Goal: Task Accomplishment & Management: Manage account settings

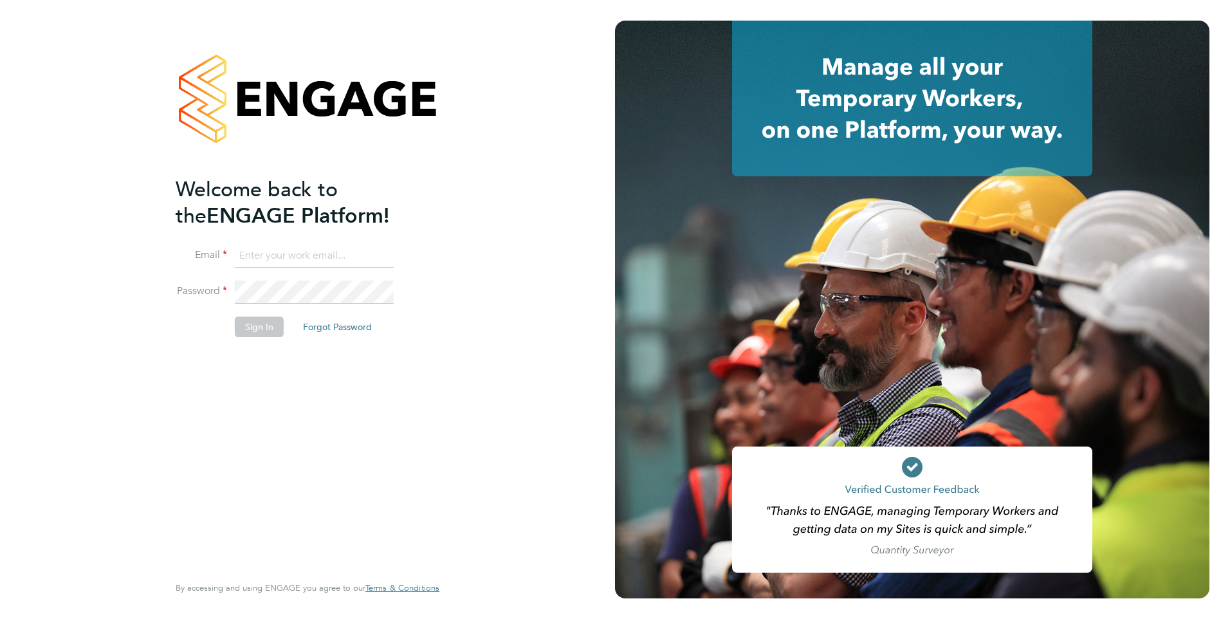
type input "Mia.Eckersley@ganymedesolutions.co.uk"
click at [260, 331] on button "Sign In" at bounding box center [259, 326] width 49 height 21
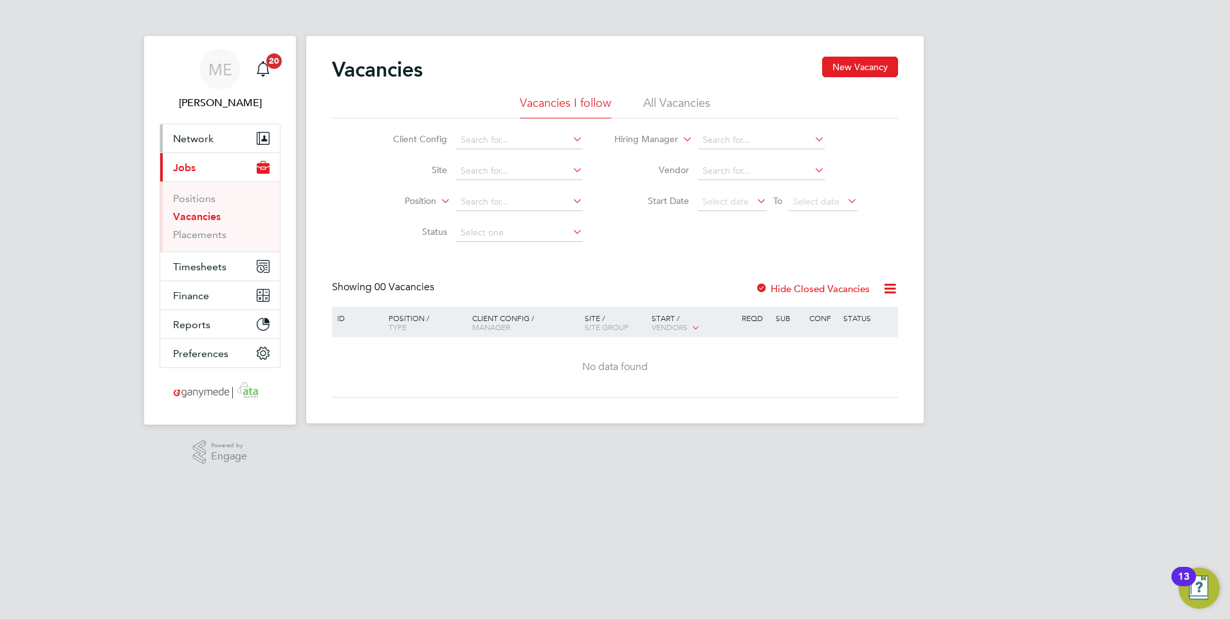
click at [214, 135] on button "Network" at bounding box center [220, 138] width 120 height 28
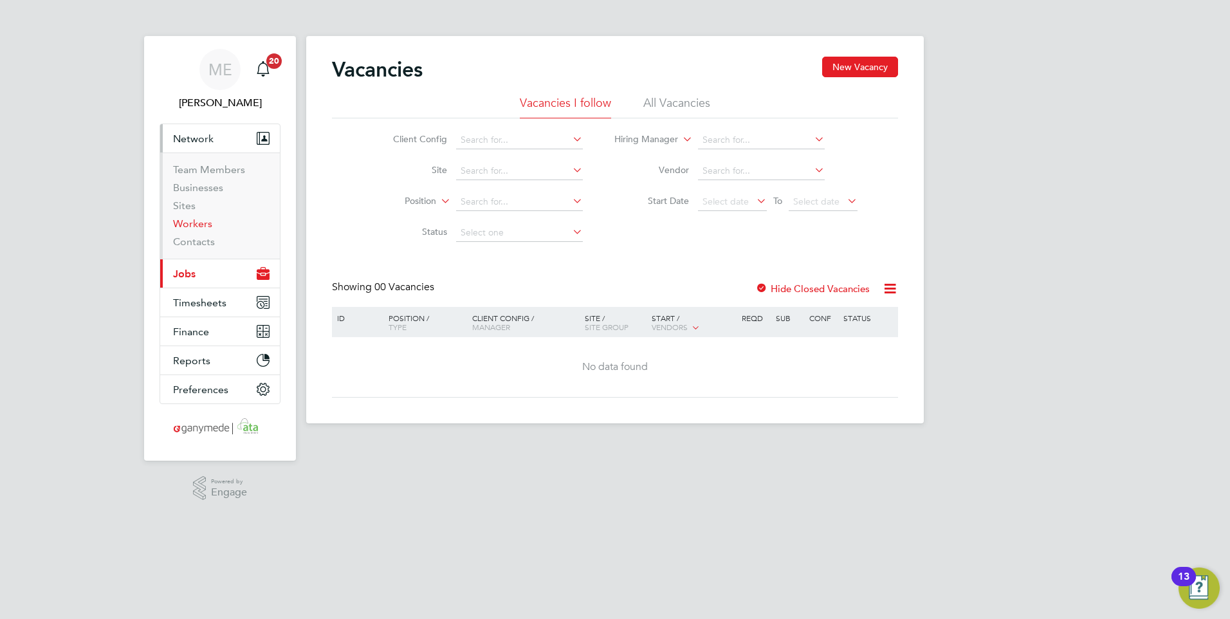
click at [194, 224] on link "Workers" at bounding box center [192, 223] width 39 height 12
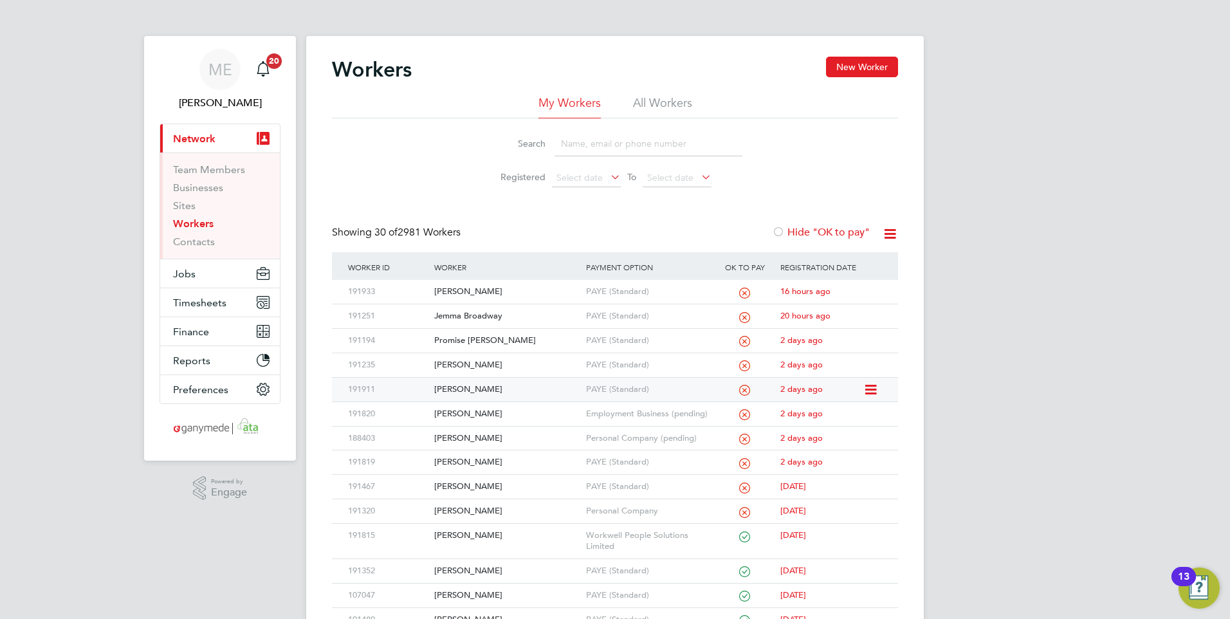
click at [492, 388] on div "[PERSON_NAME]" at bounding box center [506, 389] width 151 height 24
click at [507, 280] on div "Jamie Northern" at bounding box center [506, 292] width 151 height 24
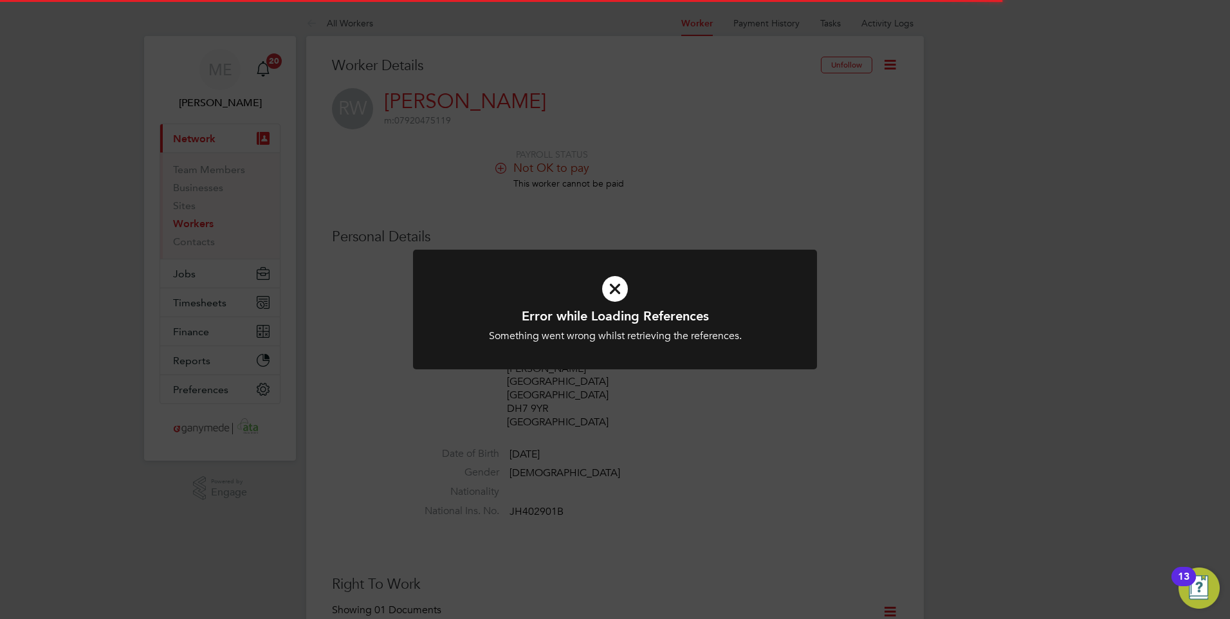
click at [659, 298] on icon at bounding box center [615, 289] width 334 height 50
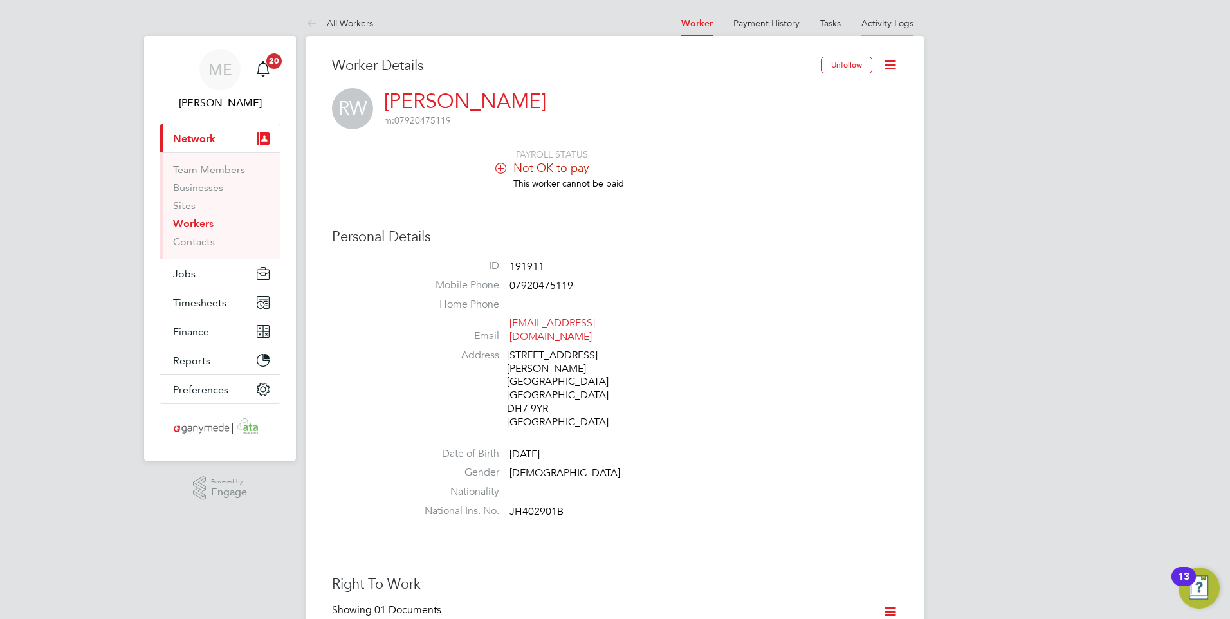
click at [878, 21] on link "Activity Logs" at bounding box center [887, 23] width 52 height 12
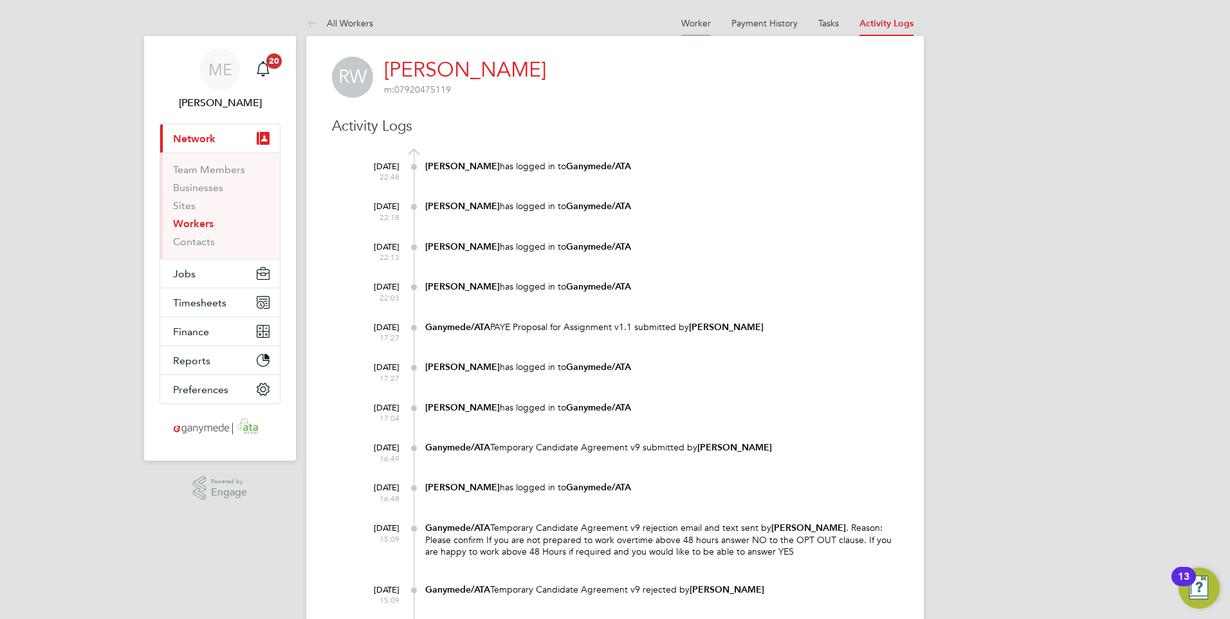
click at [701, 26] on link "Worker" at bounding box center [696, 23] width 30 height 12
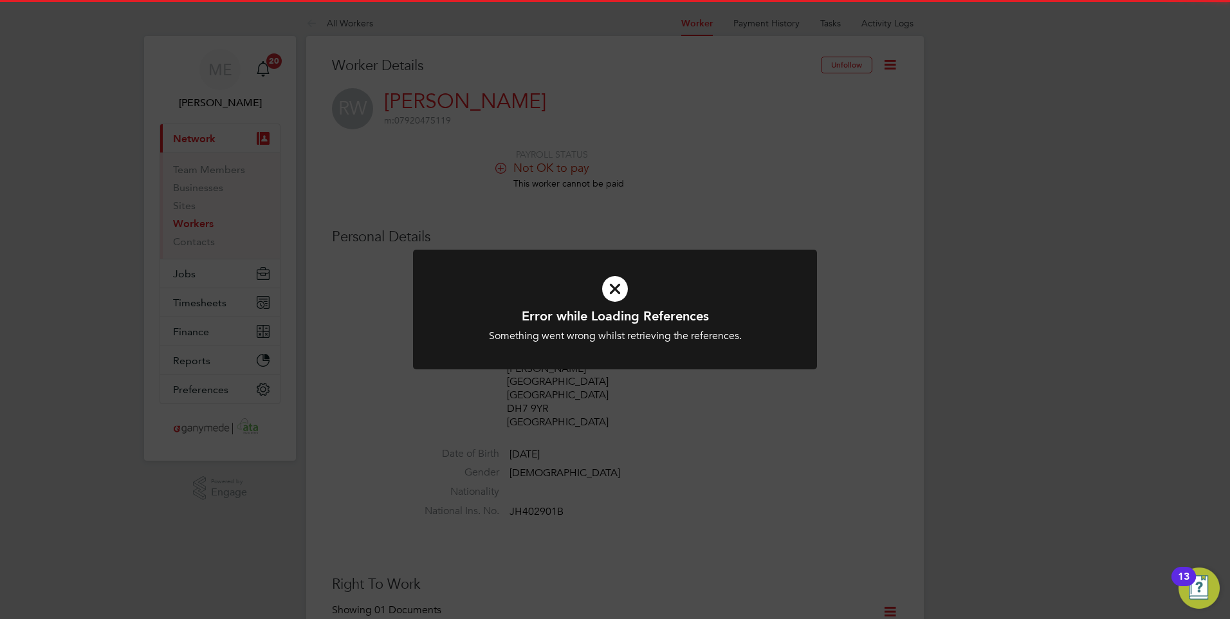
click at [614, 309] on h1 "Error while Loading References" at bounding box center [615, 315] width 334 height 17
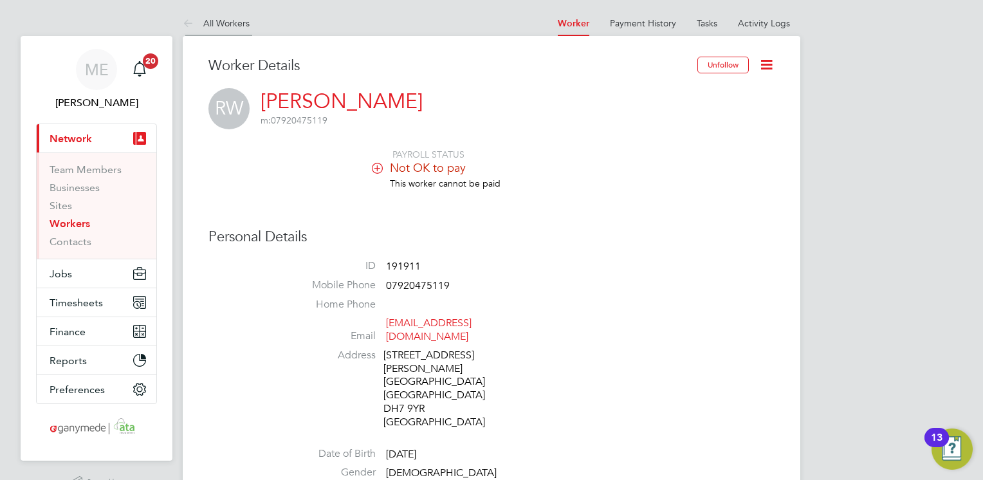
click at [183, 17] on icon at bounding box center [191, 24] width 16 height 16
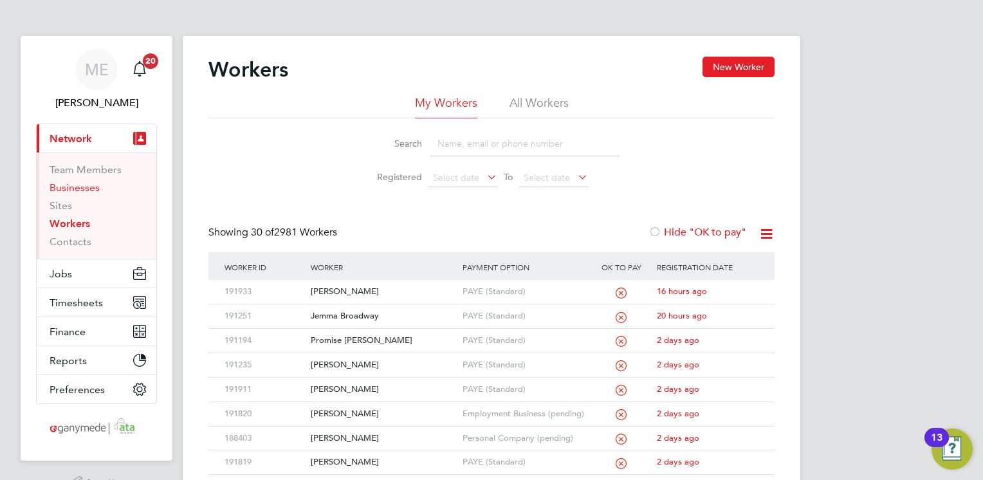
click at [78, 186] on link "Businesses" at bounding box center [75, 187] width 50 height 12
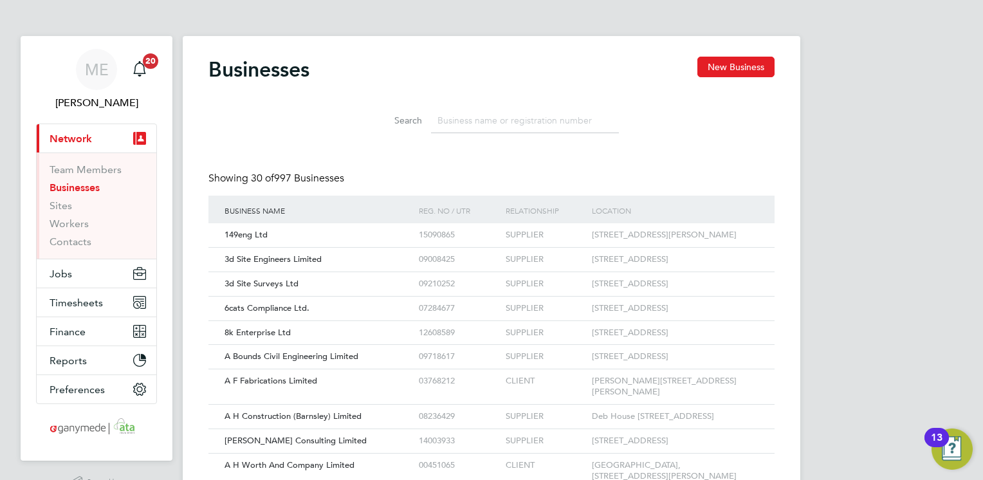
click at [460, 113] on input at bounding box center [525, 120] width 188 height 25
click at [720, 60] on button "New Business" at bounding box center [735, 67] width 77 height 21
type input "[GEOGRAPHIC_DATA]"
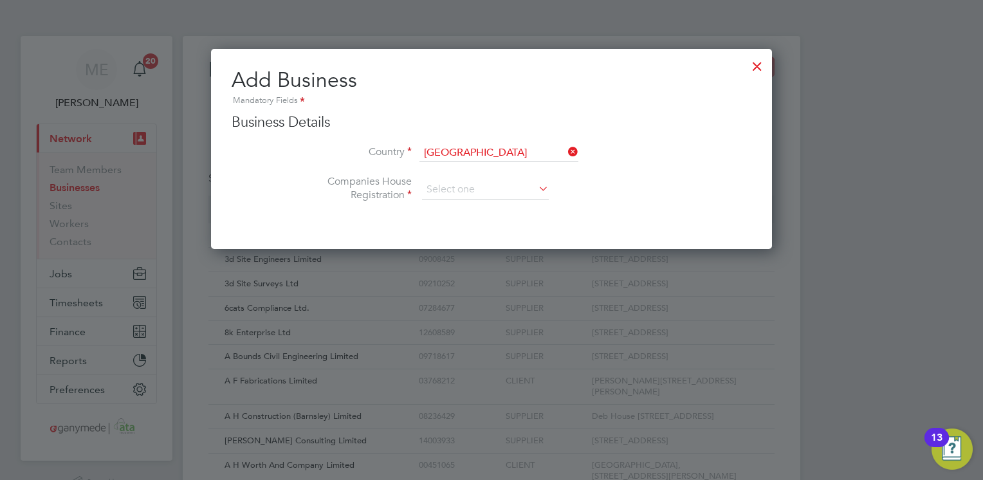
drag, startPoint x: 456, startPoint y: 185, endPoint x: 433, endPoint y: 179, distance: 23.2
click at [433, 179] on li "Companies House Registration" at bounding box center [517, 196] width 468 height 42
click at [454, 186] on input at bounding box center [485, 189] width 127 height 19
click at [452, 205] on li "Registered" at bounding box center [485, 207] width 127 height 17
type input "Registered"
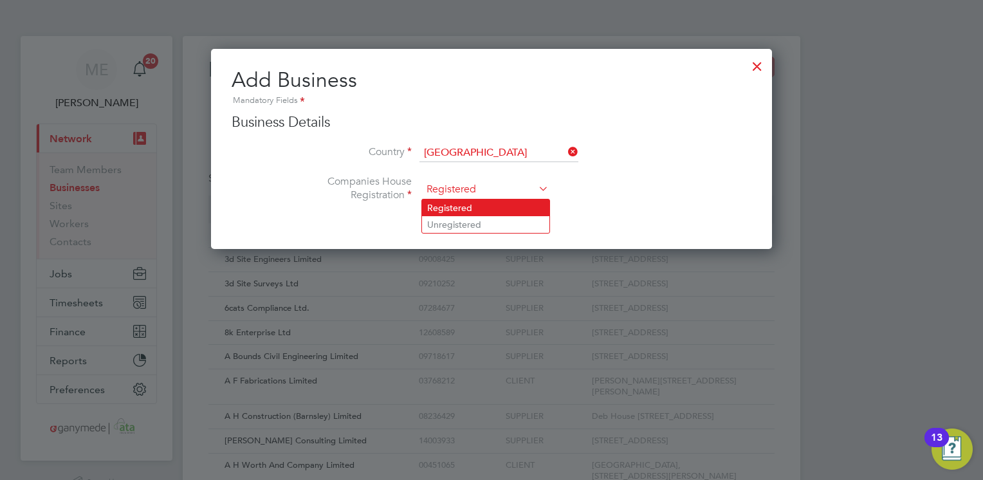
scroll to position [296, 561]
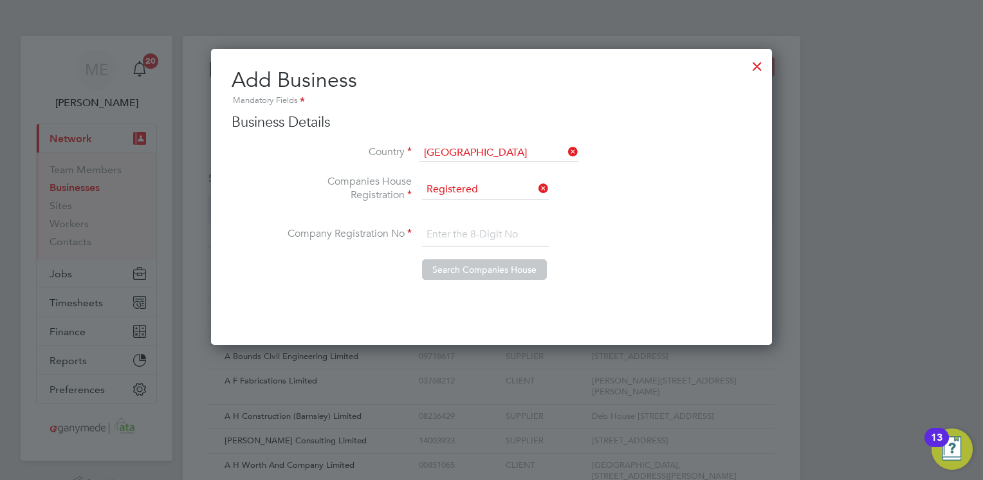
paste input "10708865"
type input "10708865"
click at [458, 266] on button "Search Companies House" at bounding box center [484, 269] width 125 height 21
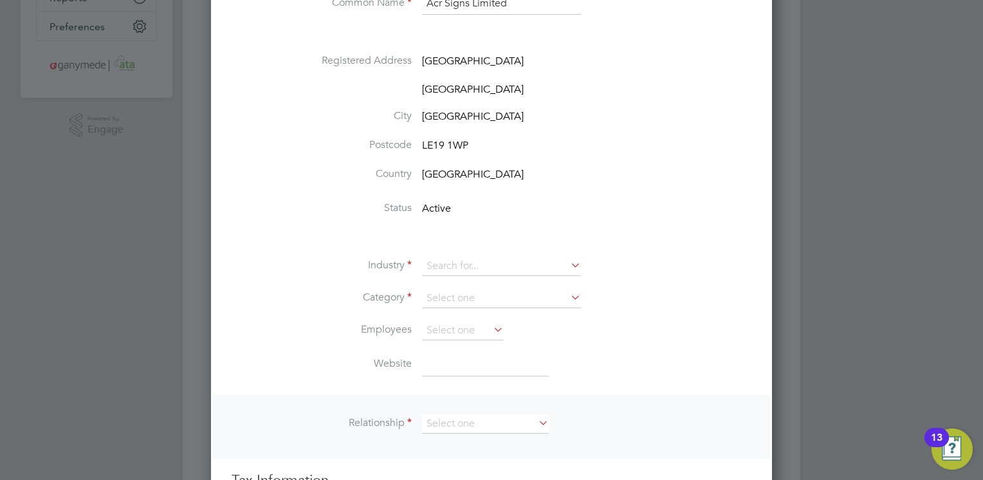
scroll to position [386, 0]
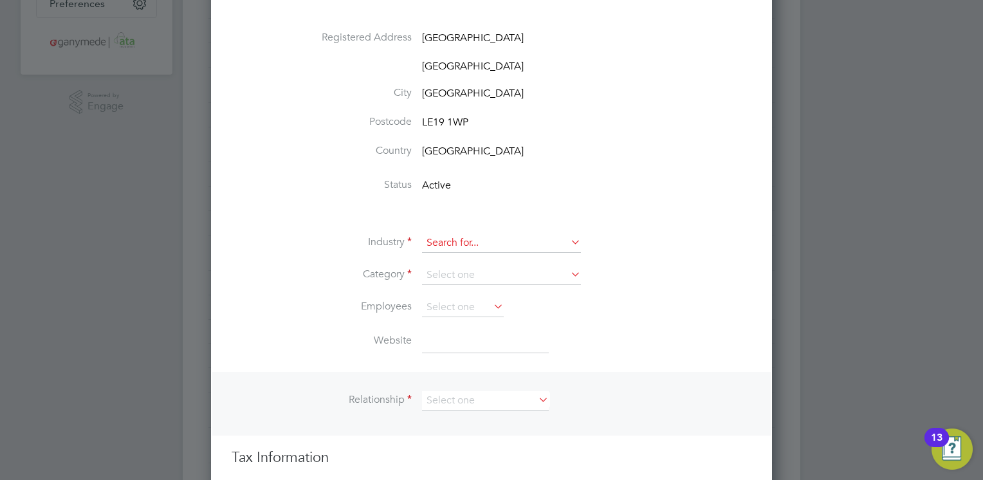
click at [463, 239] on input at bounding box center [501, 242] width 159 height 19
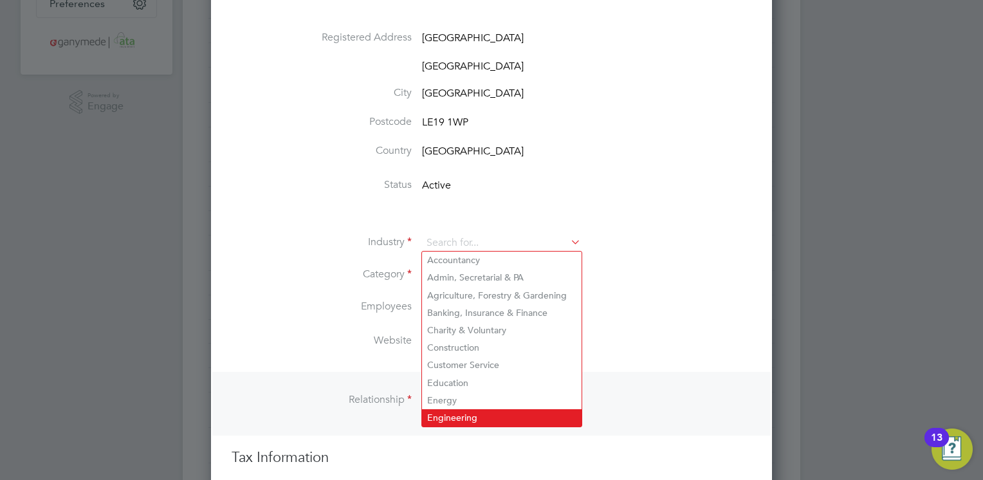
click at [477, 421] on li "Engineering" at bounding box center [501, 417] width 159 height 17
type input "Engineering"
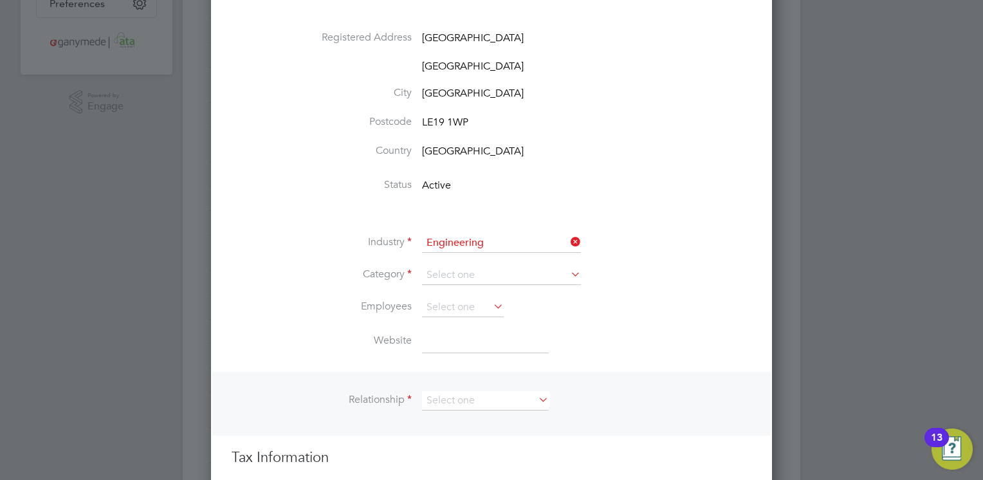
click at [458, 262] on li "Industry Engineering" at bounding box center [517, 249] width 468 height 32
click at [458, 269] on input at bounding box center [501, 275] width 159 height 19
click at [457, 323] on li "End hirer" at bounding box center [501, 325] width 159 height 17
click at [453, 300] on input at bounding box center [463, 304] width 82 height 19
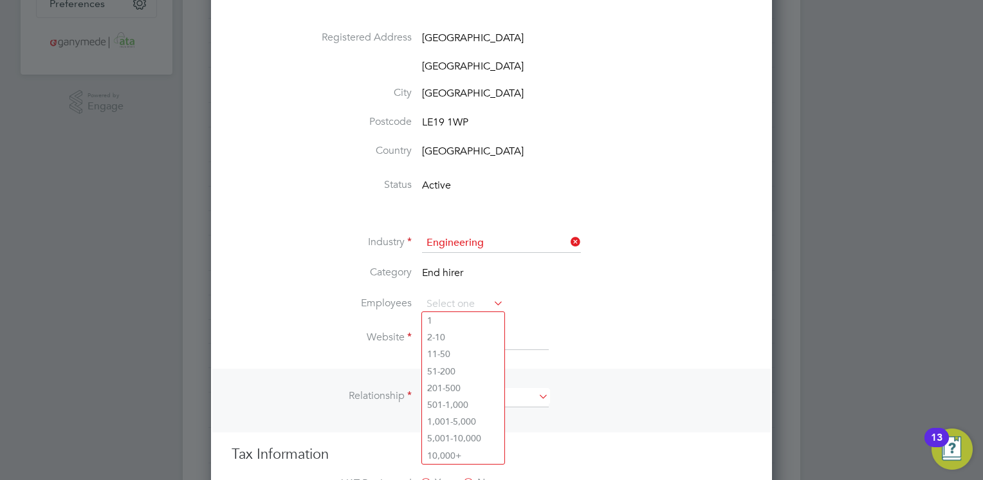
click at [634, 322] on li "Employees" at bounding box center [517, 311] width 468 height 32
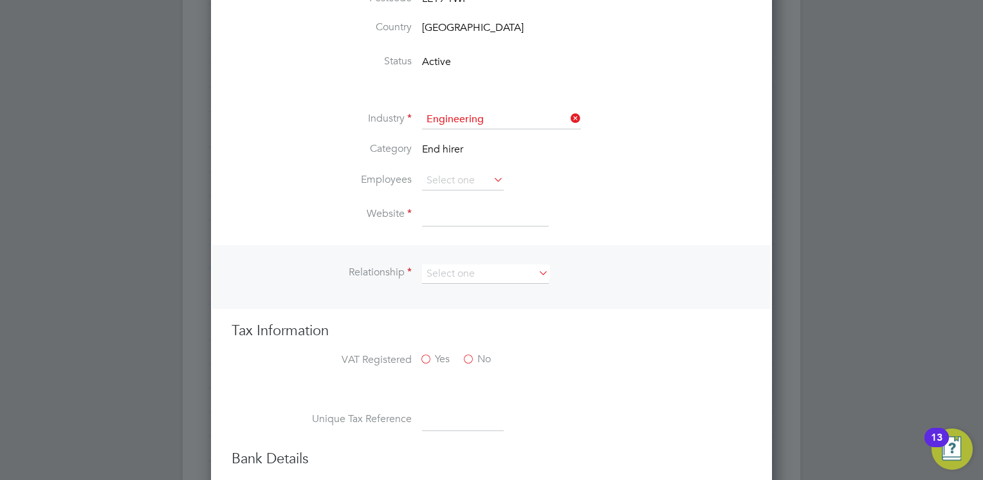
scroll to position [514, 0]
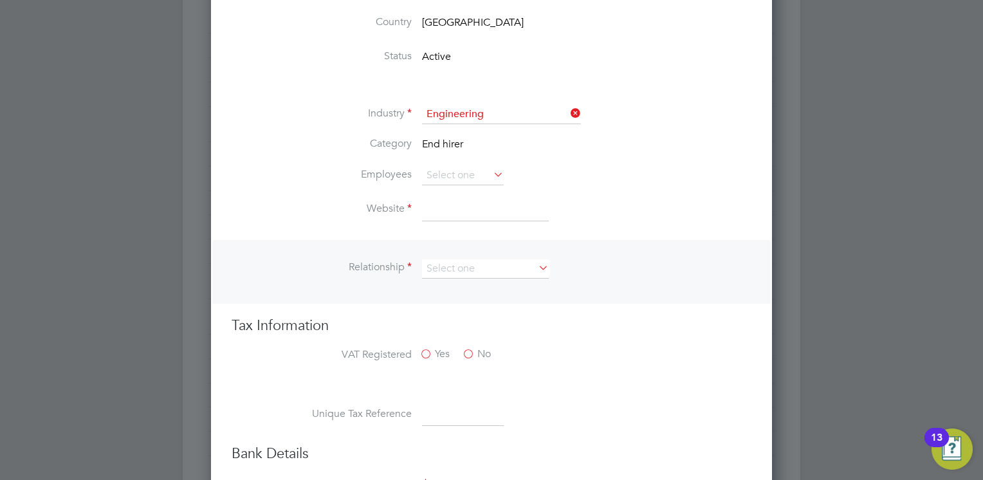
click at [450, 212] on input at bounding box center [485, 209] width 127 height 23
paste input "https://find-and-update.company-information.service.gov.uk/search?q=10708865"
type input "https://find-and-update.company-information.service.gov.uk/search?q=10708865"
click at [473, 256] on div "Relationship" at bounding box center [491, 272] width 558 height 64
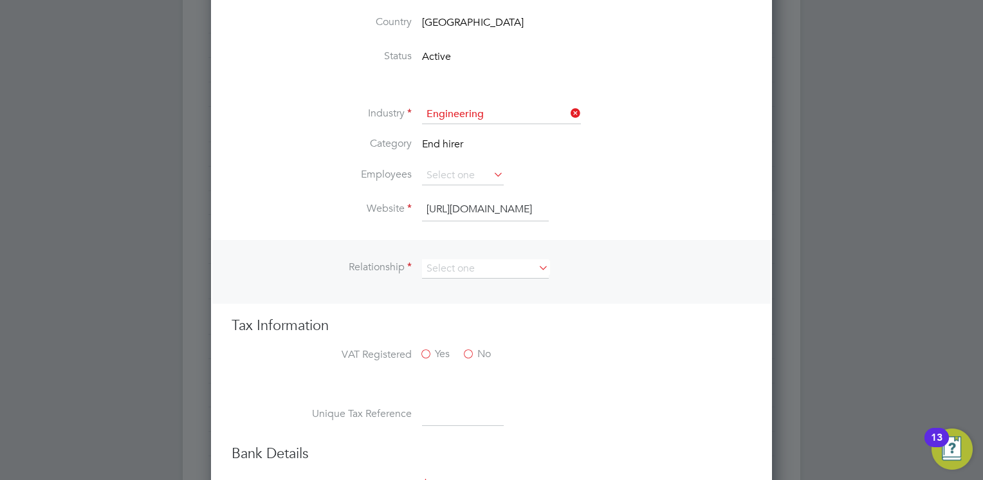
scroll to position [0, 0]
click at [450, 277] on li "Client" at bounding box center [485, 284] width 127 height 17
type input "Client"
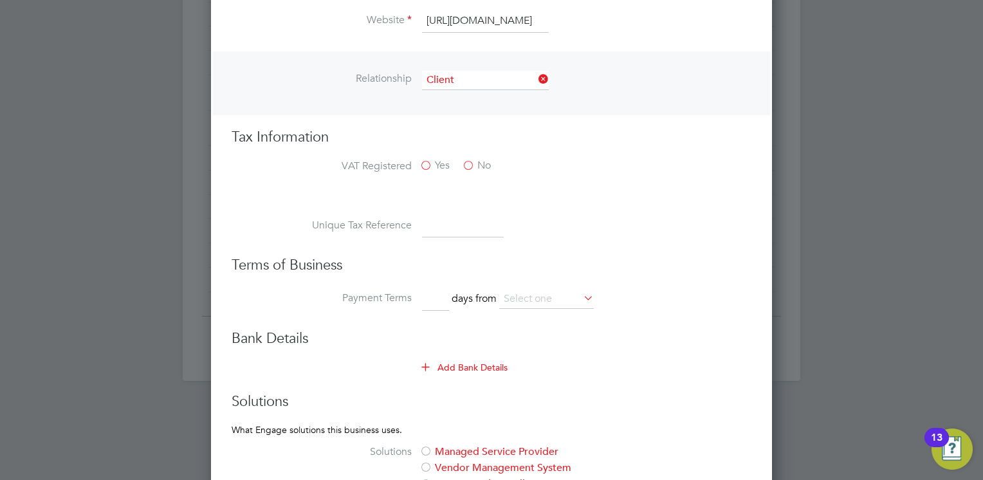
scroll to position [772, 0]
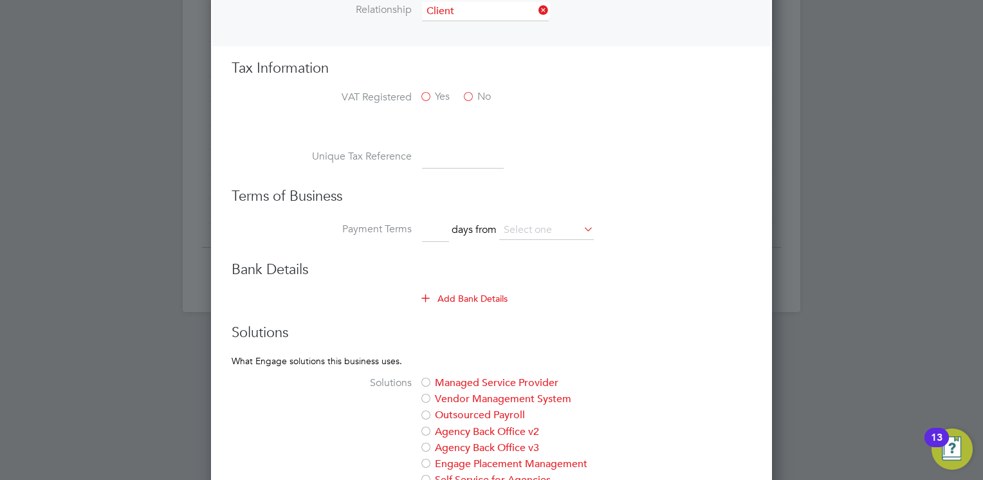
click at [473, 94] on label "No" at bounding box center [476, 97] width 29 height 14
click at [0, 0] on input "No" at bounding box center [0, 0] width 0 height 0
click at [430, 225] on input at bounding box center [435, 230] width 27 height 23
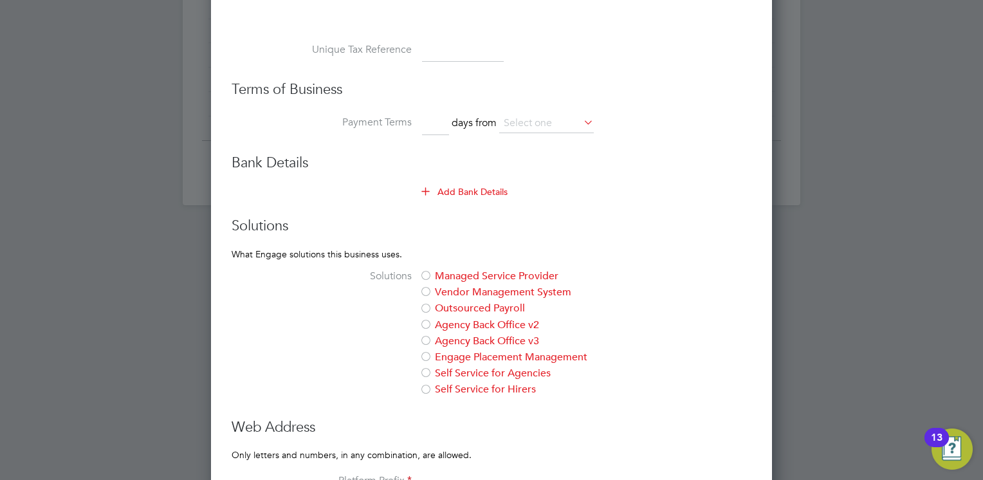
scroll to position [900, 0]
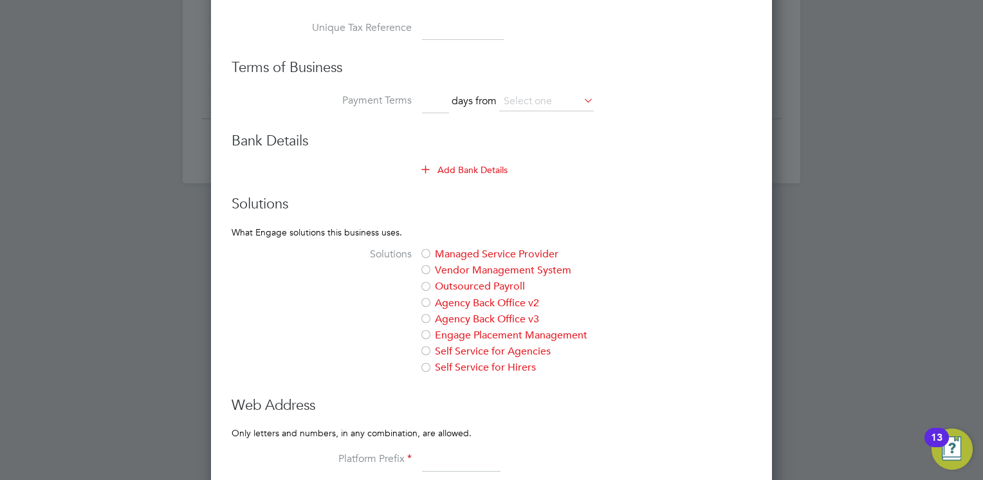
click at [424, 331] on div at bounding box center [425, 335] width 13 height 13
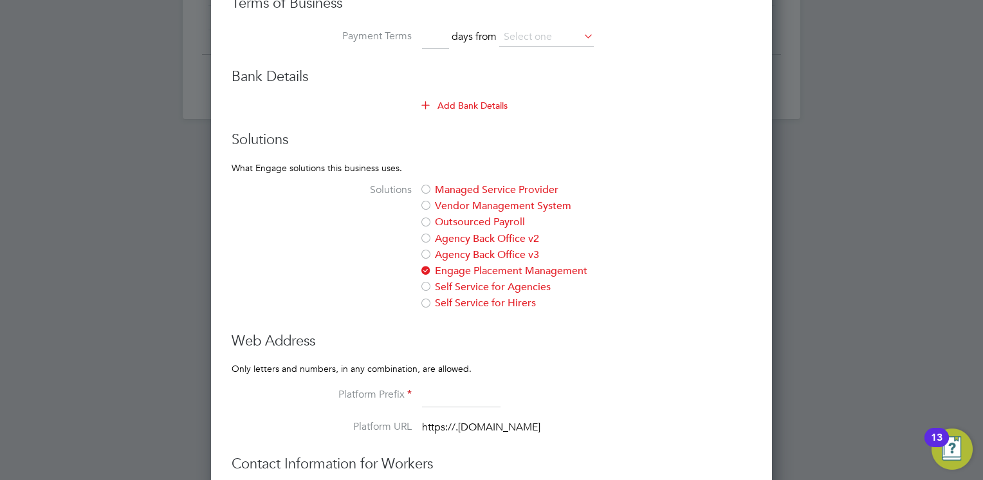
scroll to position [1029, 0]
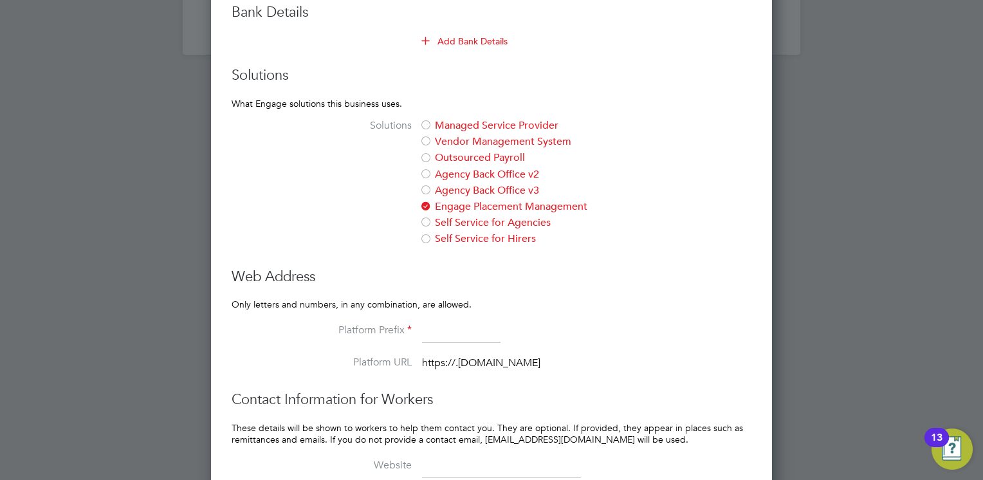
click at [427, 330] on input at bounding box center [461, 331] width 78 height 23
paste input "https://find-and-update.company-information.service.gov.uk/search?q=10708865"
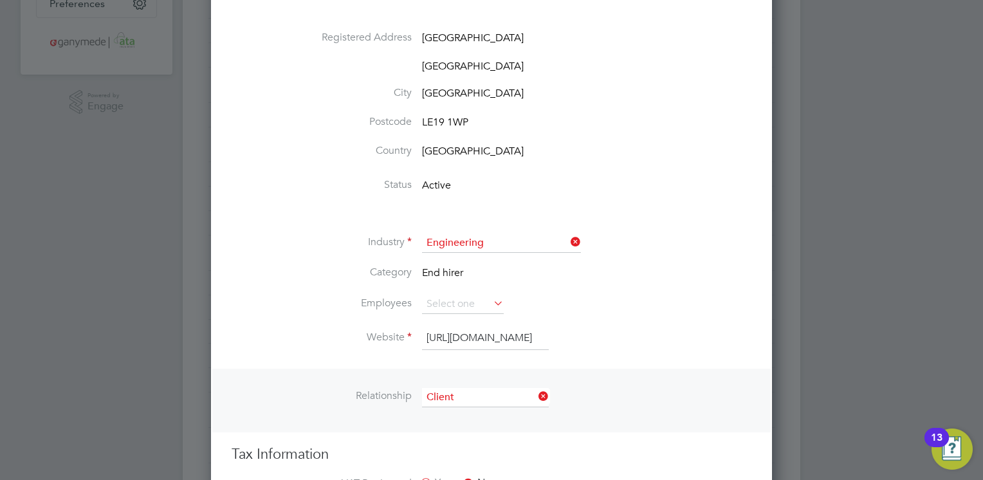
scroll to position [450, 0]
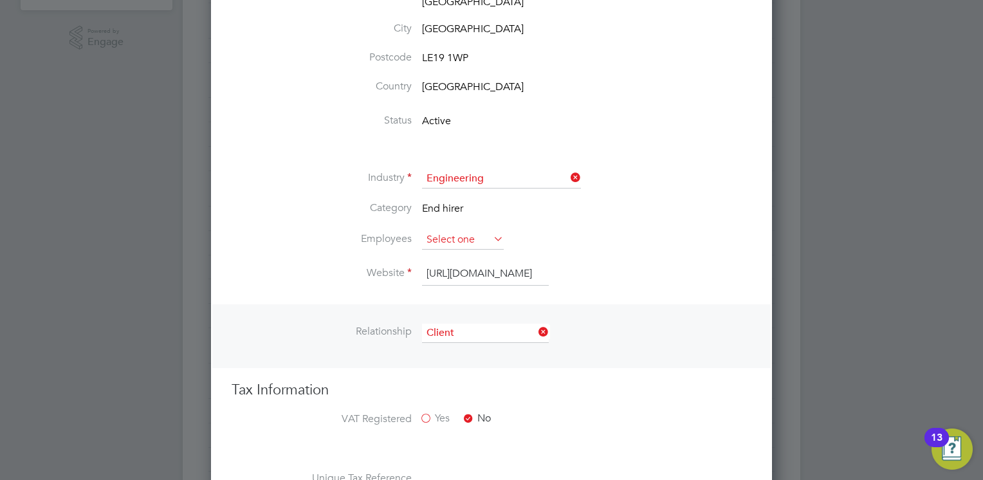
type input "https://find-and-update.company-information.service.gov.uk/search?q=10708865"
click at [467, 235] on input at bounding box center [463, 239] width 82 height 19
click at [505, 222] on li "Category End hirer" at bounding box center [517, 215] width 468 height 29
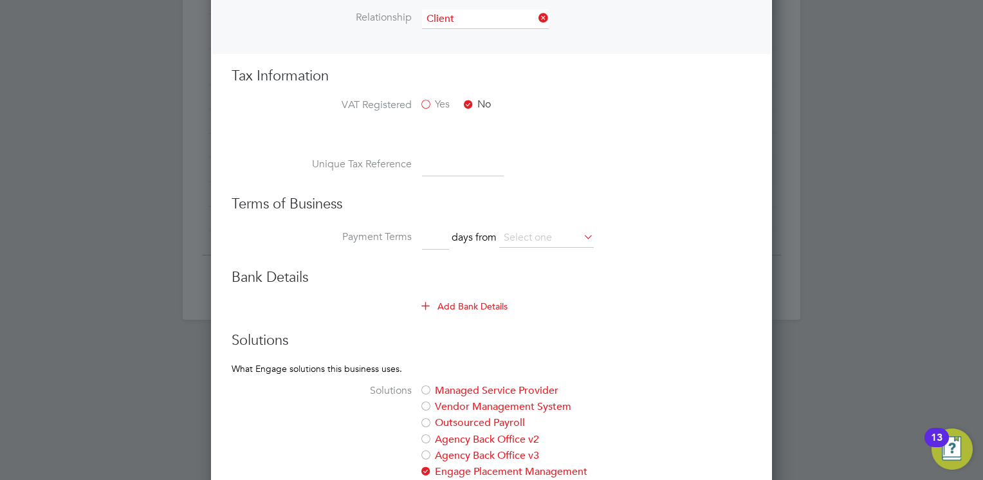
scroll to position [759, 0]
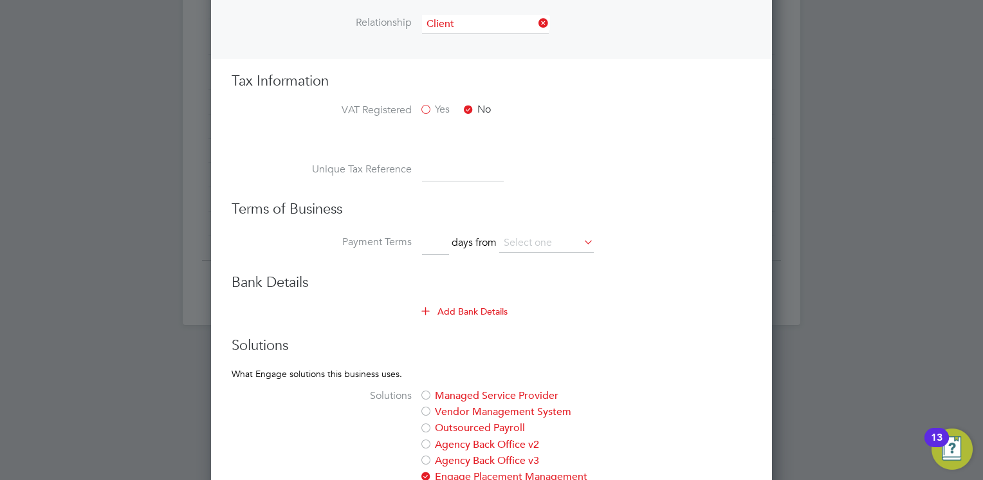
click at [437, 239] on input at bounding box center [435, 243] width 27 height 23
type input "30"
click at [525, 239] on input at bounding box center [546, 242] width 95 height 19
click at [522, 268] on li "date of invoice" at bounding box center [547, 275] width 95 height 17
type input "date of invoice"
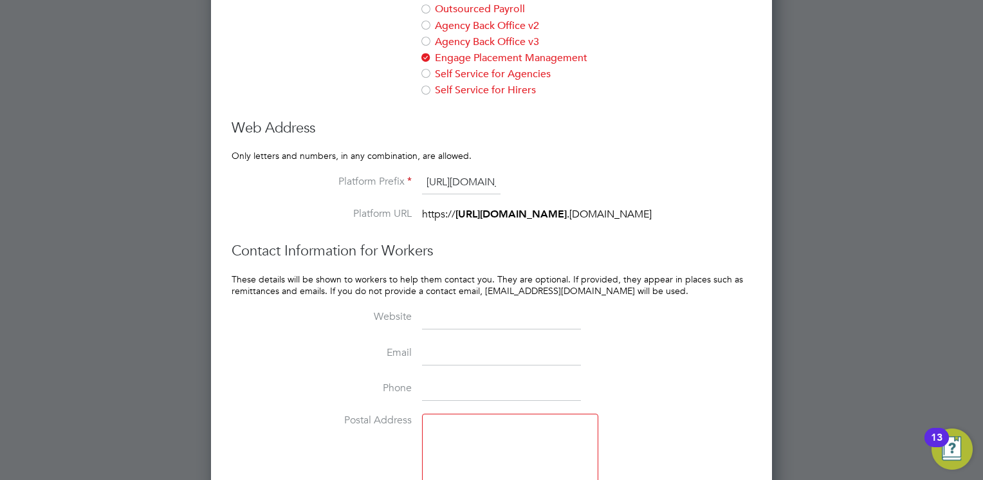
scroll to position [1273, 0]
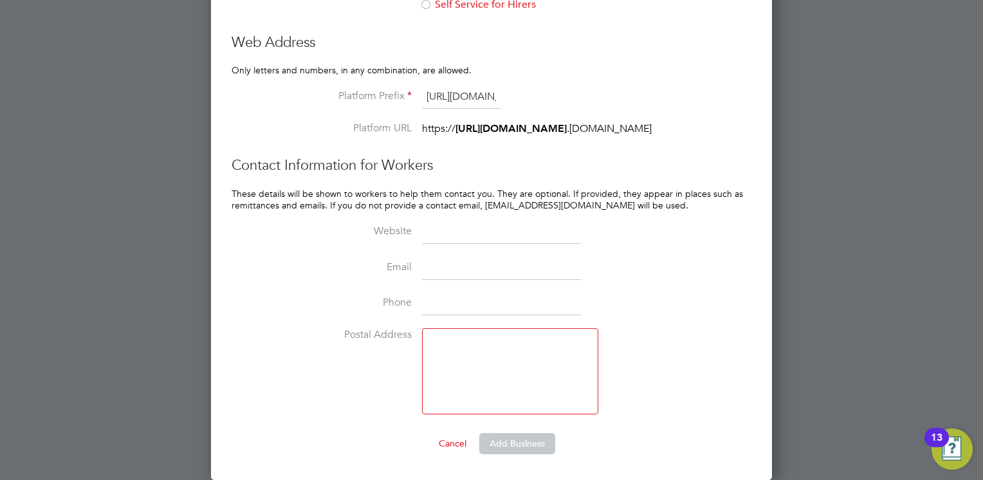
click at [486, 239] on input at bounding box center [501, 232] width 159 height 23
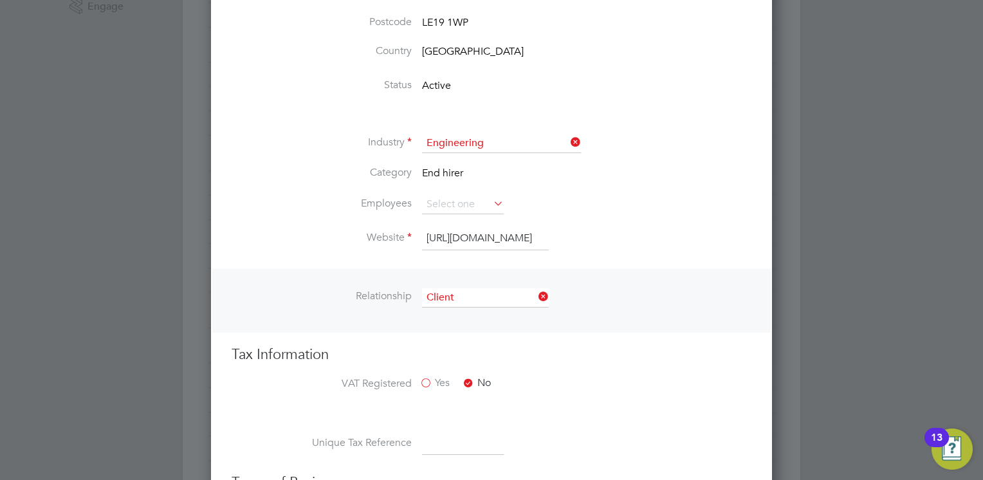
scroll to position [514, 0]
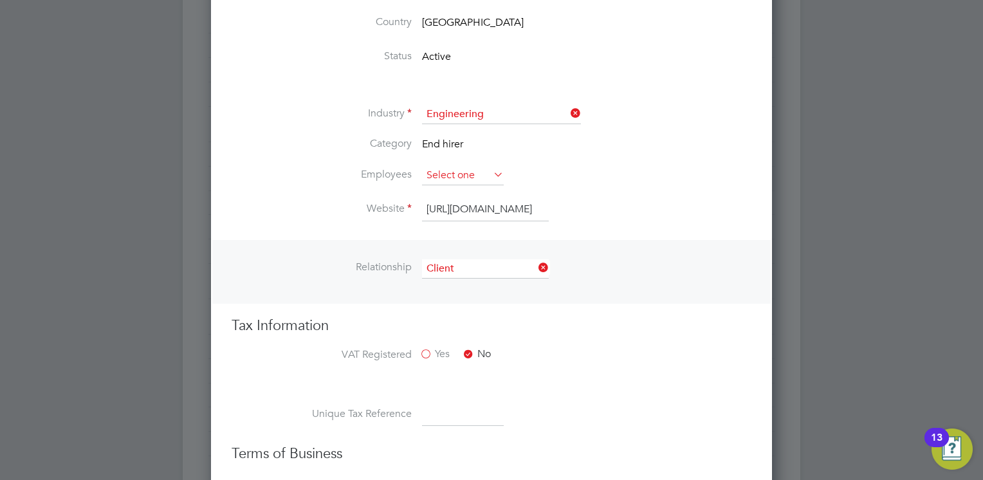
click at [458, 176] on input at bounding box center [463, 175] width 82 height 19
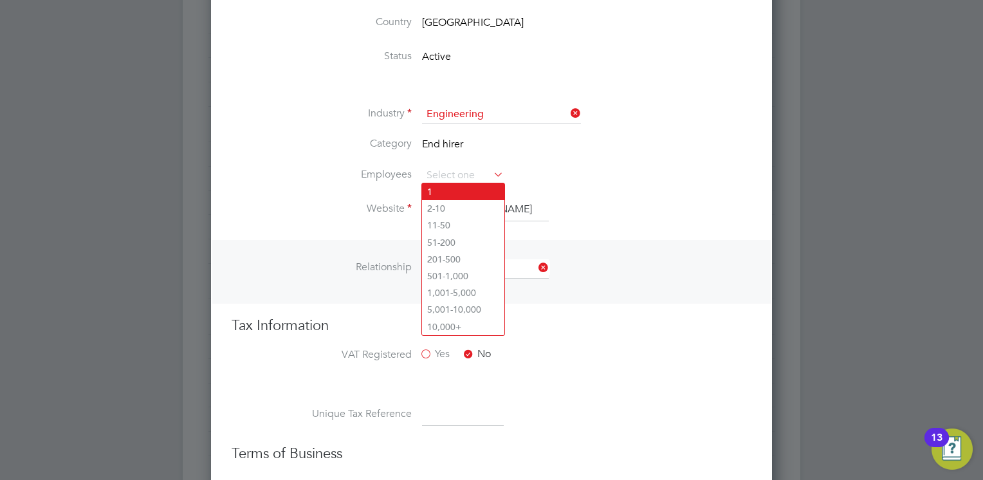
click at [453, 188] on li "1" at bounding box center [463, 191] width 82 height 17
type input "1"
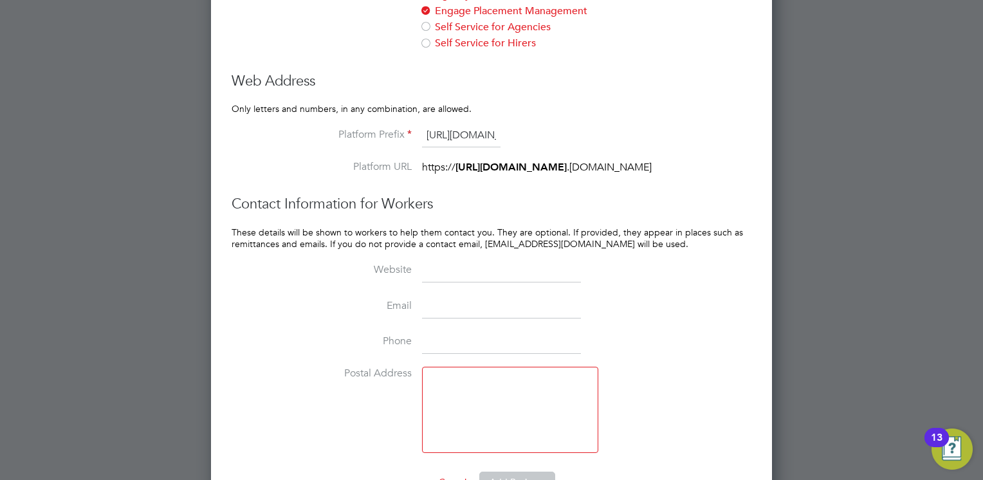
scroll to position [1273, 0]
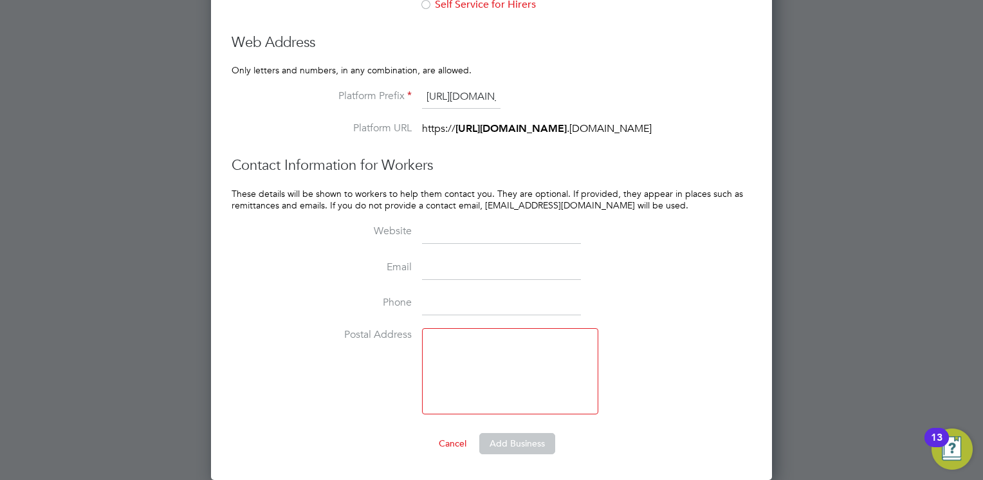
click at [511, 450] on button "Add Business" at bounding box center [517, 443] width 76 height 21
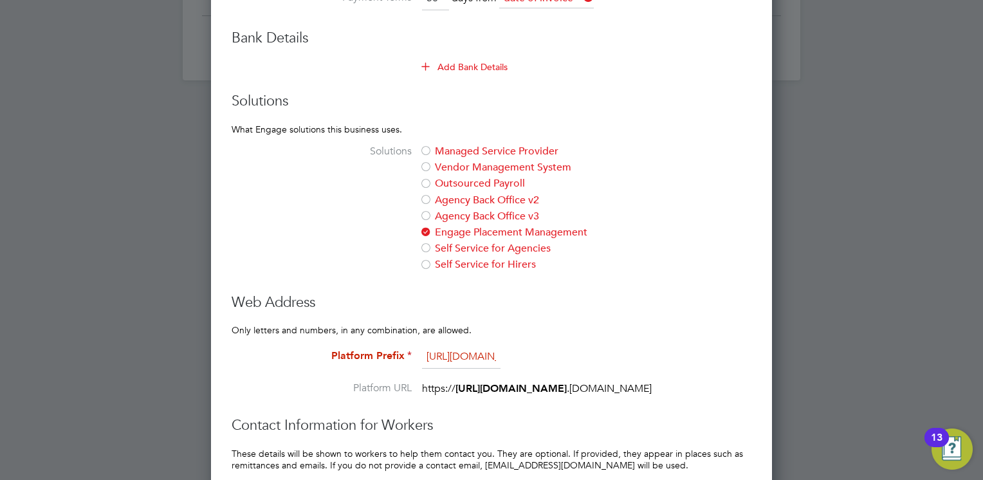
scroll to position [1080, 0]
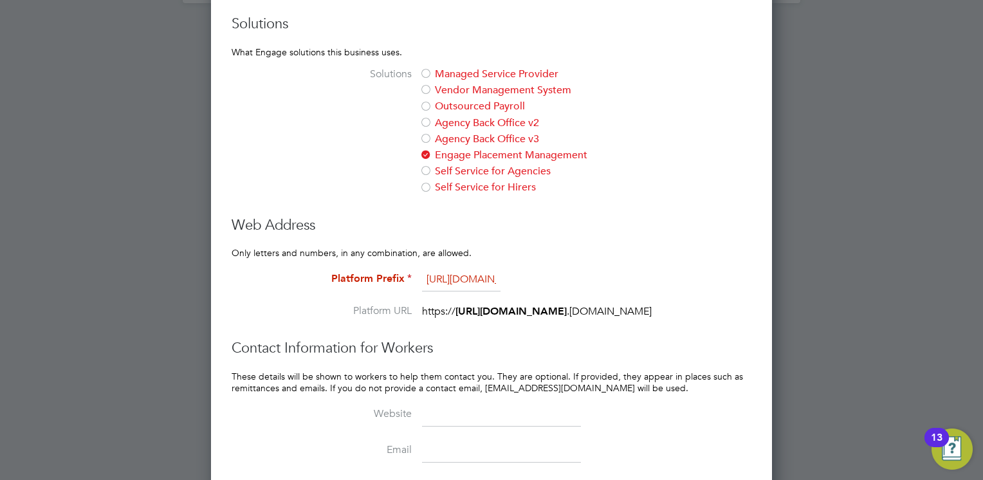
drag, startPoint x: 489, startPoint y: 278, endPoint x: 412, endPoint y: 277, distance: 76.5
click at [412, 277] on li "Platform Prefix https://find-and-update.company-information.service.gov.uk/sear…" at bounding box center [517, 286] width 468 height 36
drag, startPoint x: 482, startPoint y: 275, endPoint x: 401, endPoint y: 277, distance: 81.0
click at [401, 277] on li "Platform Prefix nd-update.company-information.service.gov.uk/search?q=10708865" at bounding box center [517, 286] width 468 height 36
drag, startPoint x: 489, startPoint y: 279, endPoint x: 384, endPoint y: 278, distance: 104.8
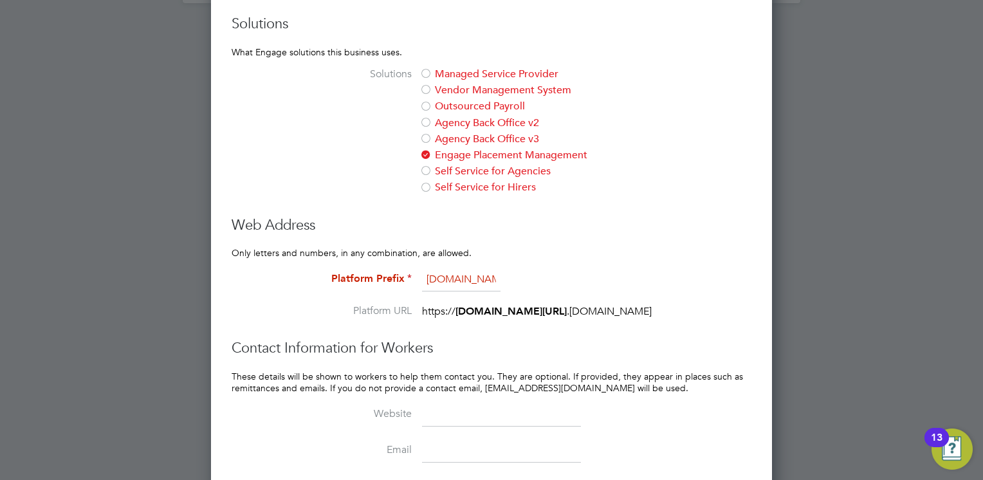
click at [384, 278] on li "Platform Prefix ompany-information.service.gov.uk/search?q=10708865" at bounding box center [517, 286] width 468 height 36
drag, startPoint x: 489, startPoint y: 277, endPoint x: 403, endPoint y: 277, distance: 86.8
click at [403, 277] on li "Platform Prefix mation.service.gov.uk/search?q=10708865" at bounding box center [517, 286] width 468 height 36
drag, startPoint x: 496, startPoint y: 278, endPoint x: 397, endPoint y: 277, distance: 99.1
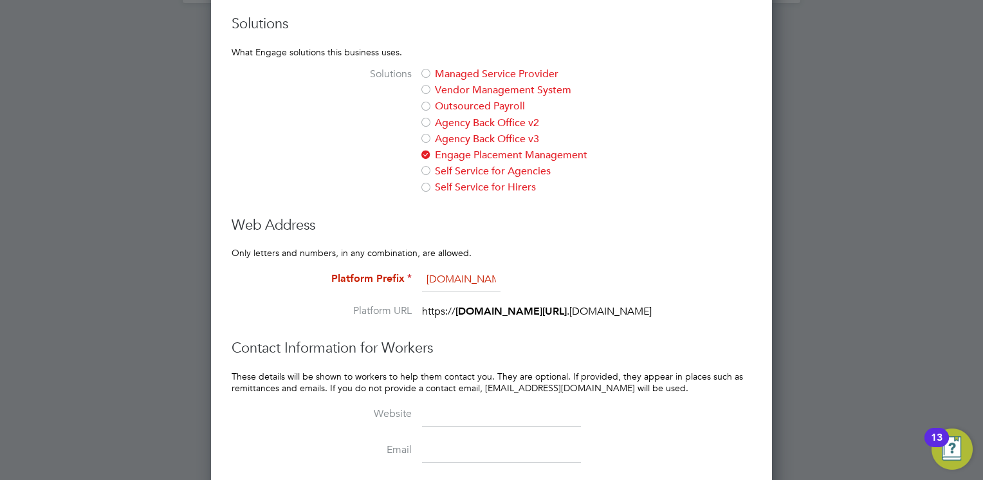
click at [397, 277] on li "Platform Prefix e.gov.uk/search?q=10708865" at bounding box center [517, 286] width 468 height 36
type input "?q=10708865"
drag, startPoint x: 491, startPoint y: 279, endPoint x: 412, endPoint y: 279, distance: 78.5
click at [412, 279] on li "Platform Prefix ?q=10708865" at bounding box center [517, 286] width 468 height 36
type input "a"
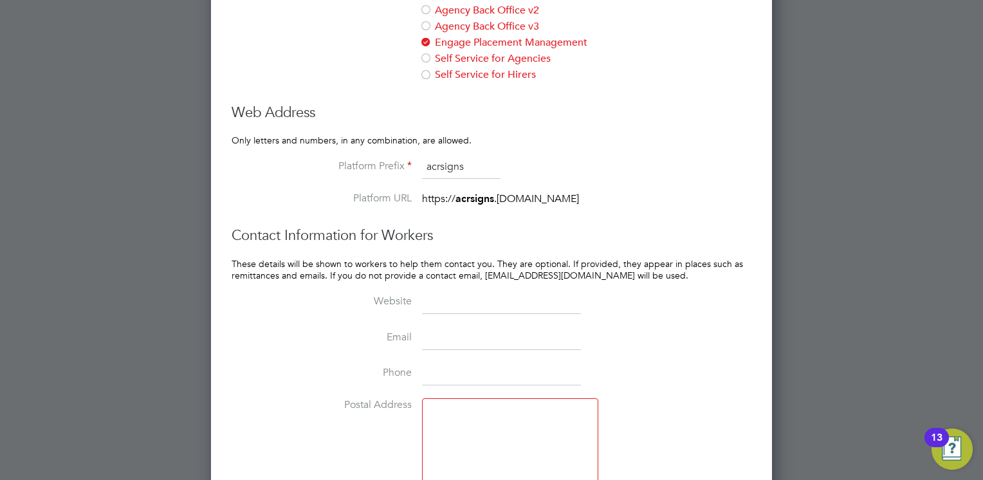
scroll to position [1260, 0]
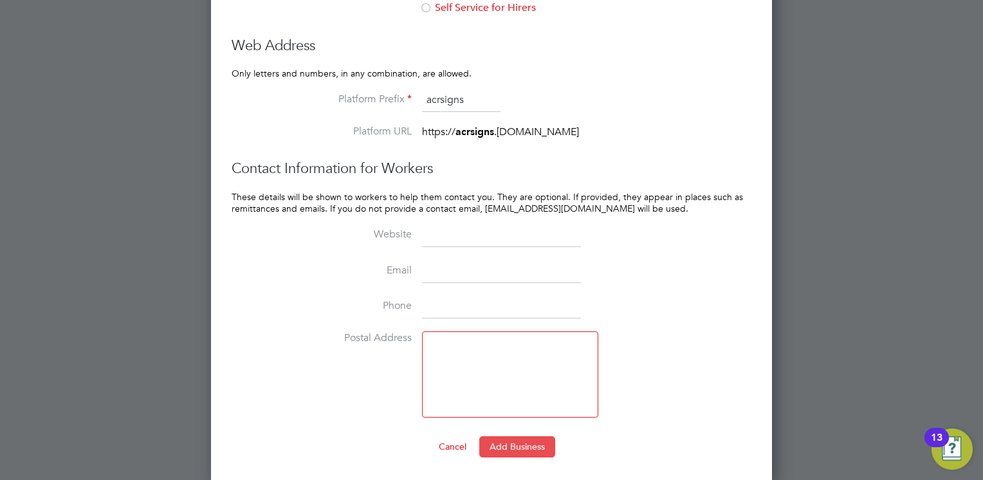
type input "acrsigns"
click at [498, 441] on button "Add Business" at bounding box center [517, 446] width 76 height 21
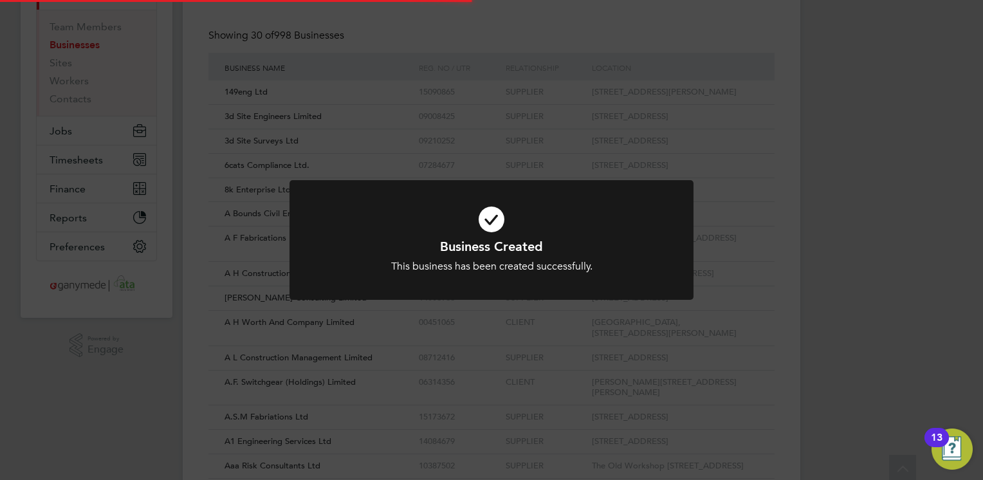
scroll to position [0, 0]
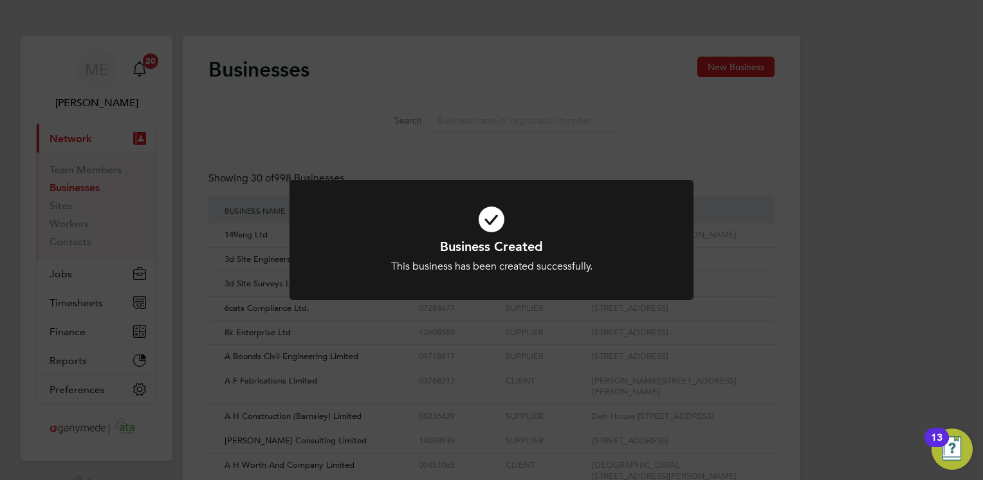
click at [499, 235] on icon at bounding box center [491, 219] width 334 height 50
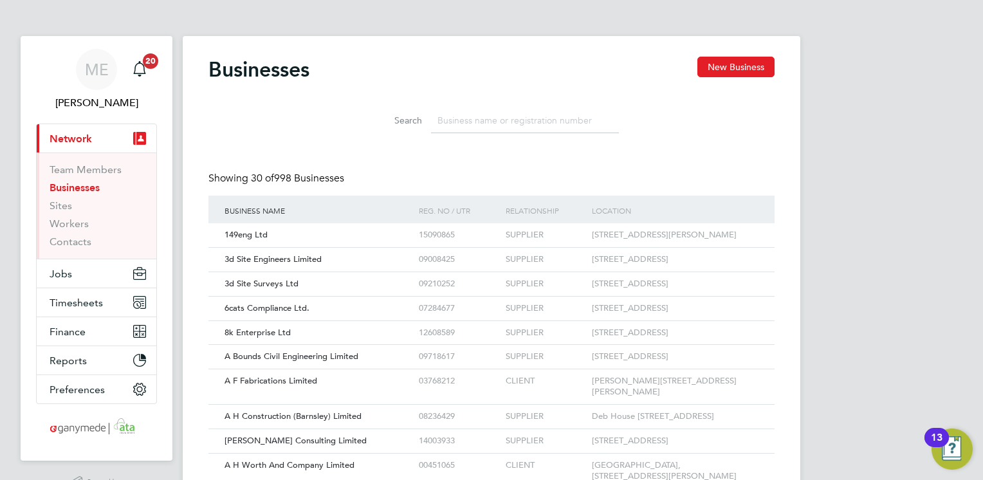
click at [73, 189] on link "Businesses" at bounding box center [75, 187] width 50 height 12
click at [469, 115] on input at bounding box center [525, 120] width 188 height 25
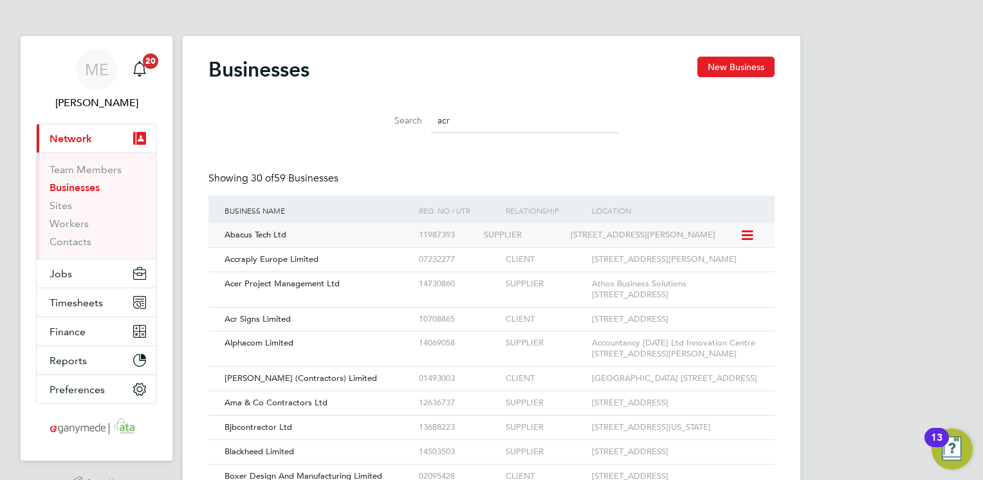
scroll to position [24, 195]
type input "acr"
click at [332, 331] on div "Acr Signs Limited" at bounding box center [318, 319] width 194 height 24
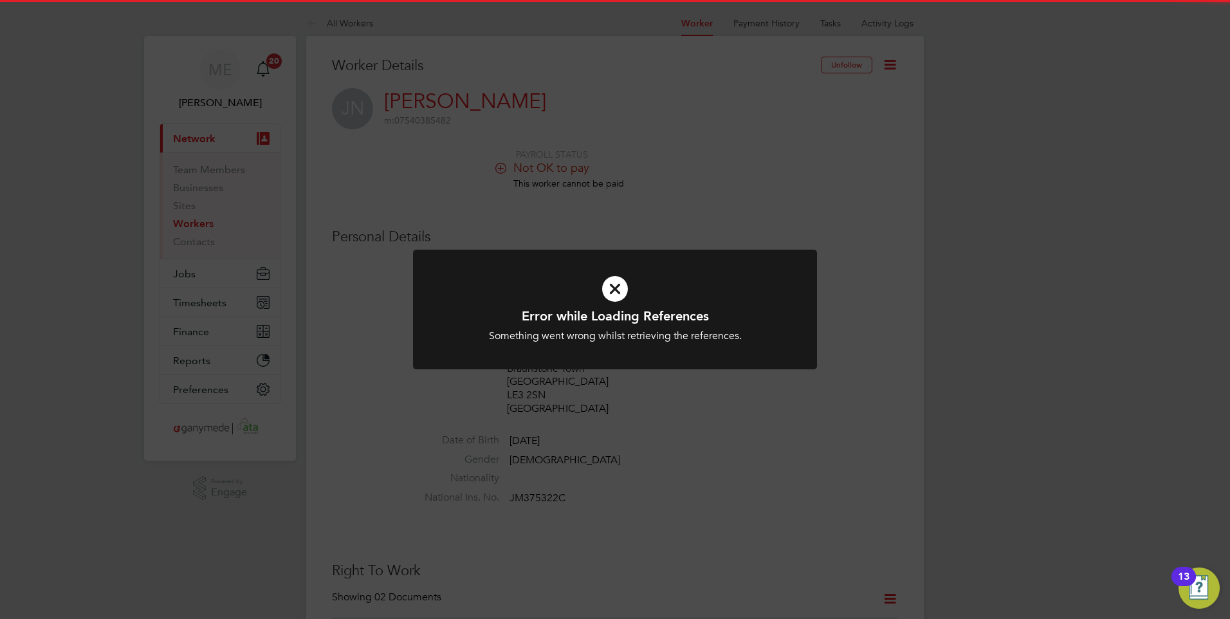
click at [607, 300] on icon at bounding box center [615, 289] width 334 height 50
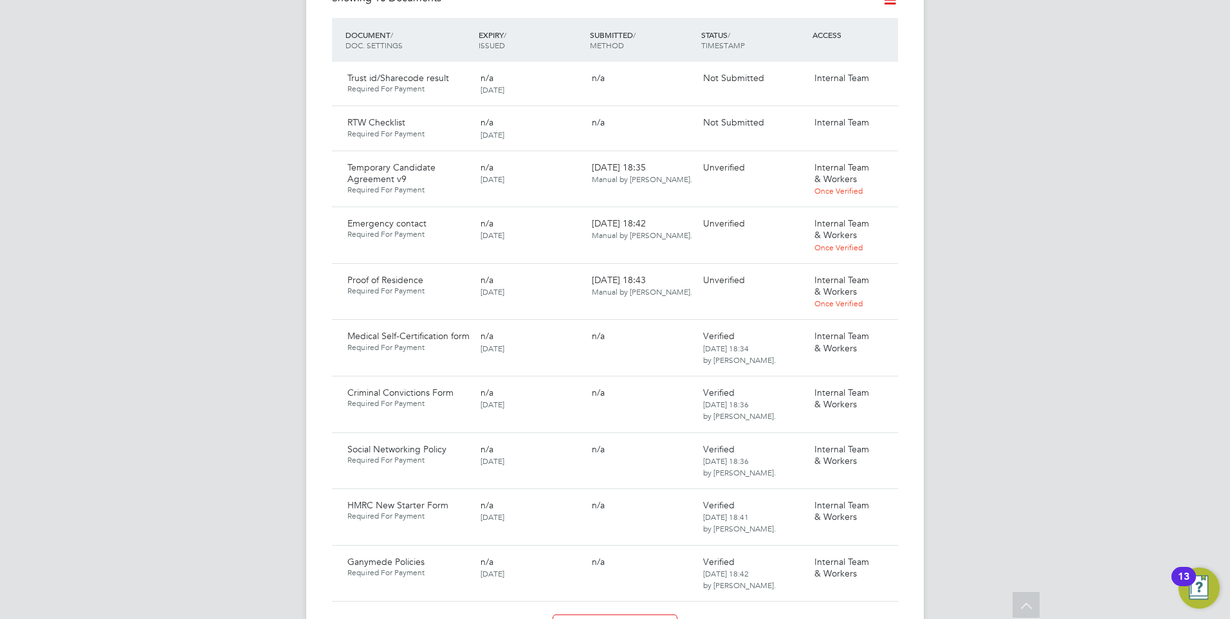
scroll to position [836, 0]
click at [878, 162] on icon at bounding box center [881, 169] width 13 height 15
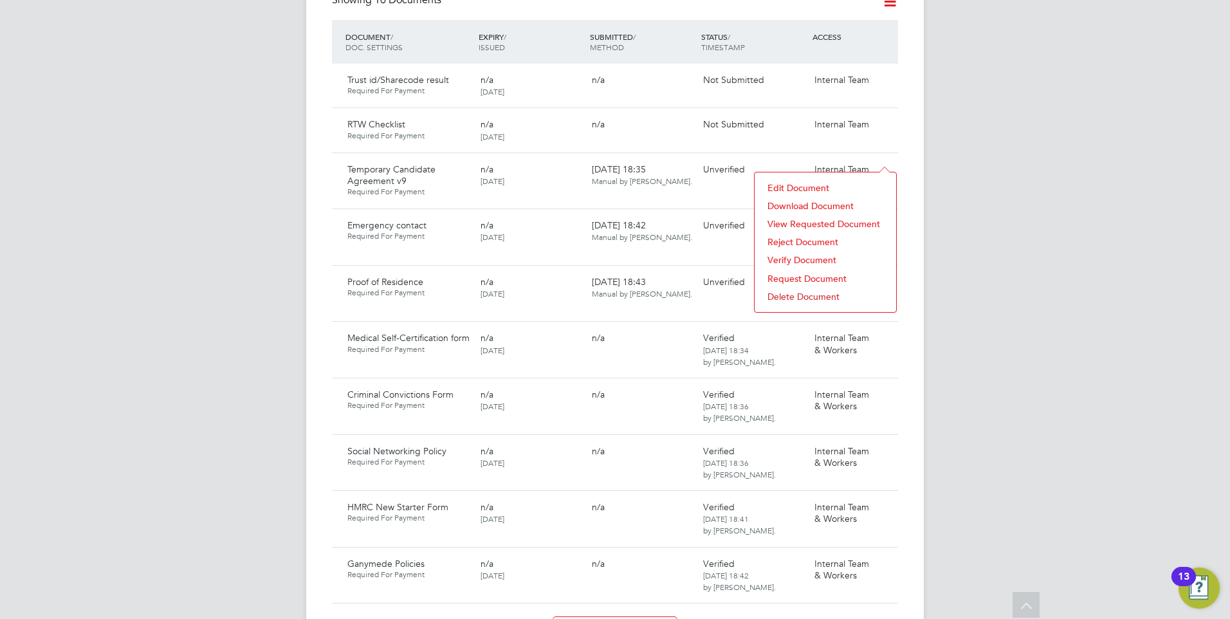
click at [804, 199] on li "Download Document" at bounding box center [825, 206] width 129 height 18
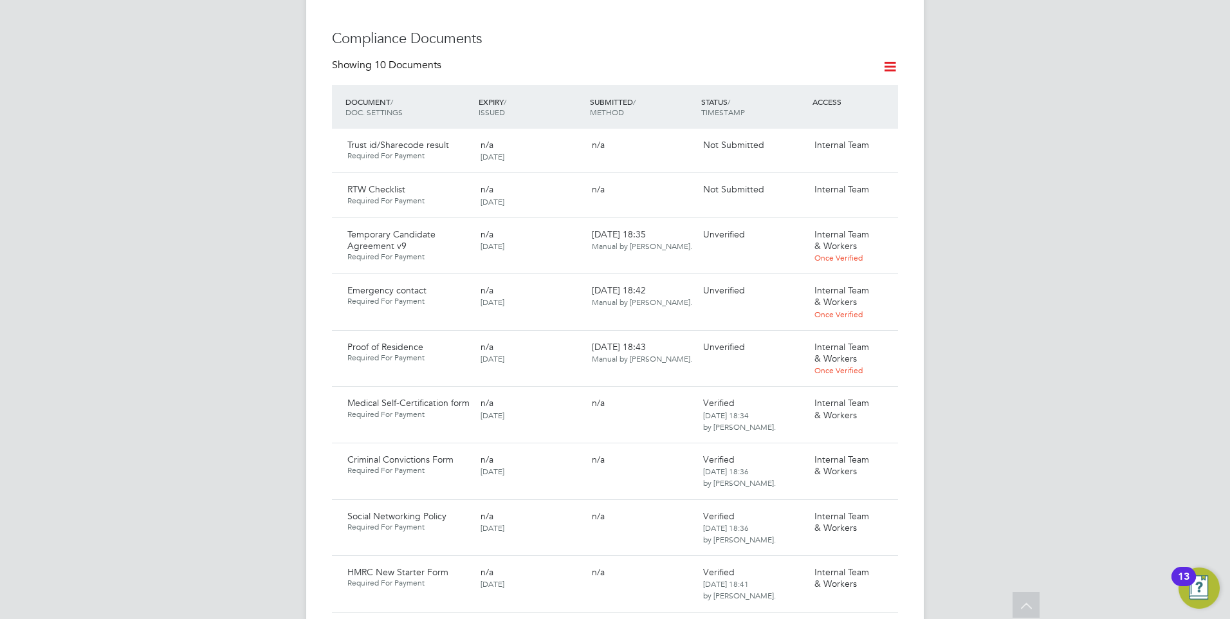
scroll to position [772, 0]
click at [884, 226] on icon at bounding box center [881, 233] width 13 height 15
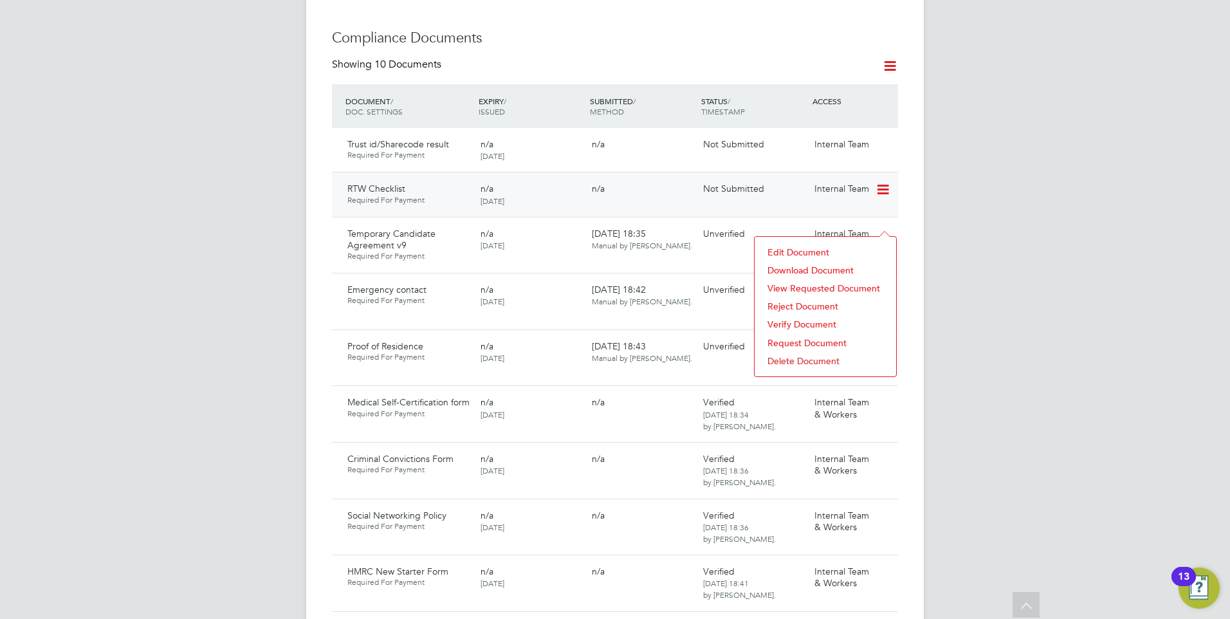
click at [661, 180] on div "n/a" at bounding box center [641, 188] width 111 height 22
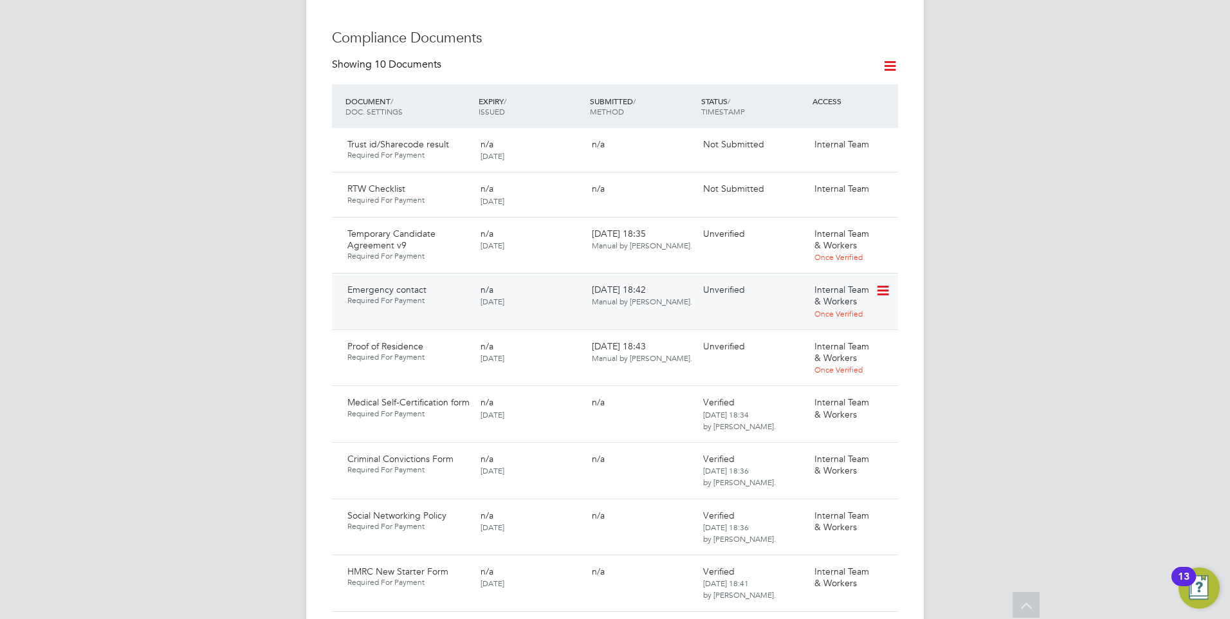
click at [882, 283] on icon at bounding box center [881, 290] width 13 height 15
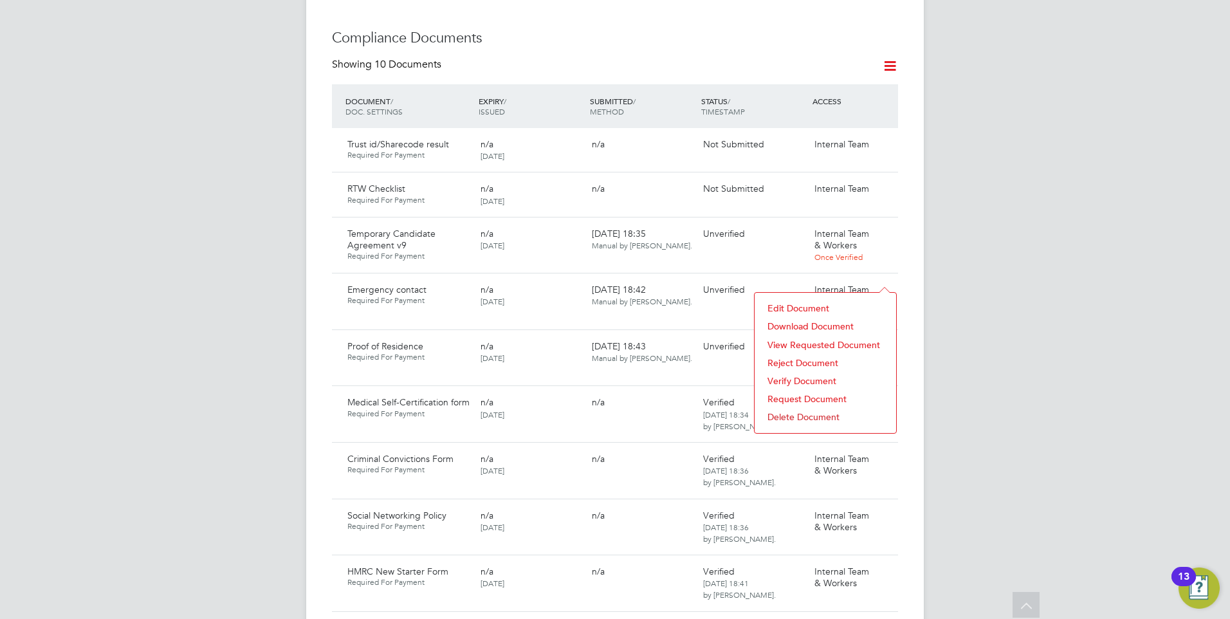
click at [803, 320] on li "Download Document" at bounding box center [825, 326] width 129 height 18
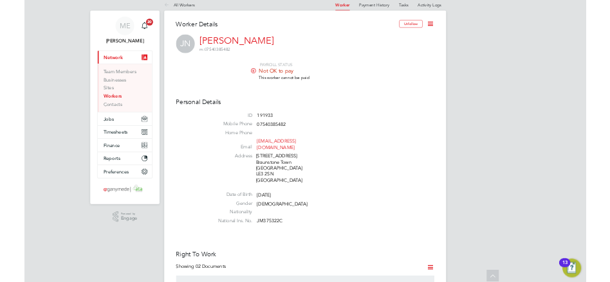
scroll to position [0, 0]
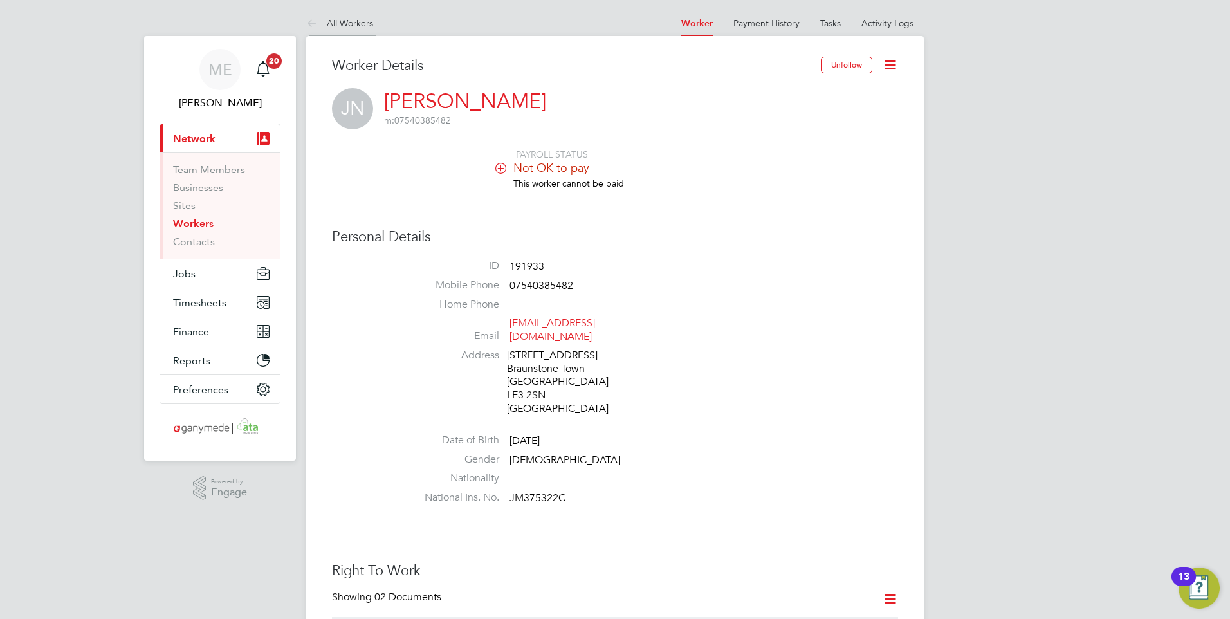
click at [309, 20] on icon at bounding box center [314, 24] width 16 height 16
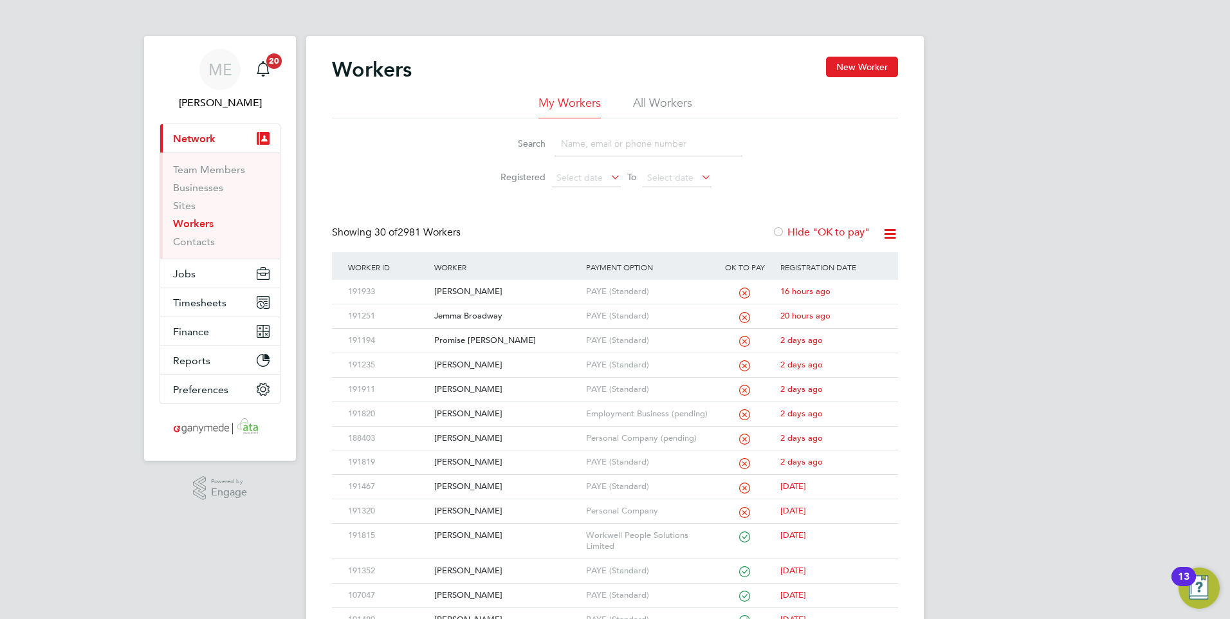
click at [576, 142] on input at bounding box center [648, 143] width 188 height 25
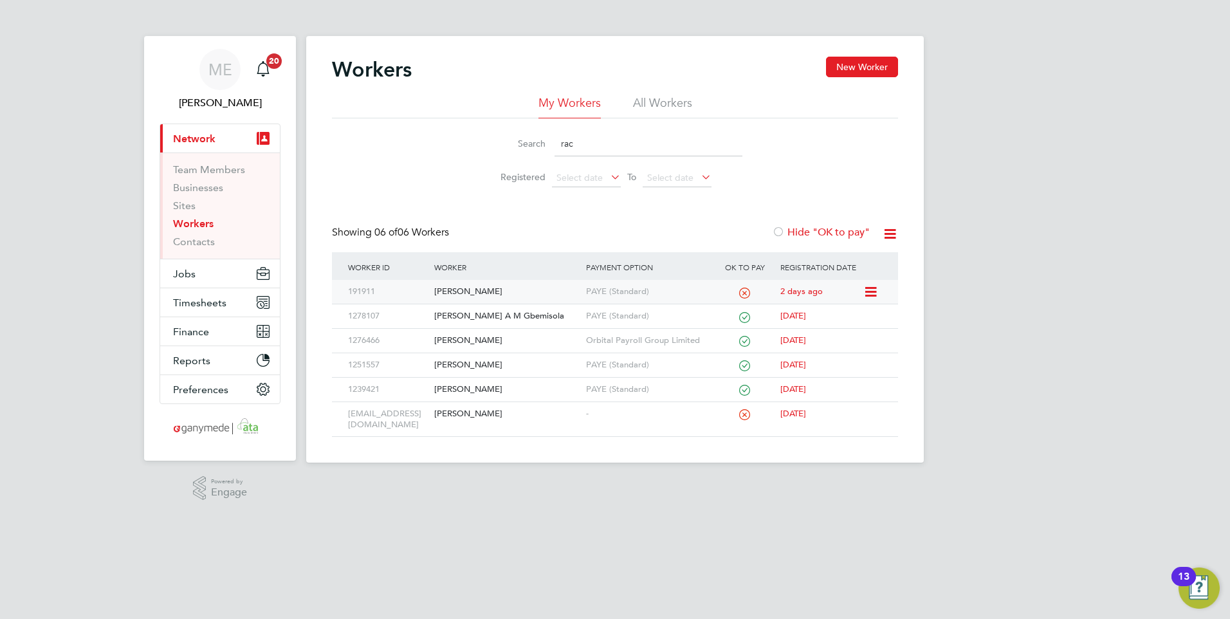
type input "rac"
click at [507, 286] on div "[PERSON_NAME]" at bounding box center [506, 292] width 151 height 24
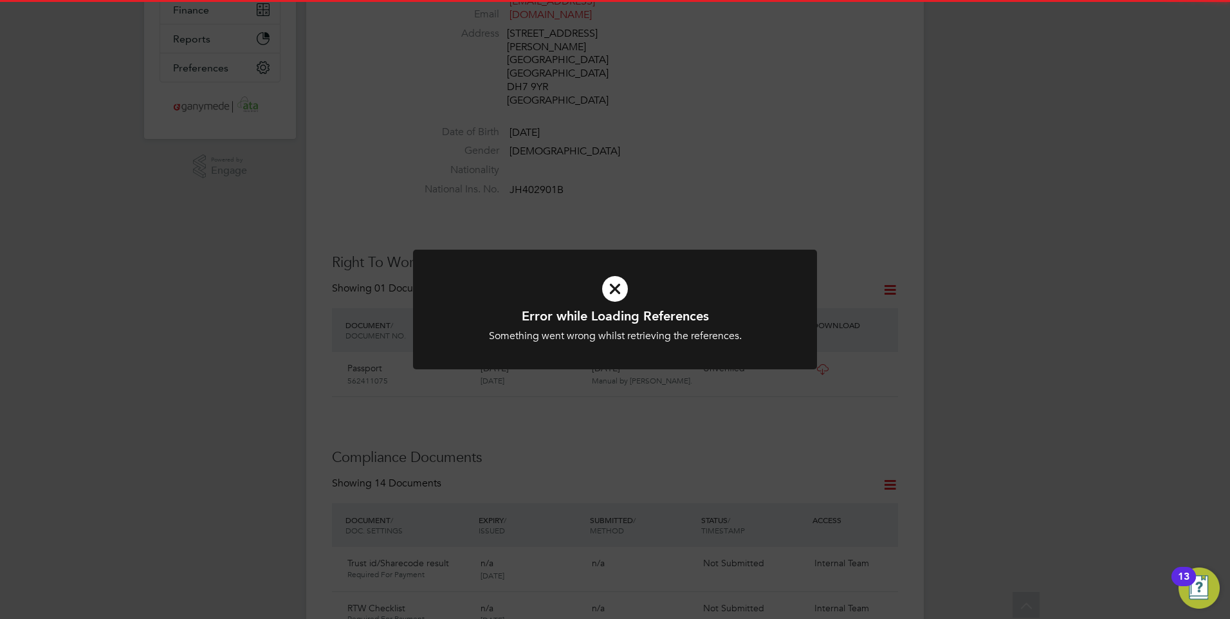
click at [606, 282] on icon at bounding box center [615, 289] width 334 height 50
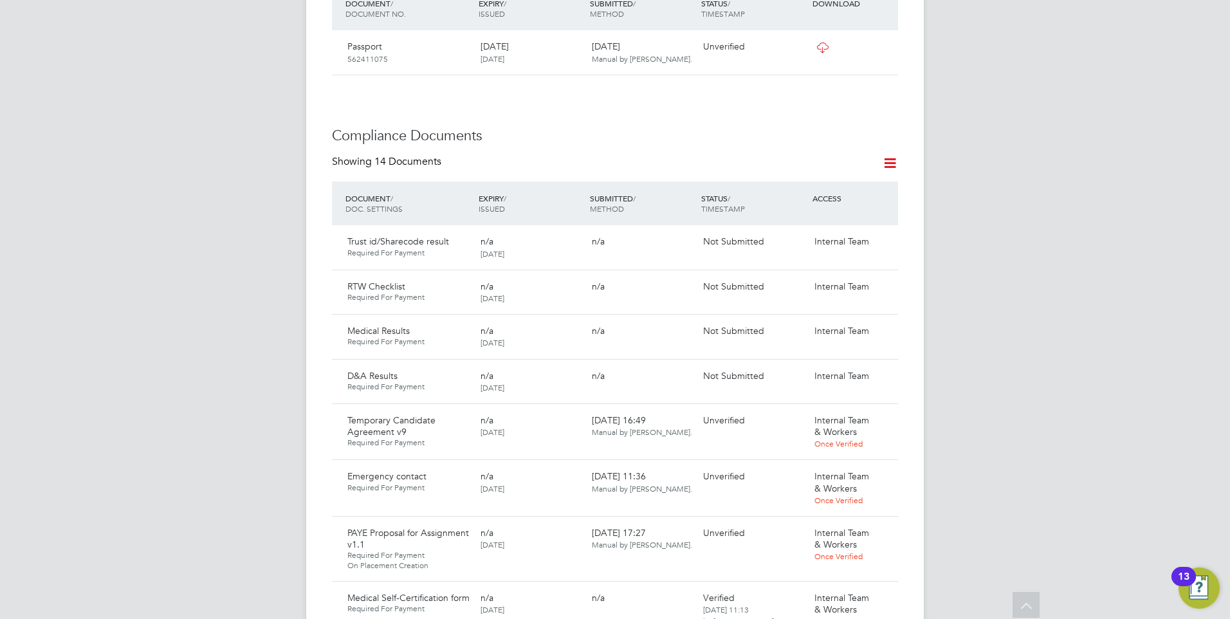
scroll to position [707, 0]
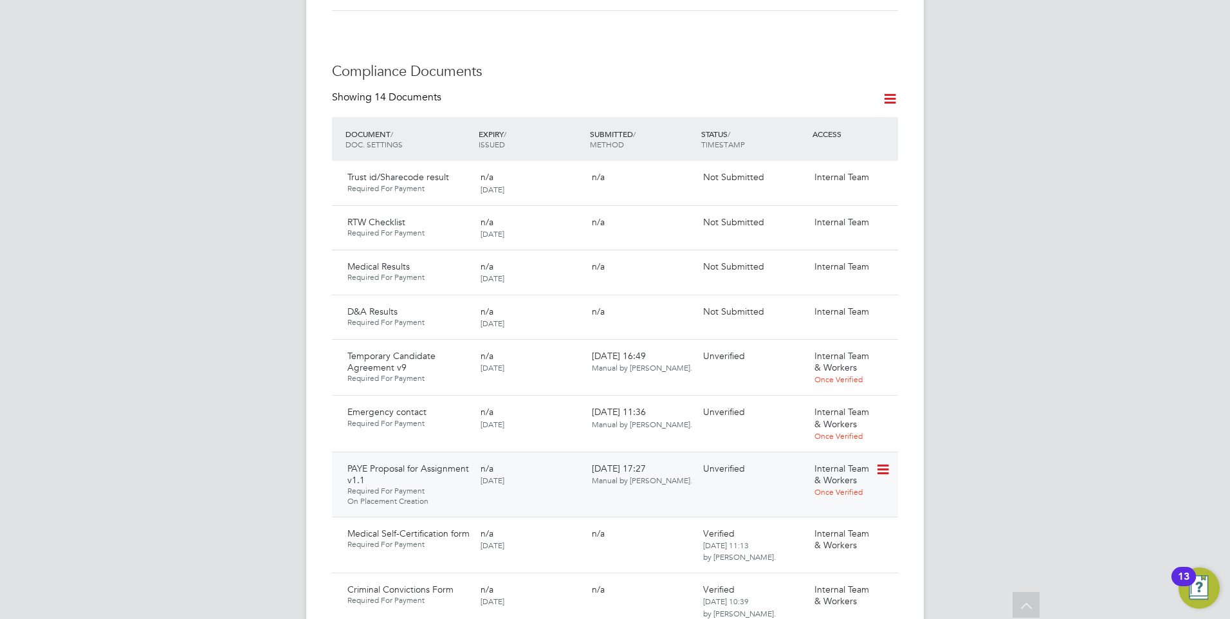
click at [884, 462] on icon at bounding box center [881, 469] width 13 height 15
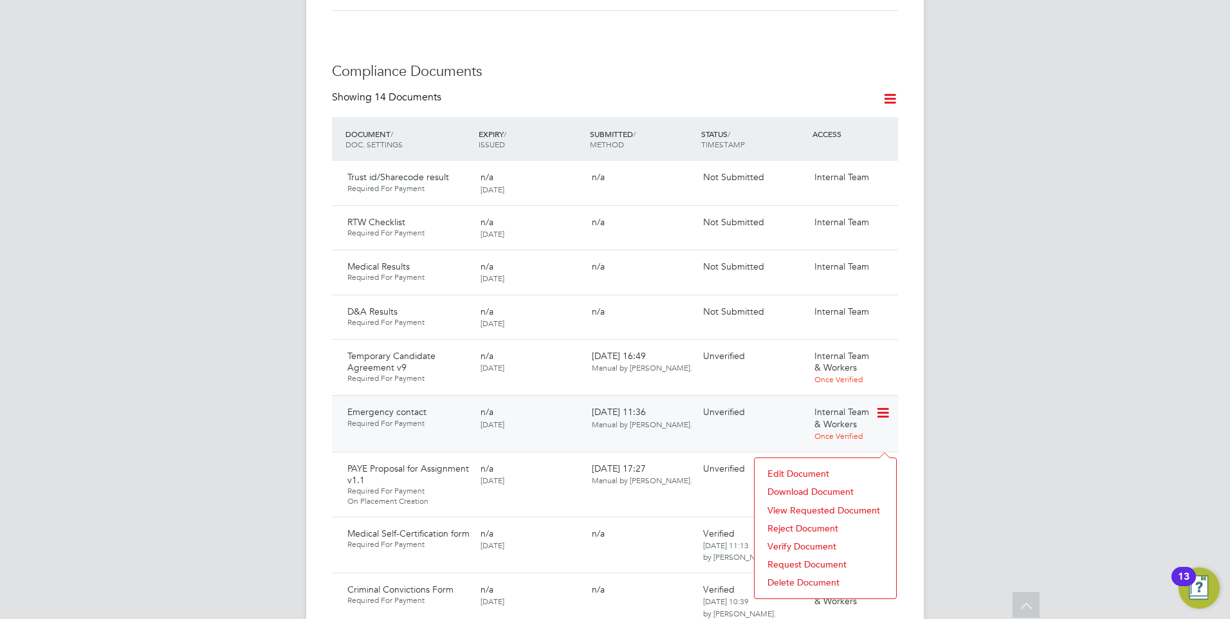
click at [779, 401] on div "Unverified" at bounding box center [753, 412] width 111 height 22
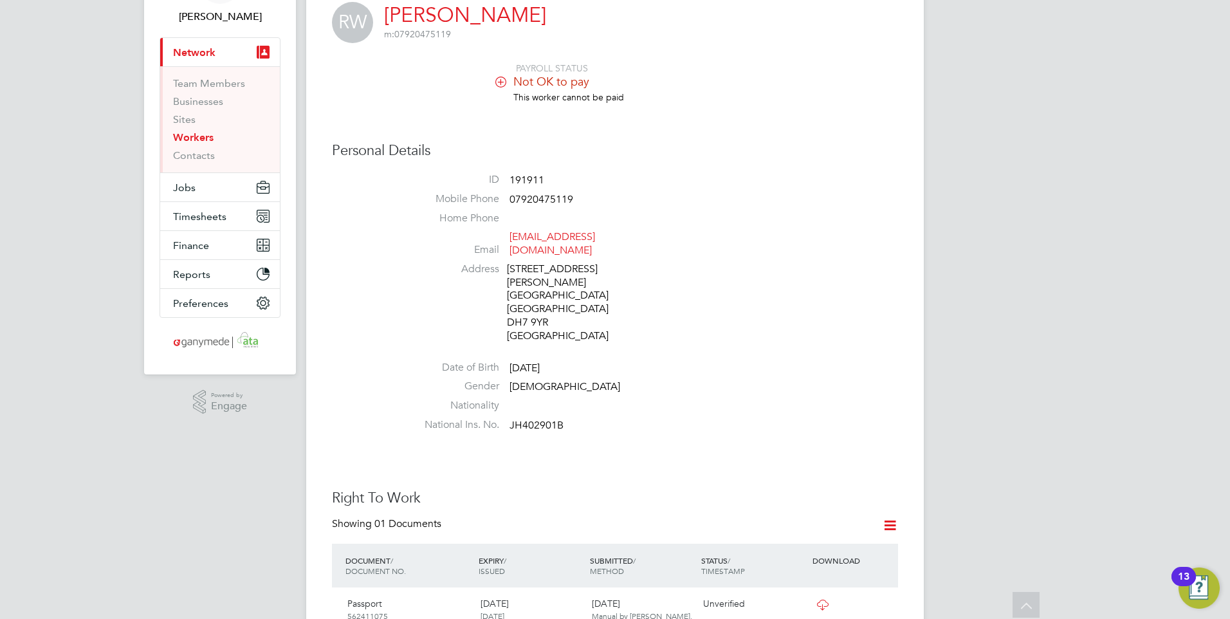
scroll to position [0, 0]
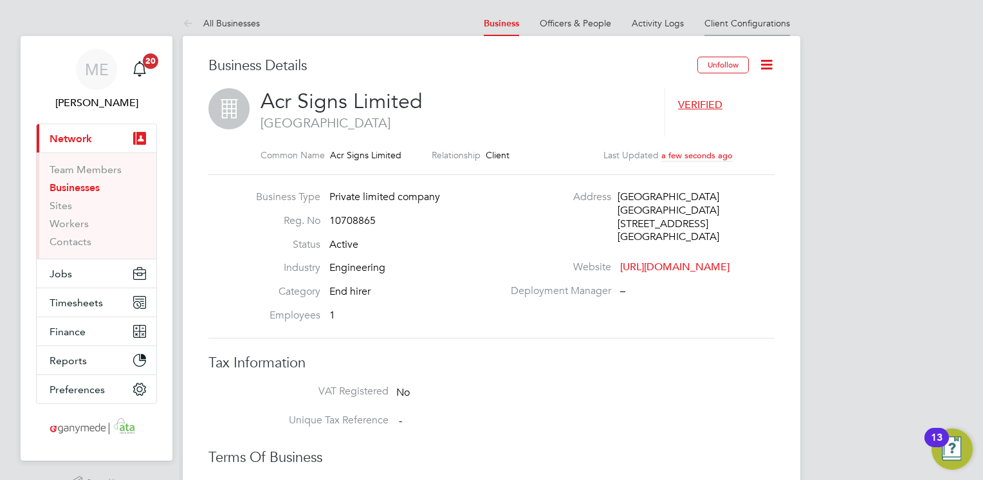
click at [738, 24] on link "Client Configurations" at bounding box center [747, 23] width 86 height 12
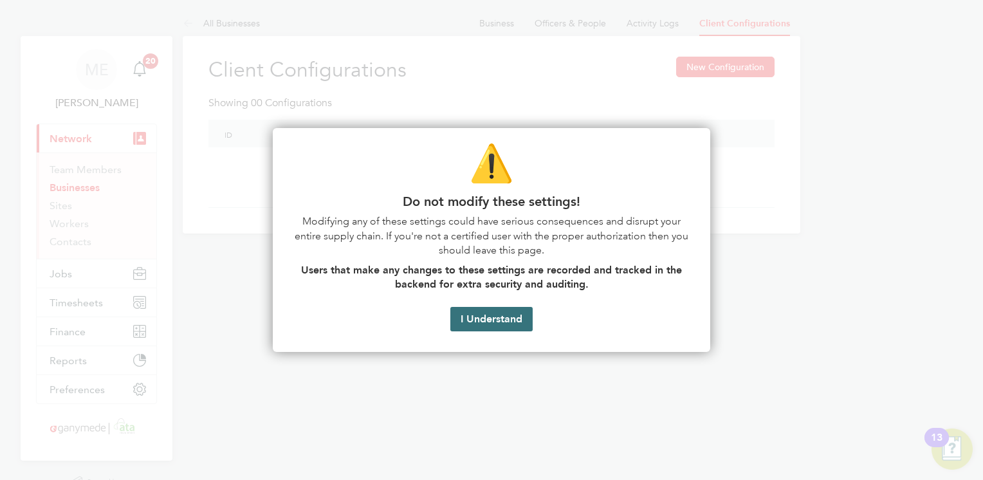
click at [476, 317] on button "I Understand" at bounding box center [491, 319] width 82 height 24
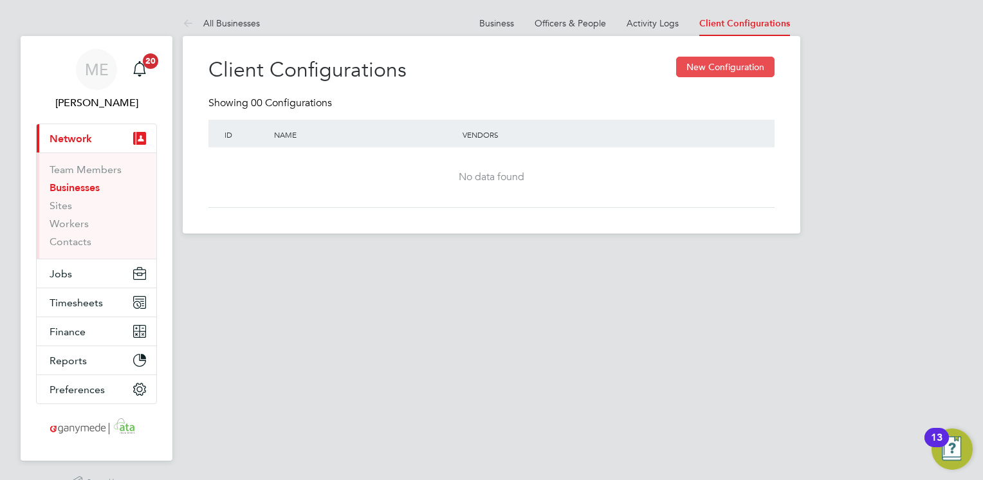
click at [721, 66] on button "New Configuration" at bounding box center [725, 67] width 98 height 21
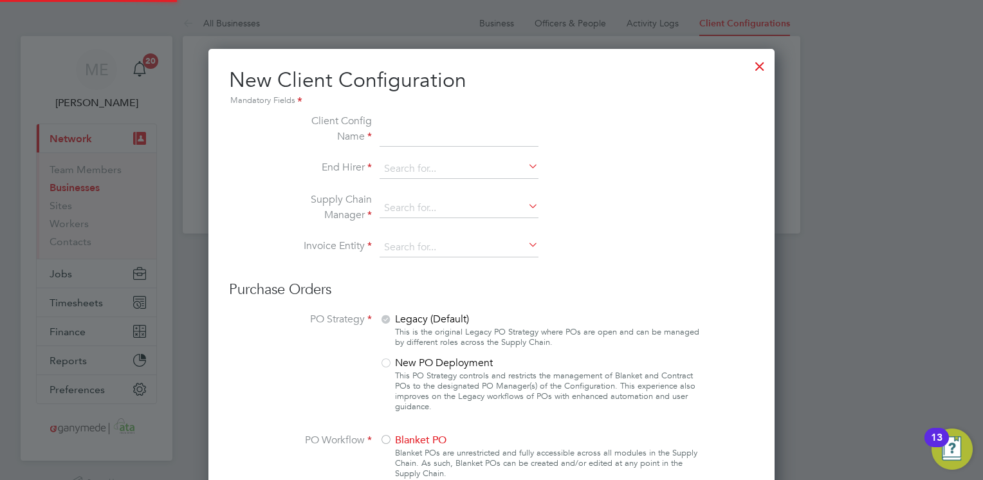
scroll to position [1222, 567]
type input "ACR Signs"
click at [520, 163] on input at bounding box center [458, 168] width 159 height 19
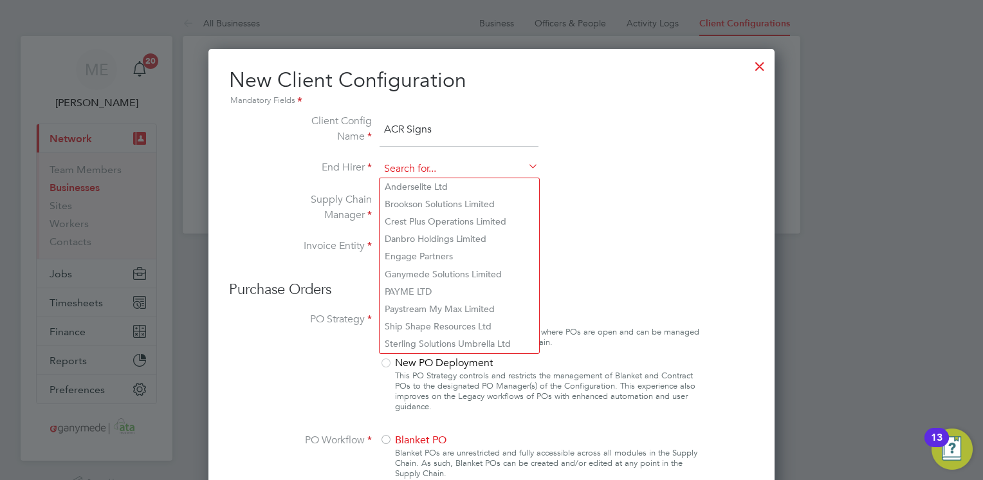
type input "a"
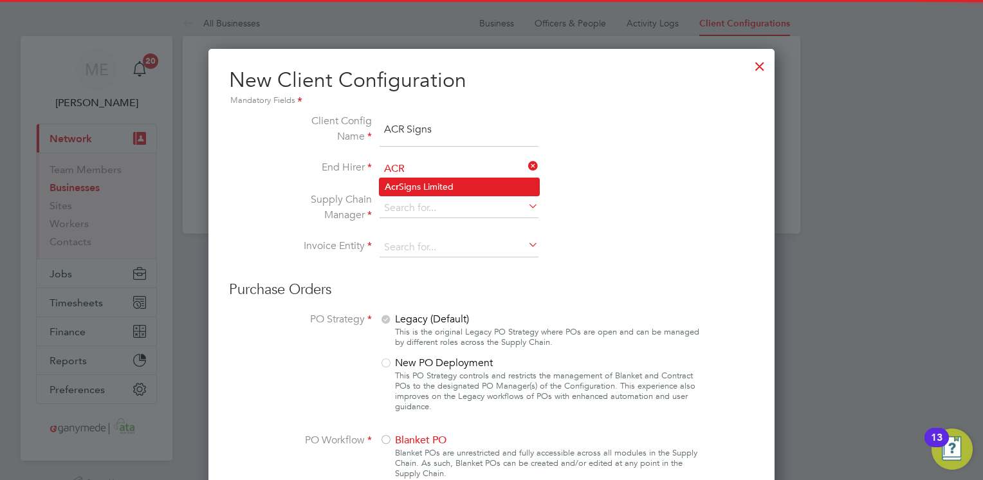
click at [474, 179] on li "Acr Signs Limited" at bounding box center [458, 186] width 159 height 17
type input "Acr Signs Limited"
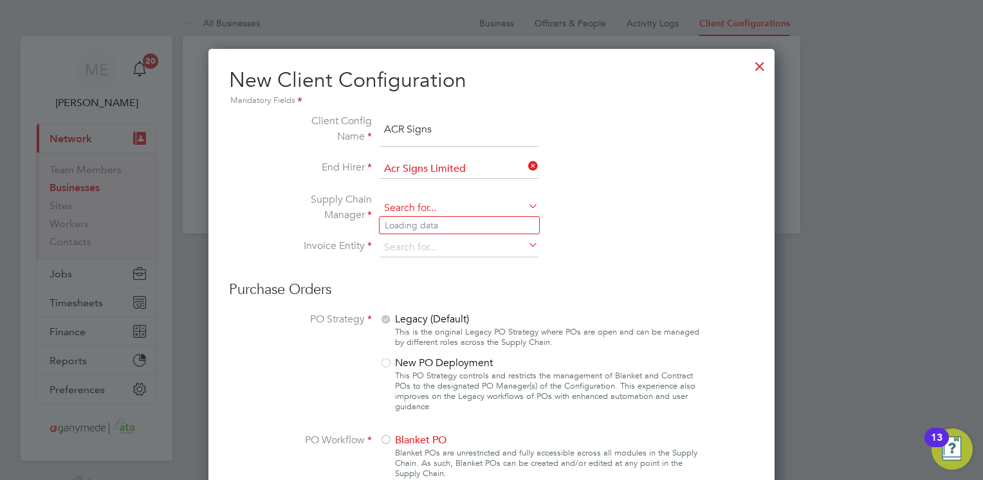
click at [459, 205] on input at bounding box center [458, 208] width 159 height 19
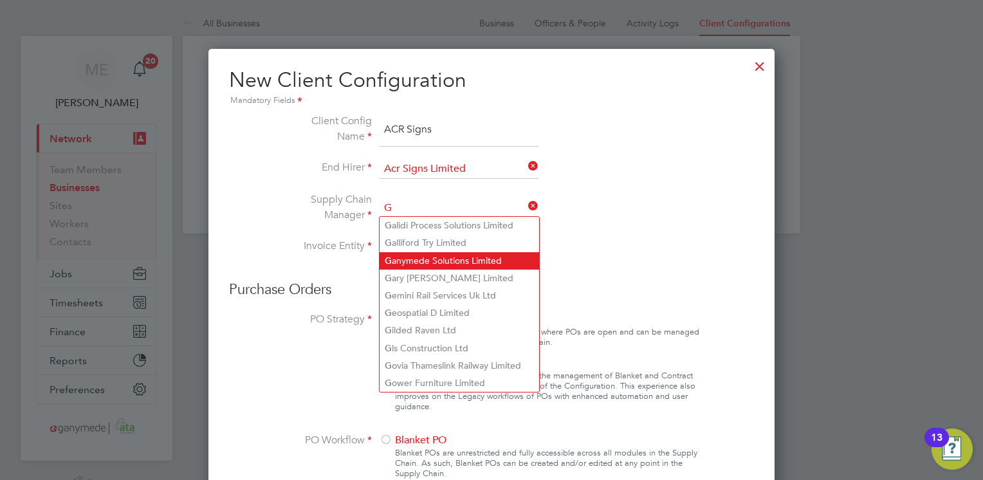
click at [432, 261] on li "G anymede Solutions Limited" at bounding box center [458, 260] width 159 height 17
type input "Ganymede Solutions Limited"
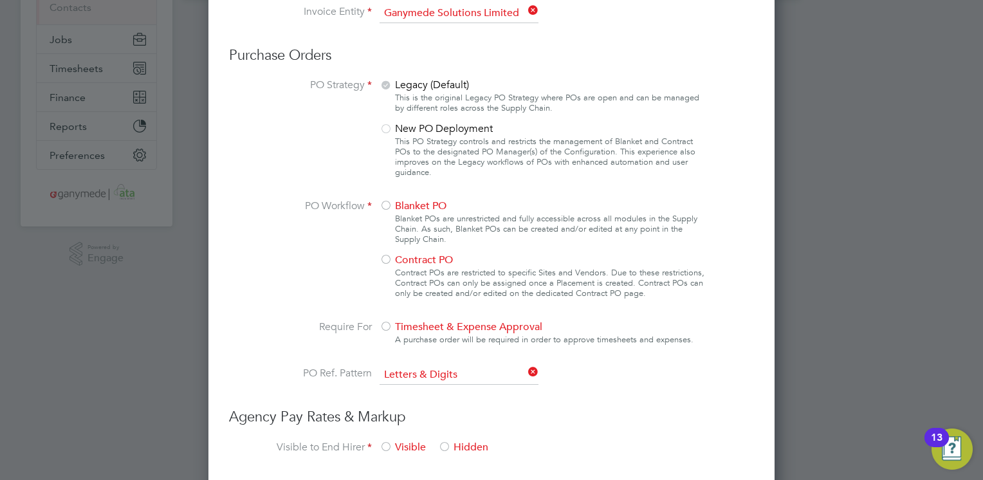
scroll to position [257, 0]
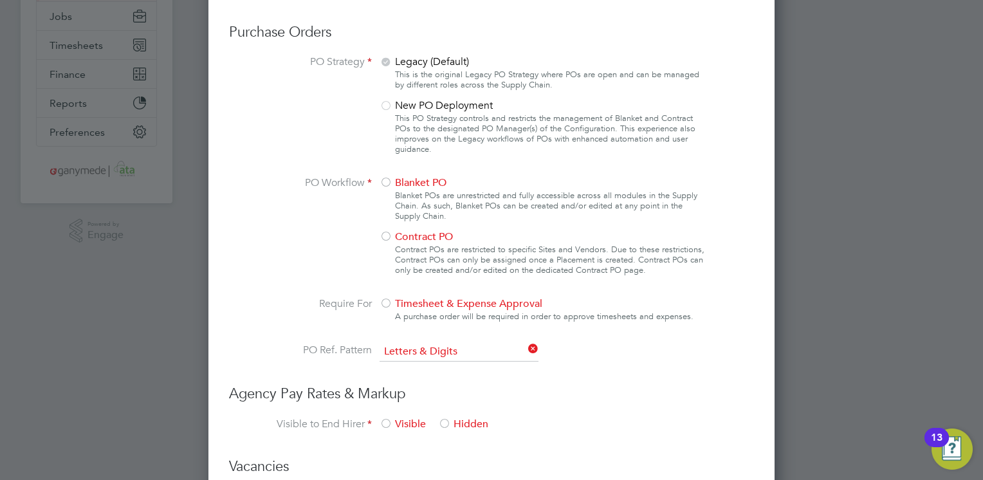
click at [383, 179] on div at bounding box center [385, 183] width 13 height 13
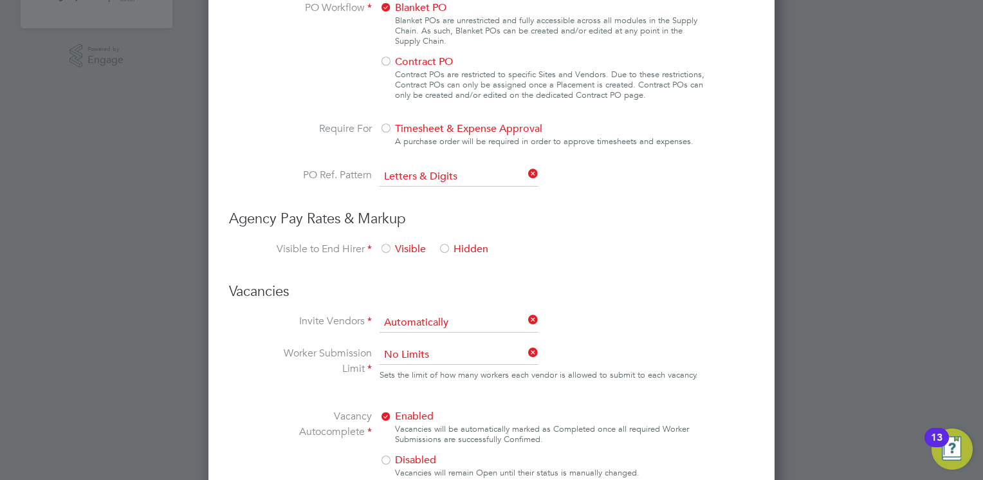
scroll to position [386, 0]
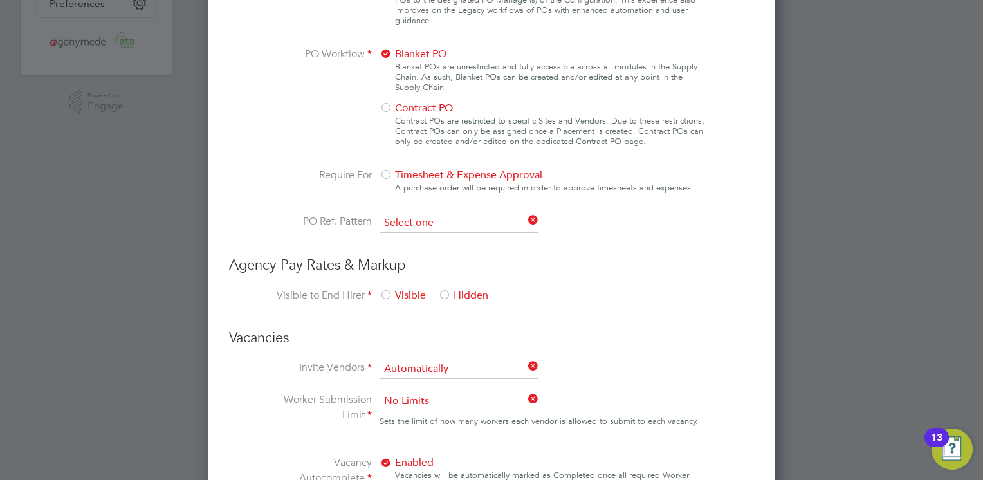
click at [512, 215] on input at bounding box center [458, 223] width 159 height 19
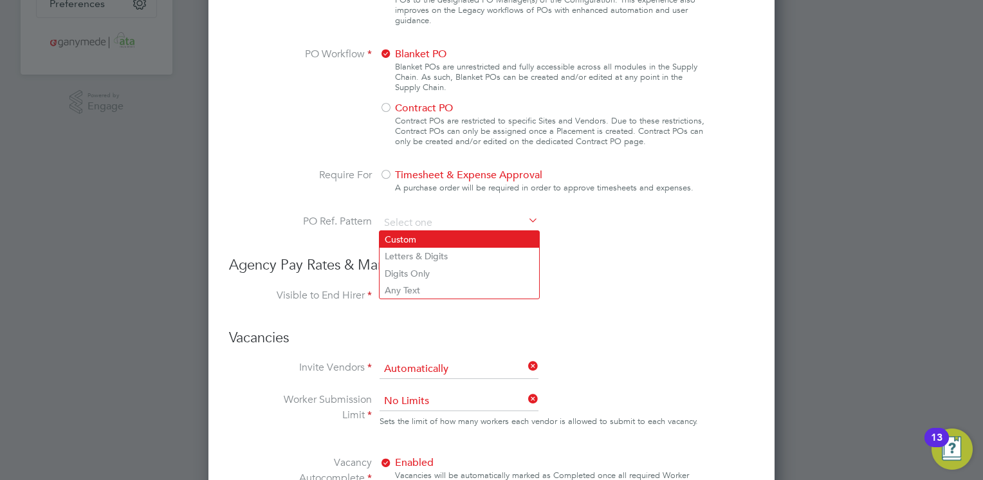
click at [439, 235] on li "Custom" at bounding box center [458, 239] width 159 height 17
type input "Custom"
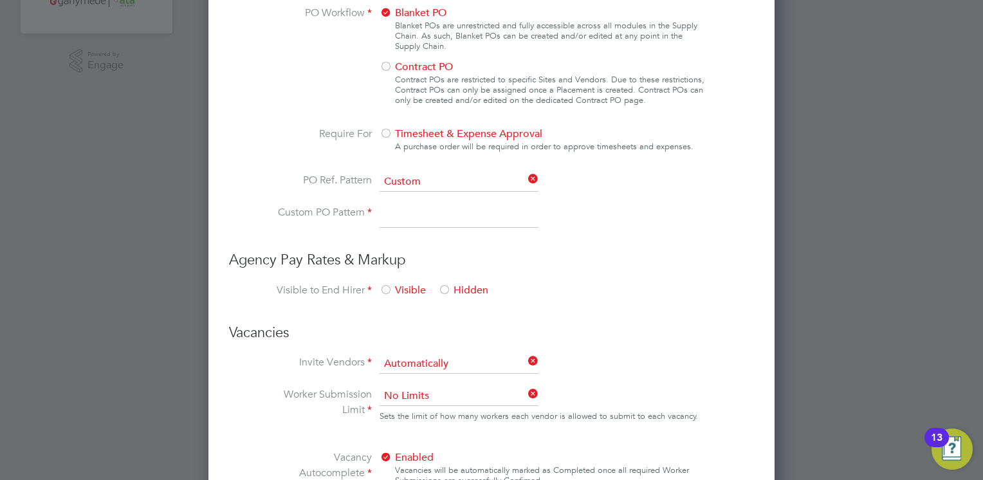
scroll to position [450, 0]
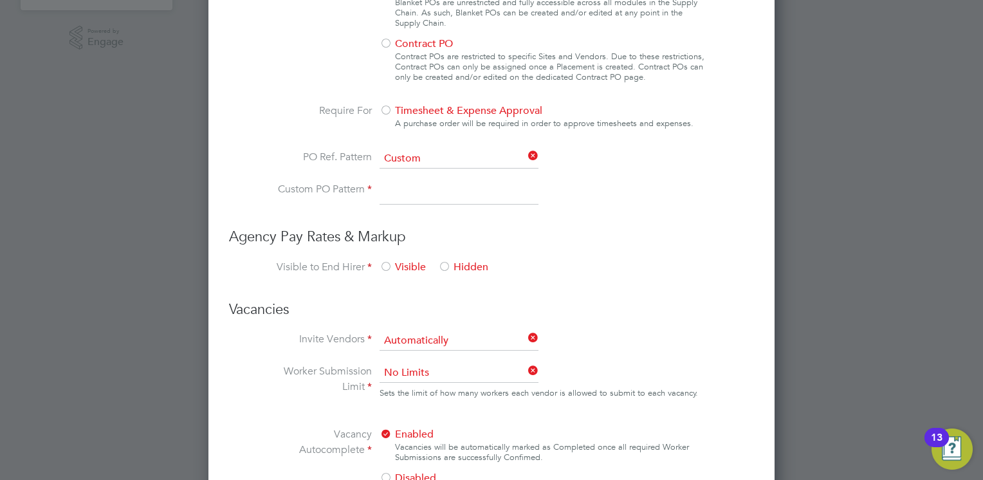
click at [385, 192] on input at bounding box center [458, 192] width 159 height 23
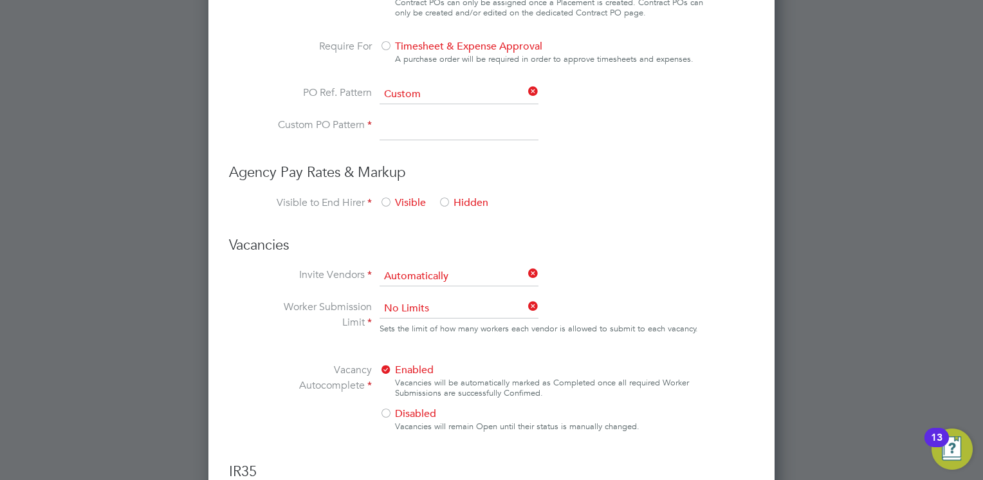
click at [424, 130] on input at bounding box center [458, 128] width 159 height 23
type input "~"
type input "#"
drag, startPoint x: 507, startPoint y: 148, endPoint x: 508, endPoint y: 141, distance: 6.5
click at [508, 141] on li "Custom PO Pattern #" at bounding box center [491, 135] width 432 height 36
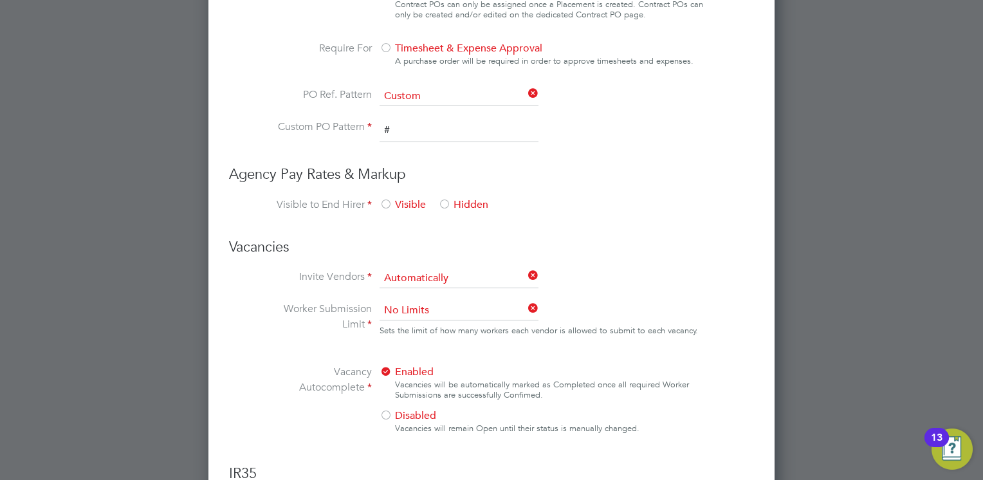
scroll to position [504, 0]
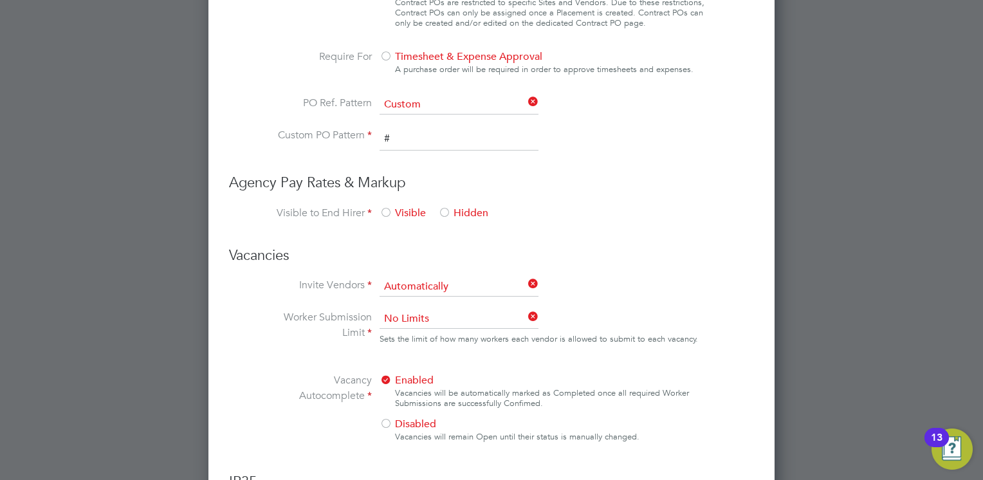
click at [444, 210] on div at bounding box center [444, 213] width 13 height 13
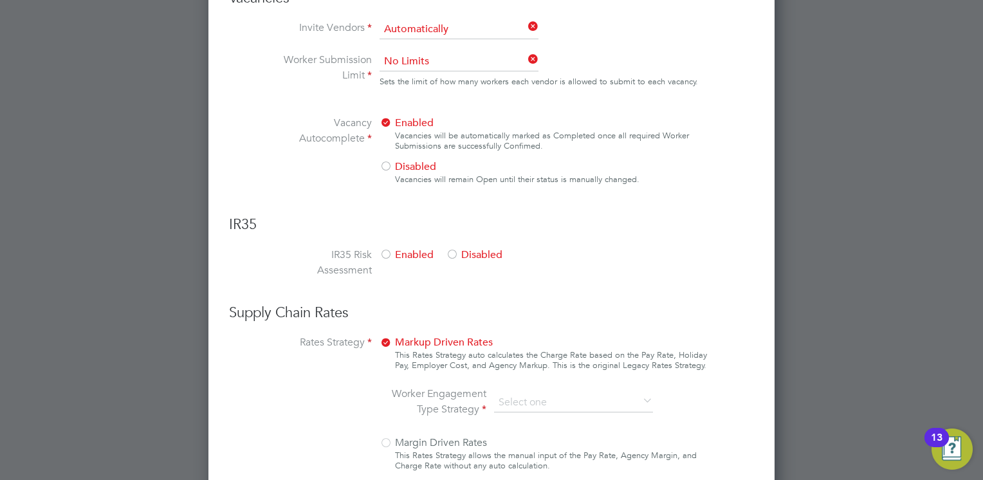
scroll to position [826, 0]
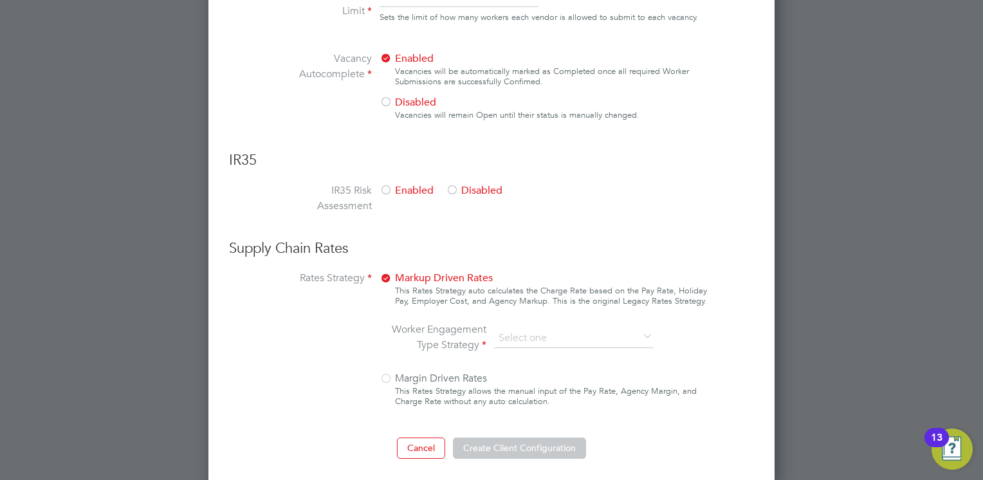
click at [452, 185] on div at bounding box center [452, 191] width 13 height 13
click at [568, 242] on h3 "Supply Chain Rates" at bounding box center [491, 248] width 525 height 19
click at [640, 332] on icon at bounding box center [640, 337] width 0 height 18
click at [640, 331] on icon at bounding box center [640, 337] width 0 height 18
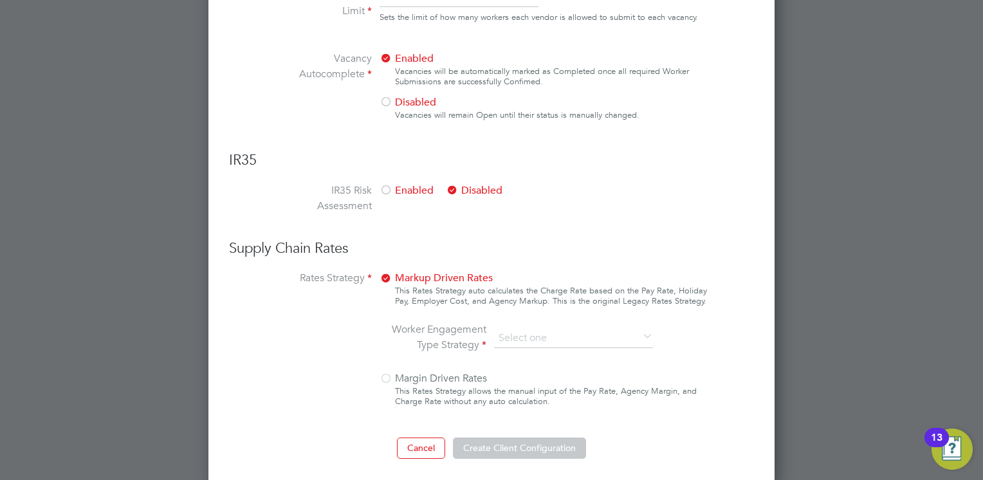
click at [640, 331] on icon at bounding box center [640, 337] width 0 height 18
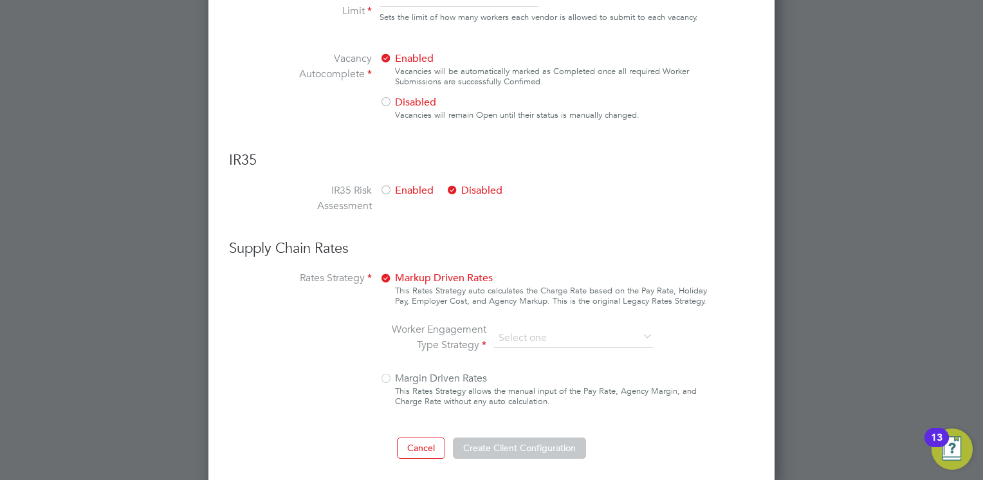
click at [640, 328] on icon at bounding box center [640, 337] width 0 height 18
click at [640, 334] on icon at bounding box center [640, 337] width 0 height 18
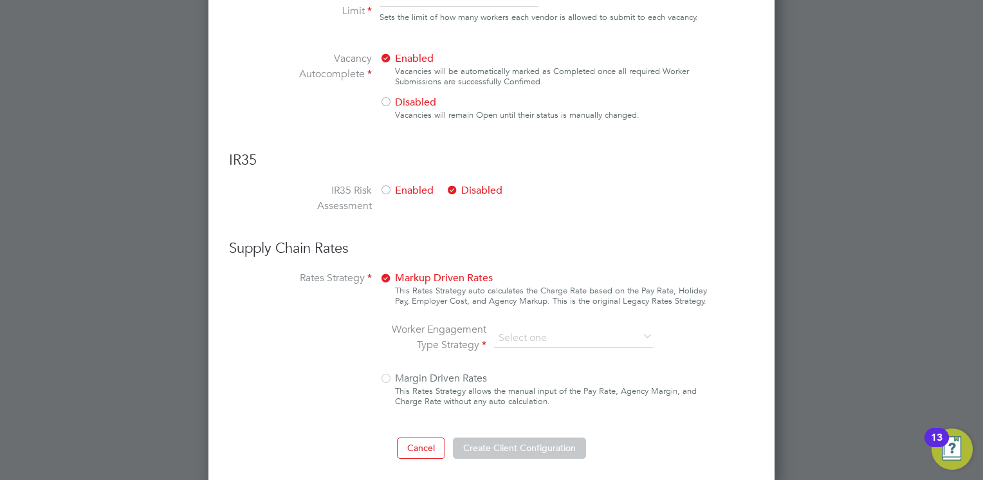
click at [640, 334] on icon at bounding box center [640, 337] width 0 height 18
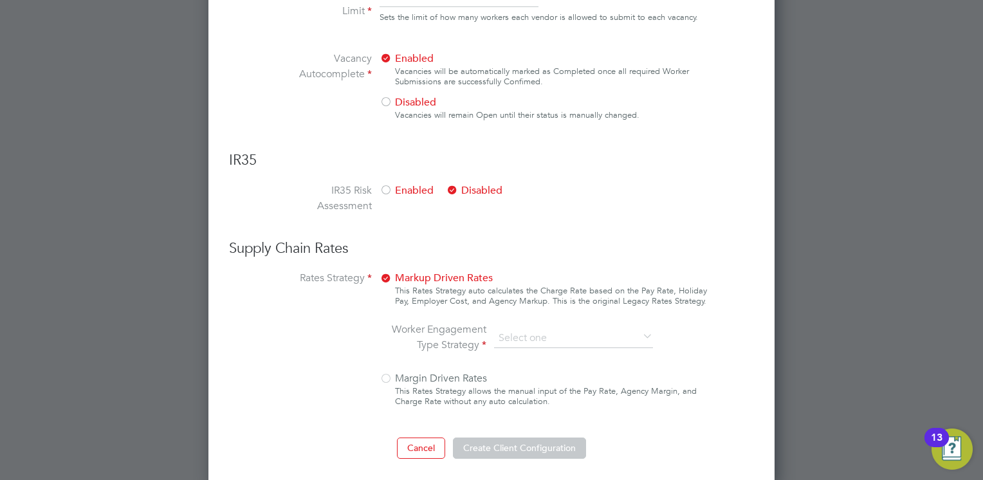
click at [640, 334] on icon at bounding box center [640, 337] width 0 height 18
click at [498, 447] on button "Create Client Configuration" at bounding box center [519, 447] width 133 height 21
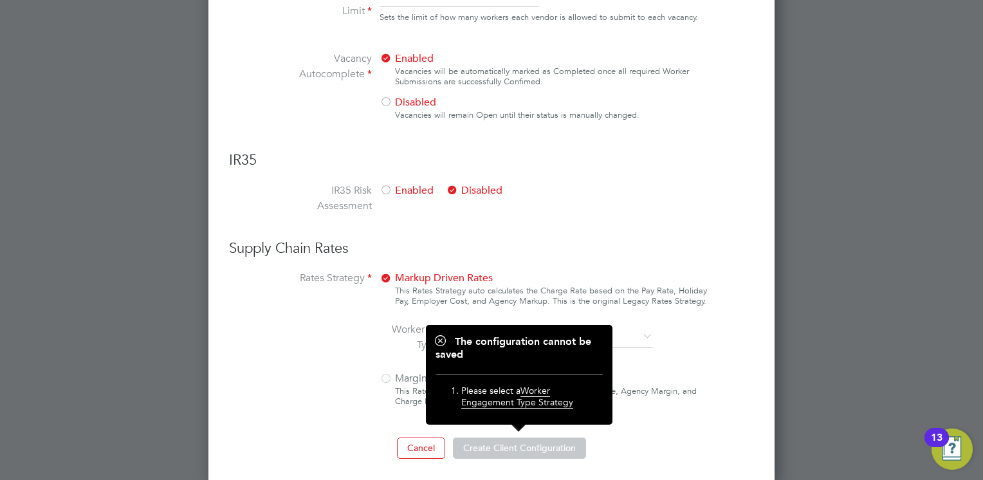
click at [594, 343] on h1 "The configuration cannot be saved" at bounding box center [518, 348] width 167 height 27
click at [648, 387] on div "This Rates Strategy allows the manual input of the Pay Rate, Agency Margin, and…" at bounding box center [551, 396] width 313 height 21
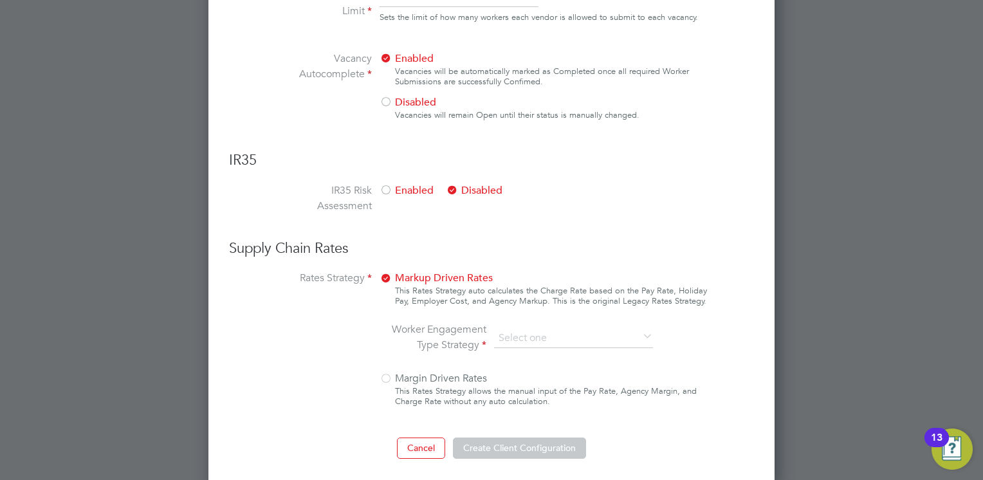
click at [489, 336] on li "Worker Engagement Type Strategy" at bounding box center [525, 338] width 271 height 33
click at [606, 323] on li "Worker Engagement Type Strategy" at bounding box center [525, 338] width 271 height 33
click at [640, 330] on icon at bounding box center [640, 337] width 0 height 18
click at [640, 331] on icon at bounding box center [640, 337] width 0 height 18
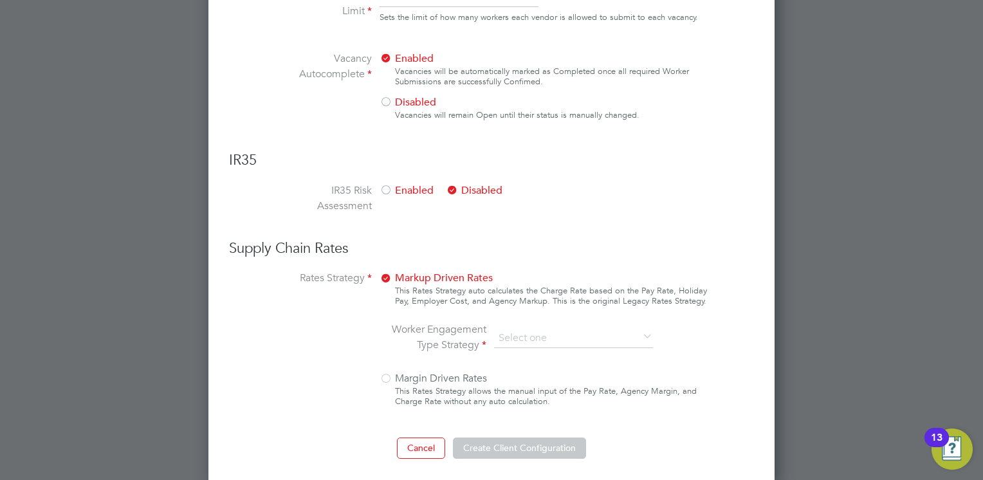
click at [640, 331] on icon at bounding box center [640, 337] width 0 height 18
click at [386, 375] on div at bounding box center [385, 379] width 13 height 13
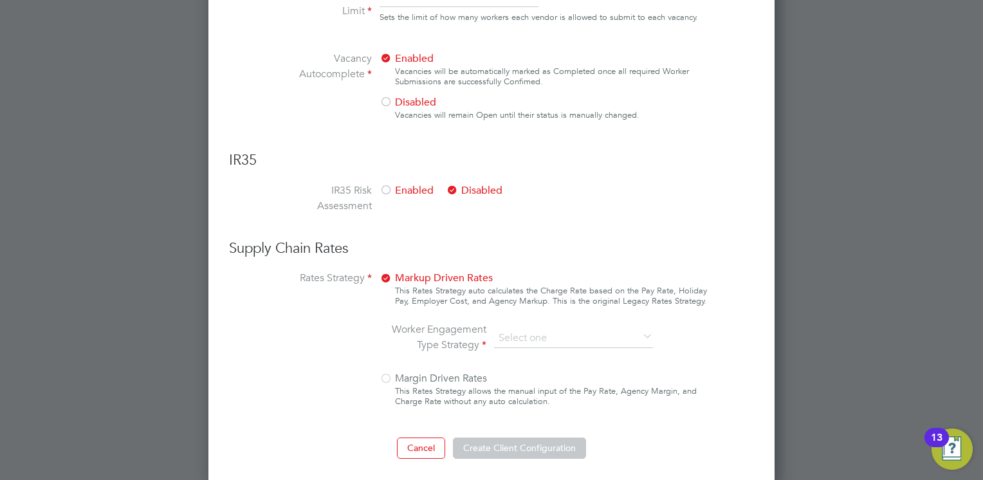
click at [386, 375] on div at bounding box center [385, 379] width 13 height 13
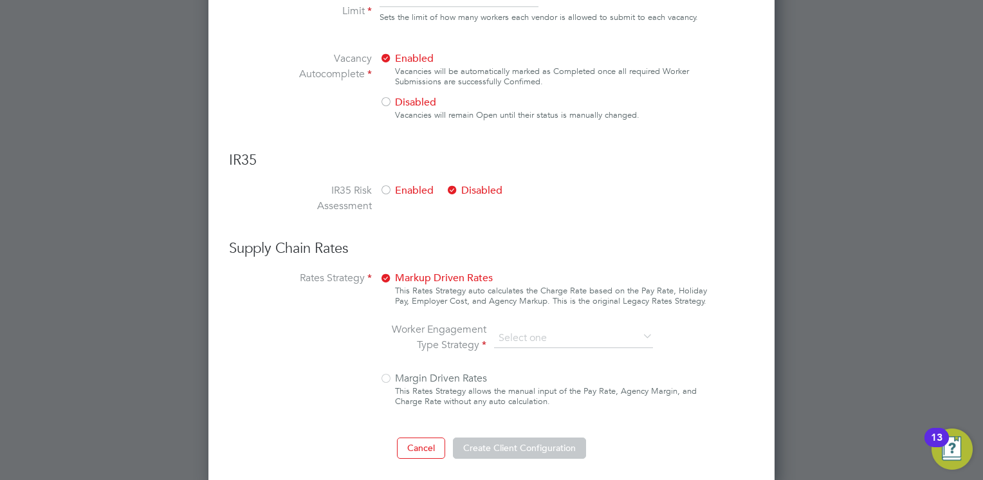
click at [386, 375] on div at bounding box center [385, 379] width 13 height 13
click at [388, 186] on div at bounding box center [385, 191] width 13 height 13
drag, startPoint x: 567, startPoint y: 319, endPoint x: 641, endPoint y: 322, distance: 74.0
click at [573, 322] on div "Markup Driven Rates This Rates Strategy auto calculates the Charge Rate based o…" at bounding box center [543, 342] width 328 height 144
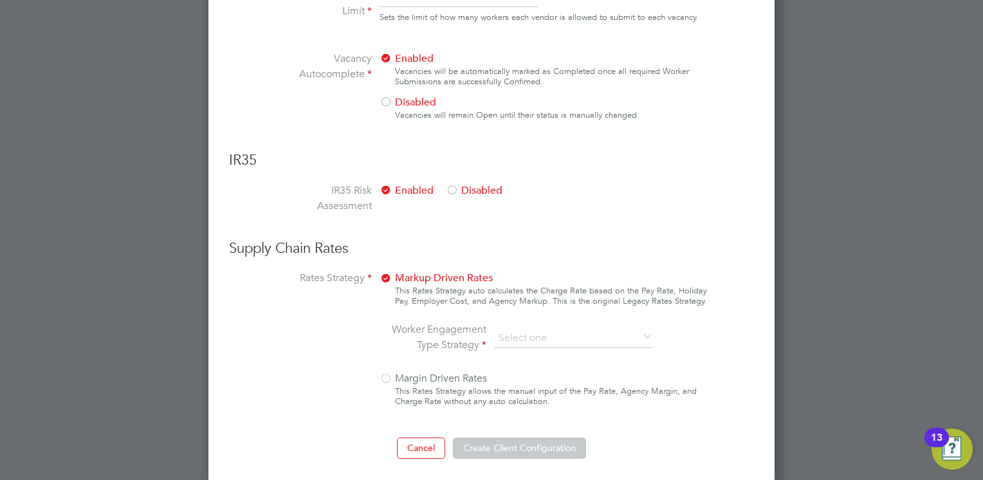
click at [659, 331] on div "Worker Engagement Type Strategy" at bounding box center [543, 338] width 328 height 33
click at [640, 331] on icon at bounding box center [640, 337] width 0 height 18
drag, startPoint x: 651, startPoint y: 331, endPoint x: 407, endPoint y: 244, distance: 258.9
click at [640, 331] on icon at bounding box center [640, 337] width 0 height 18
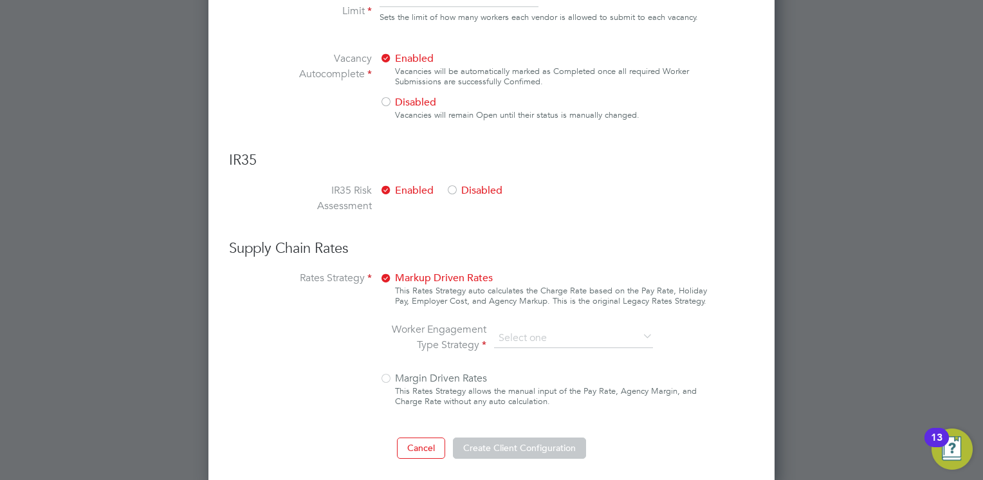
click at [453, 185] on div at bounding box center [452, 191] width 13 height 13
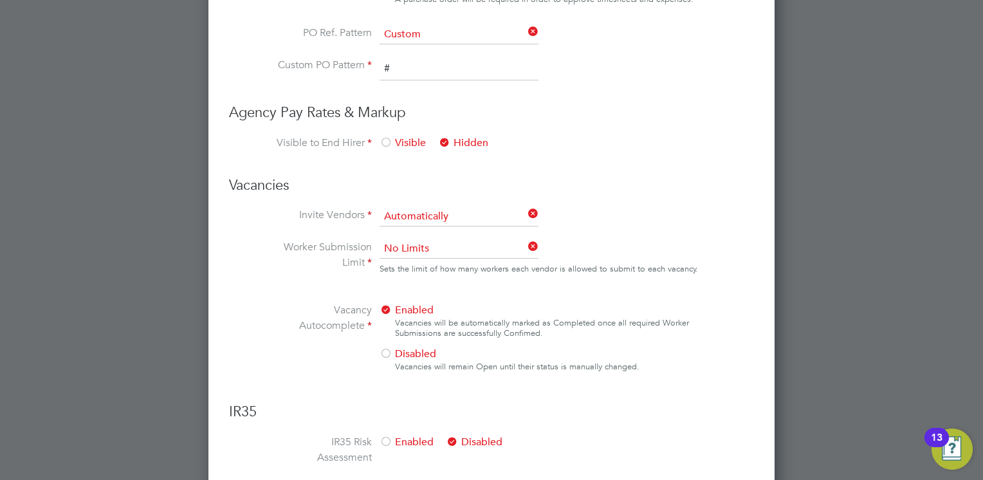
scroll to position [504, 0]
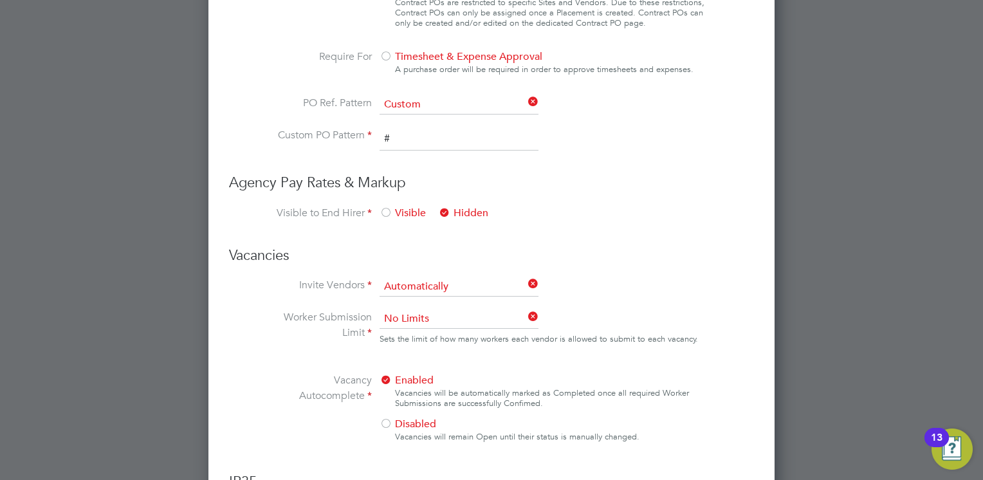
click at [401, 136] on input "#" at bounding box center [458, 138] width 159 height 23
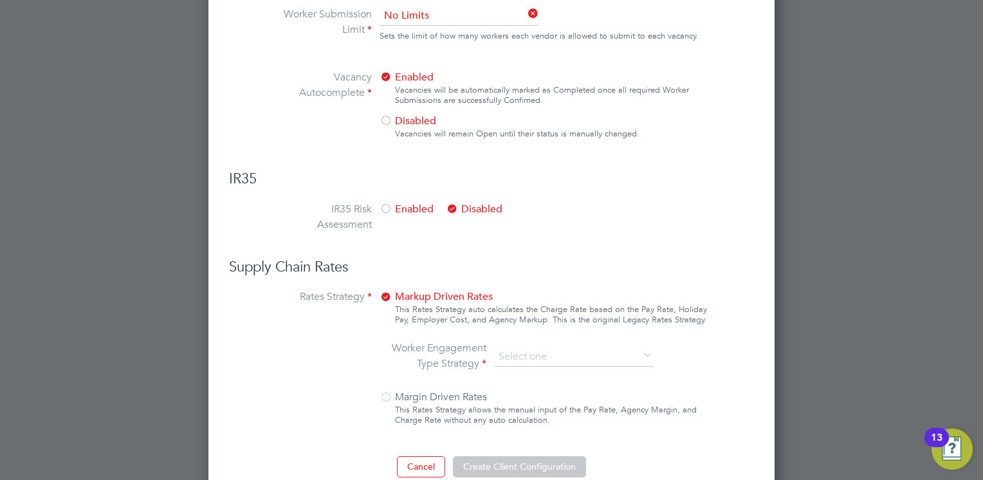
scroll to position [826, 0]
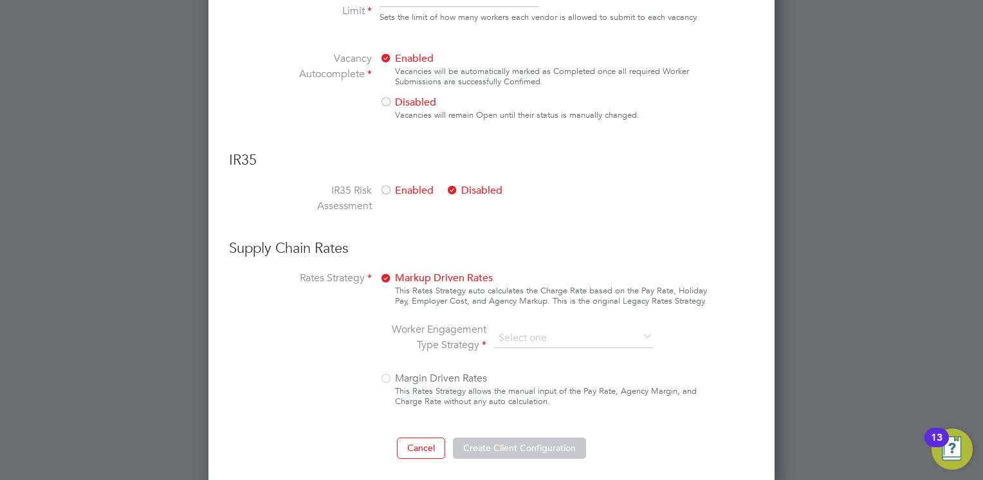
type input "gjthtt"
click at [640, 334] on icon at bounding box center [640, 337] width 0 height 18
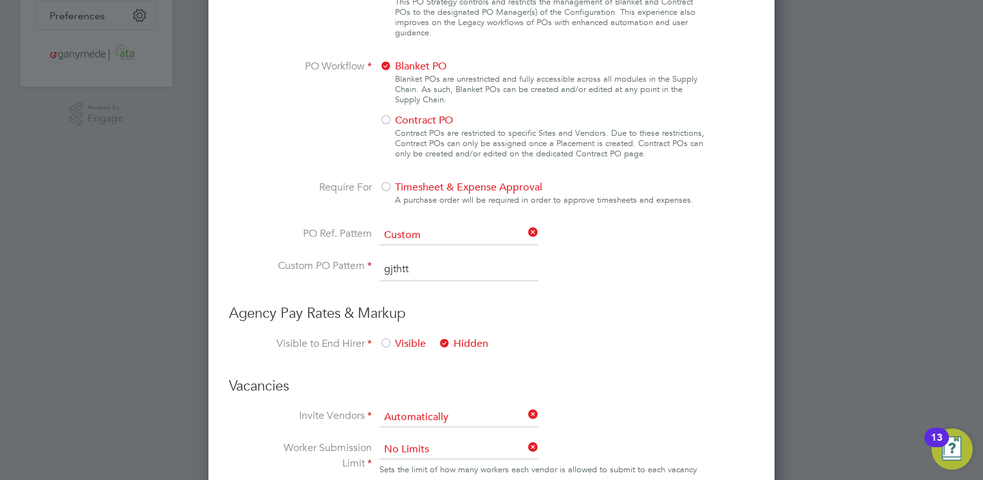
scroll to position [440, 0]
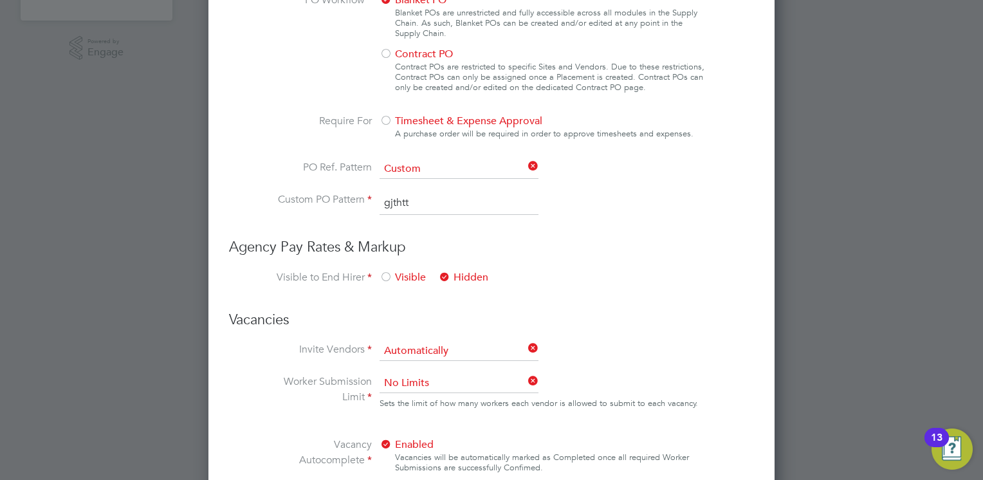
drag, startPoint x: 425, startPoint y: 201, endPoint x: 359, endPoint y: 201, distance: 65.6
click at [359, 201] on li "Custom PO Pattern gjthtt" at bounding box center [491, 210] width 432 height 36
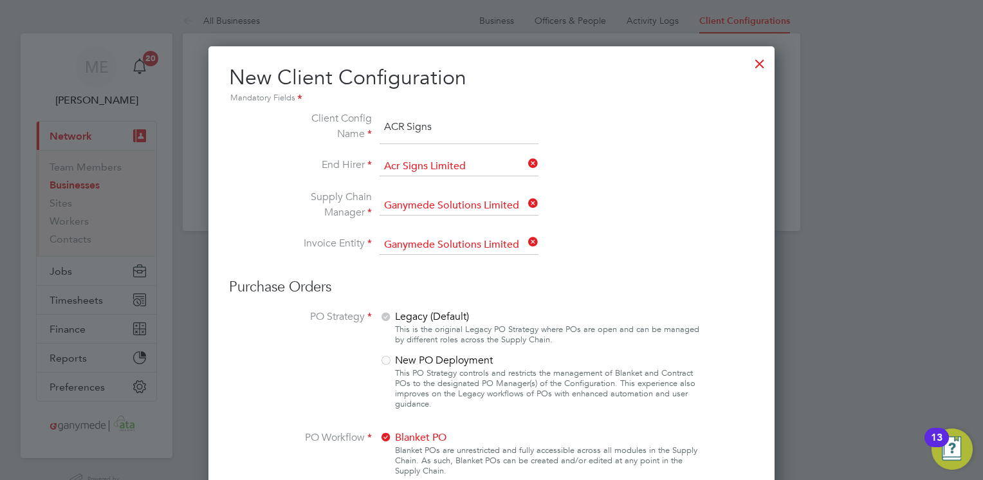
scroll to position [0, 0]
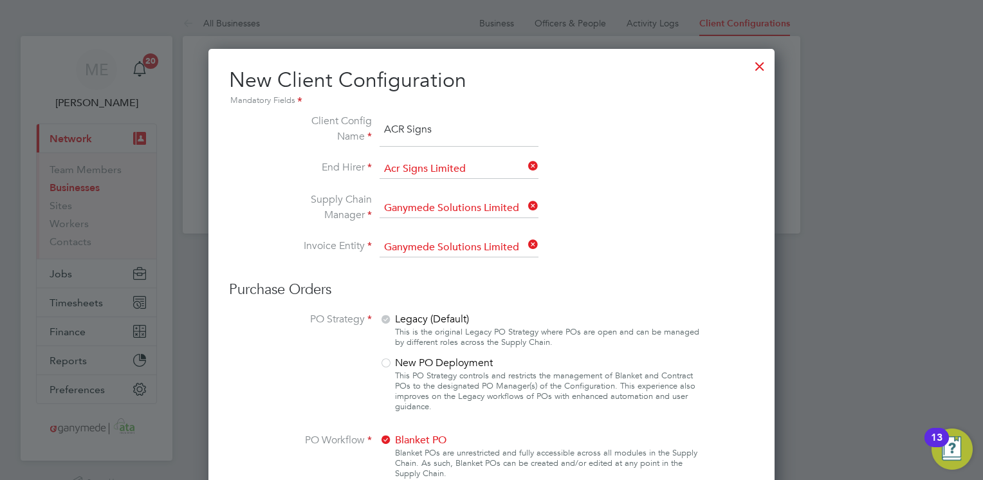
type input "#"
click at [756, 67] on div at bounding box center [759, 62] width 23 height 23
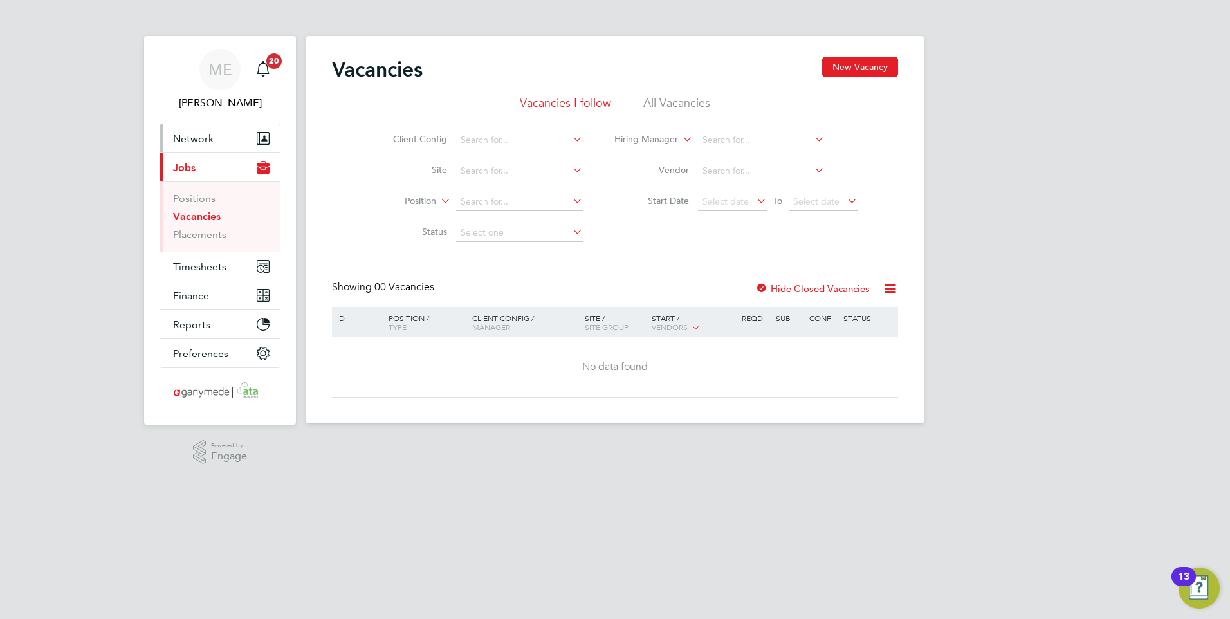
click at [219, 138] on button "Network" at bounding box center [220, 138] width 120 height 28
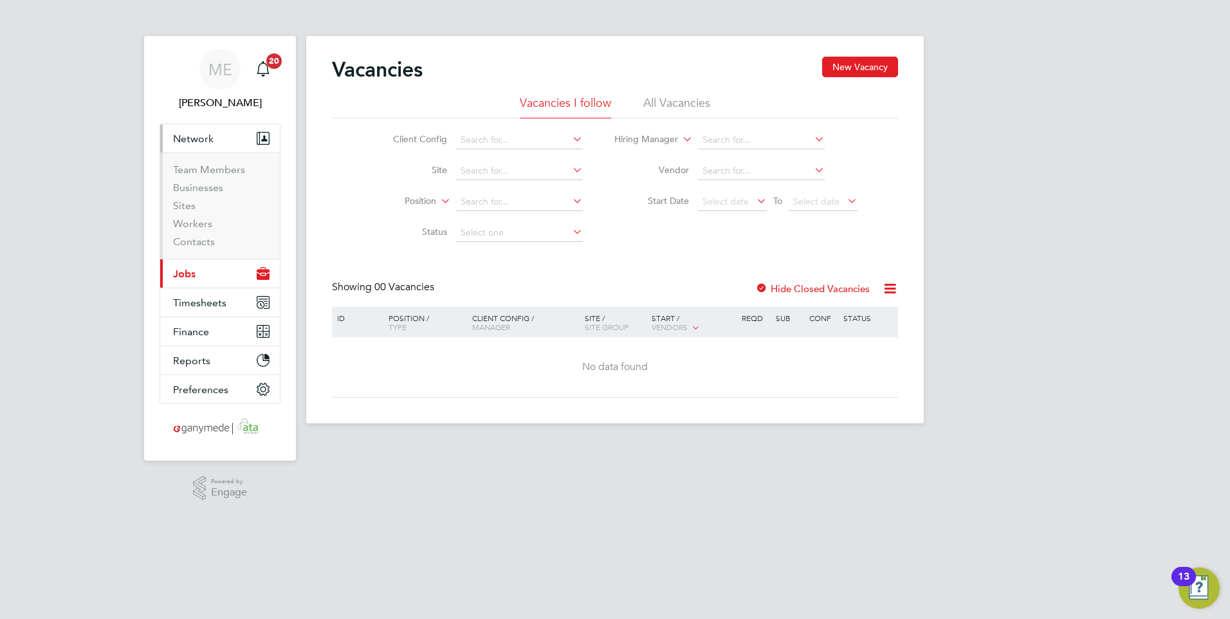
click at [215, 228] on li "Workers" at bounding box center [221, 226] width 96 height 18
click at [208, 221] on link "Workers" at bounding box center [192, 223] width 39 height 12
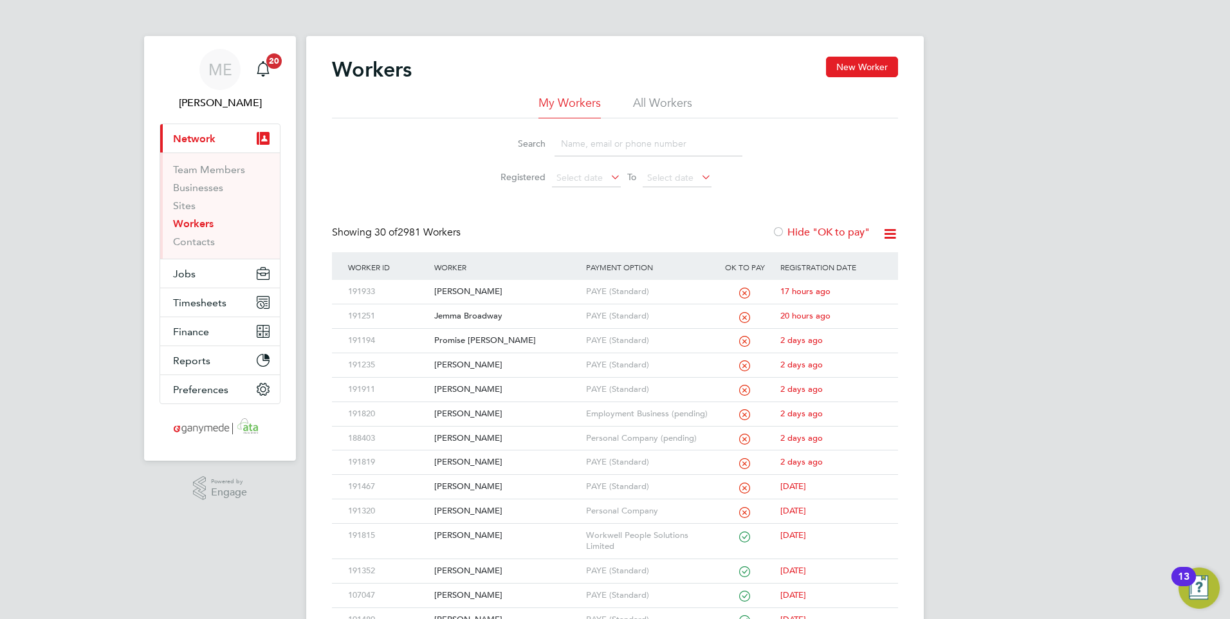
click at [621, 154] on input at bounding box center [648, 143] width 188 height 25
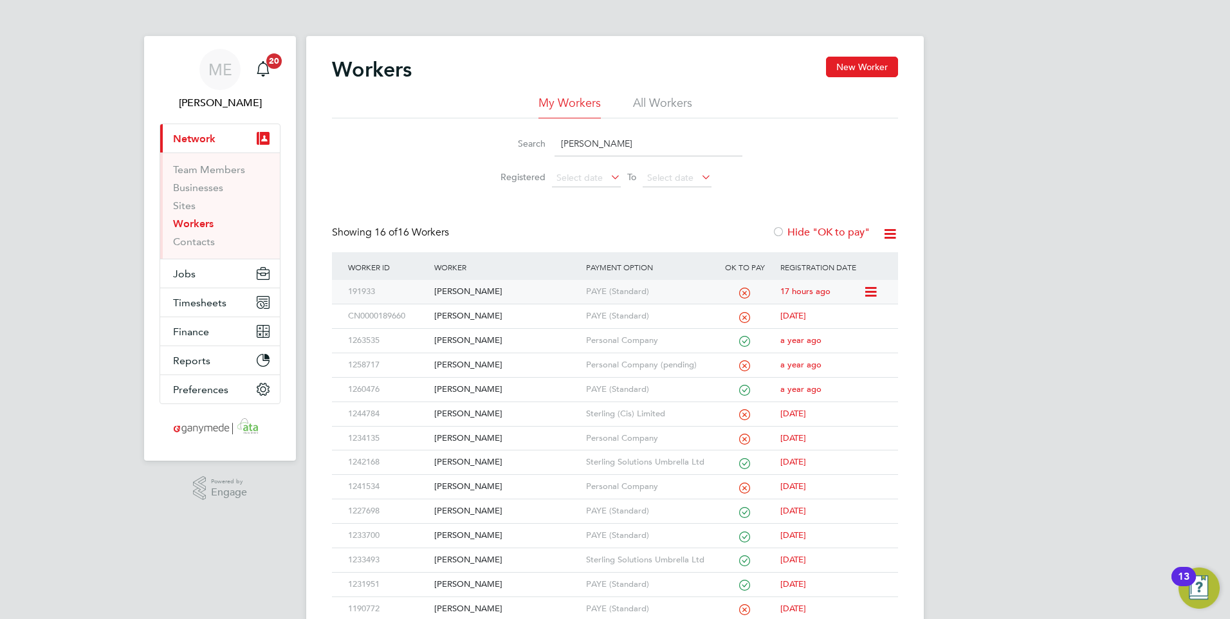
type input "[PERSON_NAME]"
click at [497, 289] on div "[PERSON_NAME]" at bounding box center [506, 292] width 151 height 24
drag, startPoint x: 593, startPoint y: 138, endPoint x: 545, endPoint y: 135, distance: 47.7
click at [550, 141] on div "Search jamie" at bounding box center [614, 143] width 255 height 25
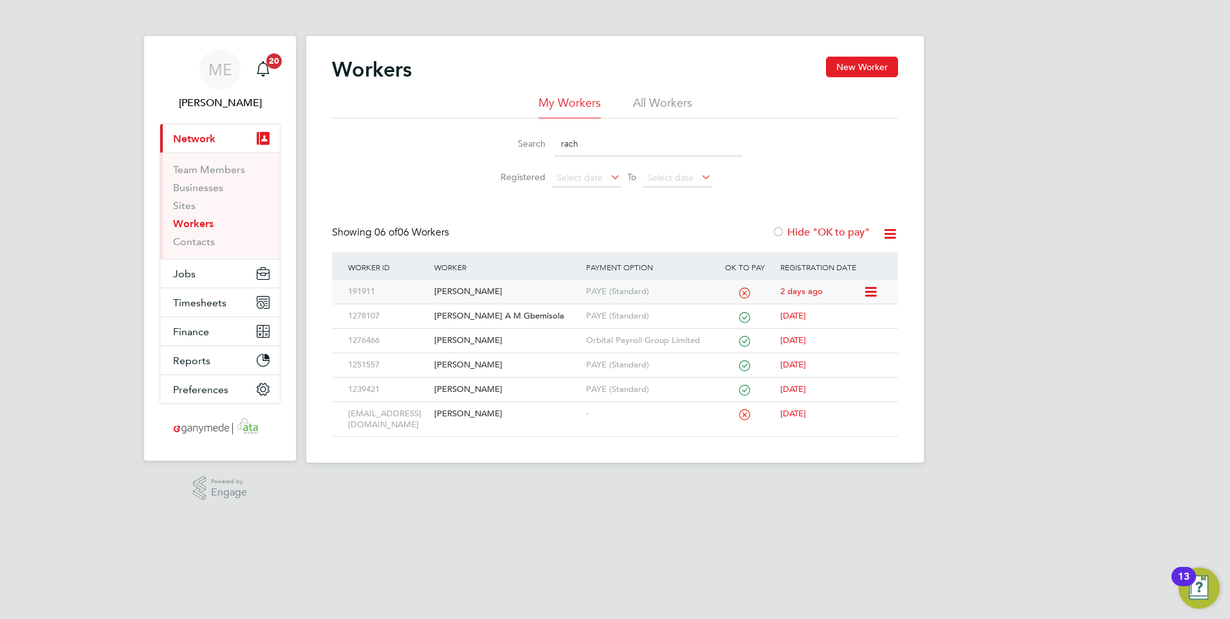
type input "rach"
click at [484, 282] on div "Rachael Wood" at bounding box center [506, 292] width 151 height 24
click at [498, 286] on div "Rachael Wood" at bounding box center [506, 292] width 151 height 24
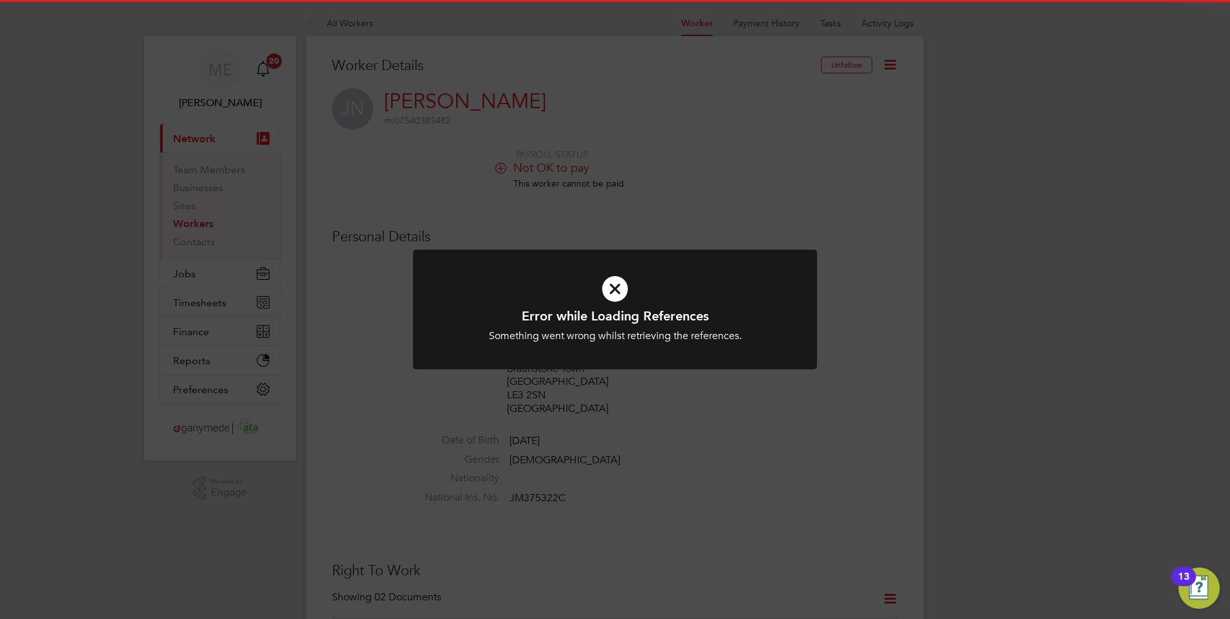
click at [622, 307] on h1 "Error while Loading References" at bounding box center [615, 315] width 334 height 17
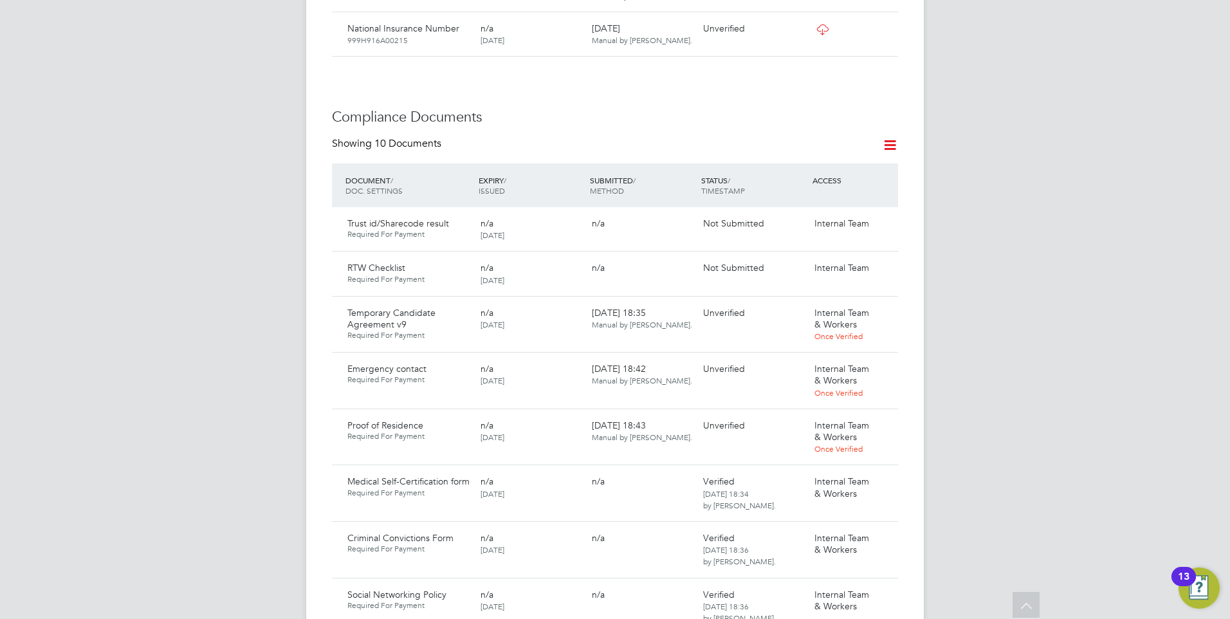
scroll to position [707, 0]
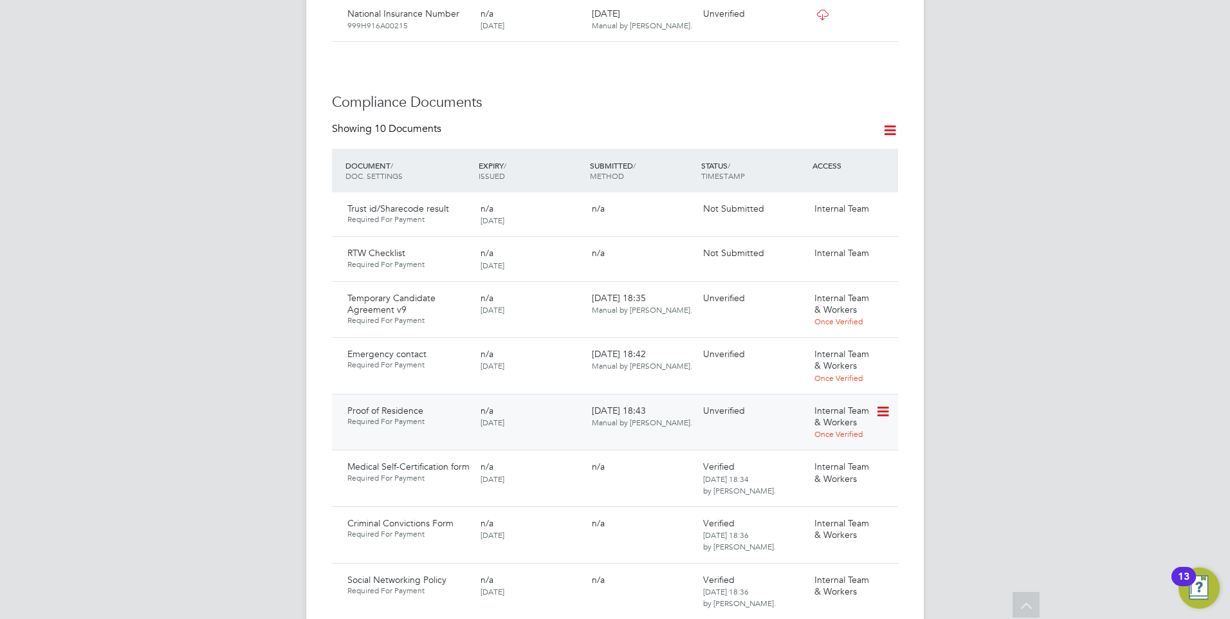
click at [881, 404] on icon at bounding box center [881, 411] width 13 height 15
click at [821, 442] on li "Download Document" at bounding box center [836, 447] width 102 height 18
click at [881, 347] on icon at bounding box center [881, 354] width 13 height 15
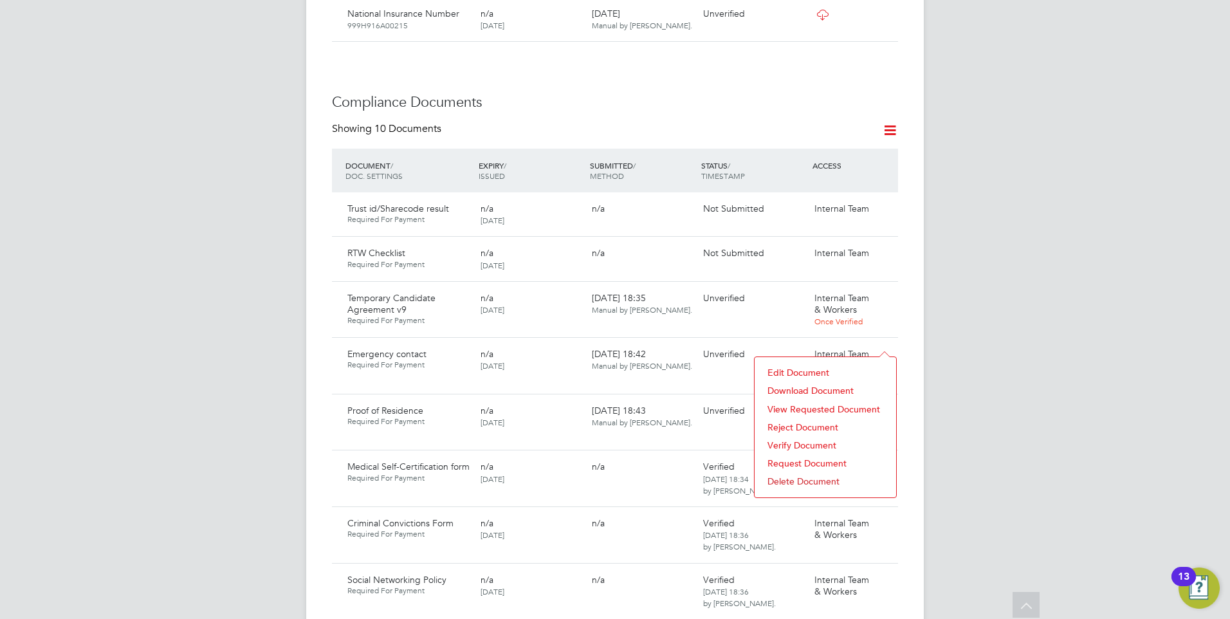
click at [812, 388] on li "Download Document" at bounding box center [825, 390] width 129 height 18
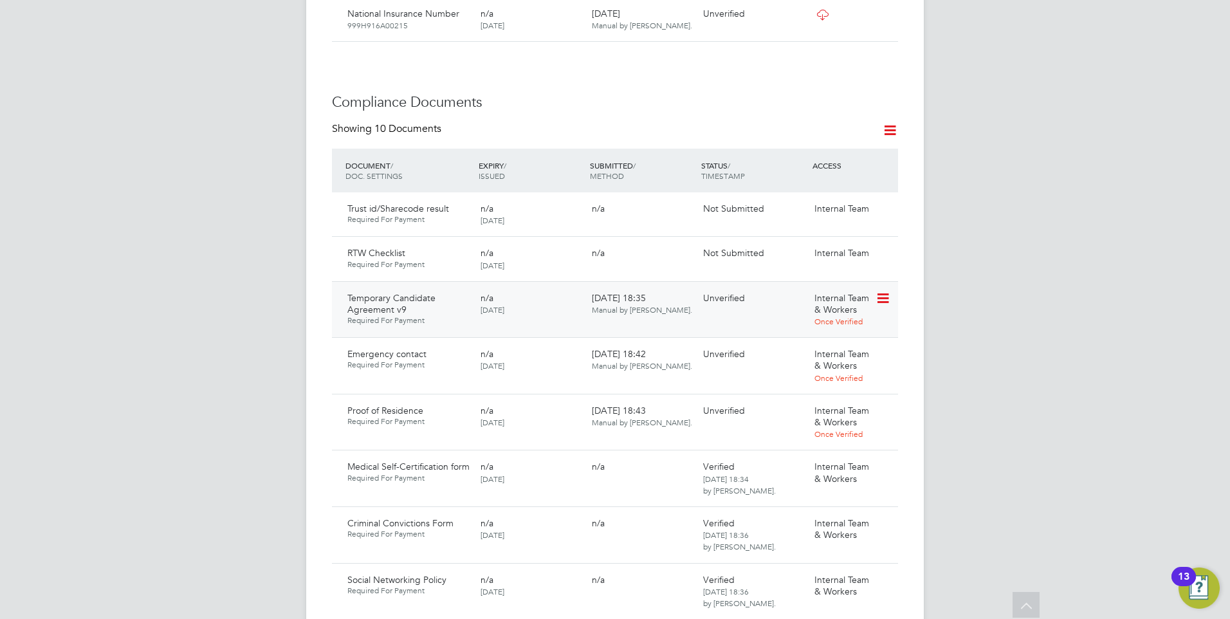
click at [887, 291] on icon at bounding box center [881, 298] width 13 height 15
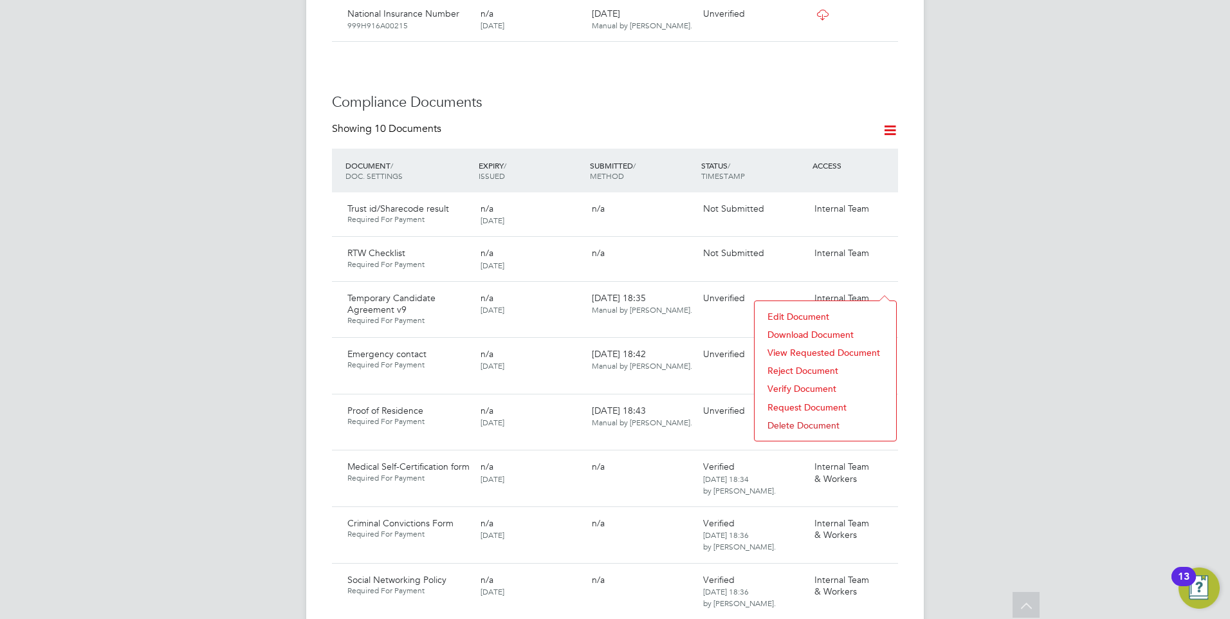
click at [815, 329] on li "Download Document" at bounding box center [825, 334] width 129 height 18
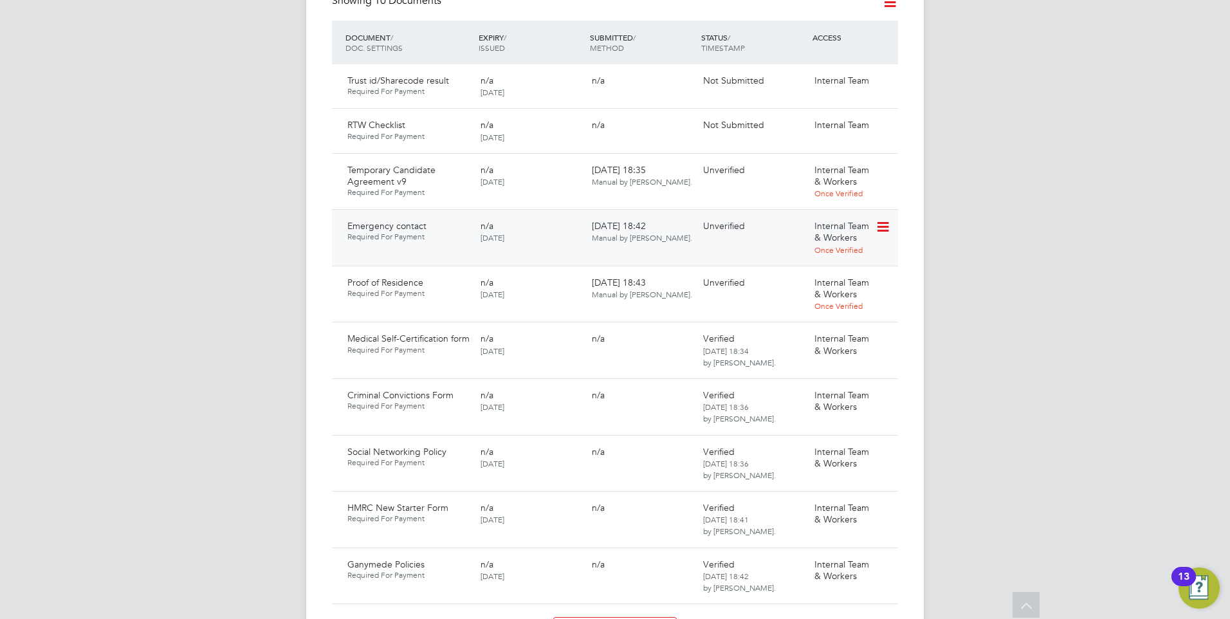
scroll to position [836, 0]
click at [880, 275] on icon at bounding box center [881, 282] width 13 height 15
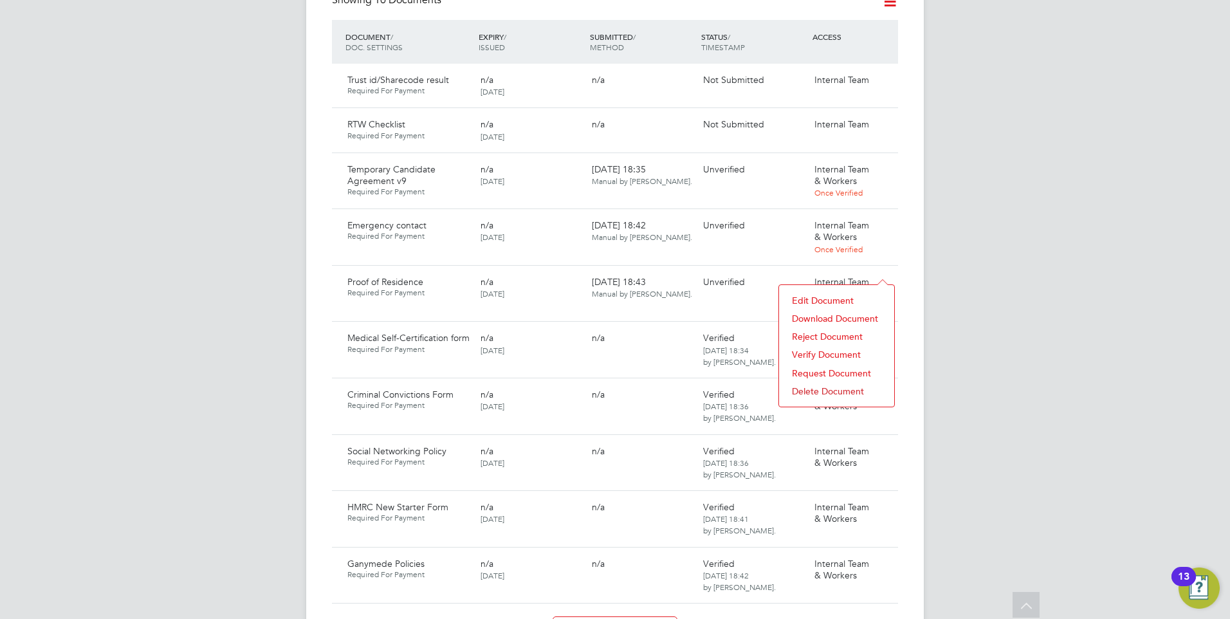
click at [811, 311] on li "Download Document" at bounding box center [836, 318] width 102 height 18
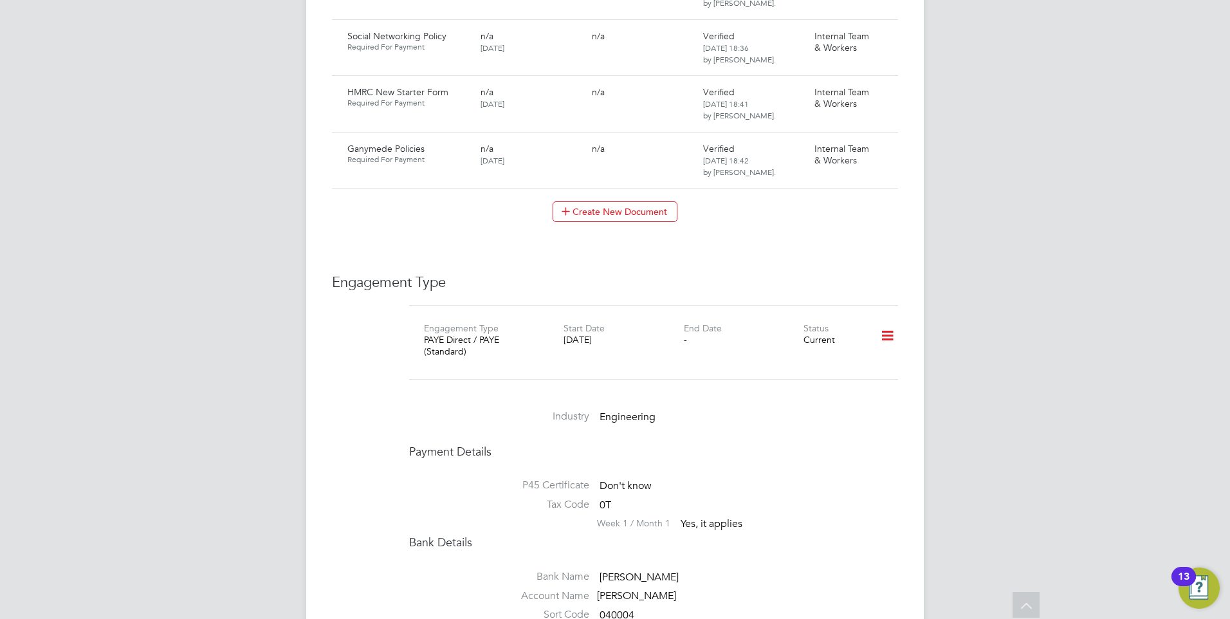
scroll to position [1350, 0]
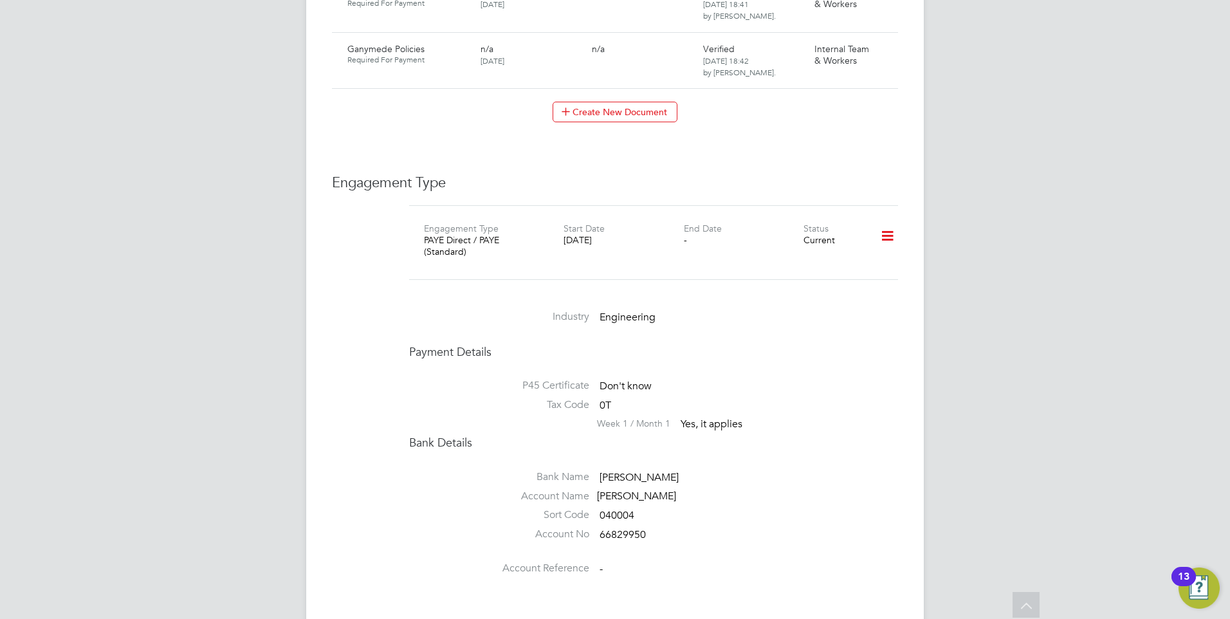
click at [434, 470] on label "Bank Name" at bounding box center [499, 477] width 180 height 14
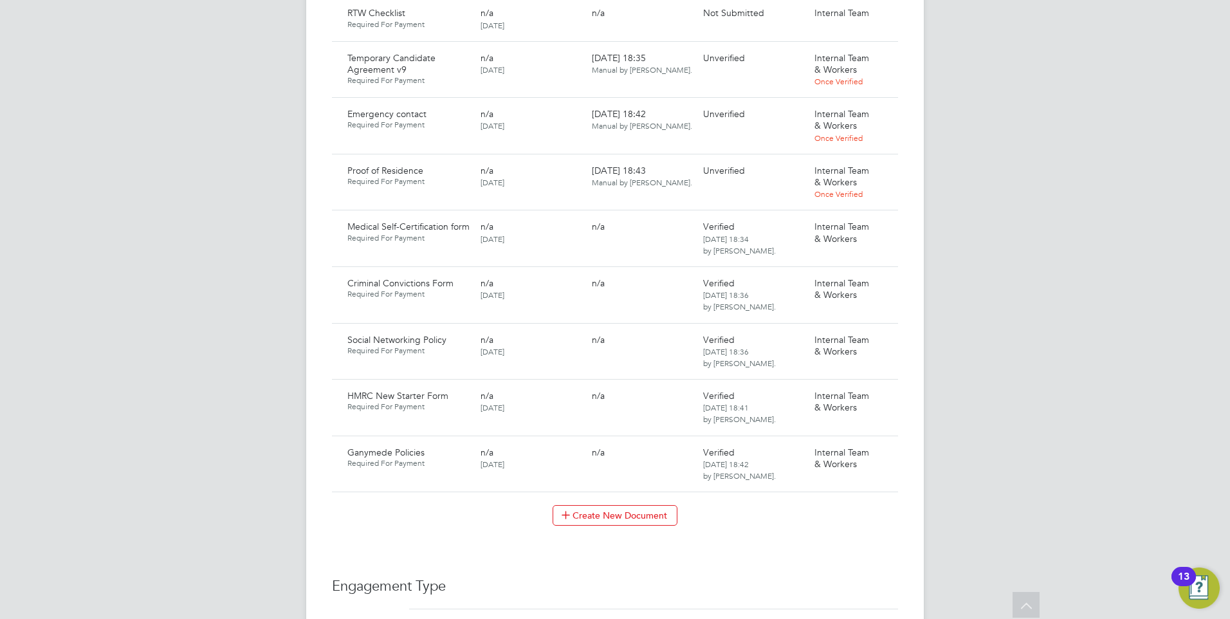
scroll to position [923, 0]
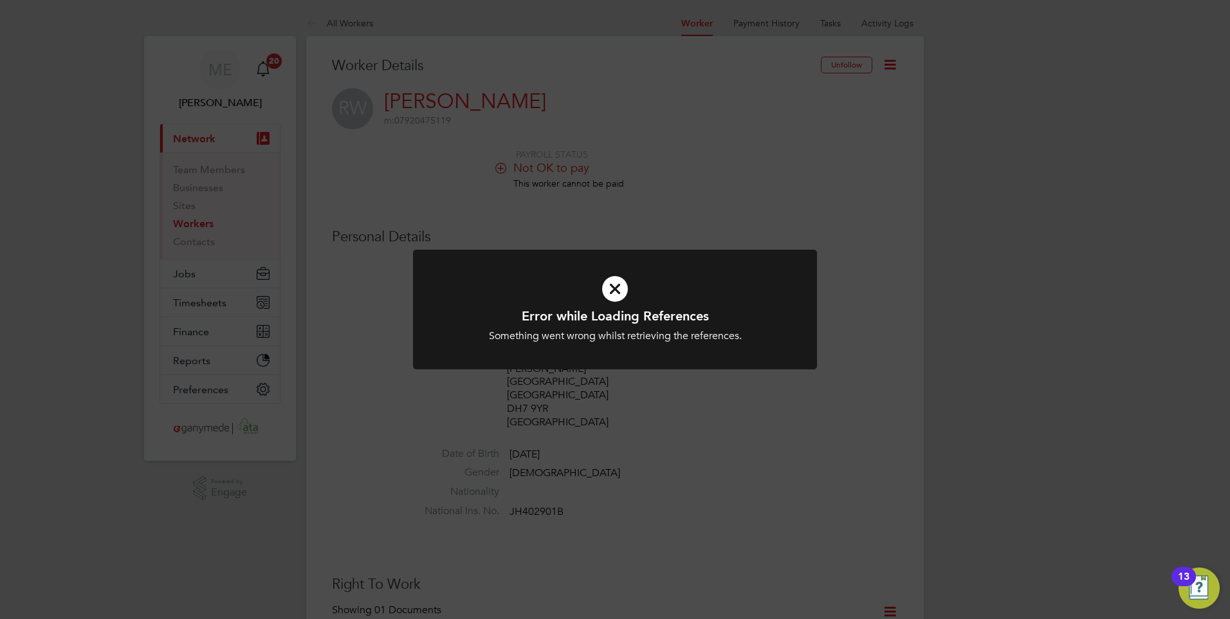
click at [643, 279] on icon at bounding box center [615, 289] width 334 height 50
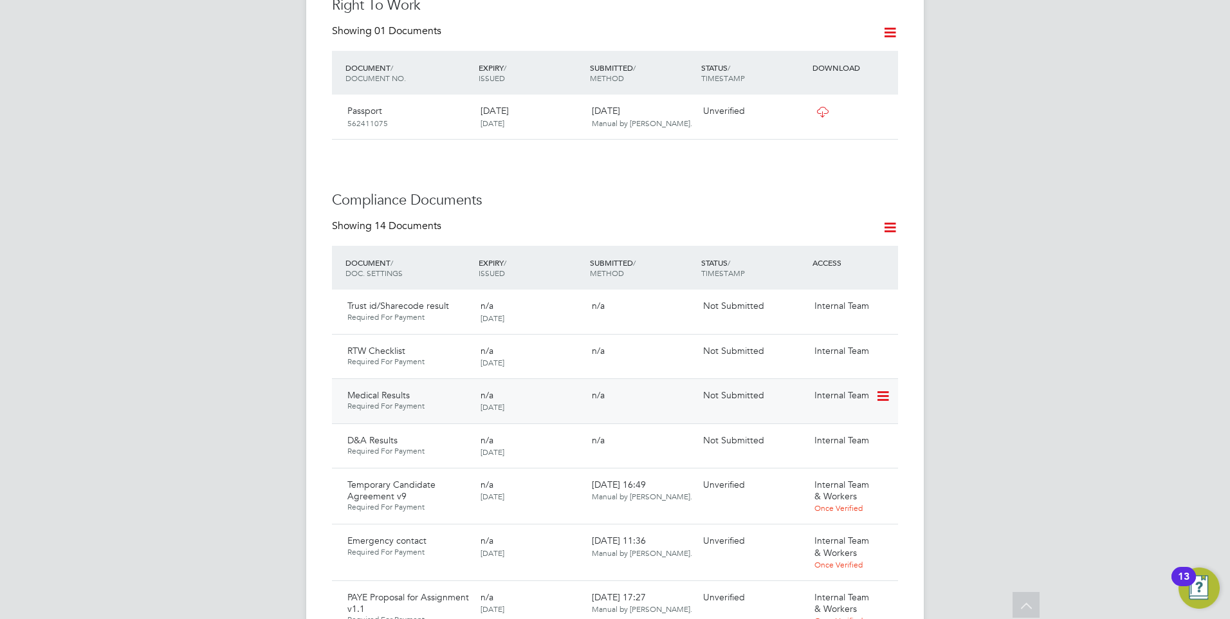
scroll to position [643, 0]
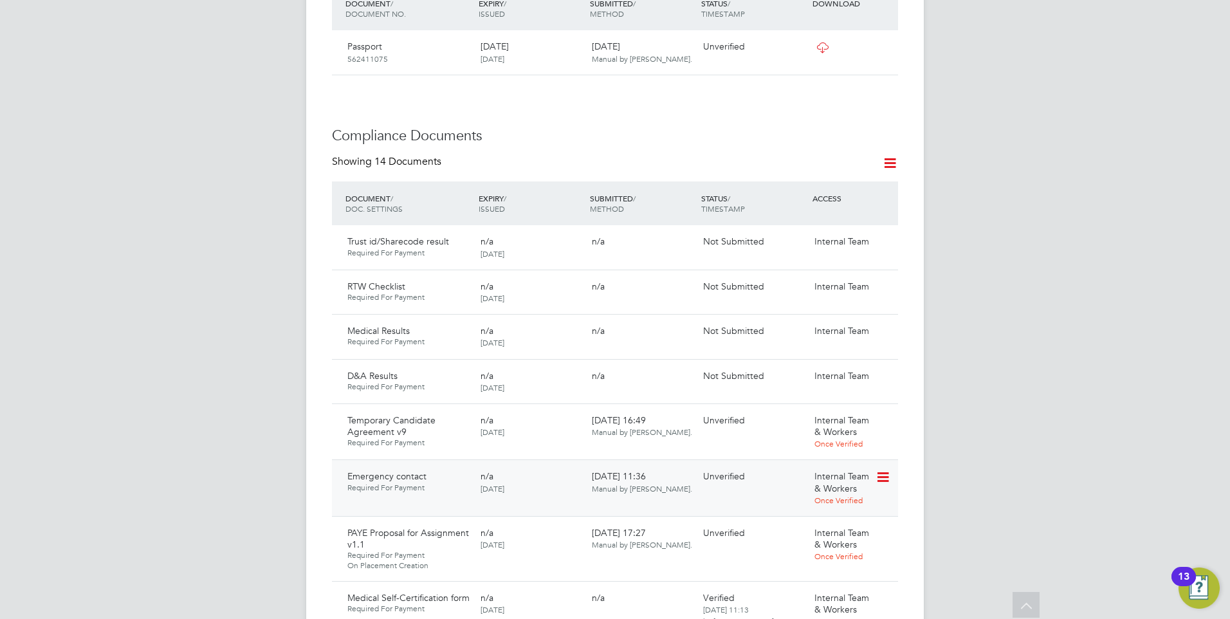
click at [880, 469] on icon at bounding box center [881, 476] width 13 height 15
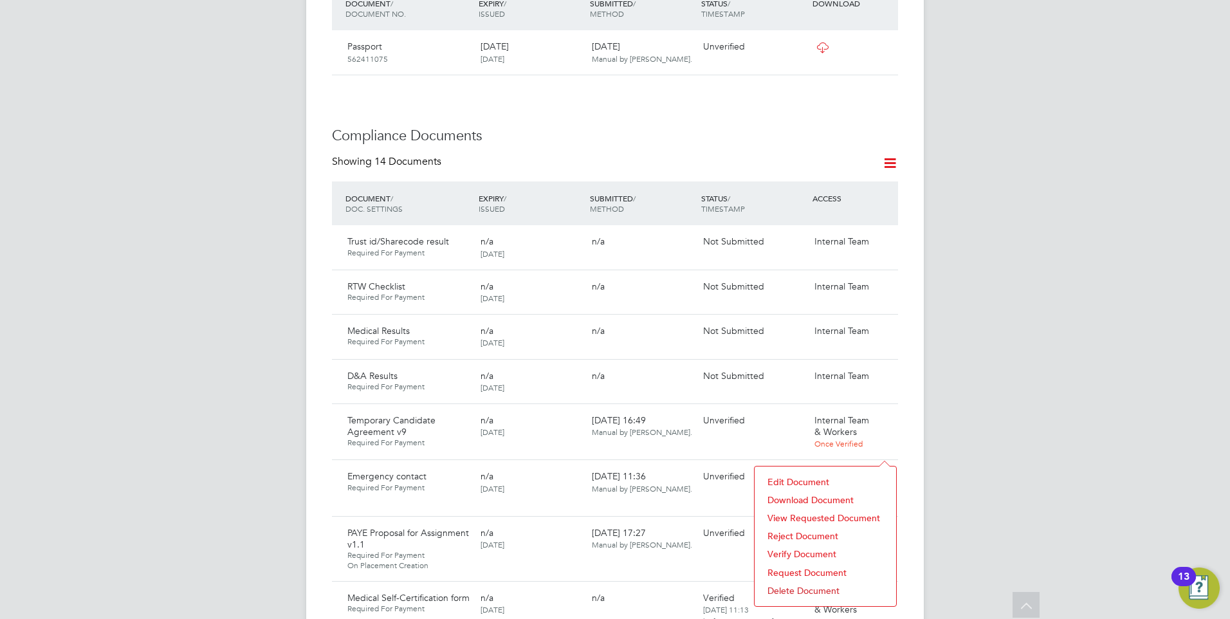
click at [788, 531] on li "Reject Document" at bounding box center [825, 536] width 129 height 18
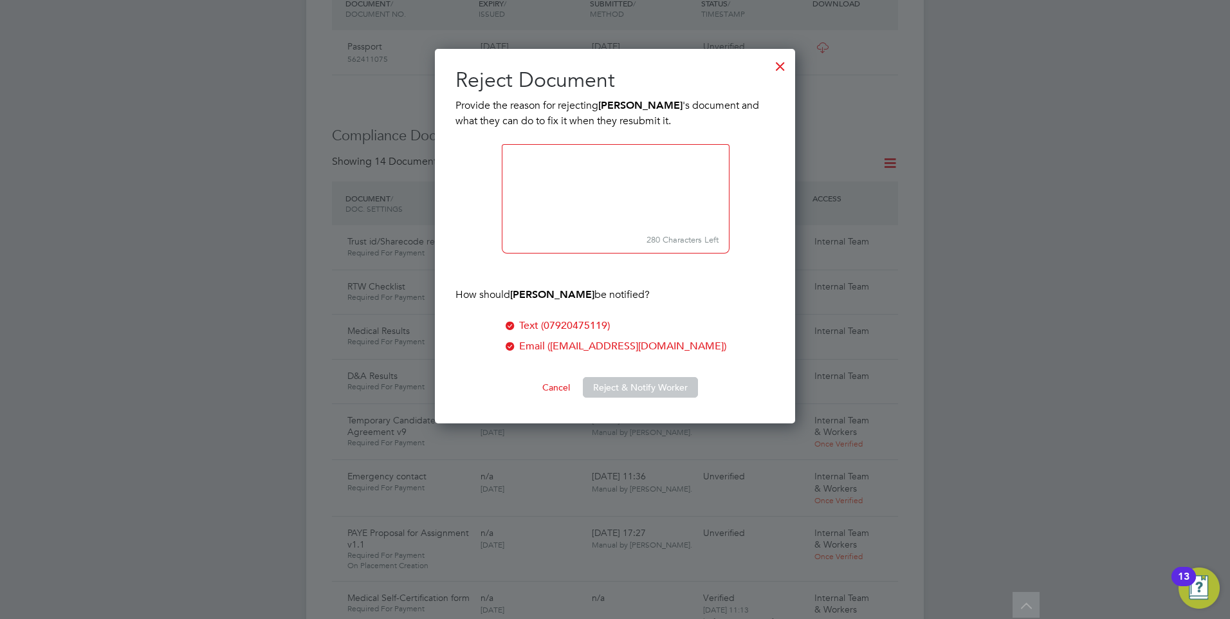
scroll to position [375, 361]
type textarea "Please complete the emergency contact form. Thank you"
click at [607, 386] on button "Reject & Notify Worker" at bounding box center [640, 387] width 115 height 21
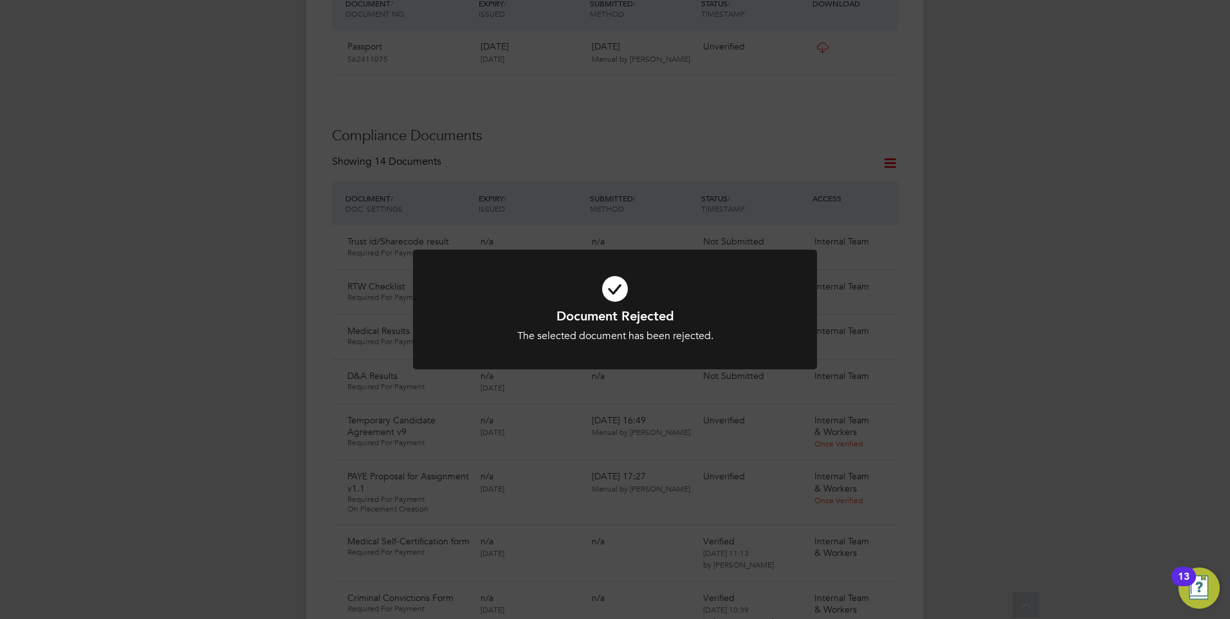
click at [536, 386] on div "Document Rejected The selected document has been rejected. Cancel Okay" at bounding box center [615, 309] width 1230 height 619
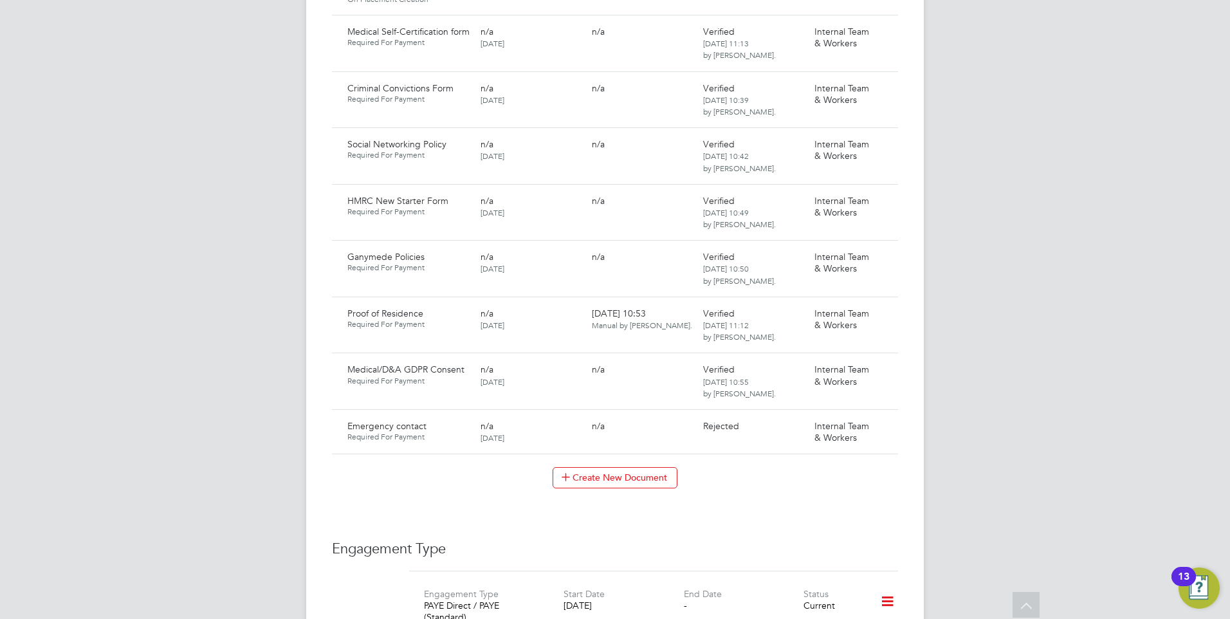
scroll to position [1286, 0]
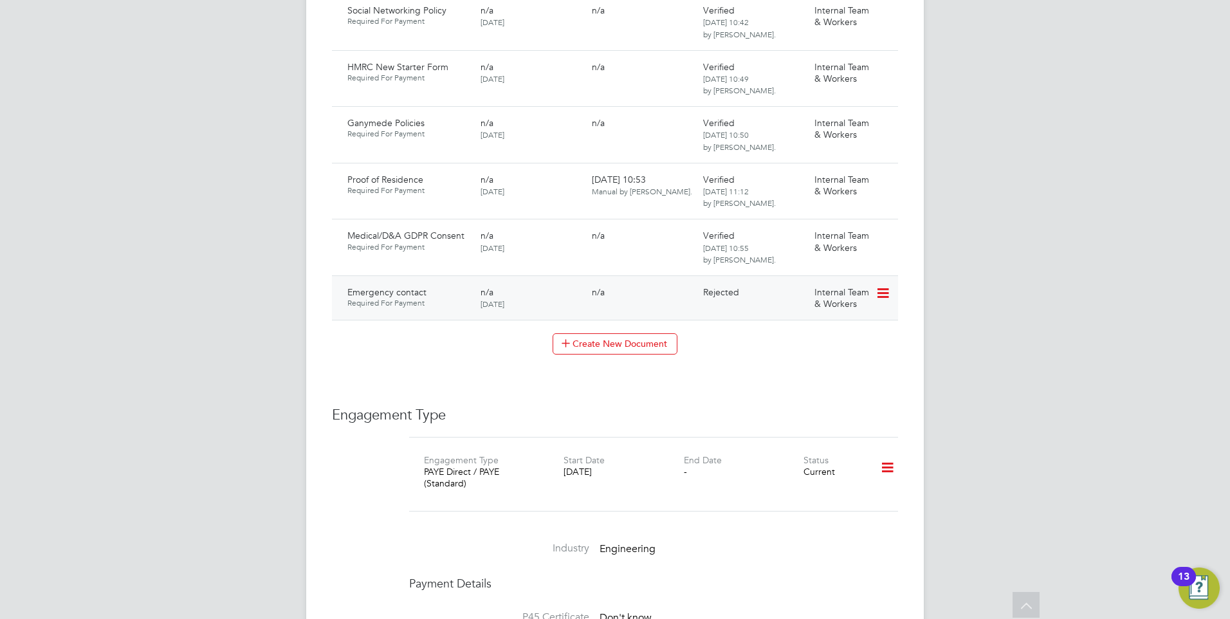
click at [886, 286] on icon at bounding box center [881, 293] width 13 height 15
click at [798, 328] on li "Request Document" at bounding box center [825, 333] width 129 height 18
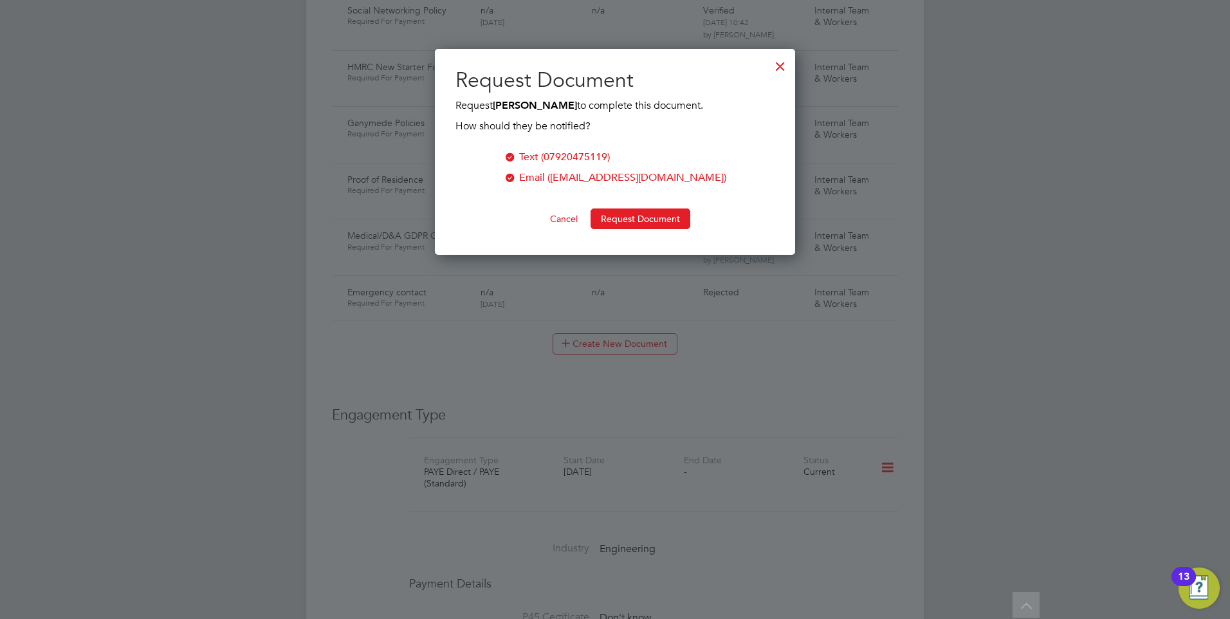
scroll to position [206, 361]
click at [614, 217] on button "Request Document" at bounding box center [640, 218] width 100 height 21
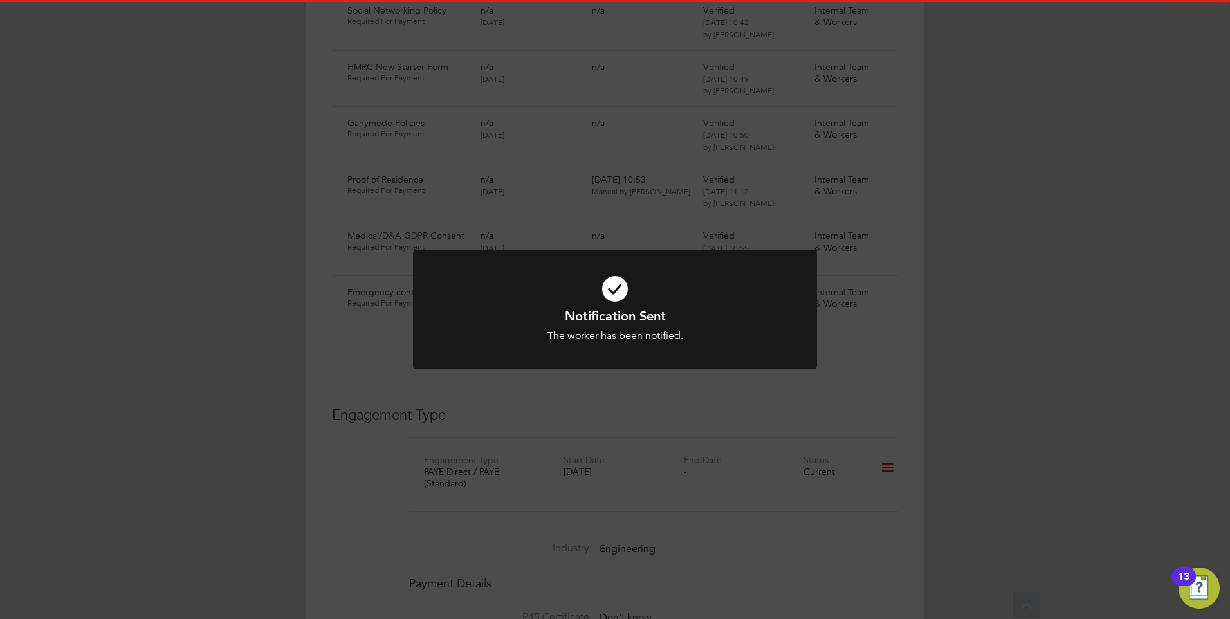
click at [794, 315] on div at bounding box center [615, 310] width 404 height 120
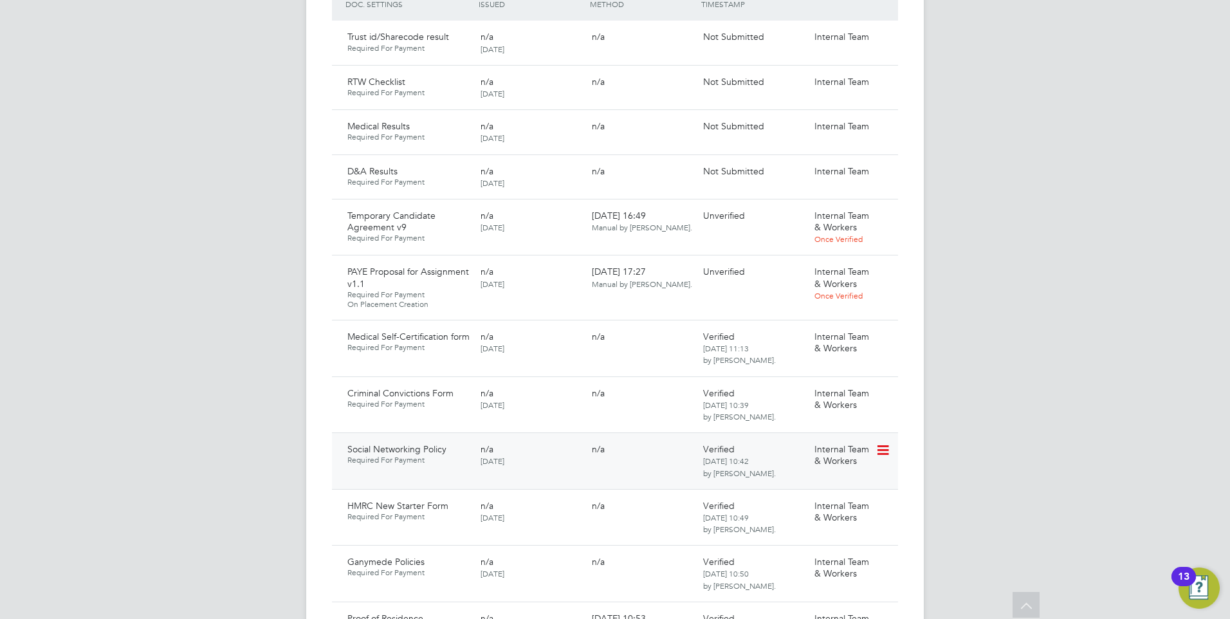
scroll to position [836, 0]
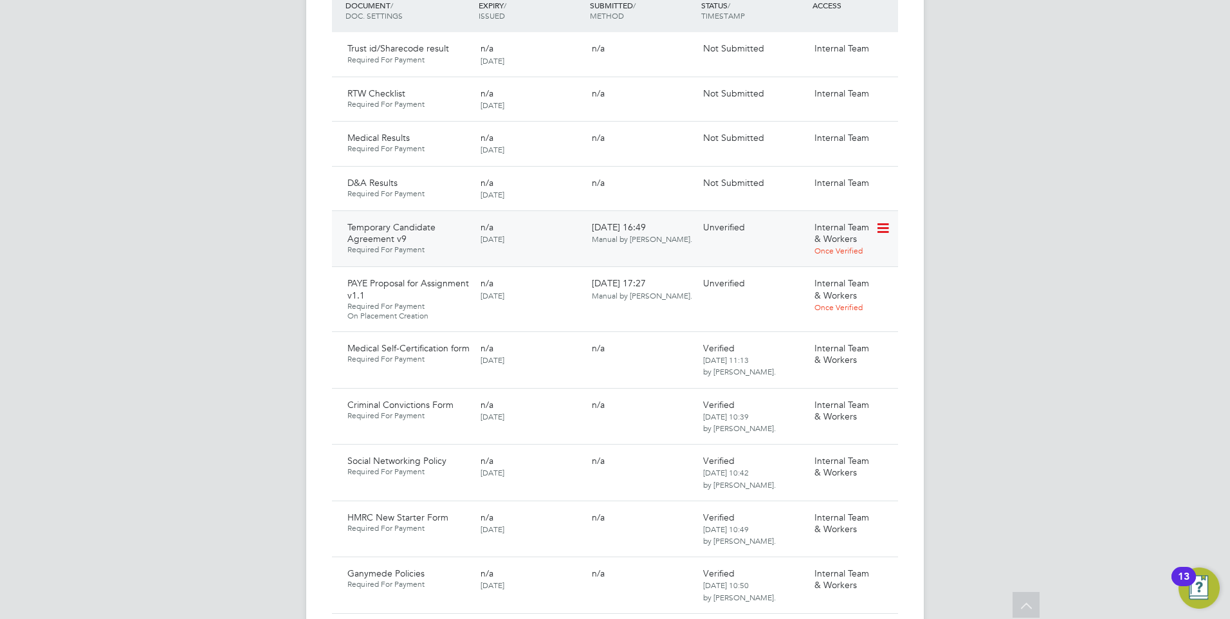
click at [888, 221] on icon at bounding box center [881, 228] width 13 height 15
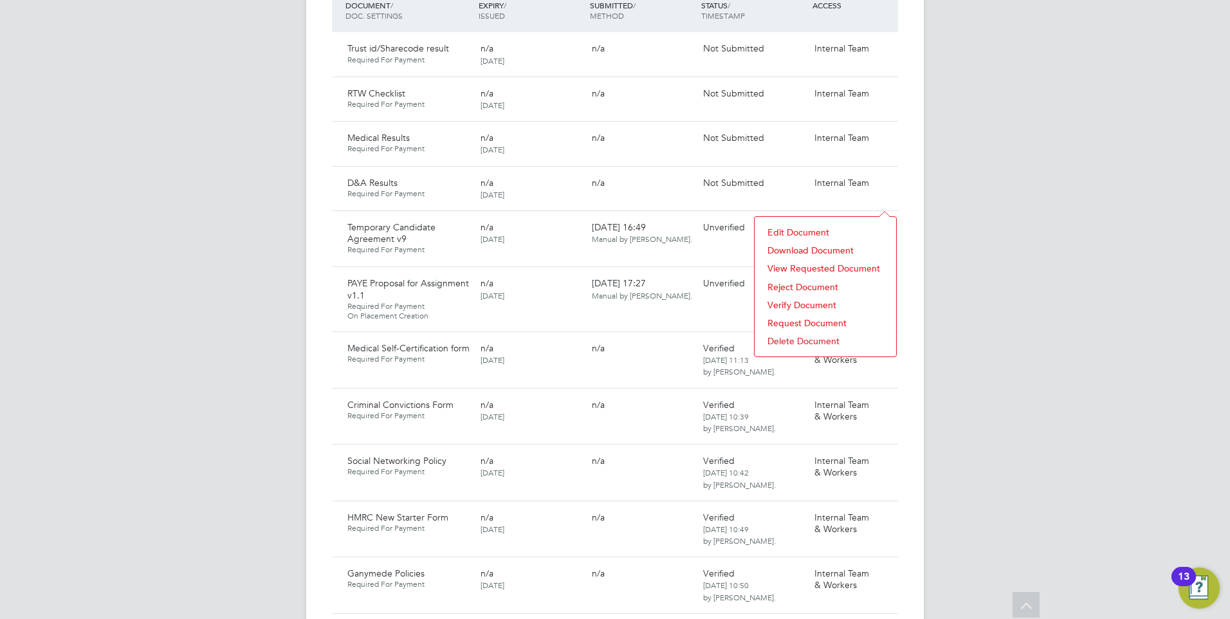
click at [788, 280] on li "Reject Document" at bounding box center [825, 287] width 129 height 18
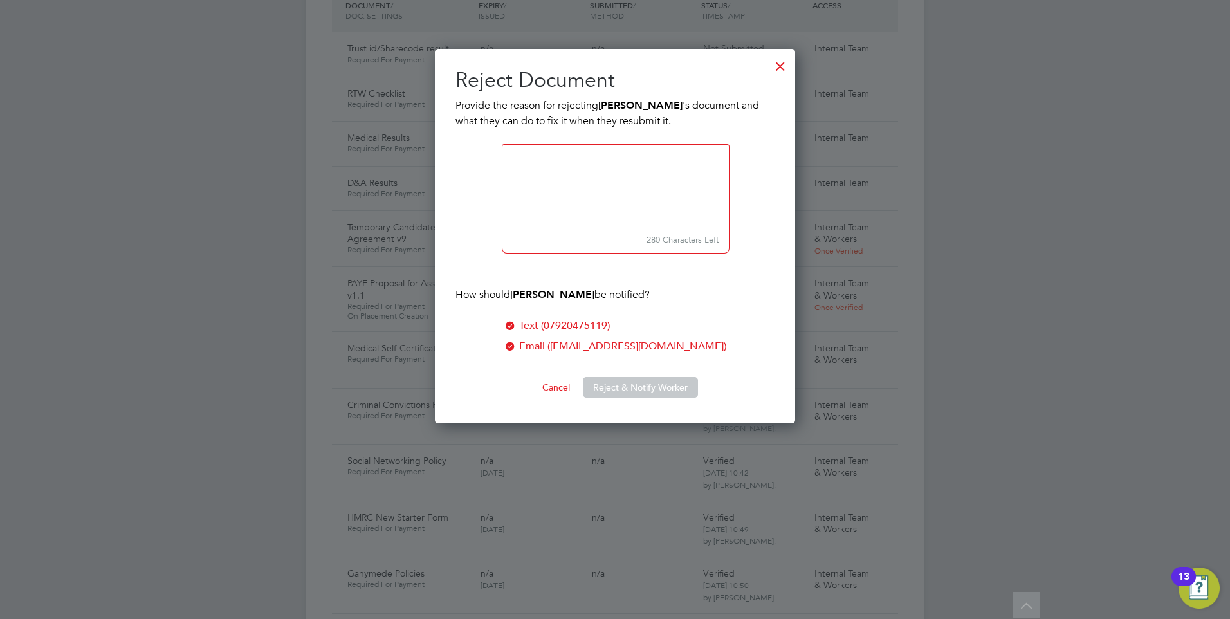
scroll to position [375, 361]
paste textarea "Please confirm If you are not prepared to work overtime above 48 hours answer N…"
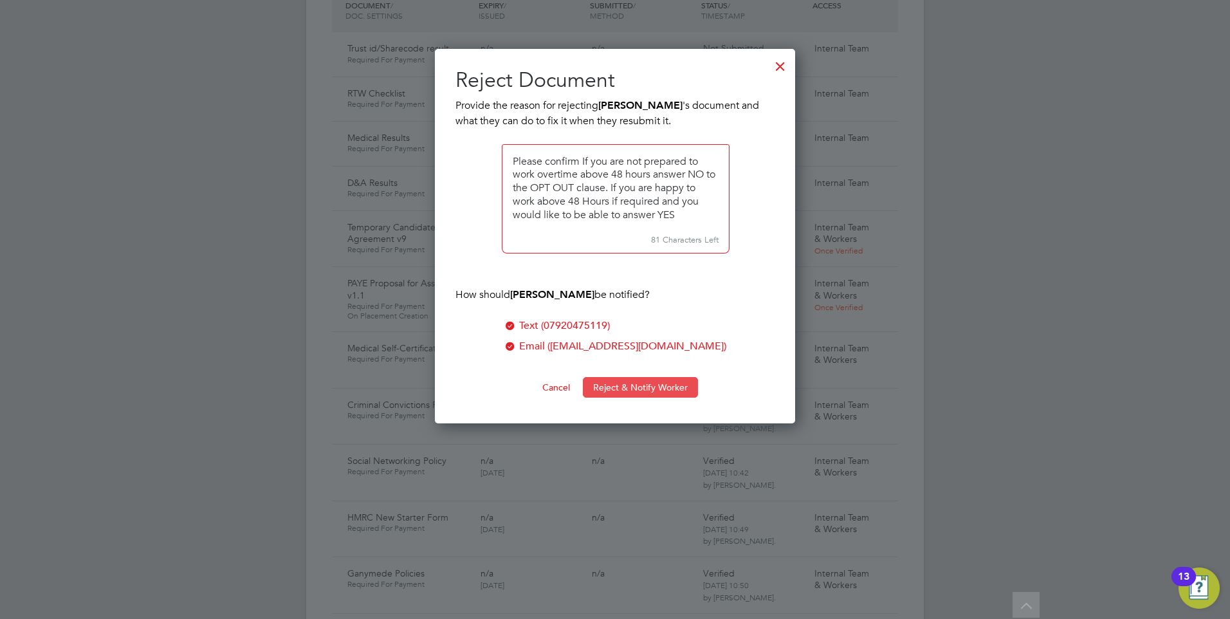
type textarea "Please confirm If you are not prepared to work overtime above 48 hours answer N…"
click at [625, 384] on button "Reject & Notify Worker" at bounding box center [640, 387] width 115 height 21
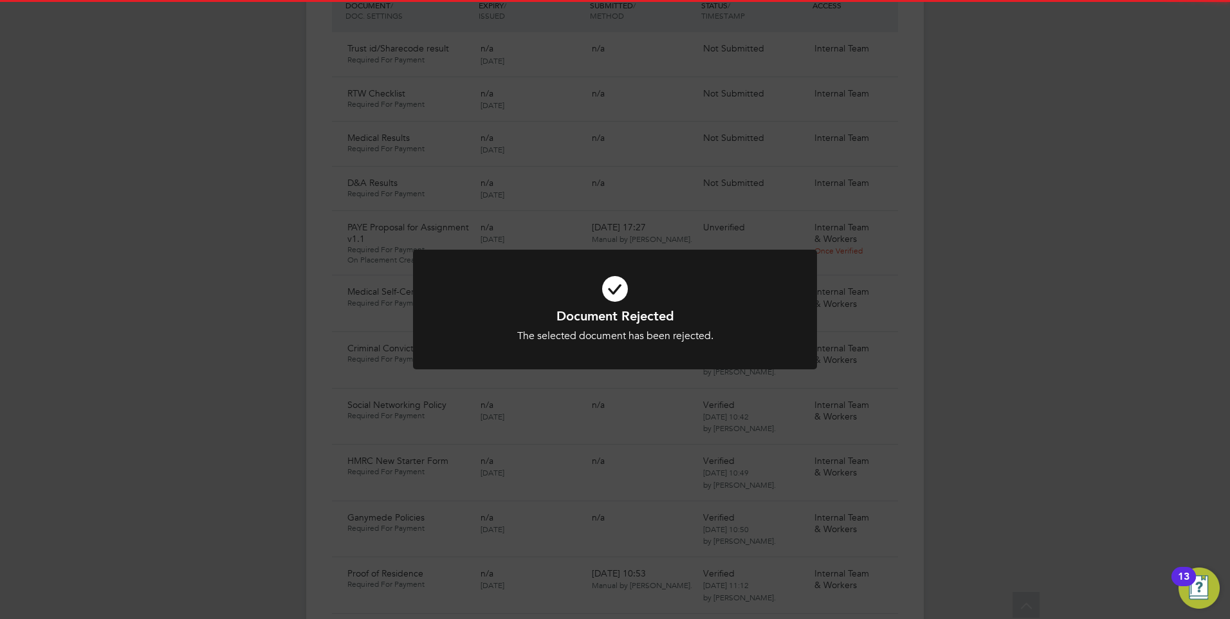
click at [630, 275] on icon at bounding box center [615, 289] width 334 height 50
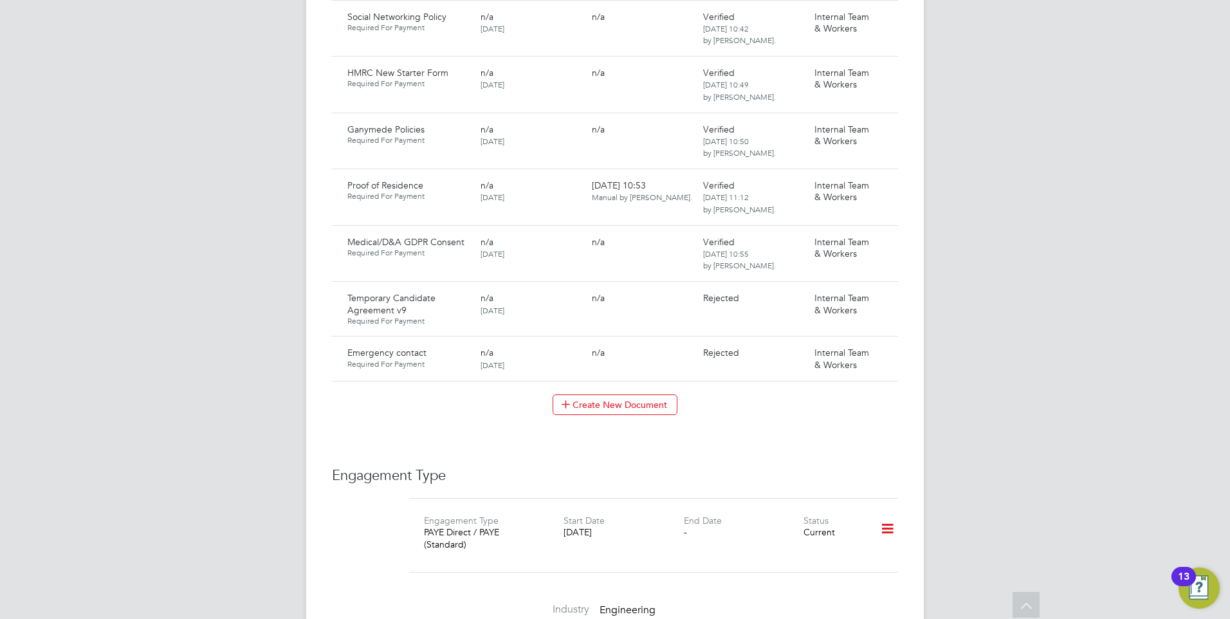
scroll to position [1286, 0]
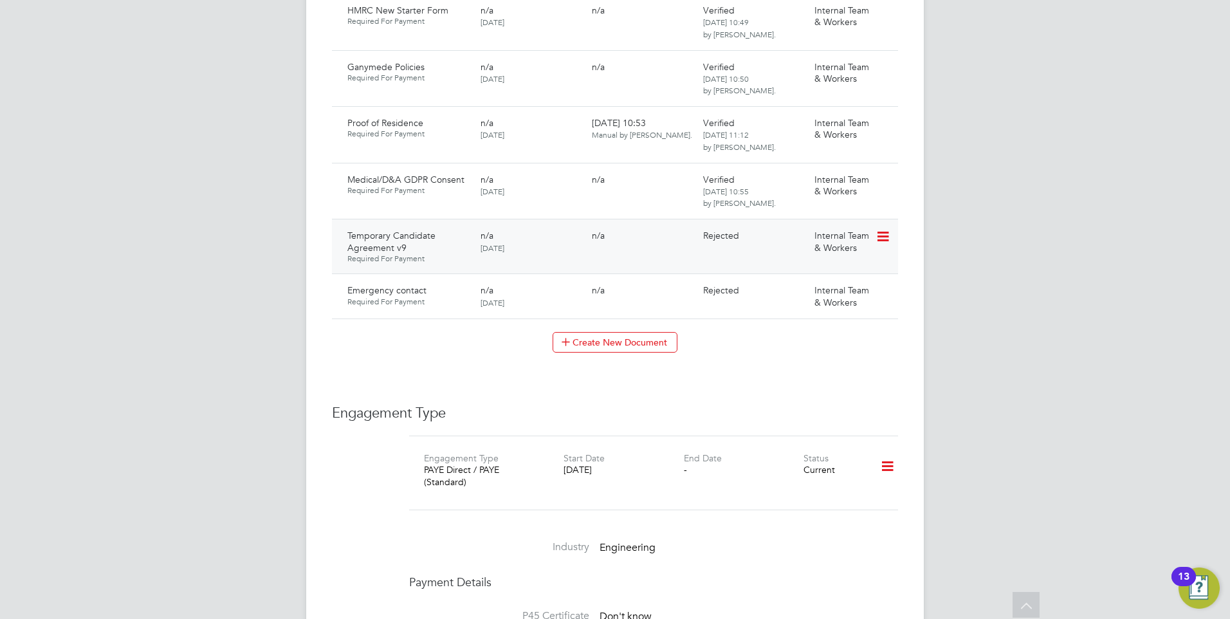
click at [884, 229] on icon at bounding box center [881, 236] width 13 height 15
click at [807, 271] on li "Request Document" at bounding box center [825, 277] width 129 height 18
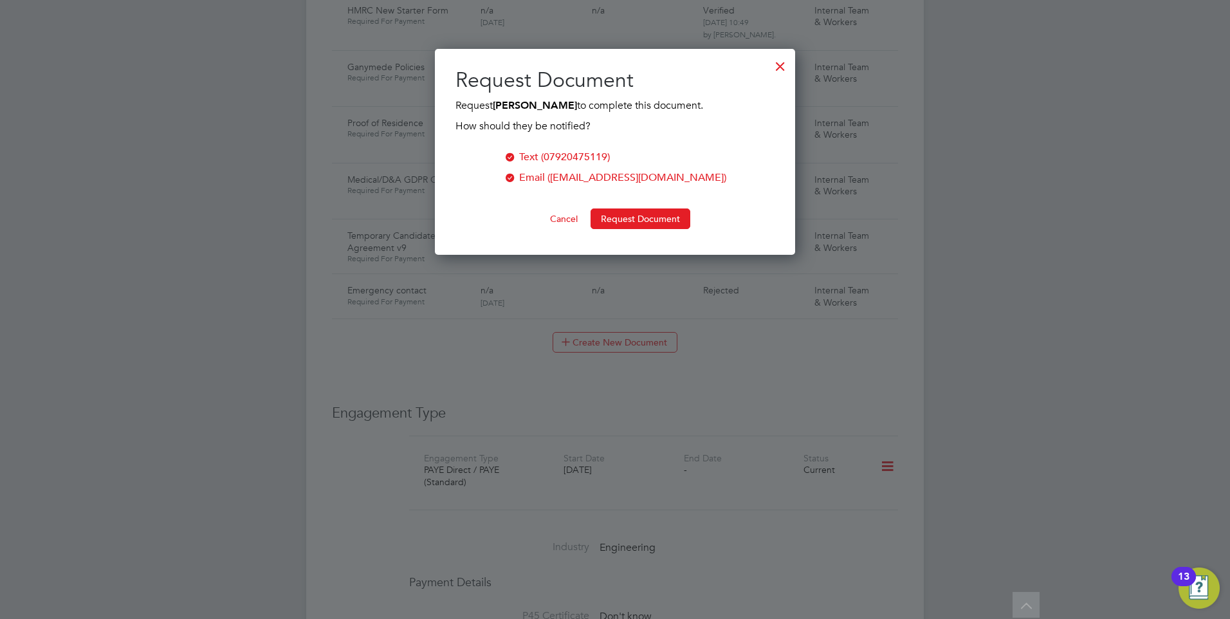
scroll to position [206, 361]
click at [651, 215] on button "Request Document" at bounding box center [640, 218] width 100 height 21
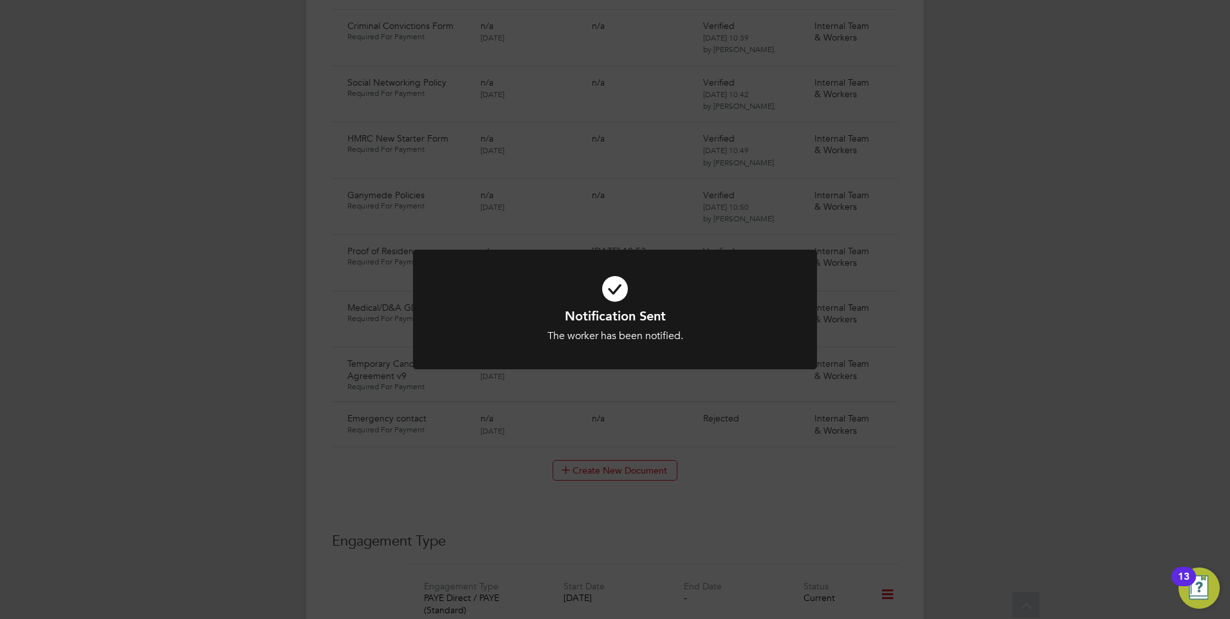
click at [735, 266] on icon at bounding box center [615, 289] width 334 height 50
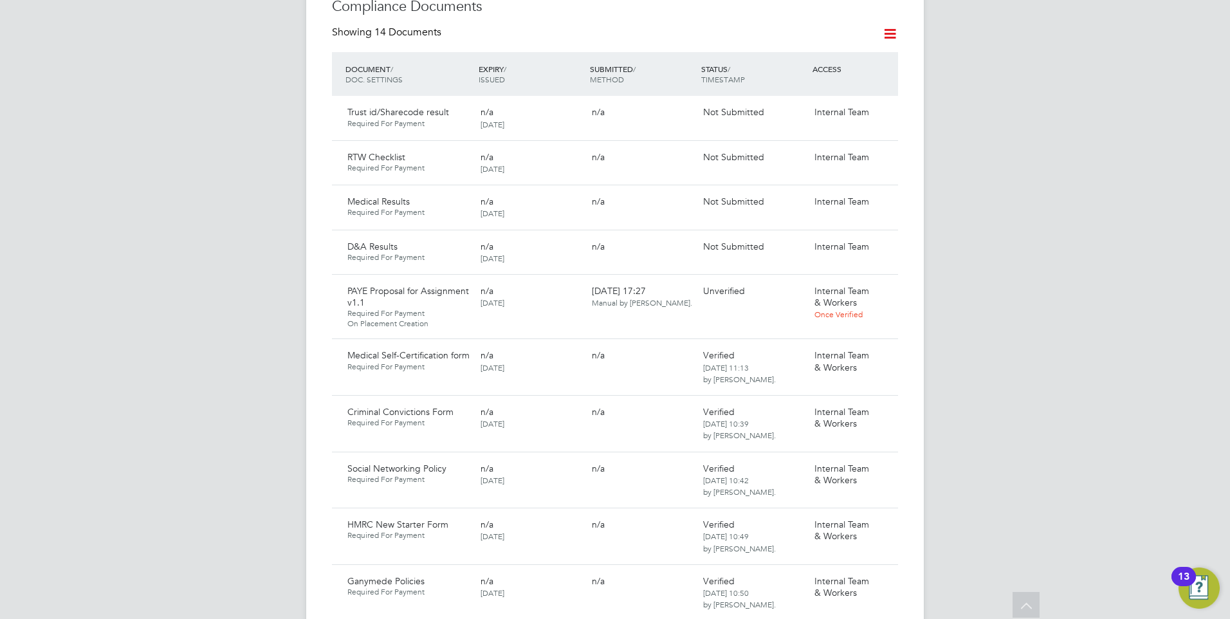
scroll to position [708, 0]
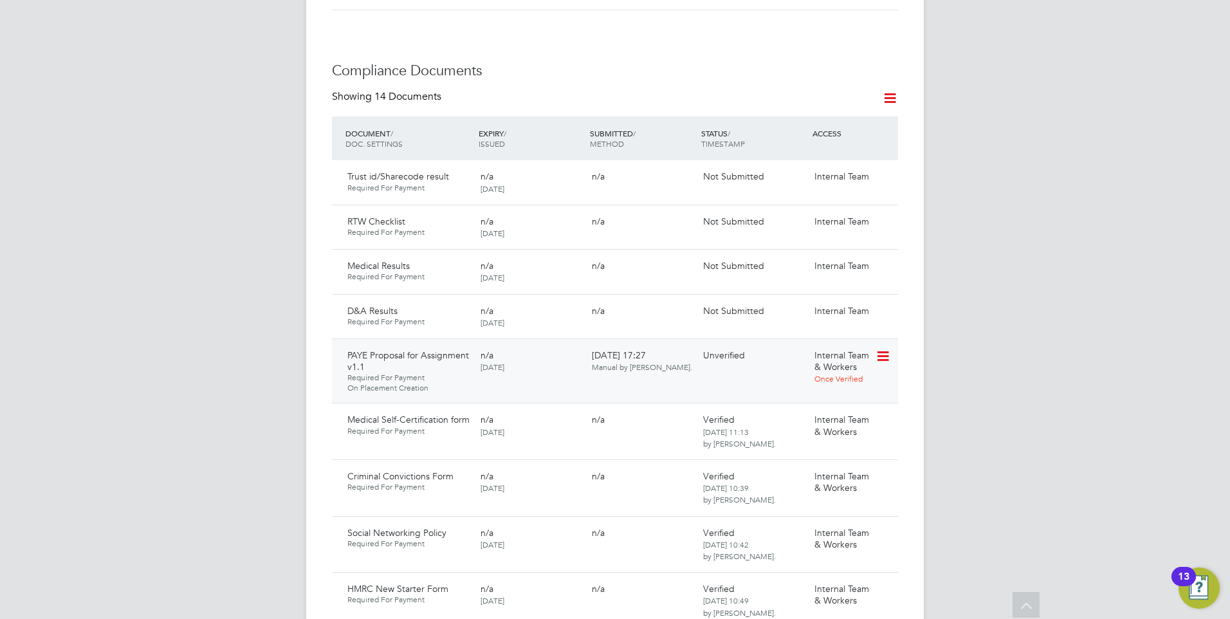
click at [877, 349] on icon at bounding box center [881, 356] width 13 height 15
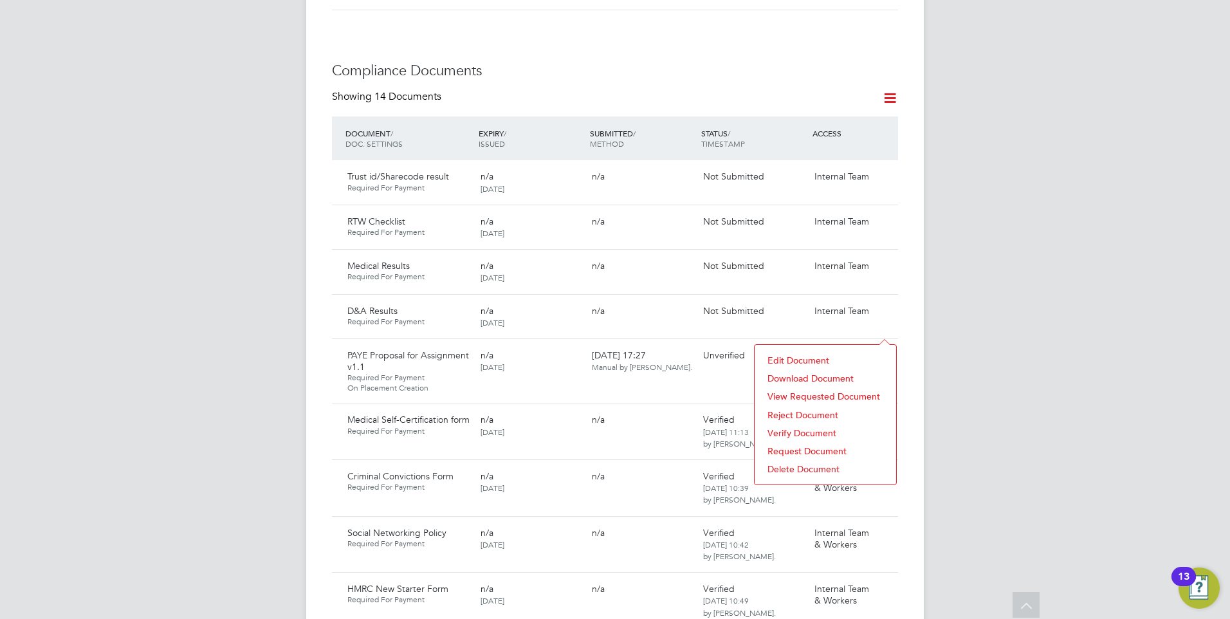
click at [794, 410] on li "Reject Document" at bounding box center [825, 415] width 129 height 18
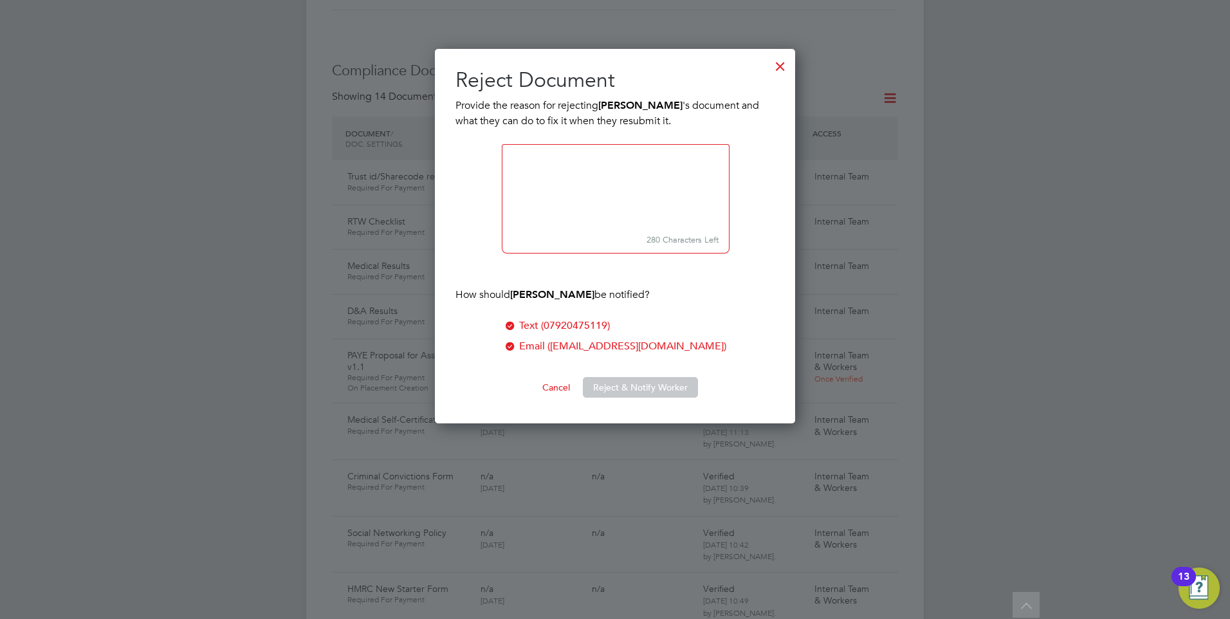
scroll to position [375, 361]
type textarea "Please accept the proposal. Thank you"
click at [614, 380] on button "Reject & Notify Worker" at bounding box center [640, 387] width 115 height 21
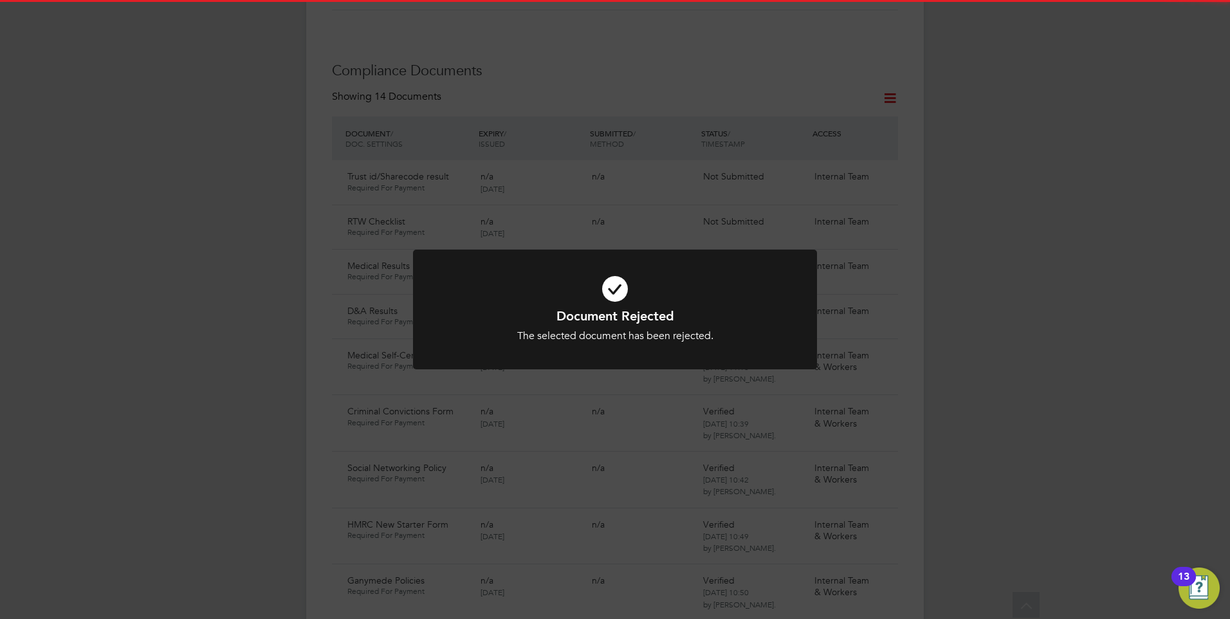
click at [494, 417] on div "Document Rejected The selected document has been rejected. Cancel Okay" at bounding box center [615, 309] width 1230 height 619
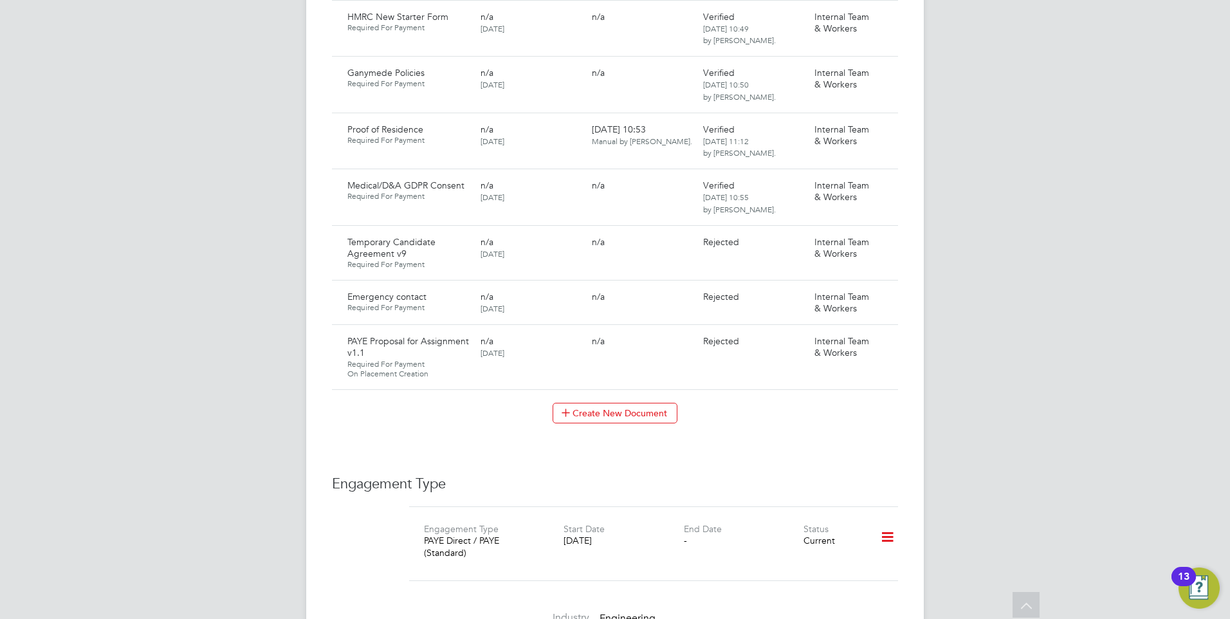
scroll to position [1223, 0]
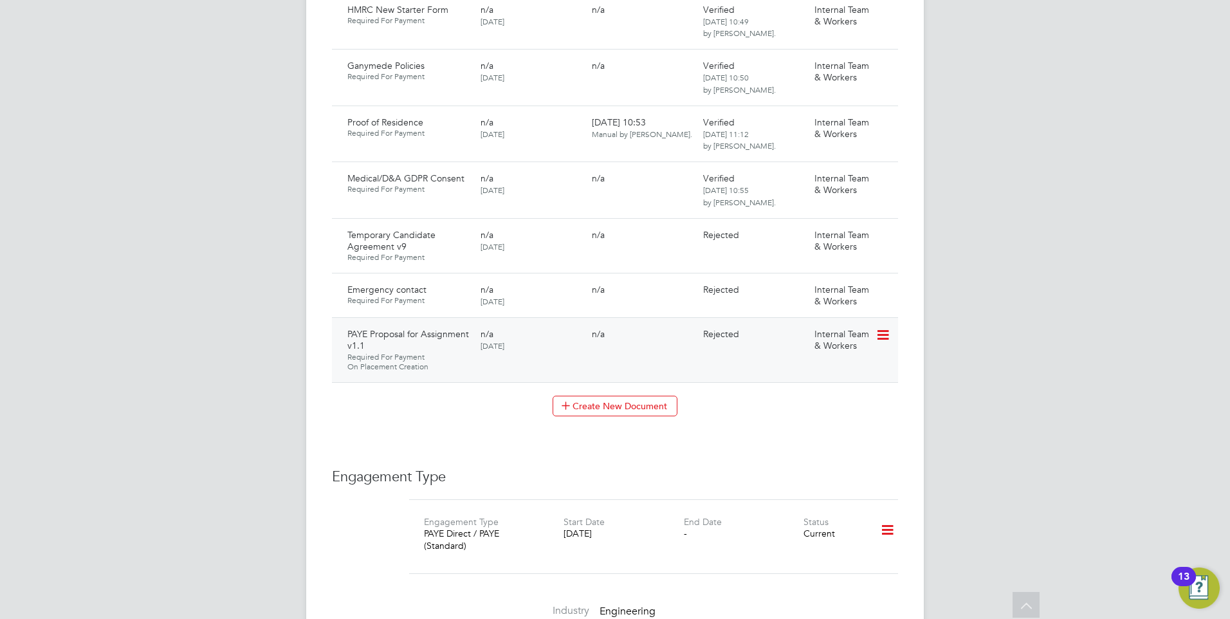
click at [880, 327] on icon at bounding box center [881, 334] width 13 height 15
click at [790, 367] on li "Request Document" at bounding box center [825, 376] width 129 height 18
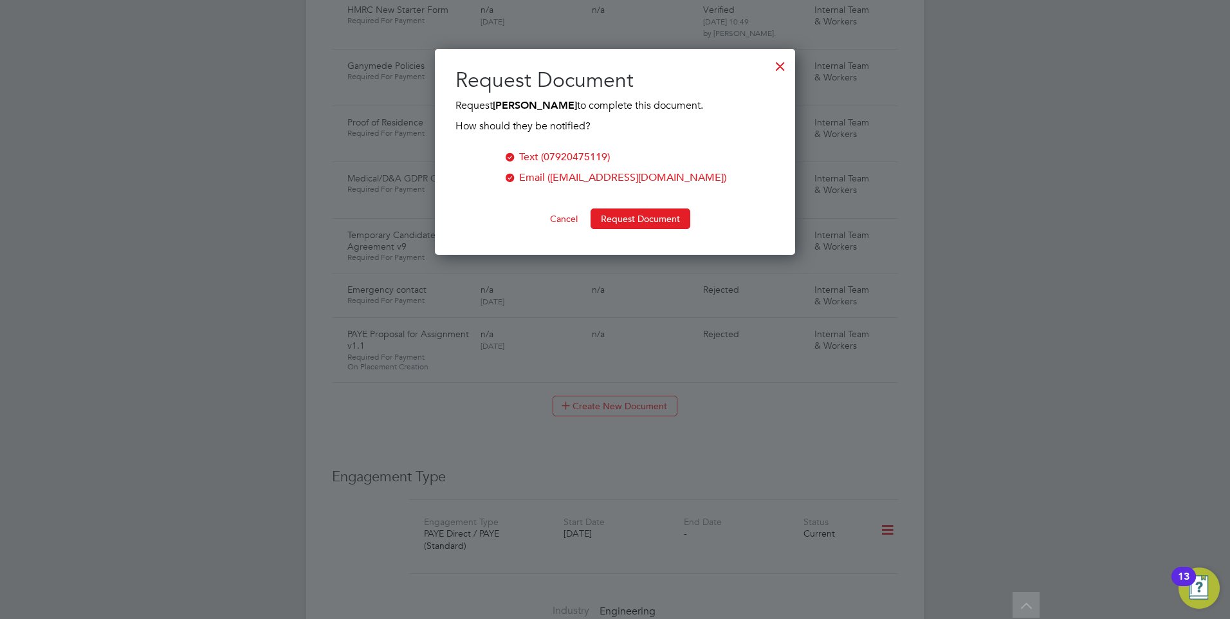
scroll to position [206, 361]
click at [634, 213] on button "Request Document" at bounding box center [640, 218] width 100 height 21
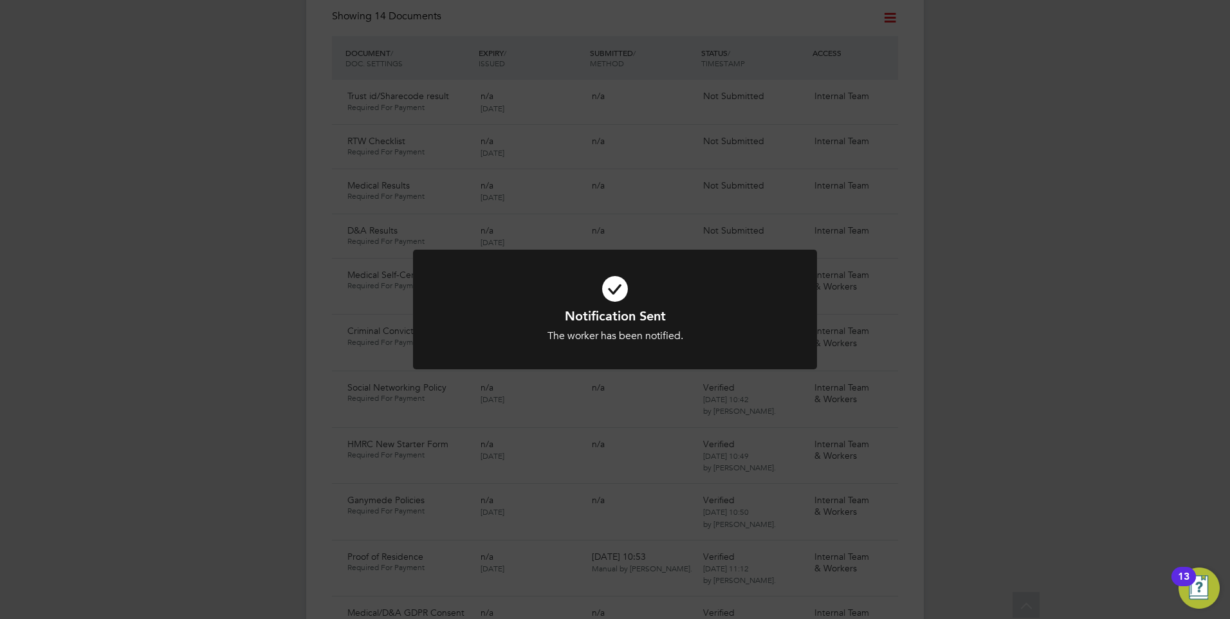
click at [643, 293] on icon at bounding box center [615, 289] width 334 height 50
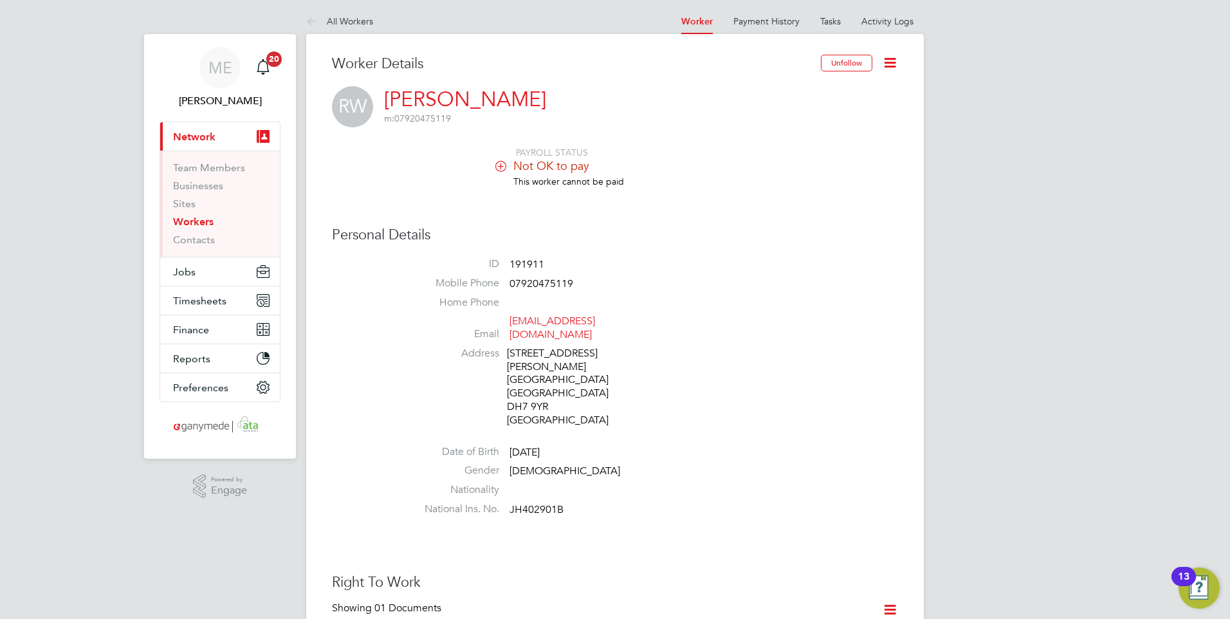
scroll to position [0, 0]
click at [311, 19] on icon at bounding box center [314, 24] width 16 height 16
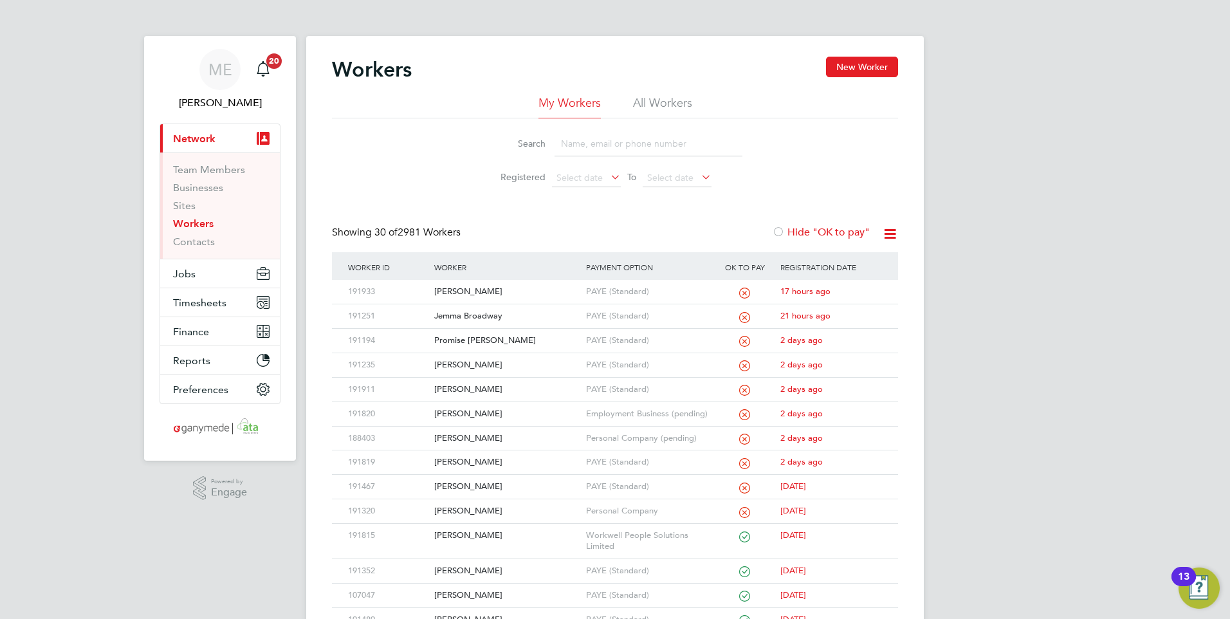
click at [585, 145] on input at bounding box center [648, 143] width 188 height 25
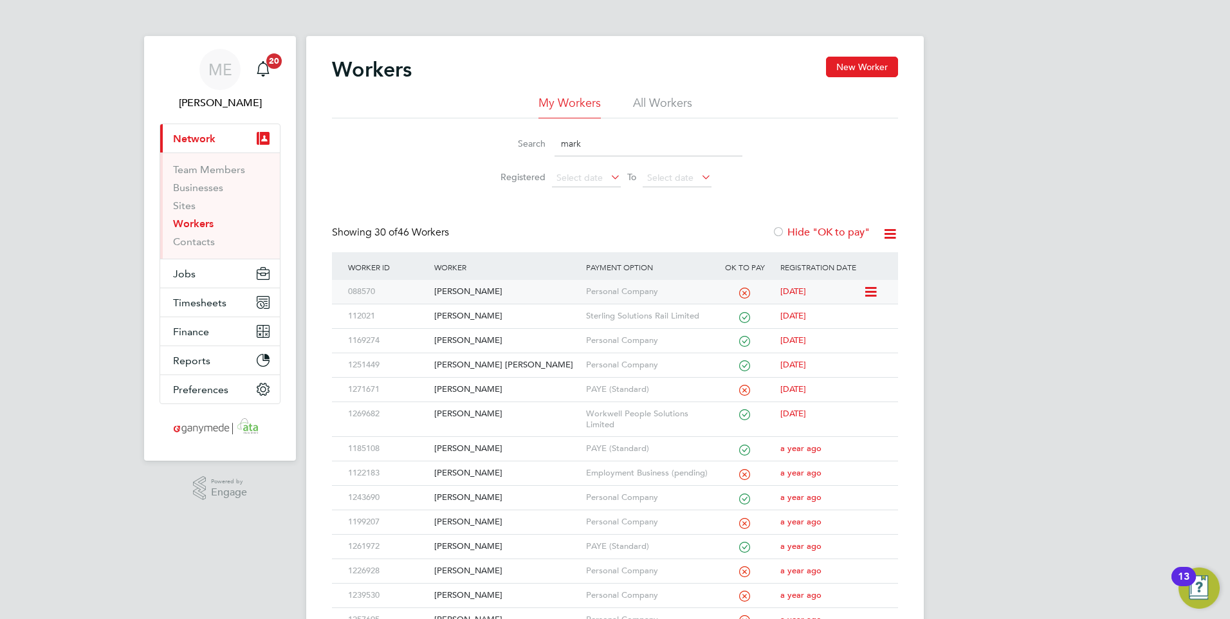
type input "mark"
click at [498, 287] on div "Mark Ireland" at bounding box center [506, 292] width 151 height 24
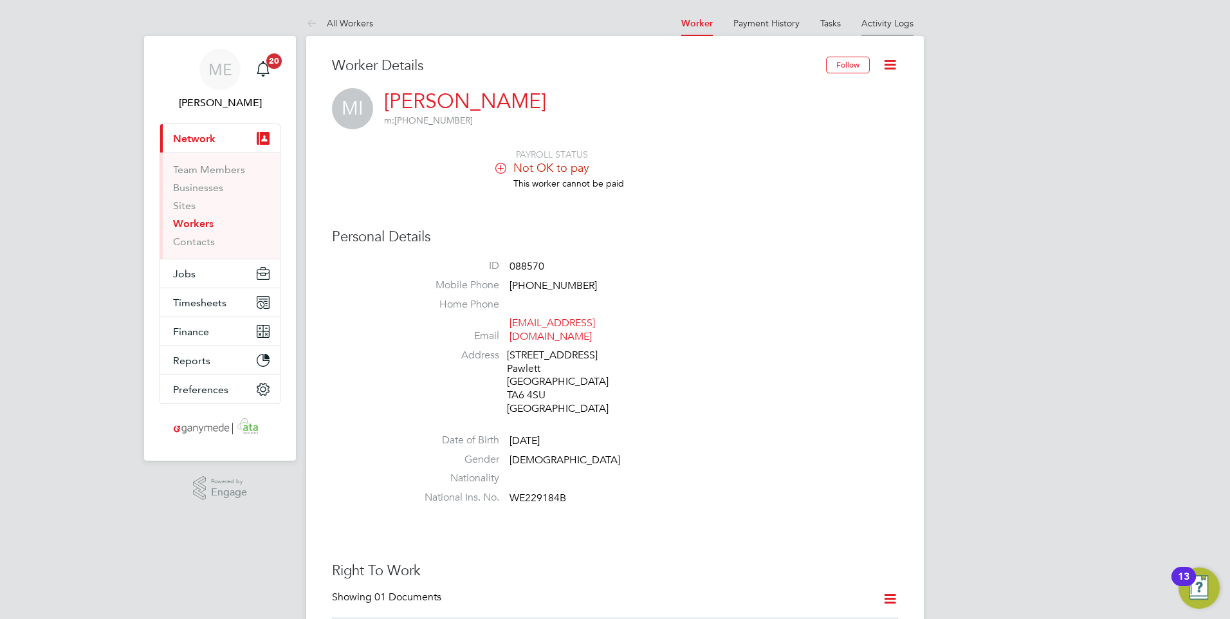
click at [878, 20] on link "Activity Logs" at bounding box center [887, 23] width 52 height 12
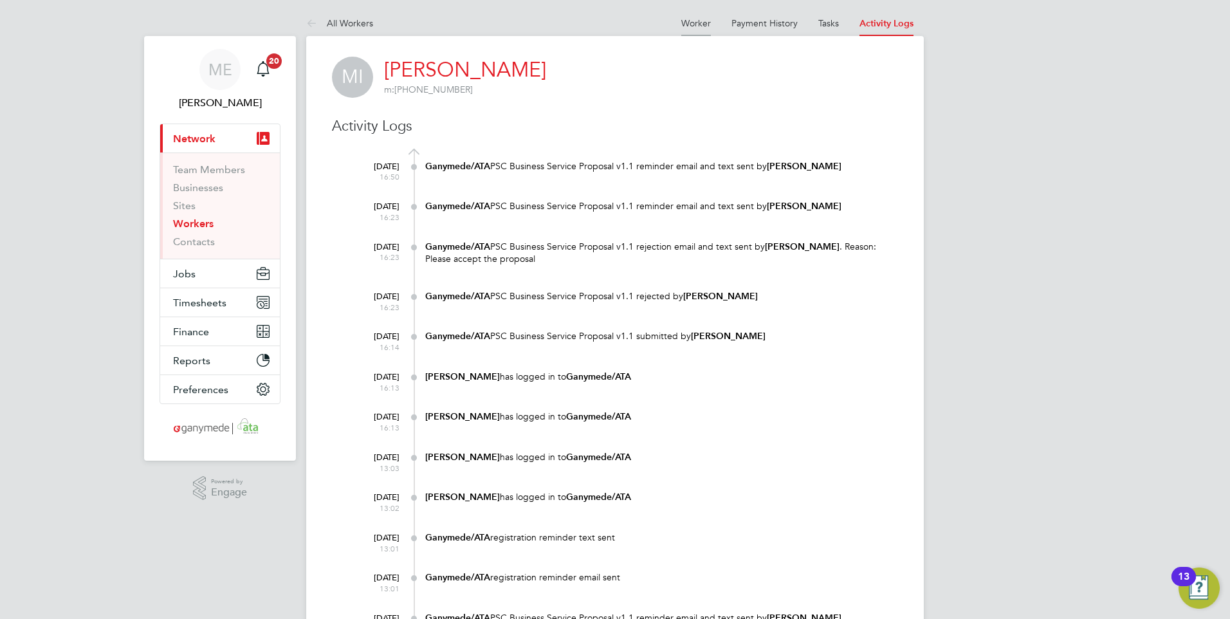
click at [691, 20] on link "Worker" at bounding box center [696, 23] width 30 height 12
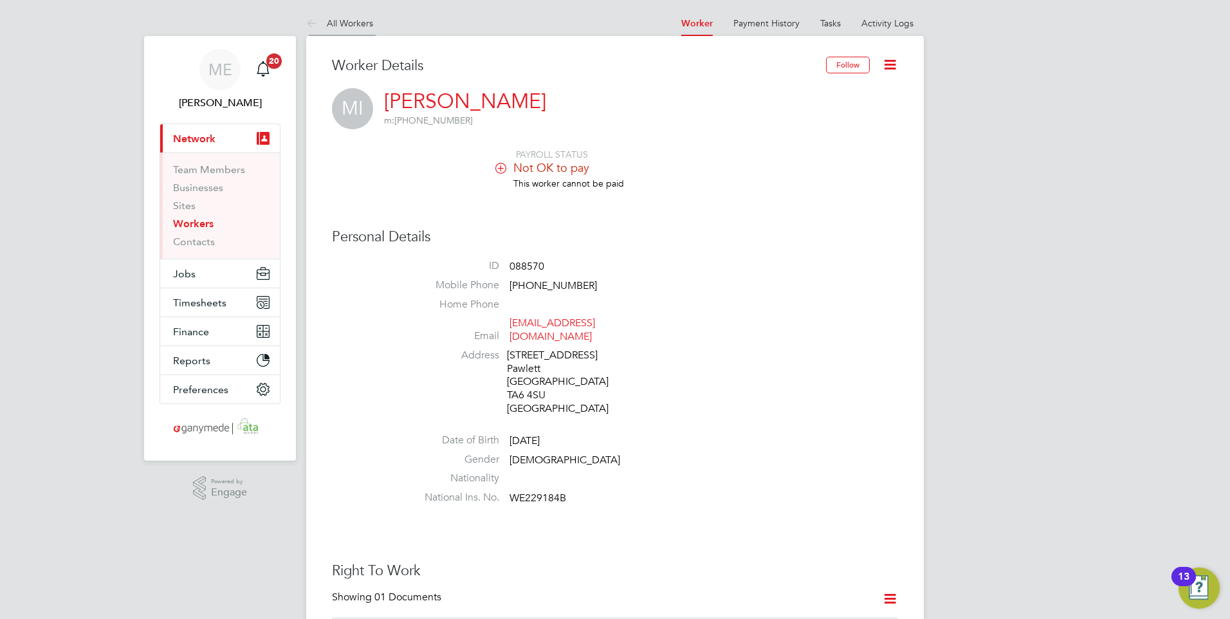
click at [307, 18] on icon at bounding box center [314, 24] width 16 height 16
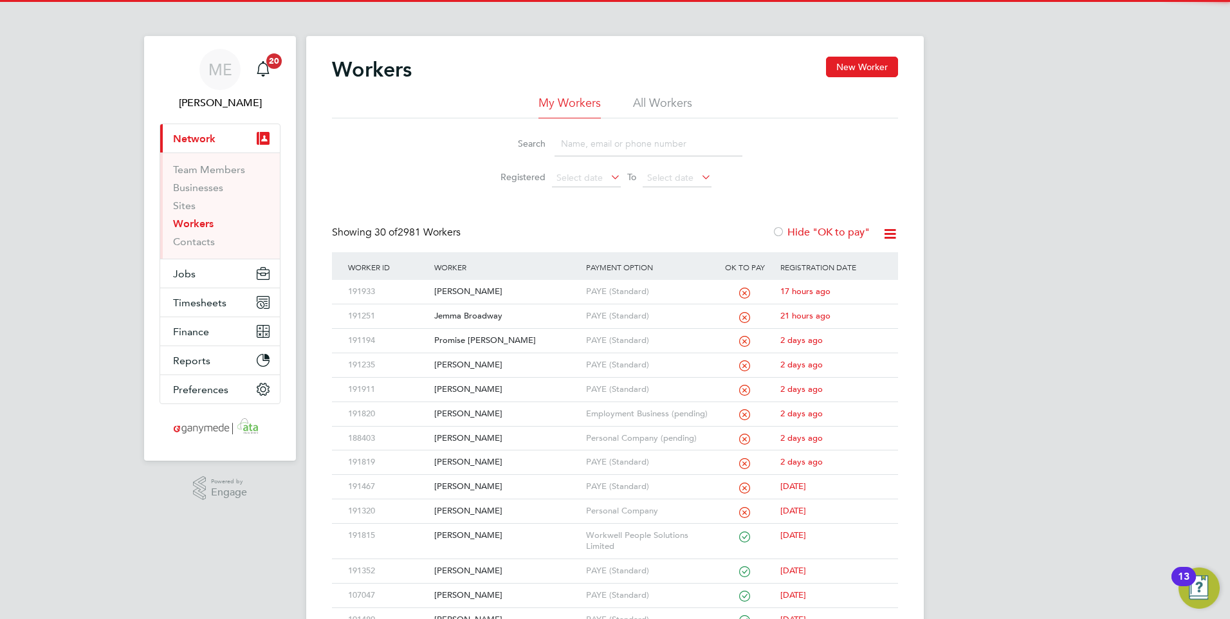
click at [581, 152] on input at bounding box center [648, 143] width 188 height 25
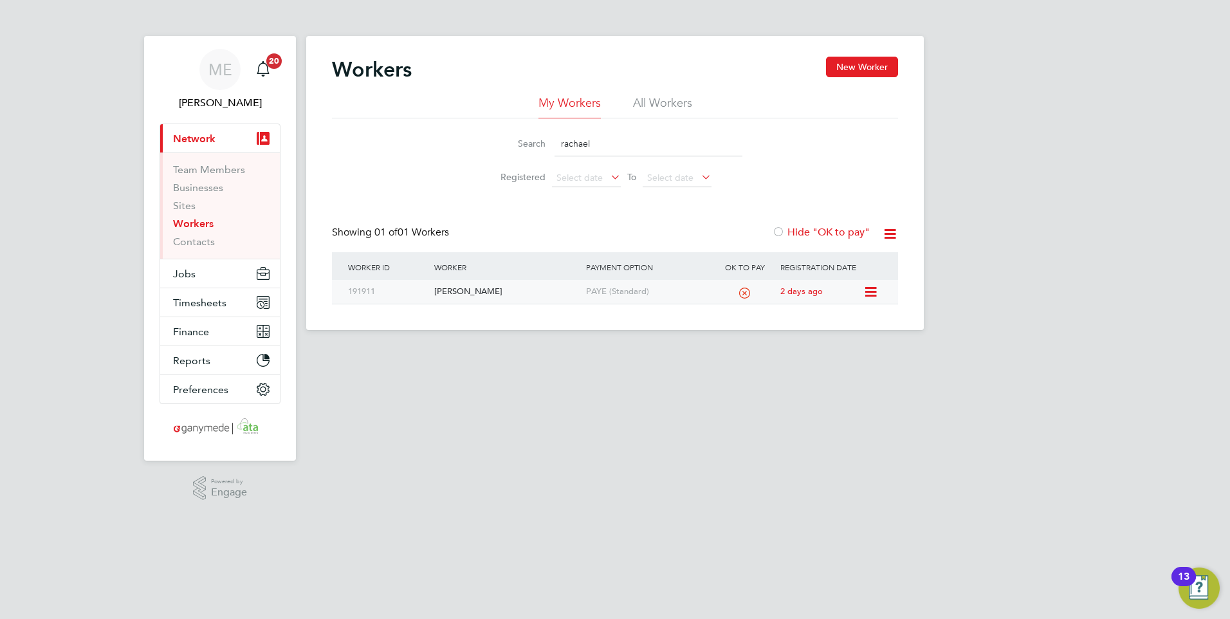
type input "rachael"
click at [509, 293] on div "[PERSON_NAME]" at bounding box center [506, 292] width 151 height 24
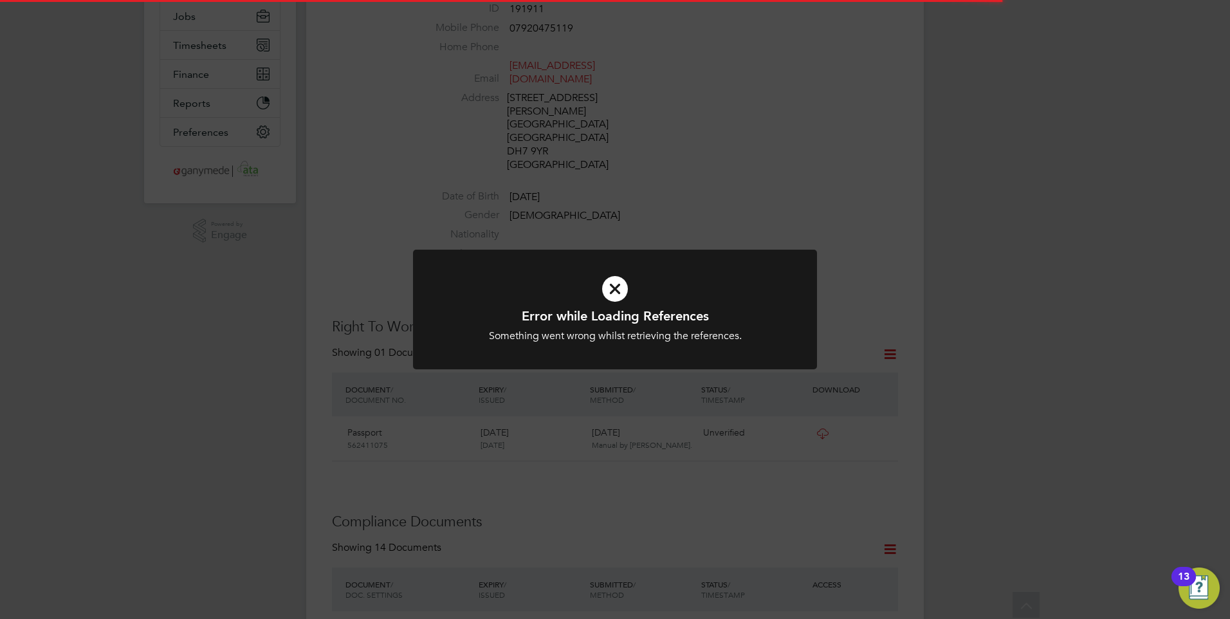
click at [572, 302] on icon at bounding box center [615, 289] width 334 height 50
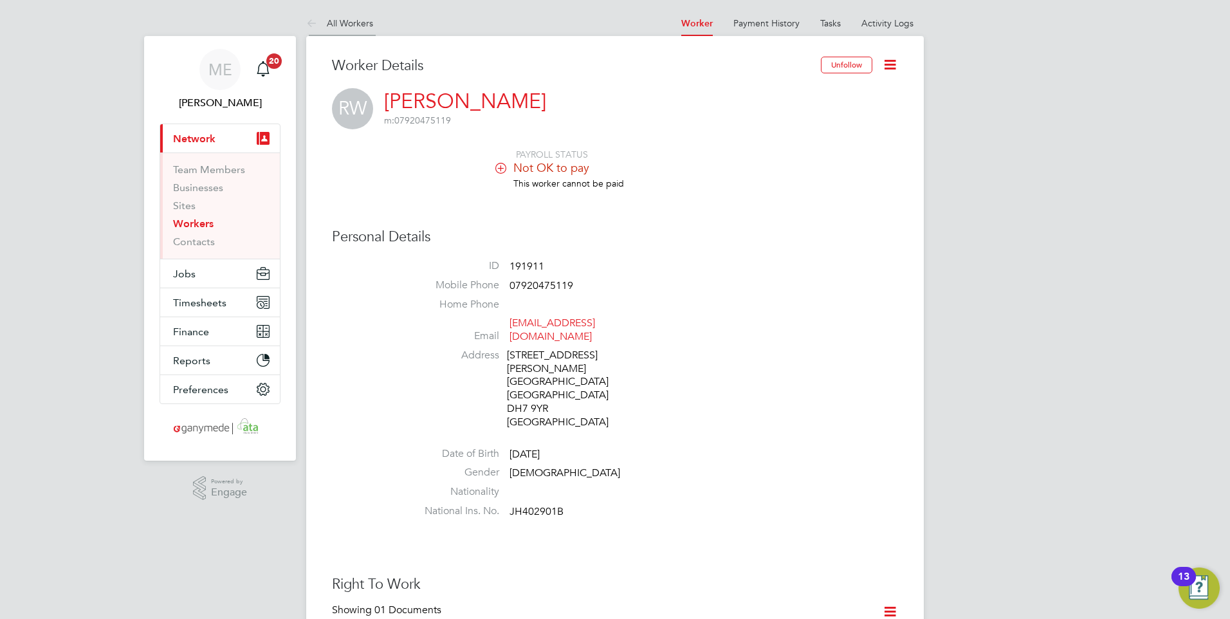
click at [311, 17] on icon at bounding box center [314, 24] width 16 height 16
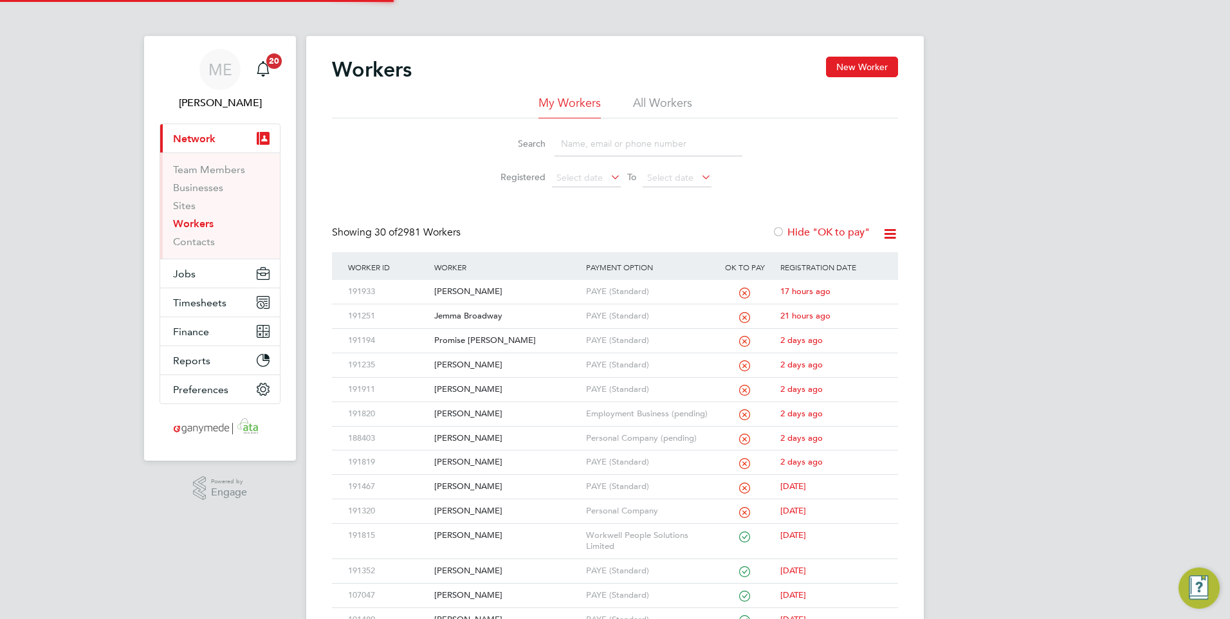
click at [583, 143] on input at bounding box center [648, 143] width 188 height 25
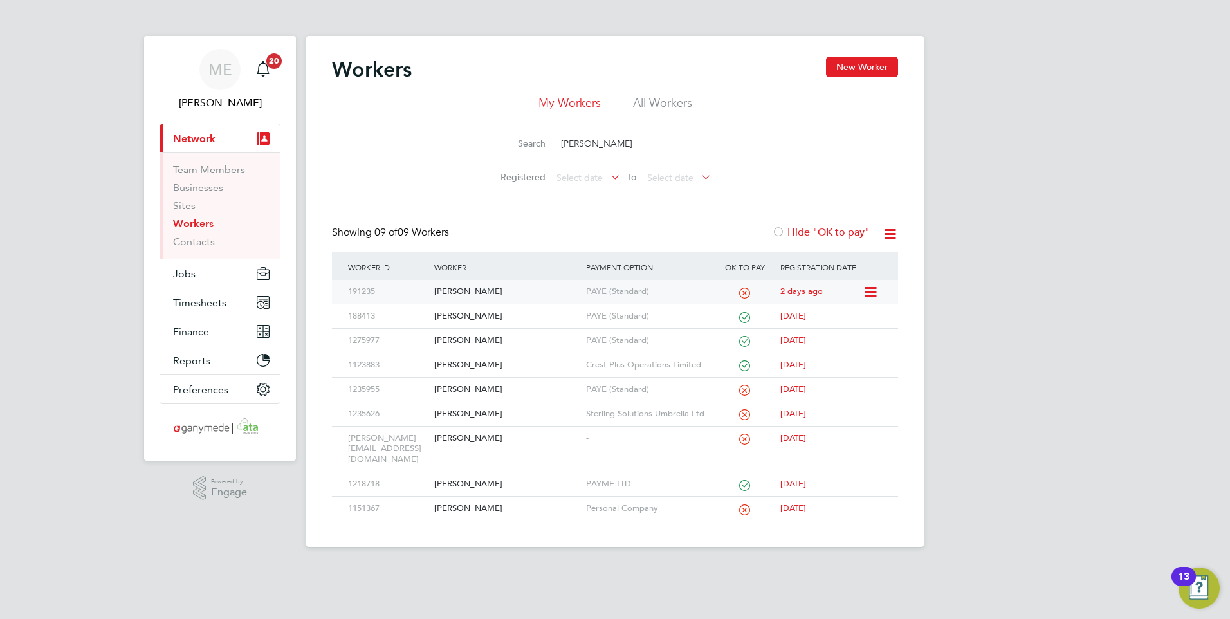
type input "SHAUN"
click at [519, 281] on div "[PERSON_NAME]" at bounding box center [506, 292] width 151 height 24
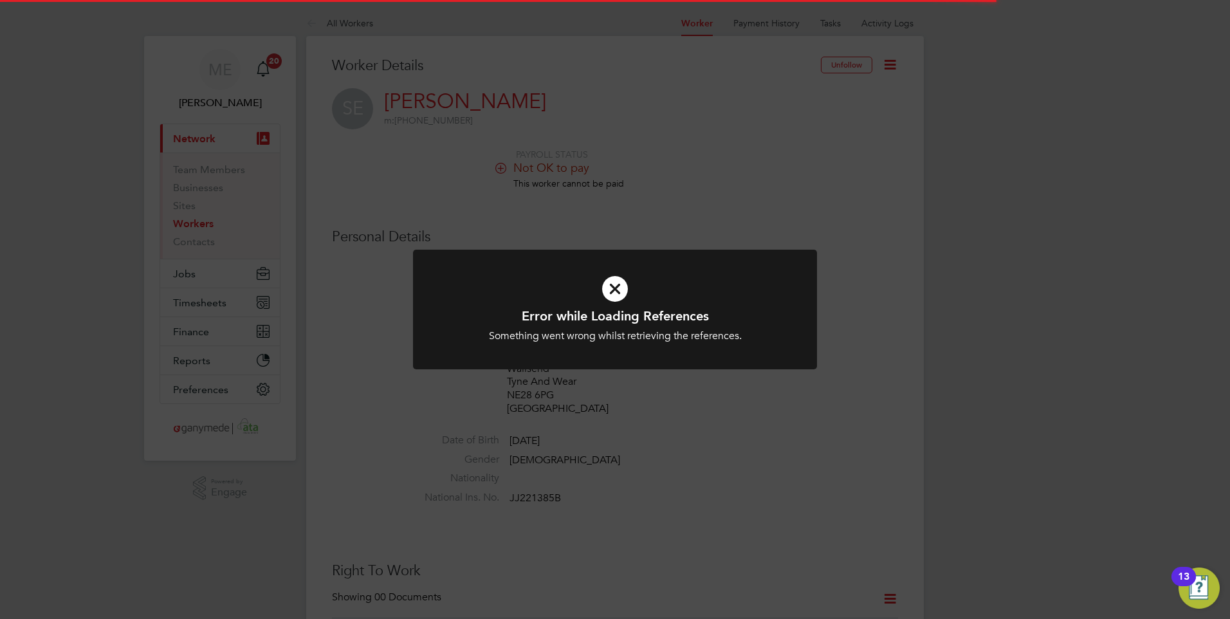
click at [625, 302] on icon at bounding box center [615, 289] width 334 height 50
click at [603, 278] on icon at bounding box center [615, 289] width 334 height 50
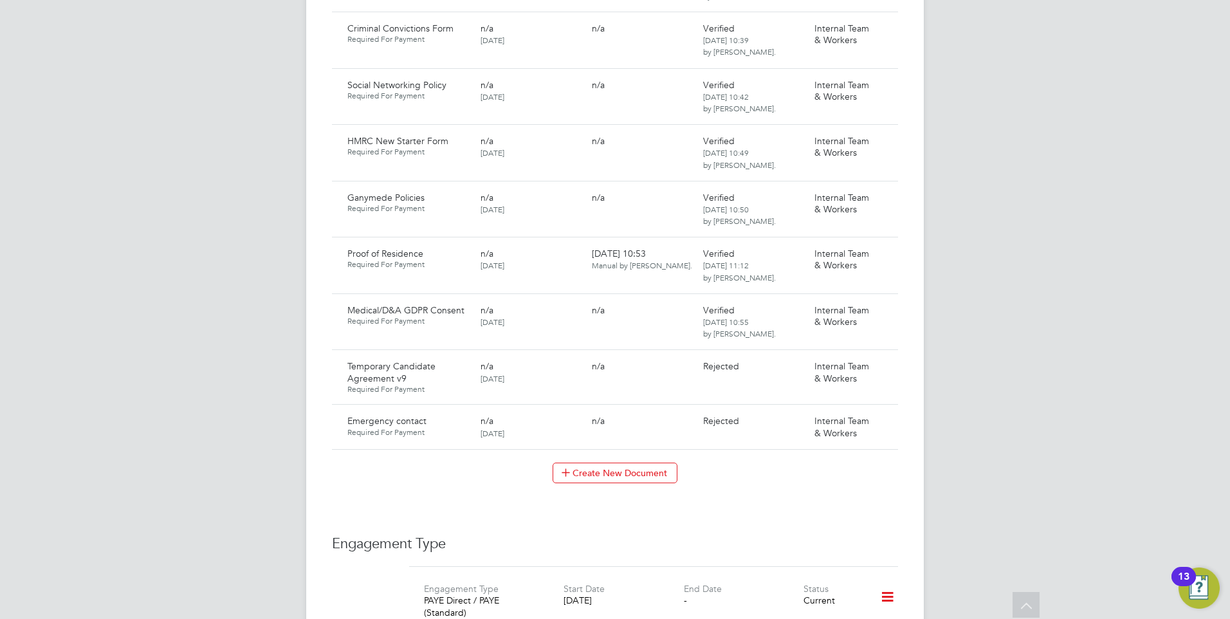
scroll to position [1158, 0]
click at [884, 358] on icon at bounding box center [881, 365] width 13 height 15
click at [806, 383] on li "View Requested Document" at bounding box center [825, 388] width 129 height 18
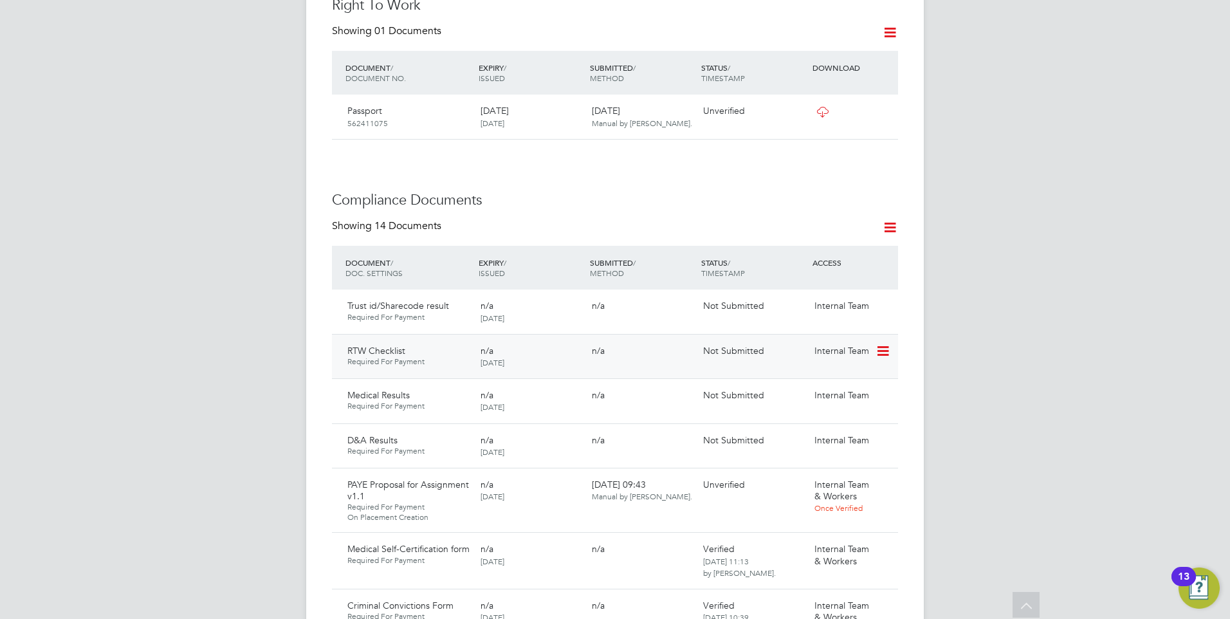
scroll to position [643, 0]
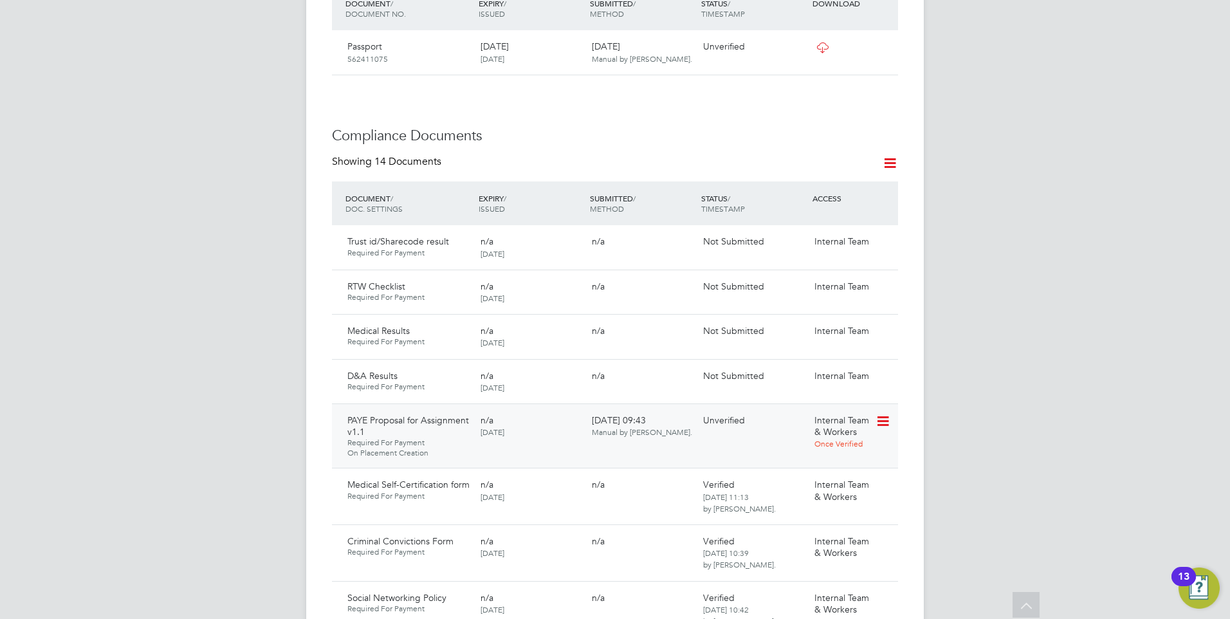
click at [886, 414] on icon at bounding box center [881, 421] width 13 height 15
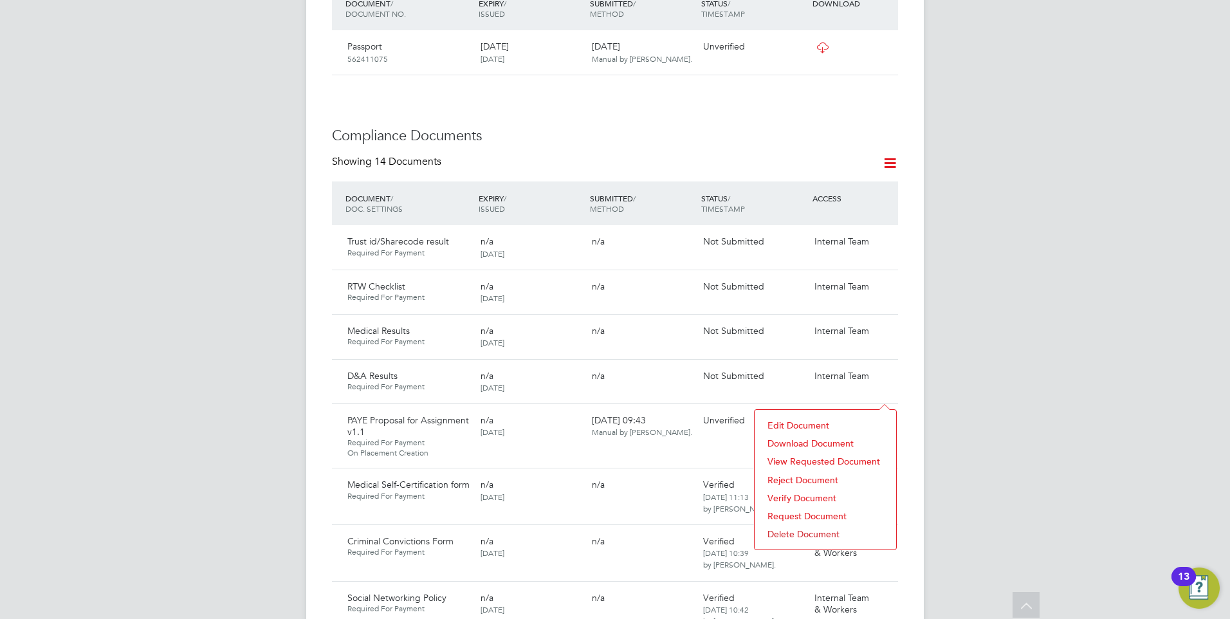
click at [786, 440] on li "Download Document" at bounding box center [825, 443] width 129 height 18
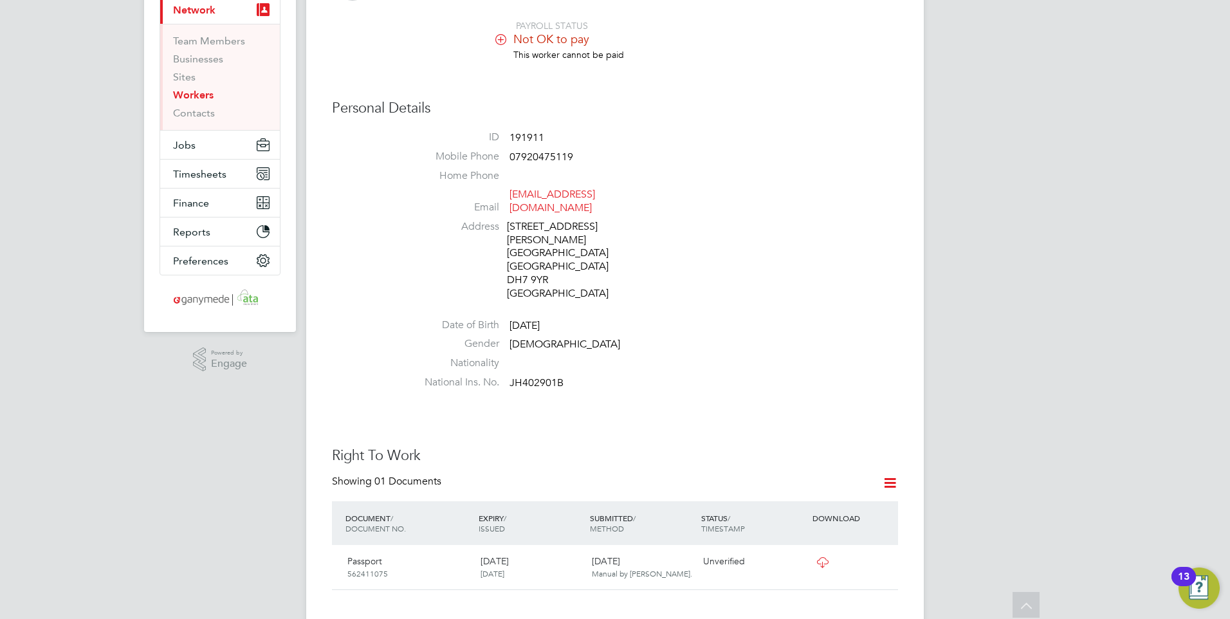
scroll to position [0, 0]
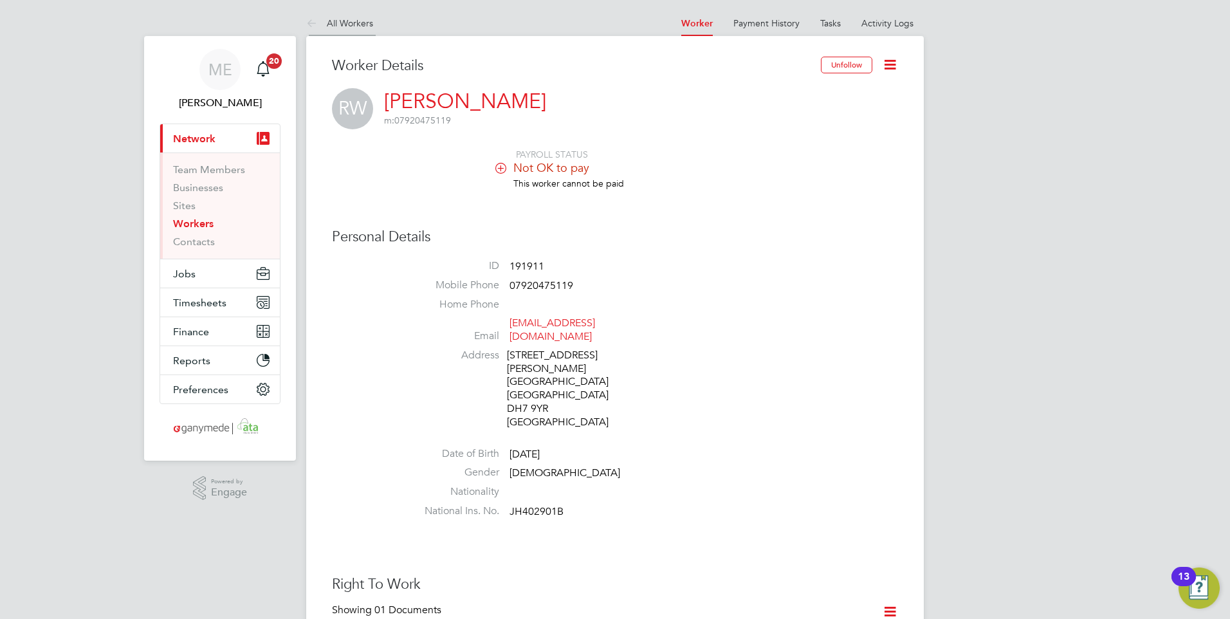
click at [314, 16] on icon at bounding box center [314, 24] width 16 height 16
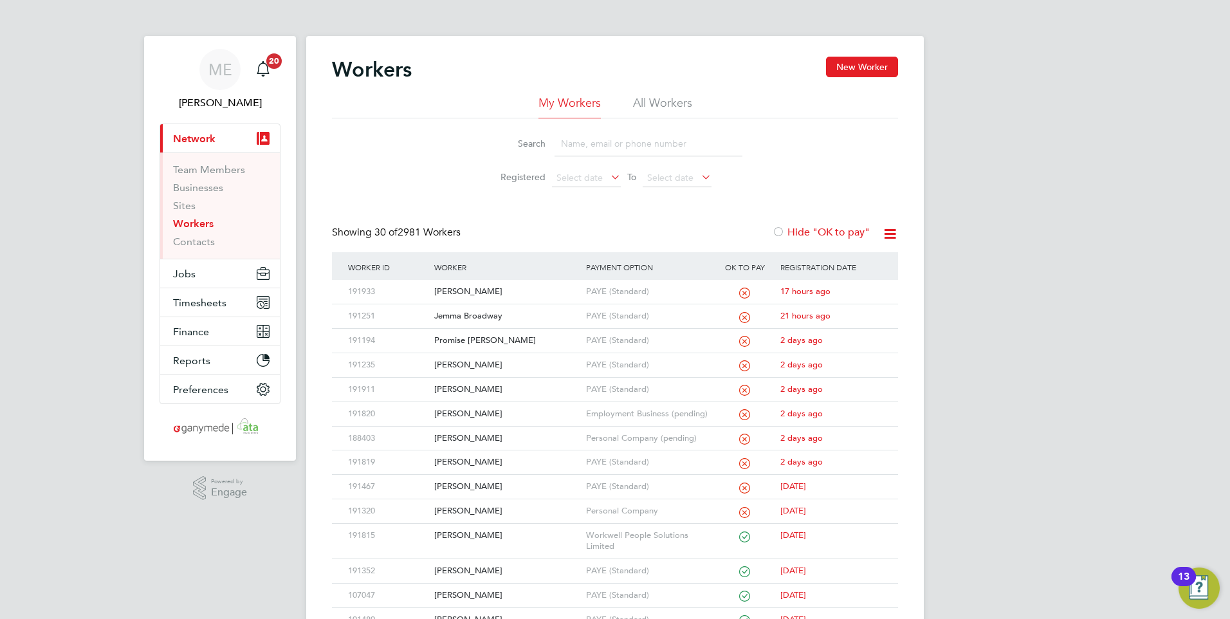
click at [595, 143] on input at bounding box center [648, 143] width 188 height 25
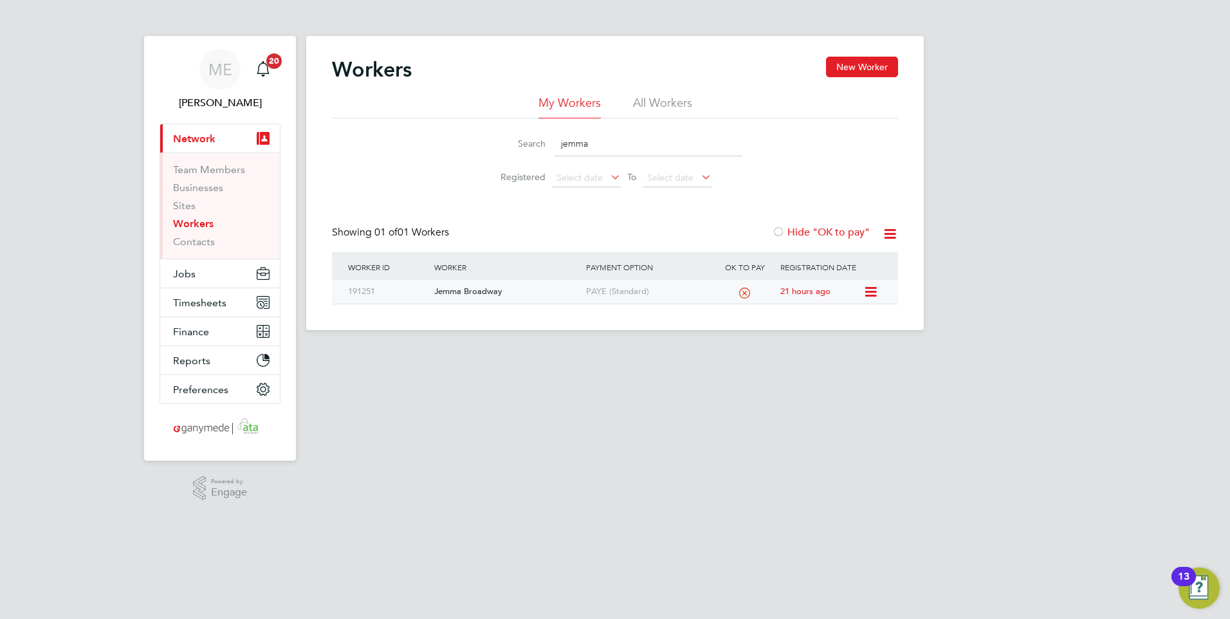
type input "jemma"
click at [525, 284] on div "Jemma Broadway" at bounding box center [506, 292] width 151 height 24
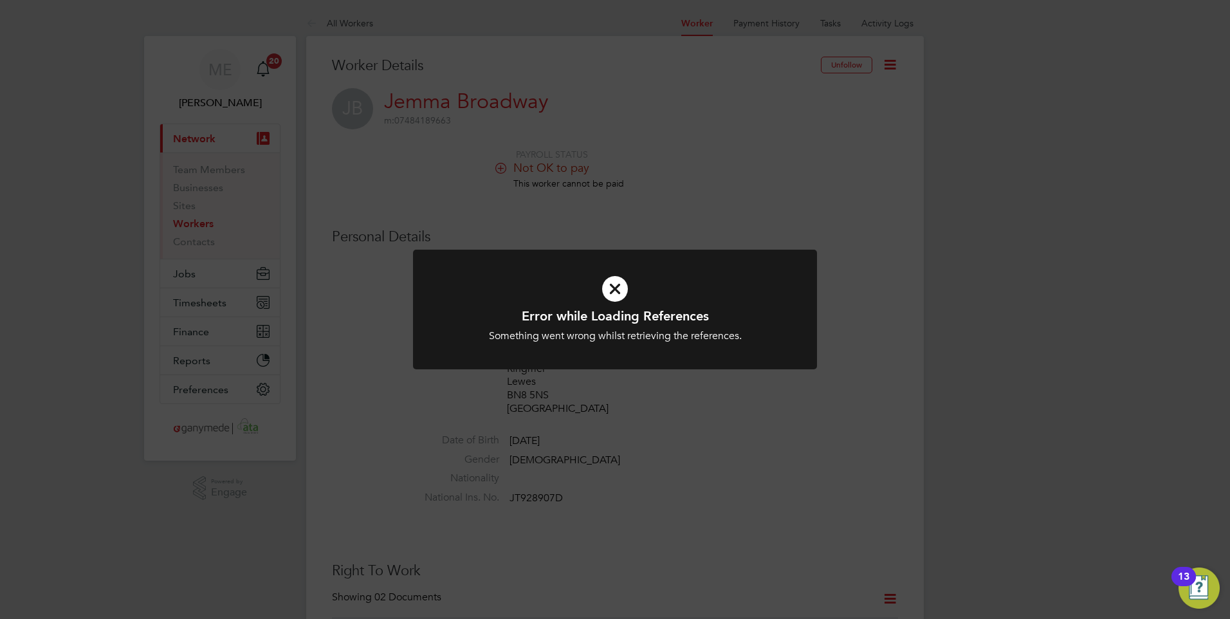
click at [659, 298] on icon at bounding box center [615, 289] width 334 height 50
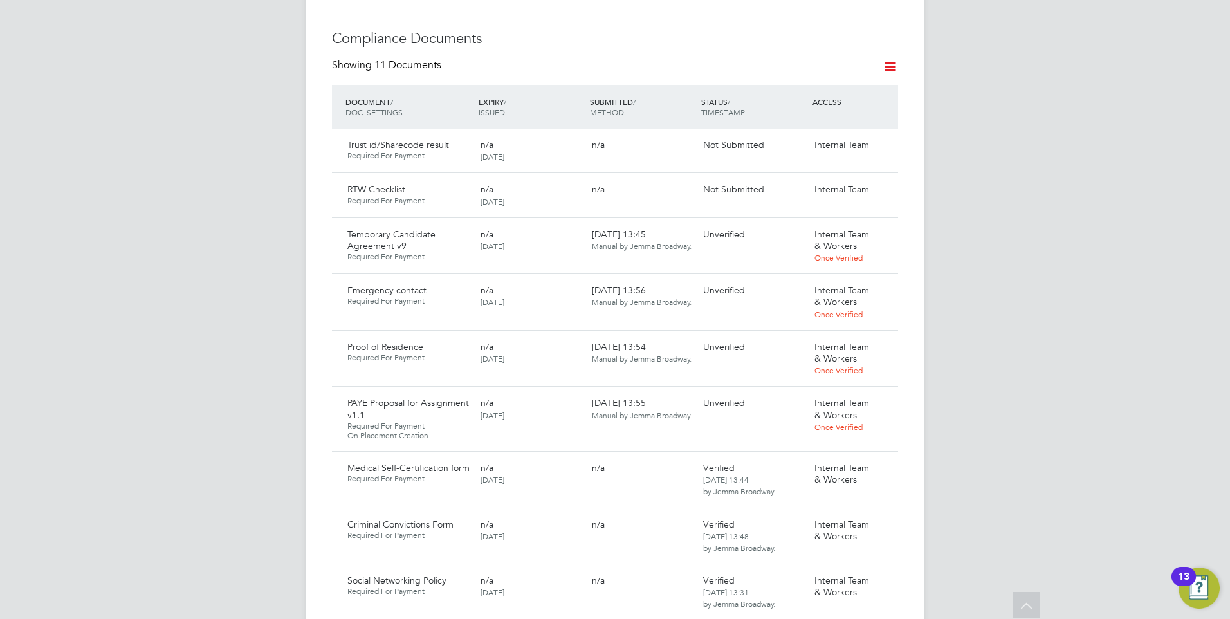
scroll to position [772, 0]
click at [885, 340] on icon at bounding box center [881, 347] width 13 height 15
click at [821, 377] on li "Download Document" at bounding box center [836, 383] width 102 height 18
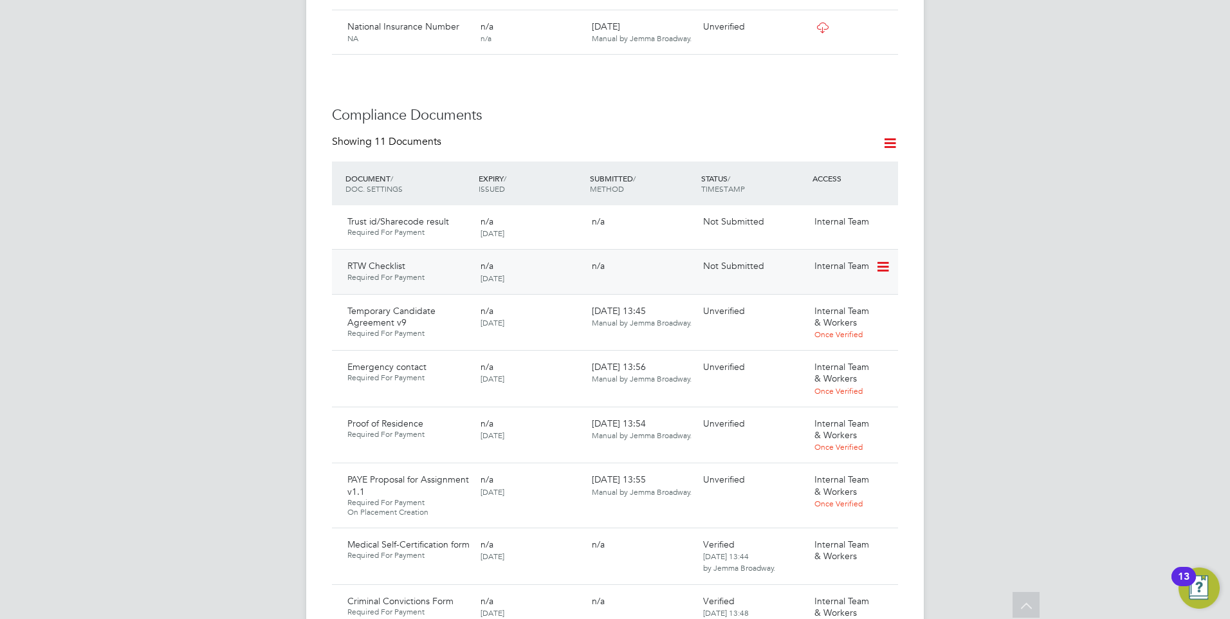
scroll to position [707, 0]
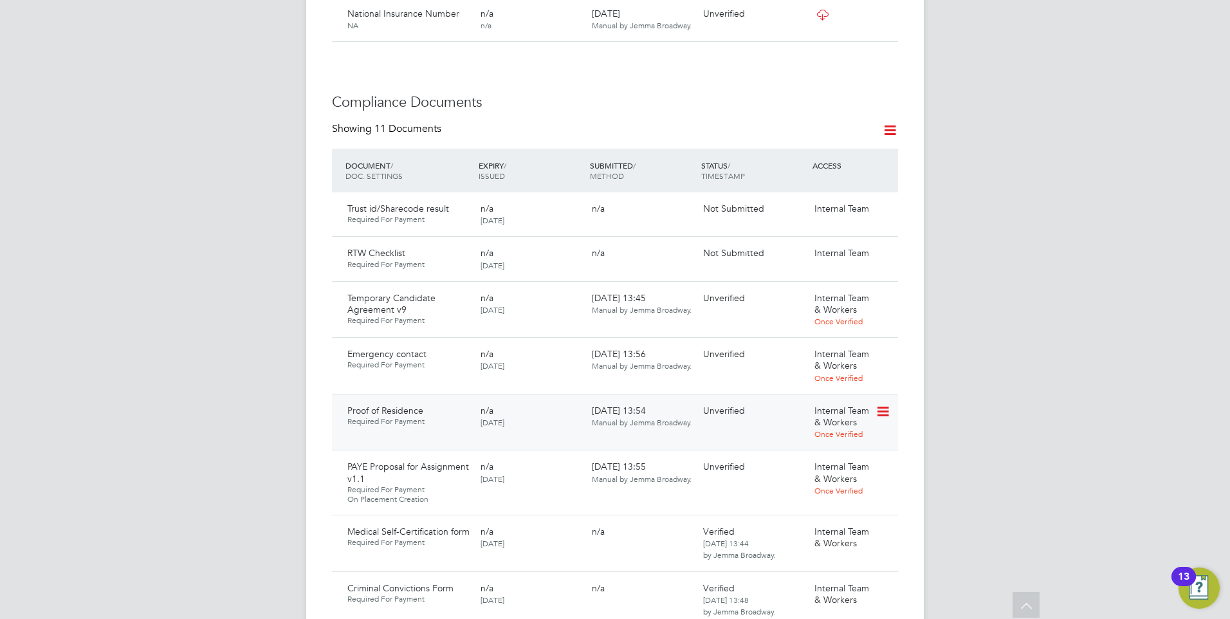
click at [886, 404] on icon at bounding box center [881, 411] width 13 height 15
click at [812, 480] on li "Verify Document" at bounding box center [836, 483] width 102 height 18
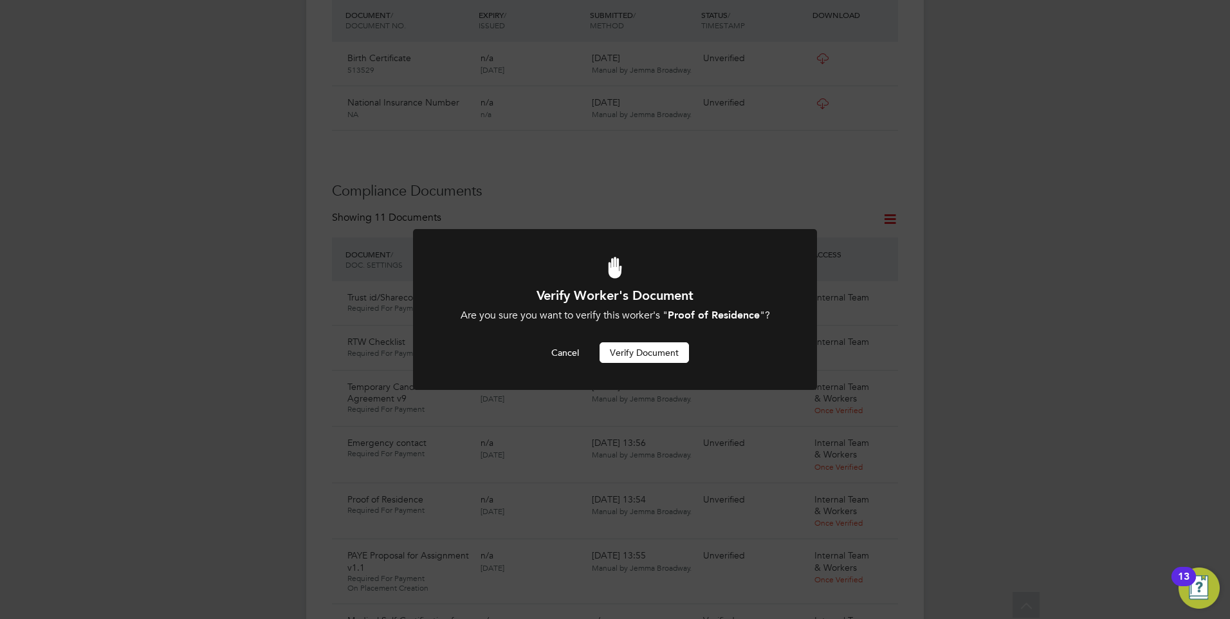
scroll to position [0, 0]
click at [639, 347] on button "Verify Document" at bounding box center [643, 352] width 89 height 21
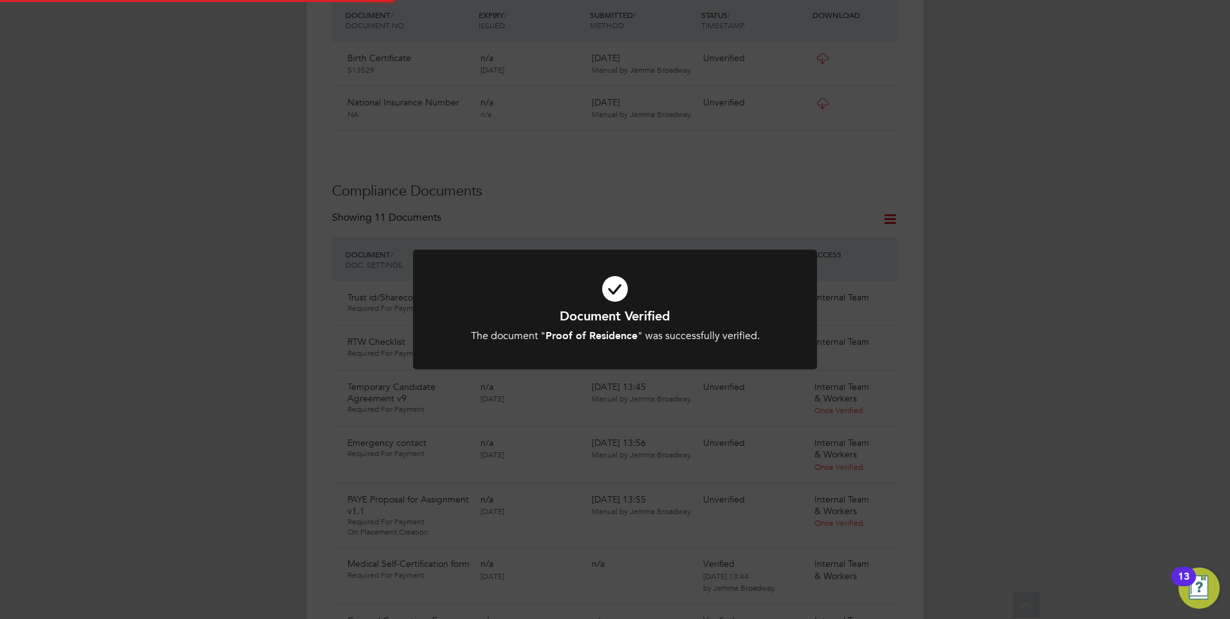
click at [501, 300] on icon at bounding box center [615, 289] width 334 height 50
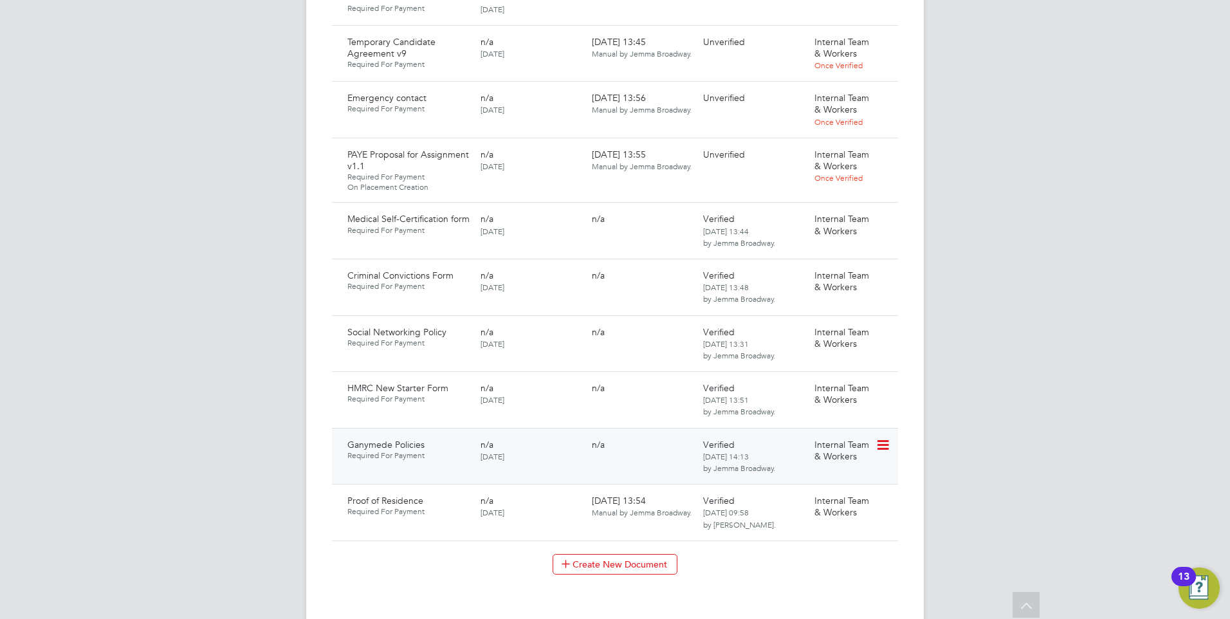
scroll to position [940, 0]
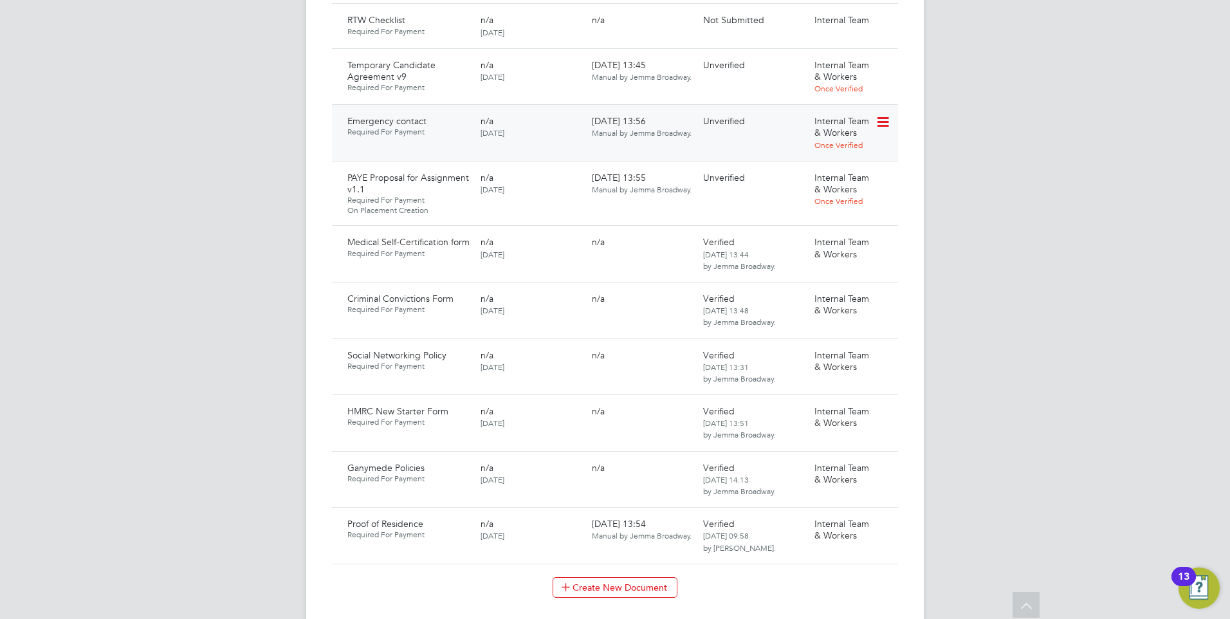
click at [883, 114] on icon at bounding box center [881, 121] width 13 height 15
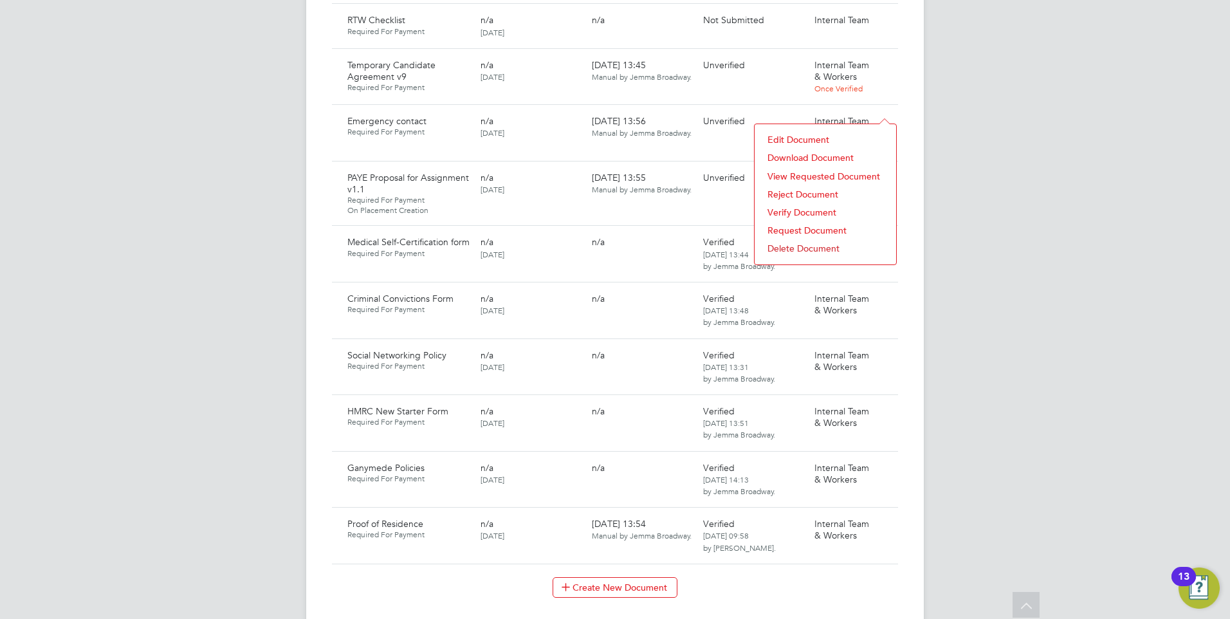
click at [804, 156] on li "Download Document" at bounding box center [825, 158] width 129 height 18
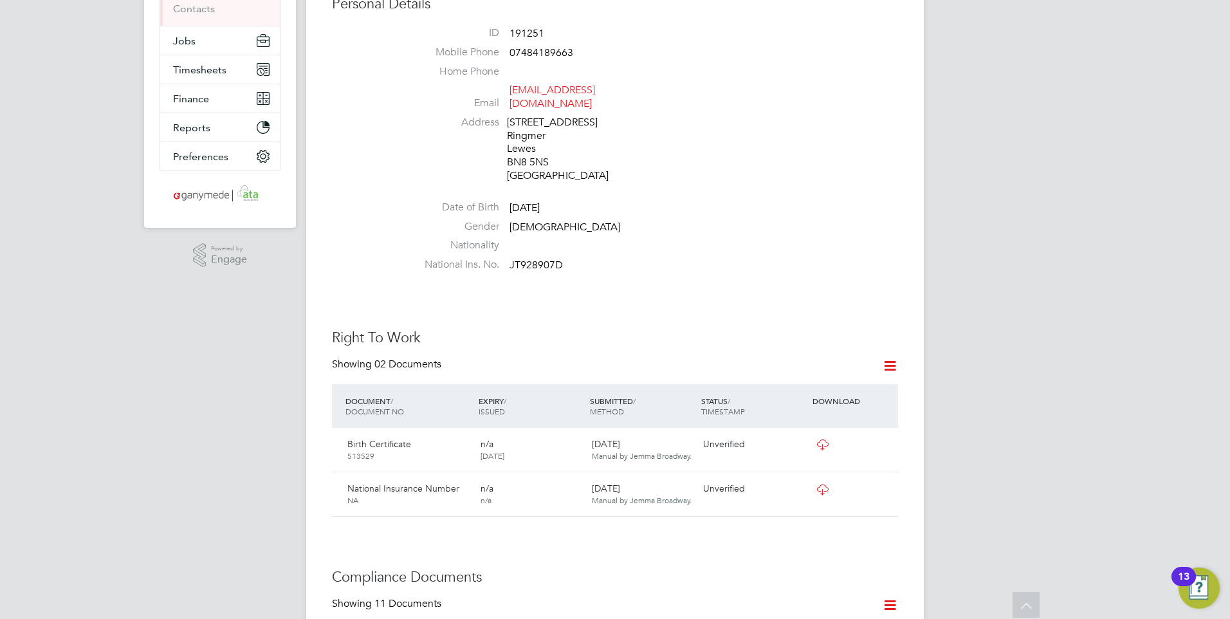
scroll to position [0, 0]
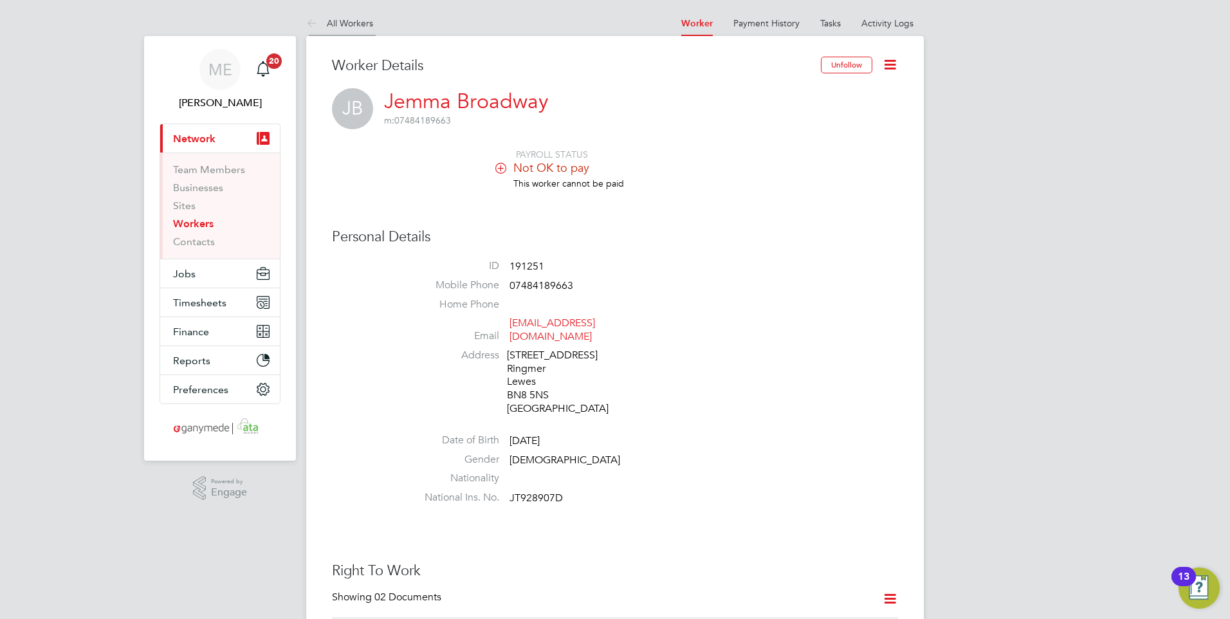
click at [306, 19] on icon at bounding box center [314, 24] width 16 height 16
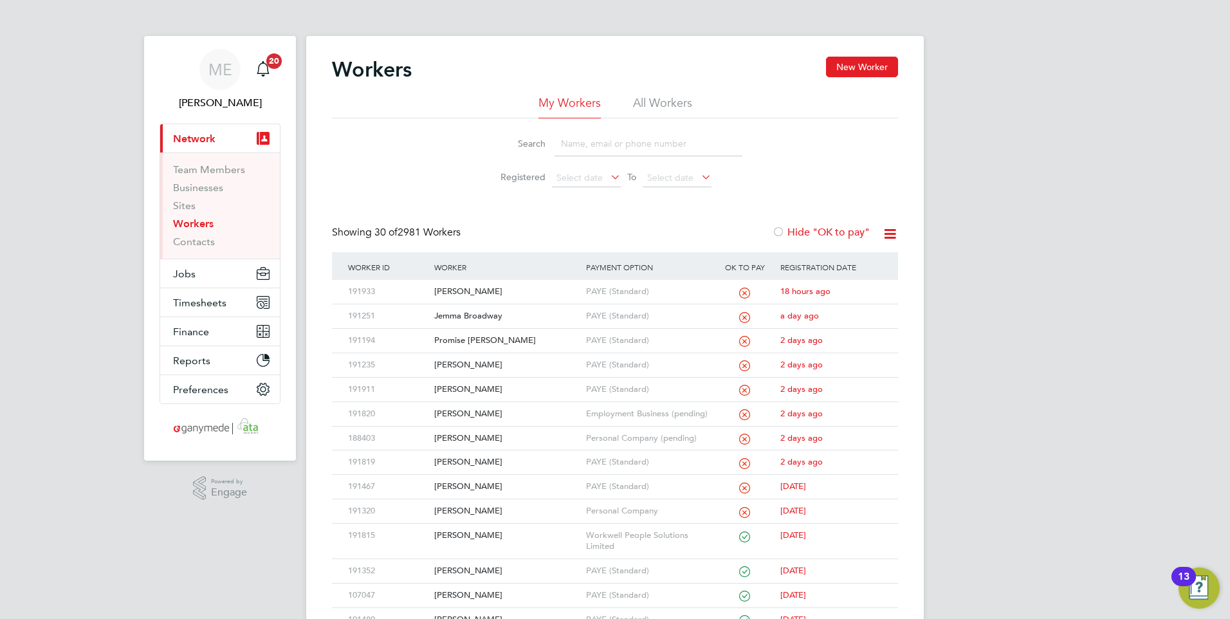
click at [620, 144] on input at bounding box center [648, 143] width 188 height 25
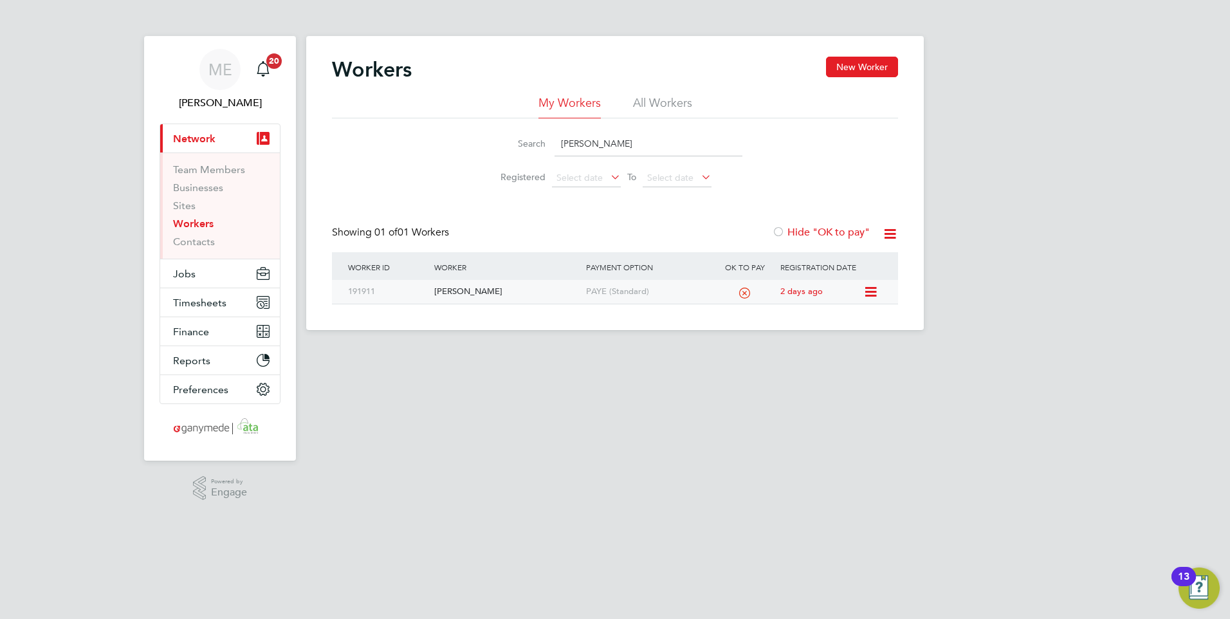
type input "rachael wood"
click at [507, 289] on div "Rachael Wood" at bounding box center [506, 292] width 151 height 24
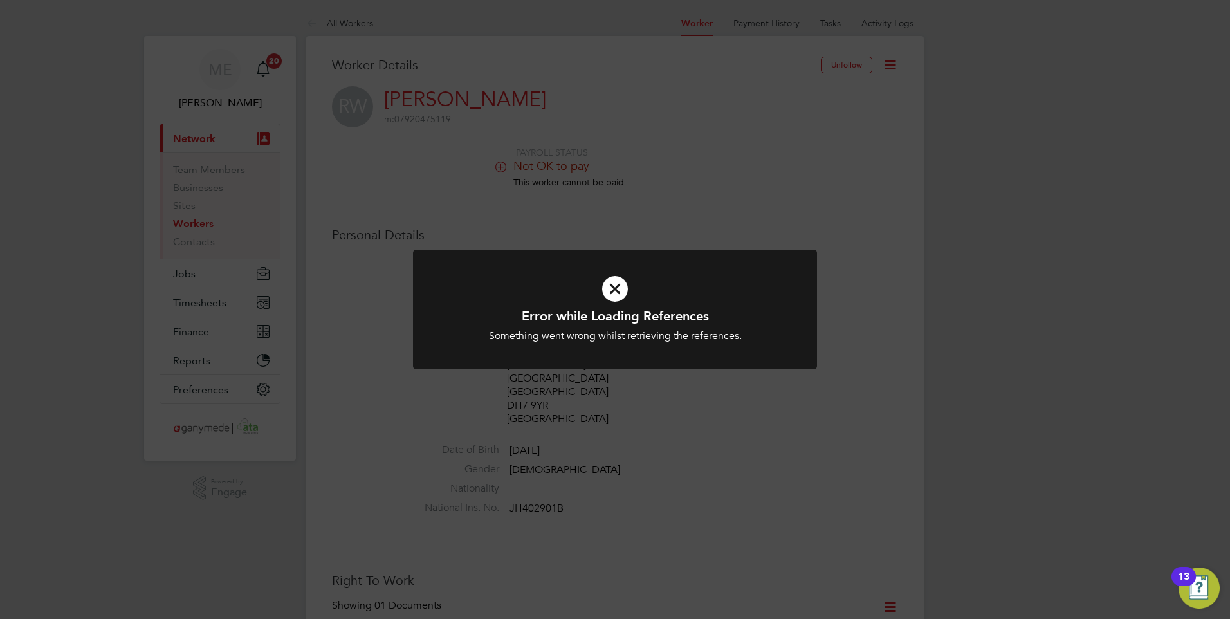
click at [641, 295] on icon at bounding box center [615, 289] width 334 height 50
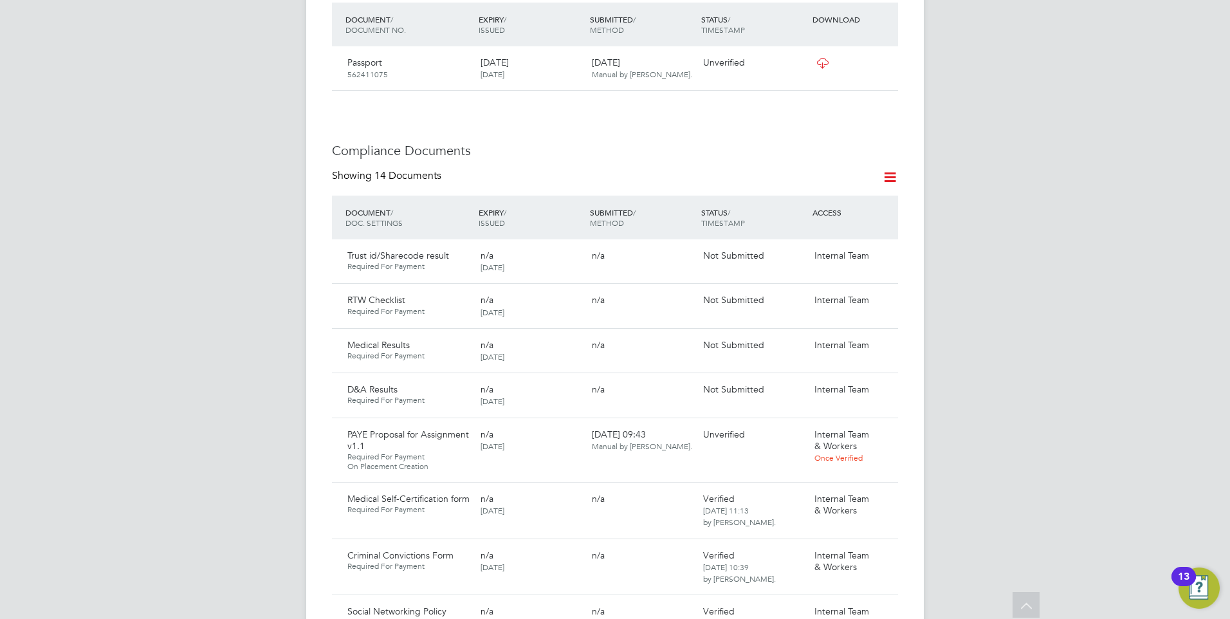
scroll to position [643, 0]
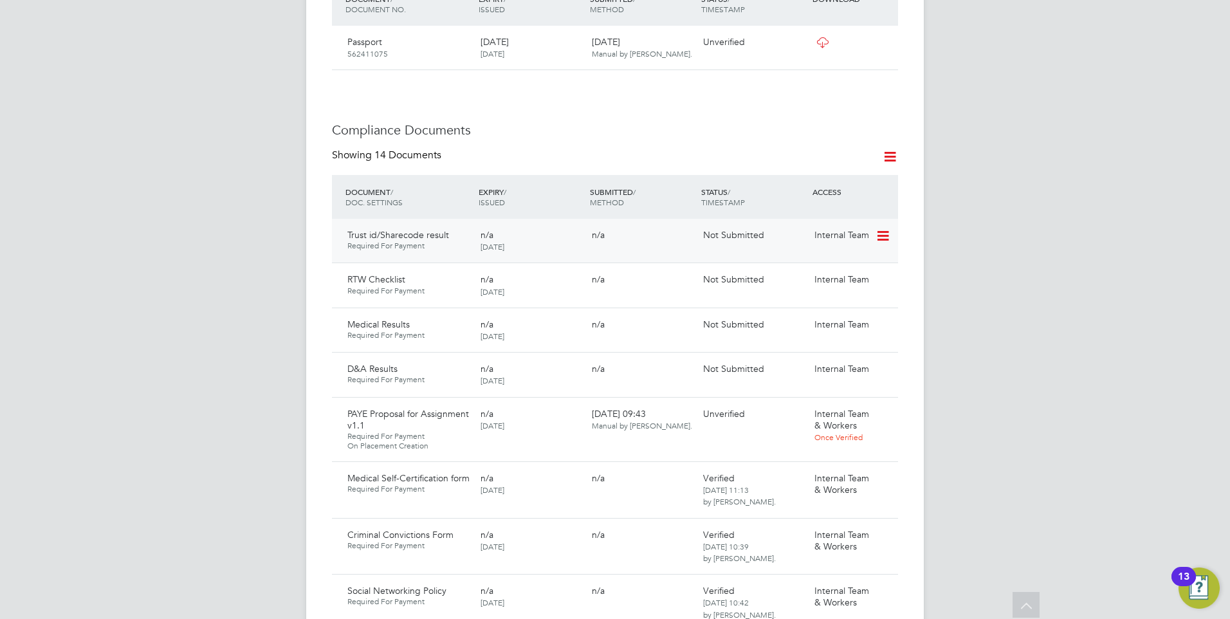
click at [886, 228] on icon at bounding box center [881, 235] width 13 height 15
click at [823, 251] on li "Submit Document" at bounding box center [843, 258] width 90 height 18
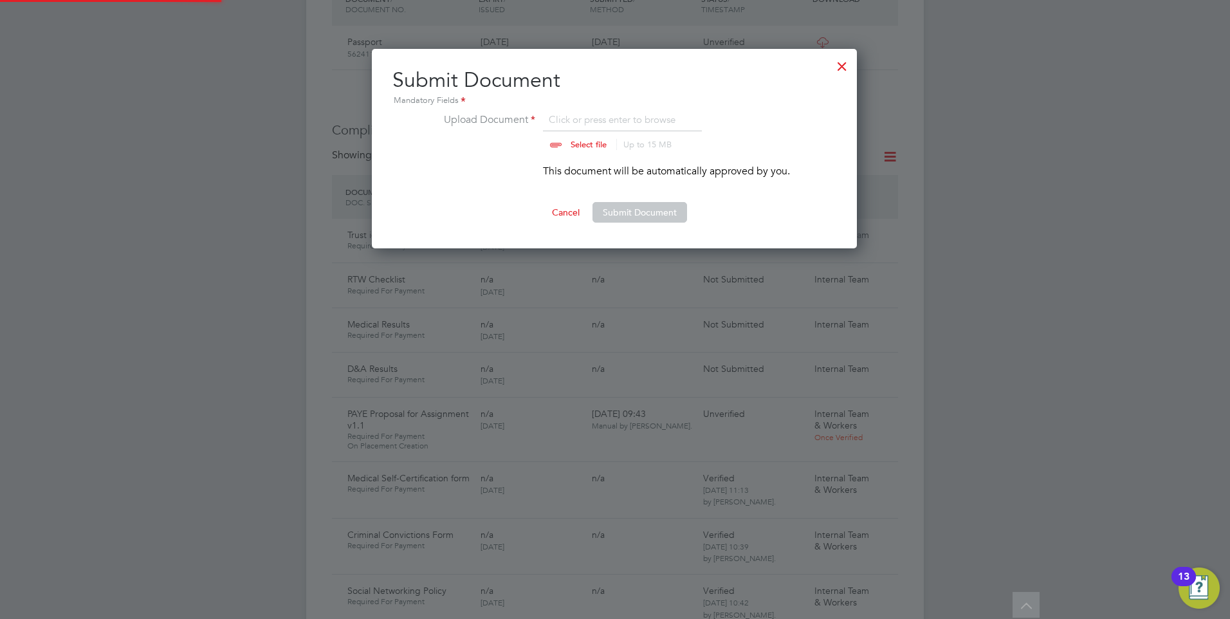
scroll to position [200, 486]
click at [623, 208] on button "Submit Document" at bounding box center [639, 212] width 95 height 21
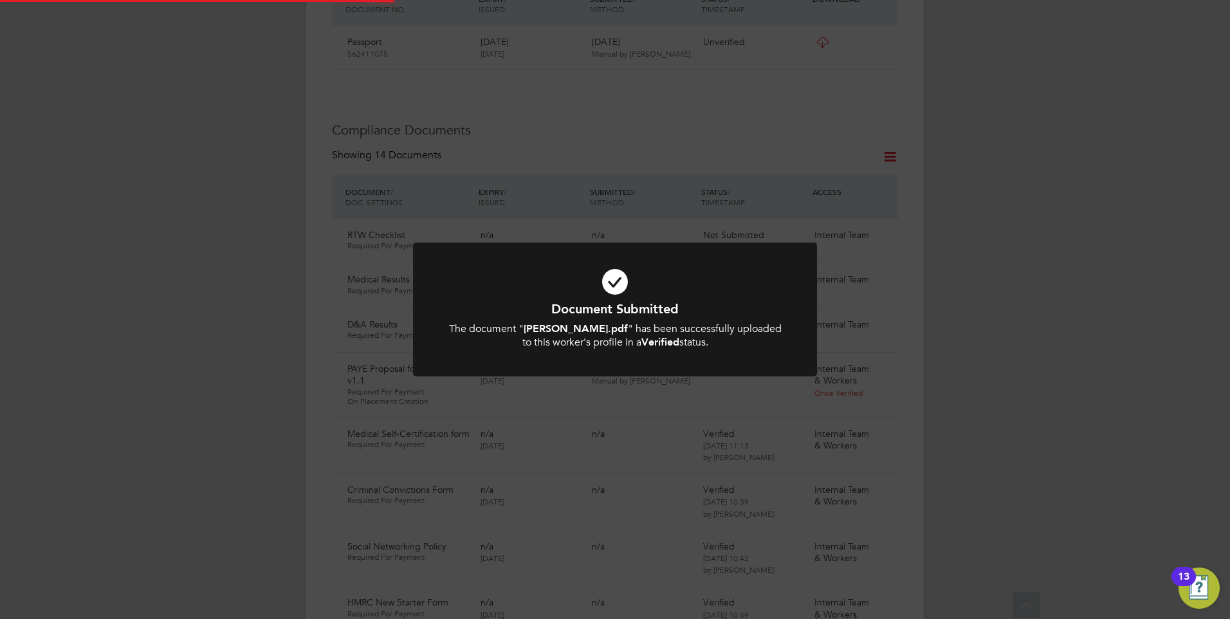
click at [627, 280] on icon at bounding box center [615, 282] width 334 height 50
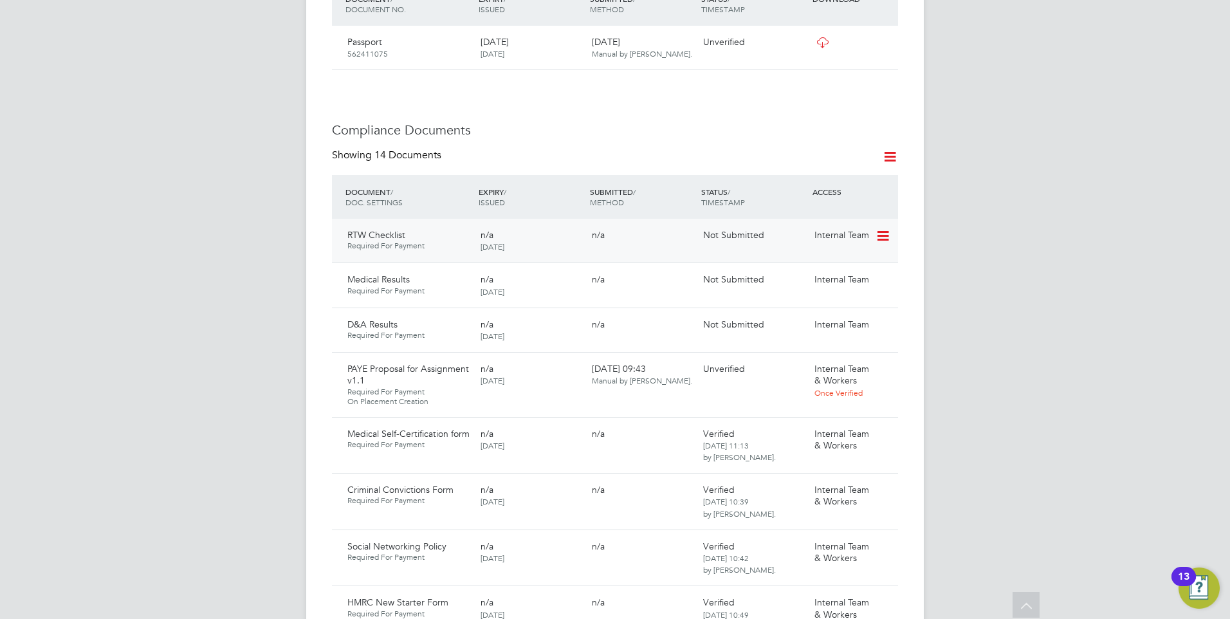
click at [883, 228] on icon at bounding box center [881, 235] width 13 height 15
click at [828, 253] on li "Submit Document" at bounding box center [843, 258] width 90 height 18
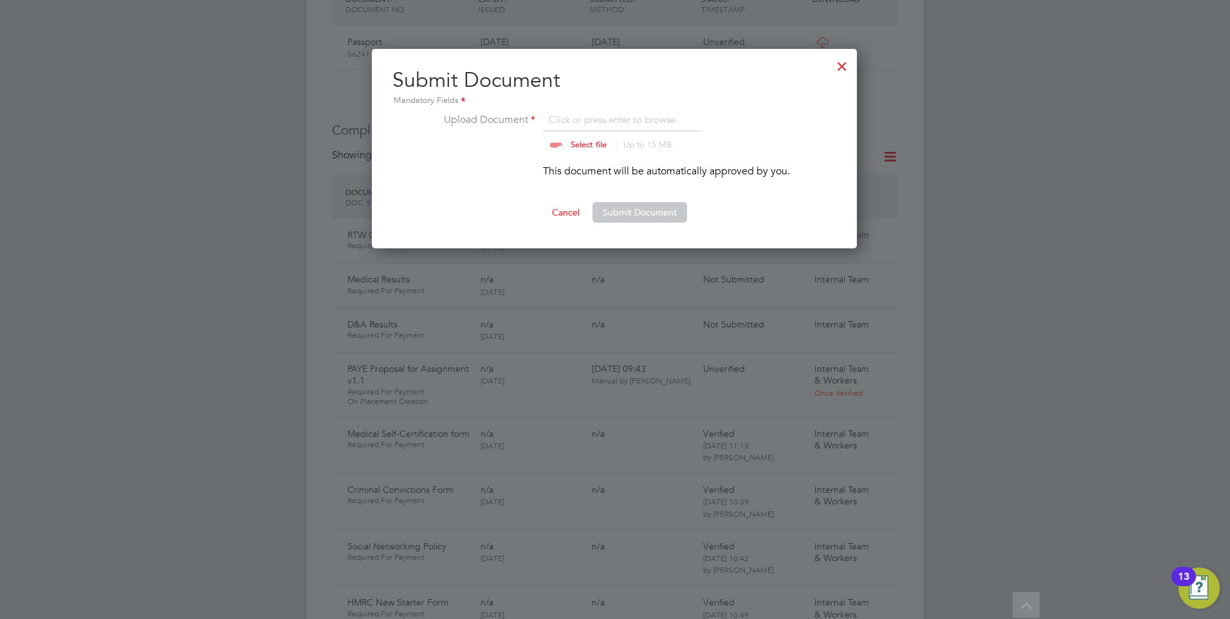
click at [559, 140] on input "file" at bounding box center [601, 131] width 202 height 39
click at [588, 143] on input "file" at bounding box center [601, 131] width 202 height 39
type input "C:\fakepath\Right to Work Checklist - Rachael Wood.pdf"
click at [634, 209] on button "Submit Document" at bounding box center [639, 212] width 95 height 21
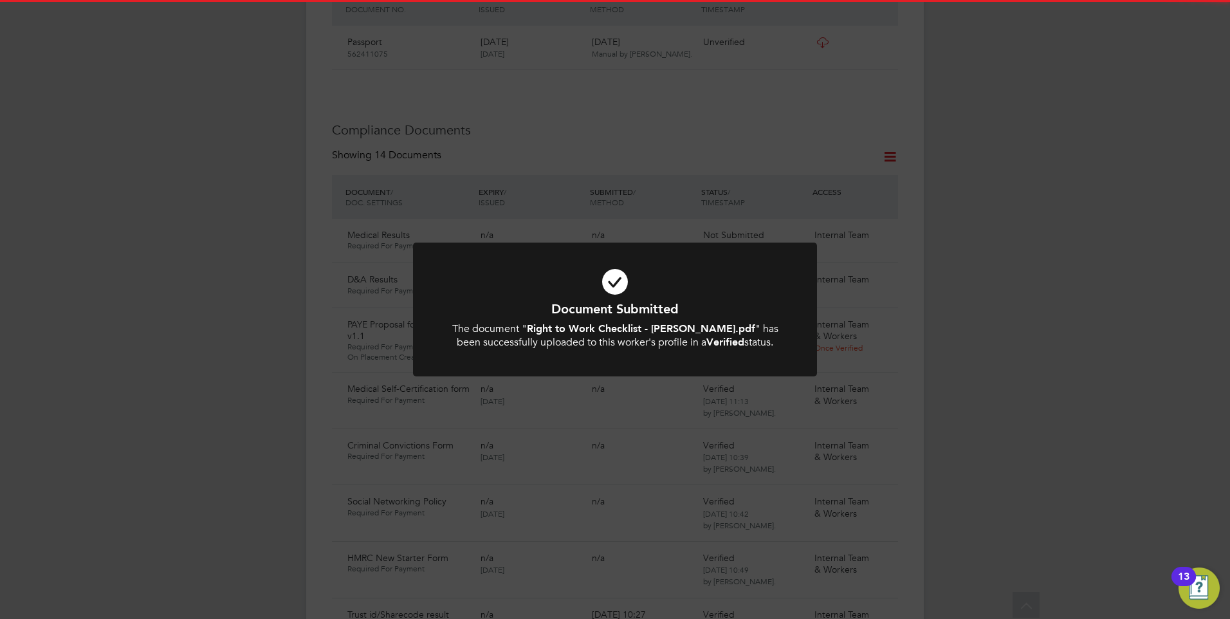
click at [652, 254] on div at bounding box center [615, 309] width 404 height 134
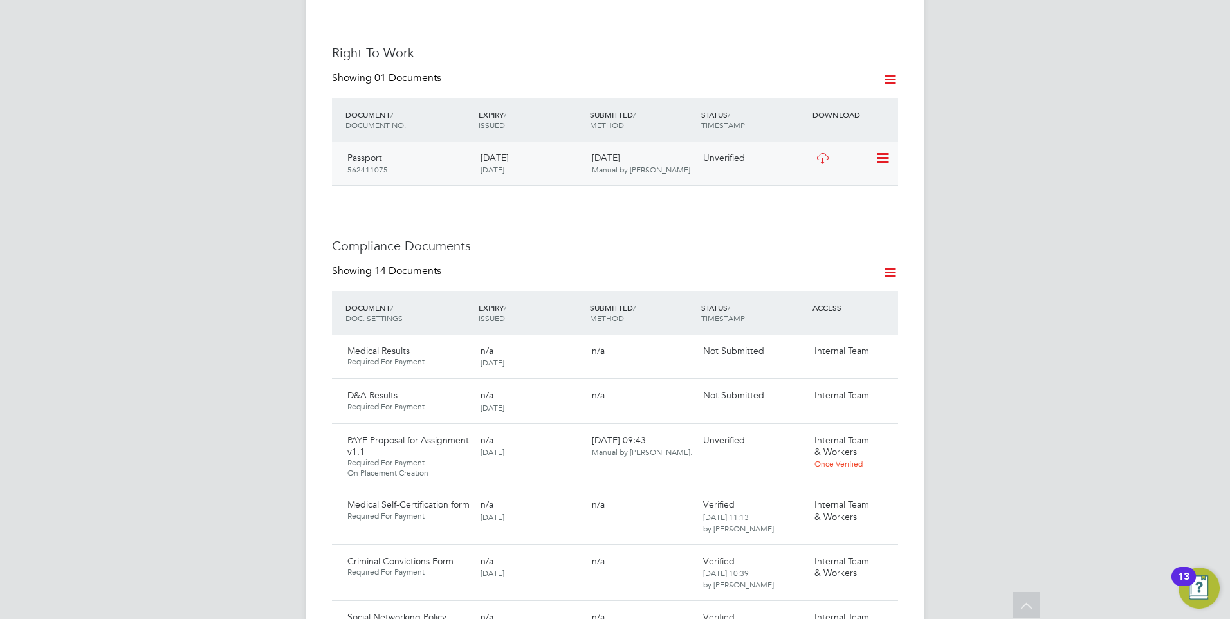
scroll to position [450, 0]
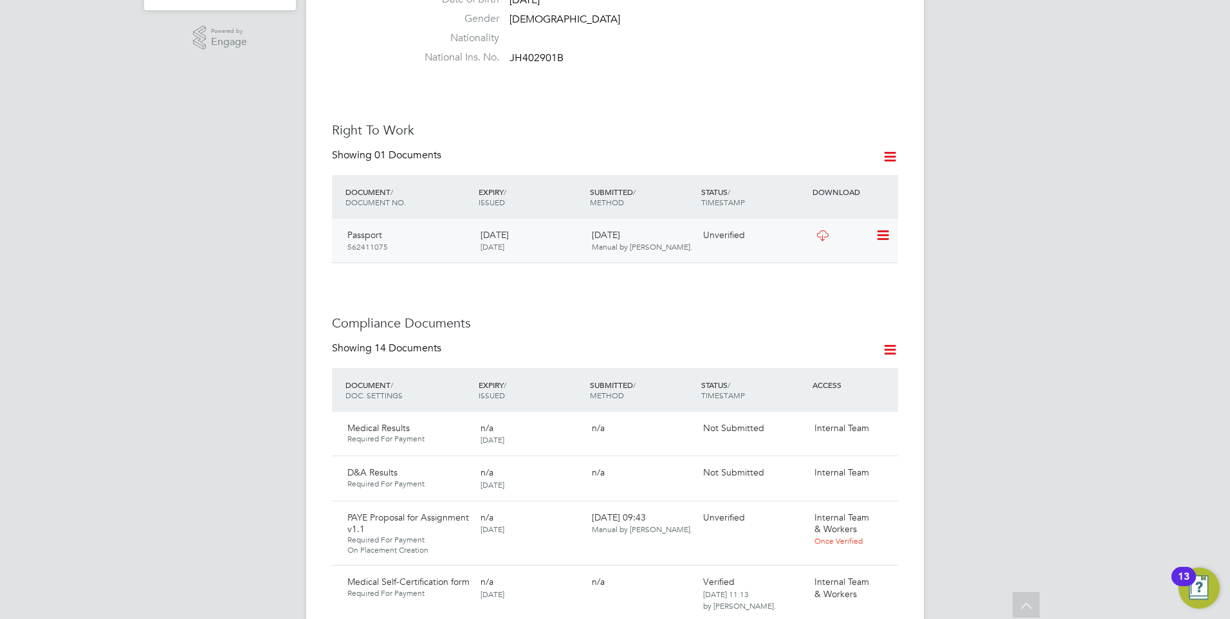
click at [880, 228] on icon at bounding box center [881, 235] width 13 height 15
click at [832, 235] on li "Verify Document" at bounding box center [841, 240] width 95 height 18
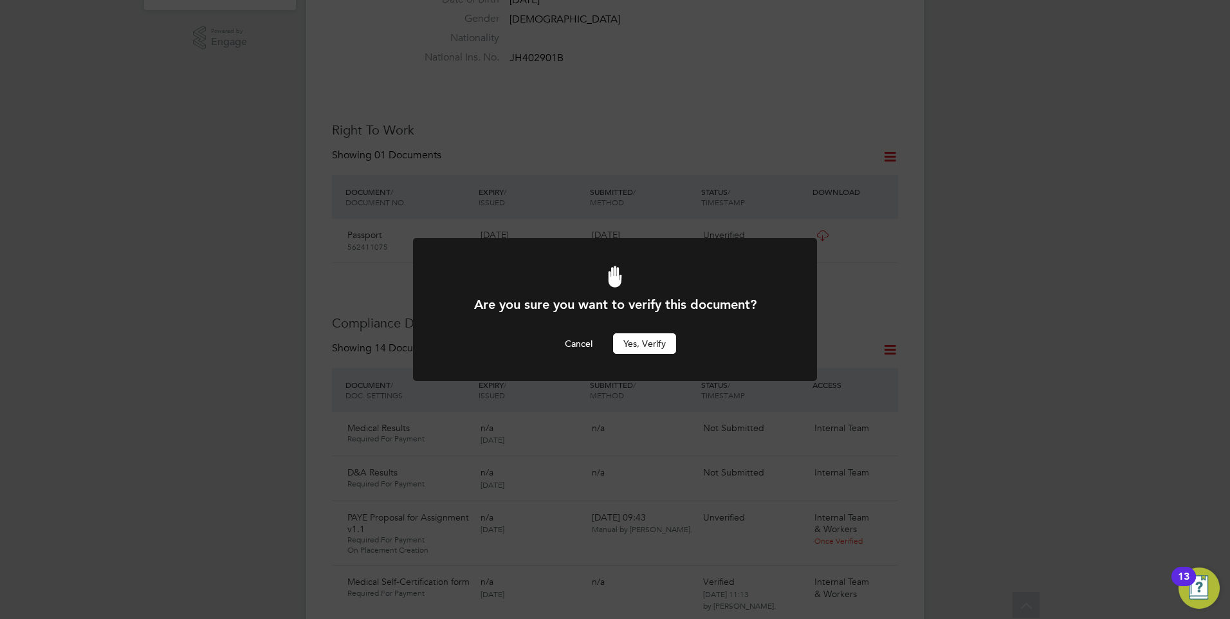
scroll to position [0, 0]
click at [642, 338] on button "Yes, verify" at bounding box center [644, 343] width 63 height 21
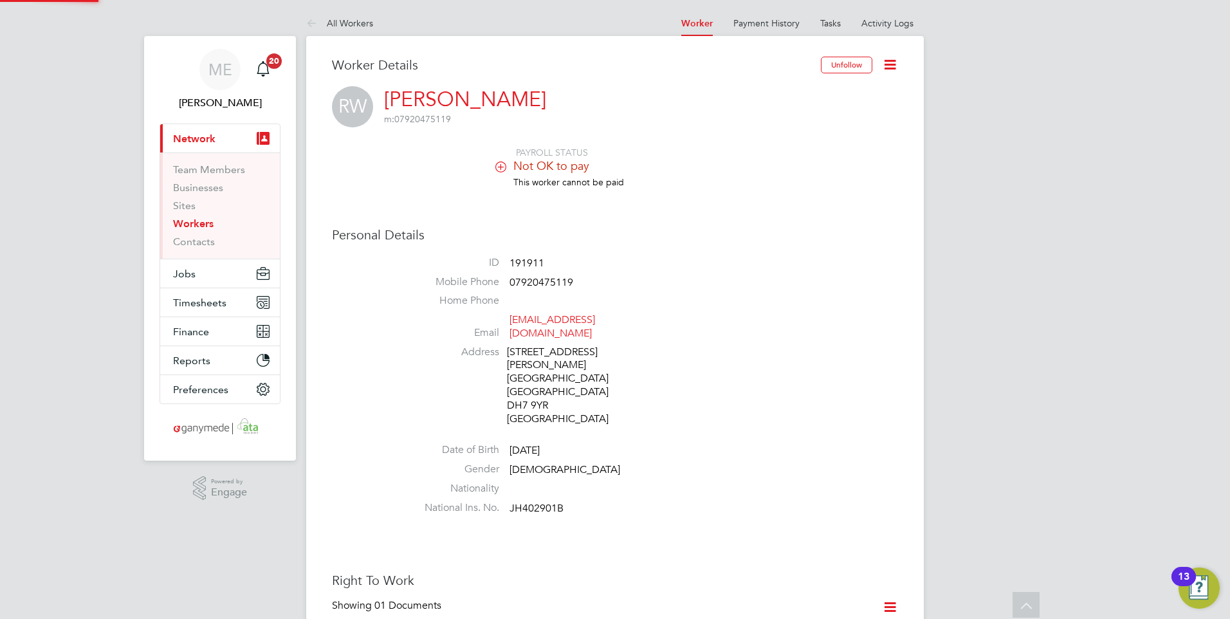
scroll to position [450, 0]
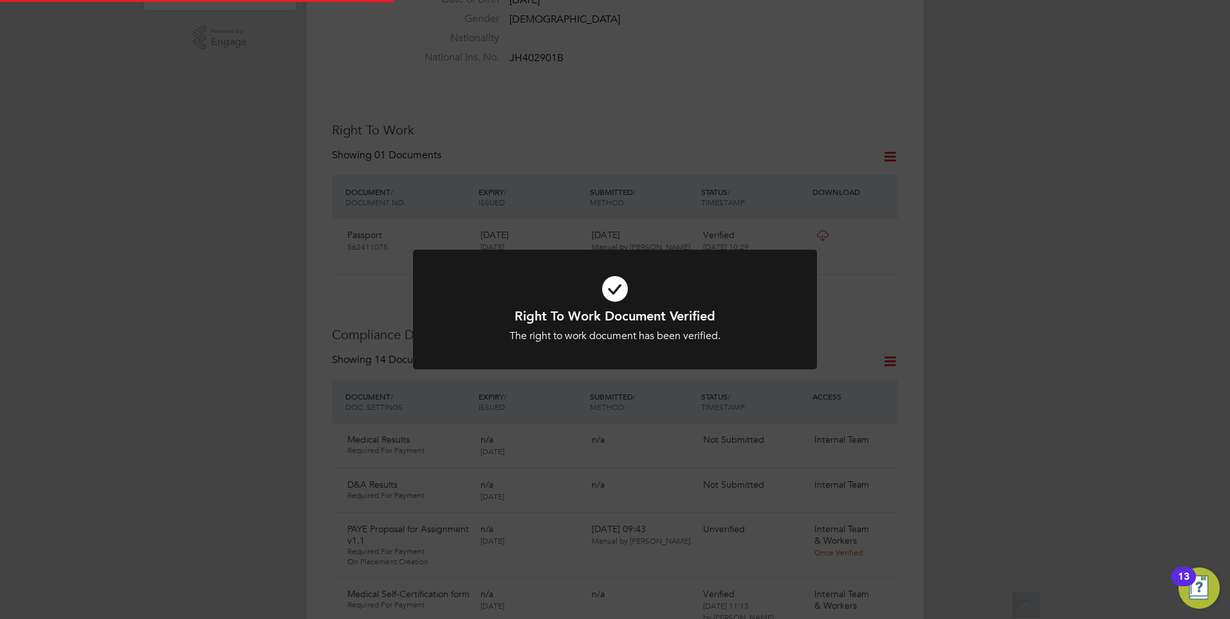
click at [619, 311] on h1 "Right To Work Document Verified" at bounding box center [615, 315] width 334 height 17
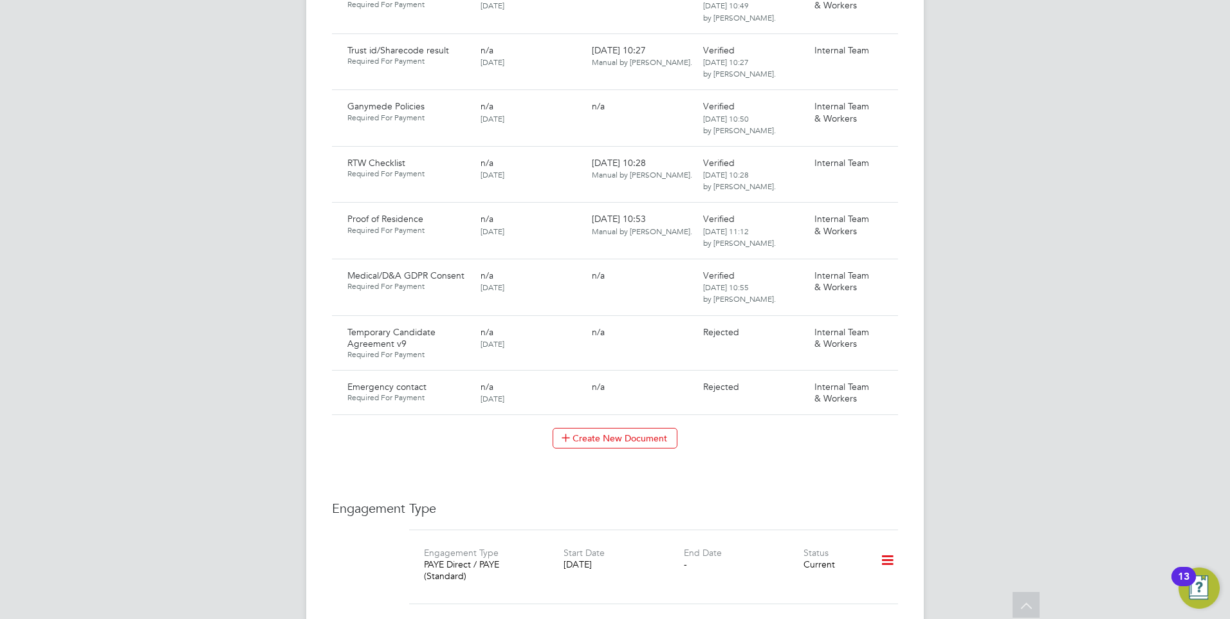
scroll to position [1222, 0]
click at [879, 376] on icon at bounding box center [881, 383] width 13 height 15
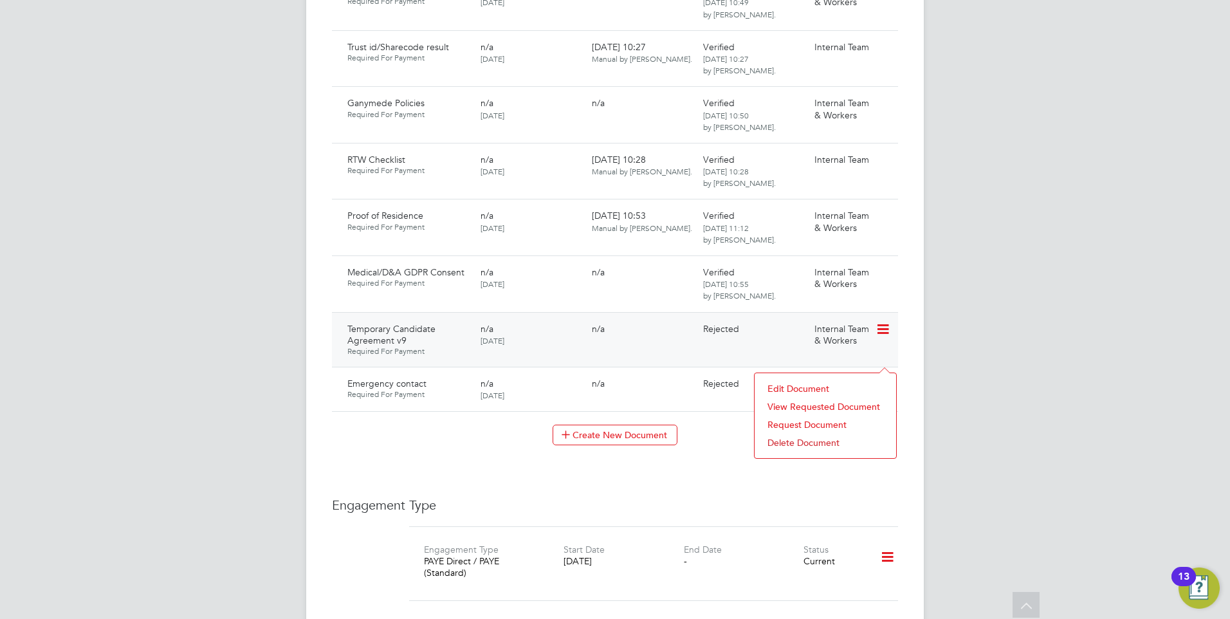
click at [628, 318] on div "n/a" at bounding box center [641, 329] width 111 height 22
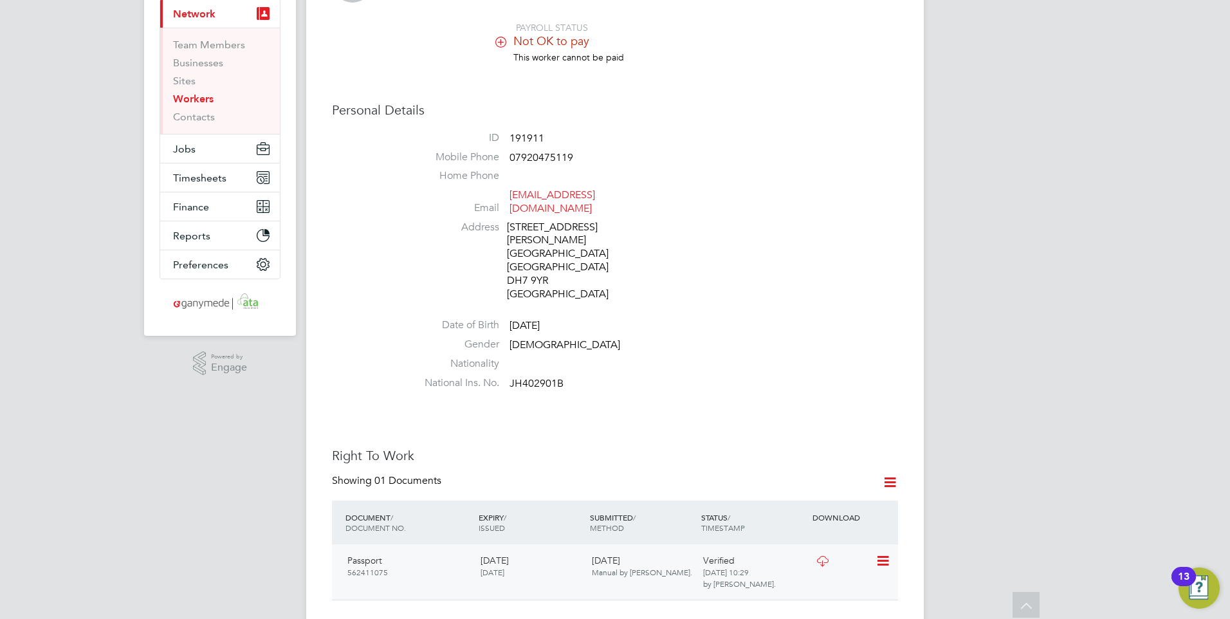
scroll to position [0, 0]
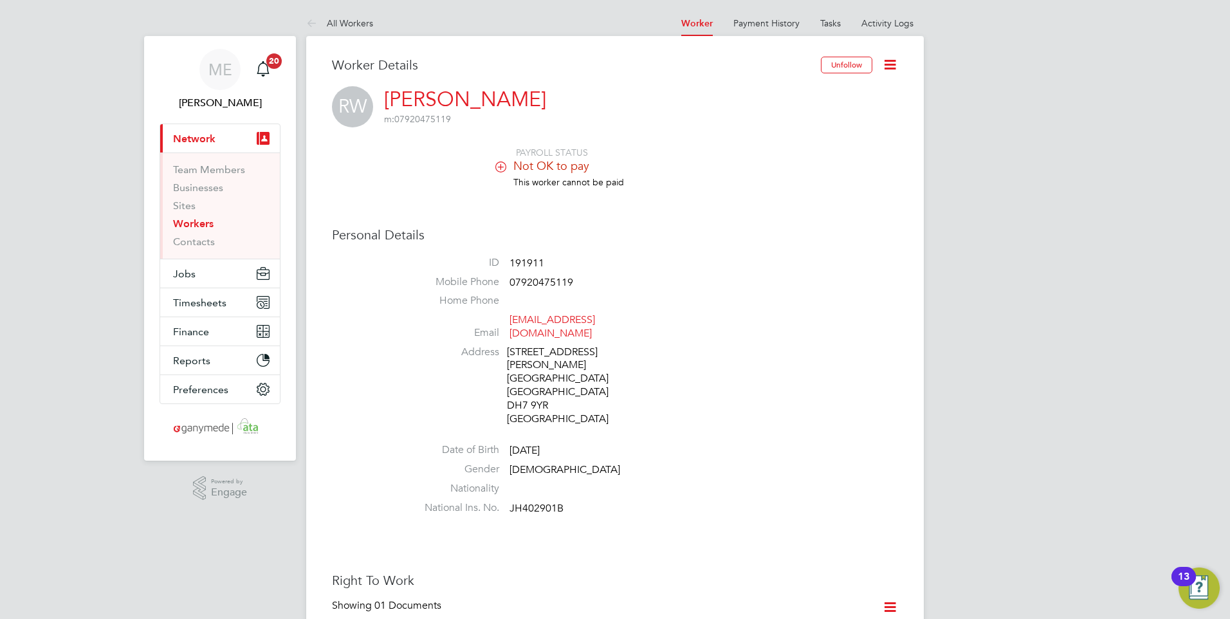
click at [313, 16] on icon at bounding box center [314, 24] width 16 height 16
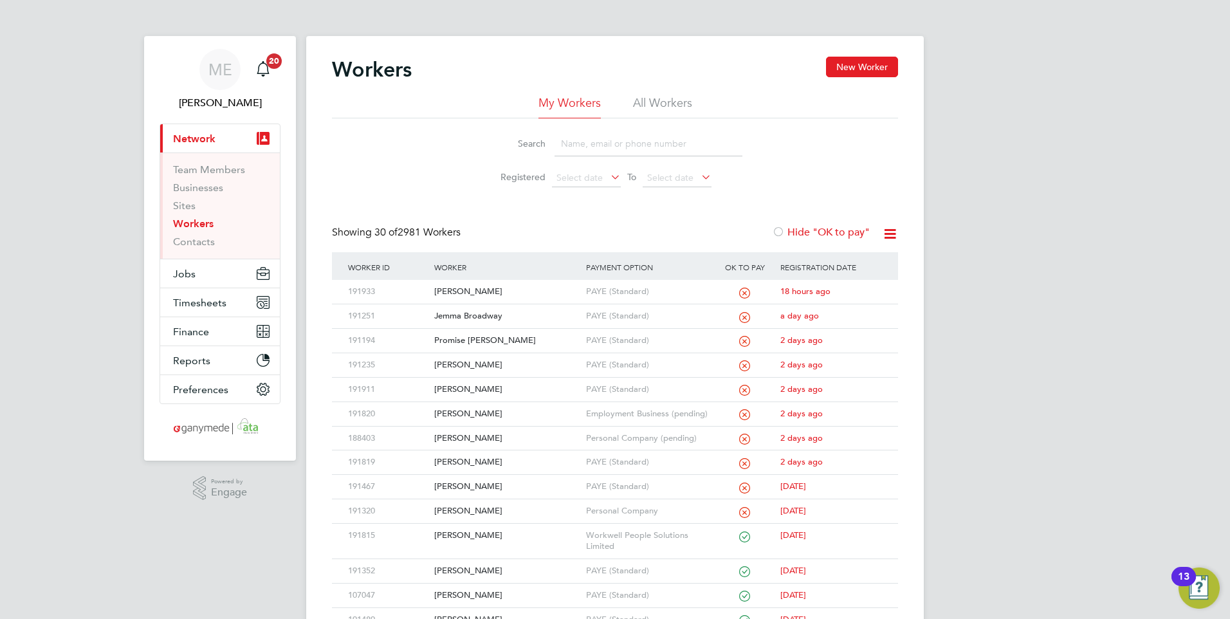
click at [616, 138] on input at bounding box center [648, 143] width 188 height 25
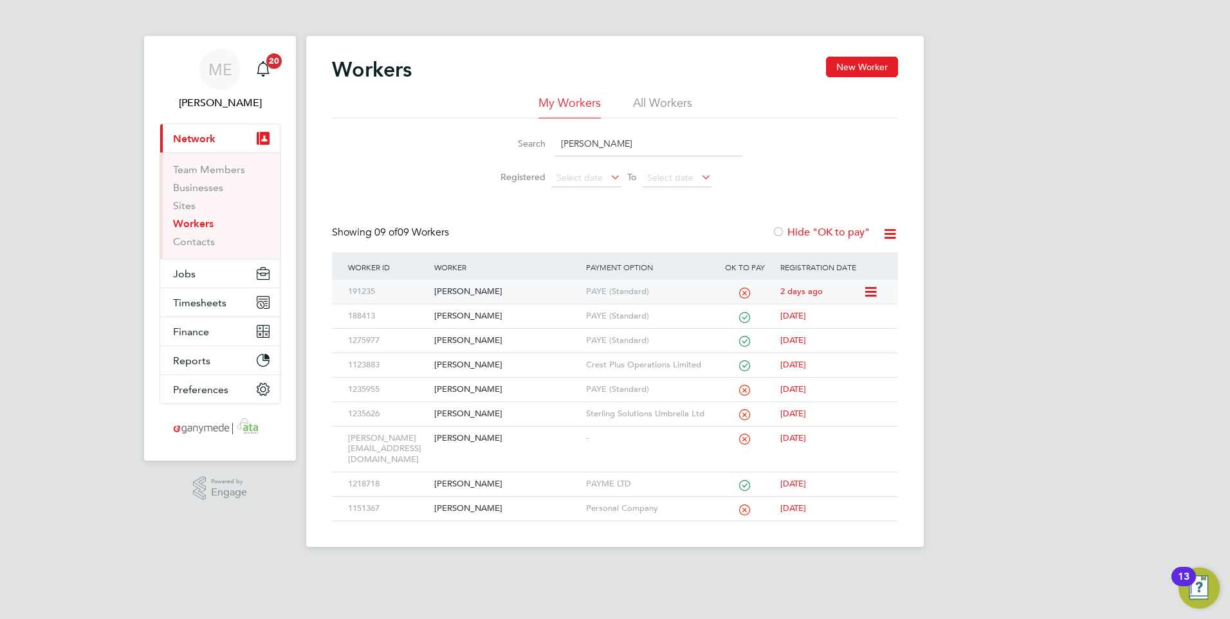
type input "[PERSON_NAME]"
click at [482, 290] on div "[PERSON_NAME]" at bounding box center [506, 292] width 151 height 24
drag, startPoint x: 603, startPoint y: 135, endPoint x: 534, endPoint y: 149, distance: 70.1
click at [537, 152] on div "Search shaun" at bounding box center [614, 143] width 255 height 25
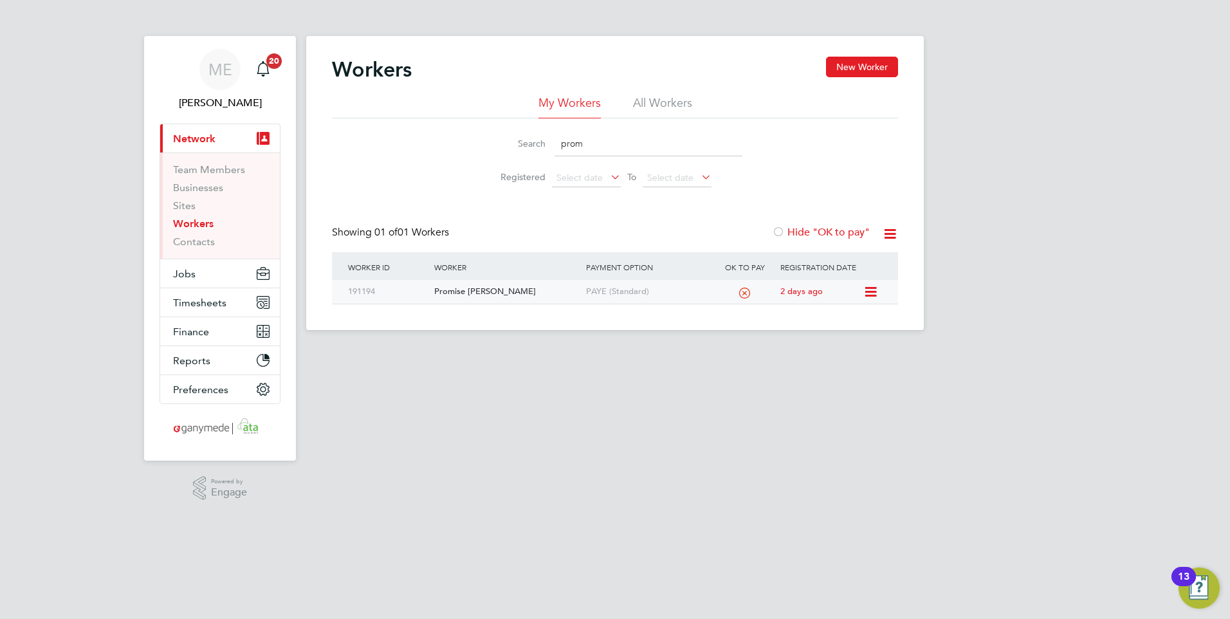
type input "prom"
click at [533, 303] on div "Promise [PERSON_NAME]" at bounding box center [506, 292] width 151 height 24
drag, startPoint x: 599, startPoint y: 147, endPoint x: 537, endPoint y: 143, distance: 61.9
click at [537, 143] on div "Search prom" at bounding box center [614, 143] width 255 height 25
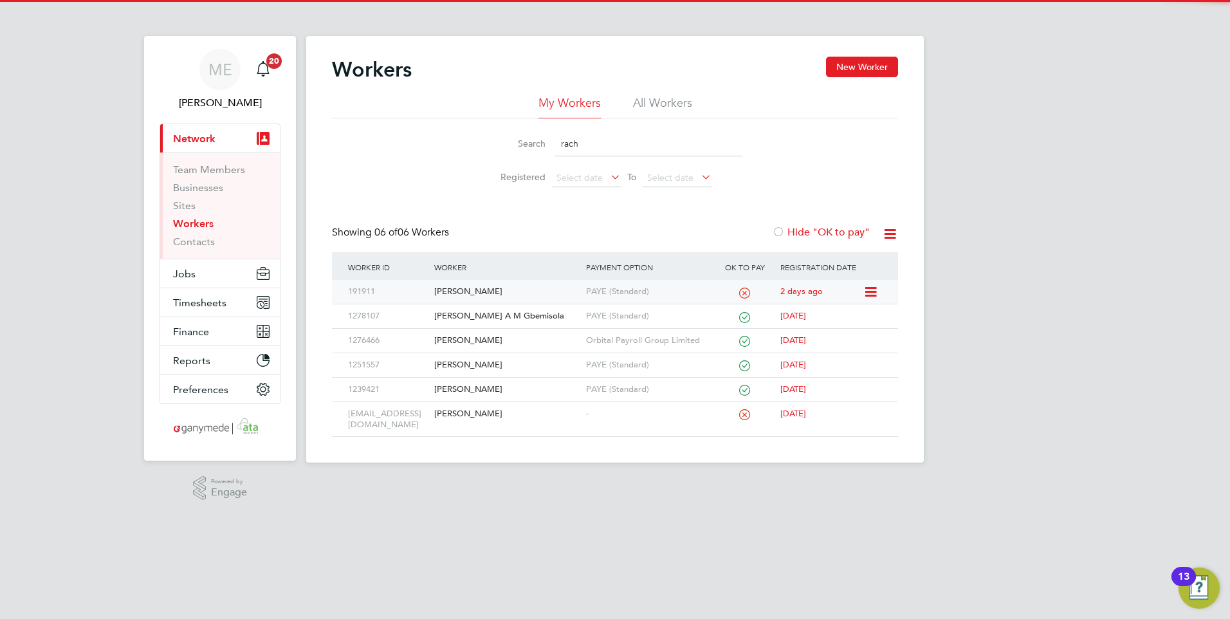
type input "rach"
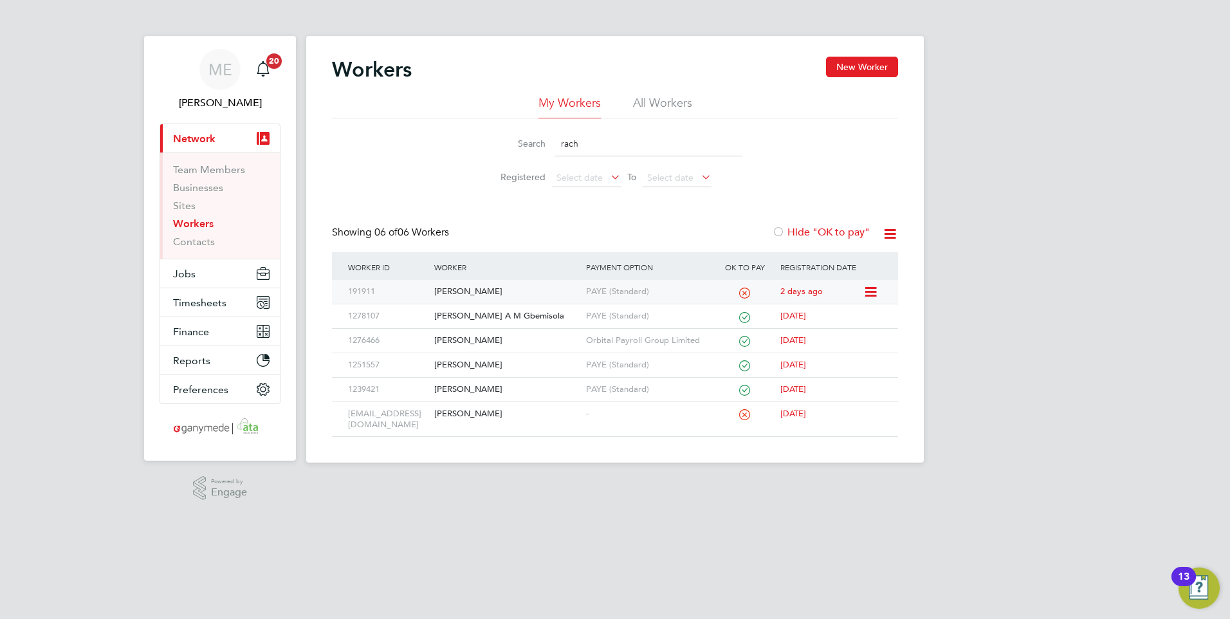
click at [521, 286] on div "[PERSON_NAME]" at bounding box center [506, 292] width 151 height 24
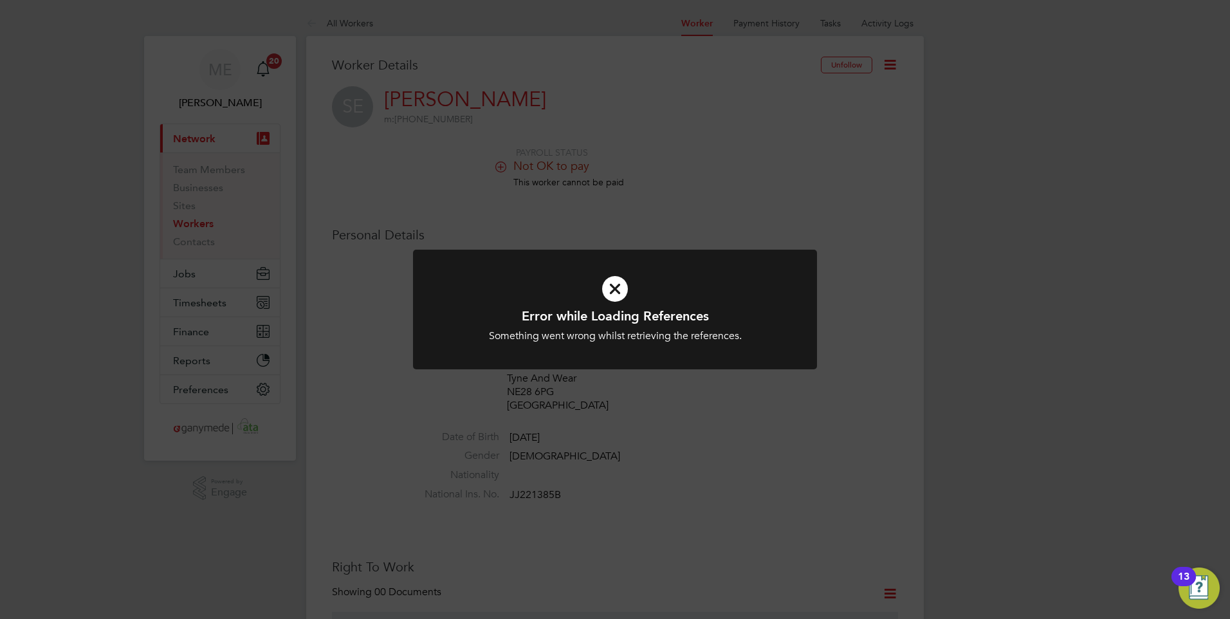
click at [615, 308] on h1 "Error while Loading References" at bounding box center [615, 315] width 334 height 17
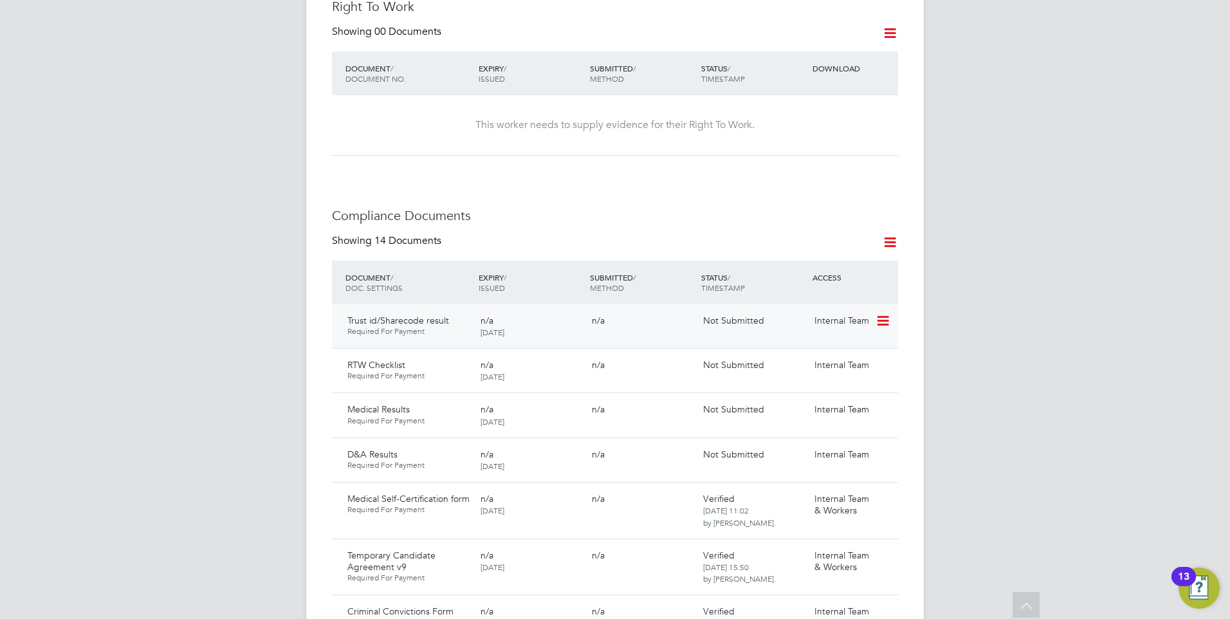
scroll to position [643, 0]
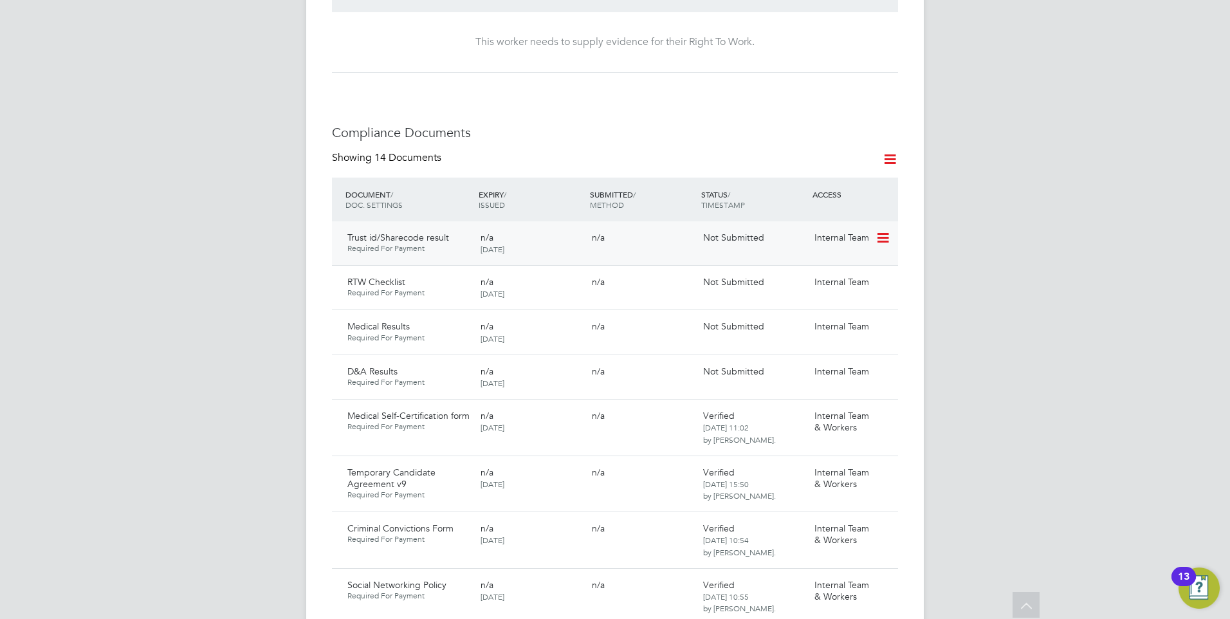
click at [878, 230] on icon at bounding box center [881, 237] width 13 height 15
click at [821, 269] on li "Submit Document" at bounding box center [843, 274] width 90 height 18
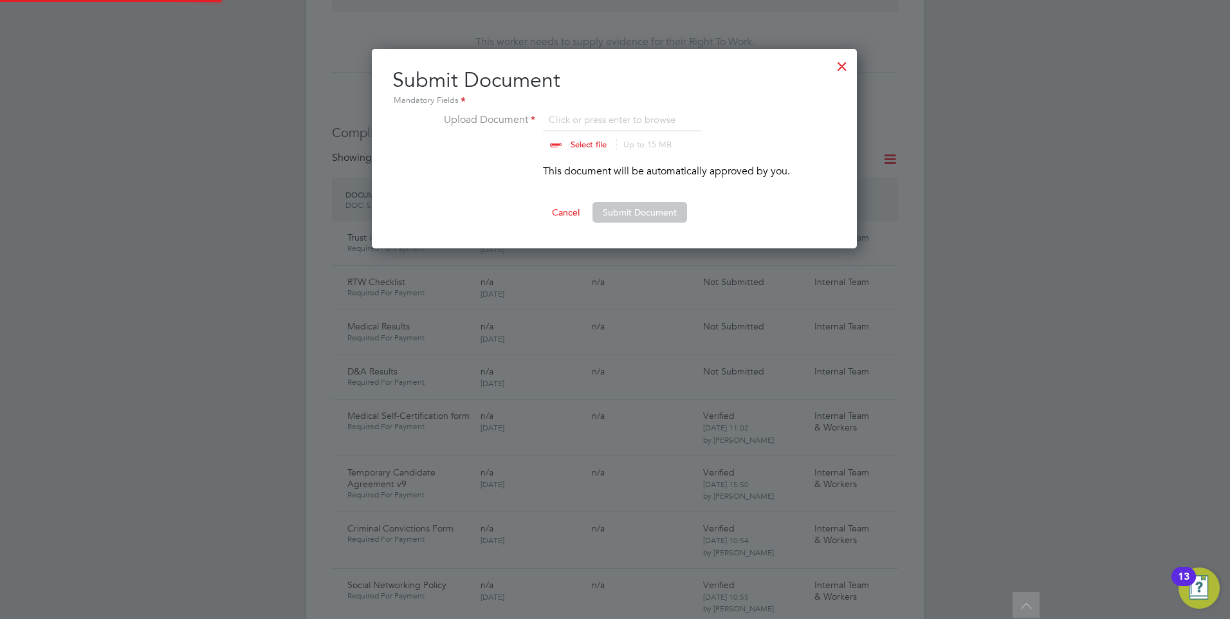
scroll to position [200, 486]
click at [617, 207] on button "Submit Document" at bounding box center [639, 212] width 95 height 21
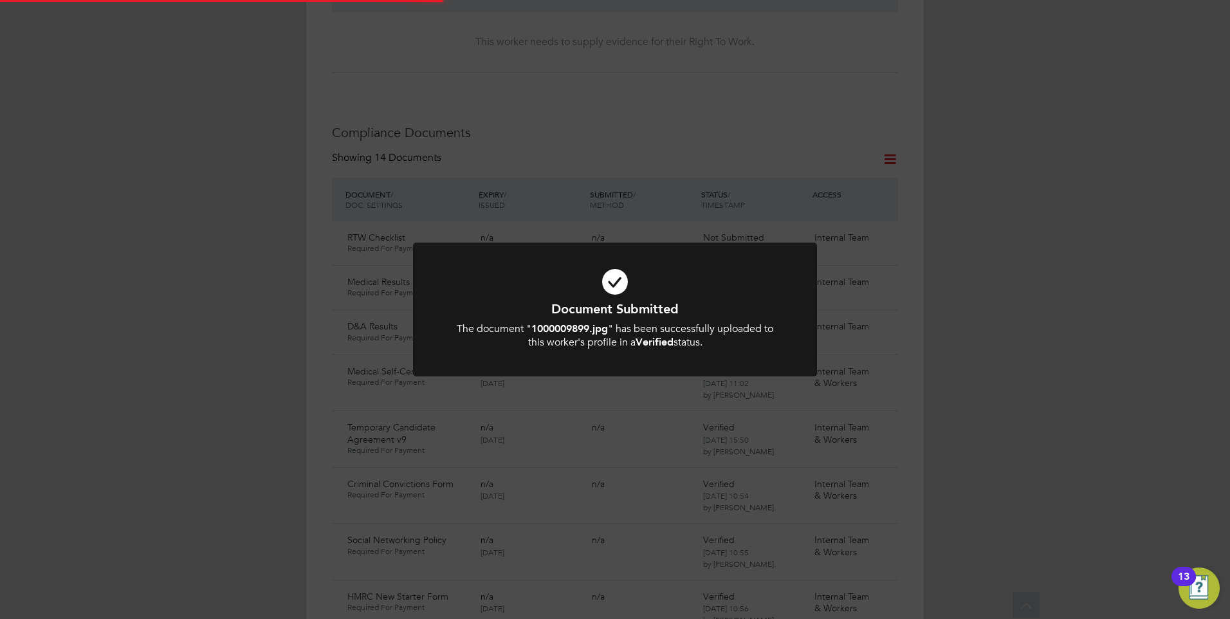
click at [647, 255] on div at bounding box center [615, 309] width 404 height 134
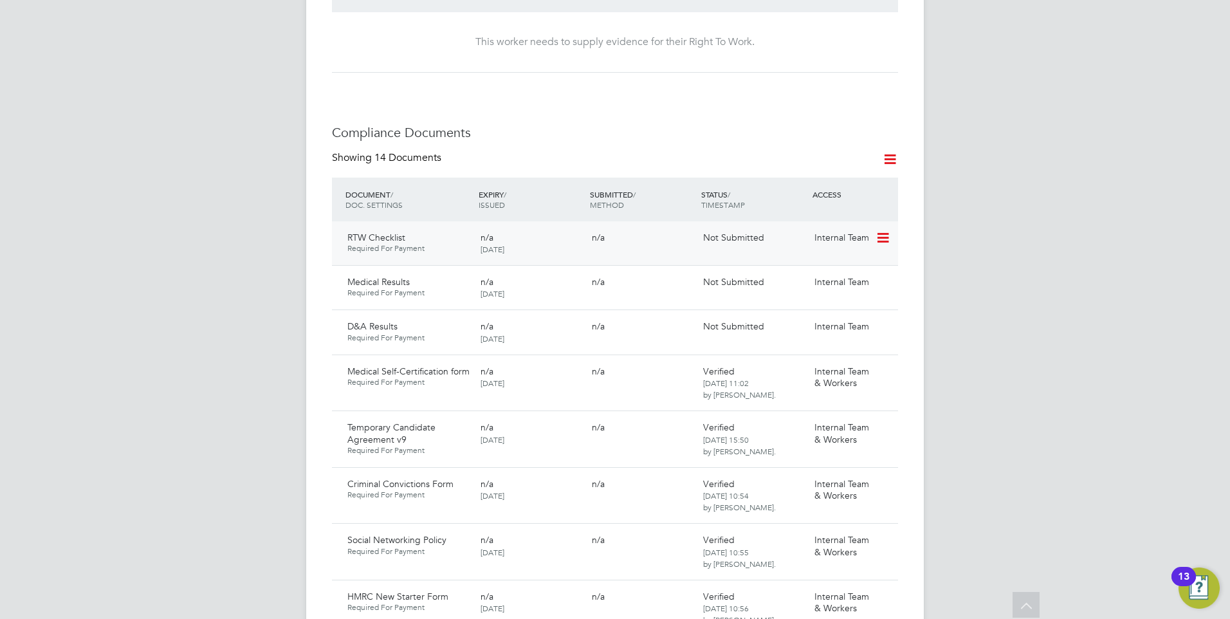
click at [884, 230] on icon at bounding box center [881, 237] width 13 height 15
click at [823, 273] on li "Submit Document" at bounding box center [843, 274] width 90 height 18
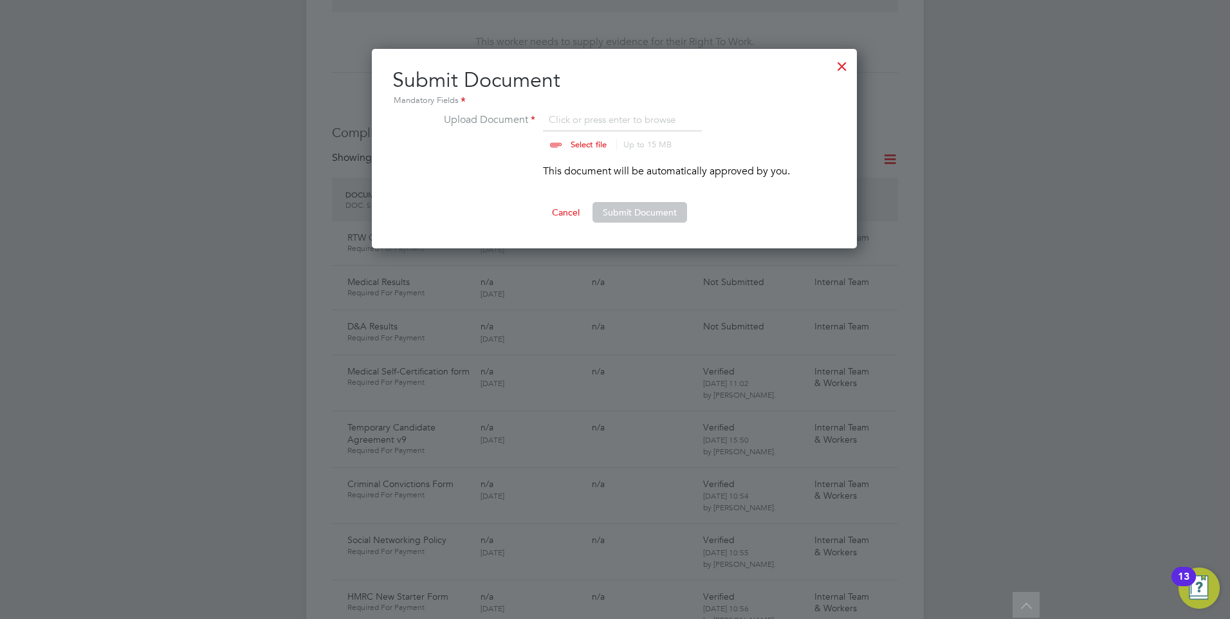
click at [588, 140] on input "file" at bounding box center [601, 131] width 202 height 39
type input "C:\fakepath\Right to Work Checklist - Shaun Elliot (002).pdf"
click at [624, 208] on button "Submit Document" at bounding box center [639, 212] width 95 height 21
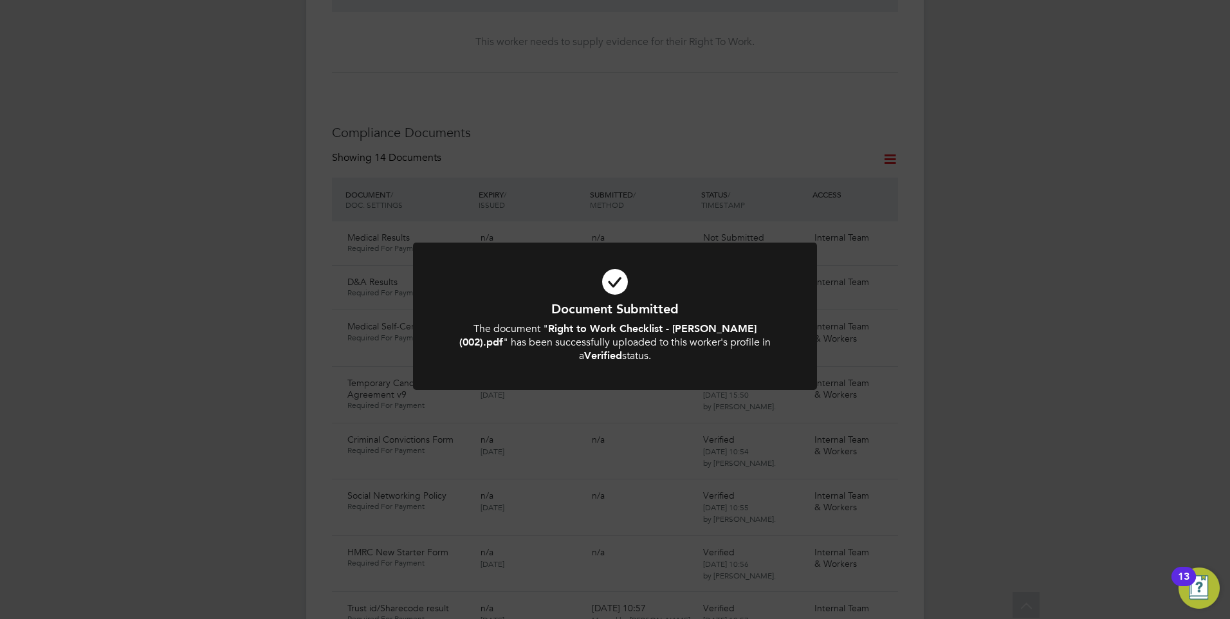
click at [640, 287] on icon at bounding box center [615, 282] width 334 height 50
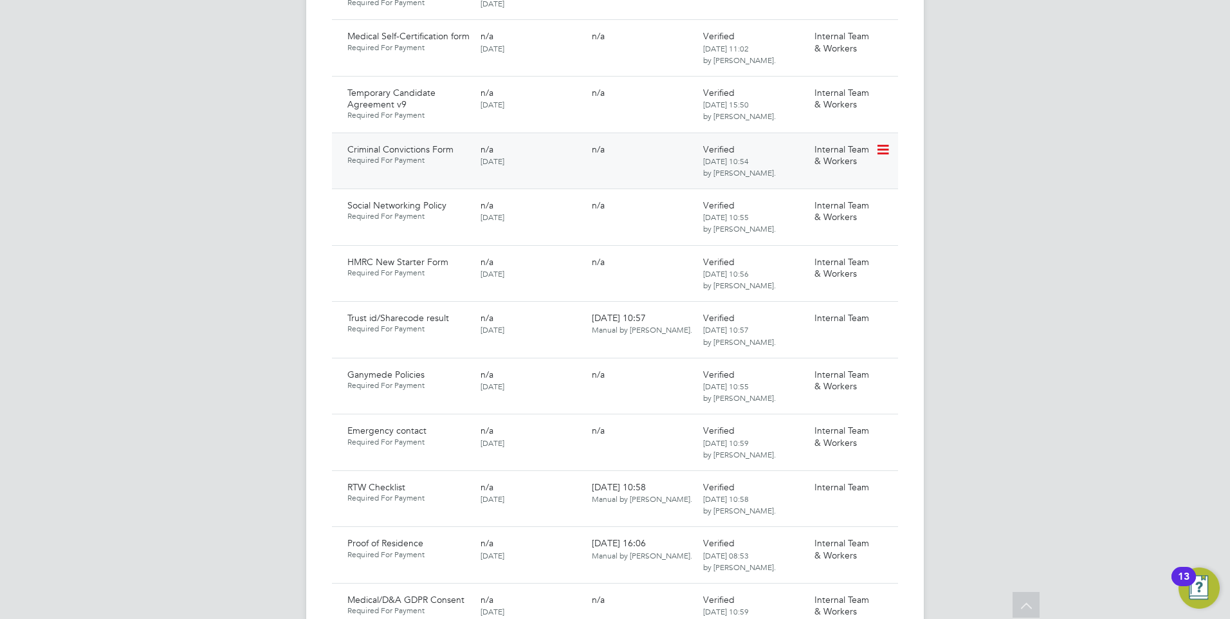
scroll to position [965, 0]
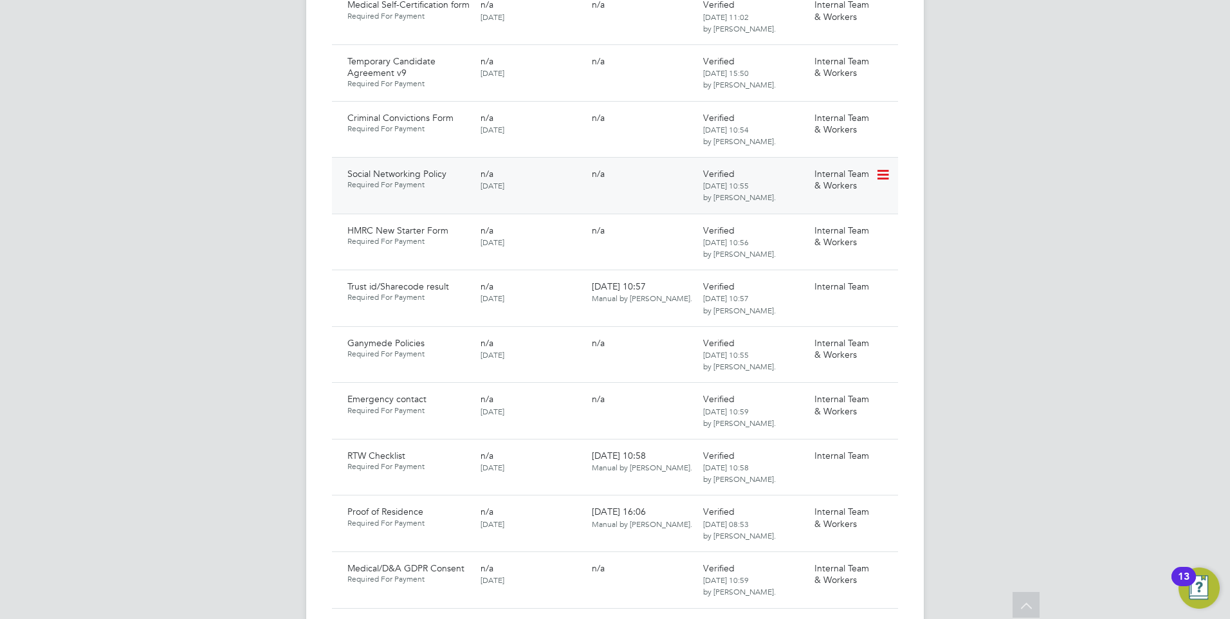
drag, startPoint x: 459, startPoint y: 143, endPoint x: 452, endPoint y: 192, distance: 49.3
click at [452, 192] on div "Social Networking Policy Required For Payment n/a 01 Sep 2025 n/a Verified 01 S…" at bounding box center [615, 185] width 566 height 57
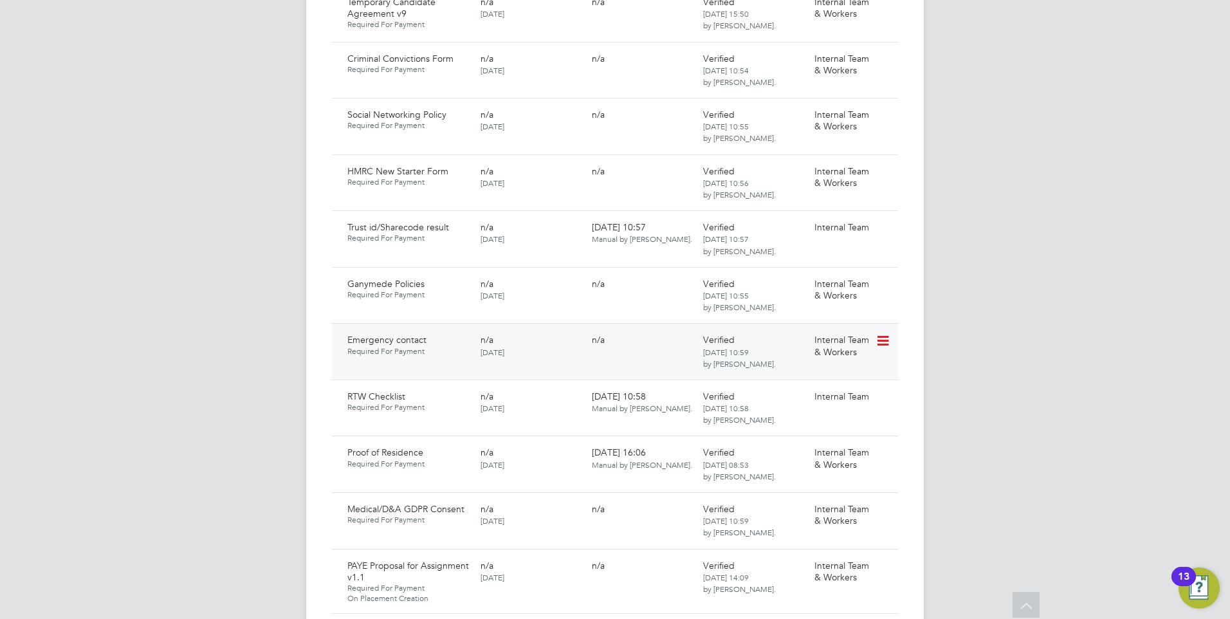
scroll to position [1093, 0]
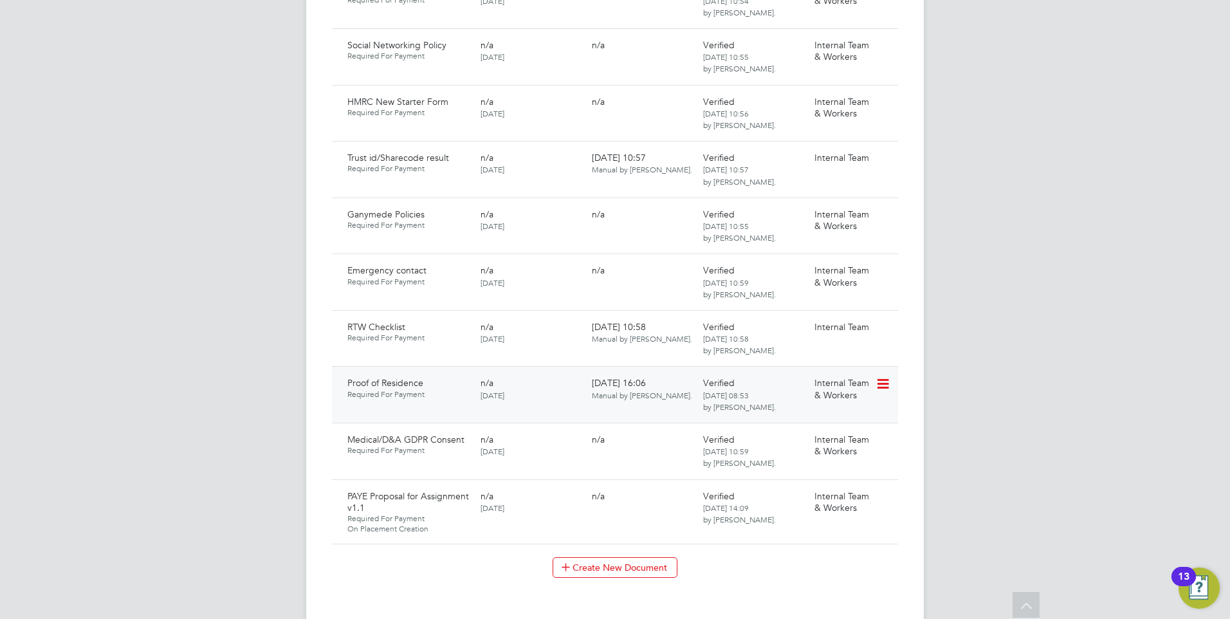
click at [880, 376] on icon at bounding box center [881, 383] width 13 height 15
drag, startPoint x: 821, startPoint y: 415, endPoint x: 810, endPoint y: 409, distance: 13.2
click at [810, 409] on ul "Edit Document Download Document Reject Document Unverify Document Delete Docume…" at bounding box center [836, 437] width 102 height 91
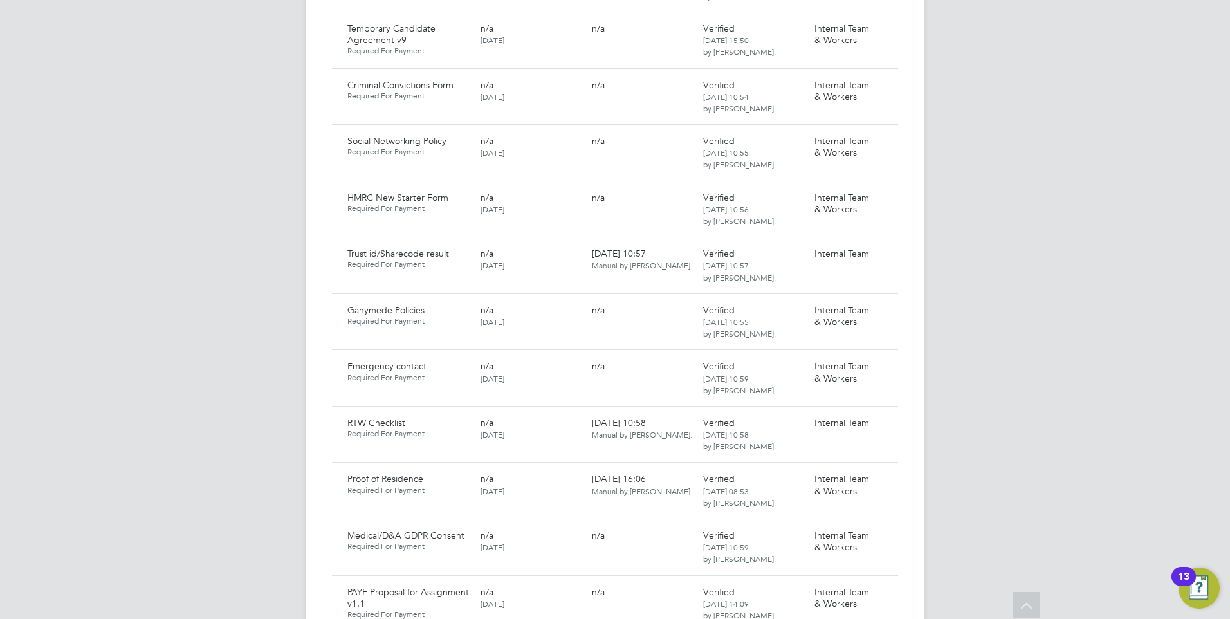
scroll to position [836, 0]
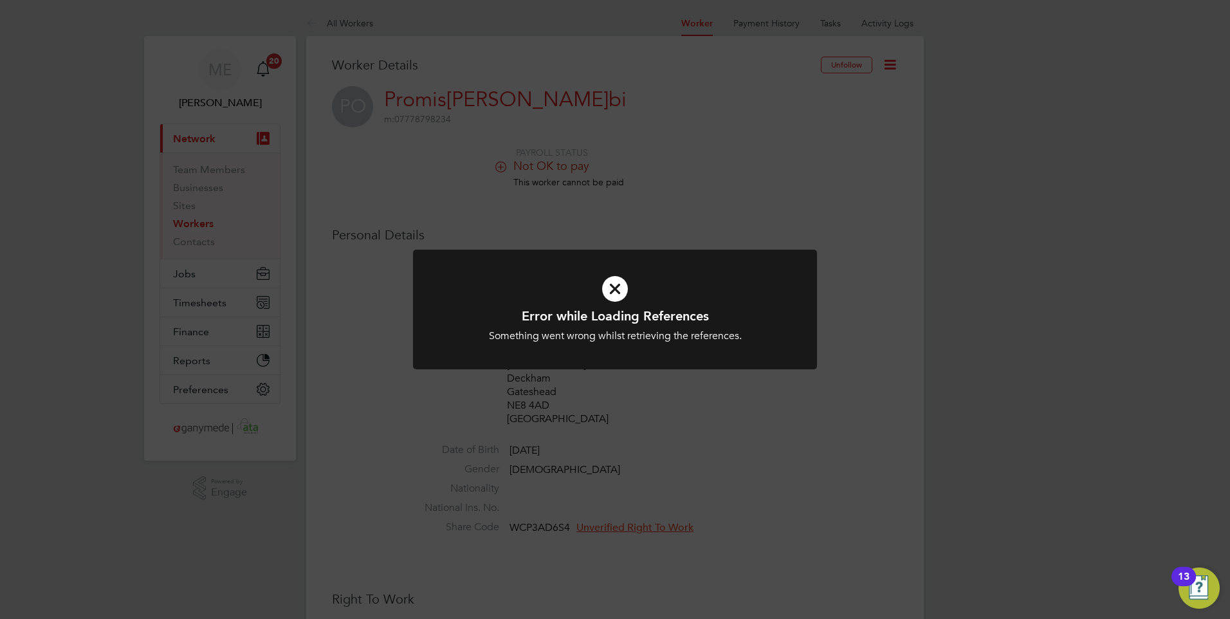
click at [621, 296] on icon at bounding box center [615, 289] width 334 height 50
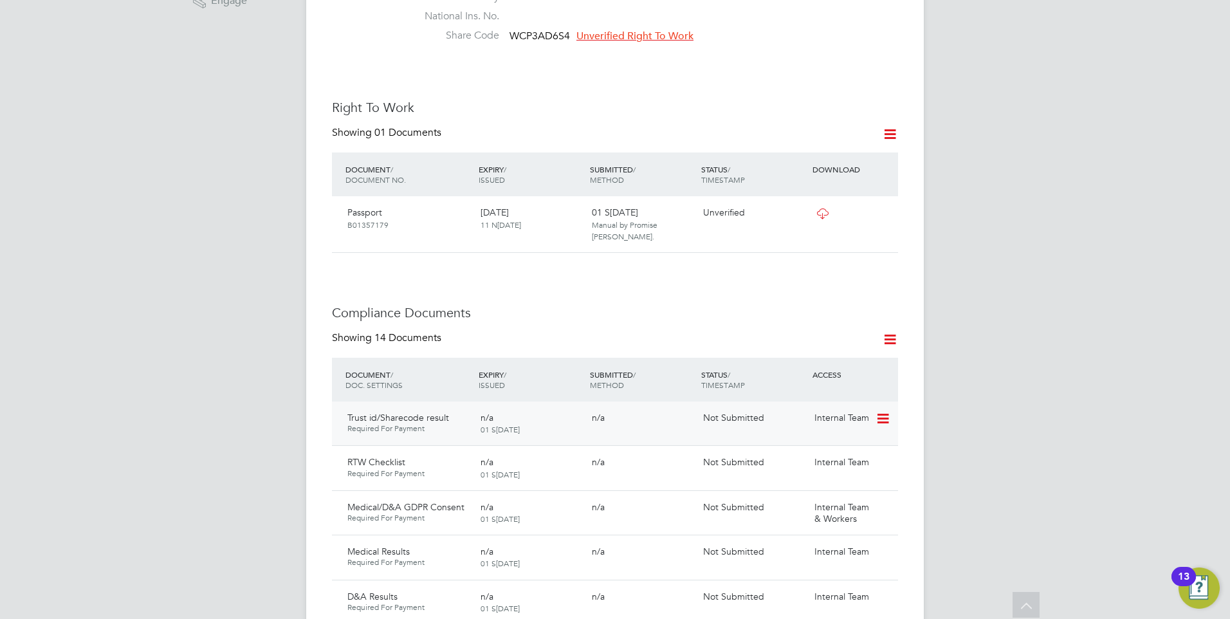
scroll to position [514, 0]
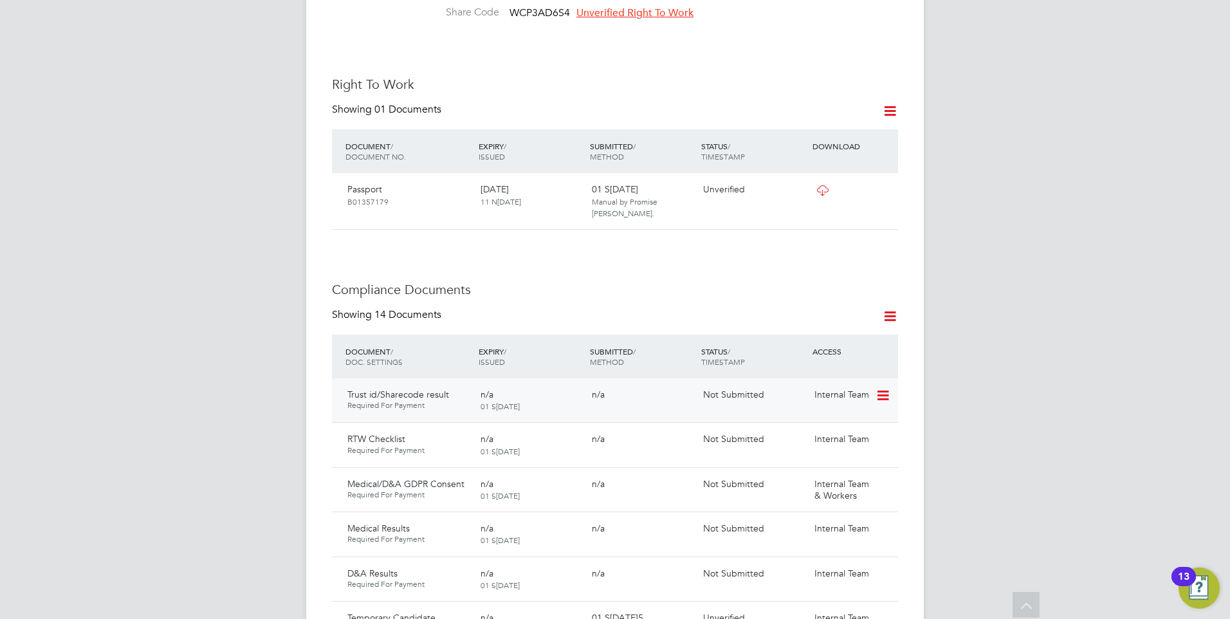
click at [877, 388] on icon at bounding box center [881, 395] width 13 height 15
click at [833, 412] on li "Submit Document" at bounding box center [843, 417] width 90 height 18
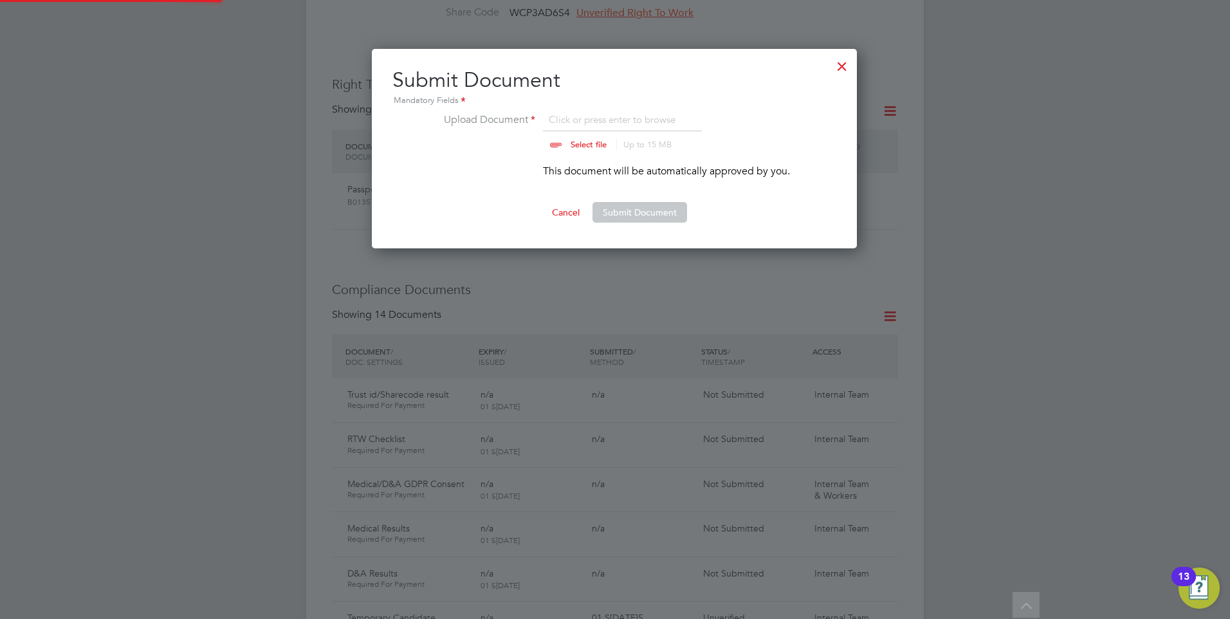
scroll to position [200, 486]
click at [614, 211] on button "Submit Document" at bounding box center [639, 212] width 95 height 21
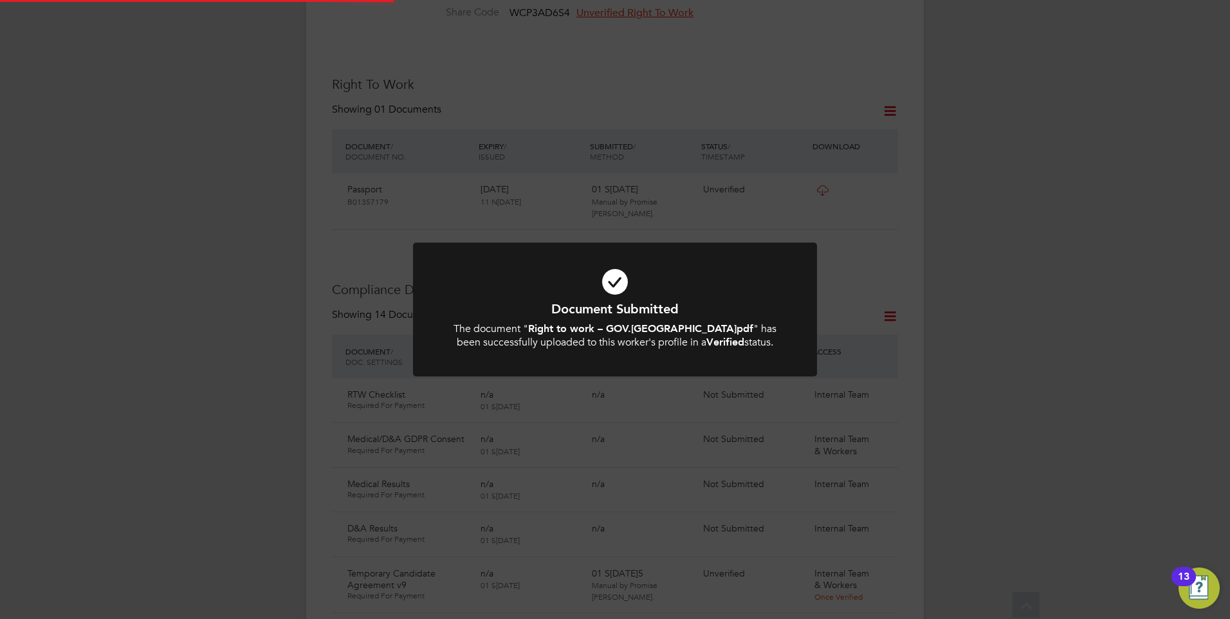
click at [557, 228] on div "Document Submitted The document " Right to work – GOV.UK.pdf " has been success…" at bounding box center [615, 309] width 1230 height 619
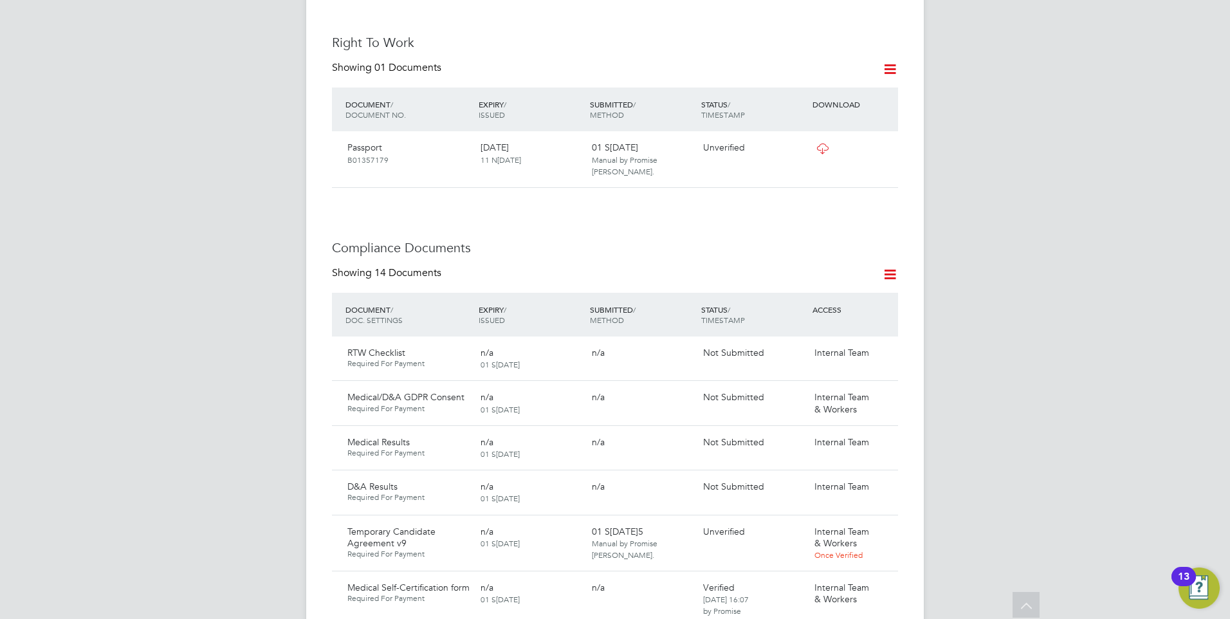
scroll to position [579, 0]
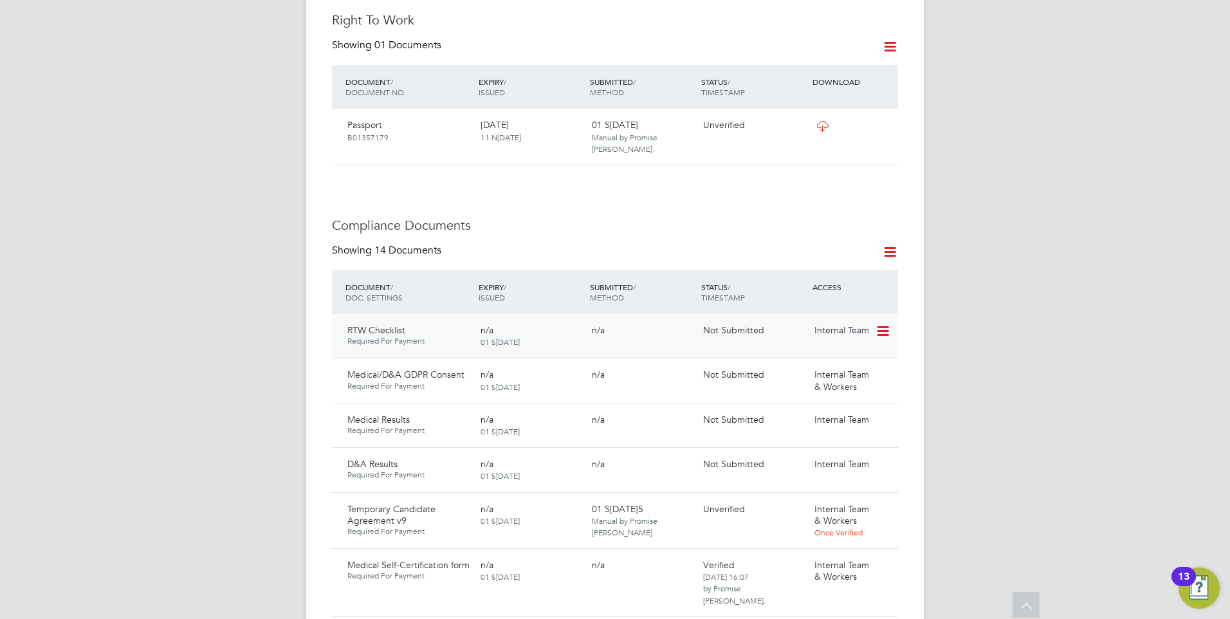
click at [884, 323] on icon at bounding box center [881, 330] width 13 height 15
click at [832, 352] on li "Submit Document" at bounding box center [843, 353] width 90 height 18
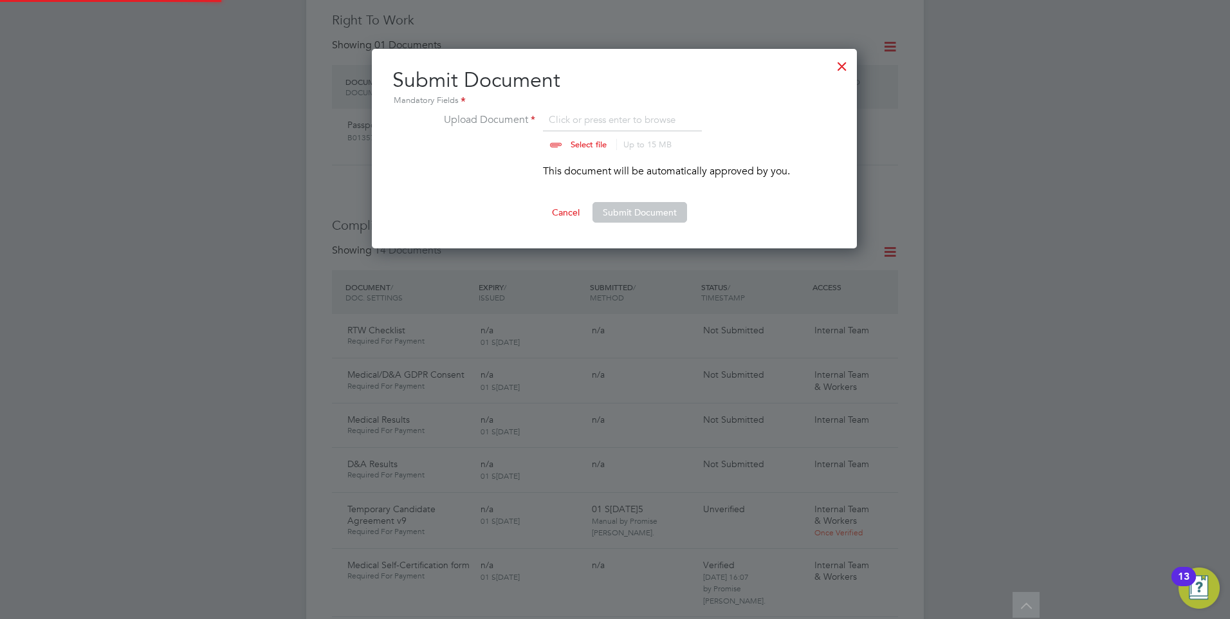
scroll to position [200, 486]
click at [580, 141] on input "file" at bounding box center [601, 131] width 202 height 39
type input "C:\fakepath\Right to Work Checklist - Promise Okechukwu Obi.pdf"
click at [614, 208] on button "Submit Document" at bounding box center [639, 212] width 95 height 21
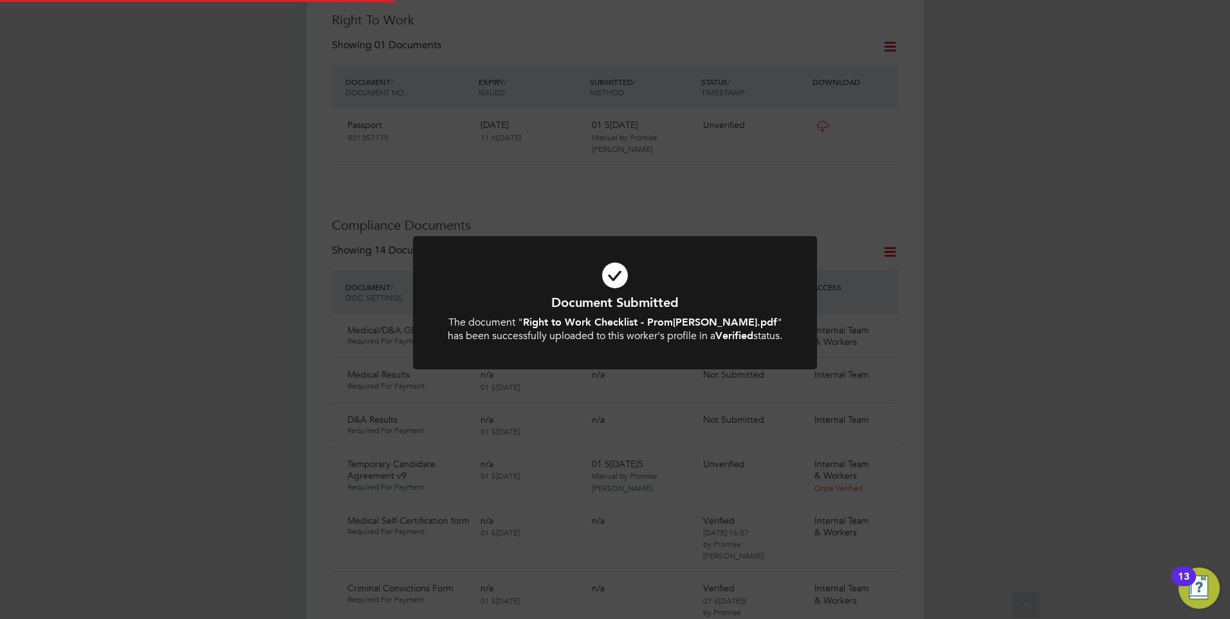
click at [675, 257] on icon at bounding box center [615, 275] width 334 height 50
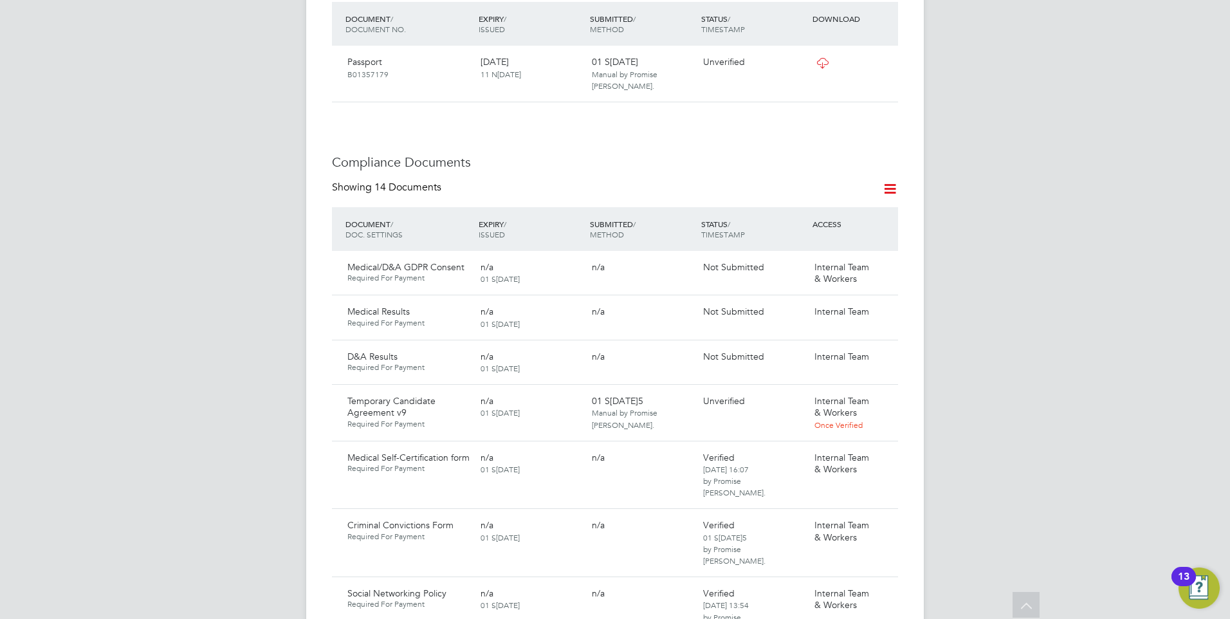
scroll to position [643, 0]
click at [888, 393] on icon at bounding box center [881, 400] width 13 height 15
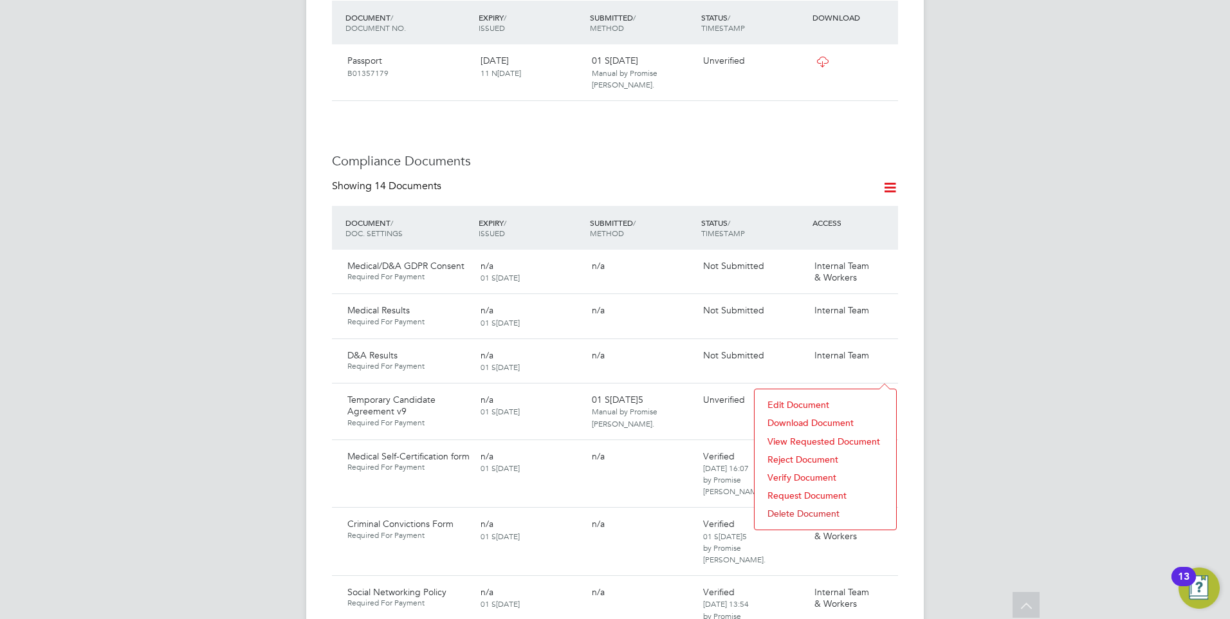
click at [809, 455] on li "Reject Document" at bounding box center [825, 459] width 129 height 18
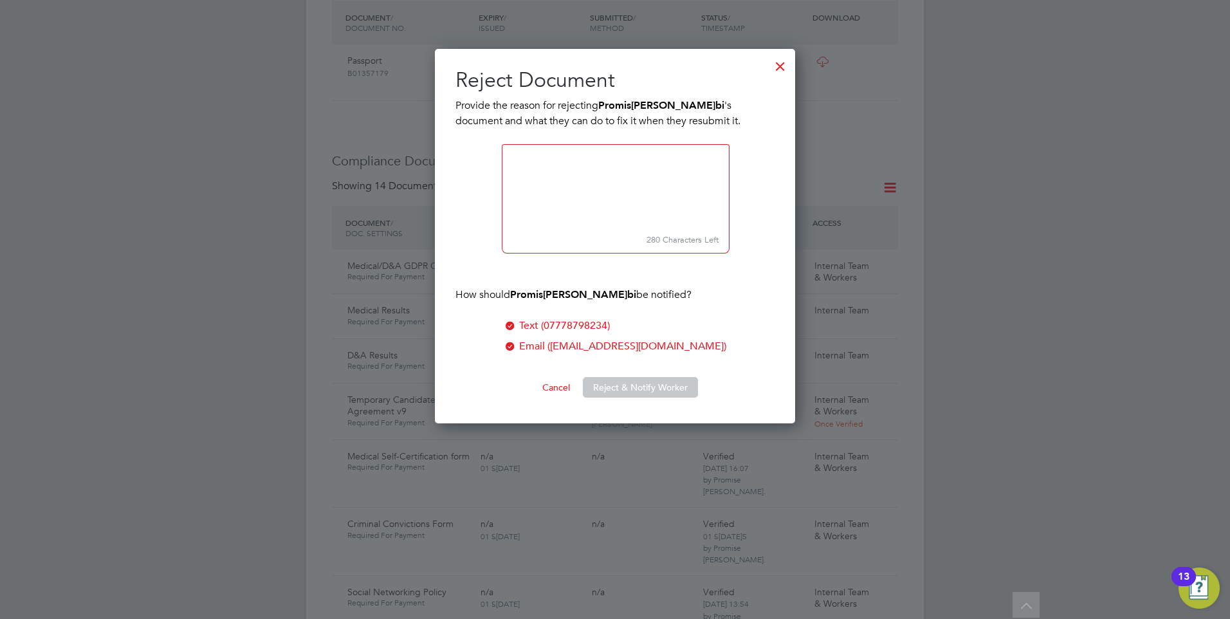
scroll to position [375, 361]
paste textarea "Please confirm If you are not prepared to work overtime above 48 hours answer N…"
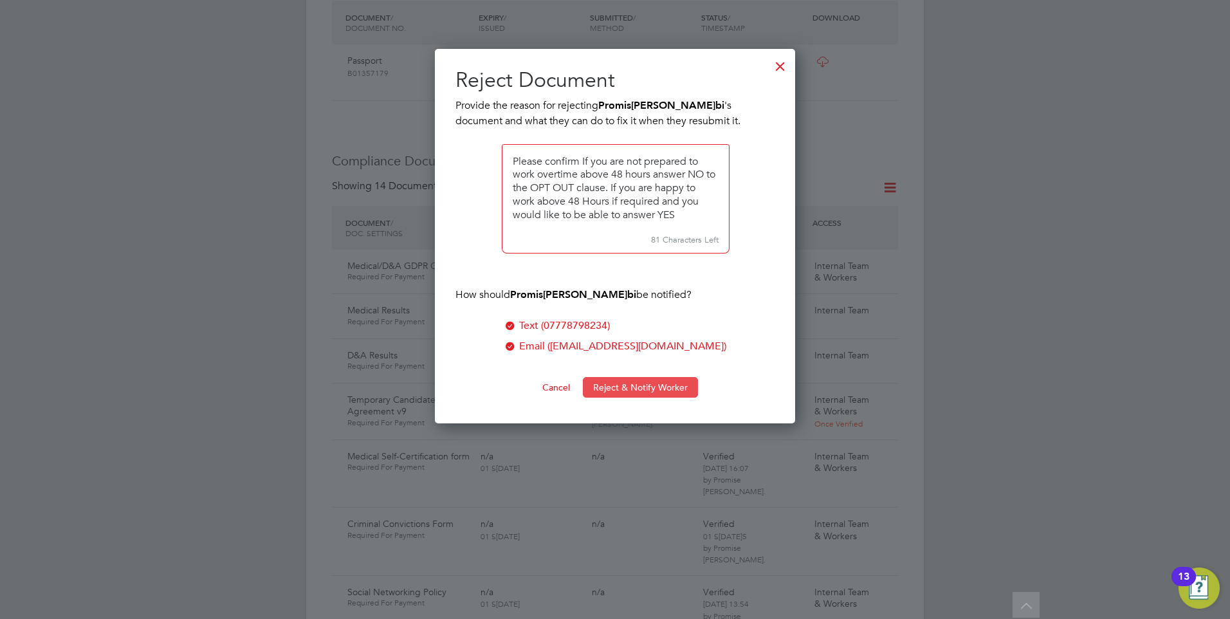
type textarea "Please confirm If you are not prepared to work overtime above 48 hours answer N…"
click at [611, 386] on button "Reject & Notify Worker" at bounding box center [640, 387] width 115 height 21
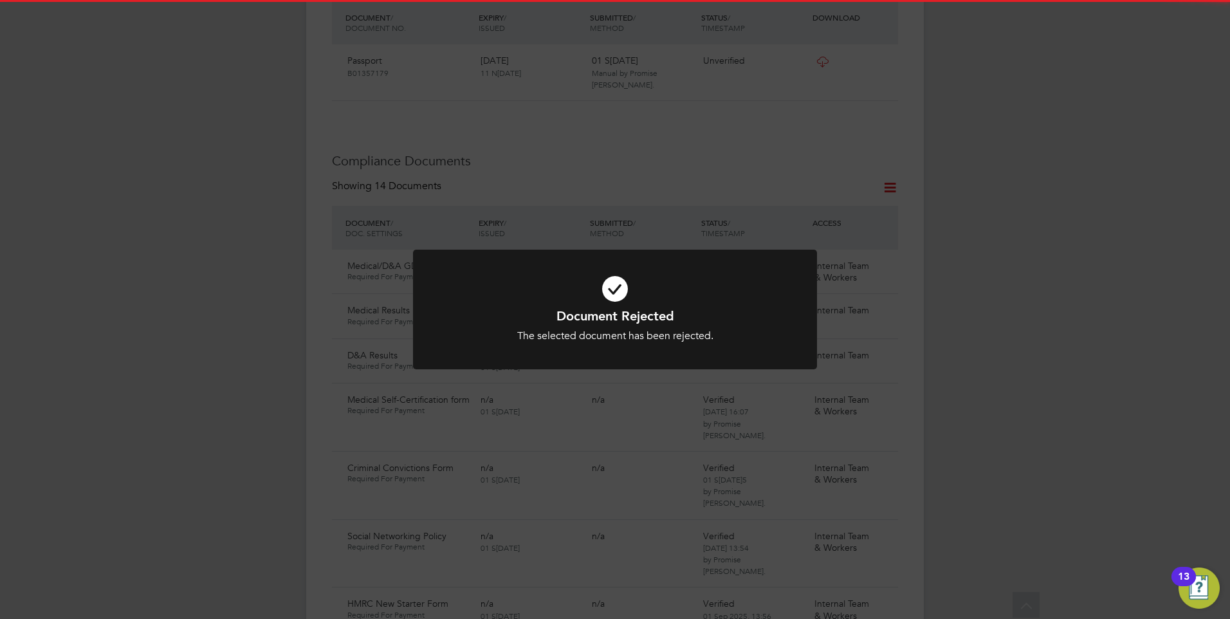
click at [586, 306] on icon at bounding box center [615, 289] width 334 height 50
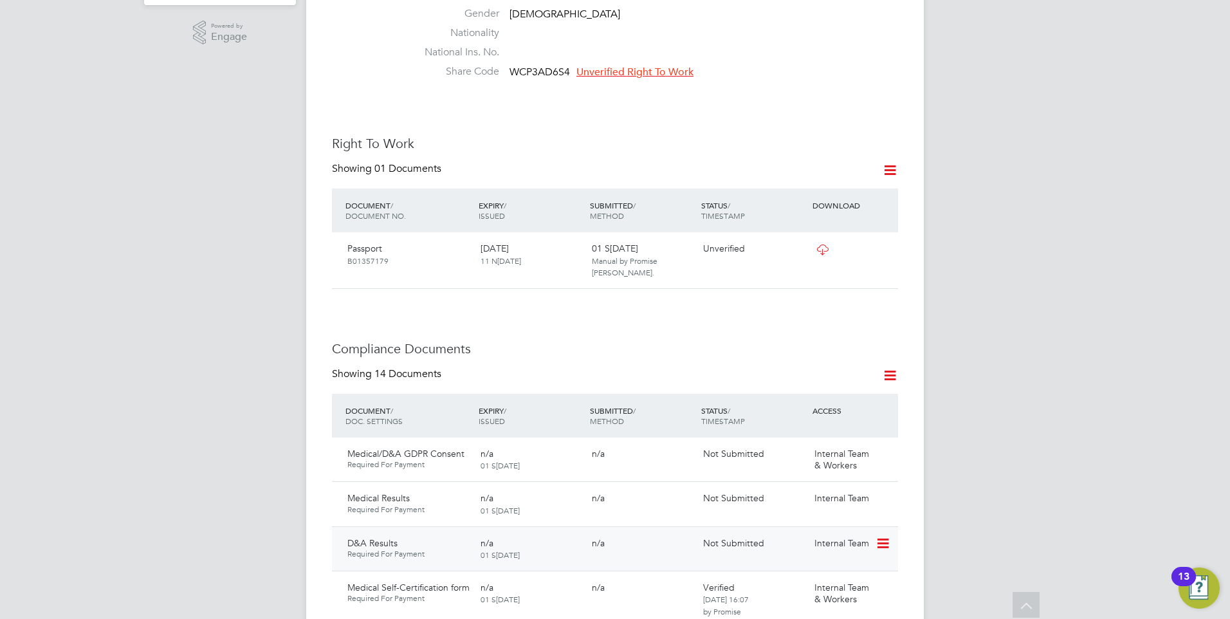
scroll to position [450, 0]
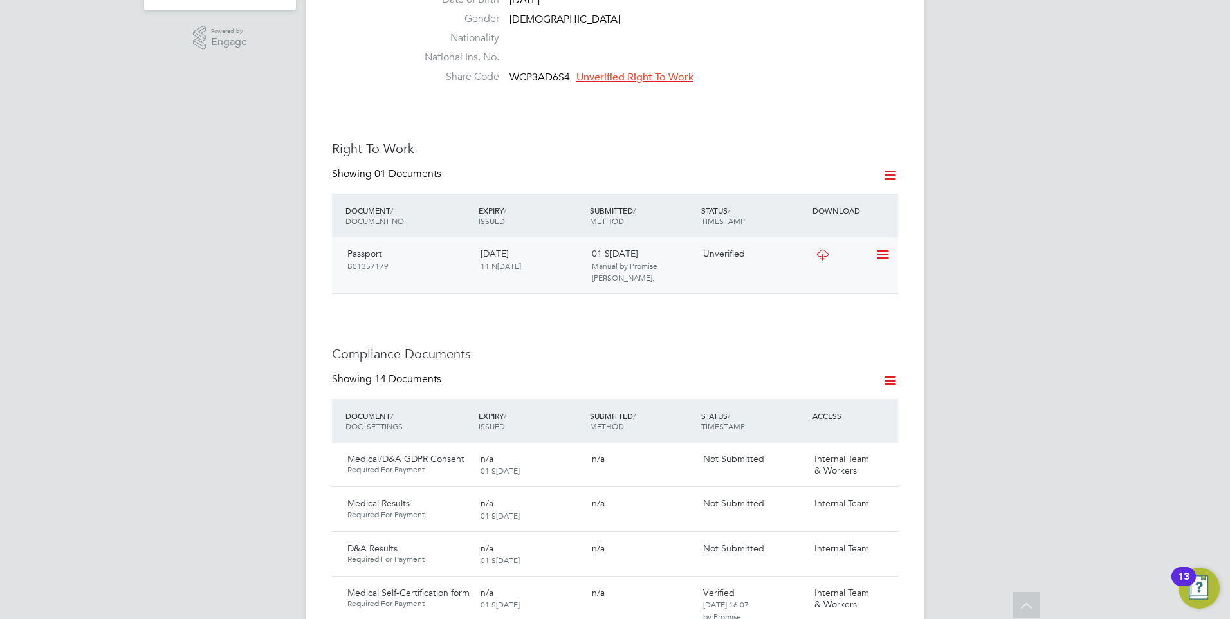
click at [878, 247] on icon at bounding box center [881, 254] width 13 height 15
click at [820, 254] on li "Verify Document" at bounding box center [841, 259] width 95 height 18
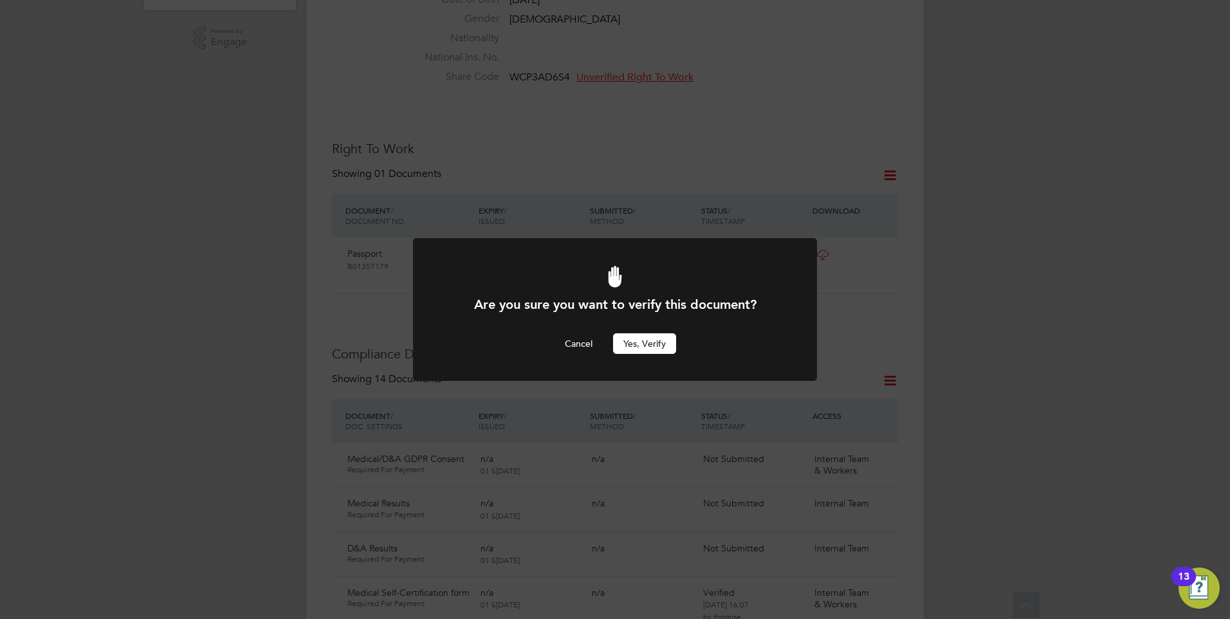
click at [649, 337] on button "Yes, verify" at bounding box center [644, 343] width 63 height 21
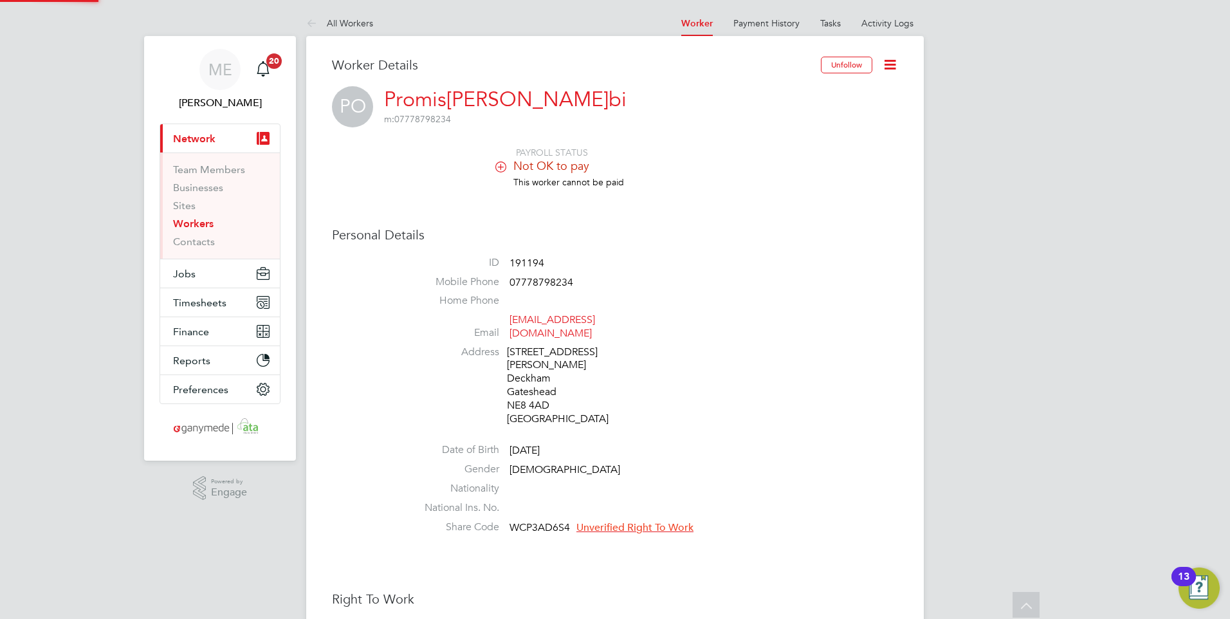
scroll to position [450, 0]
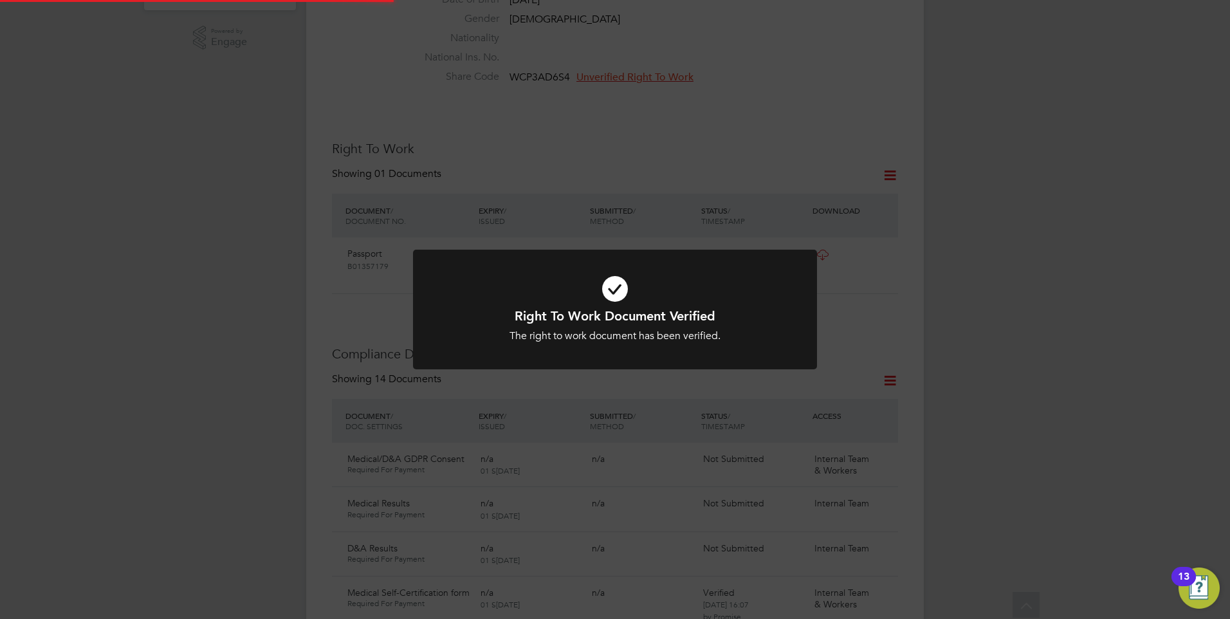
click at [615, 296] on icon at bounding box center [615, 289] width 334 height 50
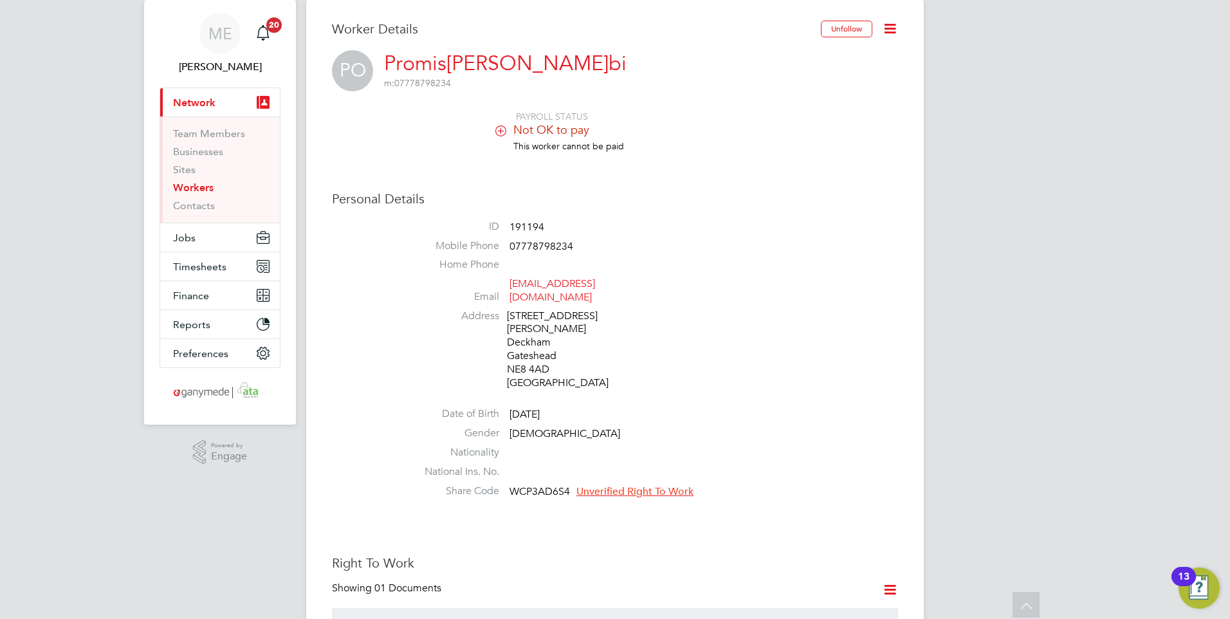
scroll to position [0, 0]
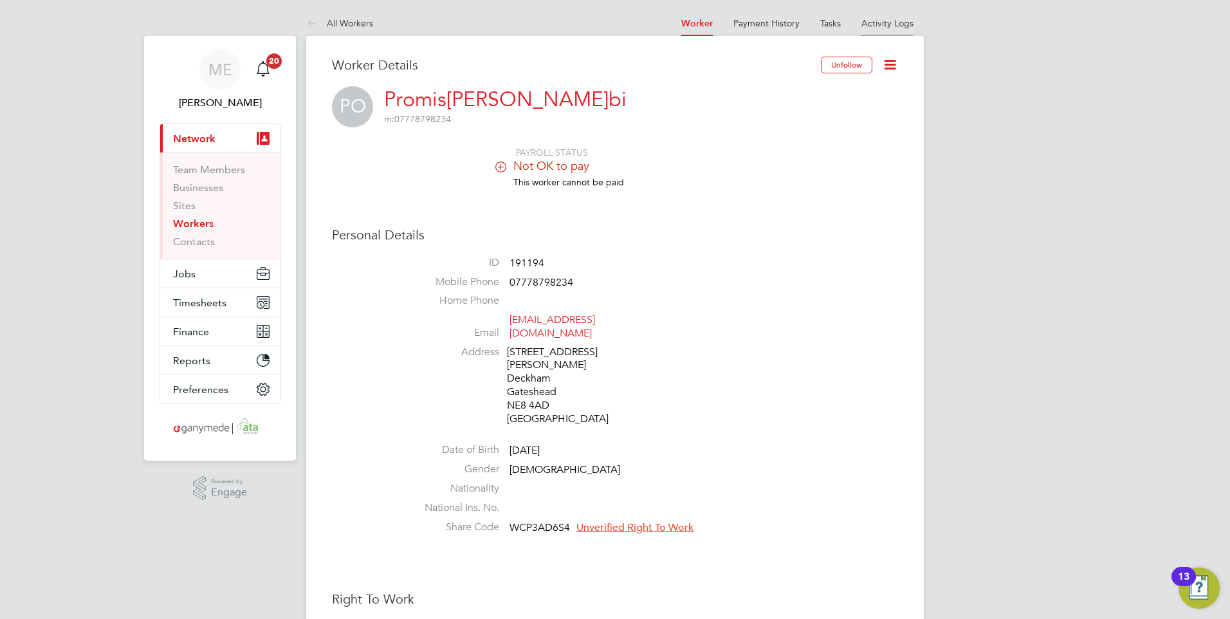
click at [886, 17] on li "Activity Logs" at bounding box center [887, 23] width 52 height 26
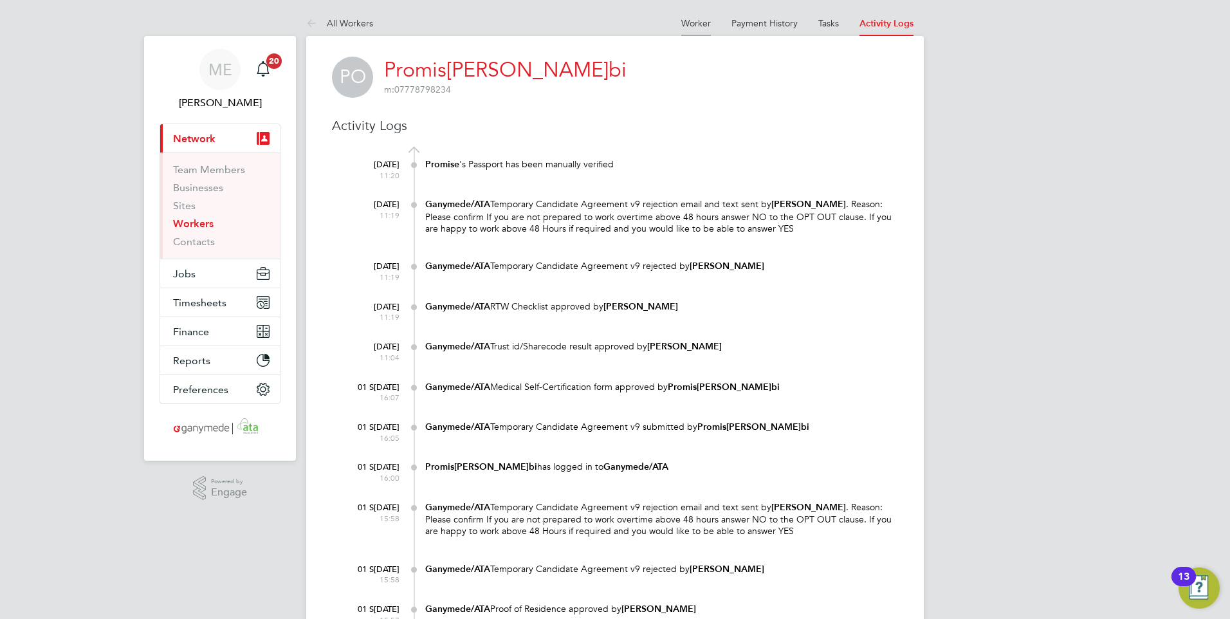
click at [694, 28] on li "Worker" at bounding box center [696, 23] width 30 height 26
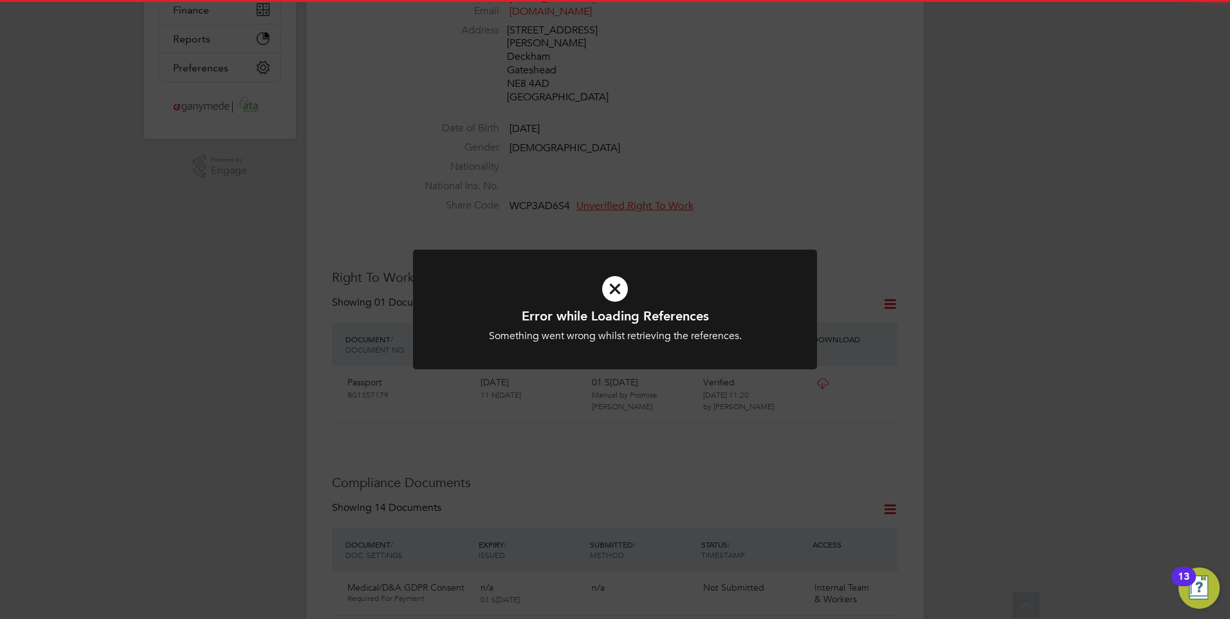
click at [643, 309] on h1 "Error while Loading References" at bounding box center [615, 315] width 334 height 17
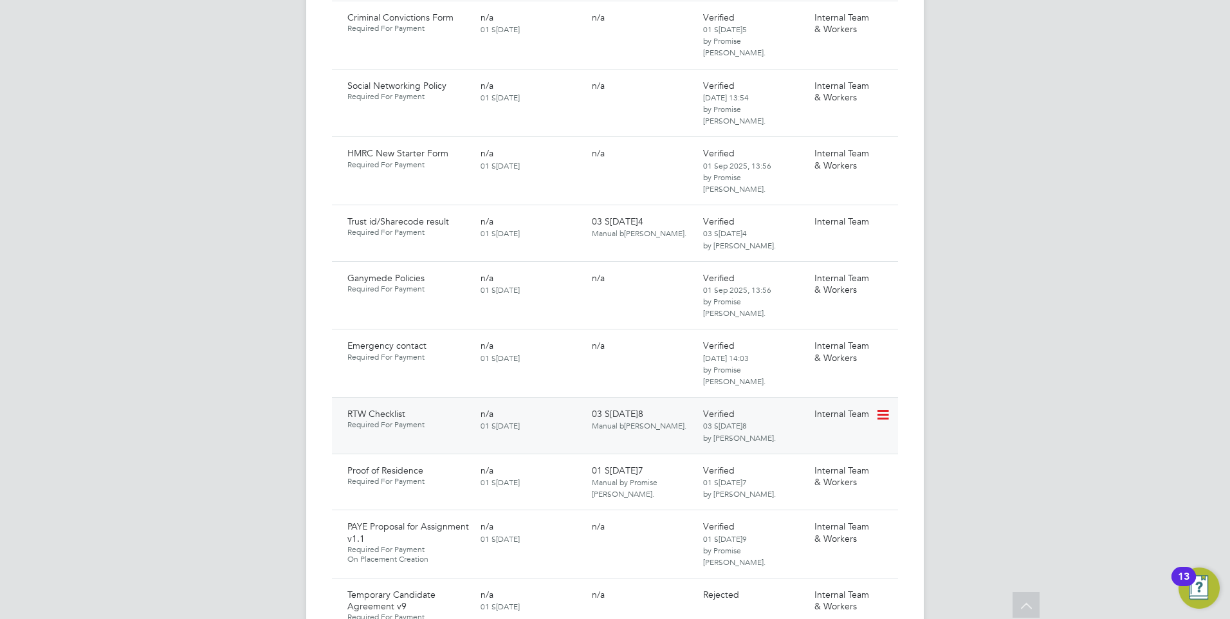
scroll to position [1286, 0]
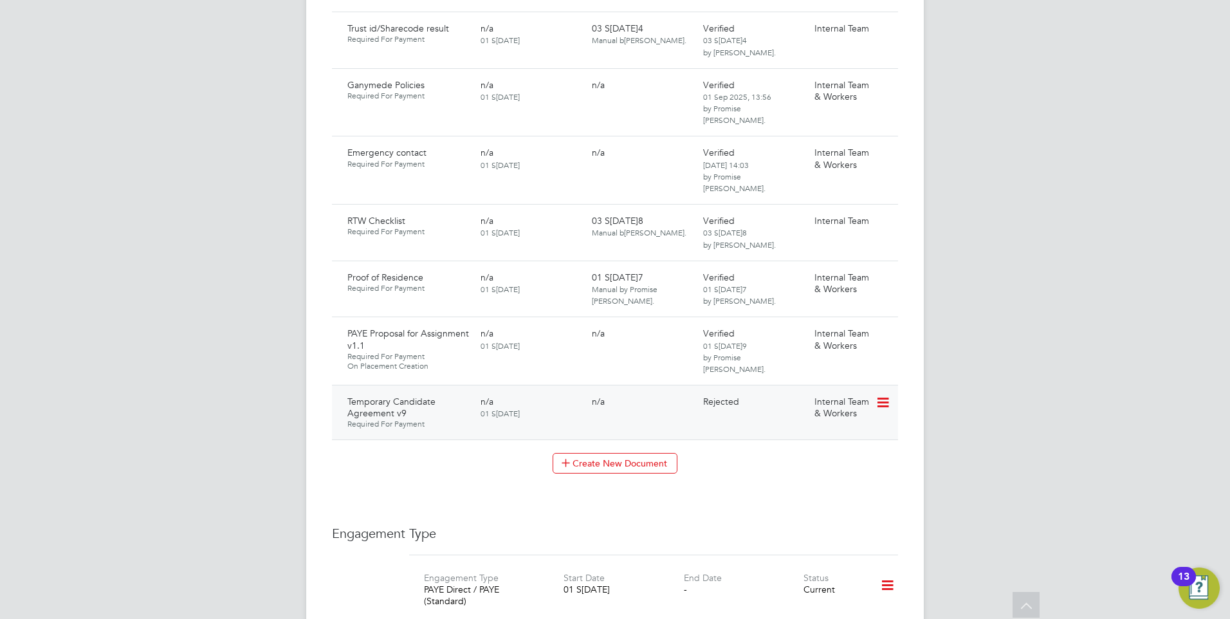
click at [884, 395] on icon at bounding box center [881, 402] width 13 height 15
click at [794, 367] on li "Request Document" at bounding box center [825, 369] width 129 height 18
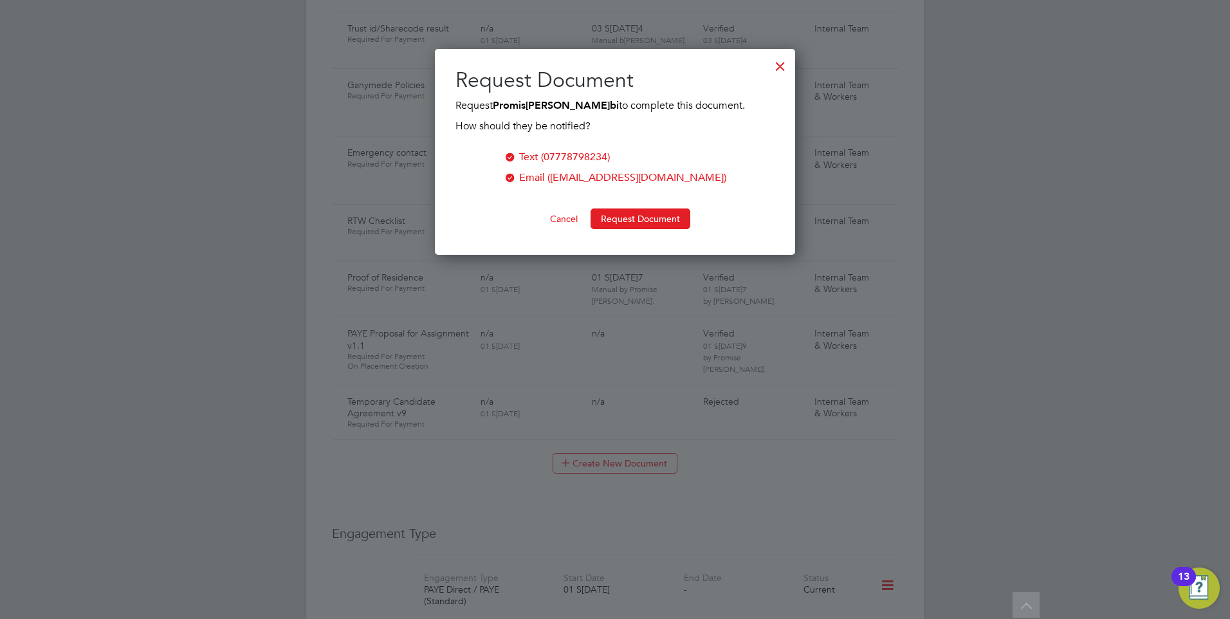
scroll to position [206, 361]
click at [643, 218] on button "Request Document" at bounding box center [640, 218] width 100 height 21
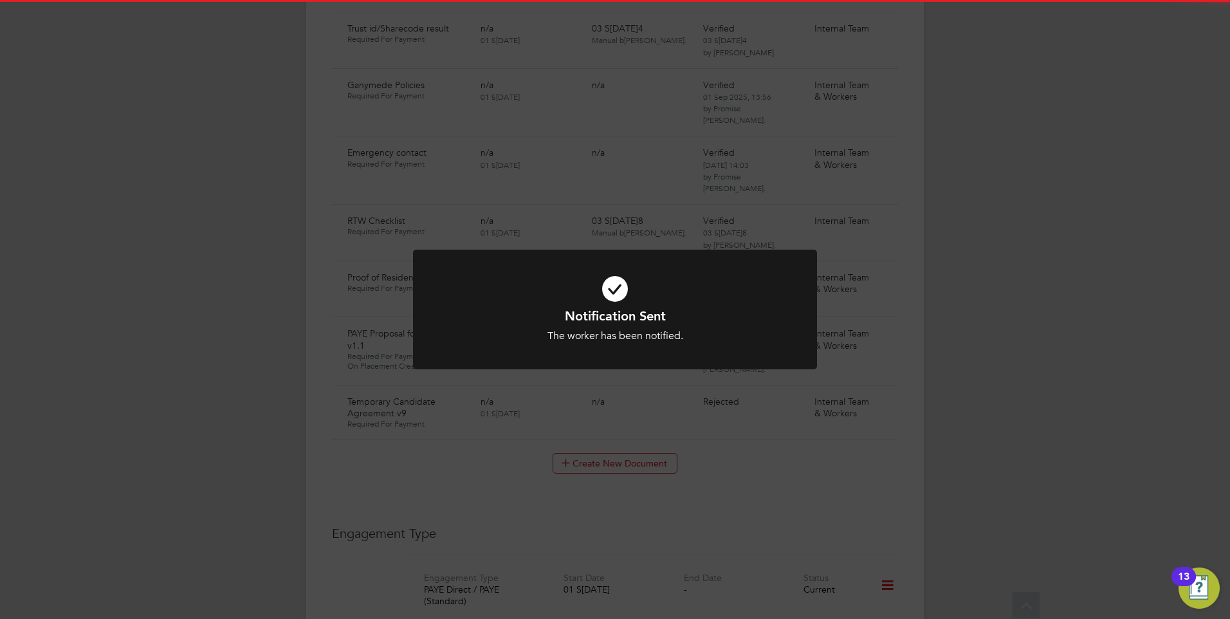
click at [436, 420] on div "Notification Sent The worker has been notified. Cancel Okay" at bounding box center [615, 309] width 1230 height 619
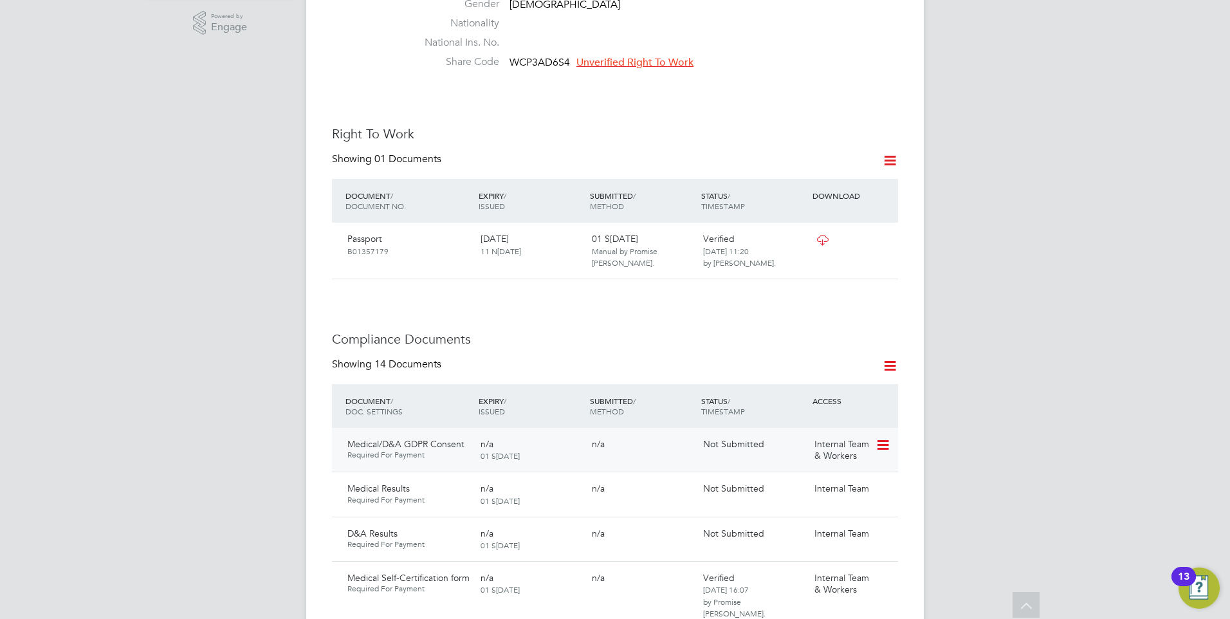
scroll to position [514, 0]
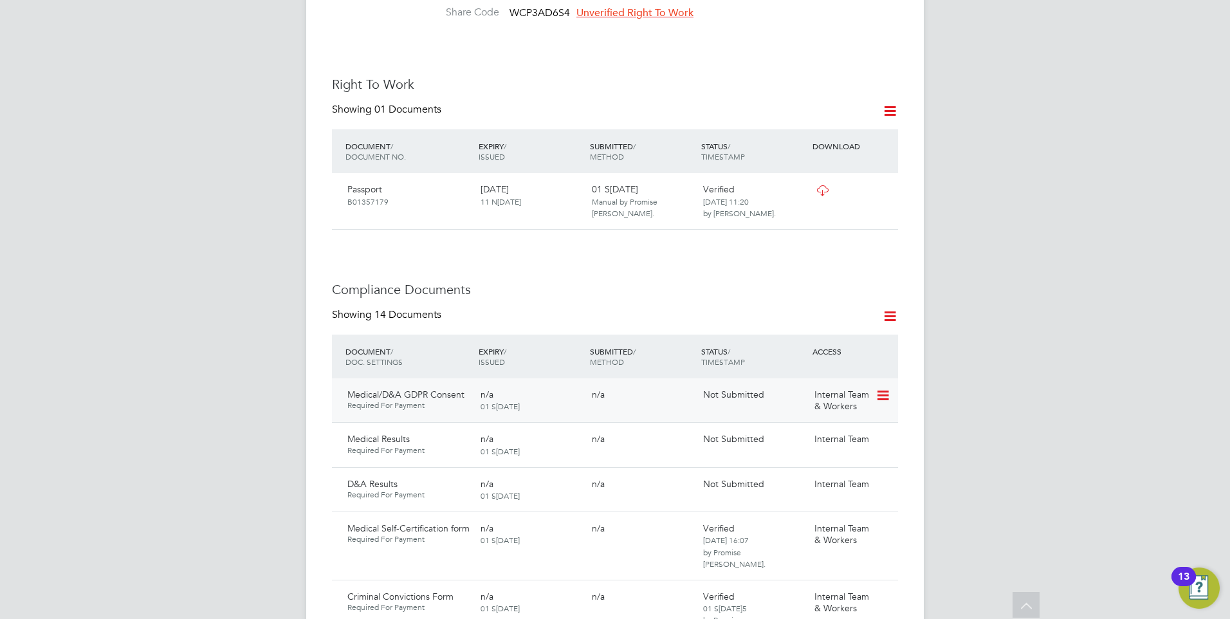
click at [884, 388] on icon at bounding box center [881, 395] width 13 height 15
click at [799, 432] on li "Request Document" at bounding box center [825, 436] width 129 height 18
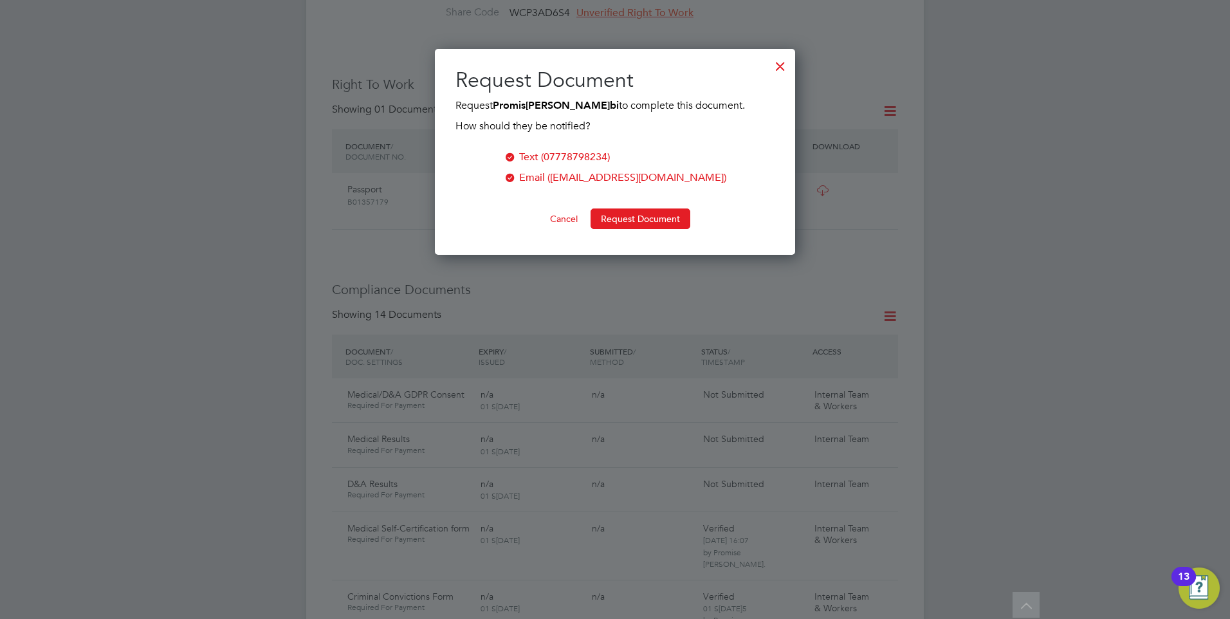
scroll to position [206, 361]
click at [653, 219] on button "Request Document" at bounding box center [640, 218] width 100 height 21
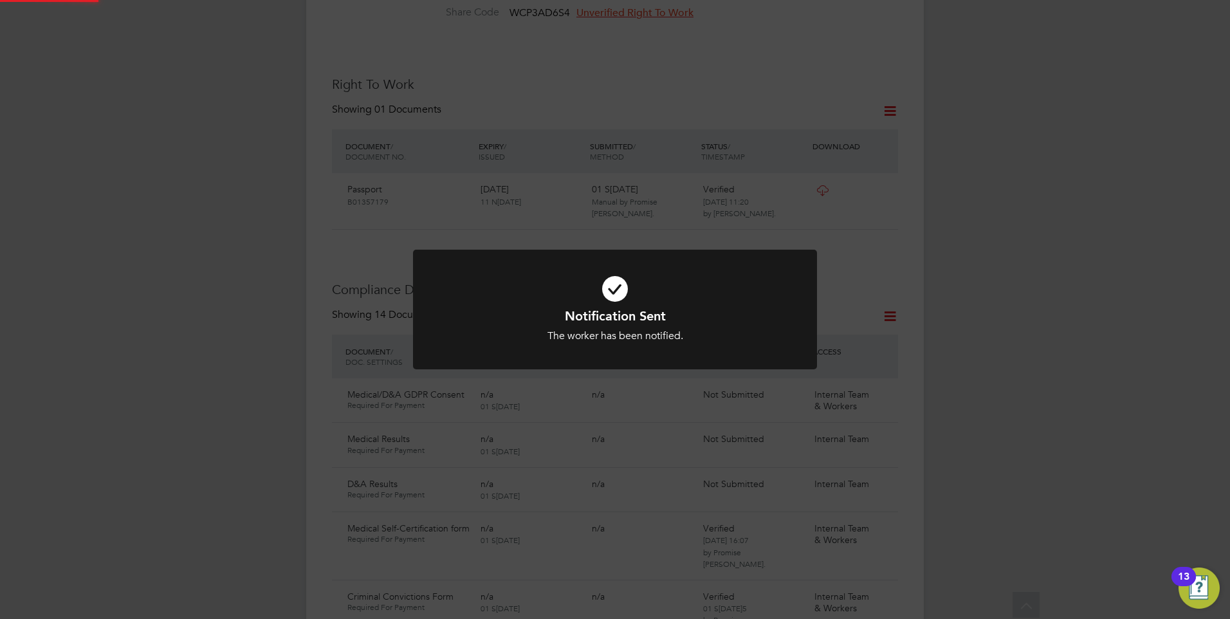
click at [626, 380] on div "Notification Sent The worker has been notified. Cancel Okay" at bounding box center [615, 318] width 404 height 136
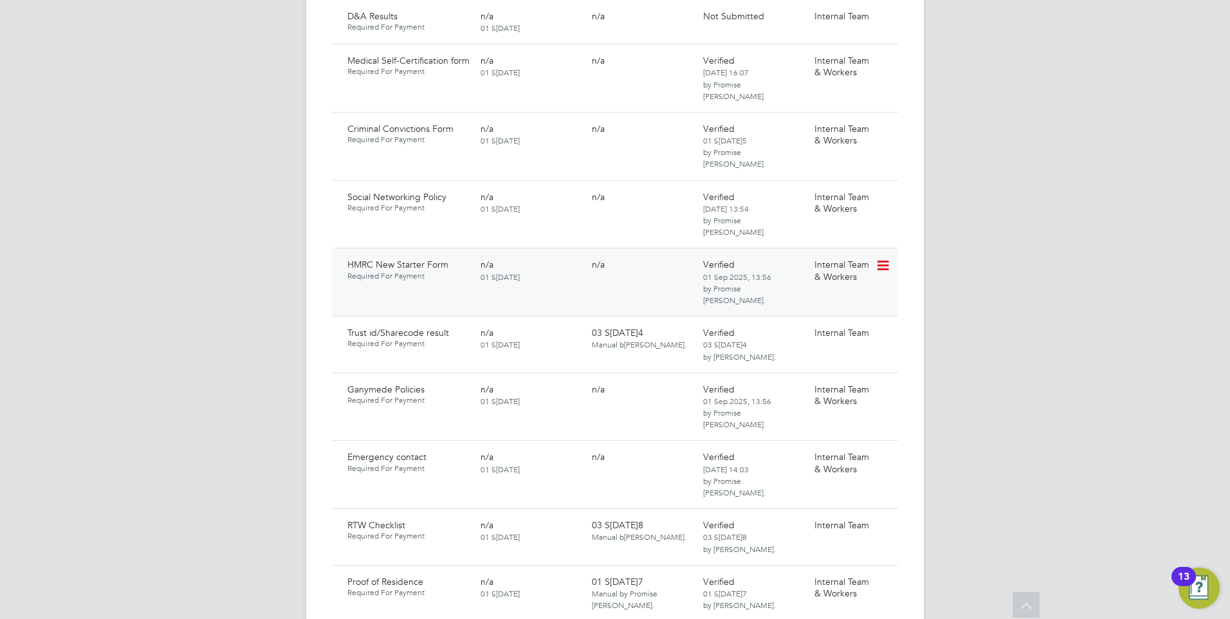
scroll to position [965, 0]
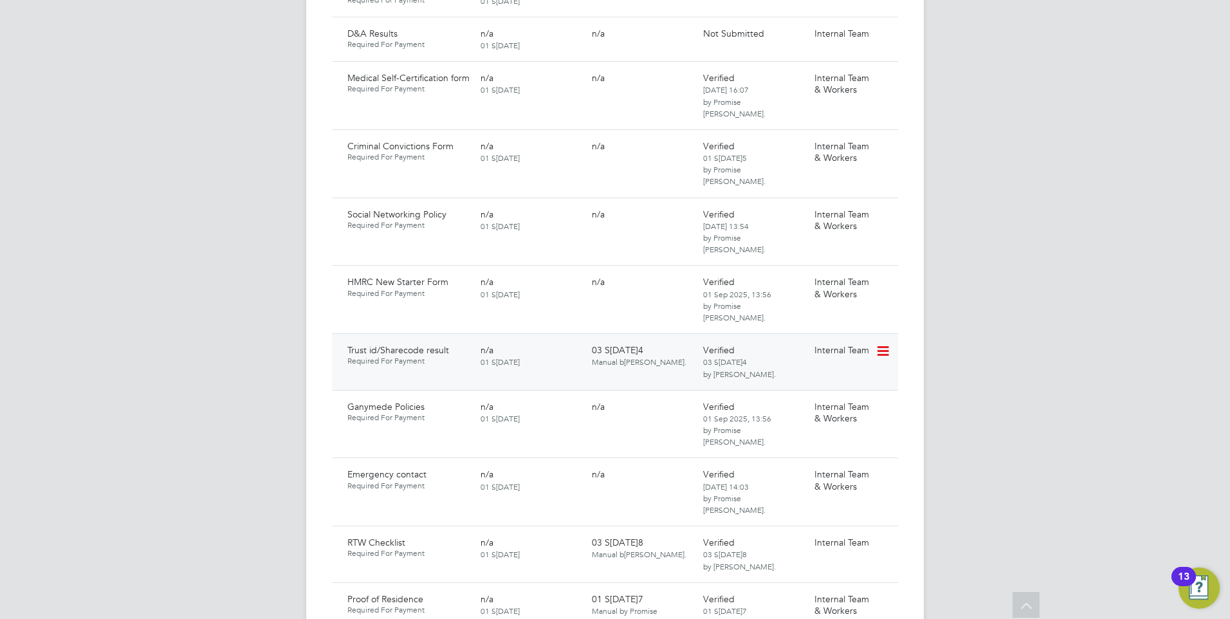
click at [878, 343] on icon at bounding box center [881, 350] width 13 height 15
click at [812, 323] on li "Download Document" at bounding box center [836, 327] width 102 height 18
click at [879, 343] on icon at bounding box center [881, 350] width 13 height 15
click at [816, 322] on li "Download Document" at bounding box center [836, 327] width 102 height 18
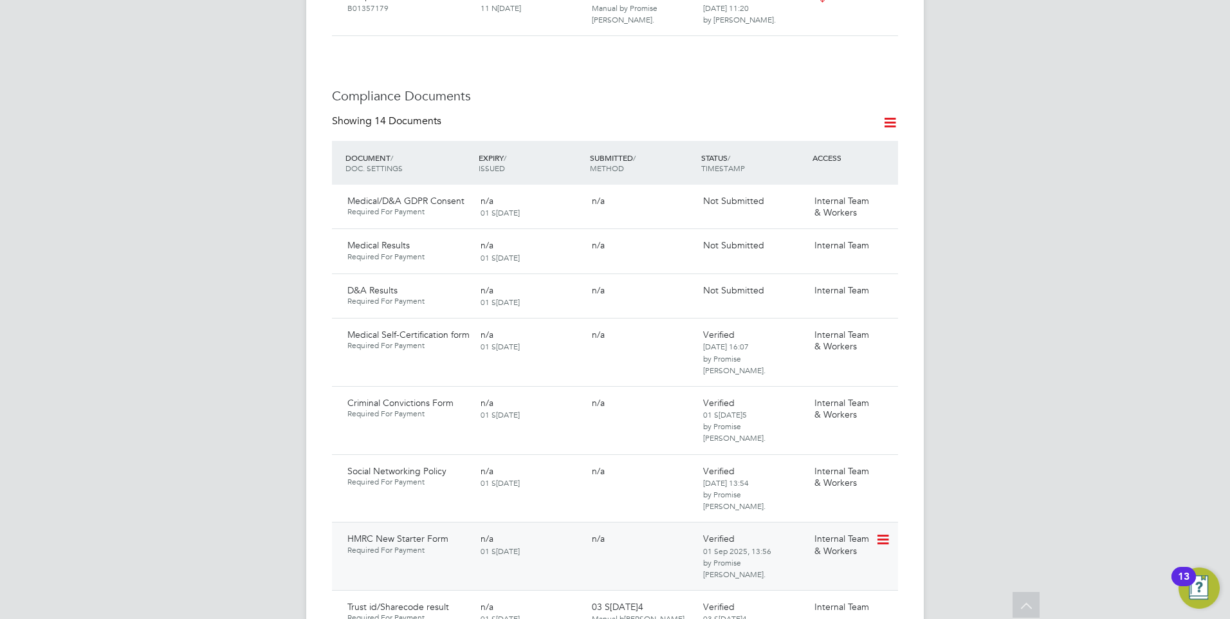
scroll to position [707, 0]
drag, startPoint x: 700, startPoint y: 217, endPoint x: 666, endPoint y: 101, distance: 121.5
click at [666, 115] on div "Showing 14 Documents" at bounding box center [615, 128] width 566 height 26
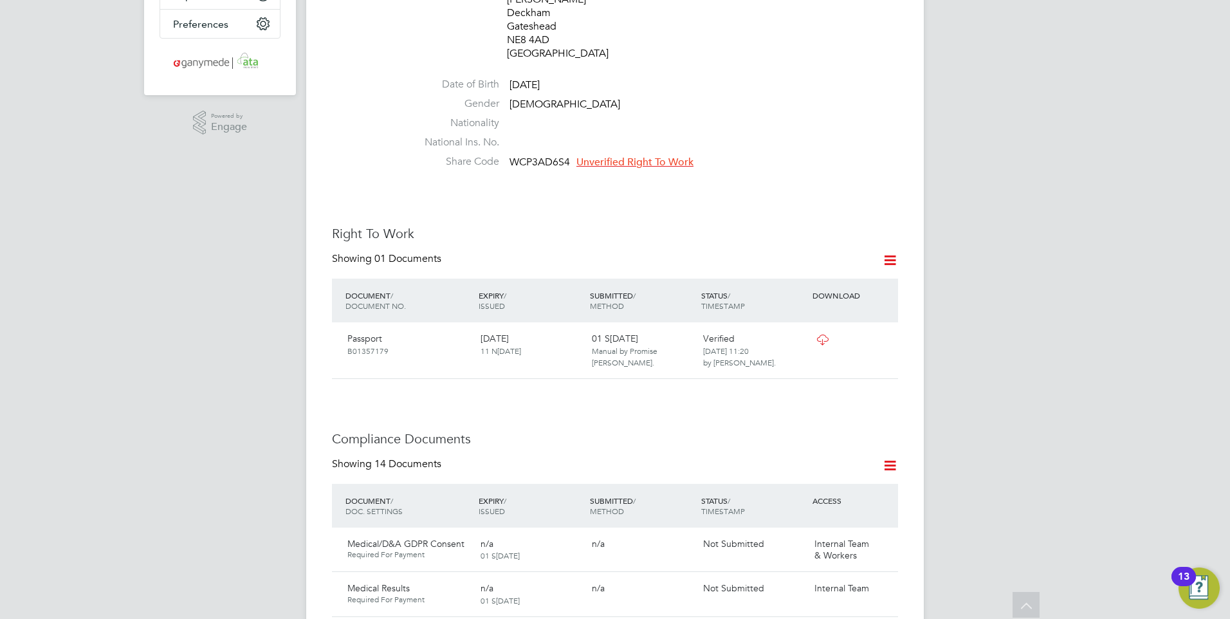
scroll to position [322, 0]
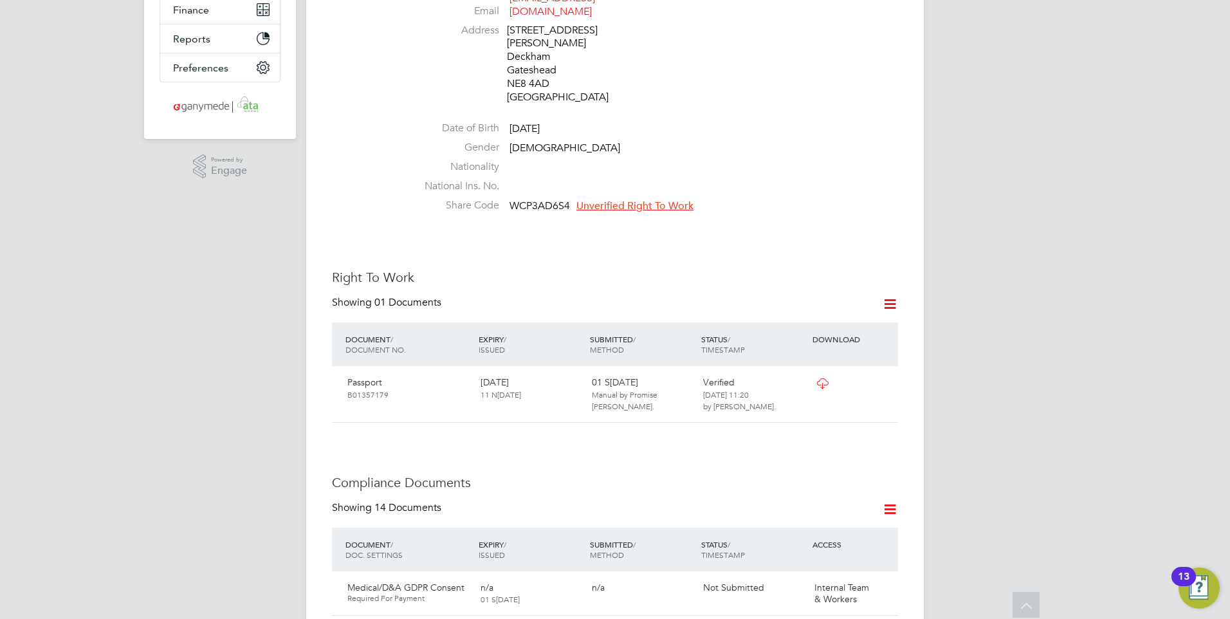
click at [619, 199] on span "Unverified Right To Work" at bounding box center [634, 205] width 117 height 13
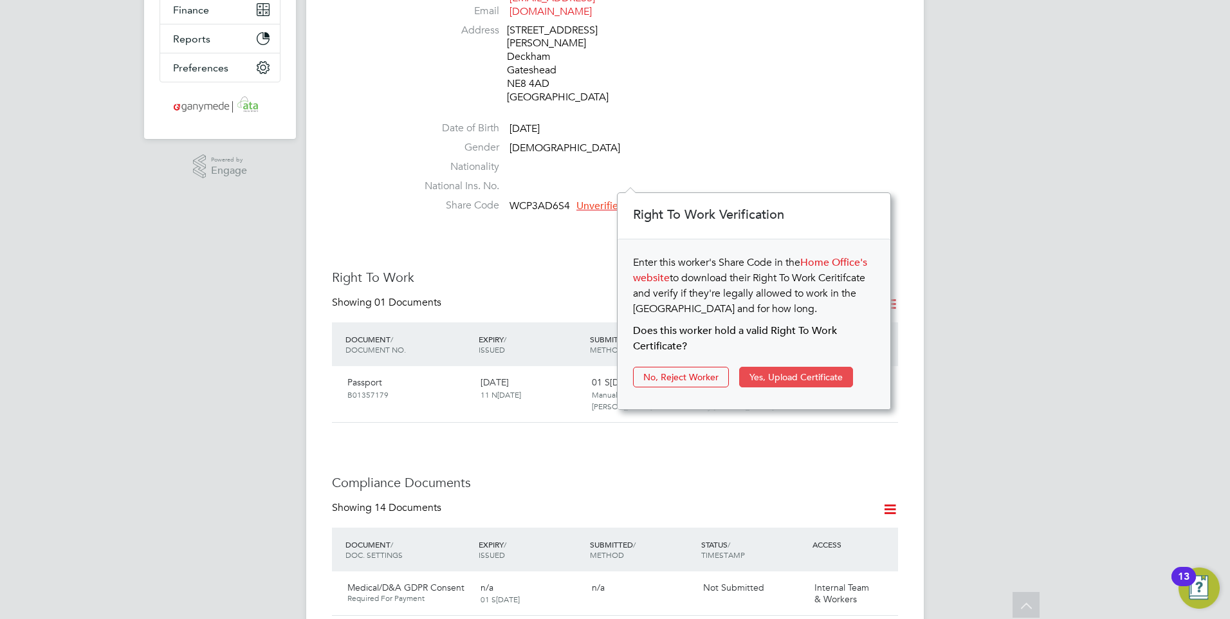
click at [766, 372] on button "Yes, Upload Certificate" at bounding box center [796, 377] width 114 height 21
click at [799, 372] on button "Yes, Upload Certificate" at bounding box center [796, 377] width 114 height 21
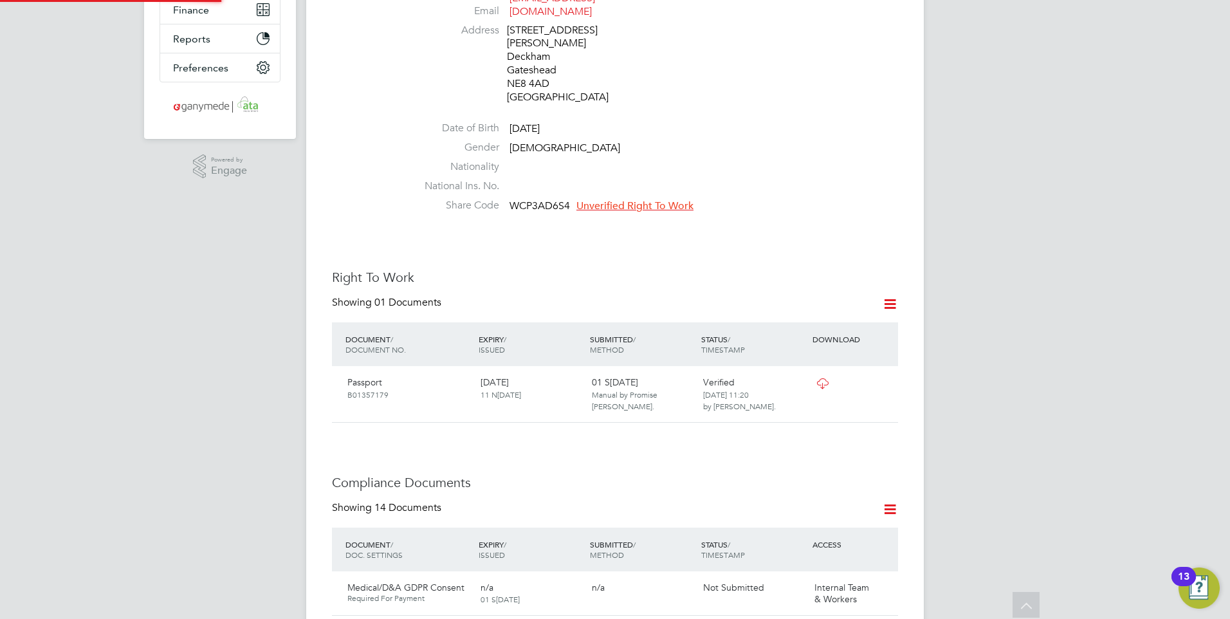
scroll to position [46, 273]
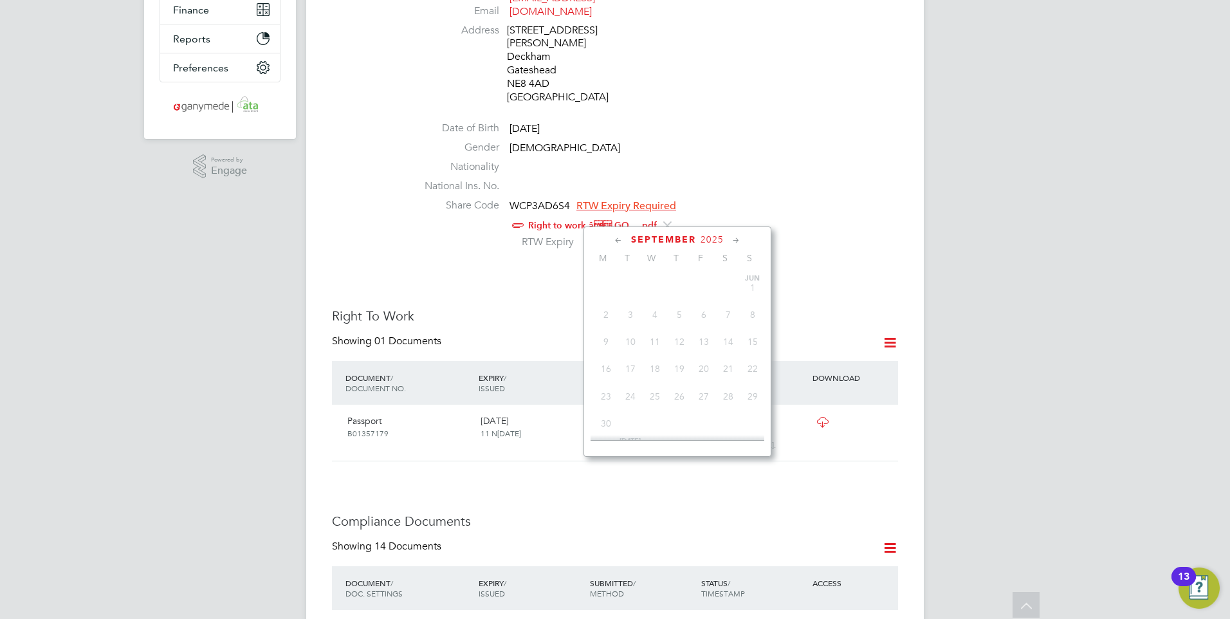
click at [614, 233] on input at bounding box center [629, 242] width 91 height 19
click at [582, 220] on link "Right to work â GO... .pdf" at bounding box center [592, 225] width 129 height 11
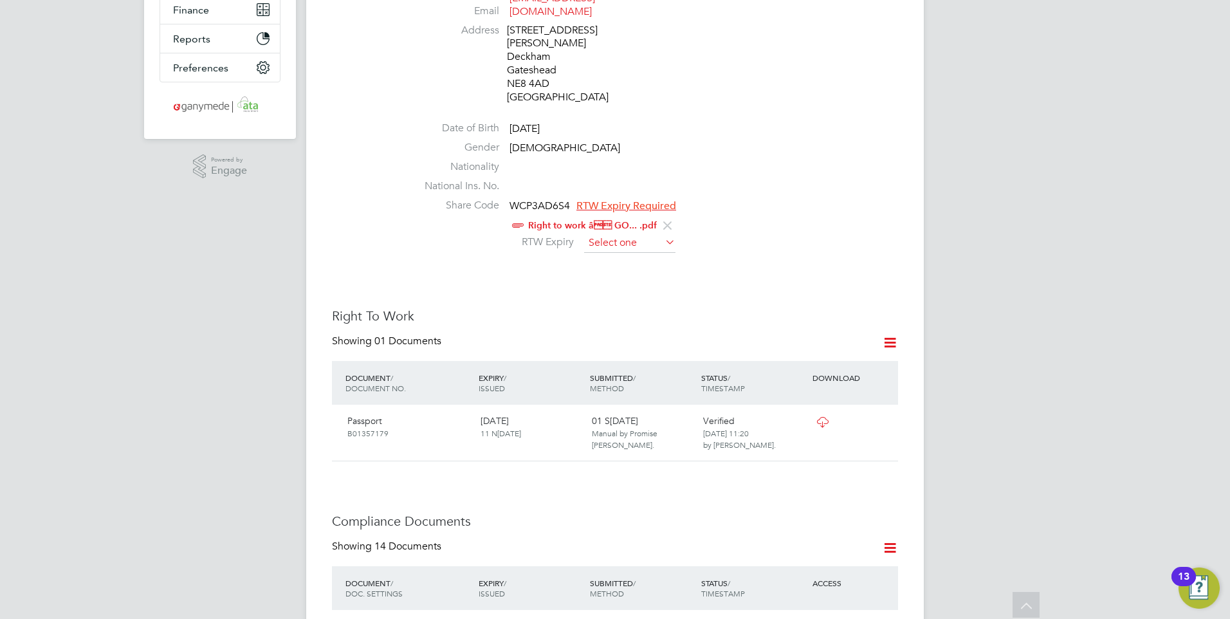
click at [619, 233] on input at bounding box center [629, 242] width 91 height 19
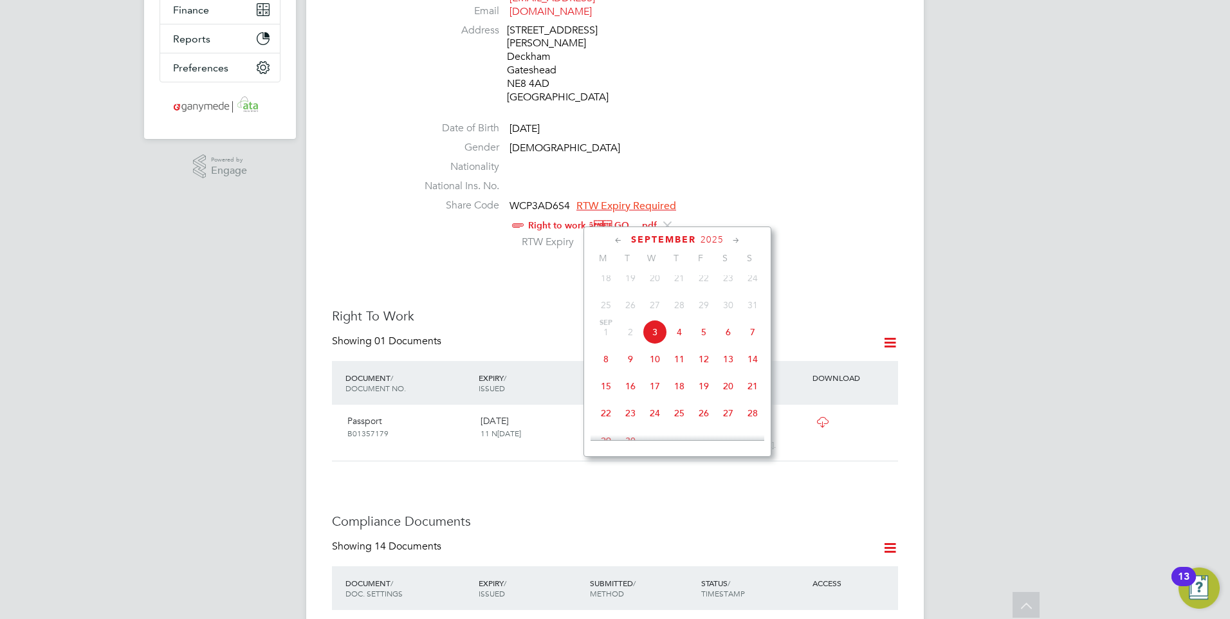
click at [687, 226] on div "September 2025 M T W T F S S Jun 1 2 3 4 5 6 7 8 9 10 11 12 13 14 15 16 17 18 1…" at bounding box center [677, 341] width 188 height 230
click at [679, 232] on div "September 2025 M T W T F S S Jun 1 2 3 4 5 6 7 8 9 10 11 12 13 14 15 16 17 18 1…" at bounding box center [677, 341] width 188 height 230
click at [675, 237] on span "September" at bounding box center [663, 239] width 65 height 11
click at [675, 235] on span "September" at bounding box center [663, 239] width 65 height 11
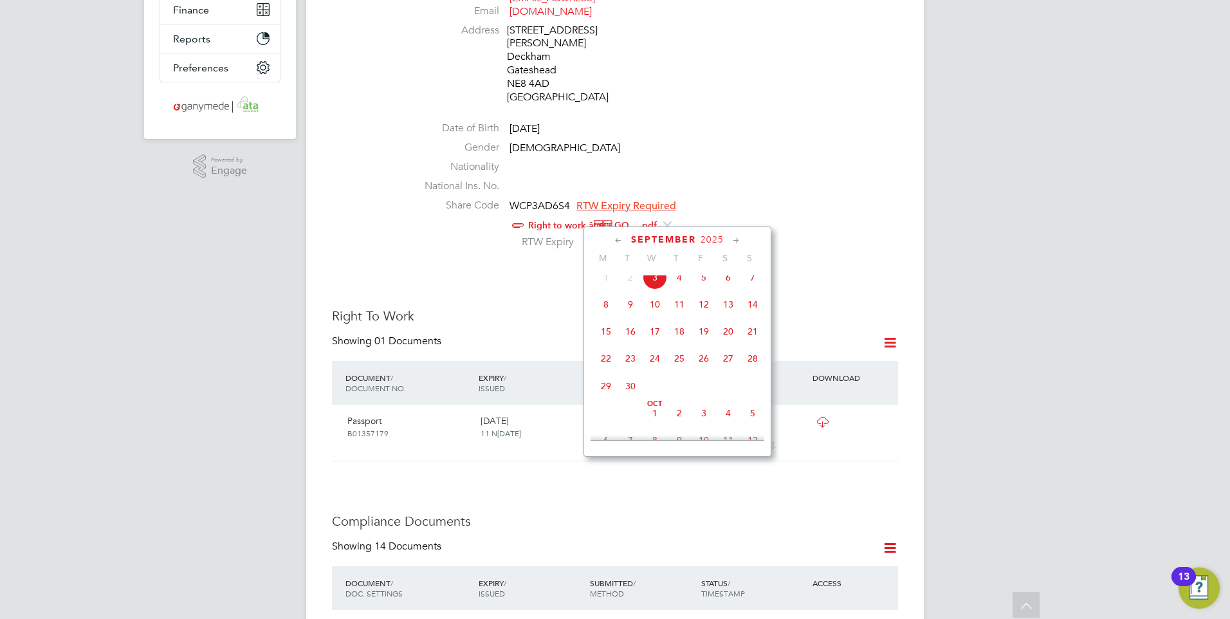
click at [673, 234] on span "September" at bounding box center [663, 239] width 65 height 11
click at [688, 234] on span "September" at bounding box center [663, 239] width 65 height 11
click at [627, 233] on input at bounding box center [629, 242] width 91 height 19
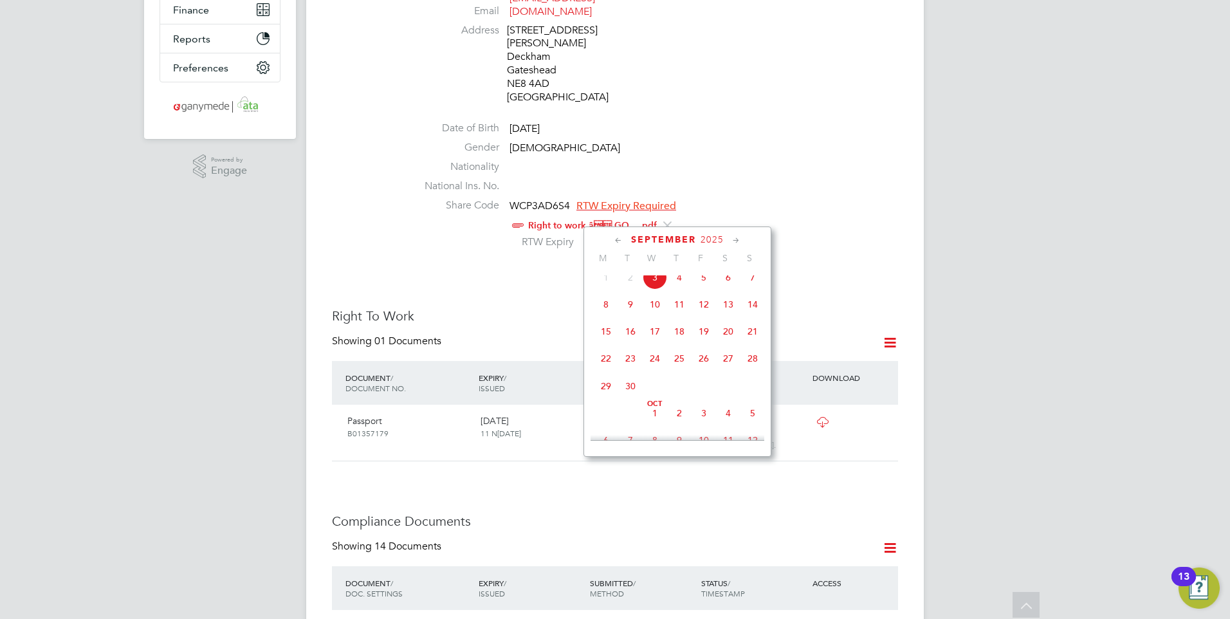
click at [662, 233] on icon at bounding box center [662, 242] width 0 height 18
click at [565, 228] on li "Share Code WCP3AD6S4 RTW Expiry Required Right to work â GO... .pdf RTW Expiry" at bounding box center [653, 228] width 489 height 58
click at [641, 233] on input at bounding box center [629, 242] width 91 height 19
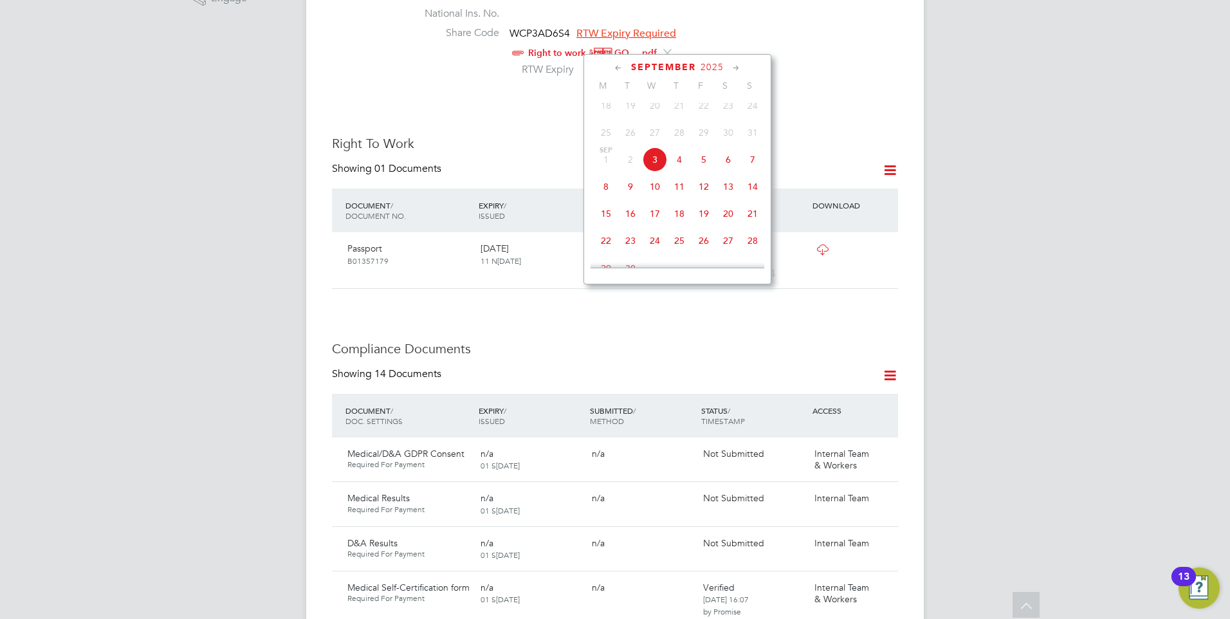
scroll to position [386, 0]
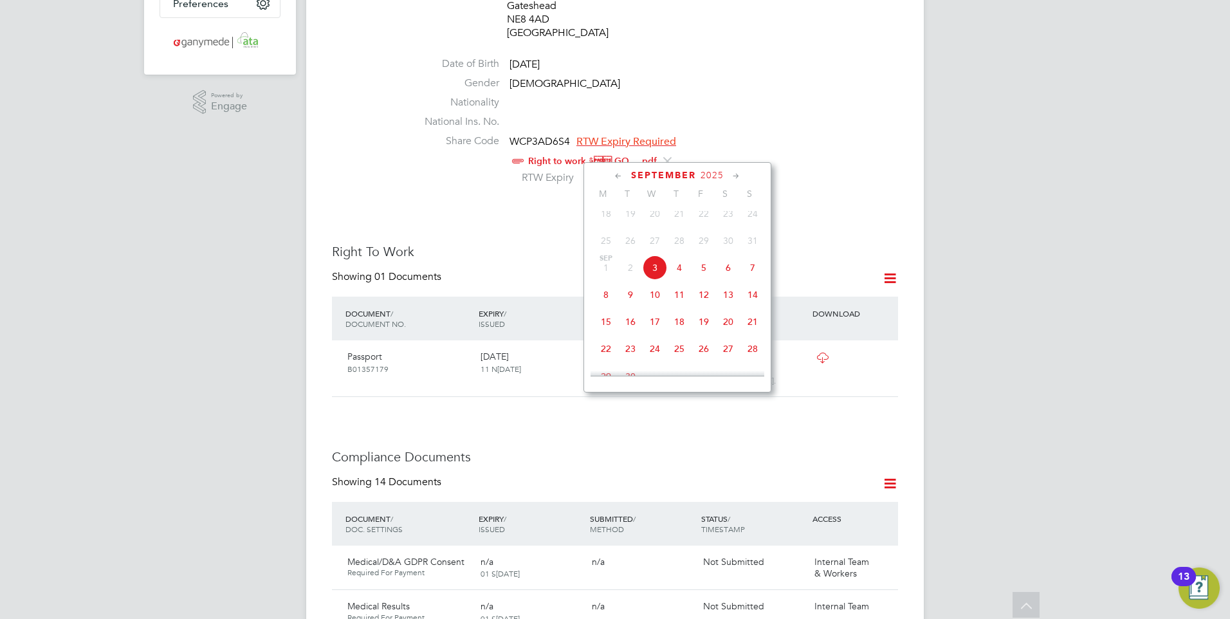
click at [664, 167] on div "September 2025 M T W T F S S Jun 1 2 3 4 5 6 7 8 9 10 11 12 13 14 15 16 17 18 1…" at bounding box center [677, 277] width 188 height 230
click at [664, 171] on span "September" at bounding box center [663, 175] width 65 height 11
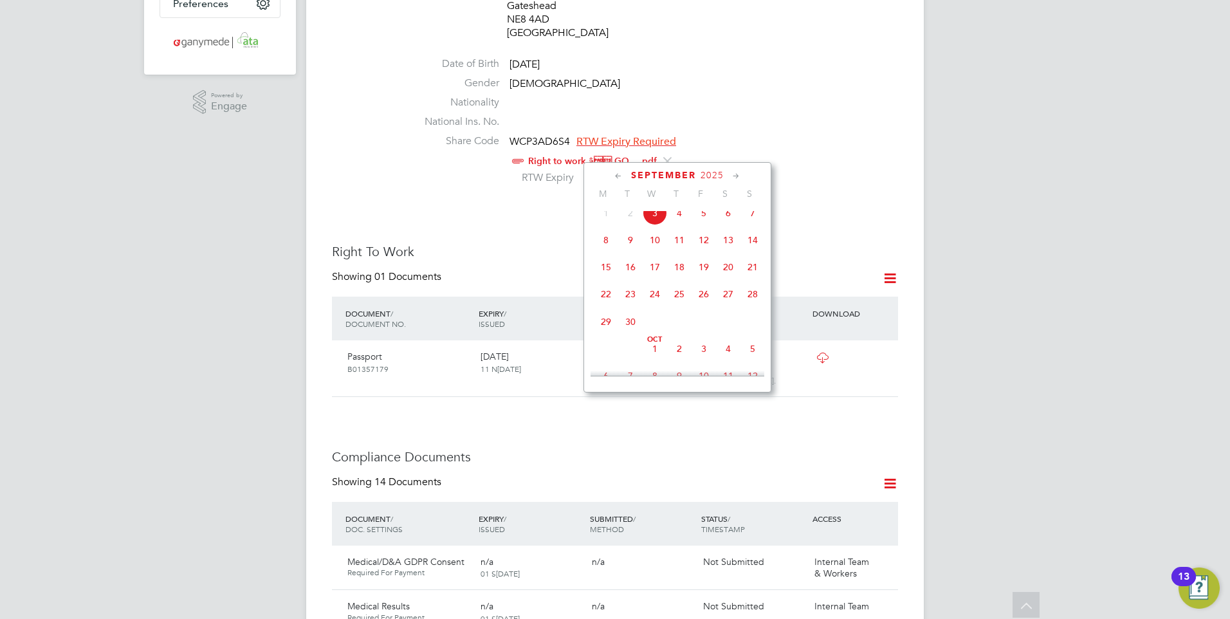
click at [664, 171] on span "September" at bounding box center [663, 175] width 65 height 11
click at [695, 172] on div "September 2025" at bounding box center [677, 175] width 174 height 12
click at [737, 171] on icon at bounding box center [736, 176] width 12 height 14
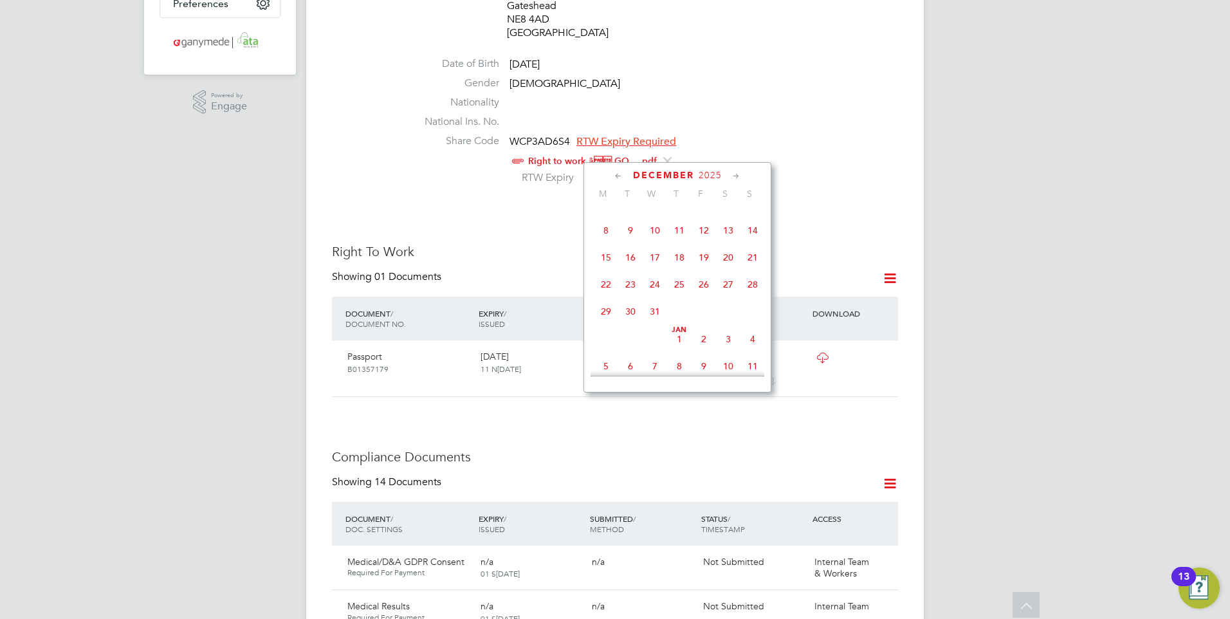
click at [737, 171] on icon at bounding box center [736, 176] width 12 height 14
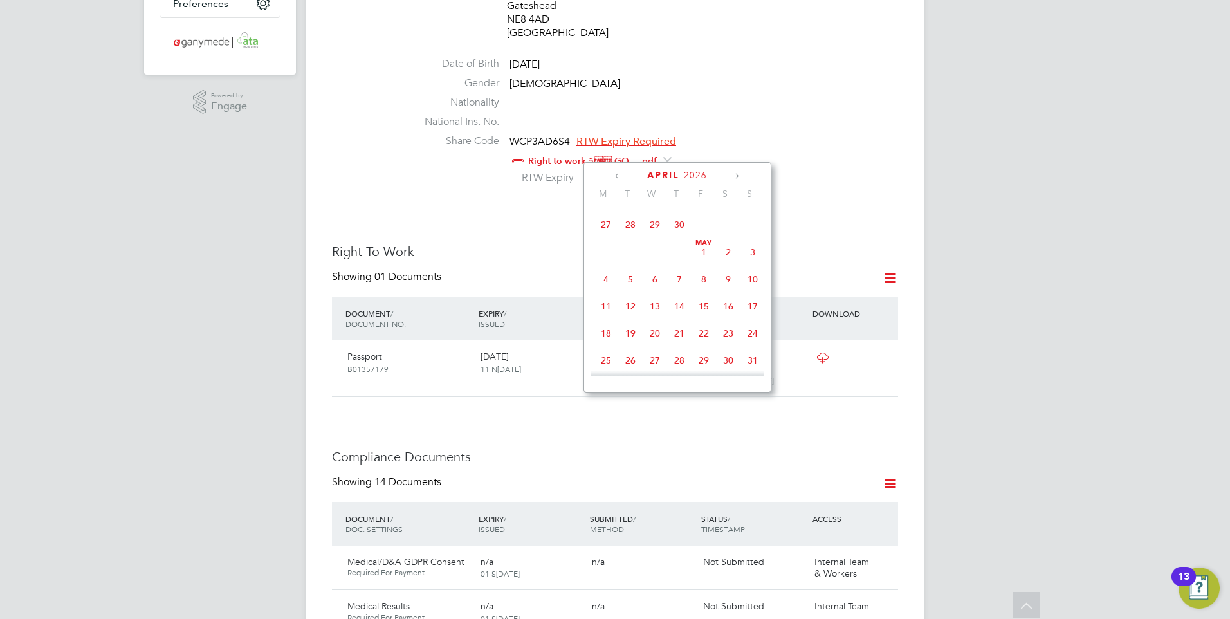
click at [737, 171] on icon at bounding box center [736, 176] width 12 height 14
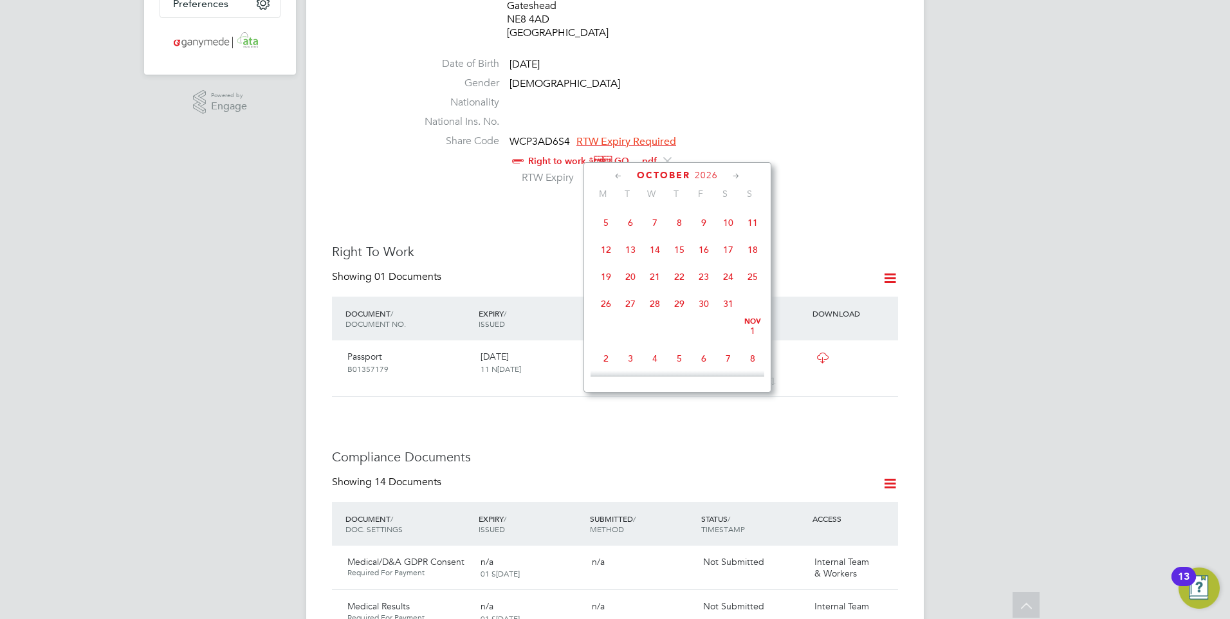
click at [737, 171] on icon at bounding box center [736, 176] width 12 height 14
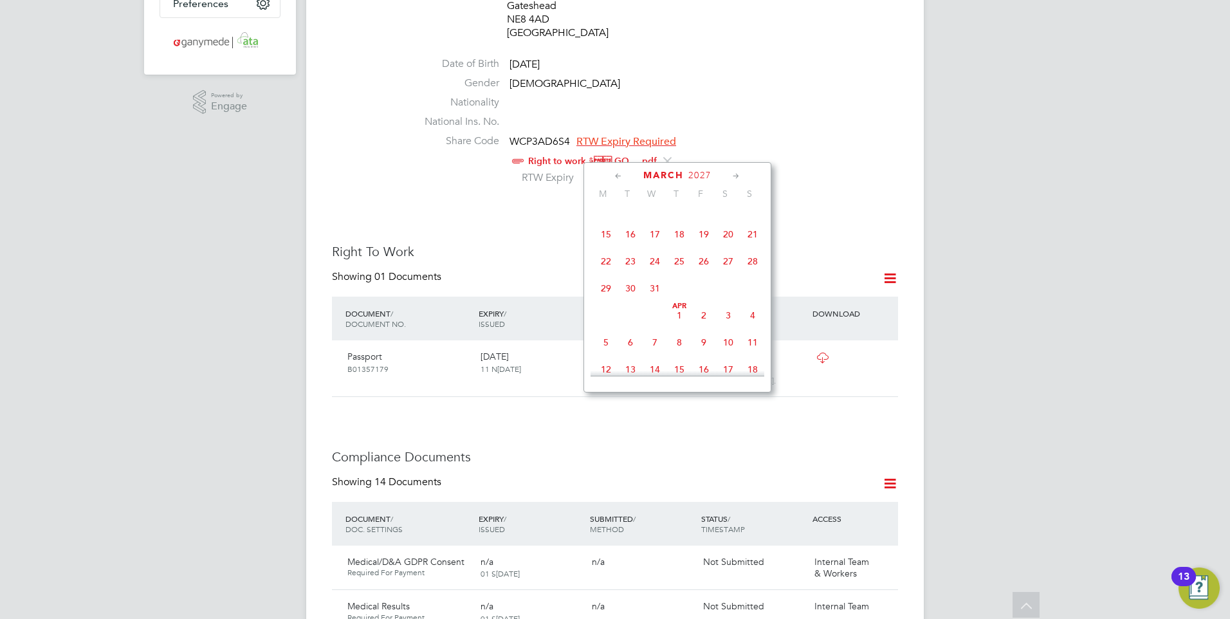
click at [737, 171] on icon at bounding box center [736, 176] width 12 height 14
click at [727, 270] on span "24" at bounding box center [728, 258] width 24 height 24
type input "24 Apr 2027"
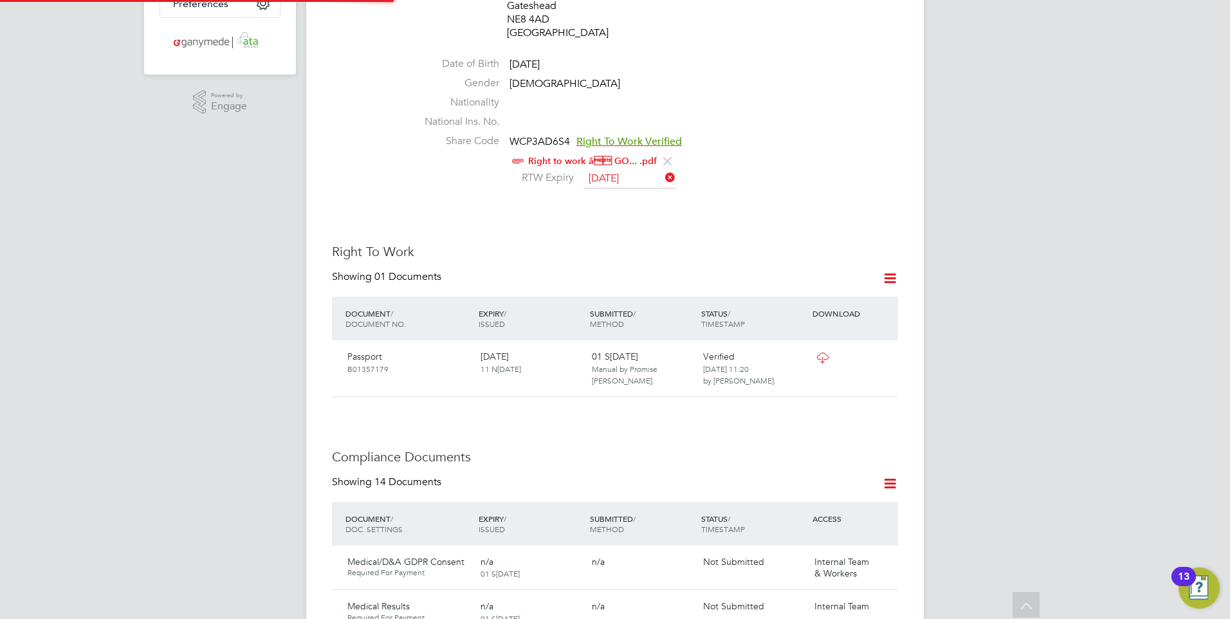
scroll to position [14, 105]
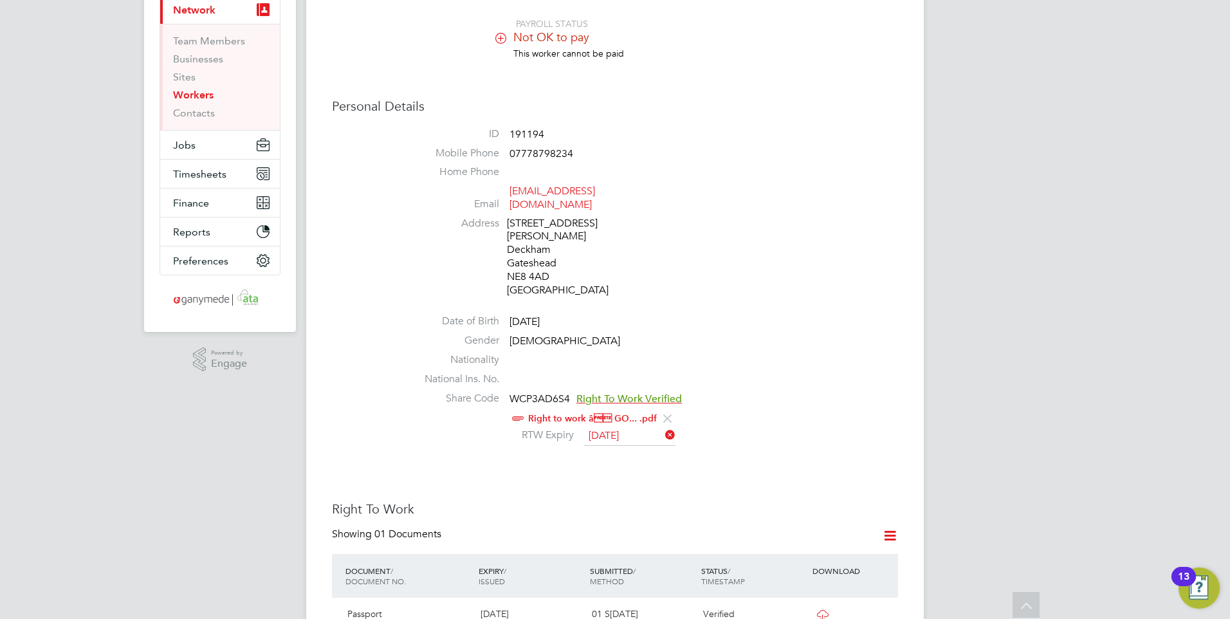
scroll to position [0, 0]
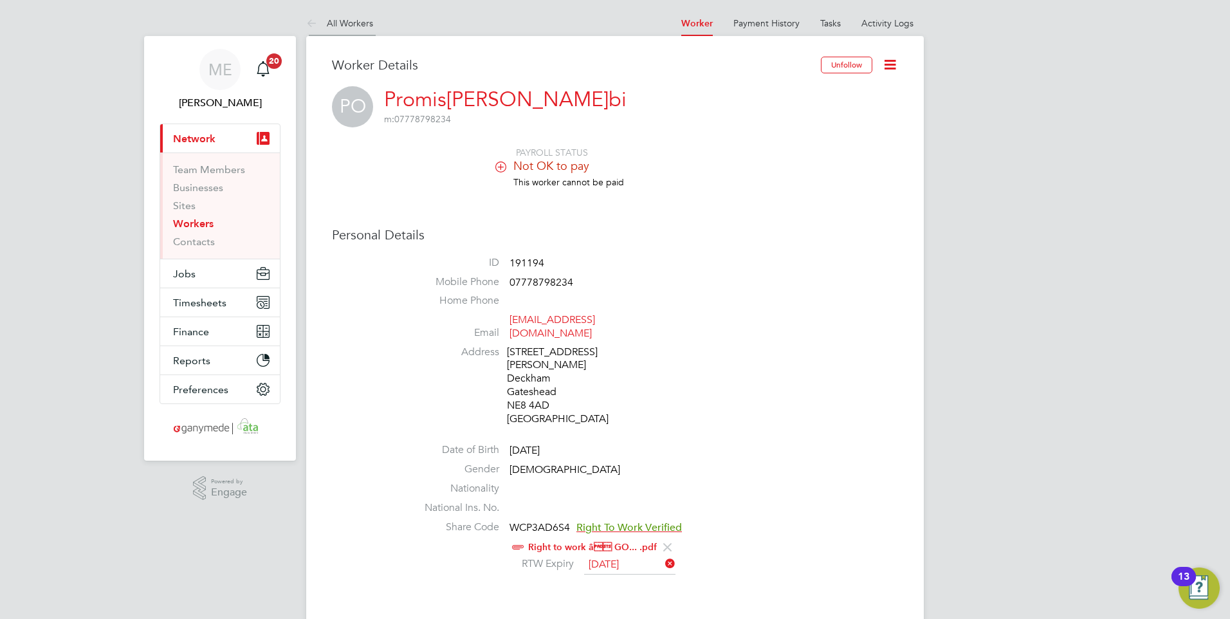
click at [312, 23] on icon at bounding box center [314, 24] width 16 height 16
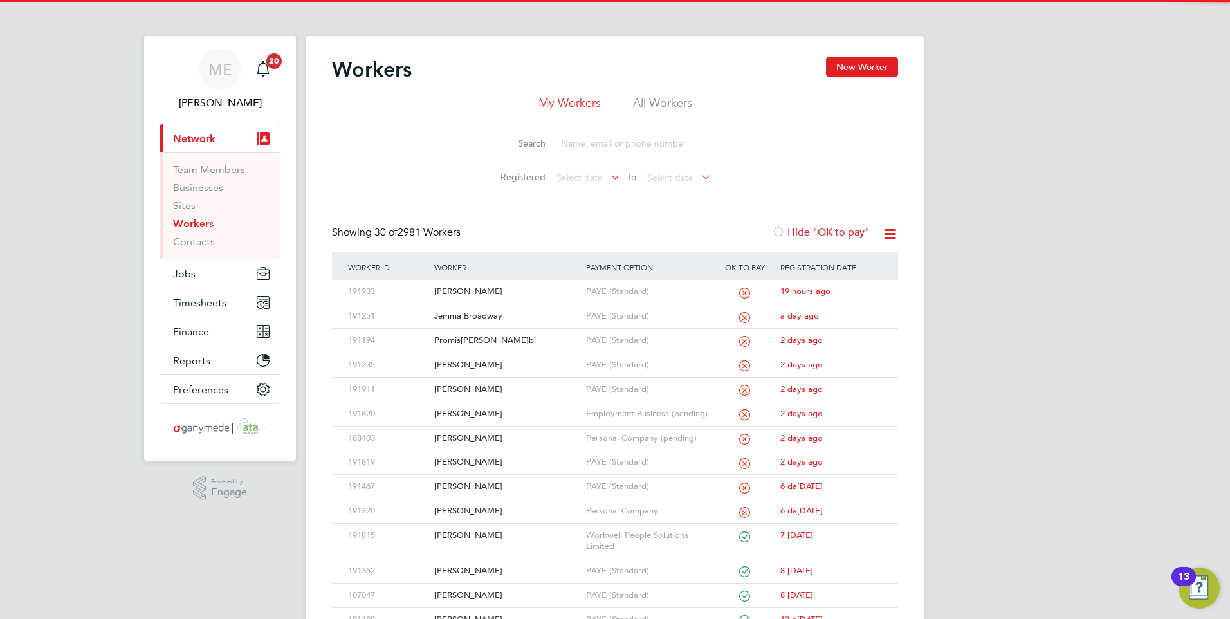
click at [599, 142] on input at bounding box center [648, 143] width 188 height 25
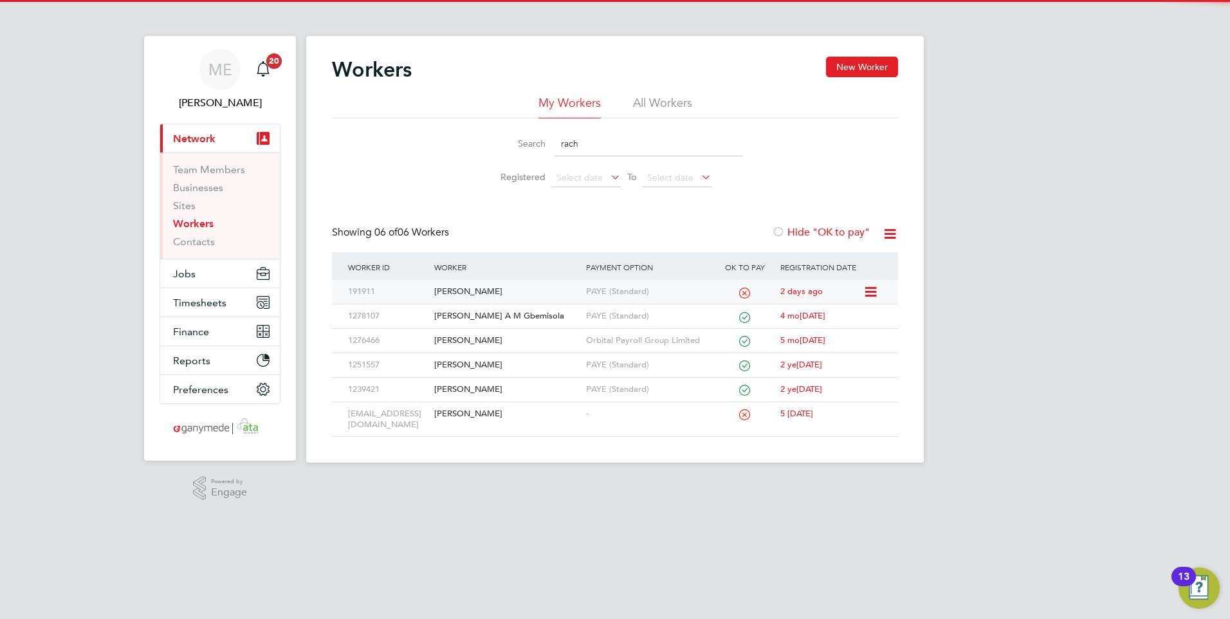
type input "rach"
click at [518, 286] on div "[PERSON_NAME]" at bounding box center [506, 292] width 151 height 24
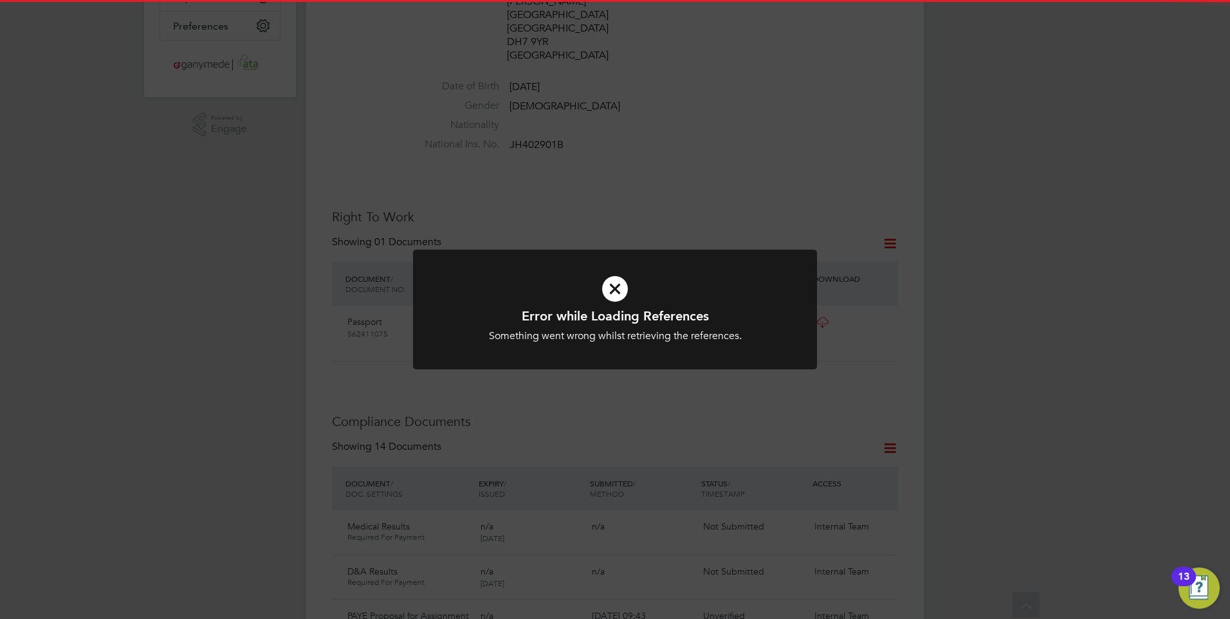
scroll to position [386, 0]
click at [562, 282] on icon at bounding box center [615, 289] width 334 height 50
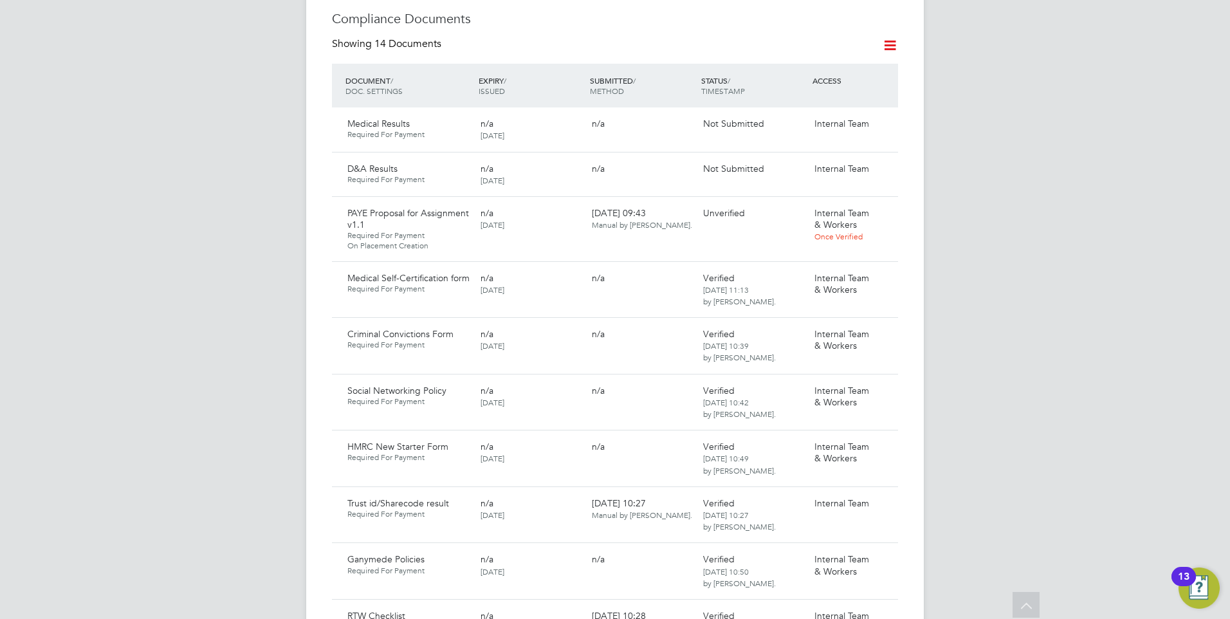
scroll to position [772, 0]
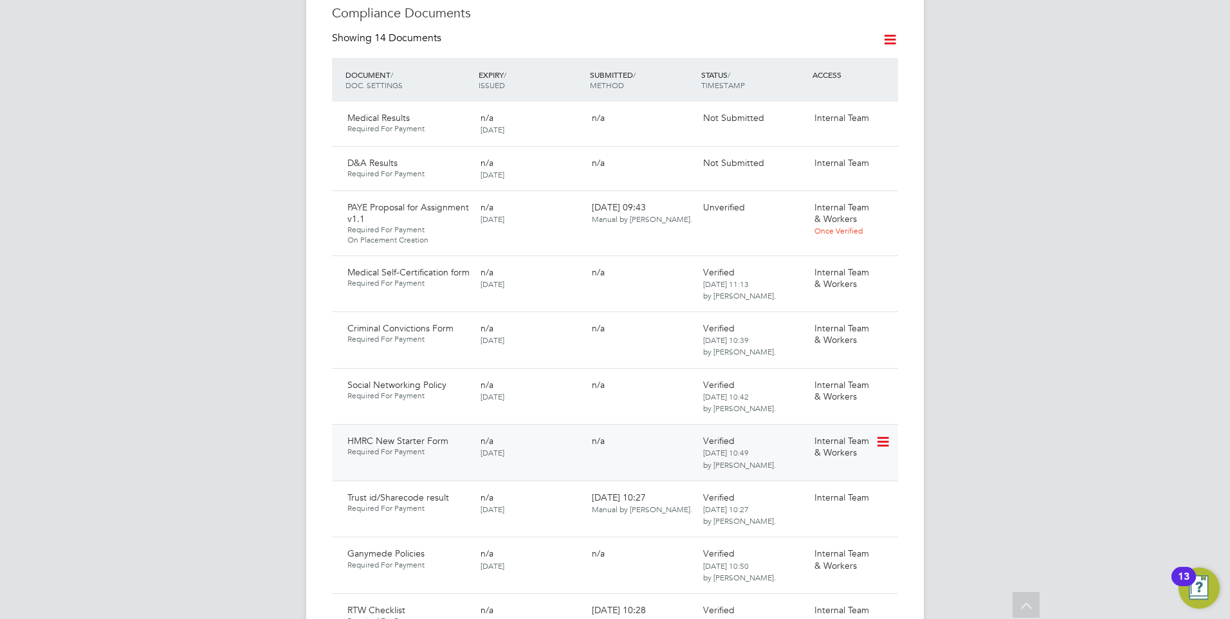
click at [887, 434] on icon at bounding box center [881, 441] width 13 height 15
click at [803, 481] on li "Reject Document" at bounding box center [825, 482] width 129 height 18
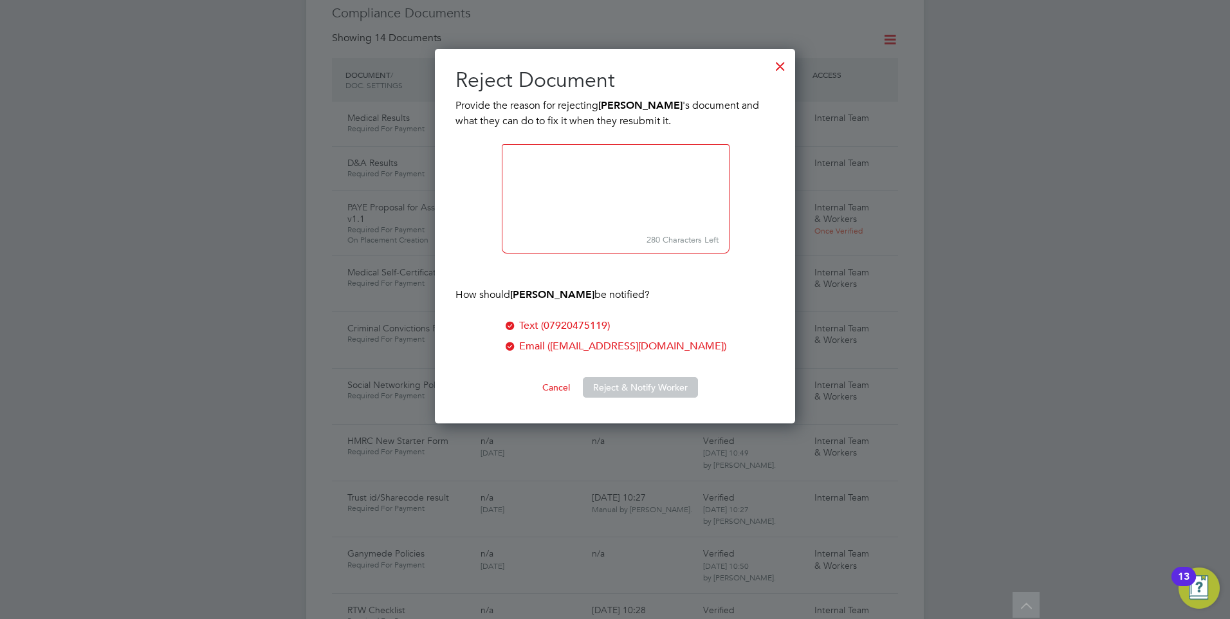
scroll to position [375, 361]
paste textarea "You have not completed correctly. Please download the form and ensure you answe…"
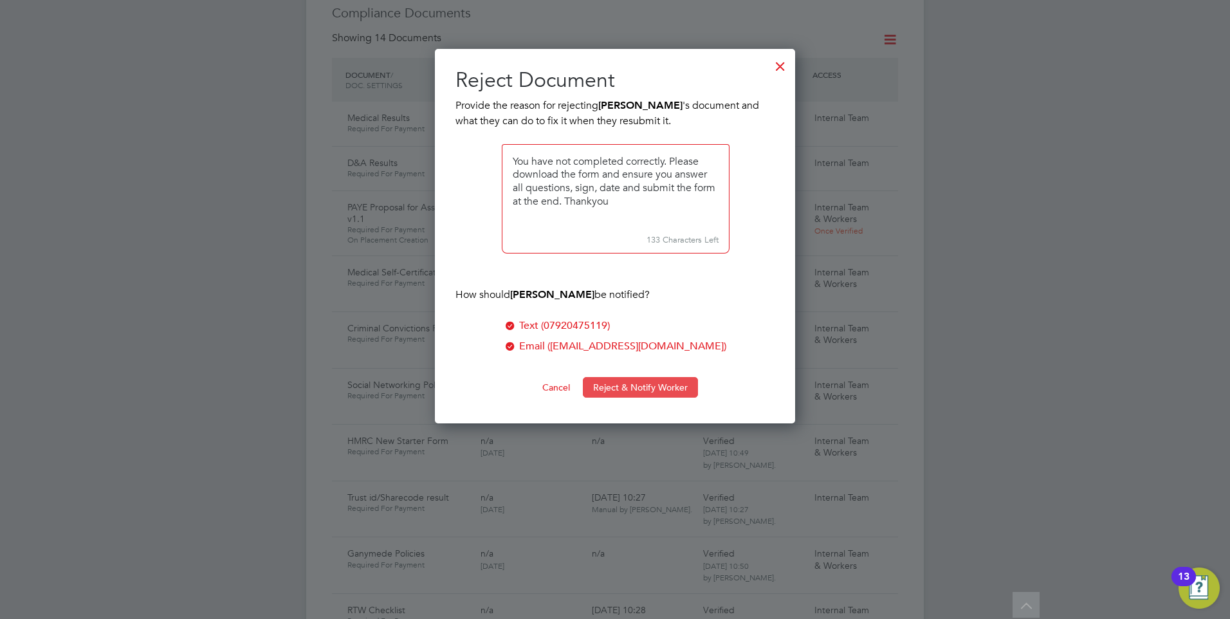
type textarea "You have not completed correctly. Please download the form and ensure you answe…"
click at [619, 381] on button "Reject & Notify Worker" at bounding box center [640, 387] width 115 height 21
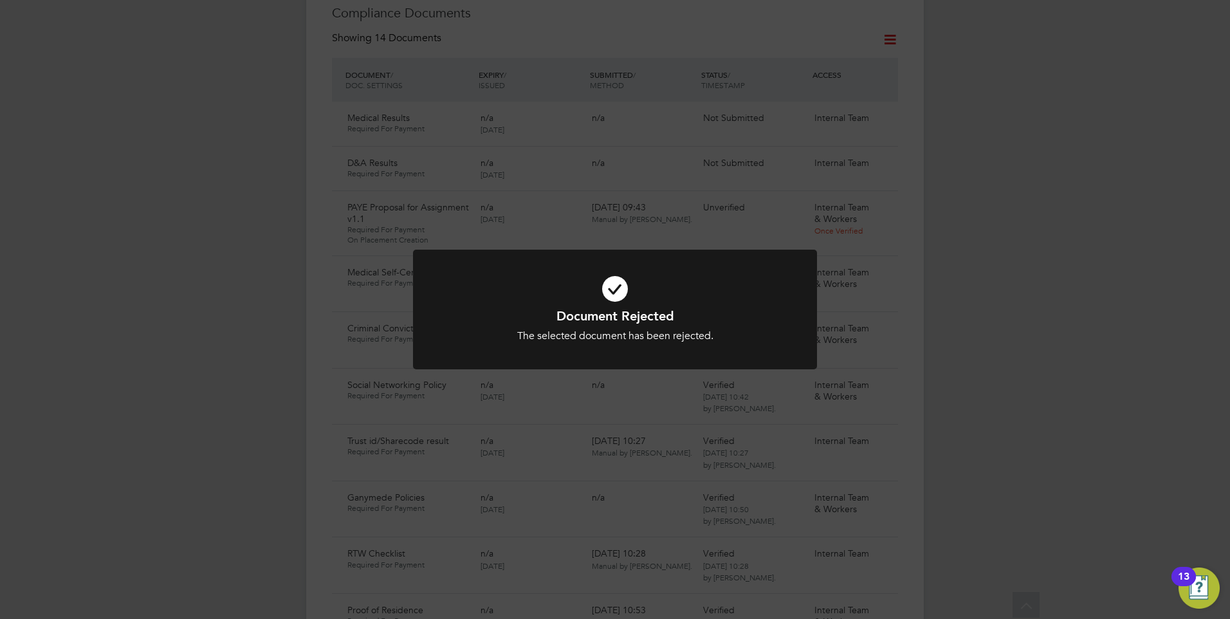
click at [630, 283] on icon at bounding box center [615, 289] width 334 height 50
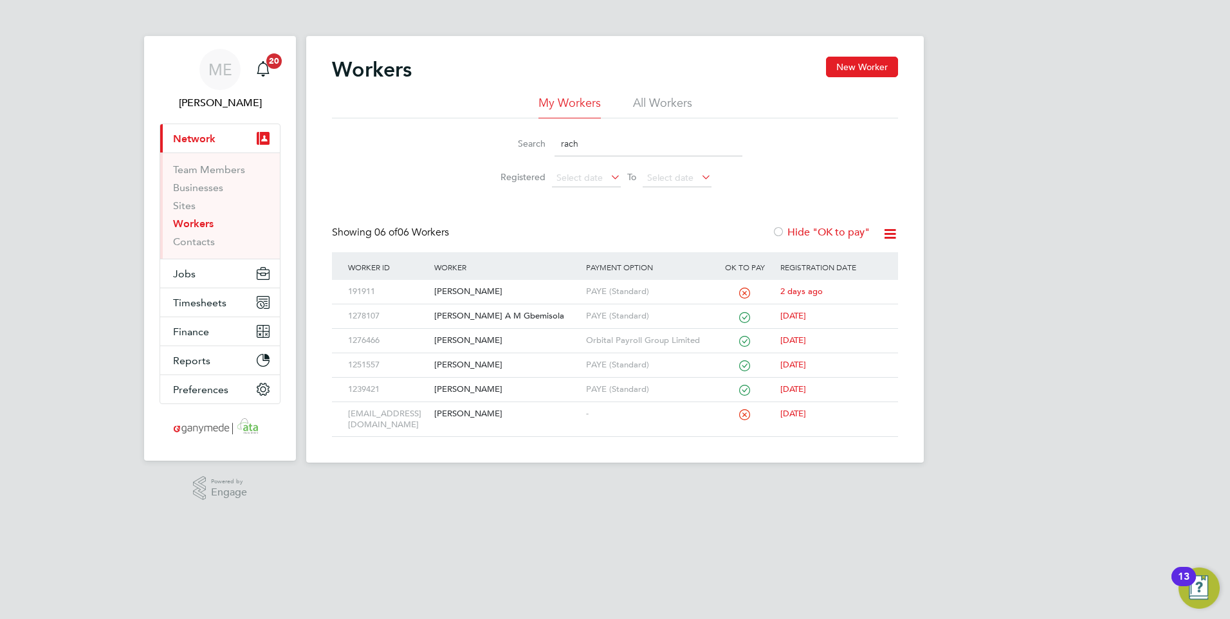
drag, startPoint x: 581, startPoint y: 142, endPoint x: 545, endPoint y: 142, distance: 36.7
click at [545, 142] on div "Search rach" at bounding box center [614, 143] width 255 height 25
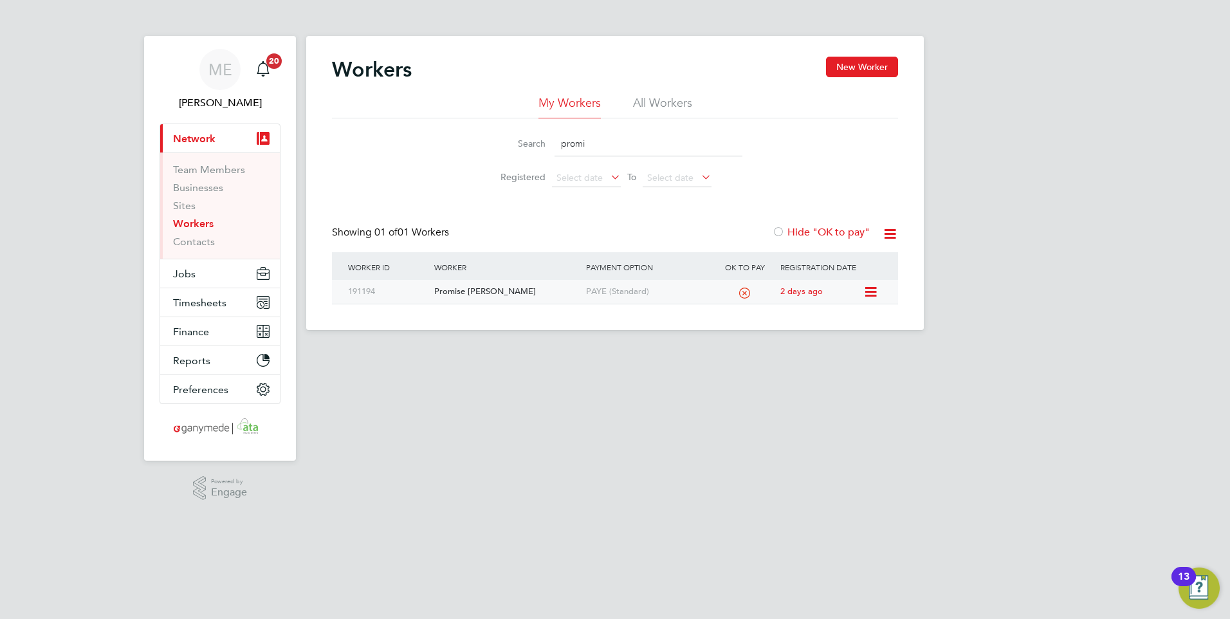
type input "promi"
click at [518, 292] on div "Promise [PERSON_NAME]" at bounding box center [506, 292] width 151 height 24
drag, startPoint x: 583, startPoint y: 143, endPoint x: 420, endPoint y: 143, distance: 162.7
click at [470, 143] on div "Search promi Registered Select date To Select date" at bounding box center [615, 155] width 566 height 75
click at [193, 268] on span "Jobs" at bounding box center [184, 274] width 23 height 12
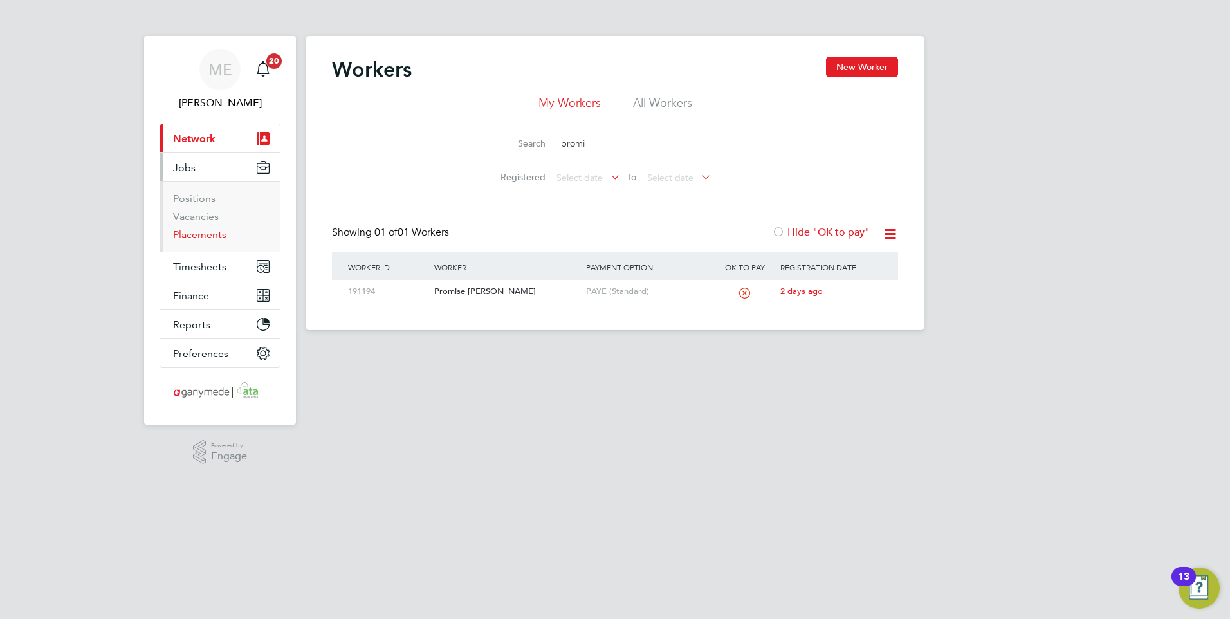
click at [205, 234] on link "Placements" at bounding box center [199, 234] width 53 height 12
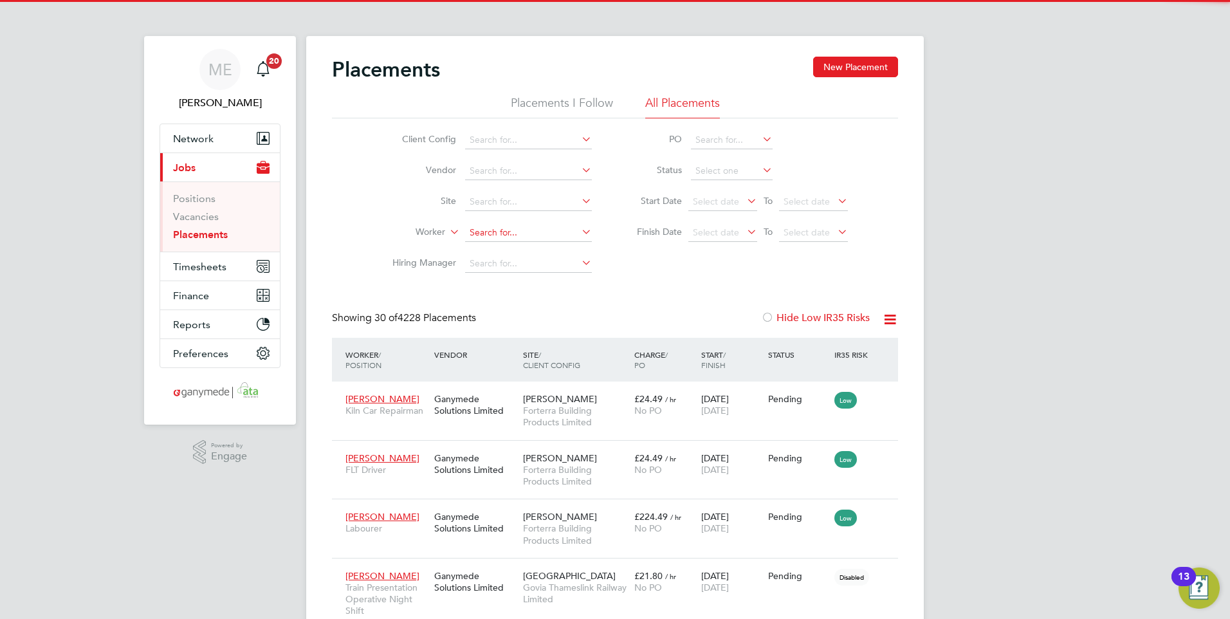
click at [487, 233] on input at bounding box center [528, 233] width 127 height 18
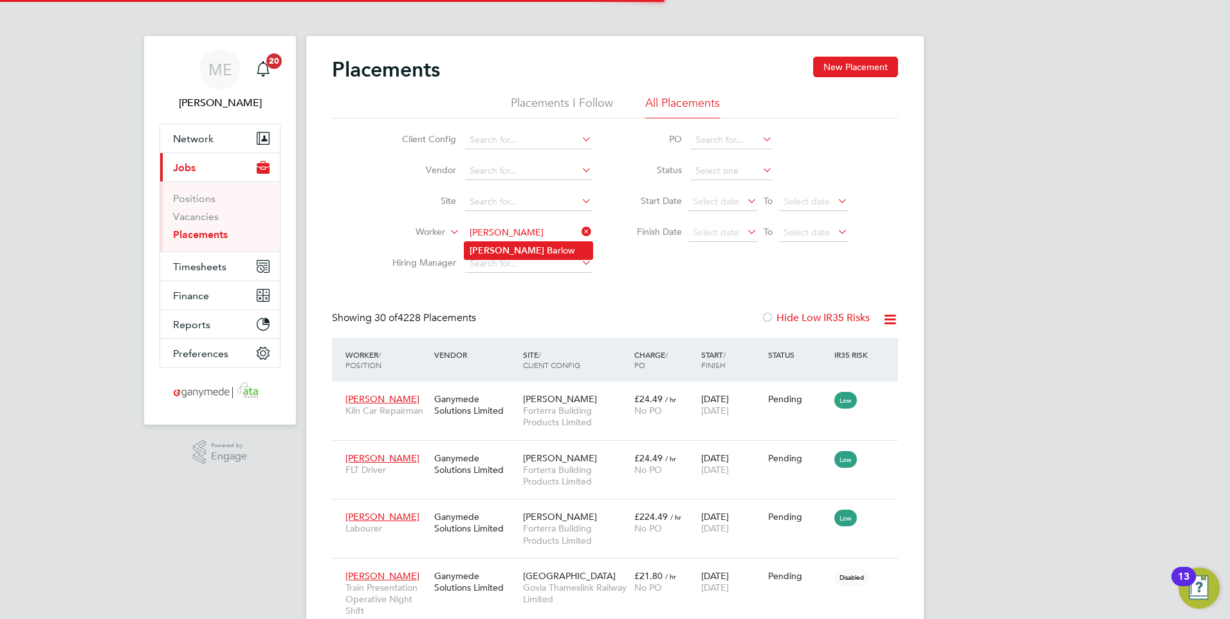
click at [479, 245] on b "Craig" at bounding box center [506, 250] width 75 height 11
type input "Craig Barlow"
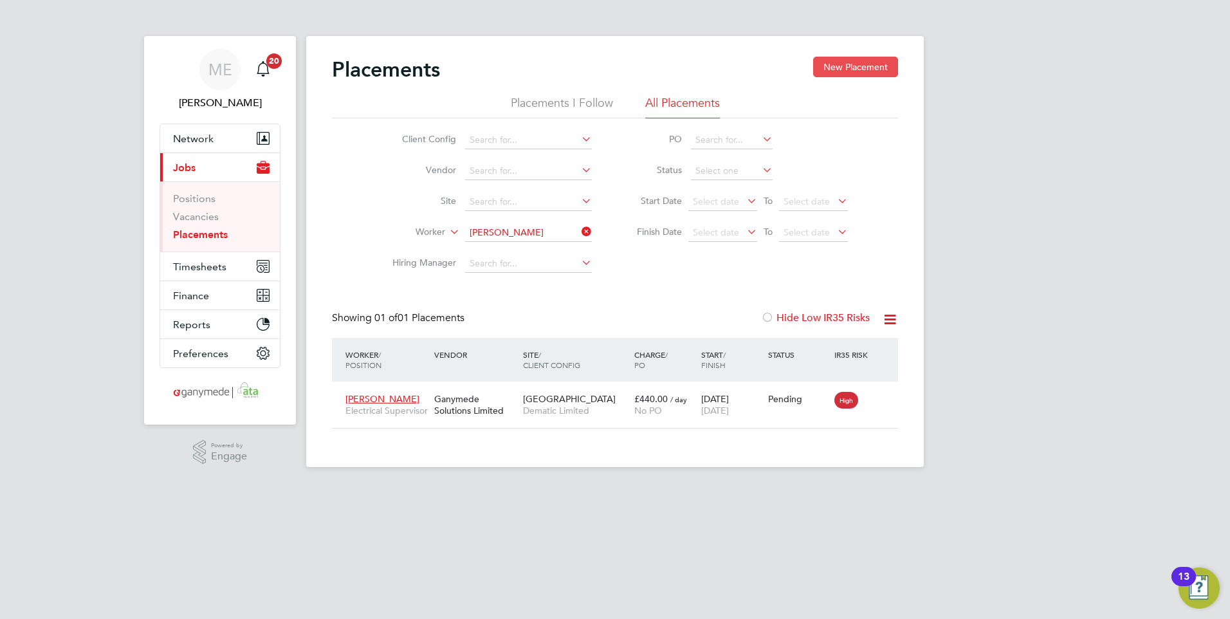
click at [848, 63] on button "New Placement" at bounding box center [855, 67] width 85 height 21
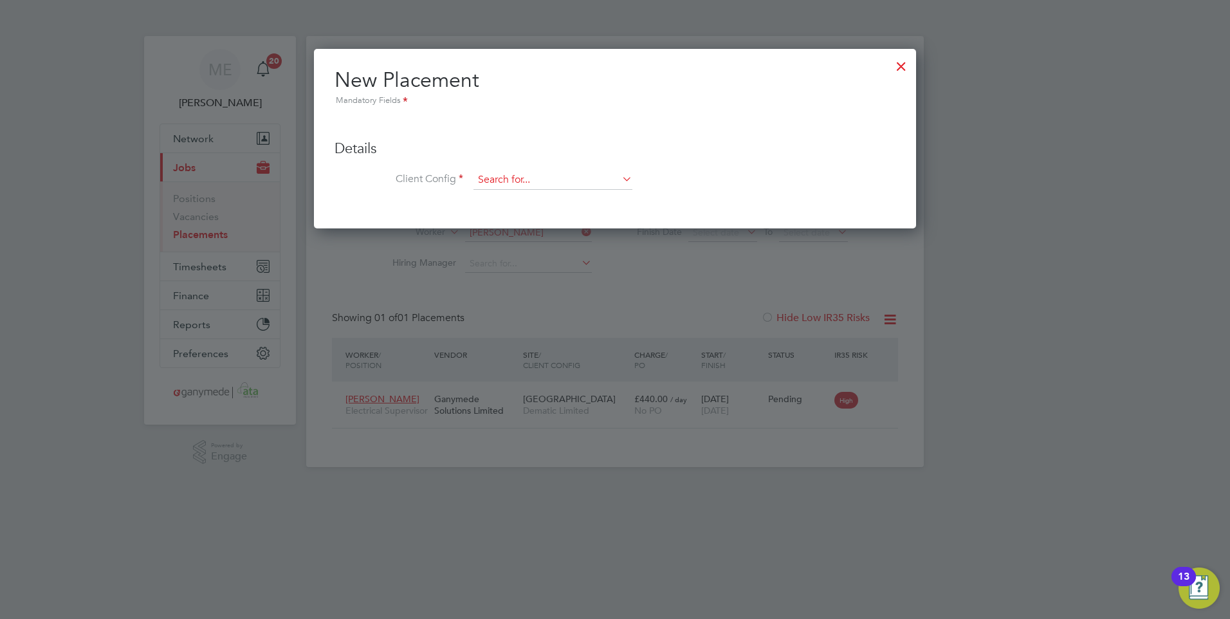
click at [544, 176] on input at bounding box center [552, 179] width 159 height 19
click at [498, 195] on li "Dem atic Limited" at bounding box center [553, 198] width 160 height 17
type input "Dematic Limited"
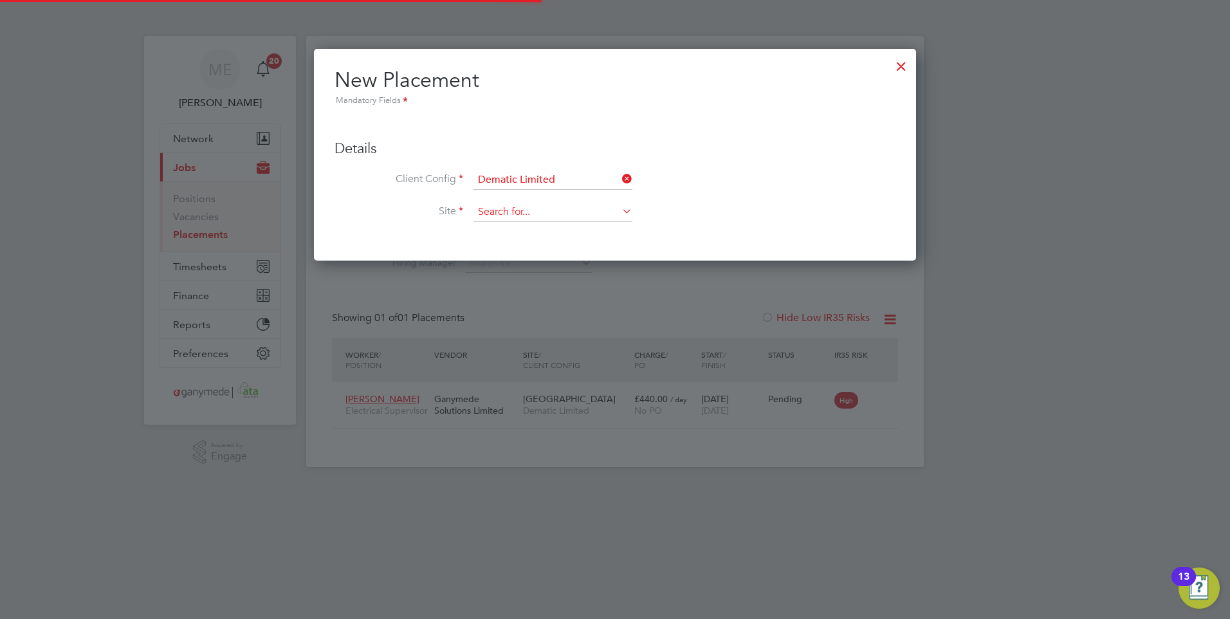
click at [511, 212] on input at bounding box center [552, 212] width 159 height 19
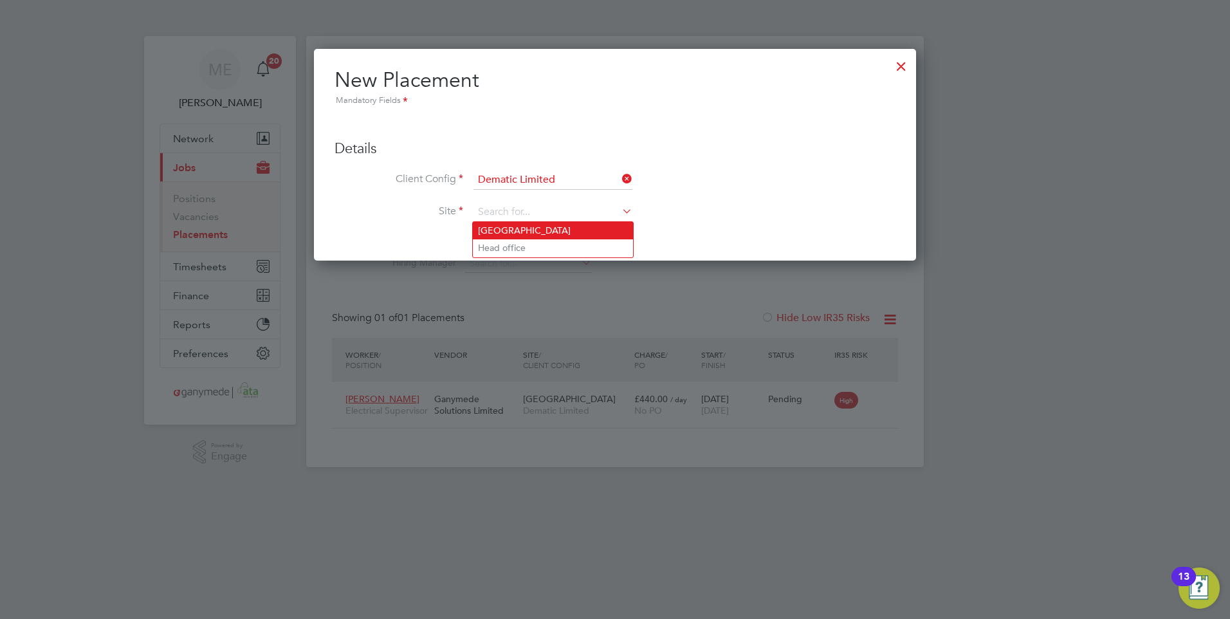
click at [541, 228] on li "[GEOGRAPHIC_DATA]" at bounding box center [553, 230] width 160 height 17
type input "[GEOGRAPHIC_DATA]"
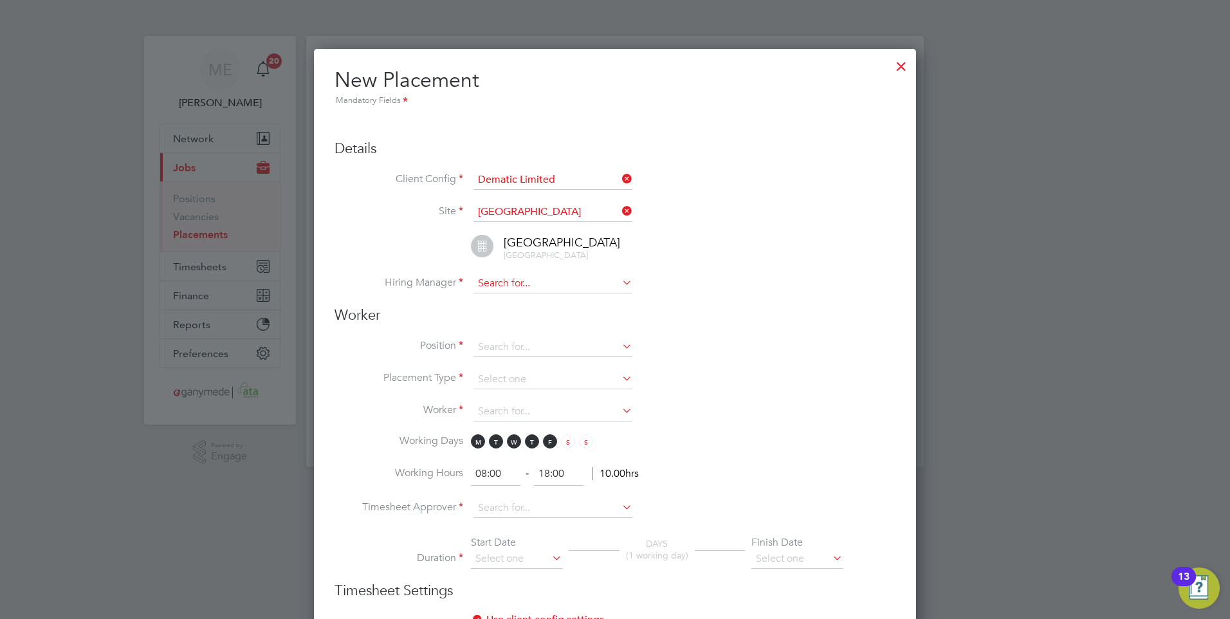
click at [515, 276] on input at bounding box center [552, 283] width 159 height 19
click at [511, 302] on li "Luke McDaid" at bounding box center [553, 301] width 160 height 17
type input "Luke McDaid"
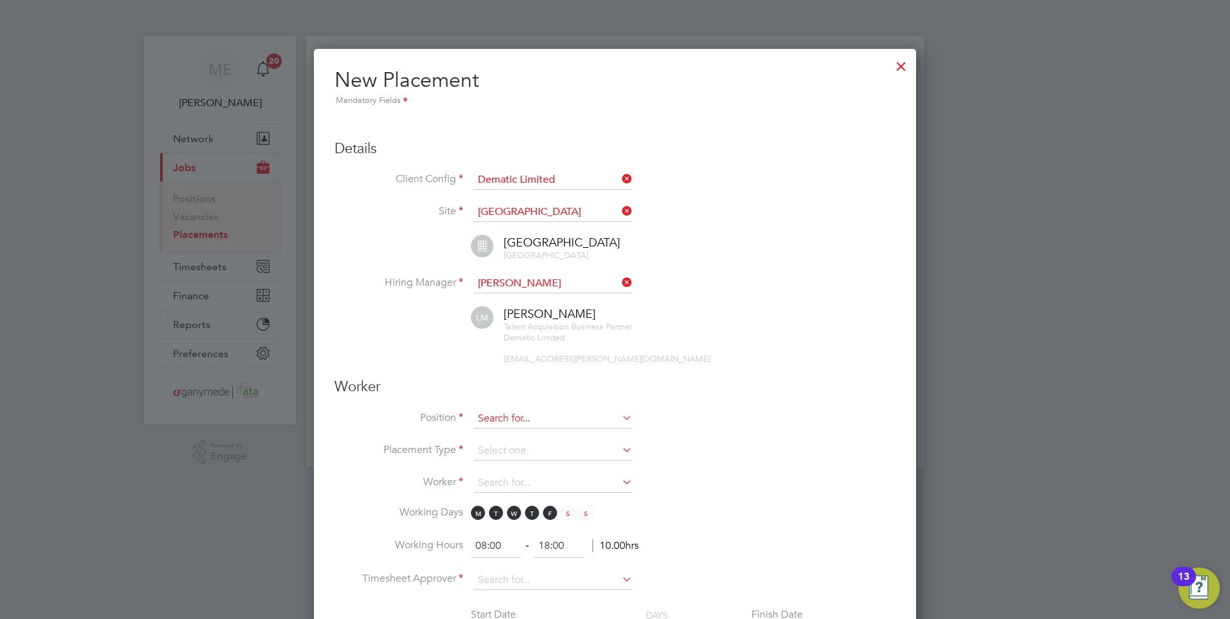
click at [499, 412] on input at bounding box center [552, 418] width 159 height 19
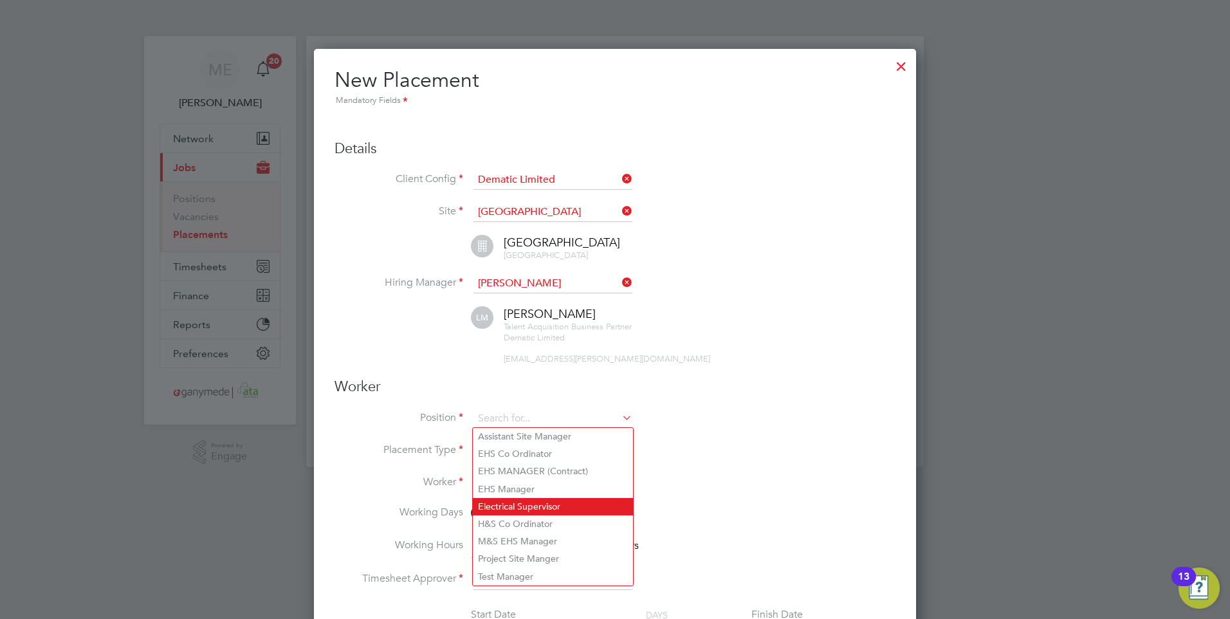
click at [526, 498] on li "Electrical Supervisor" at bounding box center [553, 506] width 160 height 17
type input "Electrical Supervisor"
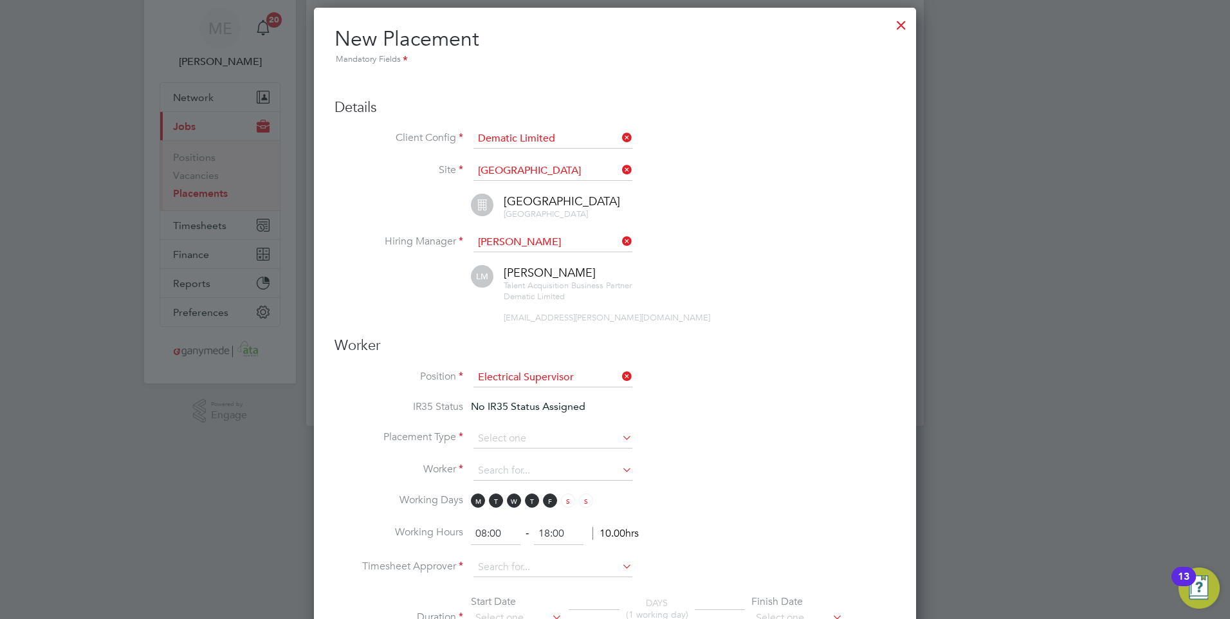
scroll to position [64, 0]
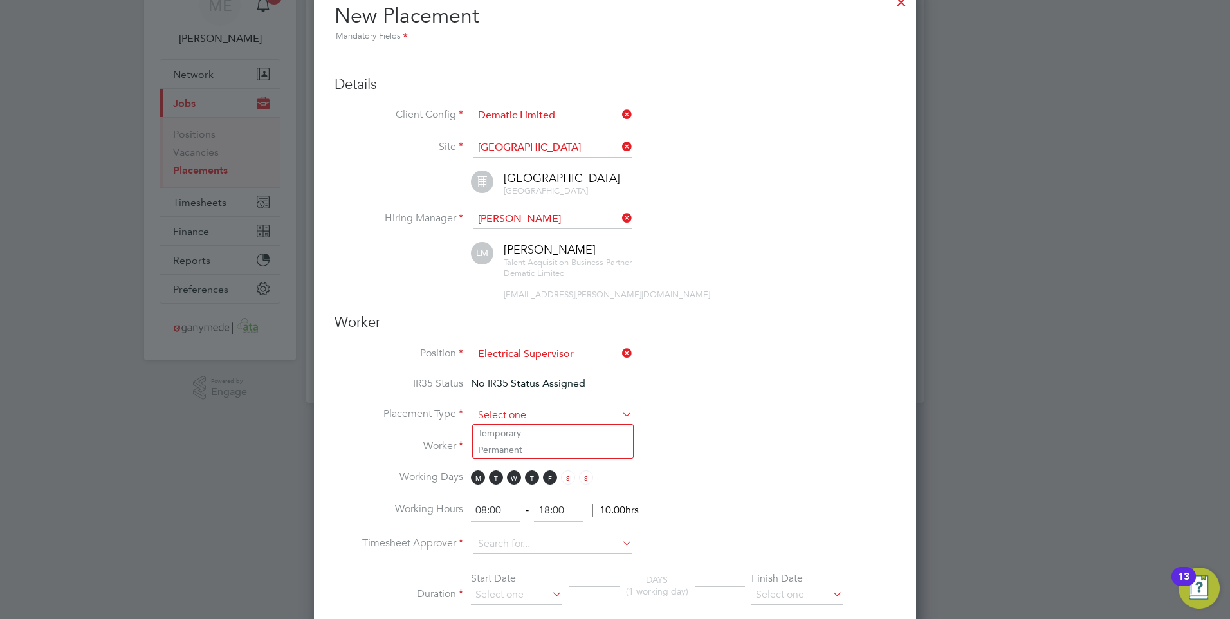
click at [498, 420] on input at bounding box center [552, 415] width 159 height 19
click at [498, 430] on li "Temporary" at bounding box center [553, 432] width 160 height 17
type input "Temporary"
click at [501, 442] on input at bounding box center [552, 447] width 159 height 19
click at [531, 462] on li "Craig Barl ow (1272364)" at bounding box center [553, 465] width 160 height 17
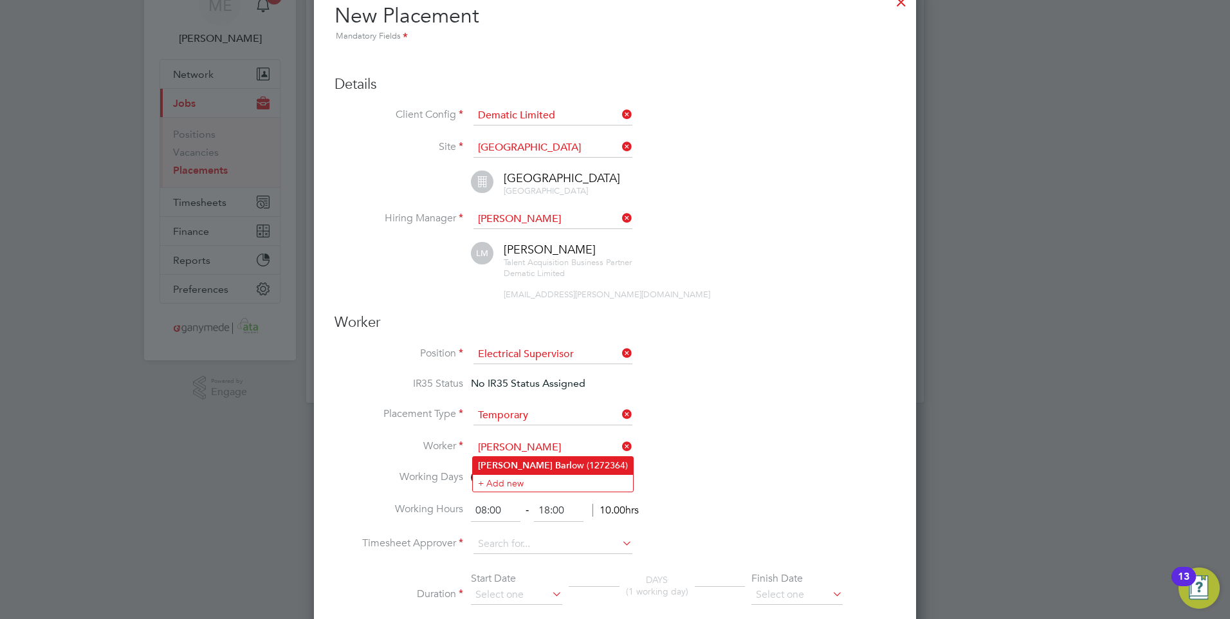
type input "Craig Barlow (1272364)"
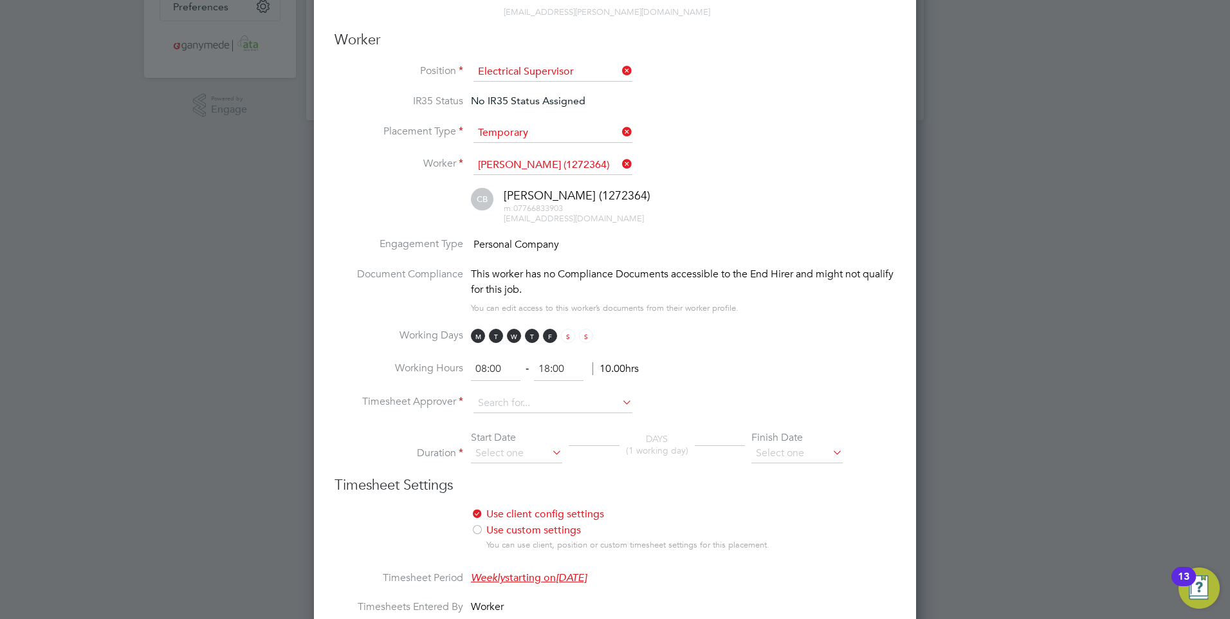
scroll to position [386, 0]
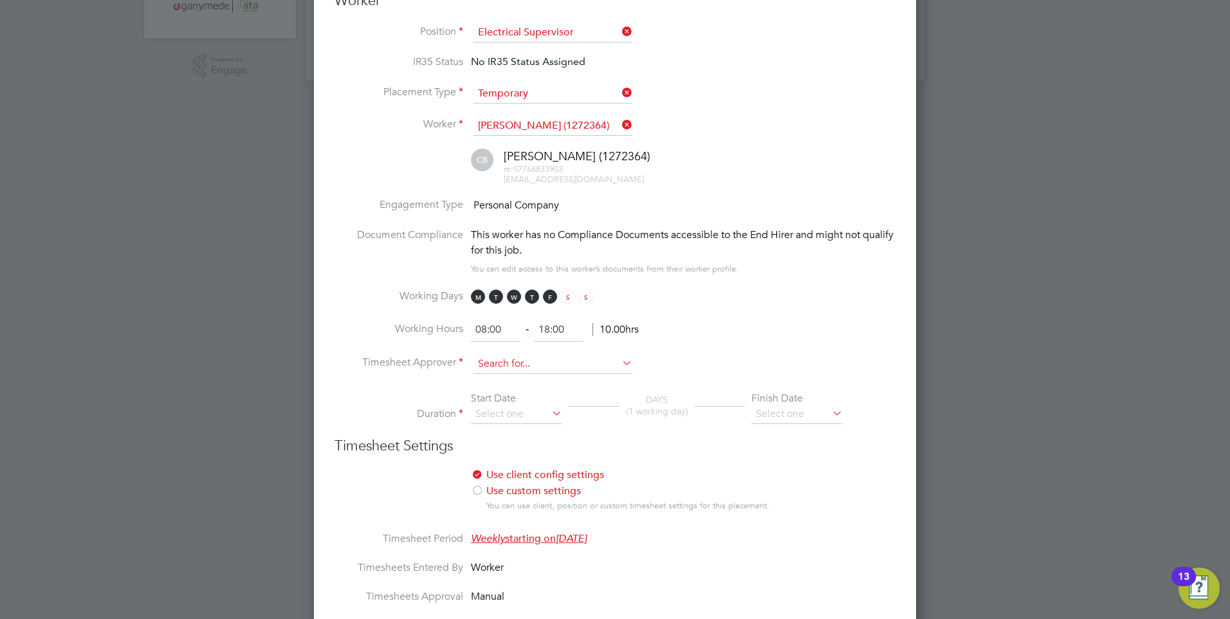
click at [489, 359] on input at bounding box center [552, 363] width 159 height 19
click at [500, 378] on li "Luke McDaid" at bounding box center [553, 380] width 160 height 17
type input "Luke McDaid"
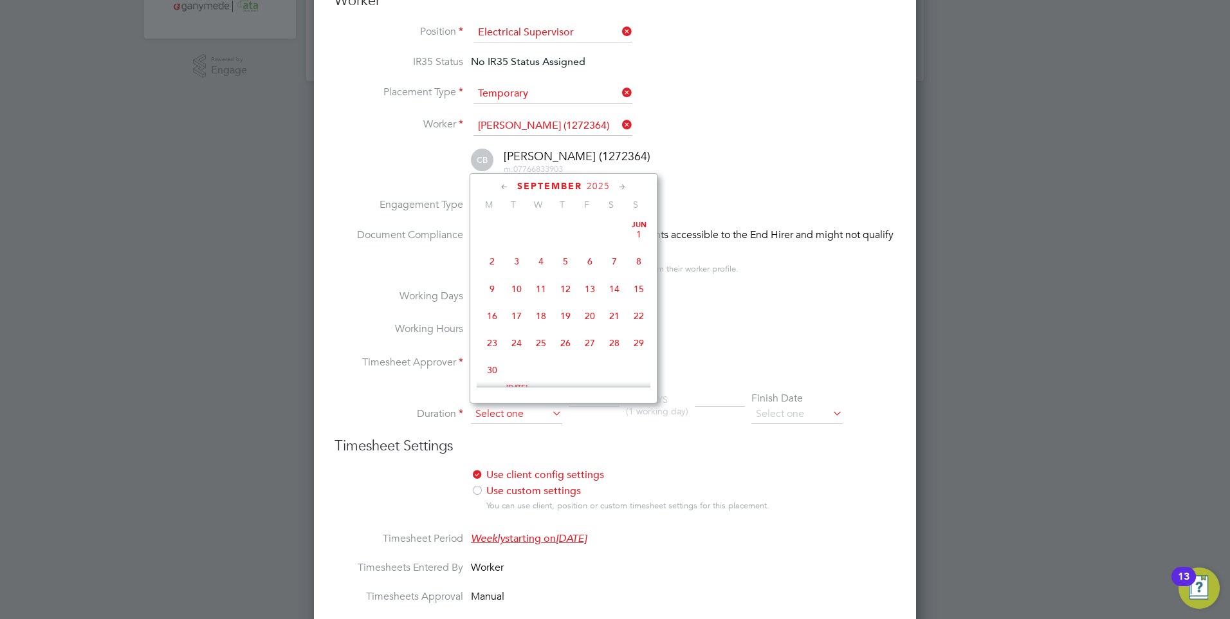
click at [513, 410] on input at bounding box center [516, 414] width 91 height 19
click at [610, 359] on span "4" at bounding box center [614, 350] width 24 height 24
type input "04 Oct 2025"
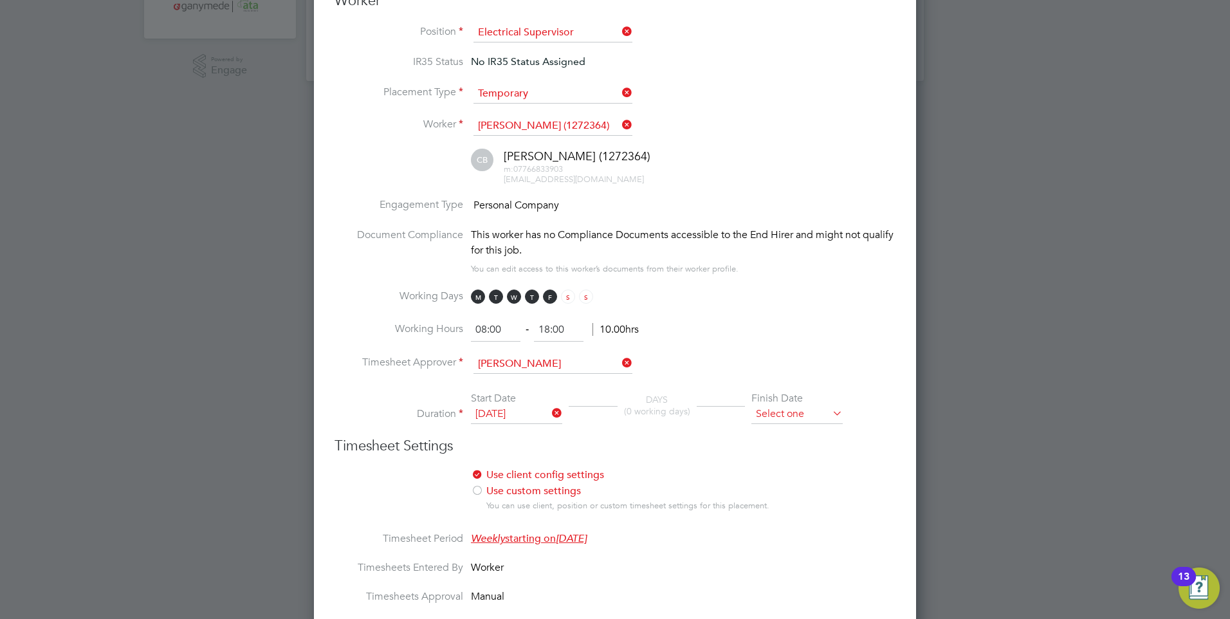
click at [797, 414] on input at bounding box center [796, 414] width 91 height 19
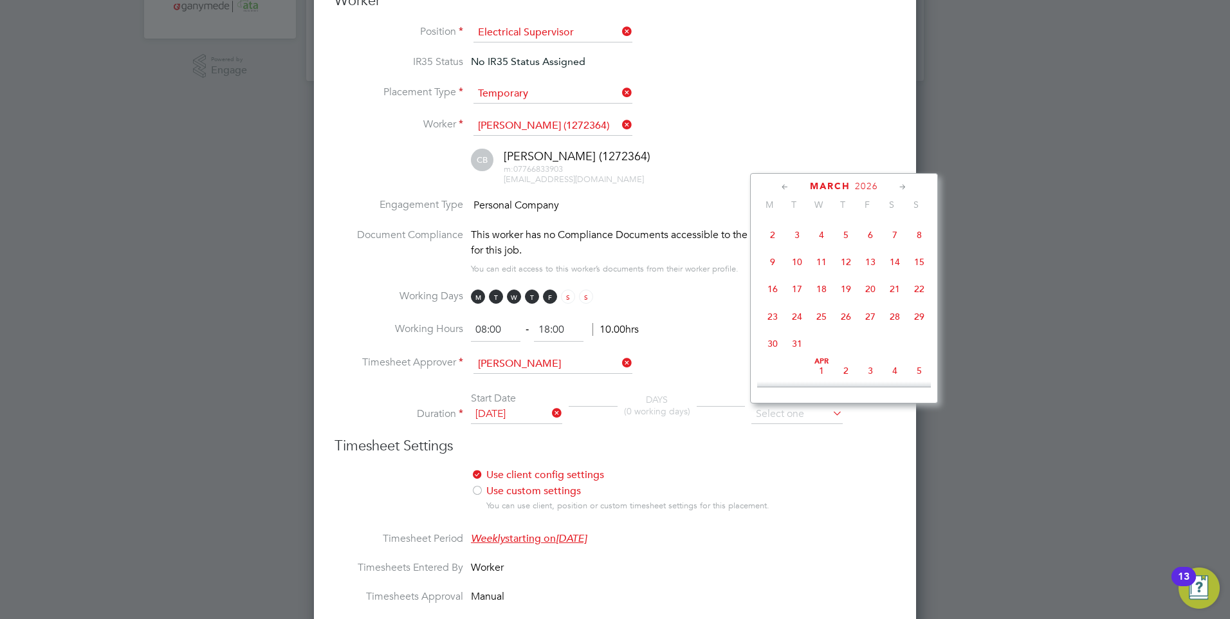
scroll to position [1134, 0]
click at [799, 334] on span "31" at bounding box center [797, 321] width 24 height 24
type input "31 Mar 2026"
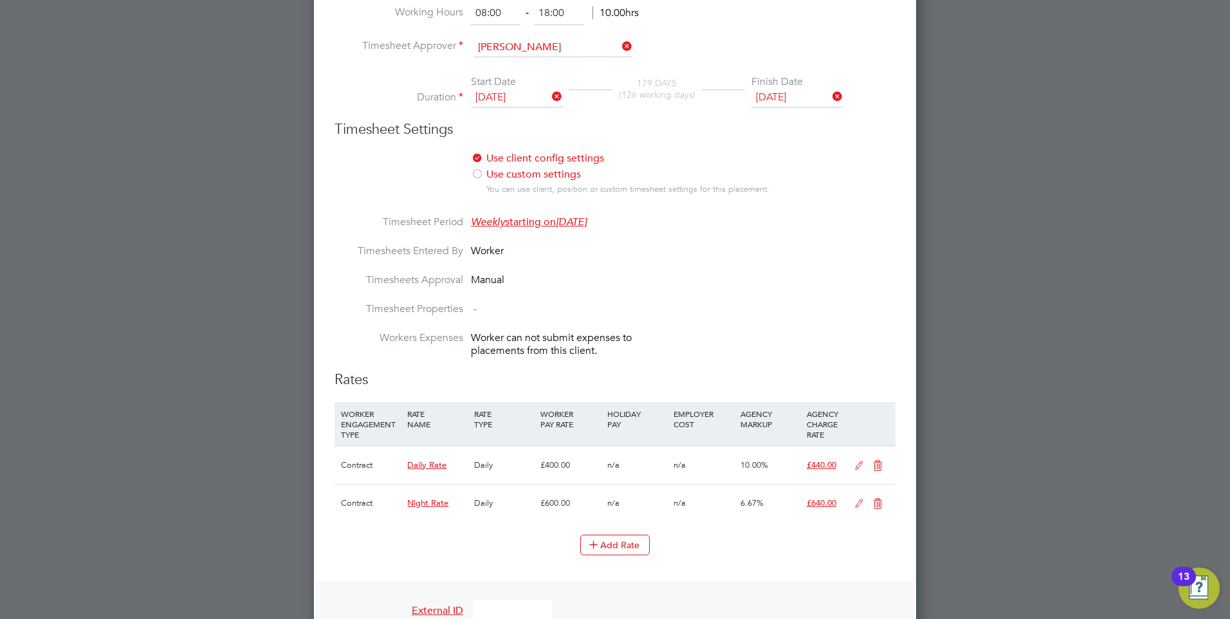
scroll to position [707, 0]
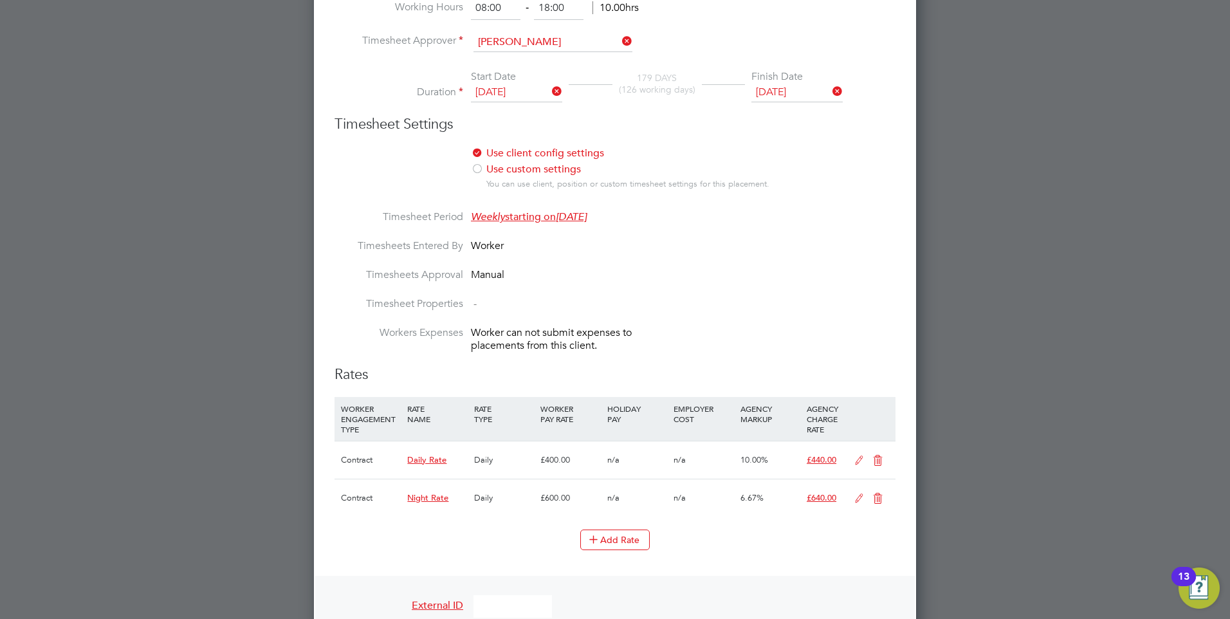
click at [878, 456] on icon at bounding box center [877, 460] width 16 height 10
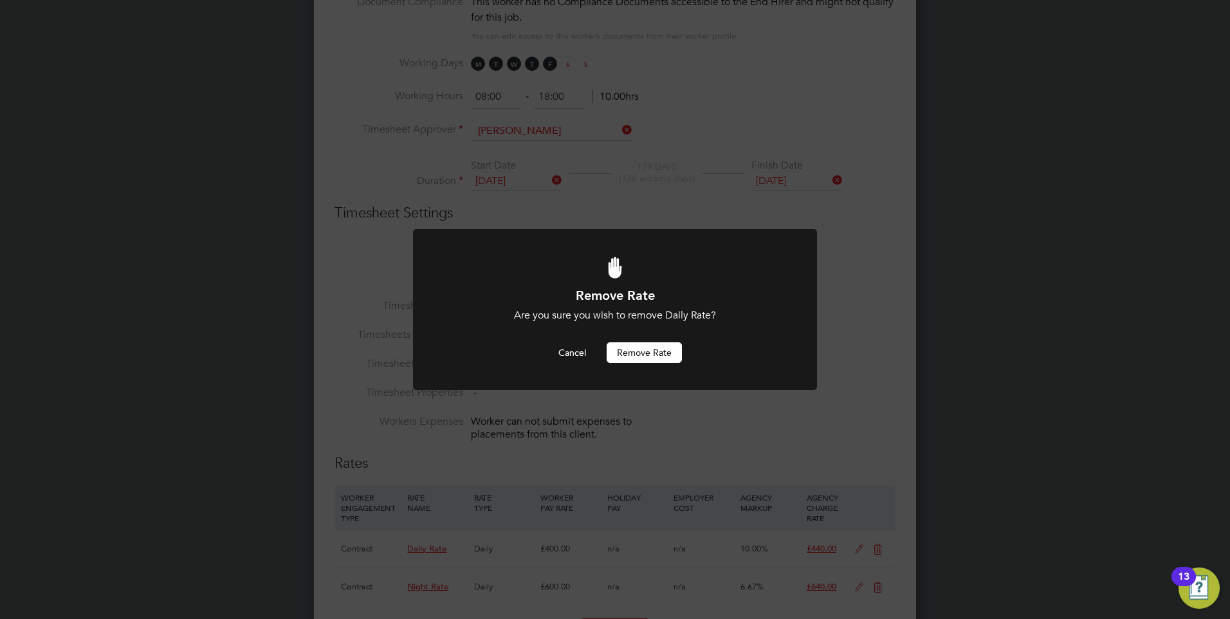
scroll to position [0, 0]
click at [582, 350] on button "Cancel" at bounding box center [572, 352] width 48 height 21
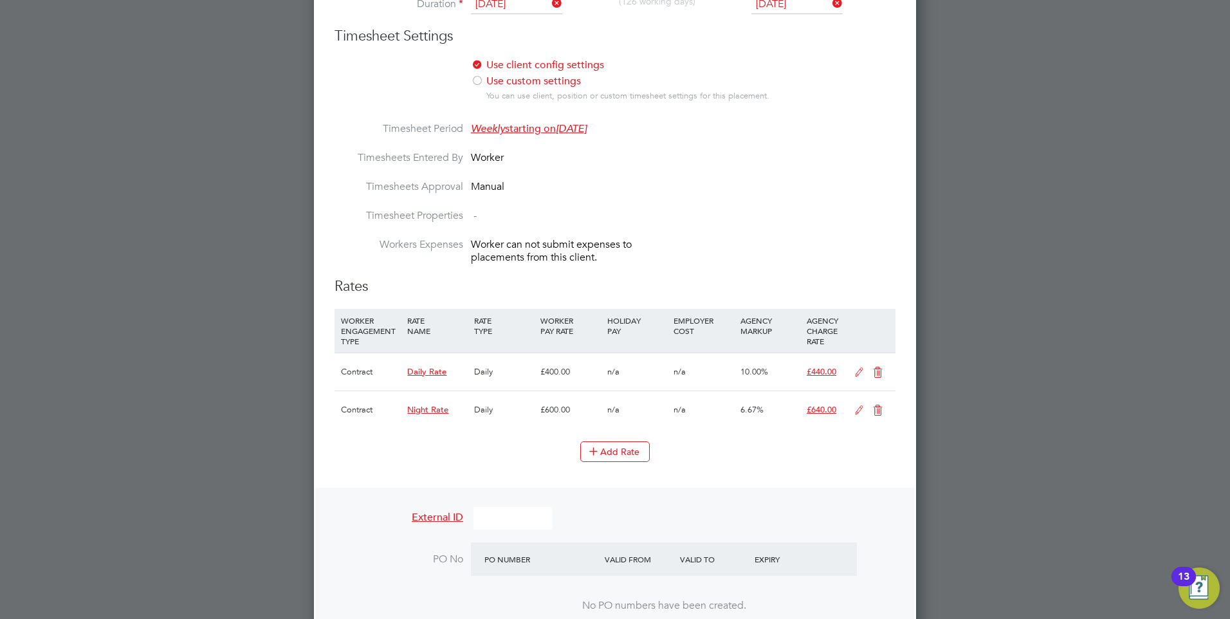
scroll to position [812, 0]
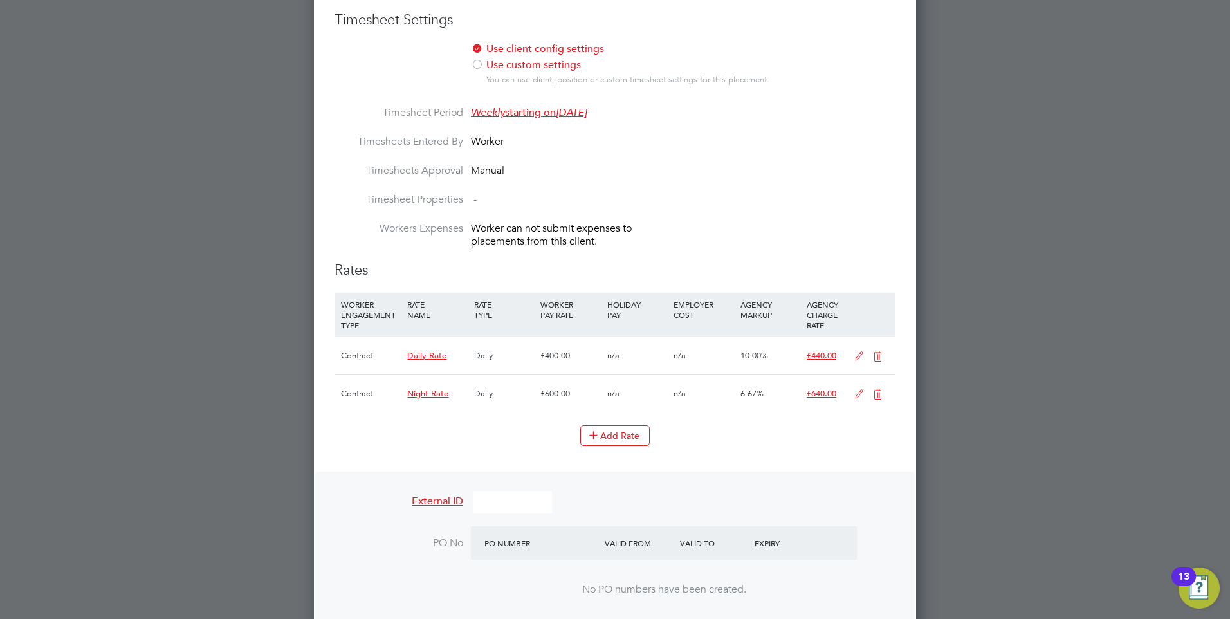
click at [858, 354] on icon at bounding box center [859, 356] width 16 height 10
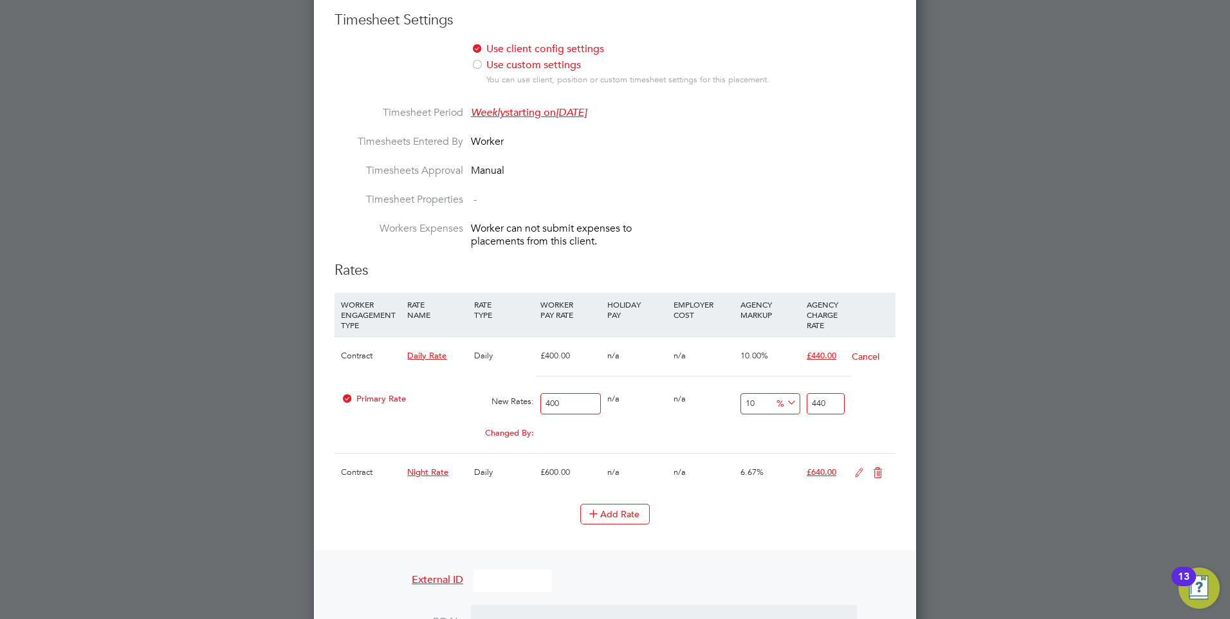
drag, startPoint x: 566, startPoint y: 403, endPoint x: 542, endPoint y: 401, distance: 23.8
click at [542, 401] on input "400" at bounding box center [570, 403] width 60 height 21
type input "4"
type input "4.4"
type input "44"
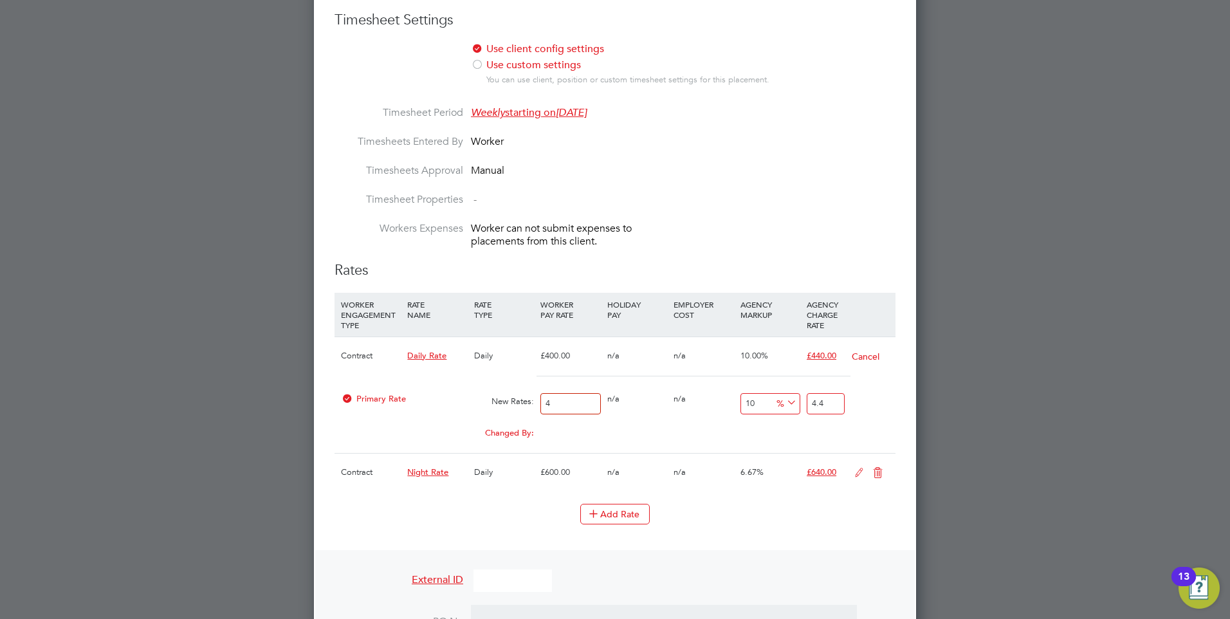
type input "48.4"
type input "440"
type input "484"
type input "440"
drag, startPoint x: 841, startPoint y: 406, endPoint x: 810, endPoint y: 407, distance: 30.9
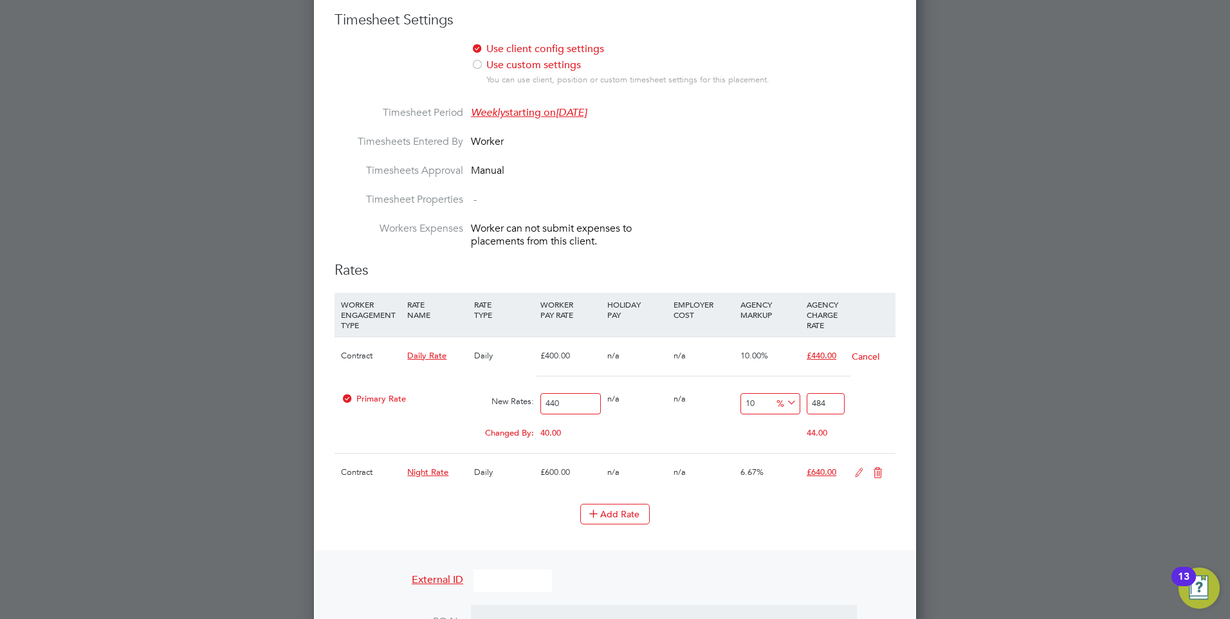
click at [810, 407] on input "484" at bounding box center [825, 403] width 38 height 21
type input "-99.0909090909091"
type input "4"
type input "-89.0909090909091"
type input "48"
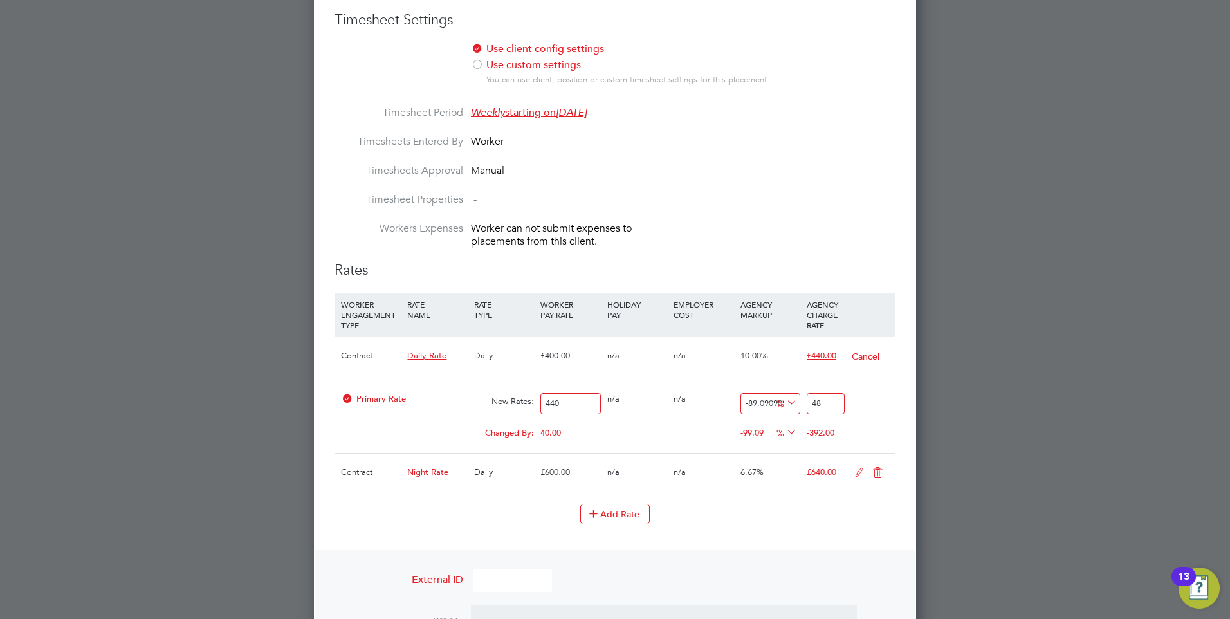
type input "9.090909090909092"
type input "480"
click at [720, 493] on li "WORKER ENGAGEMENT TYPE RATE NAME RATE TYPE WORKER PAY RATE HOLIDAY PAY EMPLOYER…" at bounding box center [614, 398] width 561 height 211
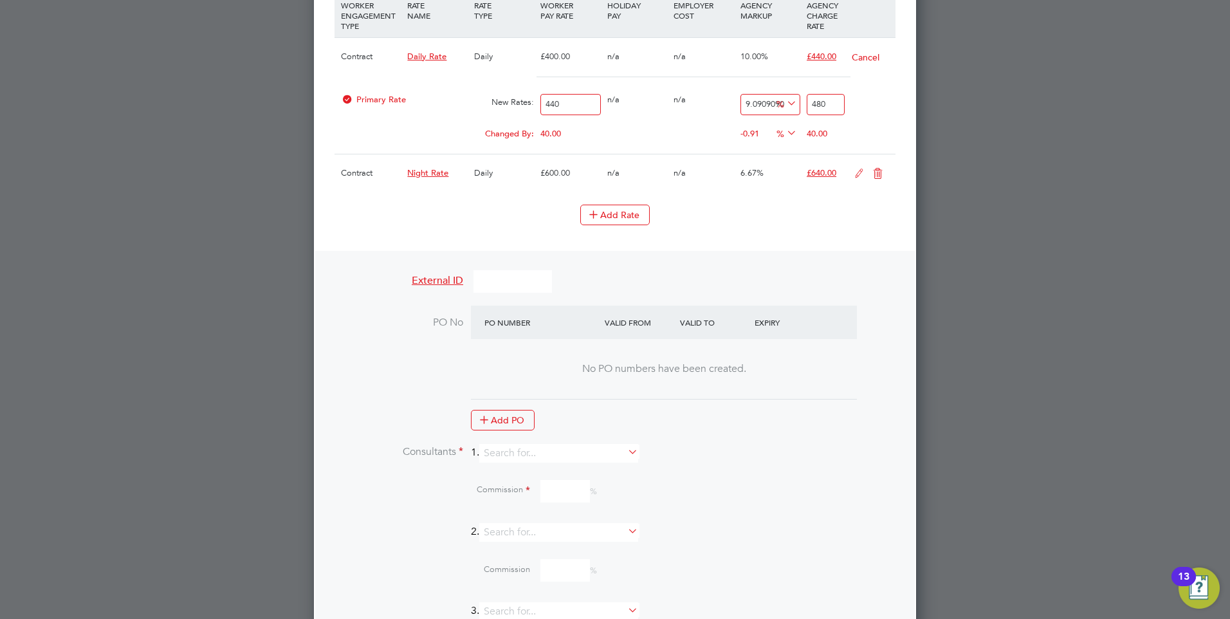
scroll to position [1133, 0]
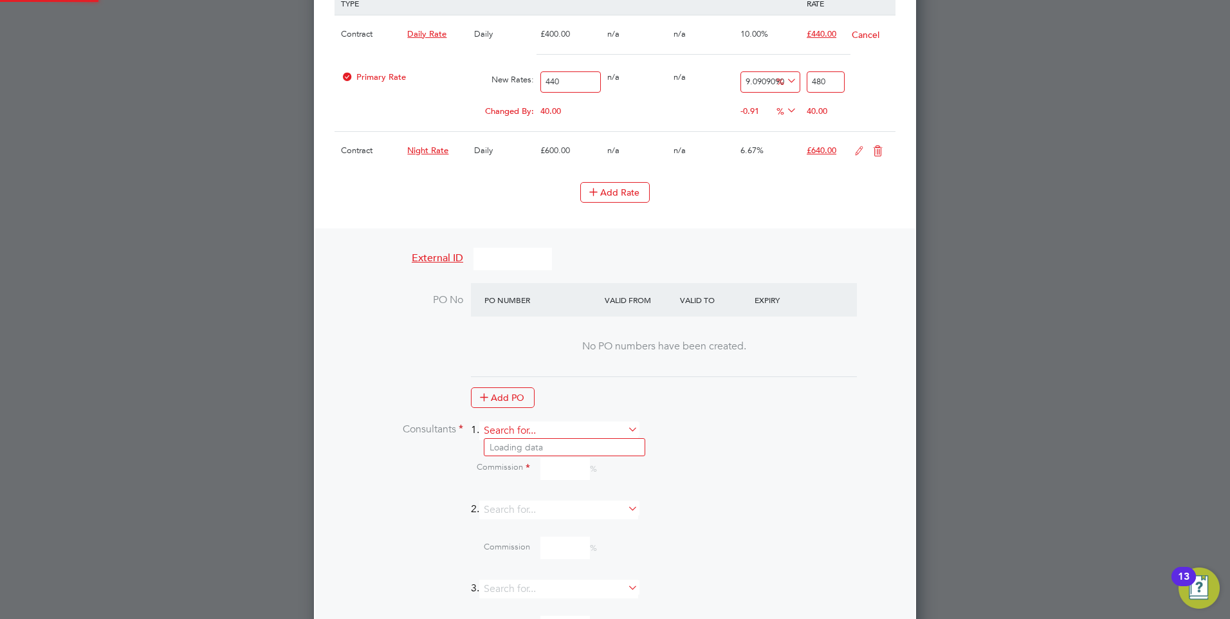
click at [548, 433] on input at bounding box center [558, 430] width 159 height 19
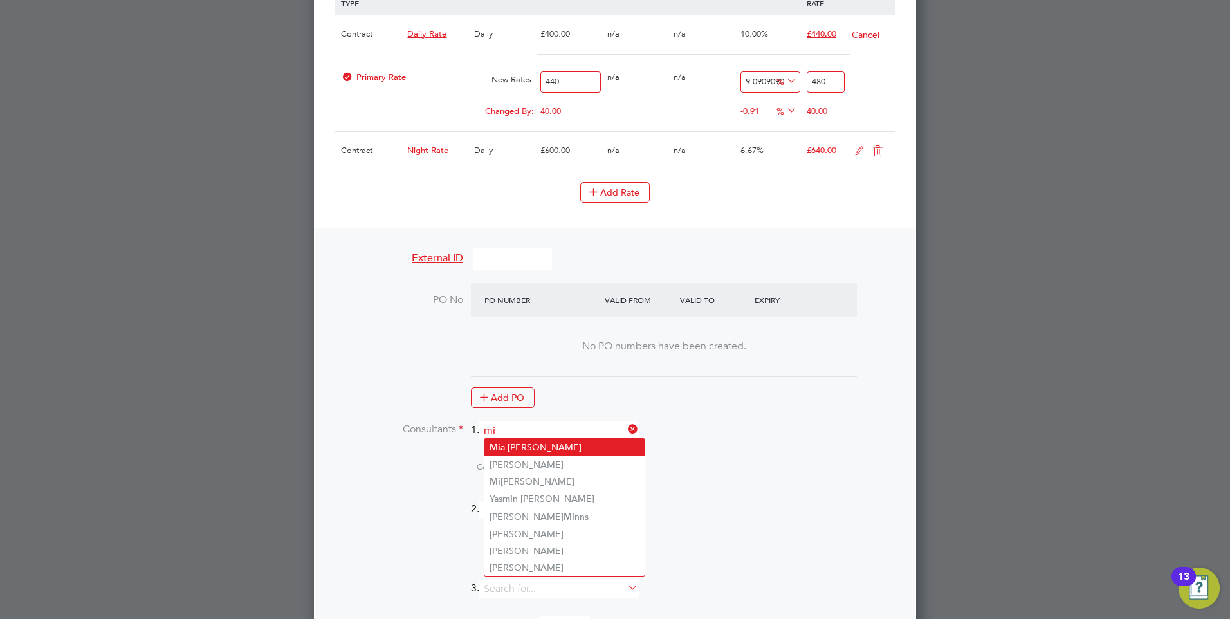
click at [505, 441] on li "Mi a Eckersley" at bounding box center [564, 447] width 160 height 17
type input "[PERSON_NAME]"
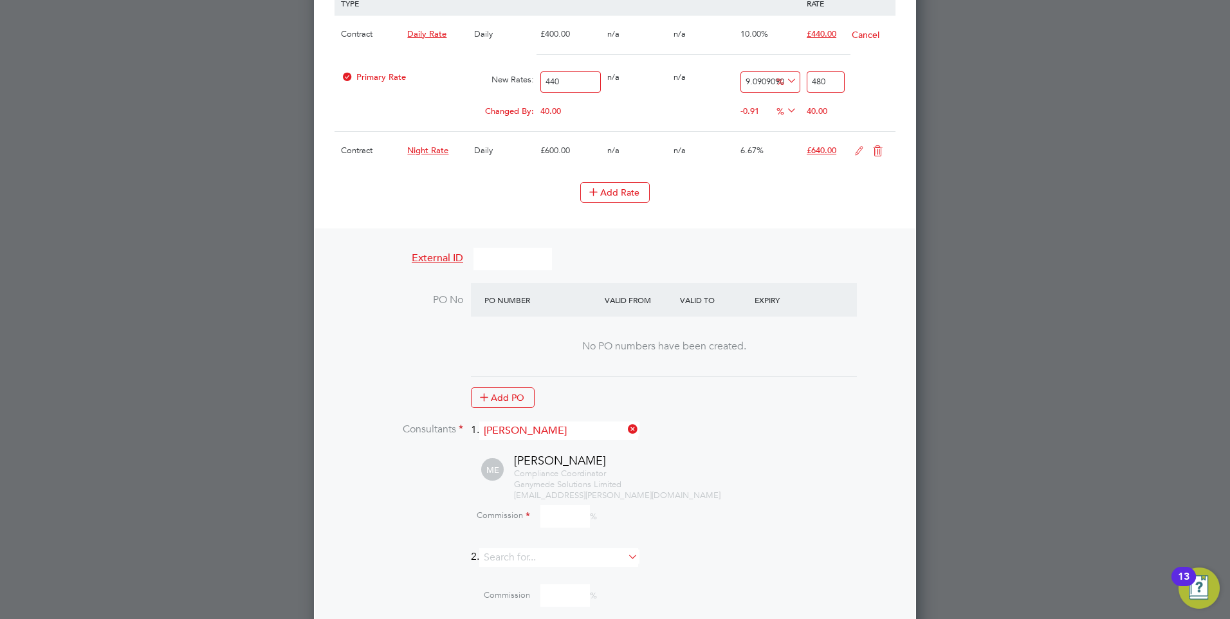
click at [559, 510] on input at bounding box center [565, 516] width 50 height 23
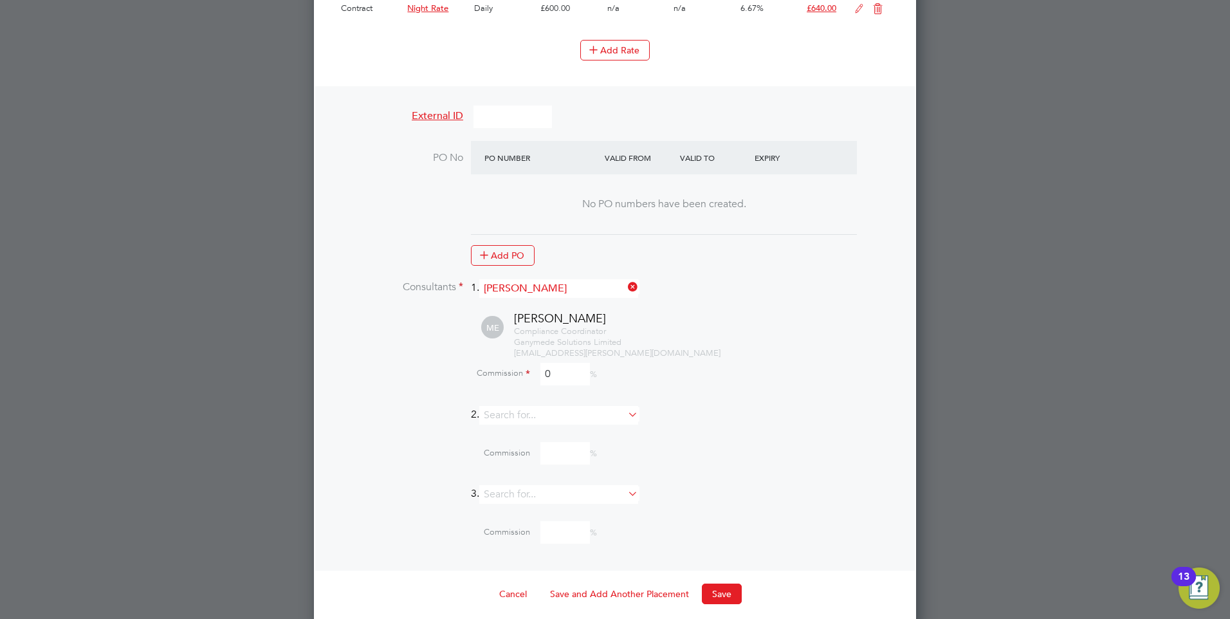
scroll to position [1284, 0]
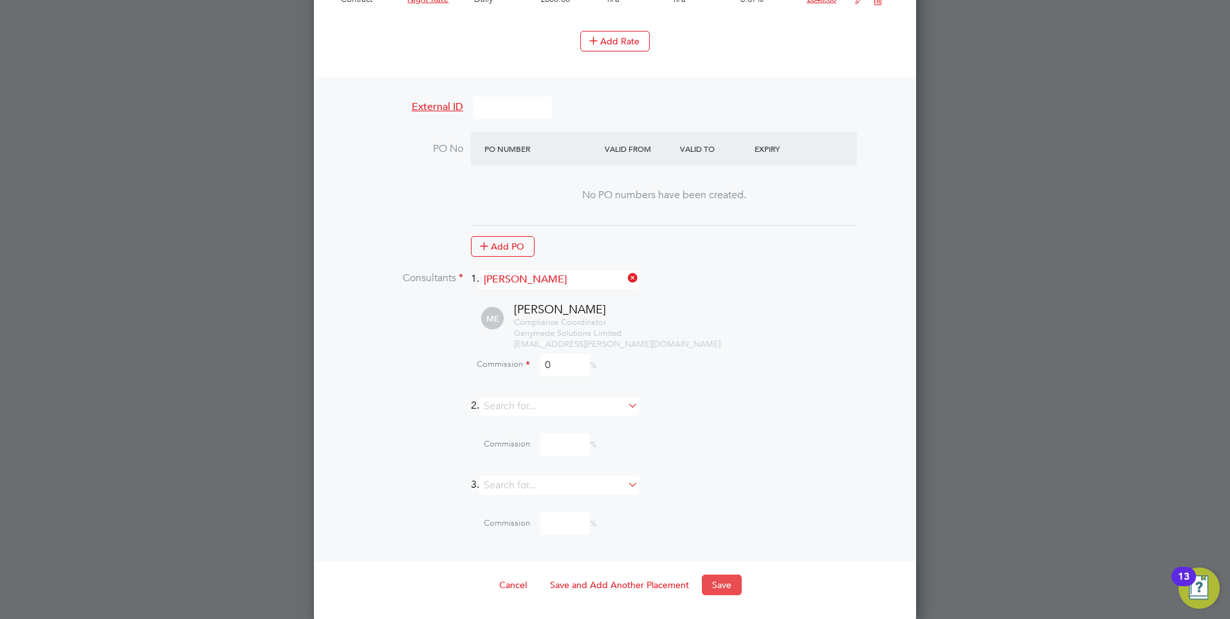
type input "0"
click at [722, 581] on button "Save" at bounding box center [722, 584] width 40 height 21
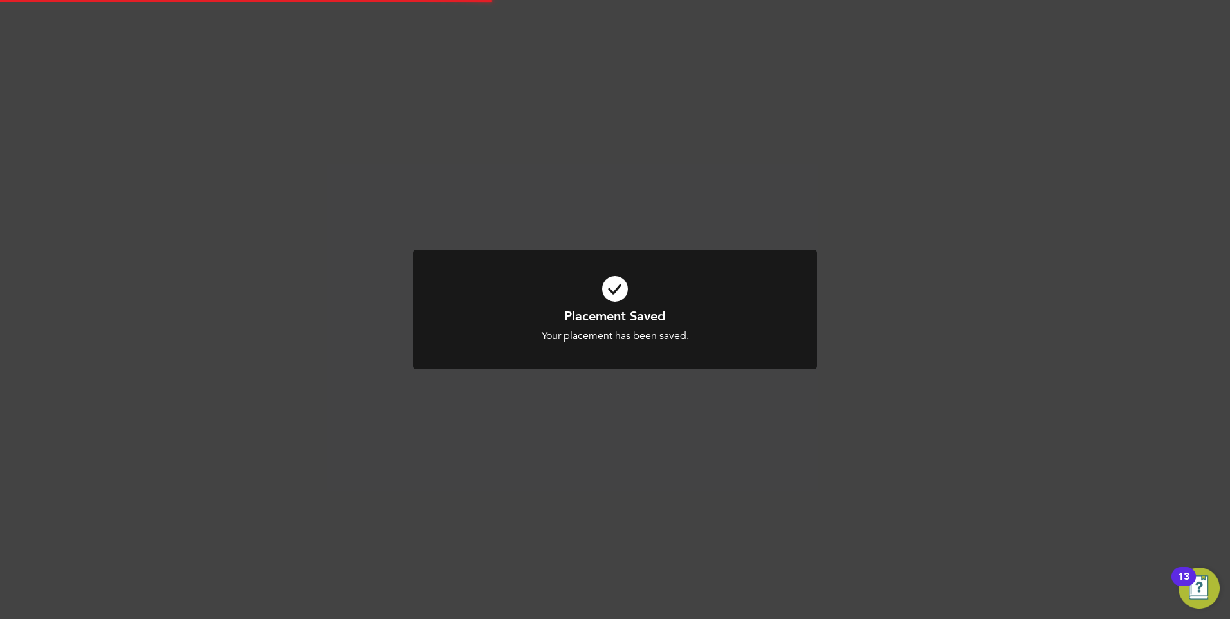
scroll to position [12, 33]
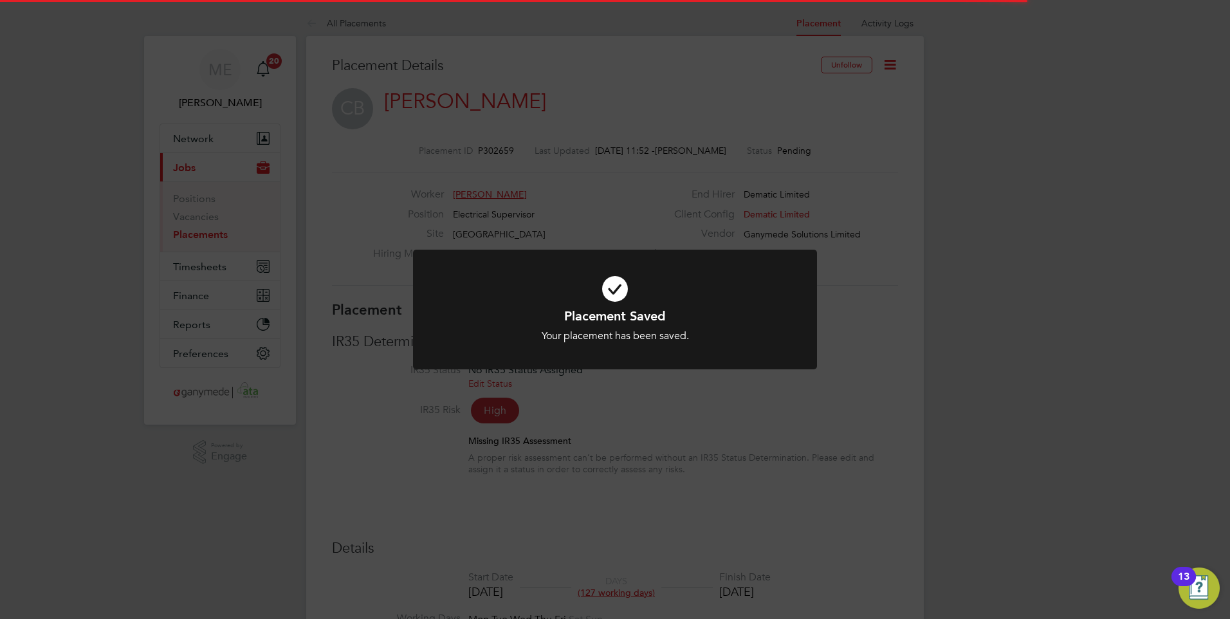
click at [763, 494] on div "Placement Saved Your placement has been saved. Cancel Okay" at bounding box center [615, 309] width 1230 height 619
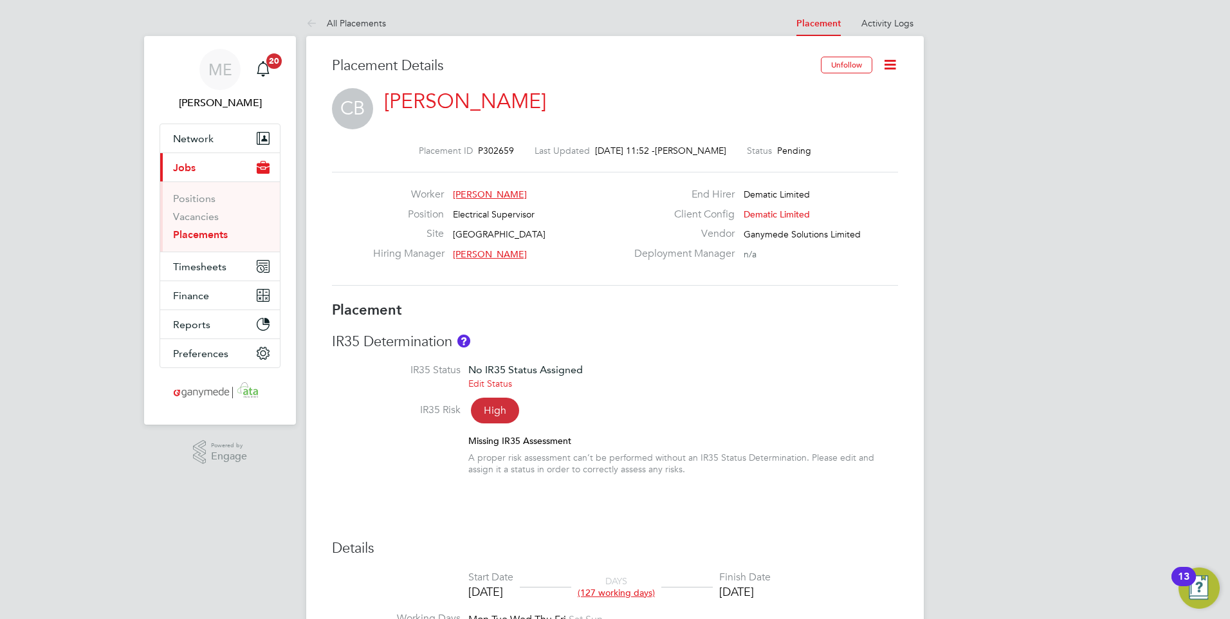
click at [444, 99] on link "[PERSON_NAME]" at bounding box center [465, 101] width 162 height 25
click at [307, 17] on icon at bounding box center [314, 24] width 16 height 16
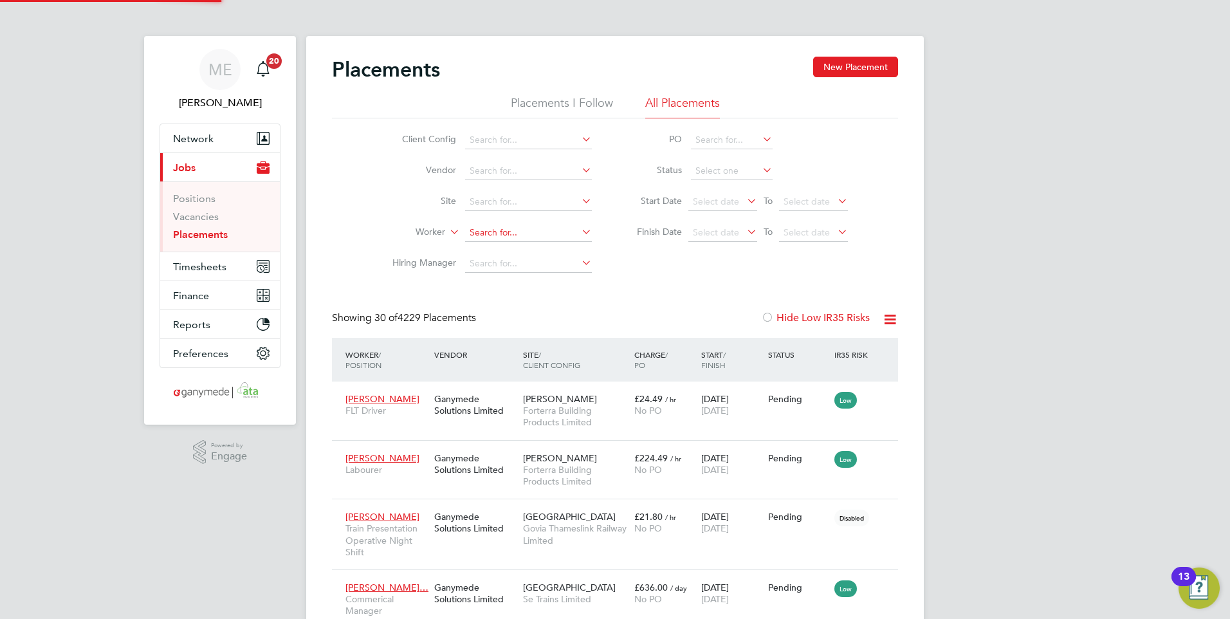
scroll to position [60, 89]
click at [224, 134] on button "Network" at bounding box center [220, 138] width 120 height 28
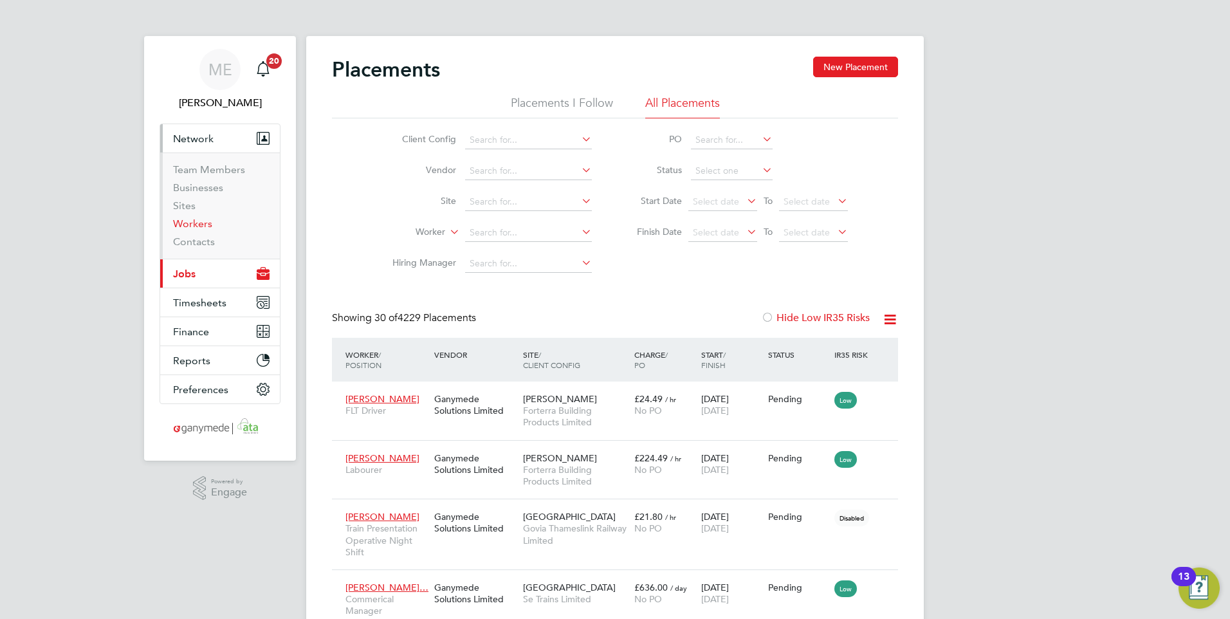
click at [199, 223] on link "Workers" at bounding box center [192, 223] width 39 height 12
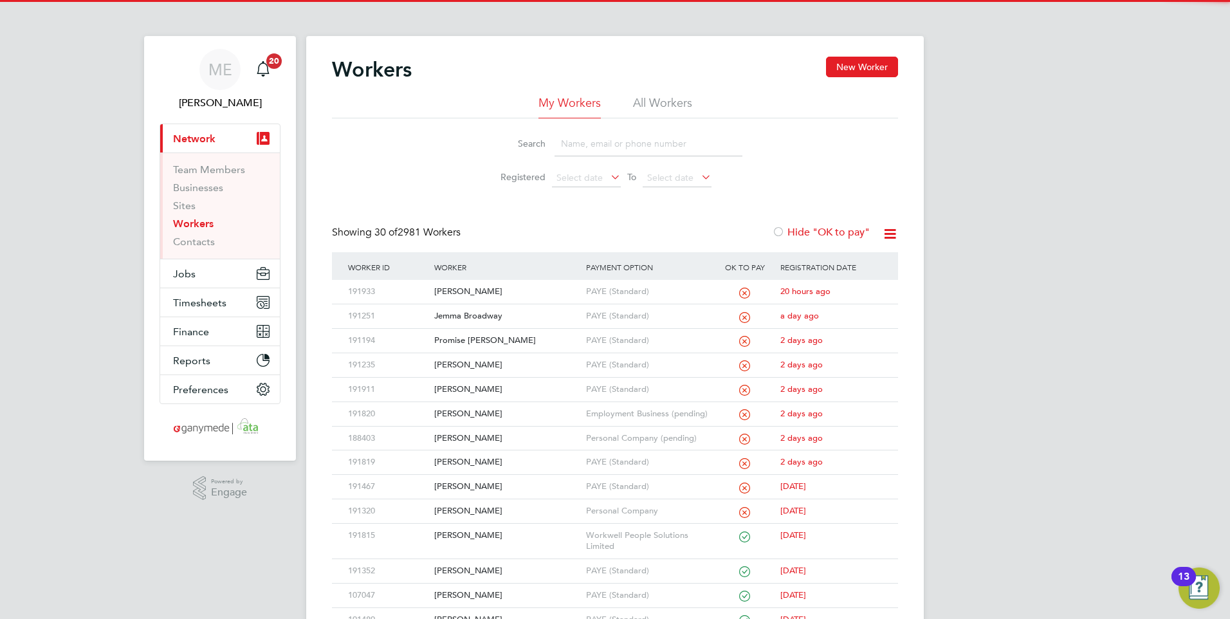
click at [591, 149] on input at bounding box center [648, 143] width 188 height 25
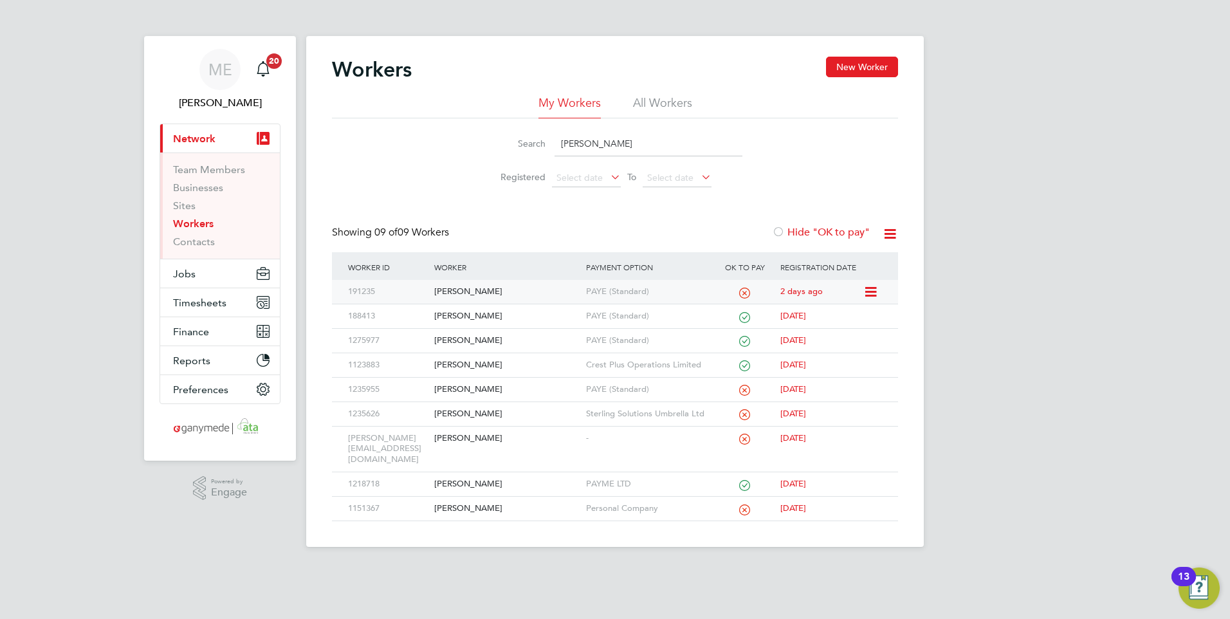
type input "shaun"
click at [482, 284] on div "Shaun Elliott" at bounding box center [506, 292] width 151 height 24
drag, startPoint x: 633, startPoint y: 149, endPoint x: 552, endPoint y: 131, distance: 83.0
click at [555, 134] on input "shaun" at bounding box center [648, 143] width 188 height 25
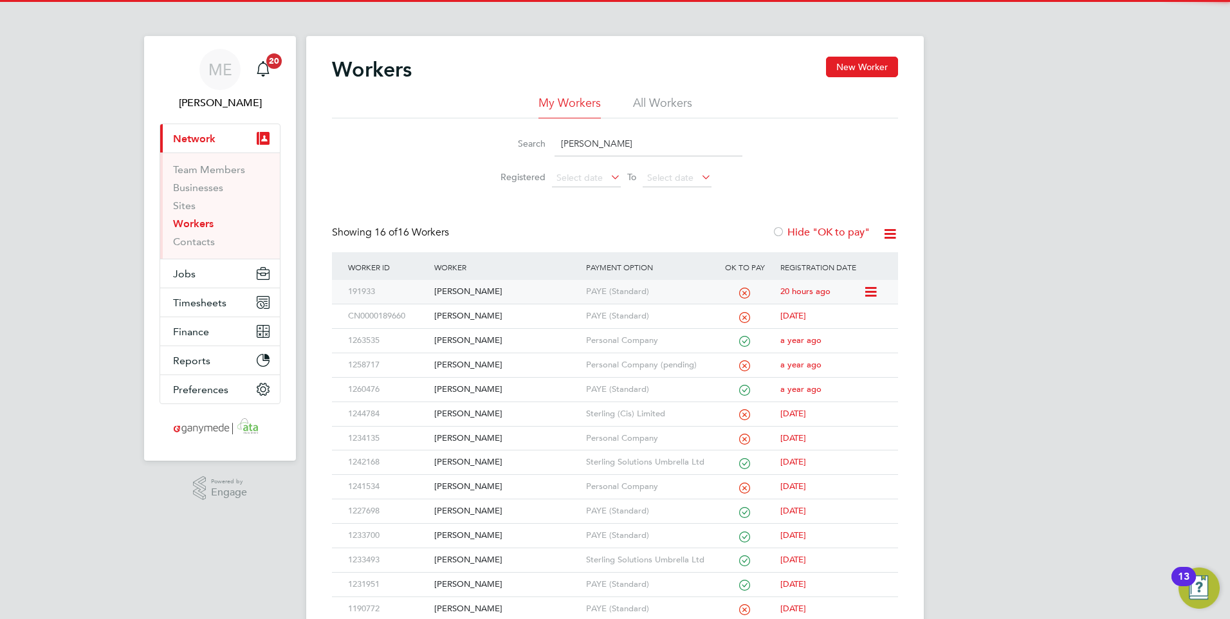
type input "jamie"
click at [552, 294] on div "Jamie Northern" at bounding box center [506, 292] width 151 height 24
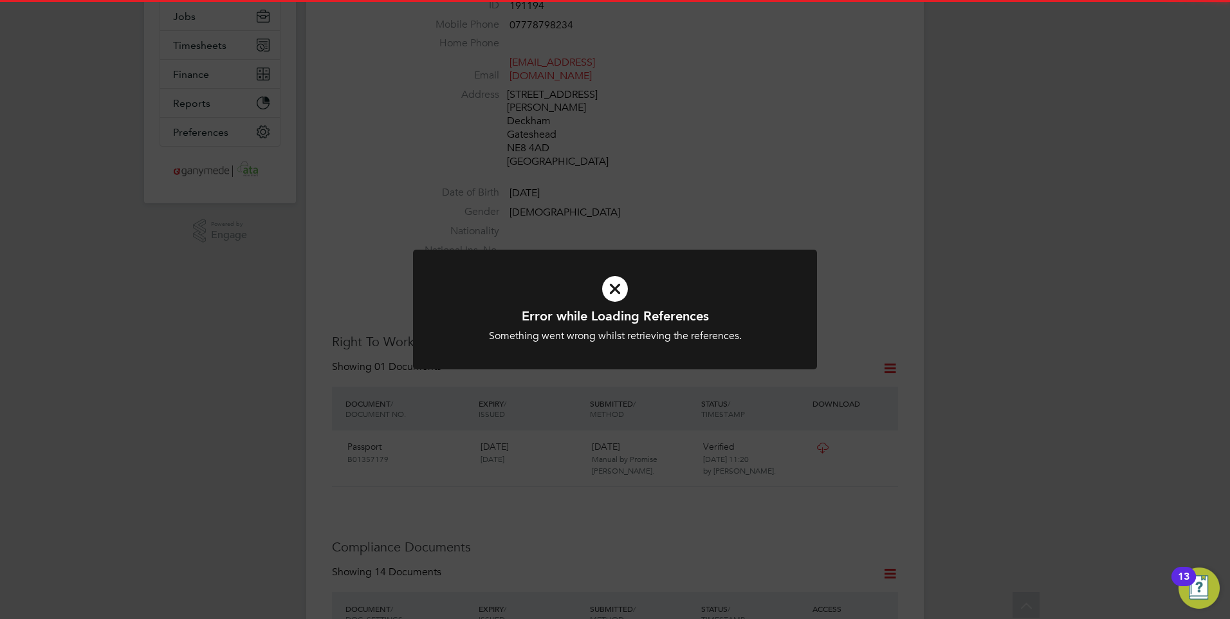
click at [606, 311] on h1 "Error while Loading References" at bounding box center [615, 315] width 334 height 17
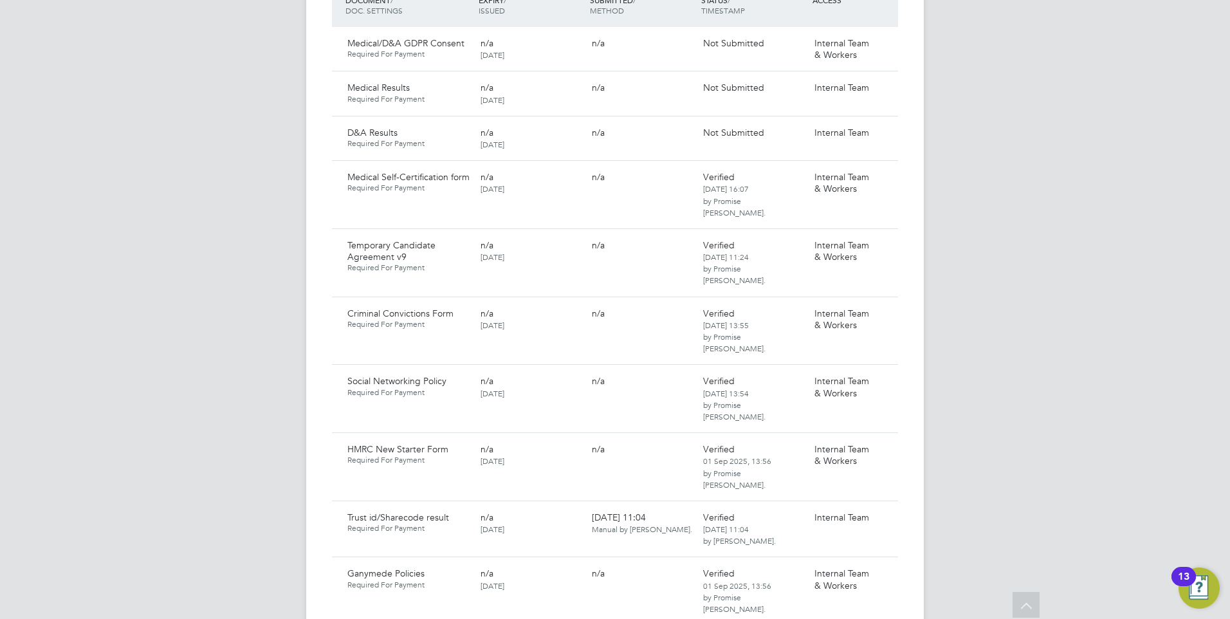
scroll to position [836, 0]
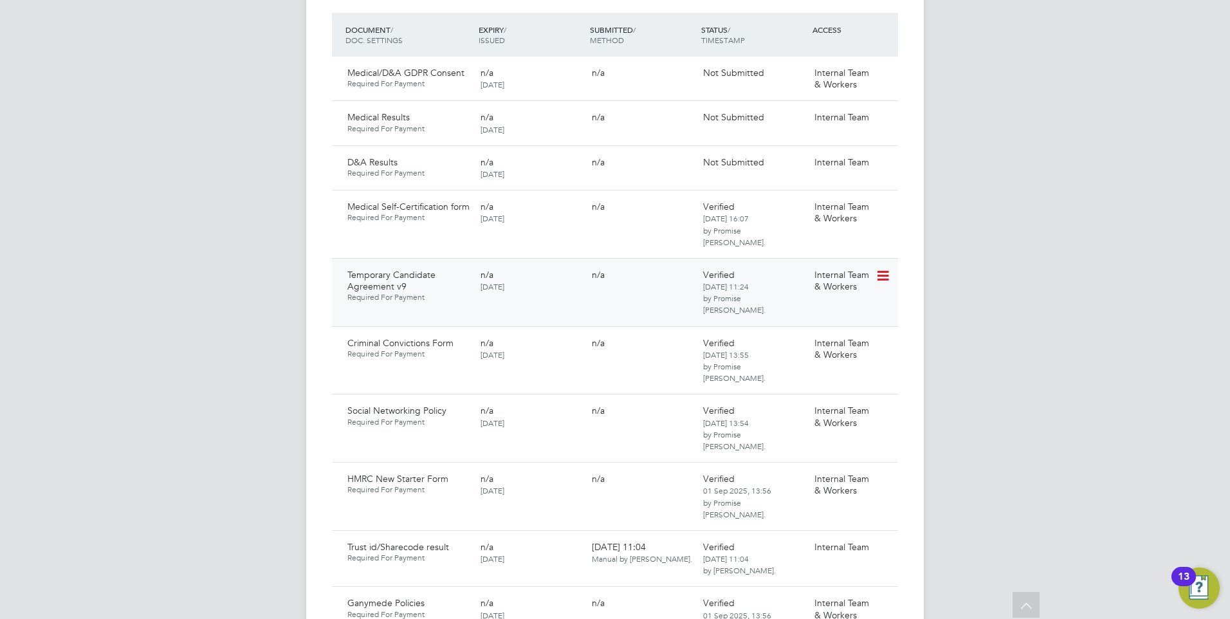
click at [887, 268] on icon at bounding box center [881, 275] width 13 height 15
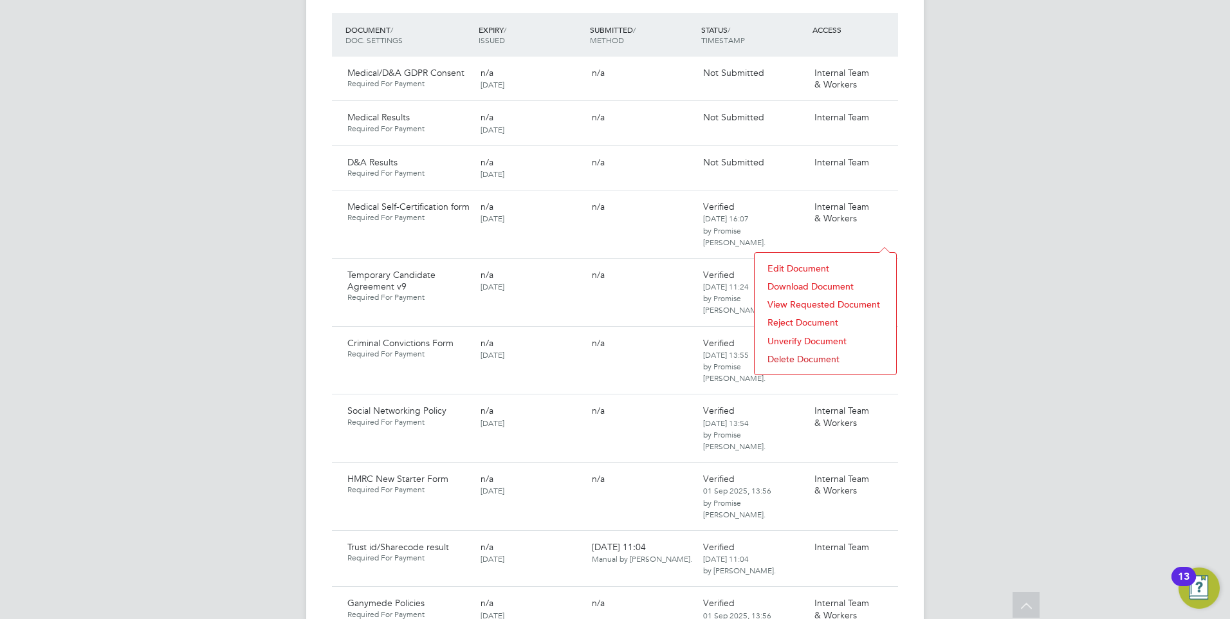
click at [803, 283] on li "Download Document" at bounding box center [825, 286] width 129 height 18
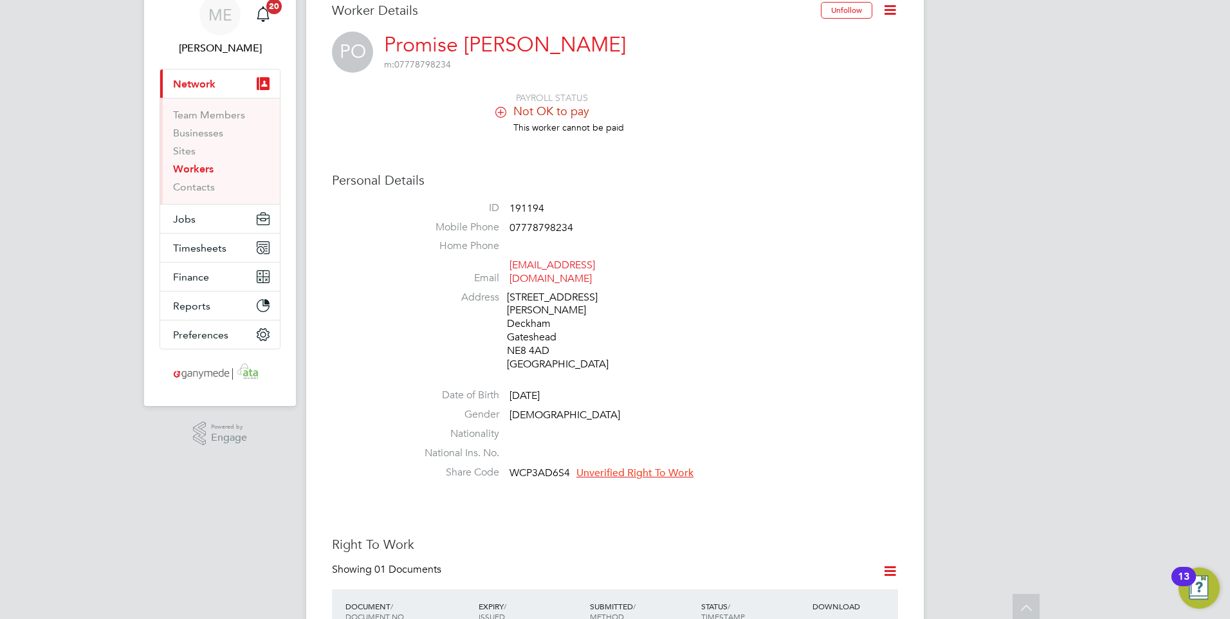
scroll to position [0, 0]
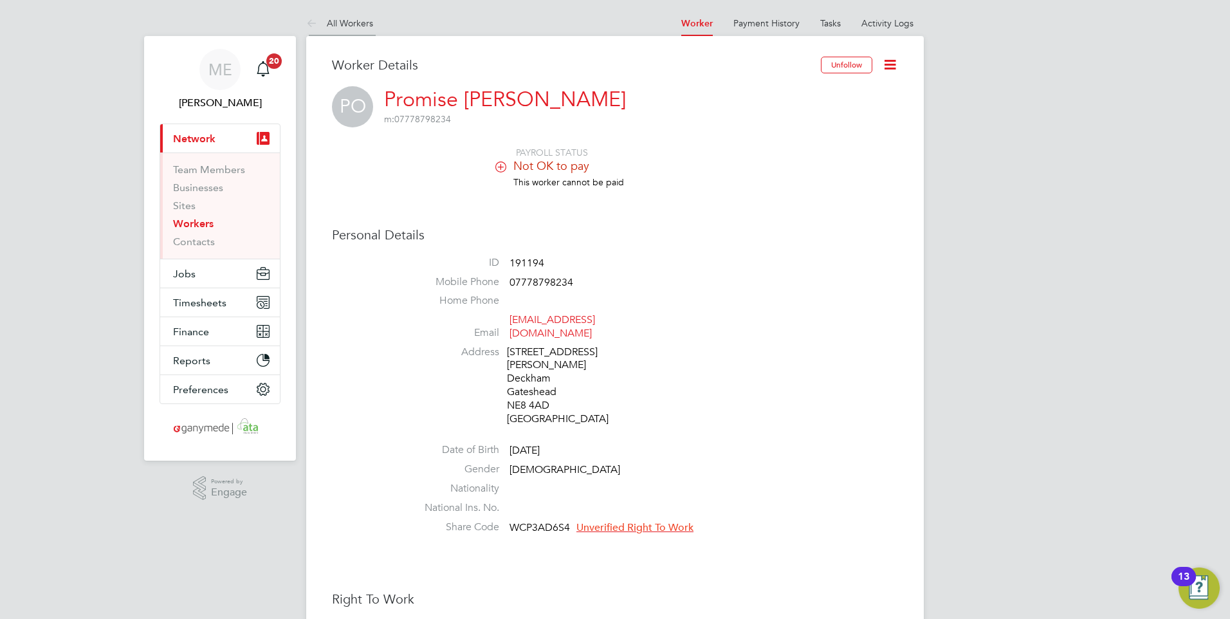
click at [316, 20] on icon at bounding box center [314, 24] width 16 height 16
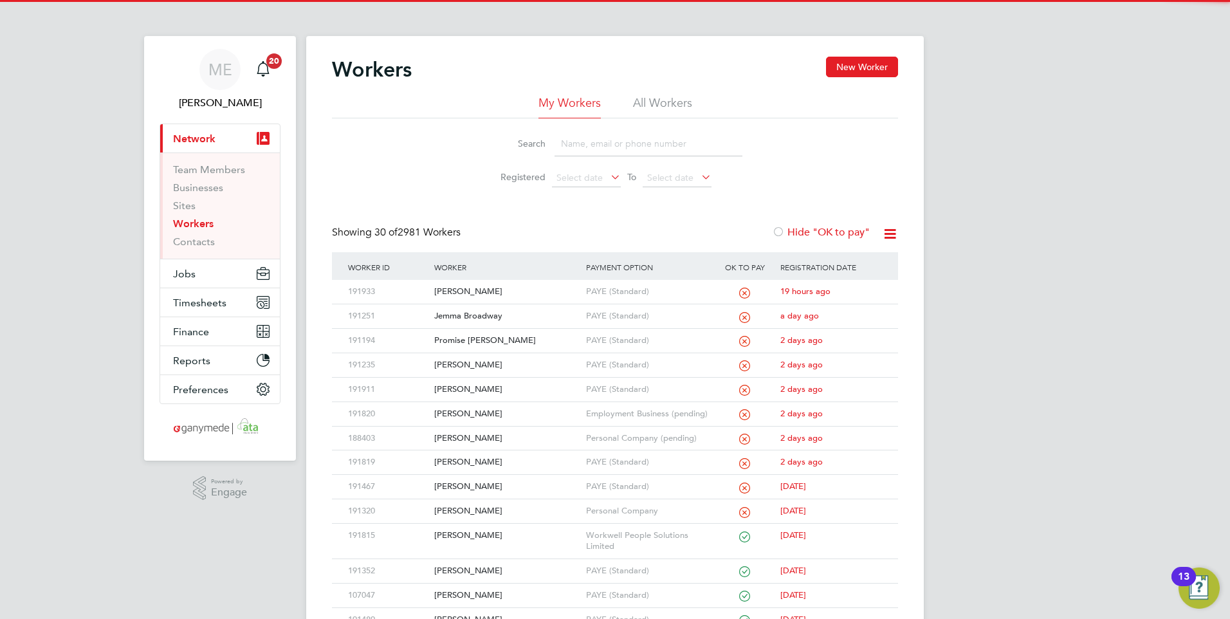
click at [594, 149] on input at bounding box center [648, 143] width 188 height 25
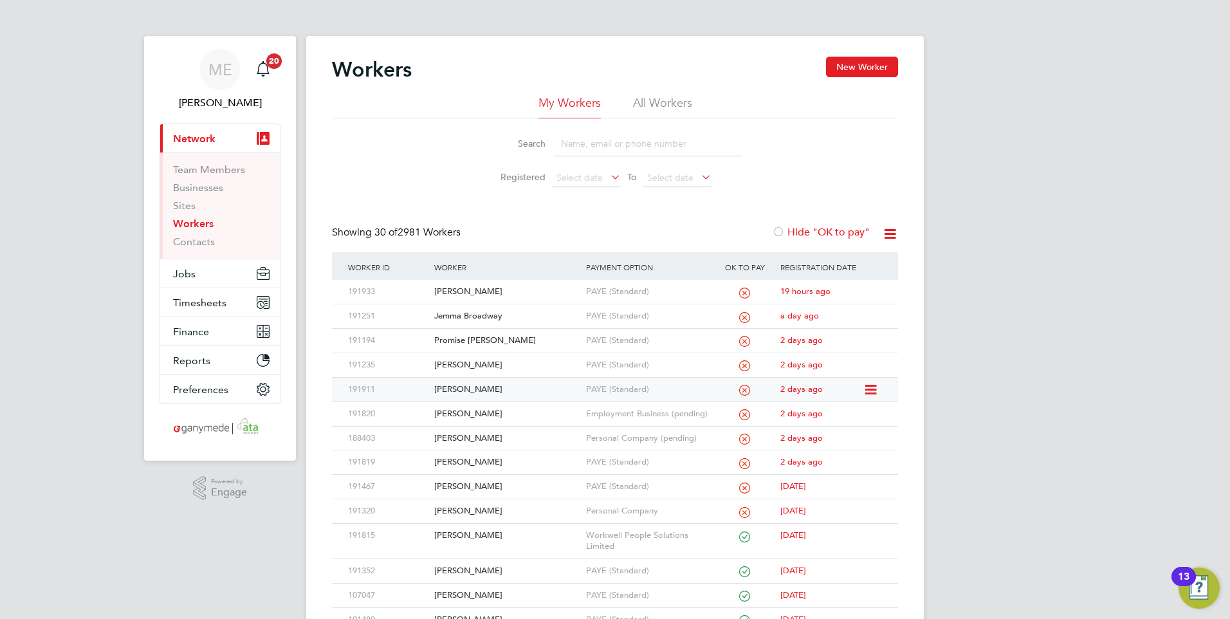
click at [489, 384] on div "[PERSON_NAME]" at bounding box center [506, 389] width 151 height 24
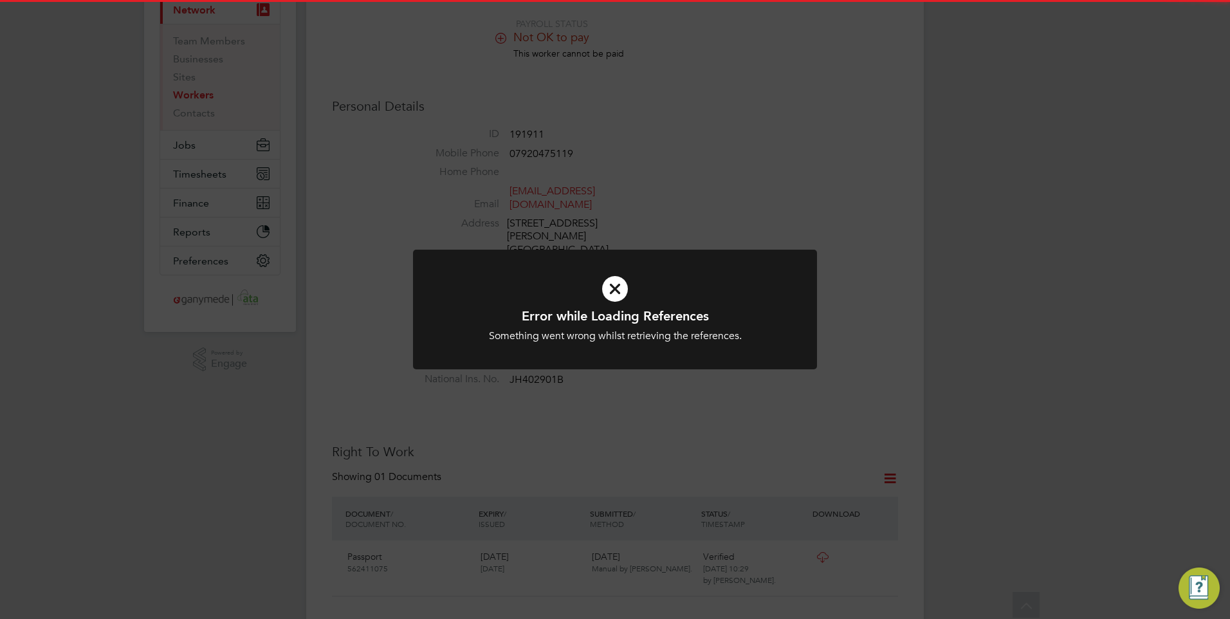
click at [611, 273] on icon at bounding box center [615, 289] width 334 height 50
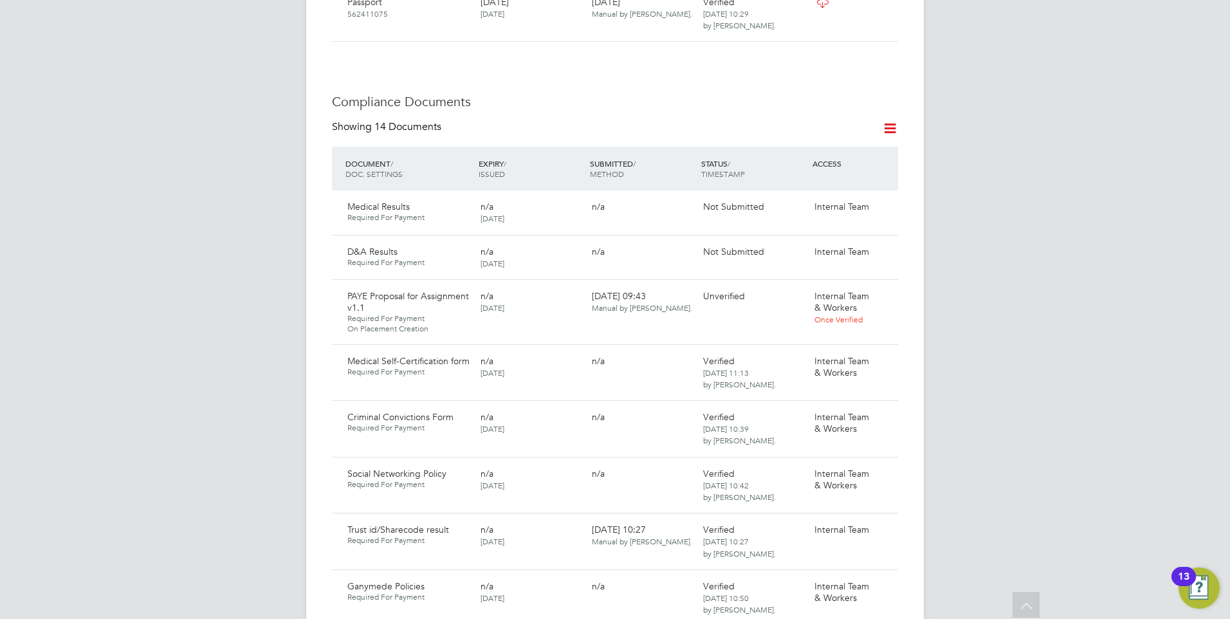
scroll to position [643, 0]
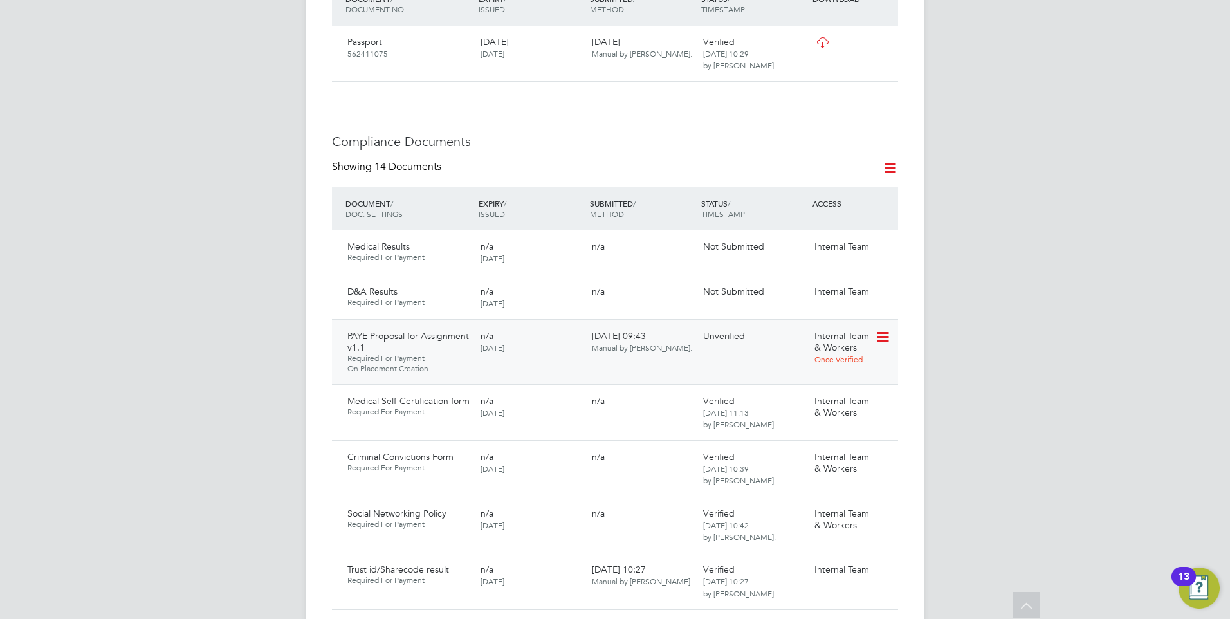
click at [888, 329] on icon at bounding box center [881, 336] width 13 height 15
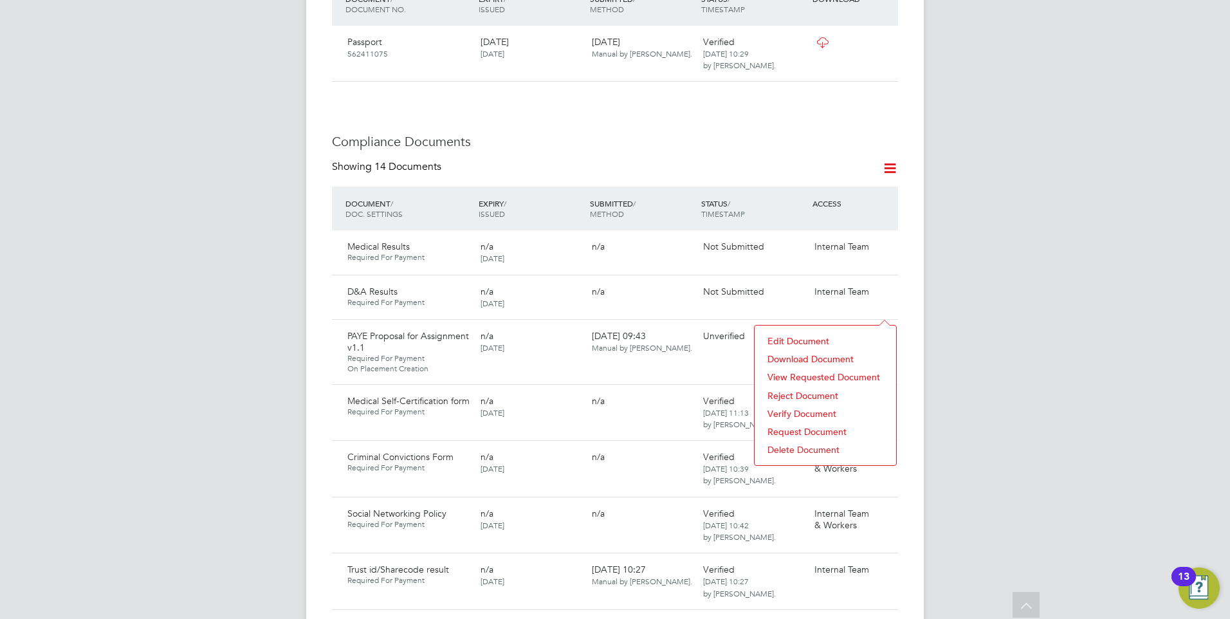
click at [810, 354] on li "Download Document" at bounding box center [825, 359] width 129 height 18
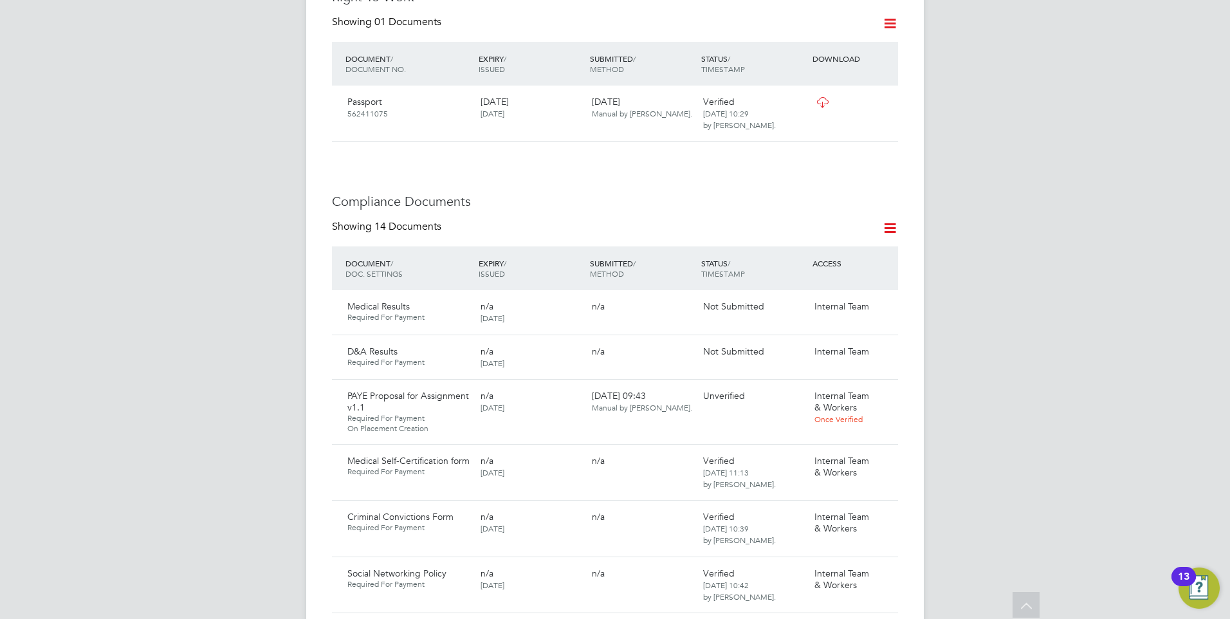
scroll to position [579, 0]
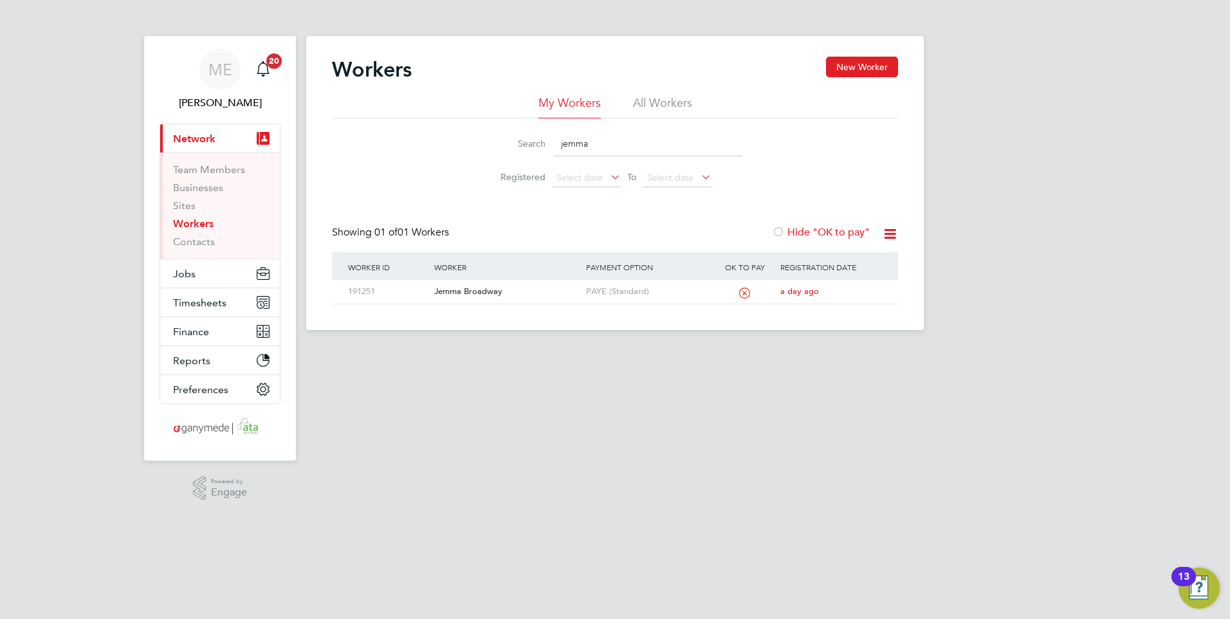
drag, startPoint x: 601, startPoint y: 145, endPoint x: 557, endPoint y: 140, distance: 44.7
click at [557, 140] on input "jemma" at bounding box center [648, 143] width 188 height 25
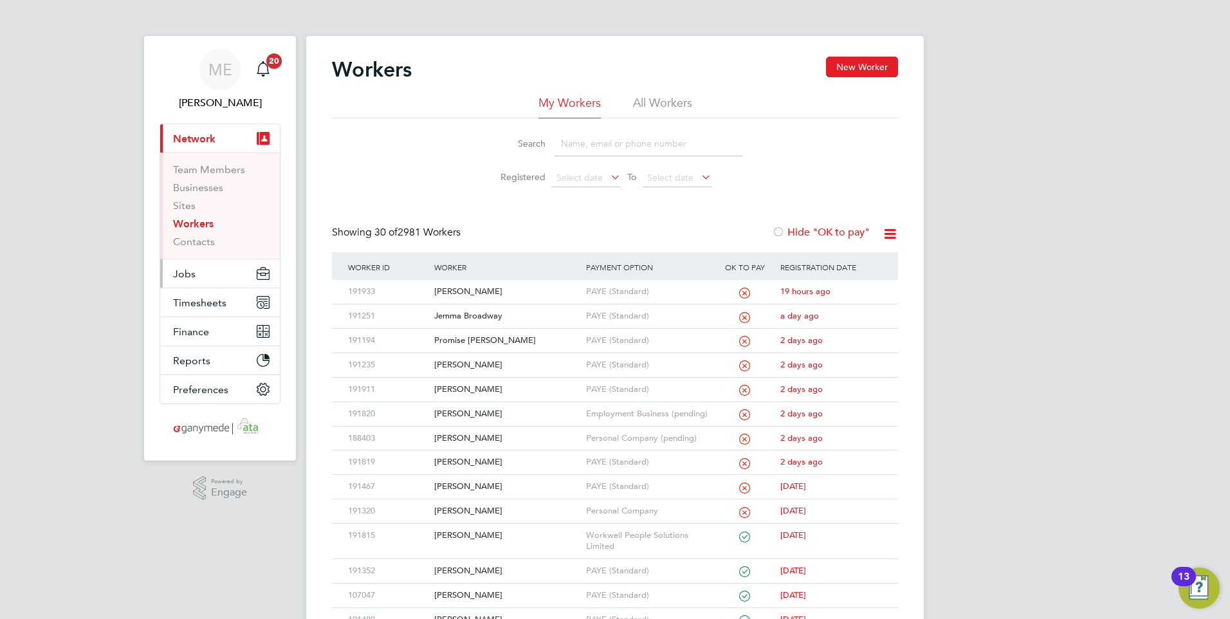
click at [196, 273] on button "Jobs" at bounding box center [220, 273] width 120 height 28
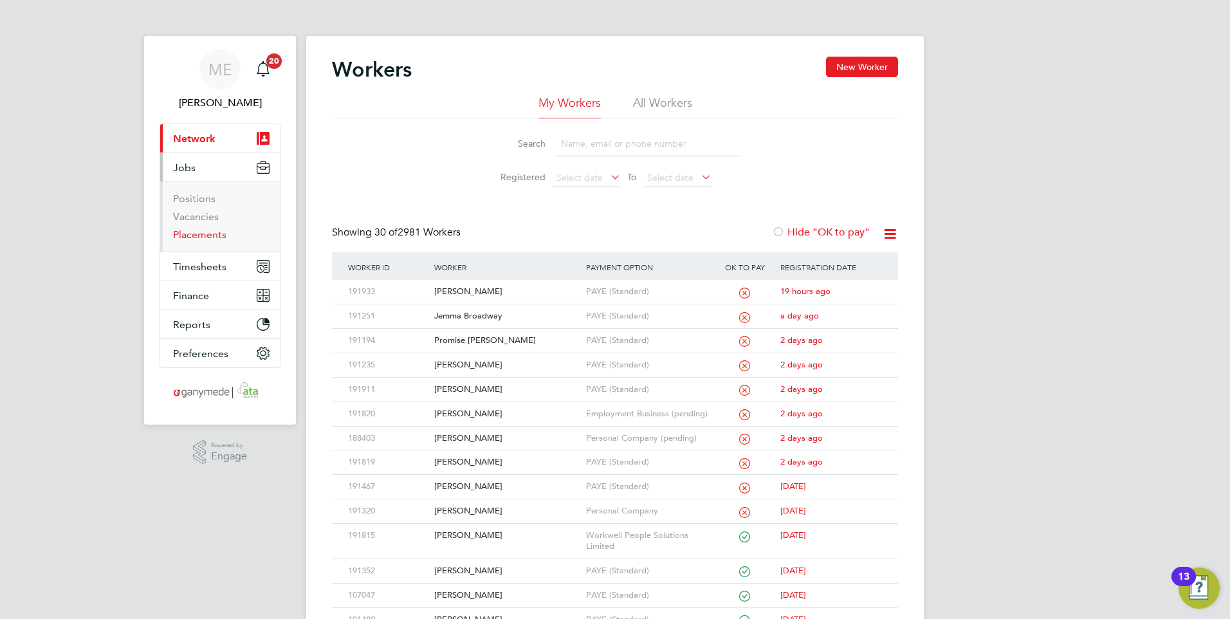
click at [195, 235] on link "Placements" at bounding box center [199, 234] width 53 height 12
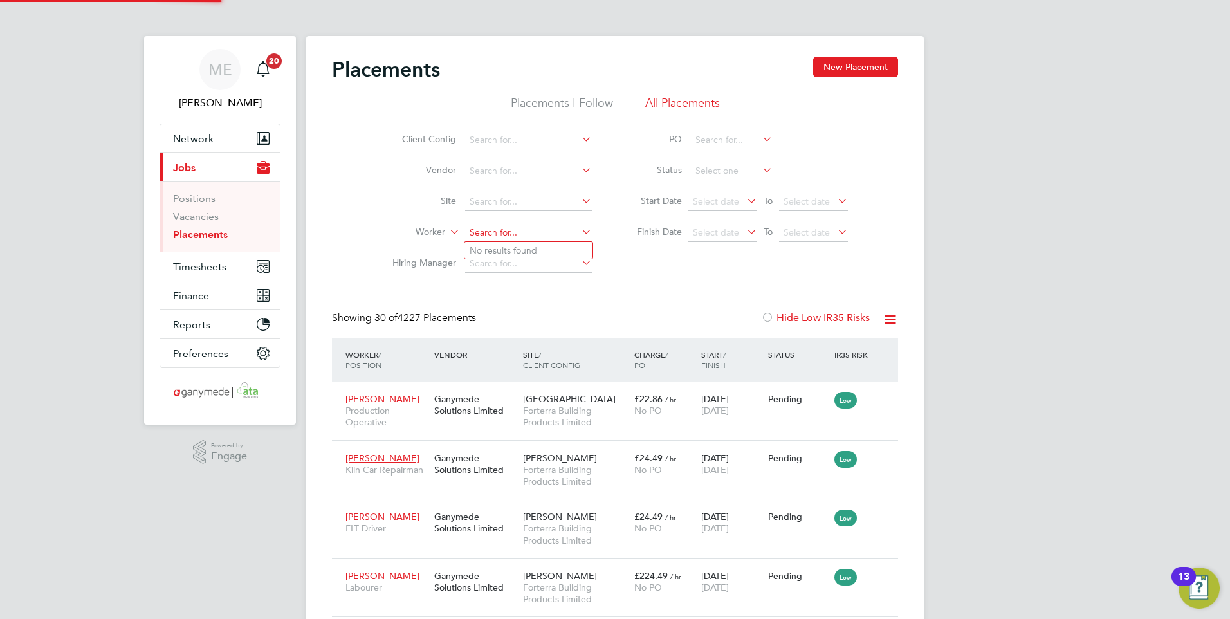
click at [489, 233] on input at bounding box center [528, 233] width 127 height 18
click at [547, 248] on b "Woo" at bounding box center [557, 250] width 21 height 11
type input "[PERSON_NAME]"
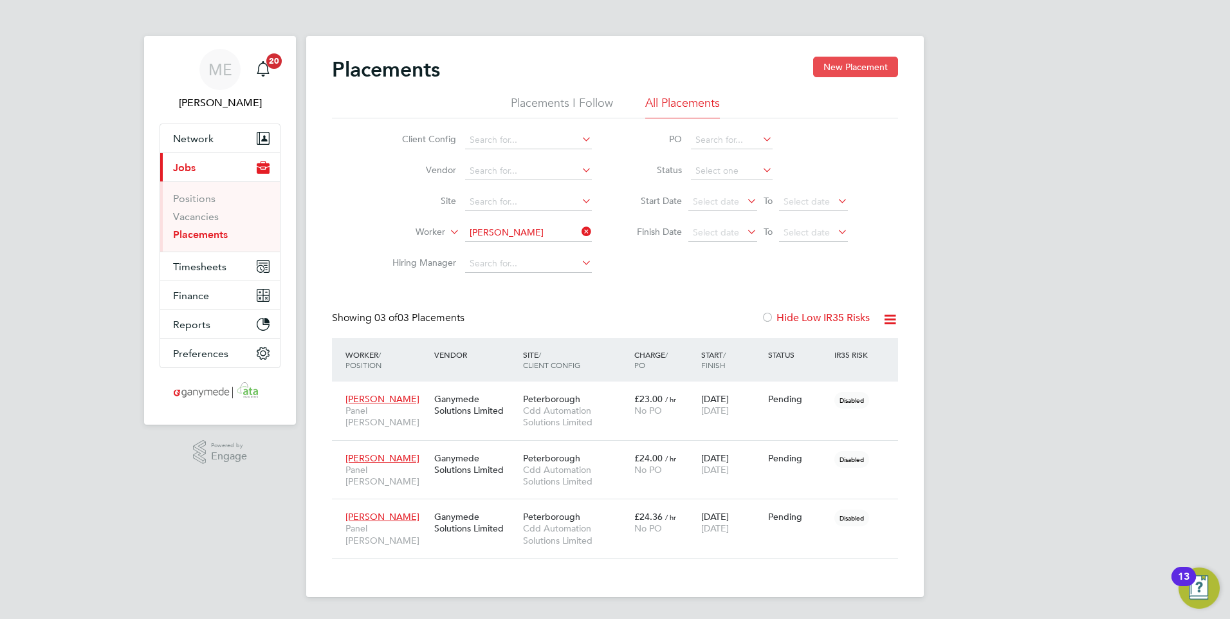
click at [848, 61] on button "New Placement" at bounding box center [855, 67] width 85 height 21
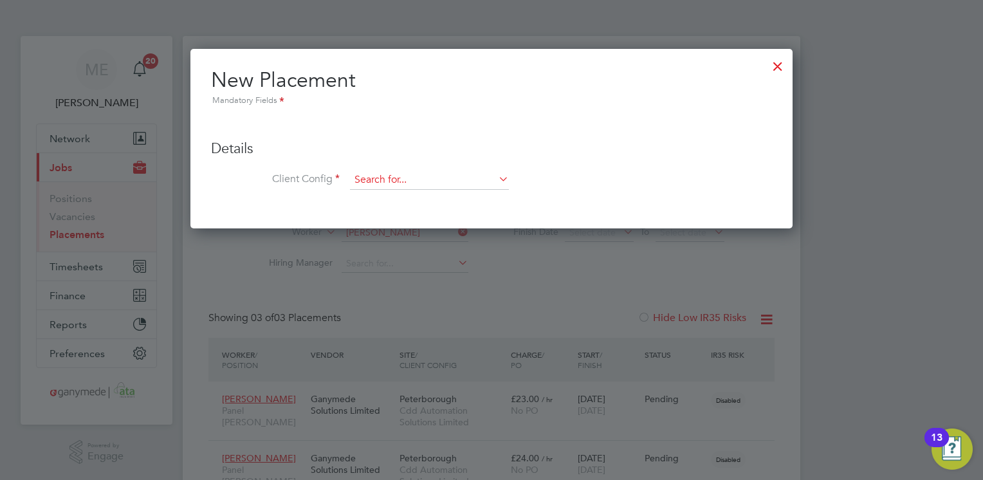
click at [399, 174] on input at bounding box center [429, 179] width 159 height 19
click at [412, 199] on li "Cdd Automation Solutions Limited" at bounding box center [429, 197] width 159 height 17
type input "Cdd Automation Solutions Limited"
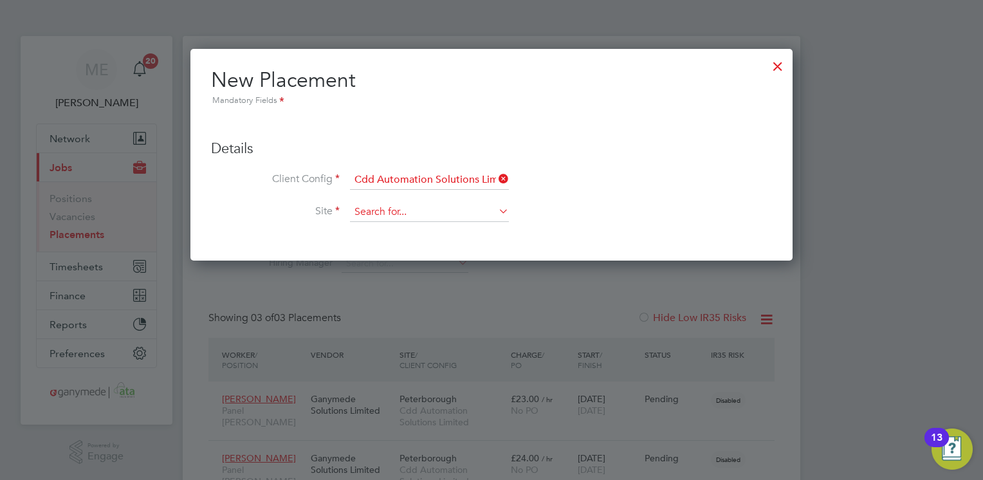
click at [407, 207] on input at bounding box center [429, 212] width 159 height 19
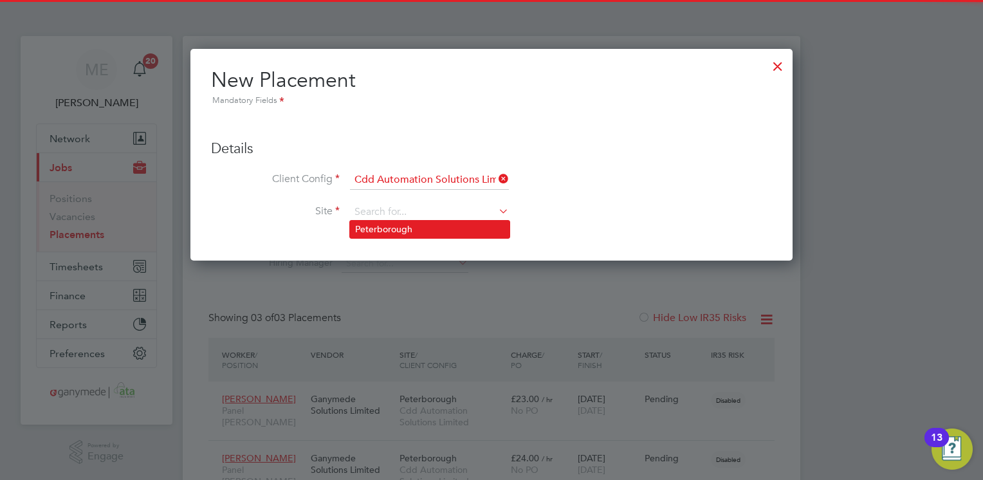
click at [407, 224] on li "Peterborough" at bounding box center [429, 229] width 159 height 17
type input "Peterborough"
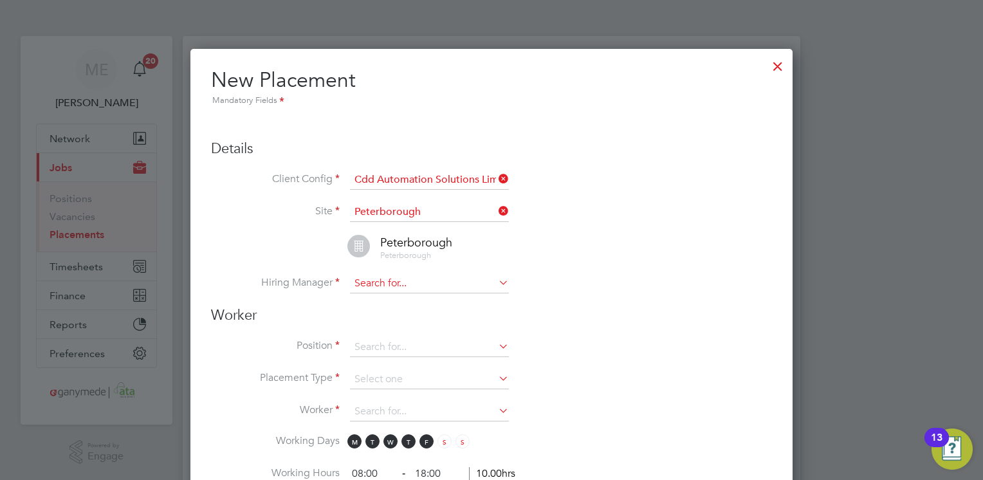
click at [399, 278] on input at bounding box center [429, 283] width 159 height 19
click at [408, 304] on li "Krystian Kasprzyk" at bounding box center [429, 299] width 159 height 17
type input "Krystian Kasprzyk"
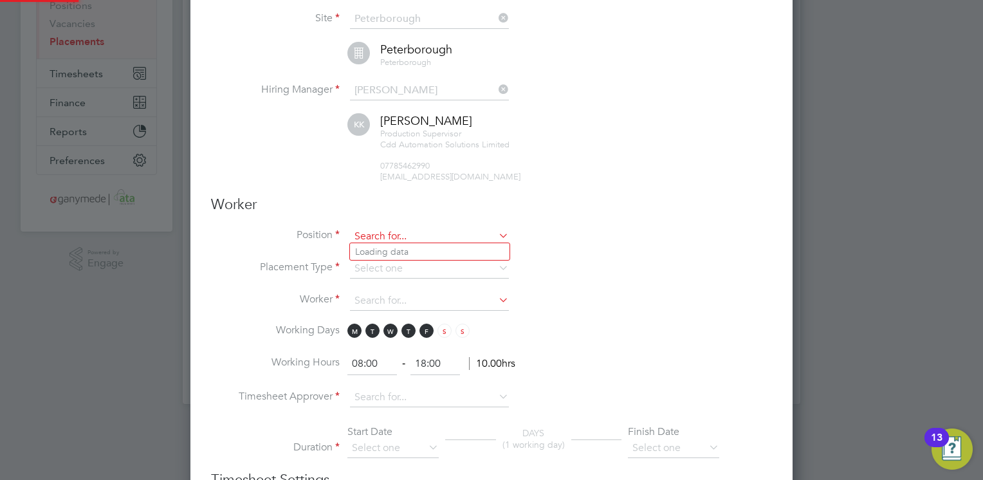
click at [381, 233] on input at bounding box center [429, 236] width 159 height 19
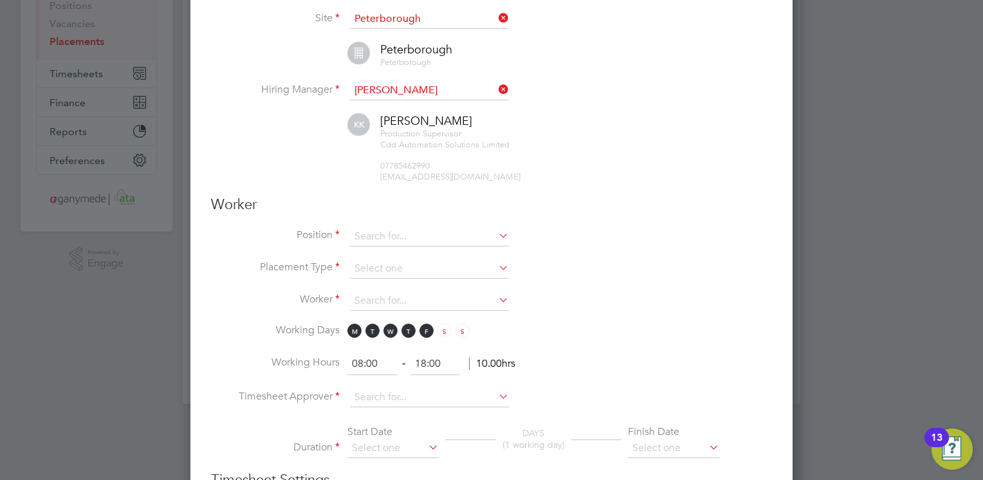
click at [383, 272] on li "Panel [PERSON_NAME]" at bounding box center [429, 268] width 159 height 17
type input "Panel [PERSON_NAME]"
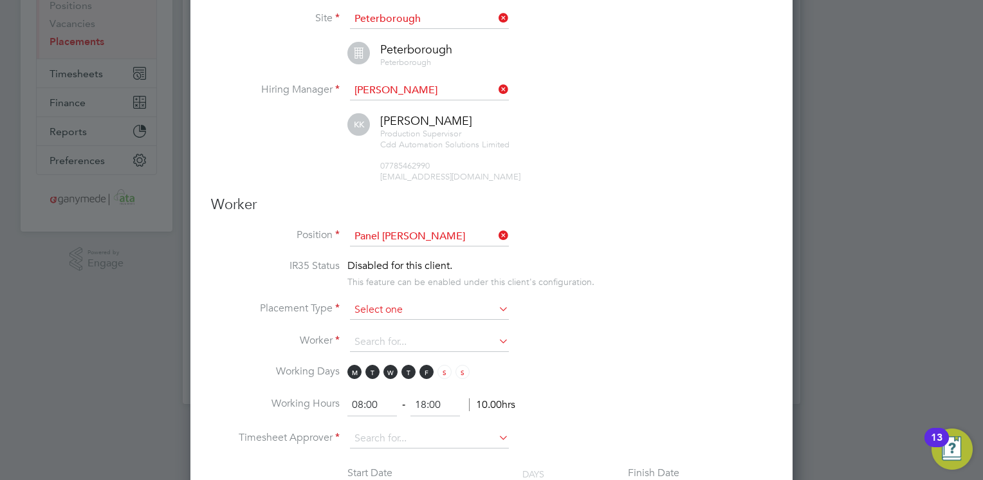
click at [384, 300] on input at bounding box center [429, 309] width 159 height 19
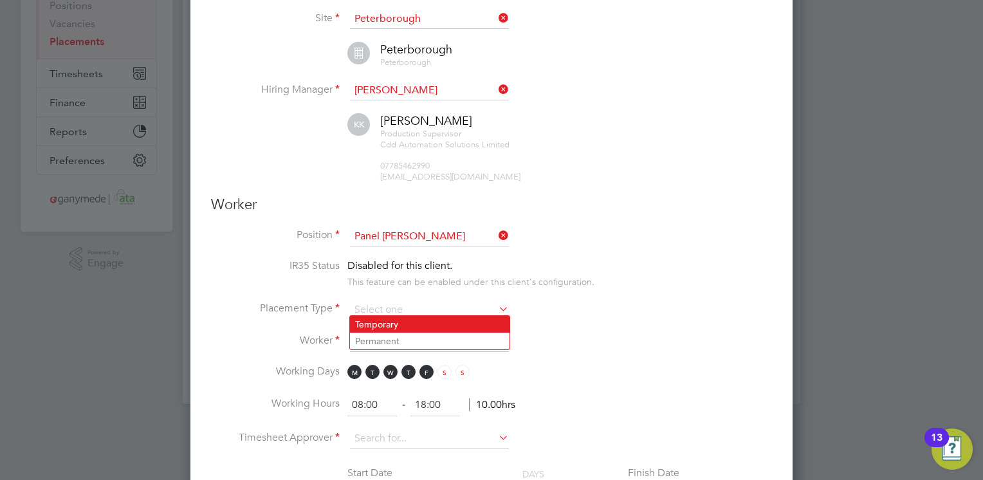
click at [384, 323] on li "Temporary" at bounding box center [429, 324] width 159 height 17
type input "Temporary"
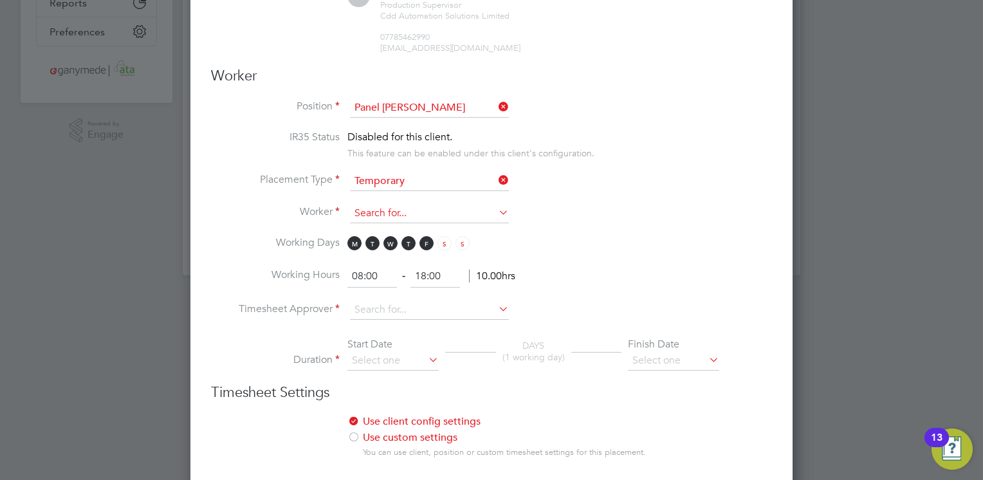
click at [380, 212] on input at bounding box center [429, 213] width 159 height 19
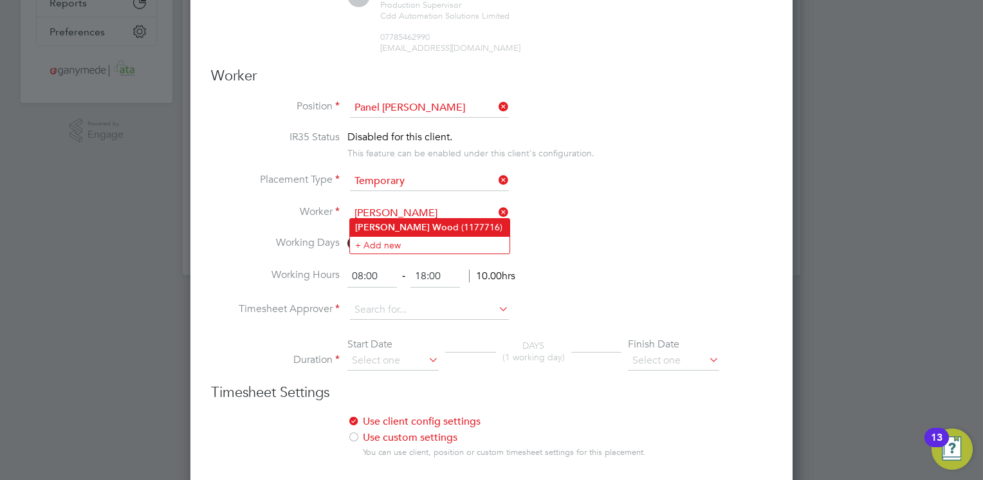
click at [432, 231] on b "Woo" at bounding box center [442, 227] width 21 height 11
type input "Peter Wood (1177716)"
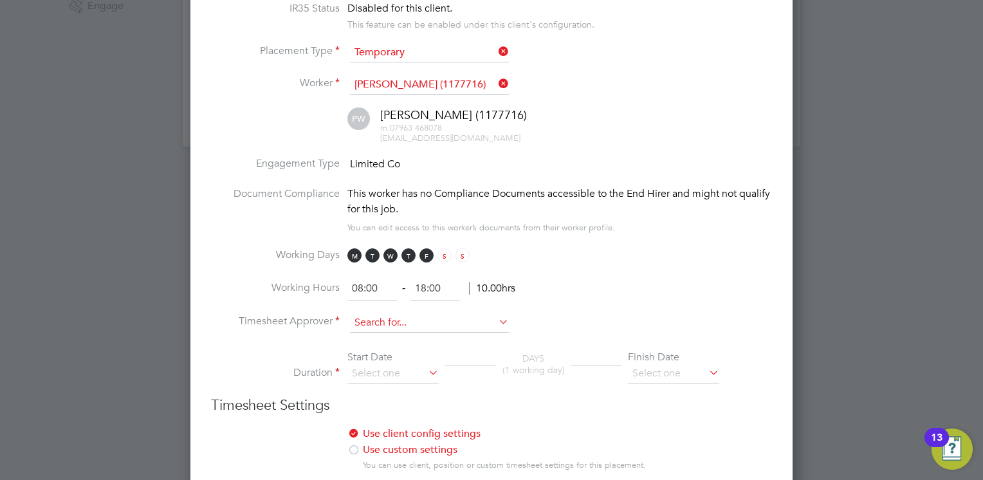
click at [370, 323] on input at bounding box center [429, 322] width 159 height 19
click at [381, 333] on li "Krystian Kasprzyk" at bounding box center [429, 335] width 159 height 17
type input "Krystian Kasprzyk"
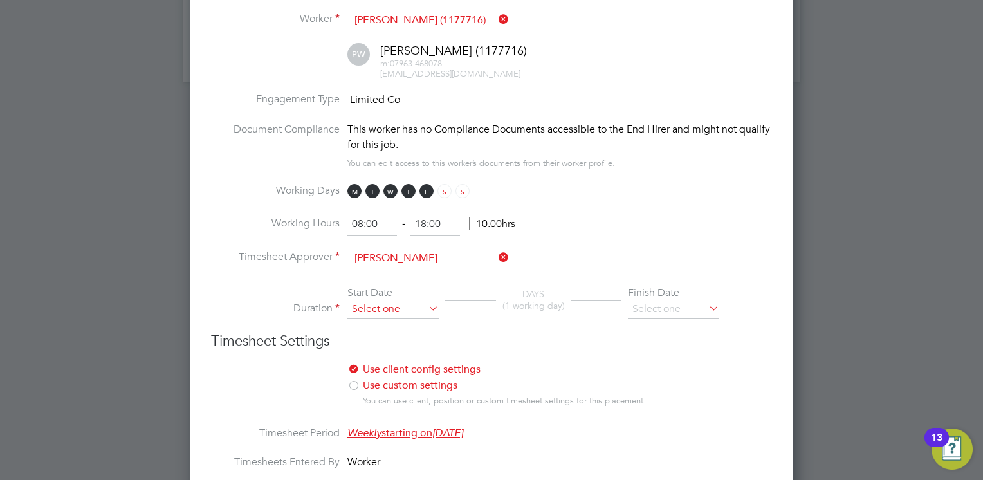
click at [370, 300] on input at bounding box center [392, 309] width 91 height 19
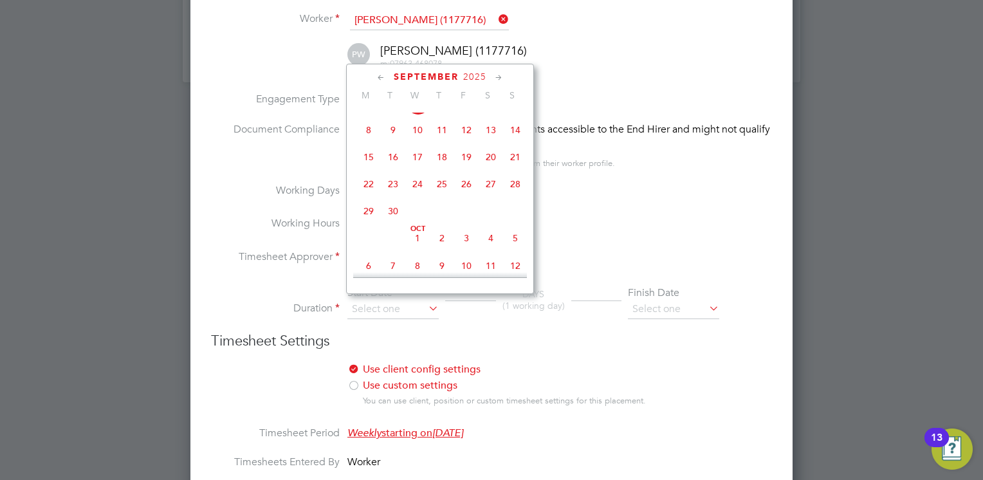
click at [366, 223] on span "29" at bounding box center [368, 211] width 24 height 24
type input "29 Sep 2025"
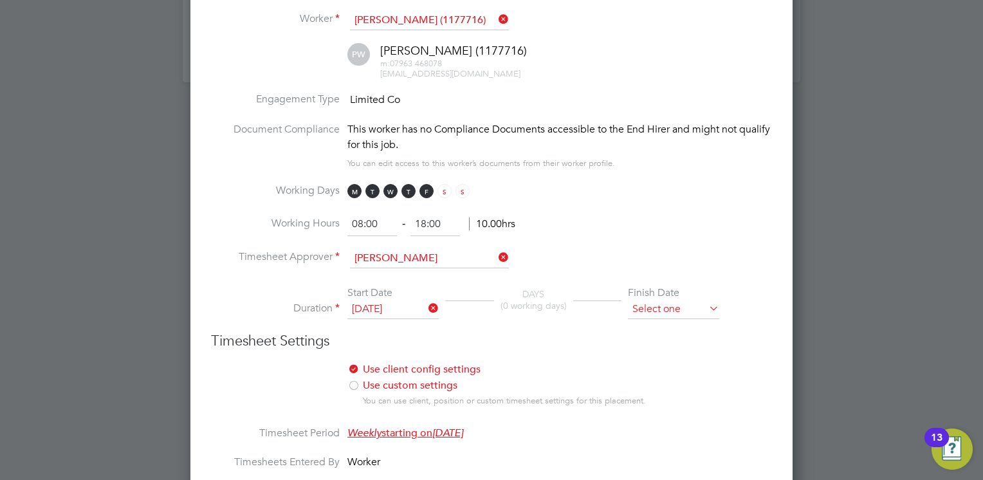
click at [669, 301] on input at bounding box center [673, 309] width 91 height 19
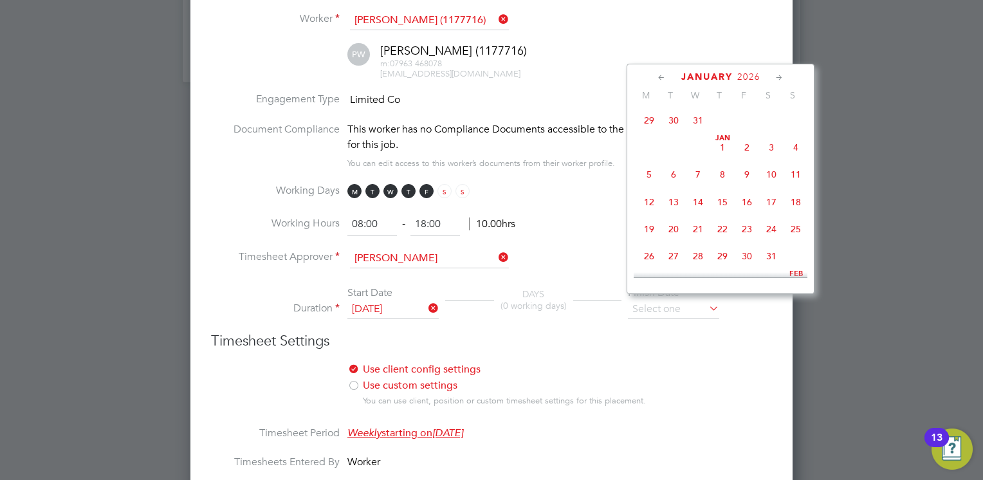
click at [695, 132] on span "31" at bounding box center [698, 120] width 24 height 24
type input "31 Dec 2025"
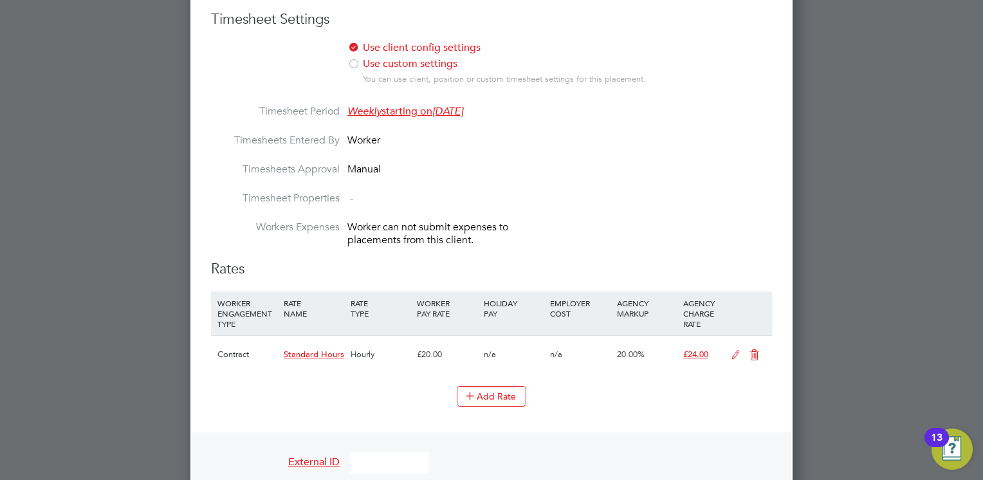
click at [733, 351] on icon at bounding box center [735, 355] width 16 height 10
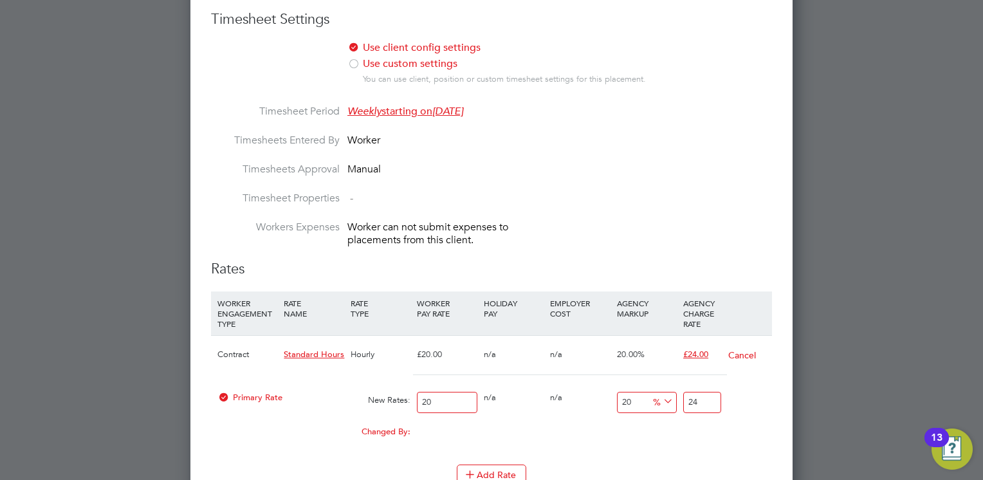
scroll to position [965, 0]
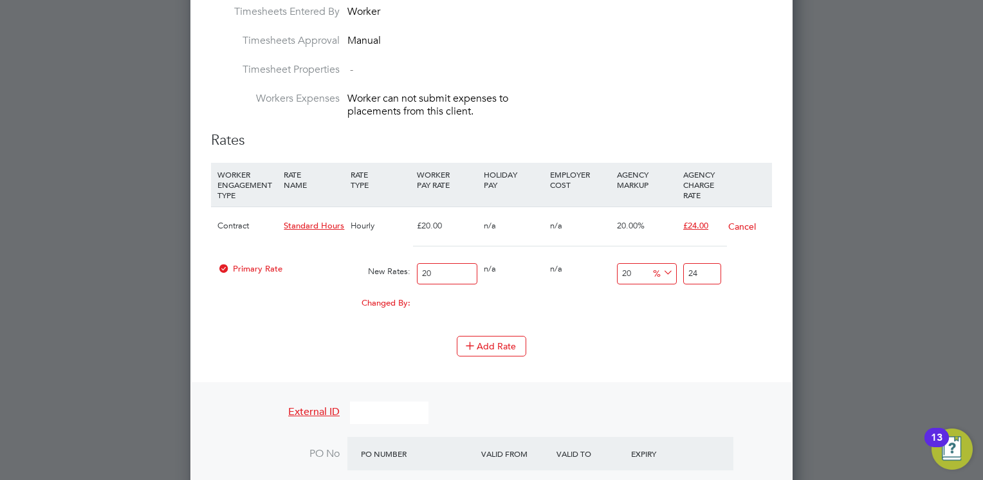
click at [701, 266] on input "24" at bounding box center [702, 273] width 38 height 21
type input "21.5"
type input "24.3"
type input "21.8"
type input "24.36"
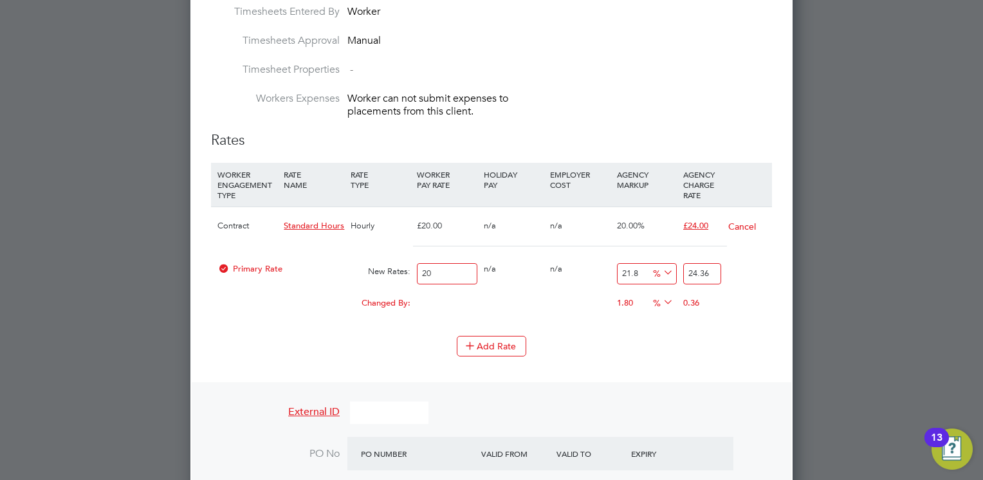
click at [669, 345] on div "Add Rate" at bounding box center [491, 346] width 561 height 21
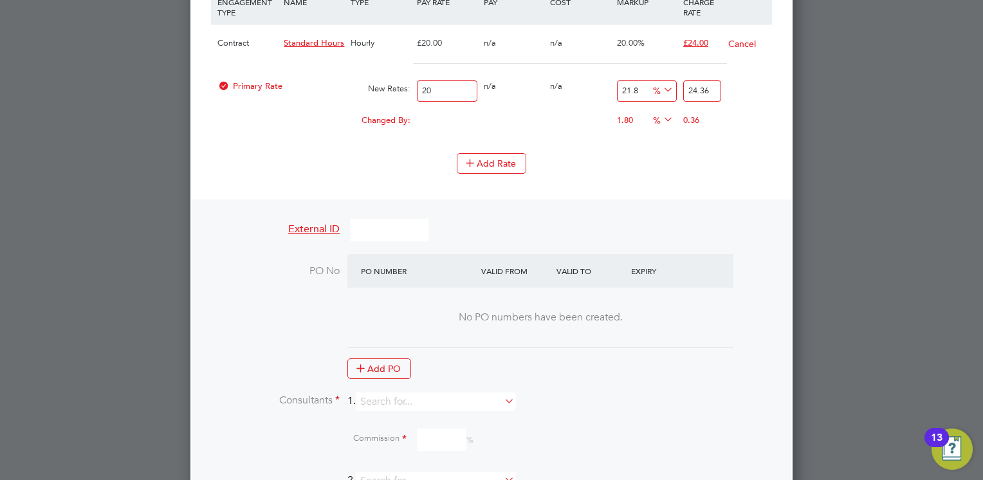
scroll to position [1222, 0]
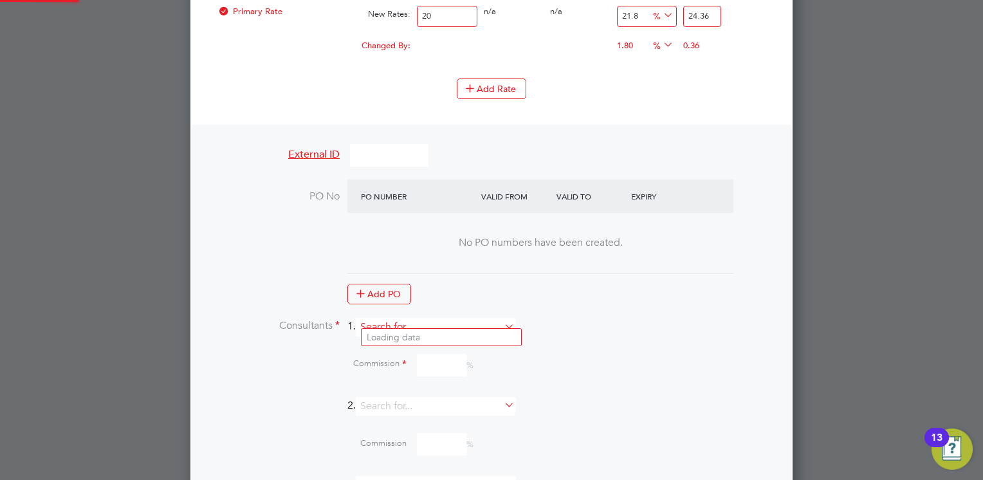
click at [433, 318] on input at bounding box center [435, 327] width 159 height 19
click at [407, 334] on li "Mi a Eckersley" at bounding box center [440, 337] width 159 height 17
type input "[PERSON_NAME]"
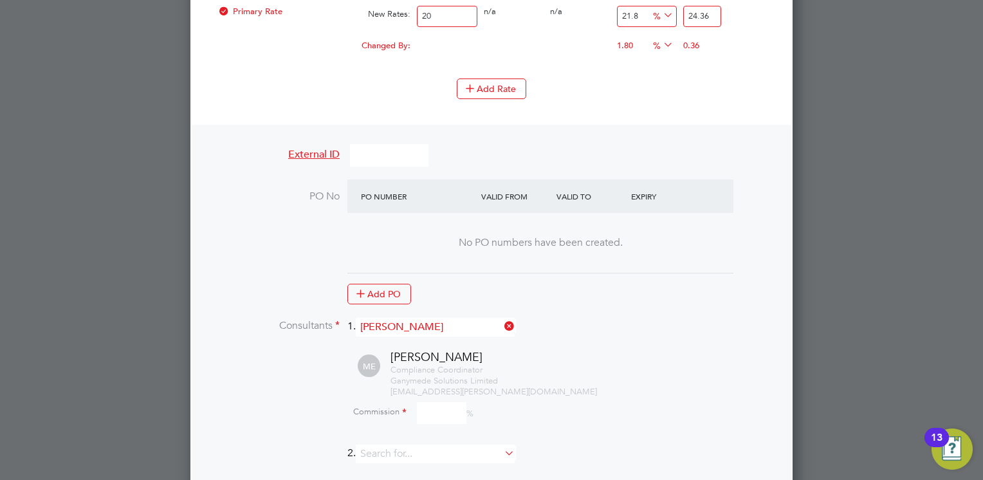
click at [448, 405] on input at bounding box center [442, 413] width 50 height 23
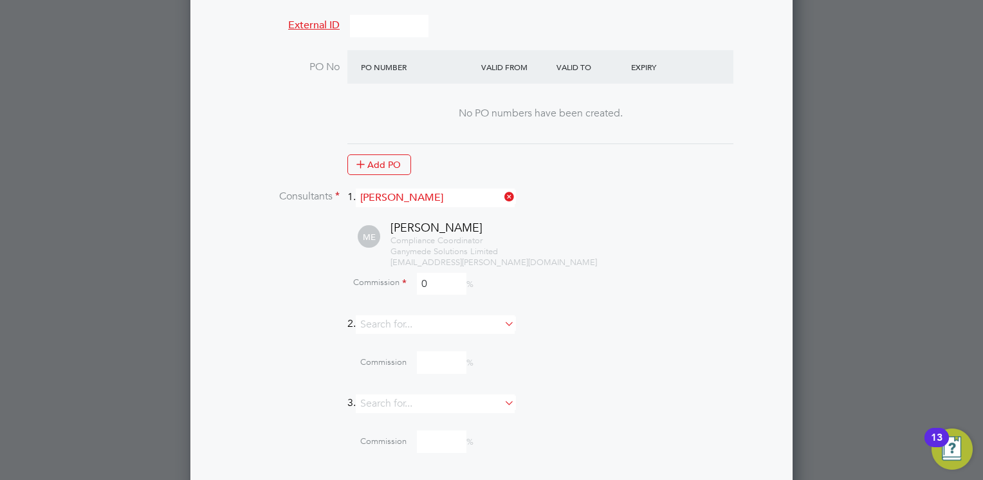
scroll to position [1400, 0]
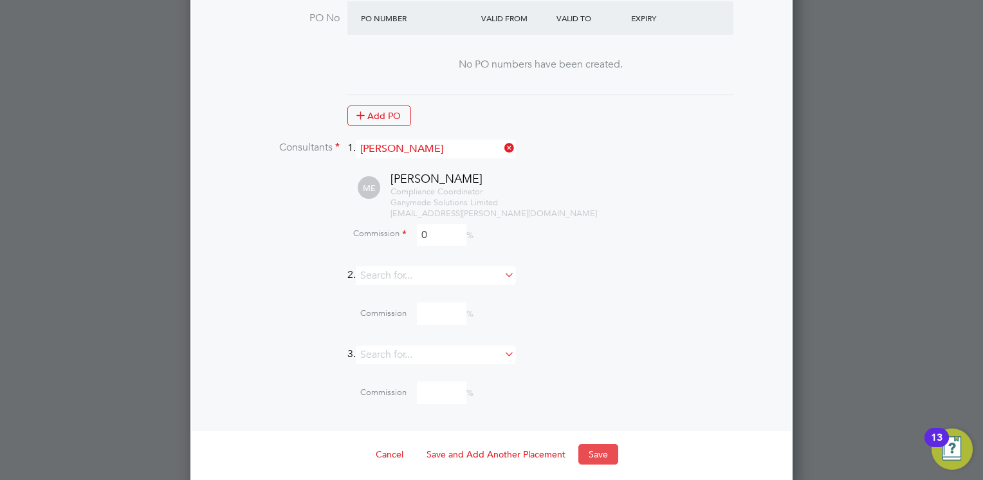
type input "0"
click at [592, 444] on button "Save" at bounding box center [598, 454] width 40 height 21
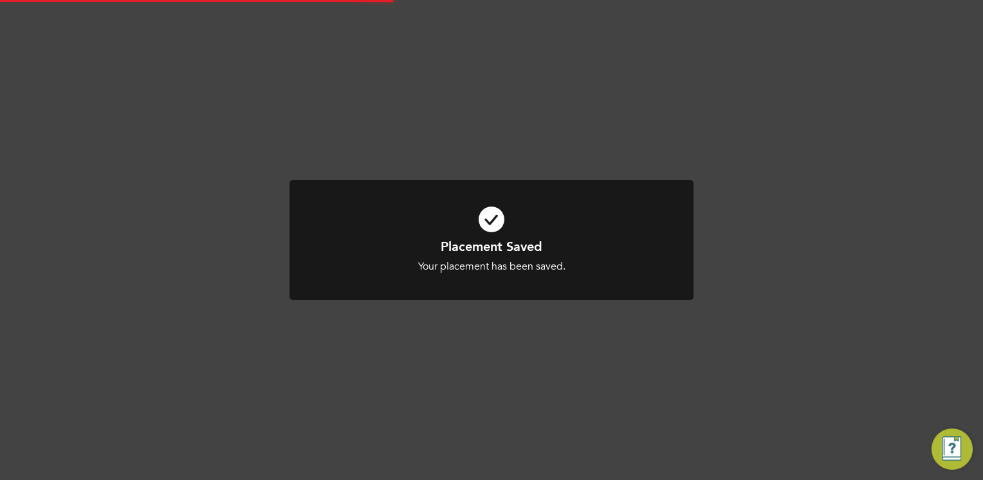
scroll to position [12, 63]
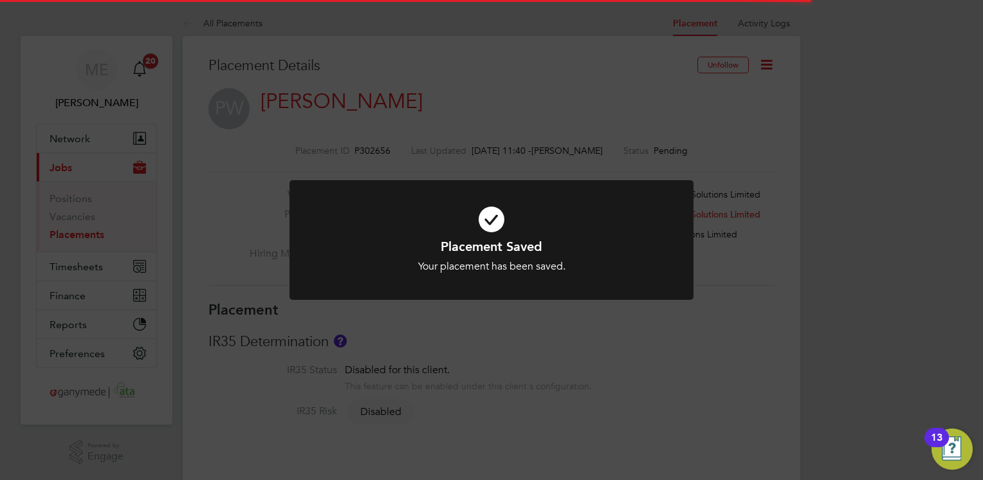
click at [588, 388] on div "Placement Saved Your placement has been saved. Cancel Okay" at bounding box center [491, 240] width 983 height 480
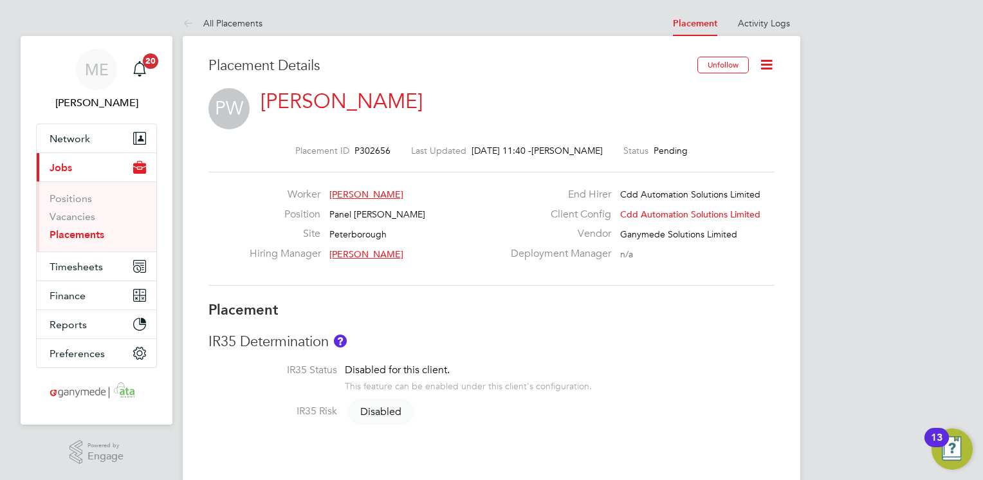
click at [249, 80] on div "Placement Details" at bounding box center [447, 73] width 479 height 32
click at [288, 100] on link "[PERSON_NAME]" at bounding box center [341, 101] width 162 height 25
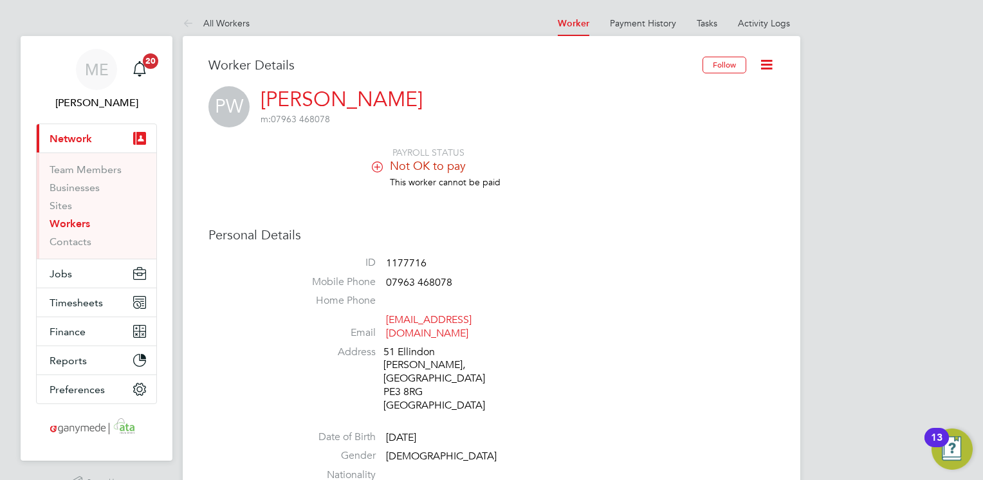
click at [768, 61] on icon at bounding box center [766, 65] width 16 height 16
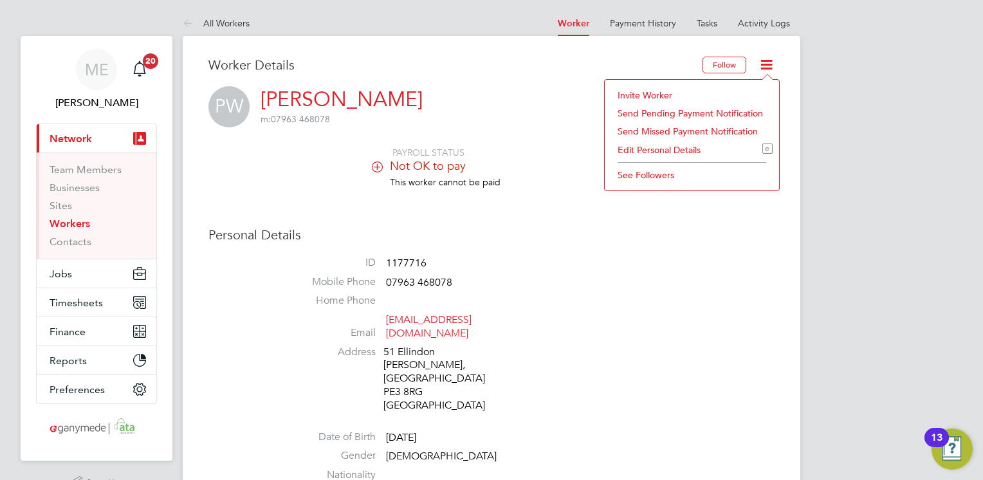
click at [606, 184] on div "Invite Worker Send Pending Payment Notification Send Missed Payment Notificatio…" at bounding box center [692, 135] width 176 height 112
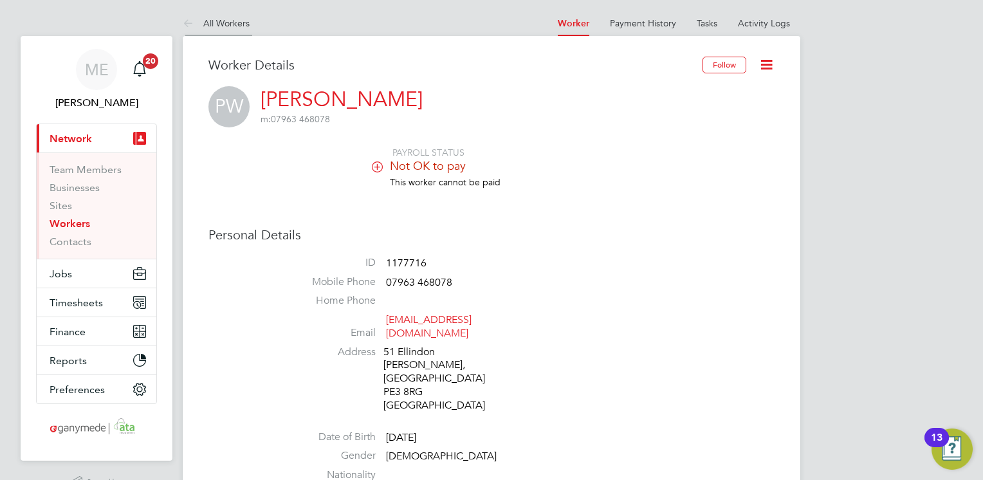
click at [187, 22] on icon at bounding box center [191, 24] width 16 height 16
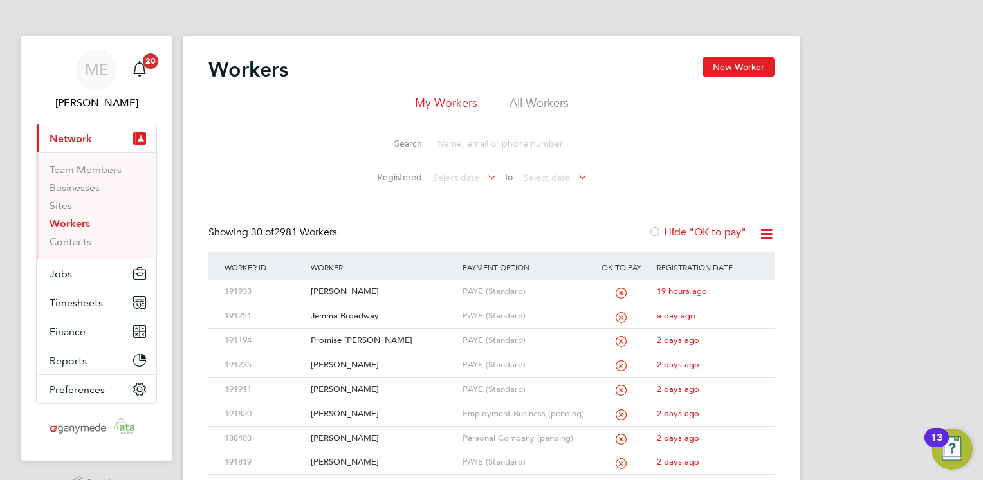
click at [449, 149] on input at bounding box center [525, 143] width 188 height 25
type input "pet"
click at [92, 269] on button "Jobs" at bounding box center [97, 273] width 120 height 28
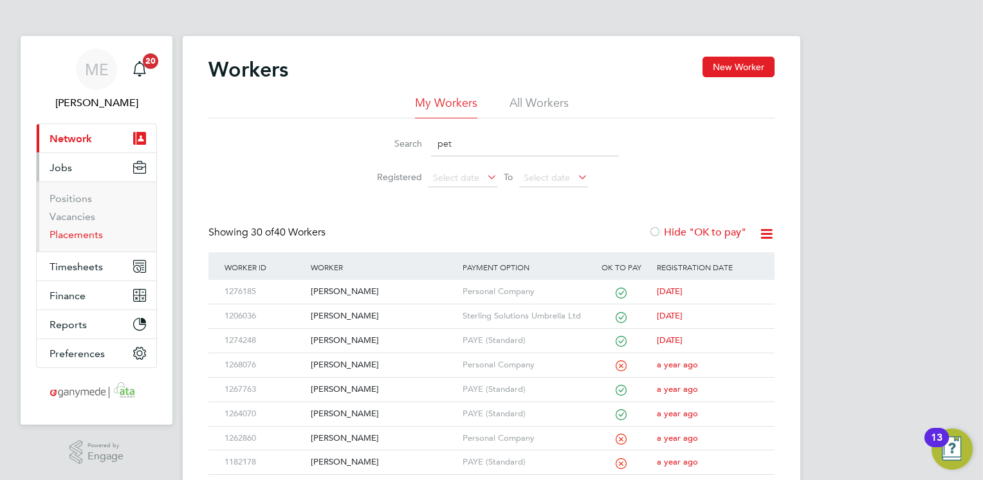
click at [79, 239] on link "Placements" at bounding box center [76, 234] width 53 height 12
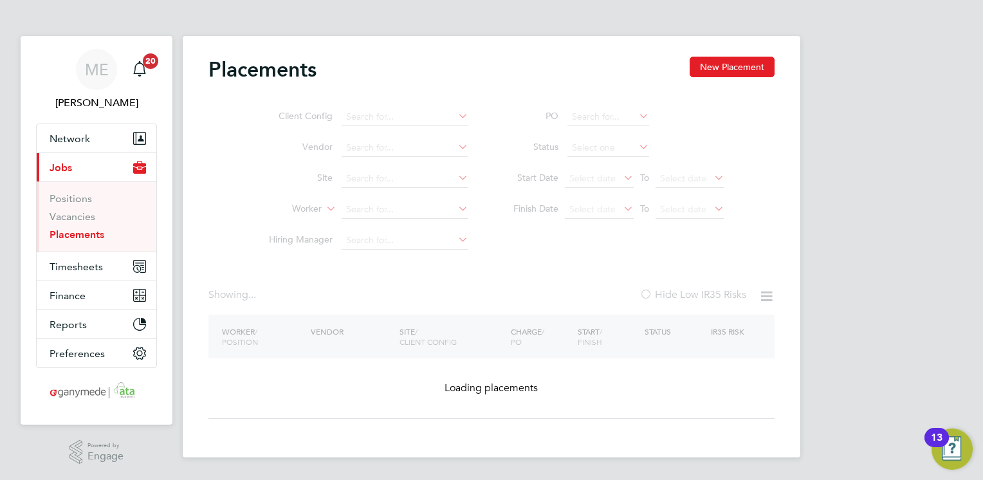
click at [370, 210] on div "Placements New Placement Client Config Vendor Site Worker Hiring Manager PO Sta…" at bounding box center [491, 246] width 617 height 421
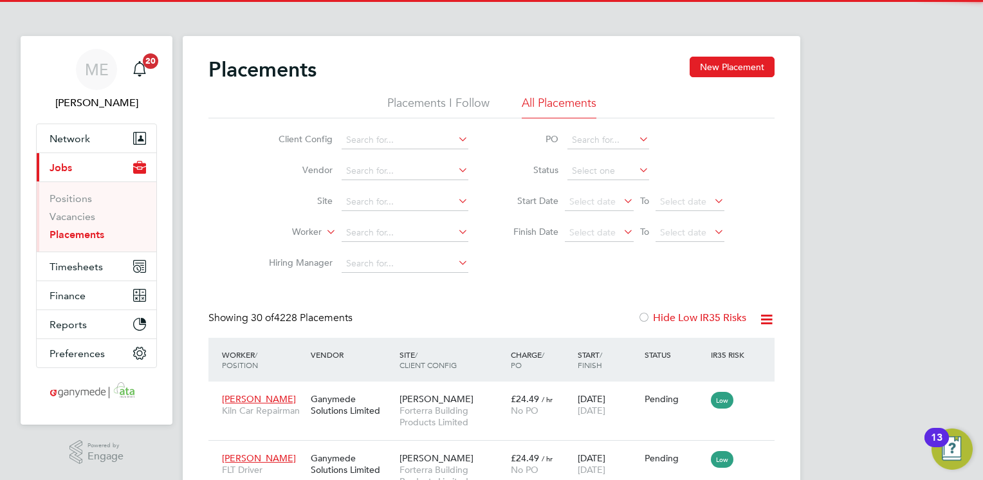
click at [311, 215] on li "Site" at bounding box center [363, 201] width 242 height 31
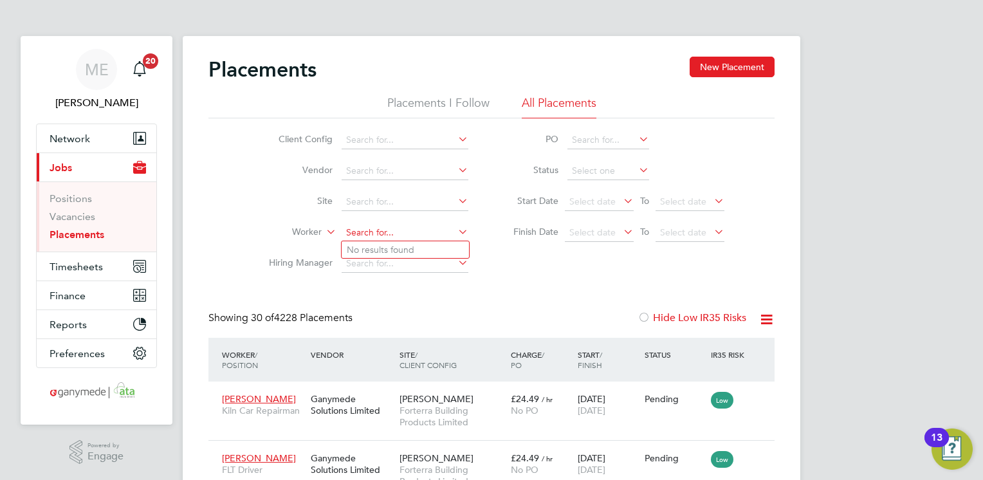
click at [389, 237] on input at bounding box center [404, 233] width 127 height 18
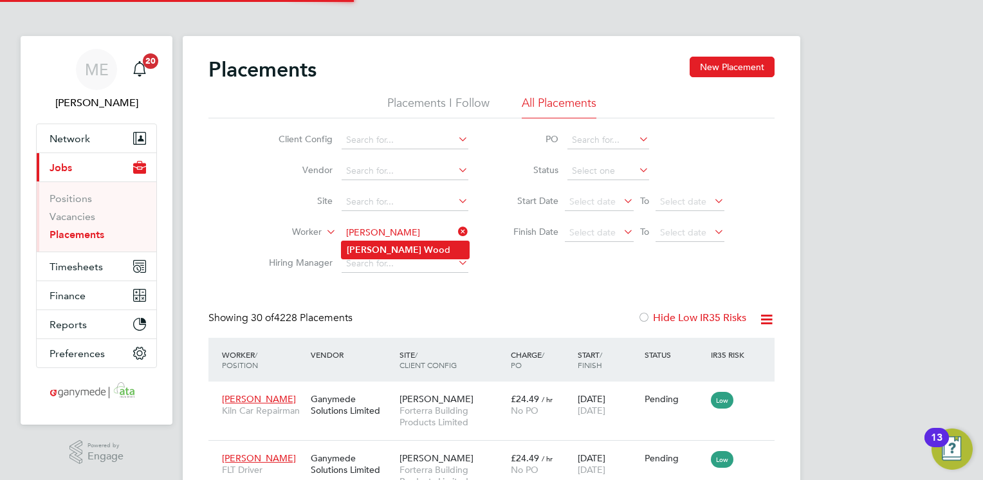
click at [424, 246] on b "Woo" at bounding box center [434, 249] width 21 height 11
type input "[PERSON_NAME]"
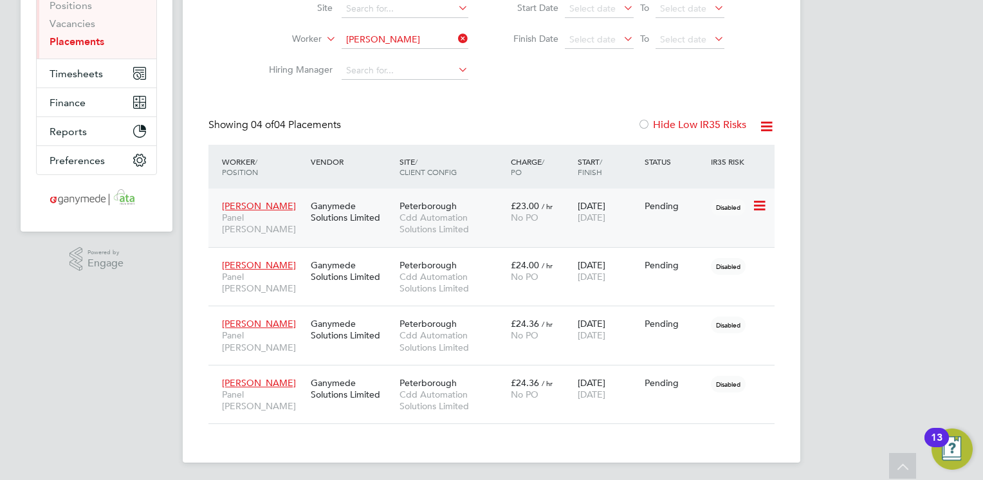
click at [237, 200] on span "[PERSON_NAME]" at bounding box center [259, 206] width 74 height 12
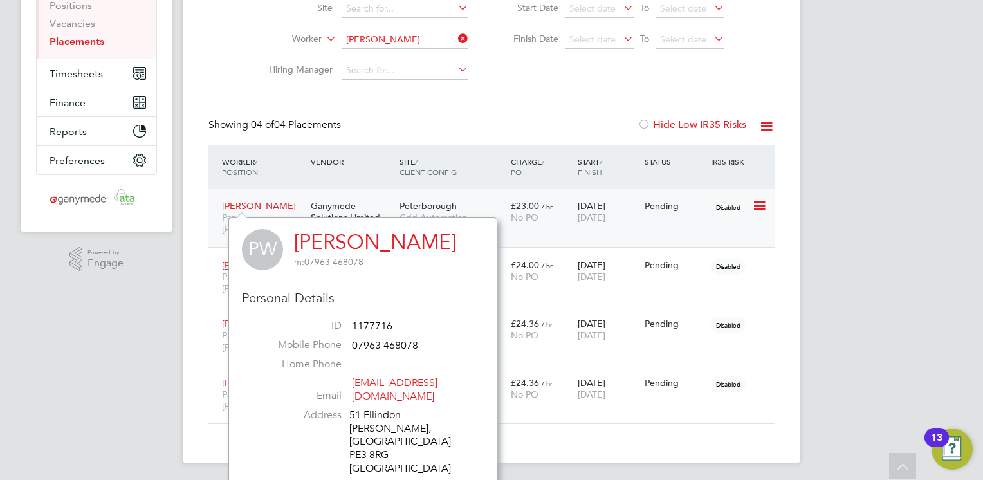
click at [240, 204] on span "[PERSON_NAME]" at bounding box center [259, 206] width 74 height 12
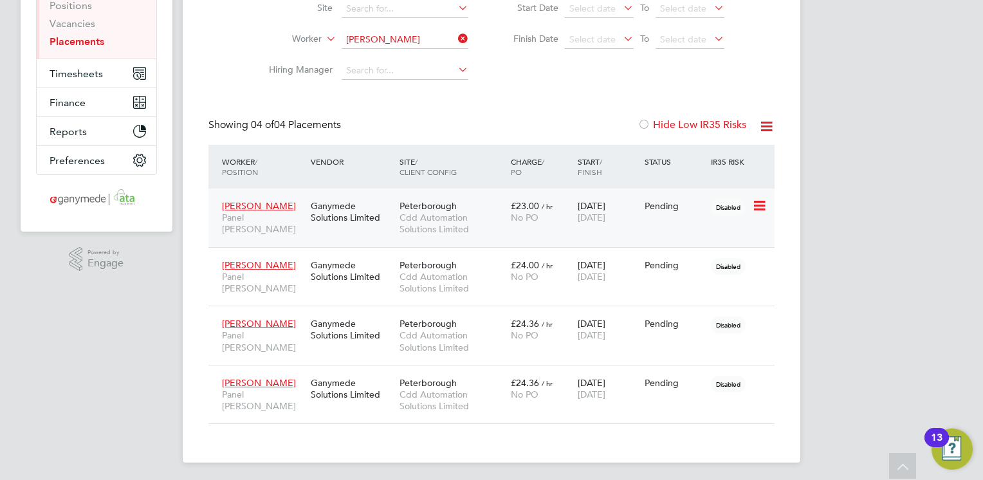
click at [293, 206] on div "[PERSON_NAME] Panel [PERSON_NAME]" at bounding box center [263, 218] width 89 height 48
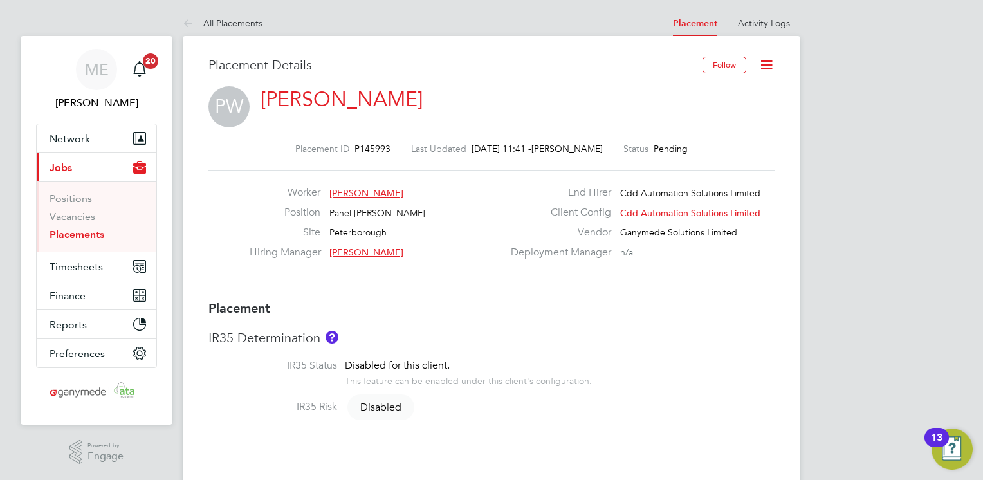
click at [352, 192] on span "[PERSON_NAME]" at bounding box center [366, 193] width 74 height 12
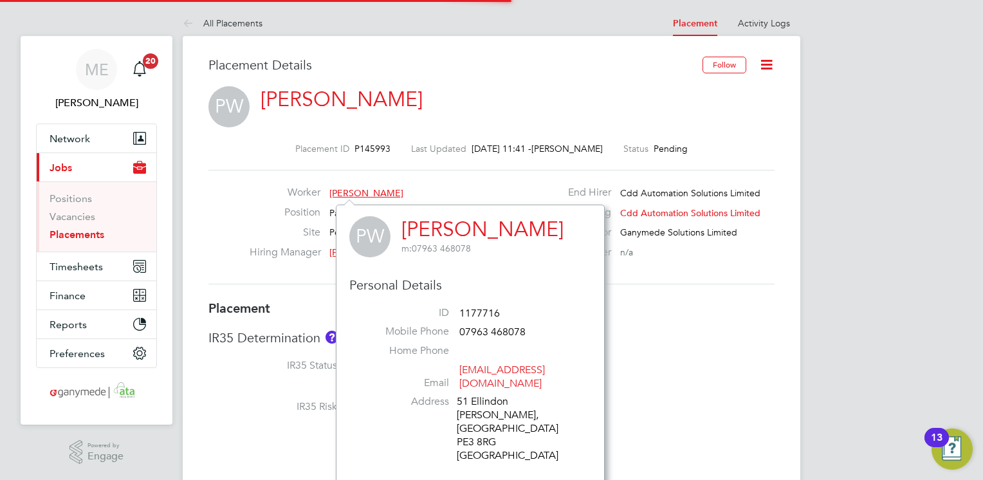
scroll to position [7, 7]
click at [350, 185] on div "Worker [PERSON_NAME] Position Panel [PERSON_NAME] Site Peterborough Hiring Mana…" at bounding box center [491, 227] width 566 height 114
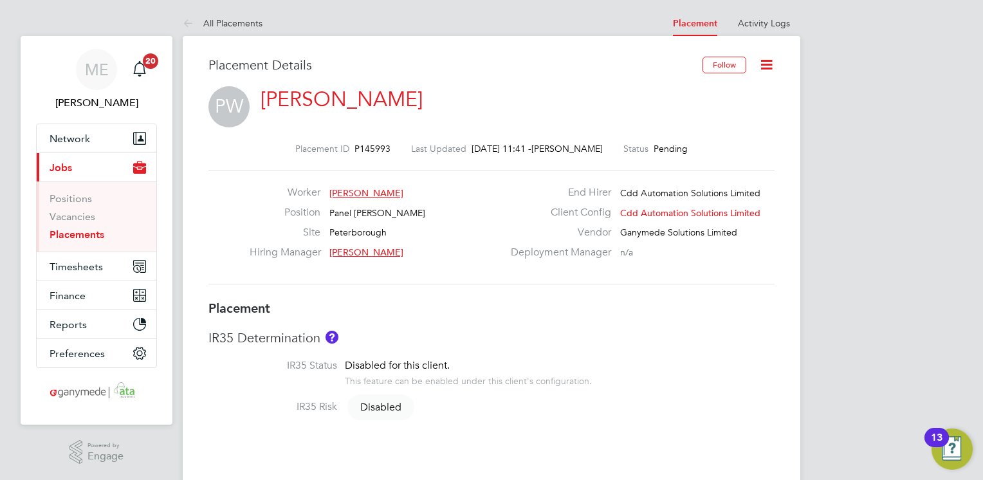
click at [292, 96] on link "[PERSON_NAME]" at bounding box center [341, 99] width 162 height 25
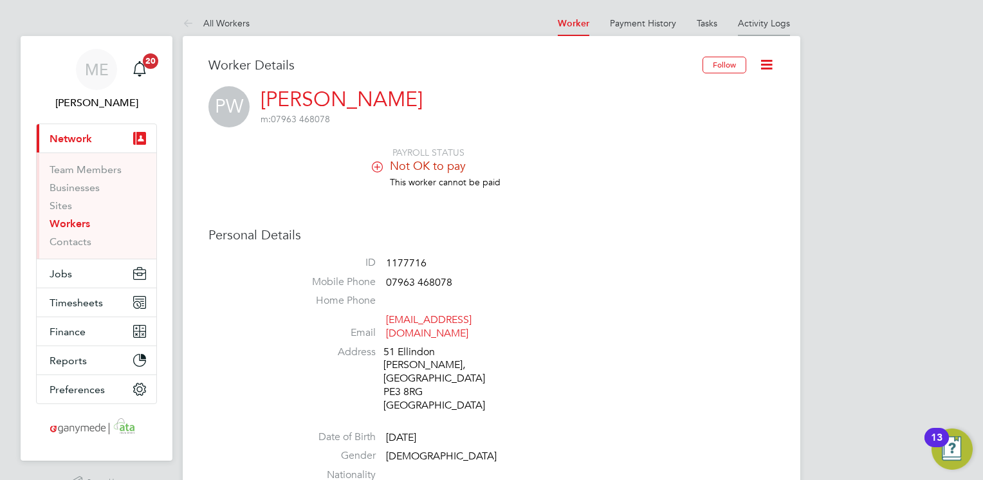
click at [770, 27] on link "Activity Logs" at bounding box center [764, 23] width 52 height 12
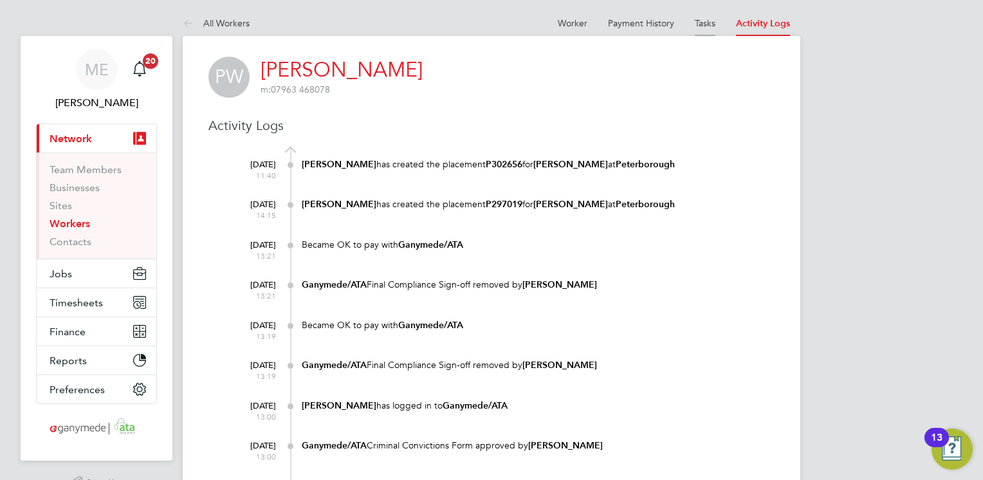
click at [698, 27] on link "Tasks" at bounding box center [705, 23] width 21 height 12
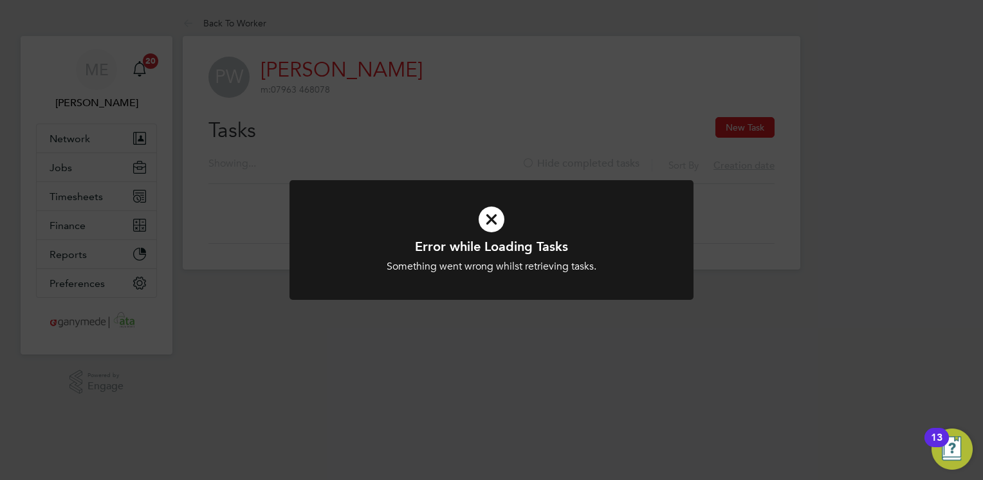
click at [491, 212] on icon at bounding box center [491, 219] width 334 height 50
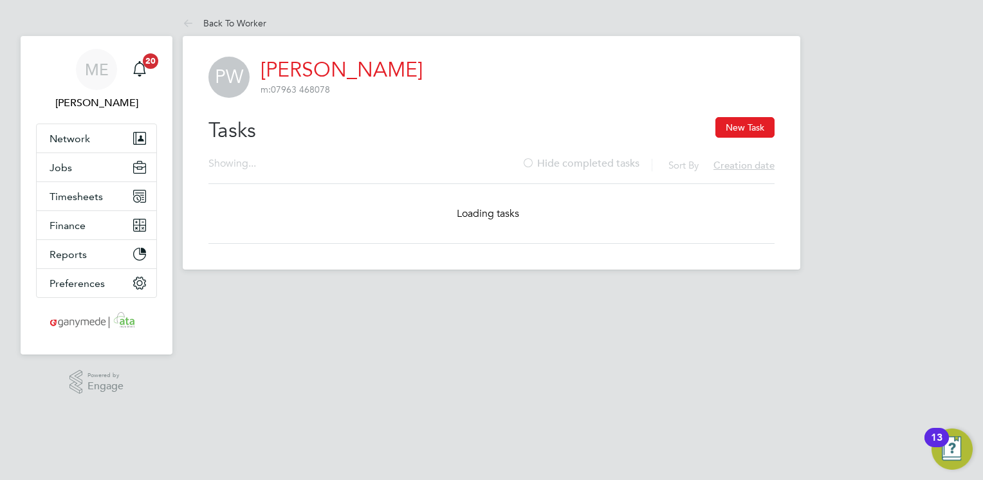
click at [294, 71] on link "[PERSON_NAME]" at bounding box center [341, 69] width 162 height 25
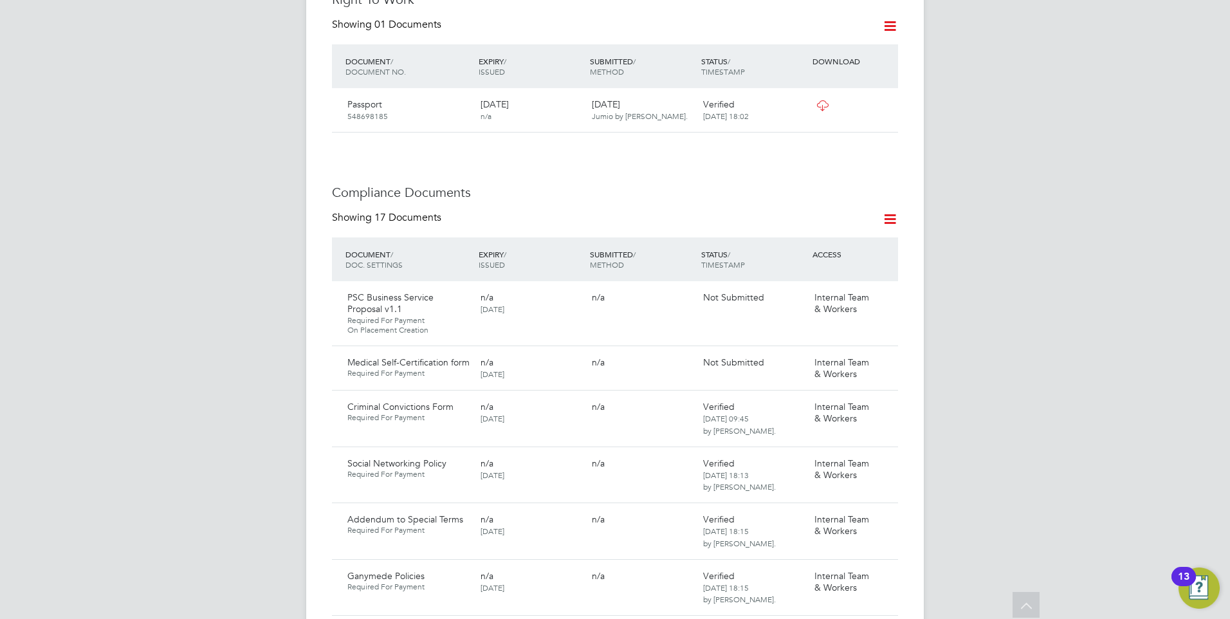
scroll to position [579, 0]
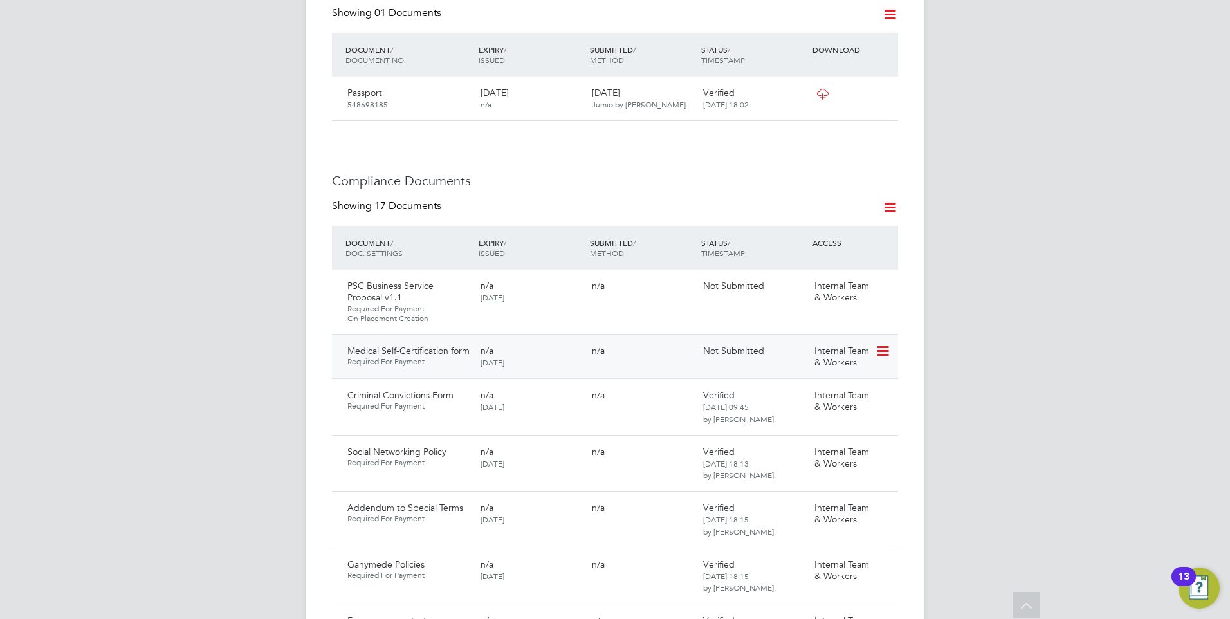
click at [882, 343] on icon at bounding box center [881, 350] width 13 height 15
click at [788, 421] on li "Delete Document" at bounding box center [825, 423] width 129 height 18
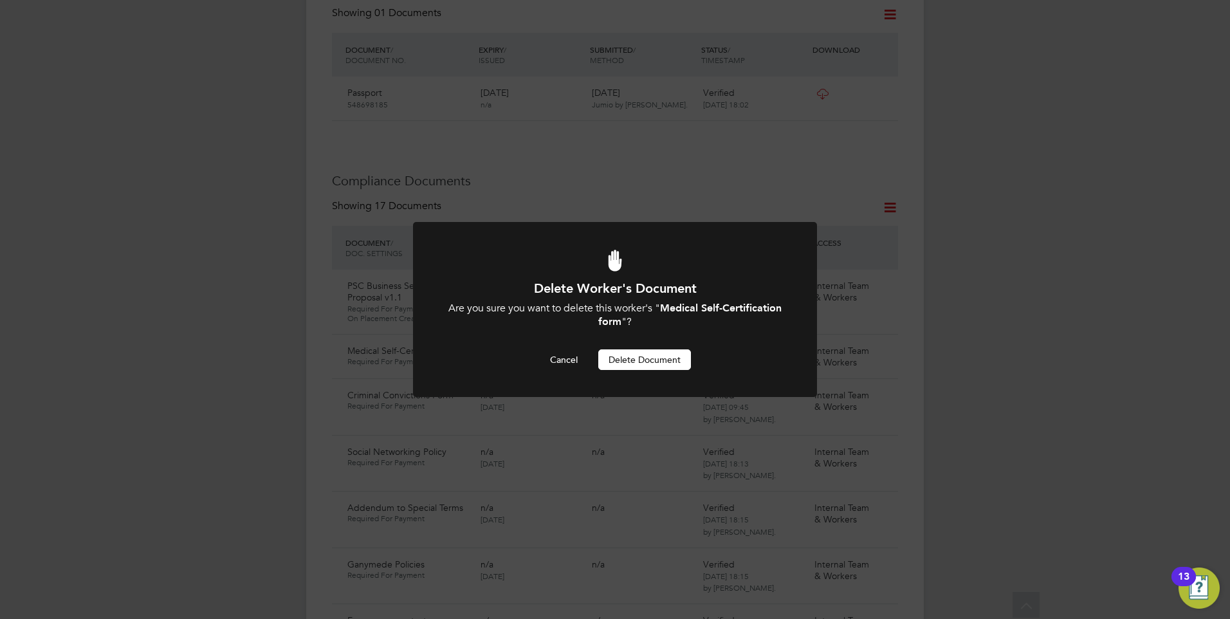
scroll to position [0, 0]
click at [647, 354] on button "Delete Document" at bounding box center [644, 359] width 93 height 21
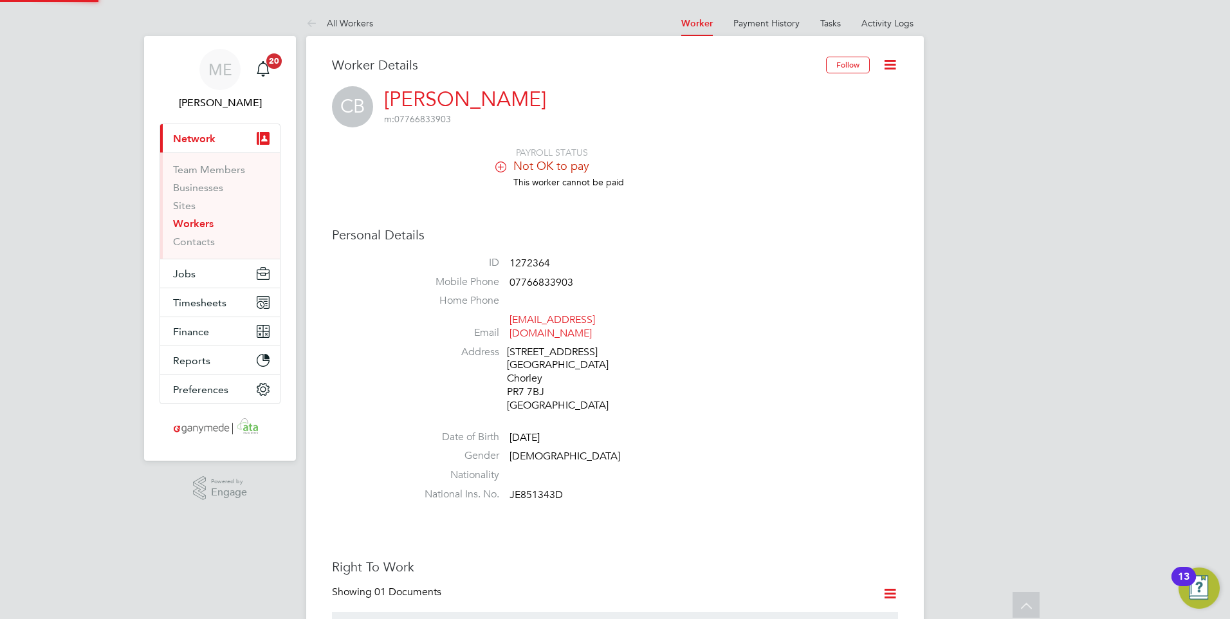
scroll to position [579, 0]
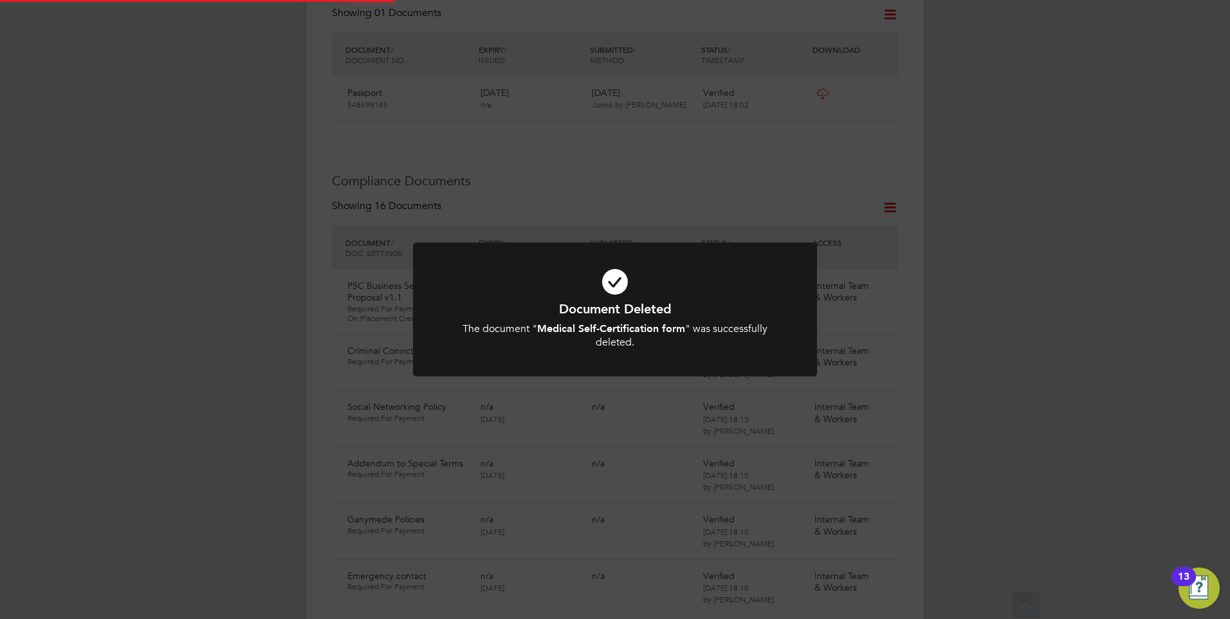
click at [598, 334] on b "Medical Self-Certification form" at bounding box center [611, 328] width 148 height 12
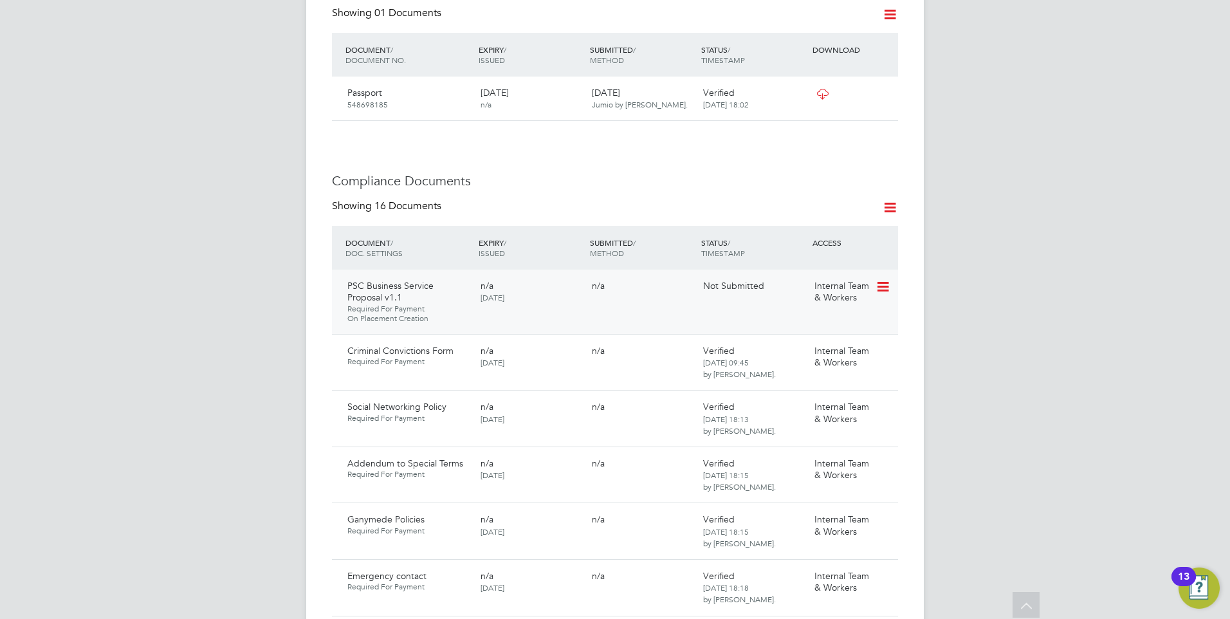
click at [881, 279] on icon at bounding box center [881, 286] width 13 height 15
click at [785, 338] on li "Request Document" at bounding box center [825, 341] width 129 height 18
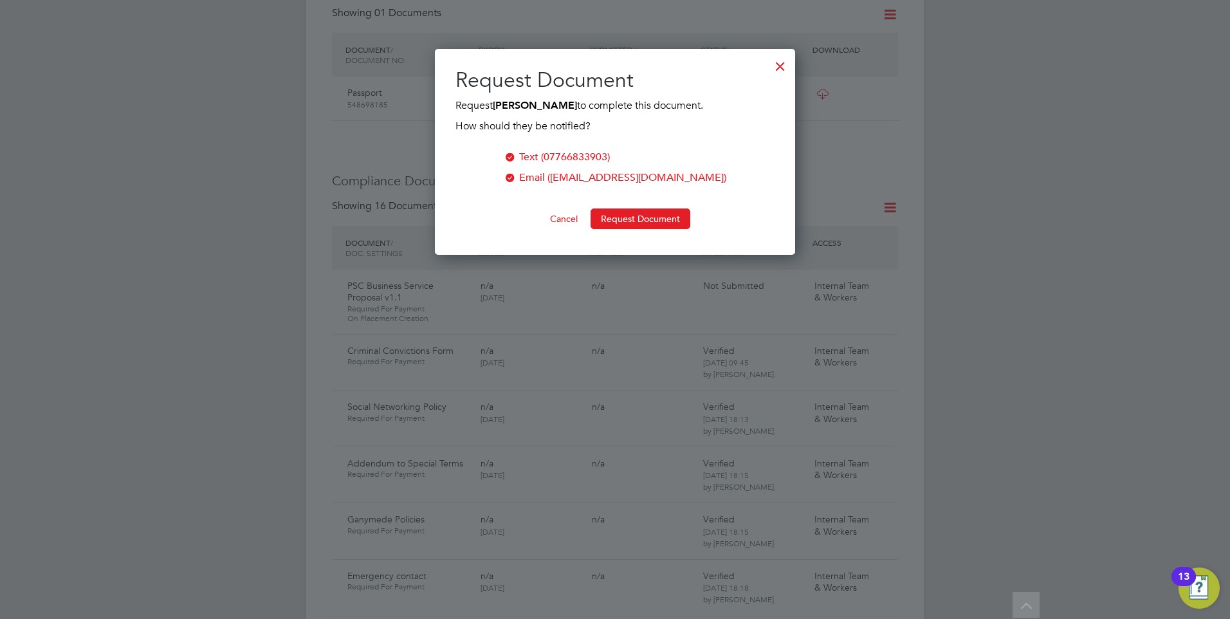
scroll to position [206, 361]
click at [623, 215] on button "Request Document" at bounding box center [640, 218] width 100 height 21
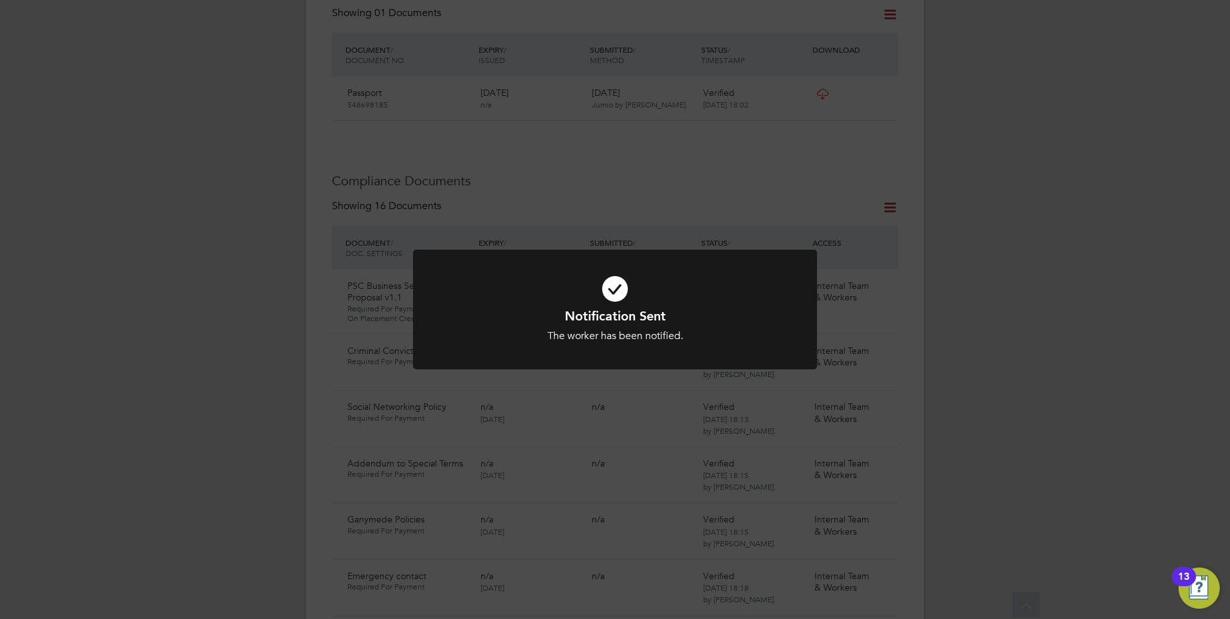
click at [720, 174] on div "Notification Sent The worker has been notified. Cancel Okay" at bounding box center [615, 309] width 1230 height 619
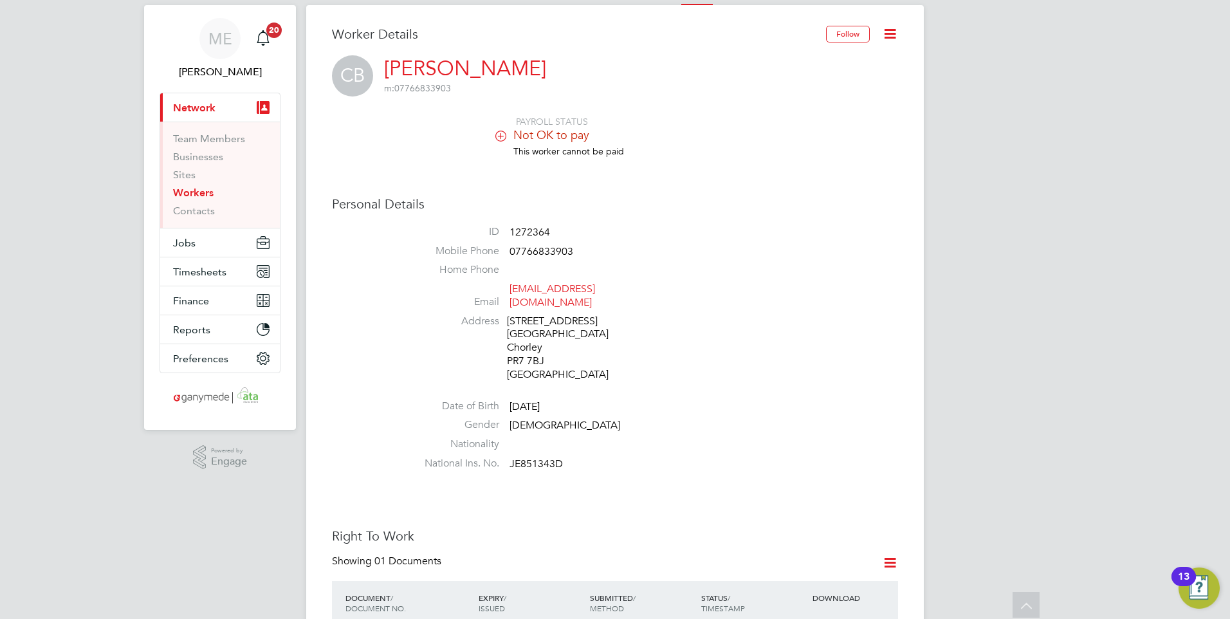
scroll to position [0, 0]
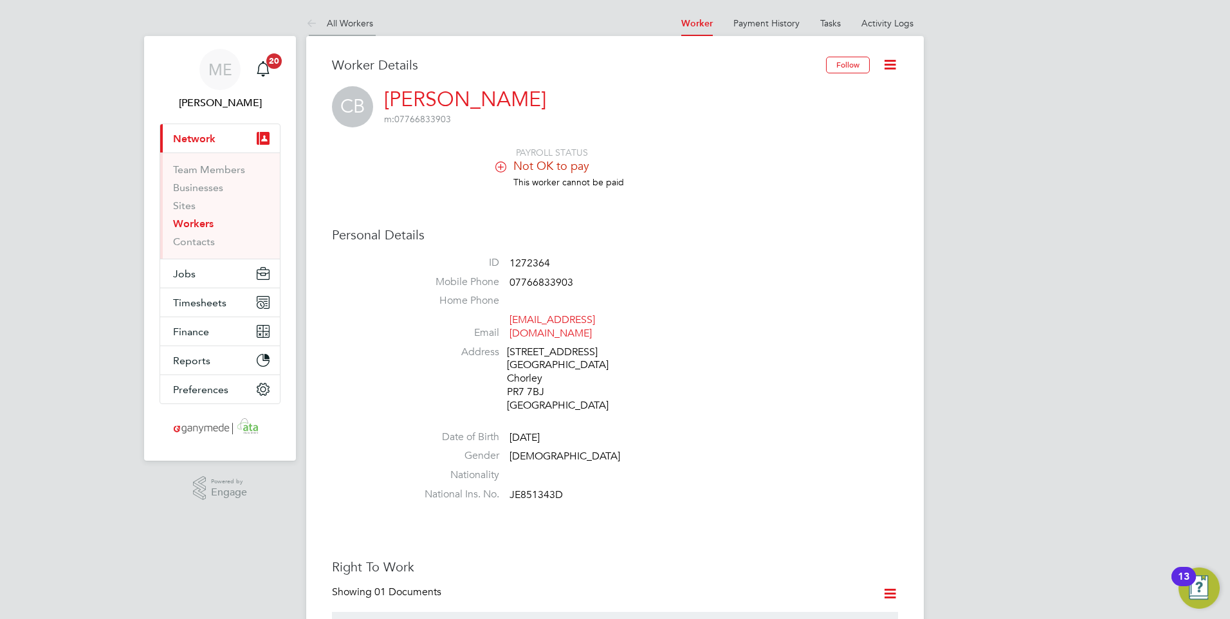
click at [306, 21] on icon at bounding box center [314, 24] width 16 height 16
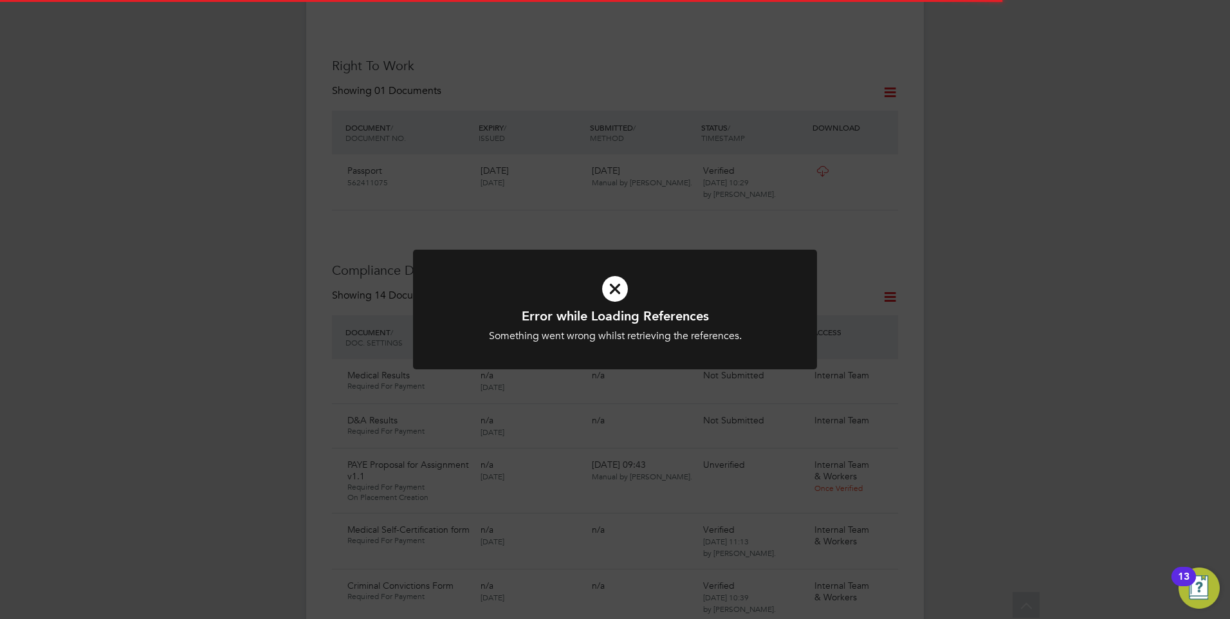
click at [547, 282] on icon at bounding box center [615, 289] width 334 height 50
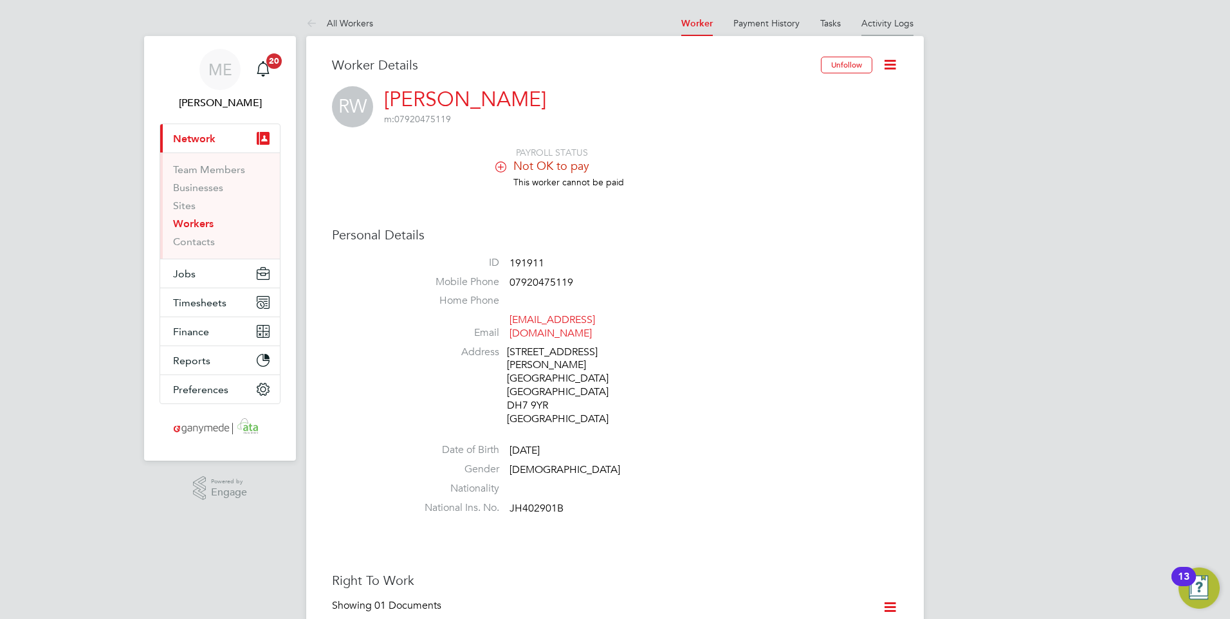
click at [883, 30] on li "Activity Logs" at bounding box center [887, 23] width 52 height 26
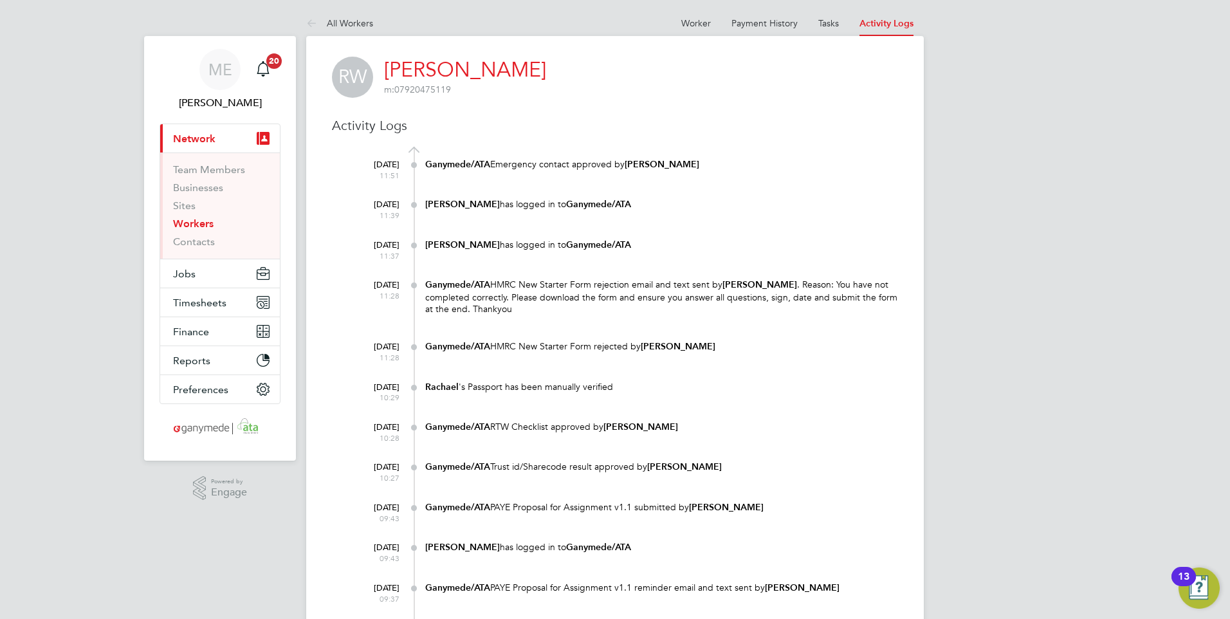
click at [316, 21] on icon at bounding box center [314, 24] width 16 height 16
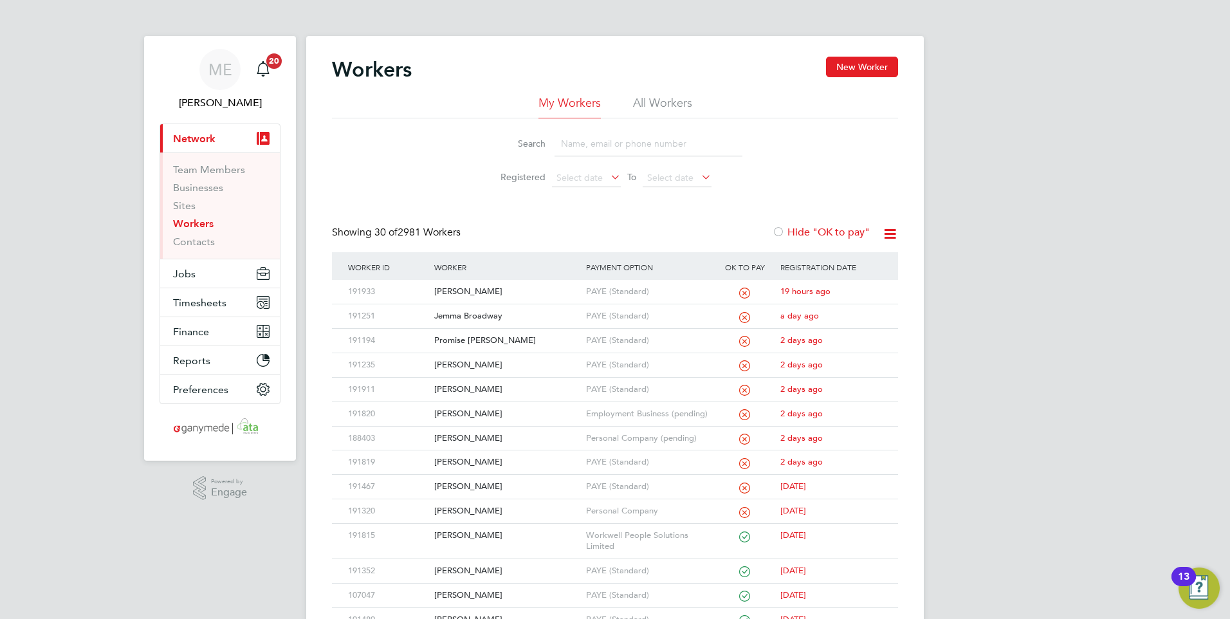
click at [595, 147] on input at bounding box center [648, 143] width 188 height 25
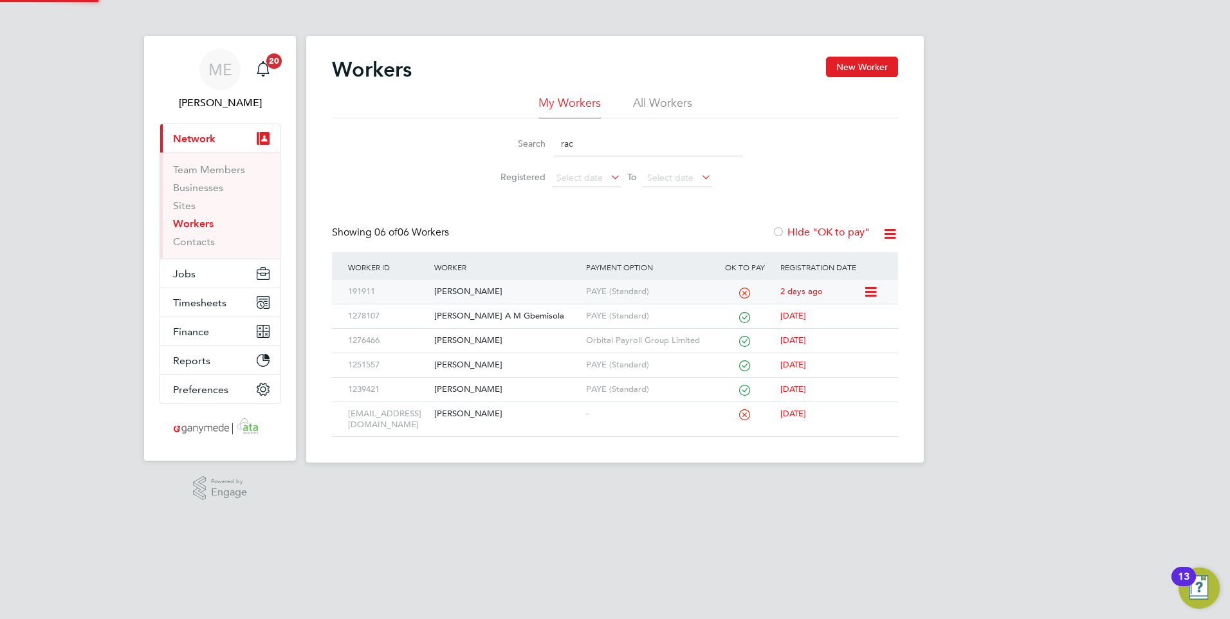
type input "rac"
click at [512, 287] on div "[PERSON_NAME]" at bounding box center [506, 292] width 151 height 24
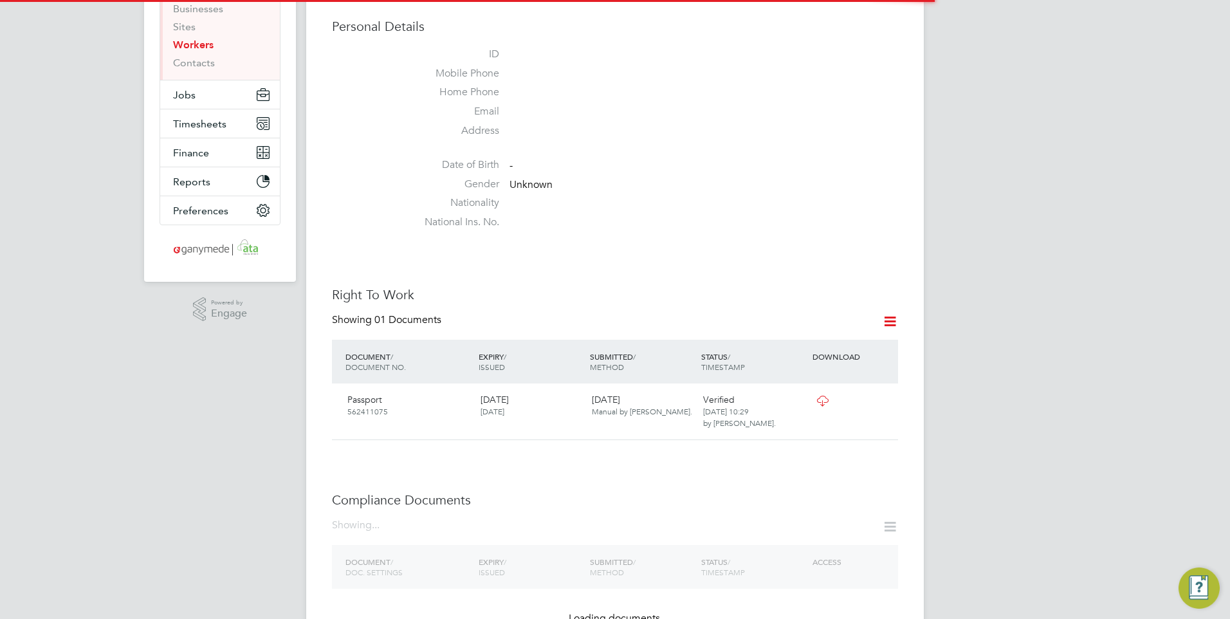
scroll to position [193, 0]
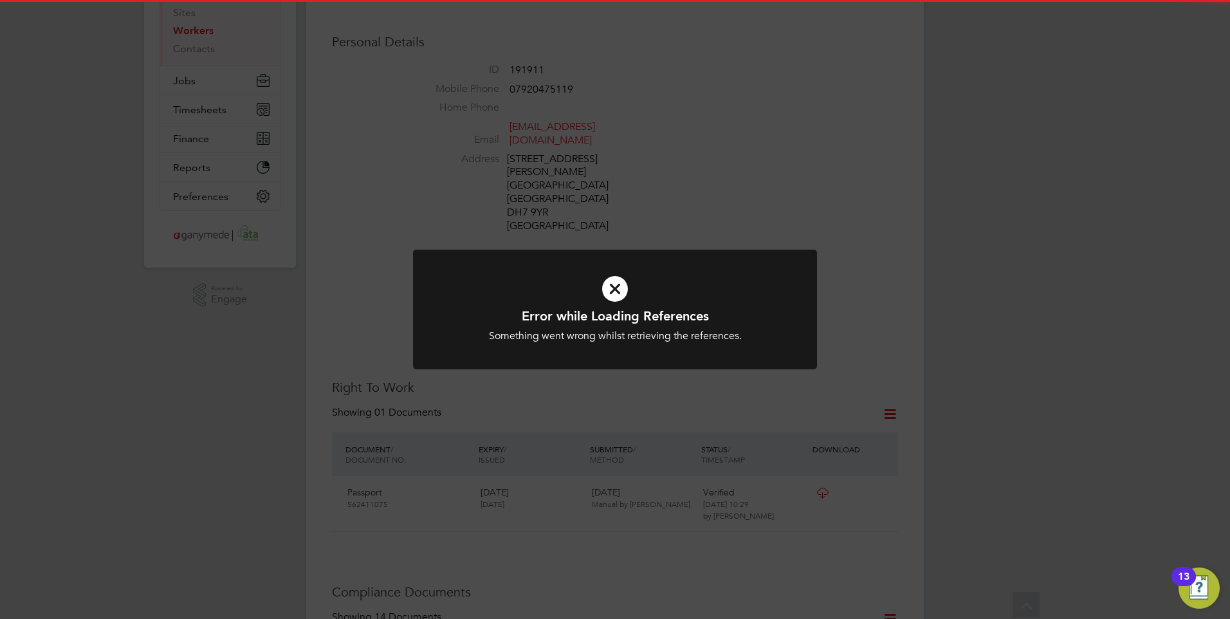
click at [666, 291] on icon at bounding box center [615, 289] width 334 height 50
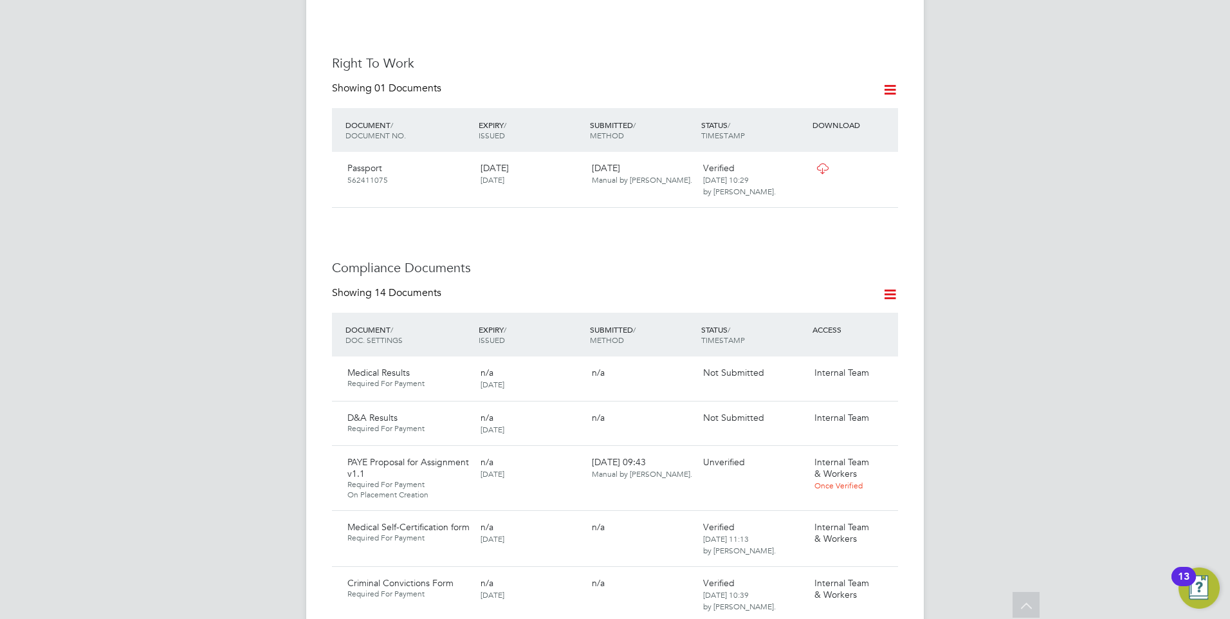
scroll to position [643, 0]
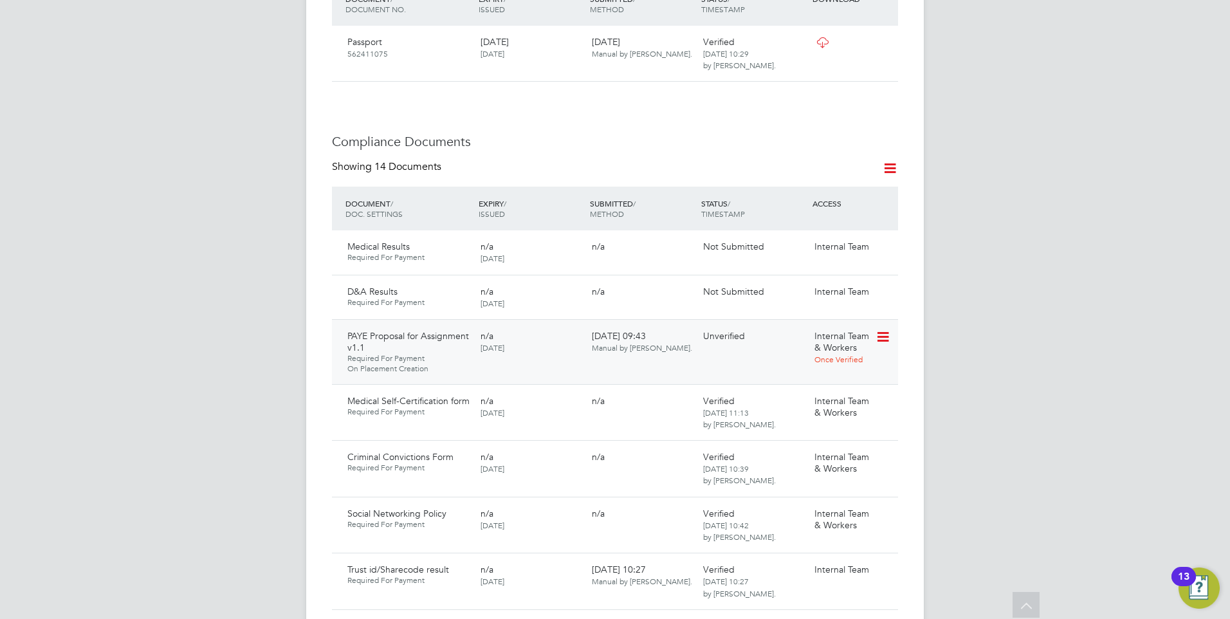
click at [887, 329] on icon at bounding box center [881, 336] width 13 height 15
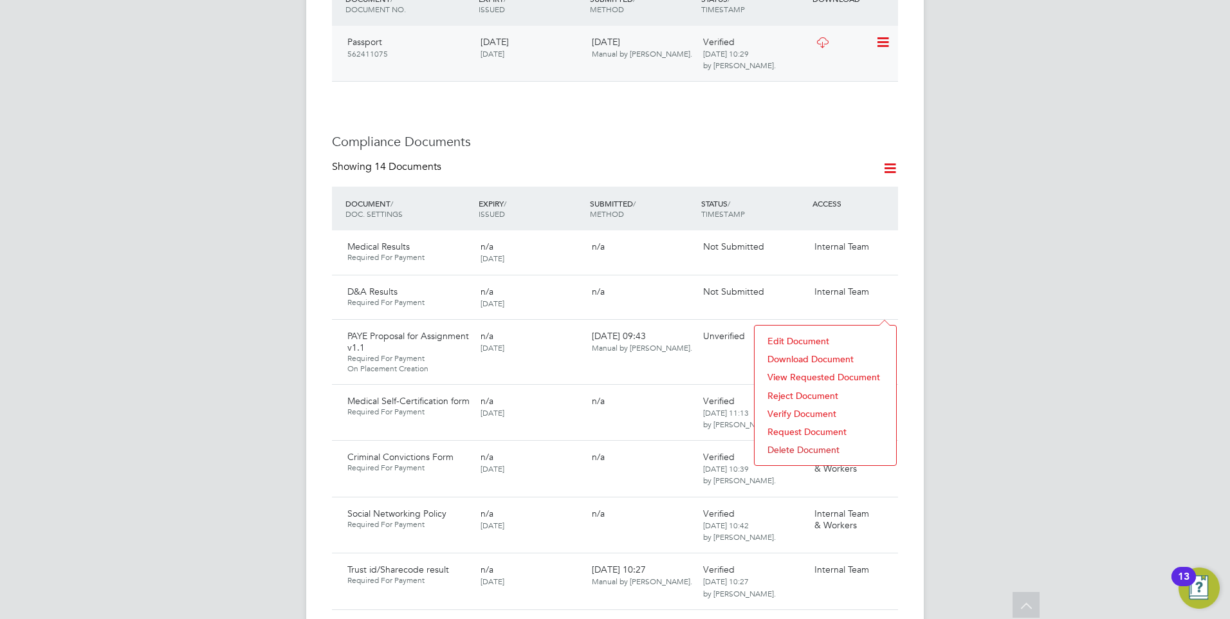
click at [650, 35] on div "02 Sep 2025 Manual by Rachael Wood." at bounding box center [641, 47] width 111 height 33
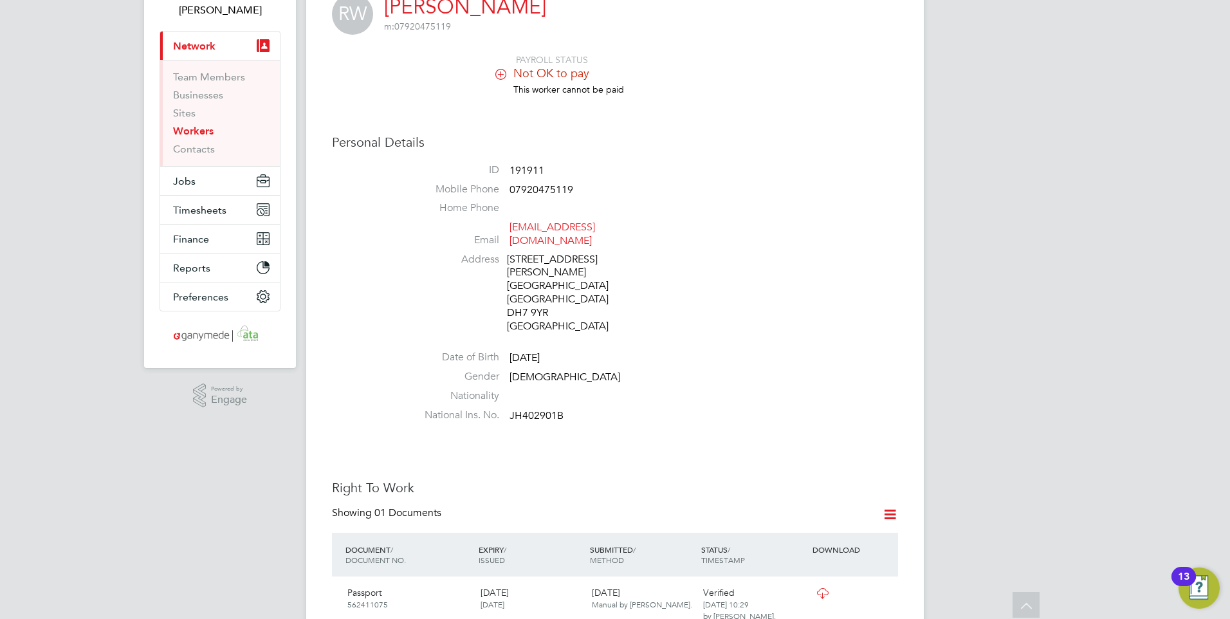
scroll to position [0, 0]
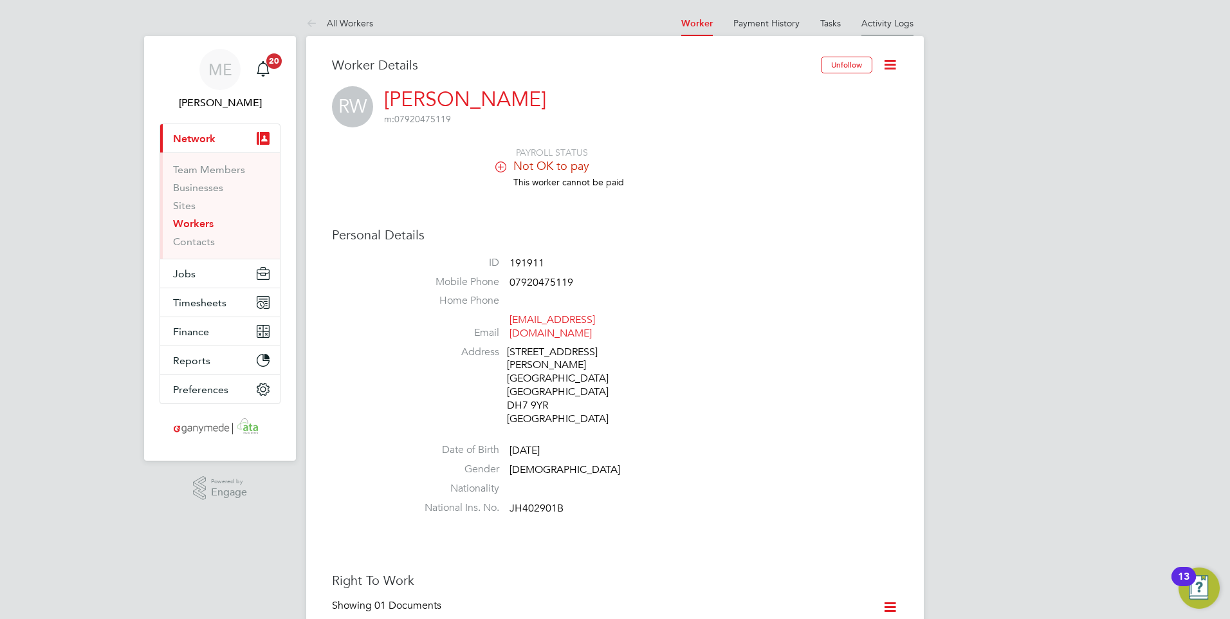
click at [880, 28] on li "Activity Logs" at bounding box center [887, 23] width 52 height 26
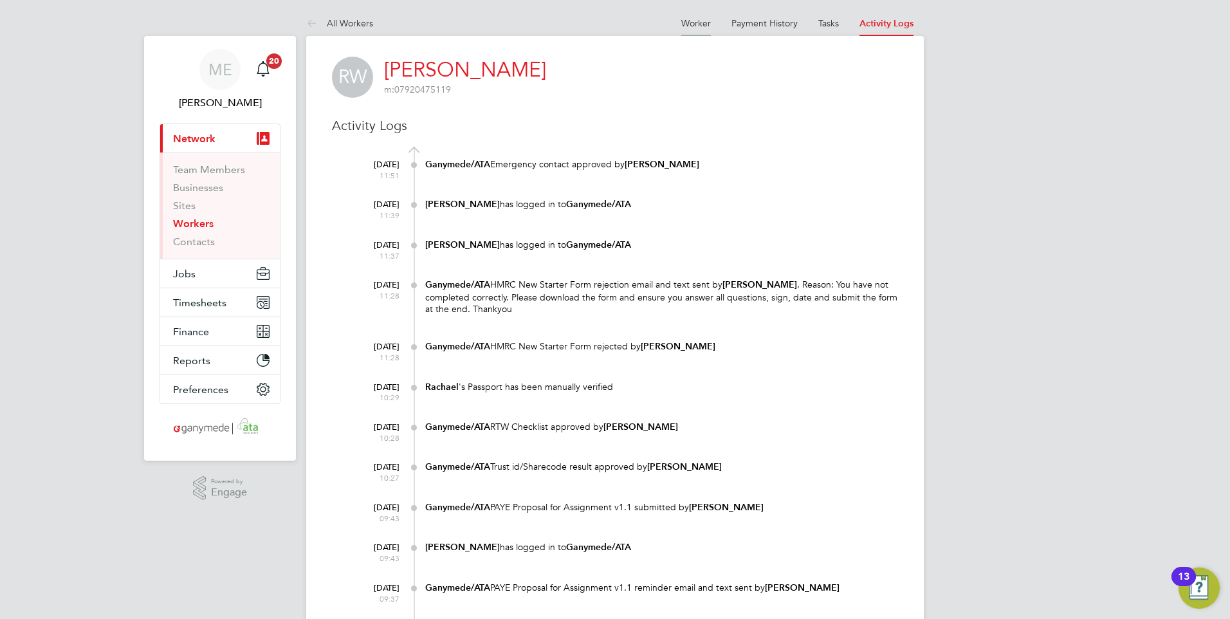
click at [685, 24] on link "Worker" at bounding box center [696, 23] width 30 height 12
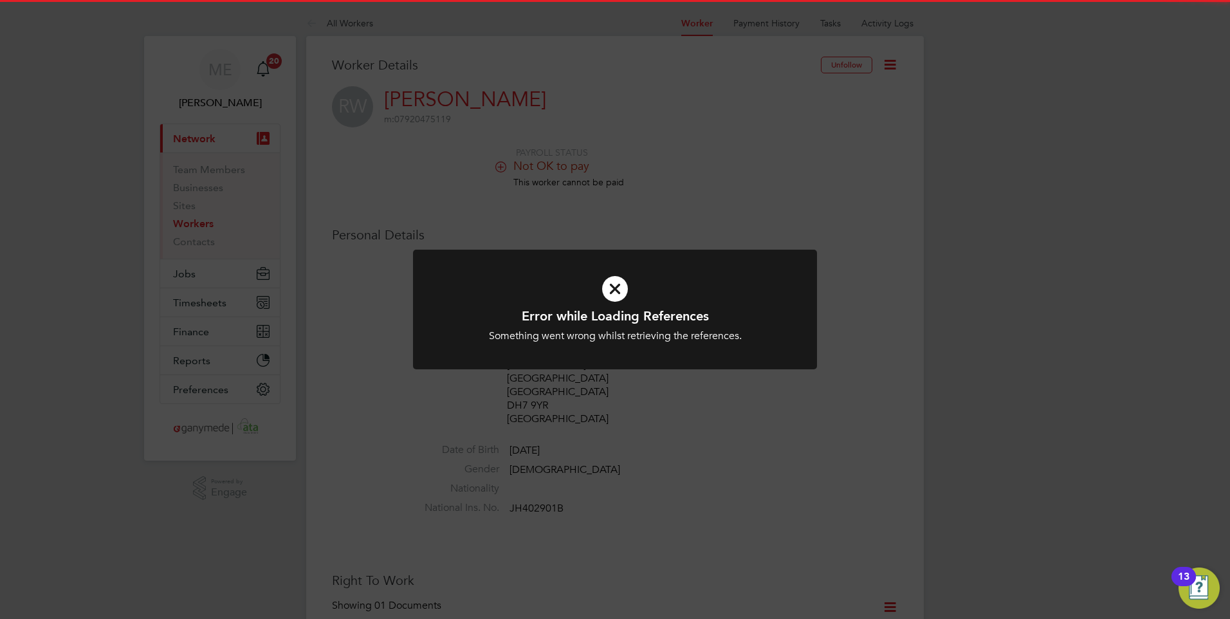
click at [663, 246] on div "Error while Loading References Something went wrong whilst retrieving the refer…" at bounding box center [615, 309] width 1230 height 619
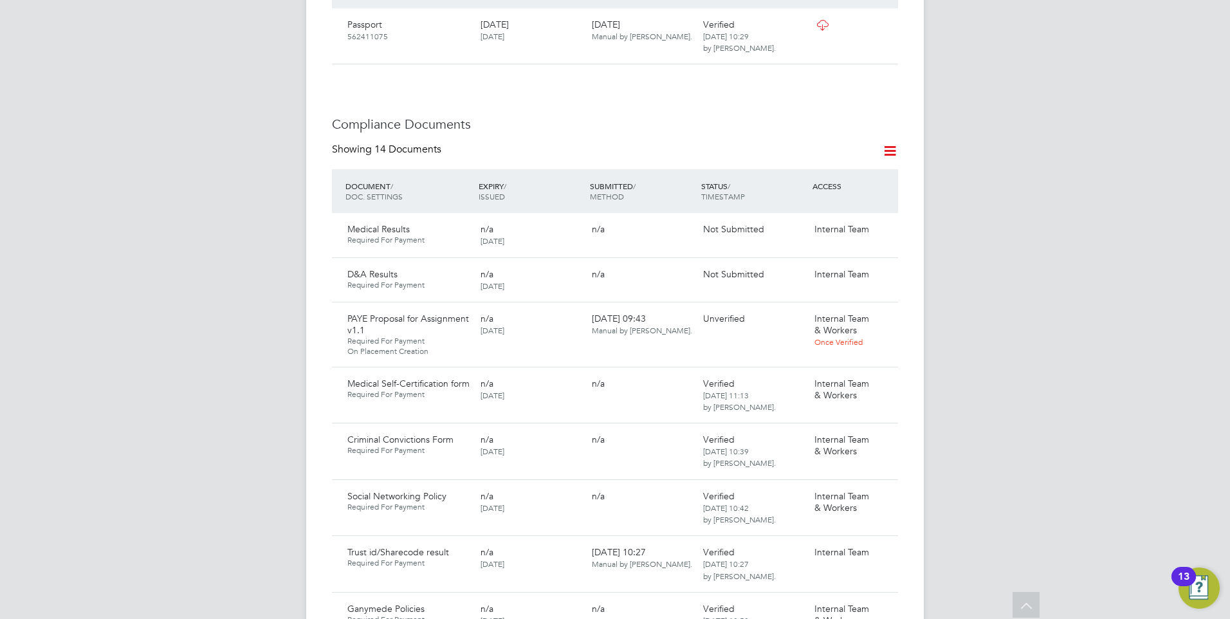
scroll to position [707, 0]
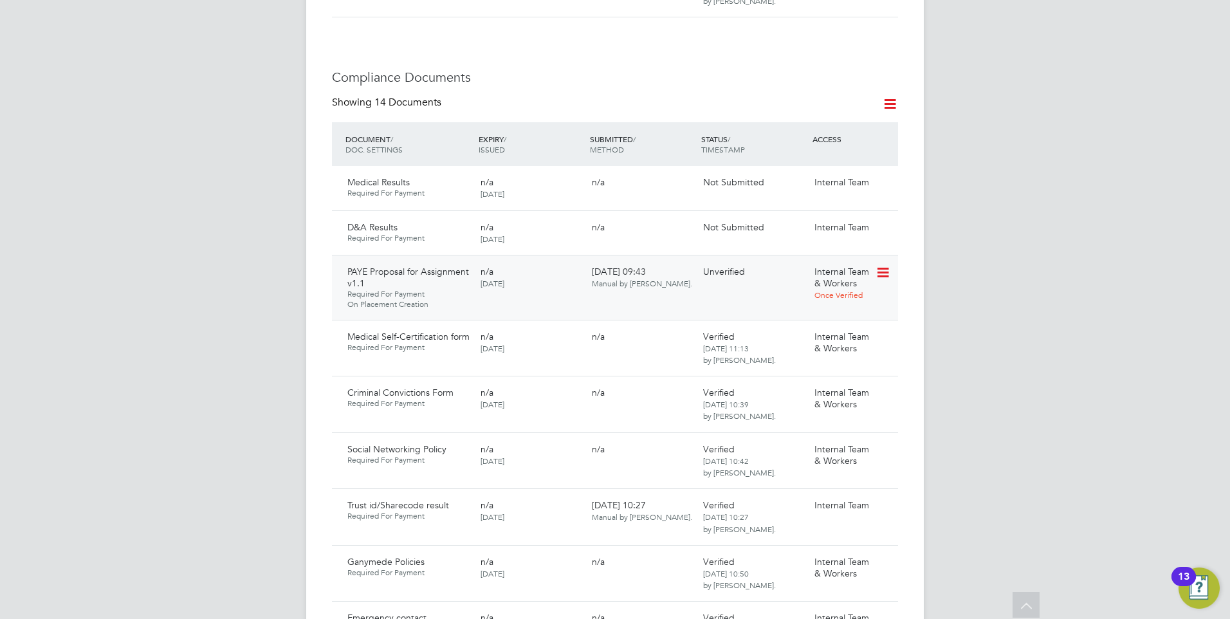
click at [886, 265] on icon at bounding box center [881, 272] width 13 height 15
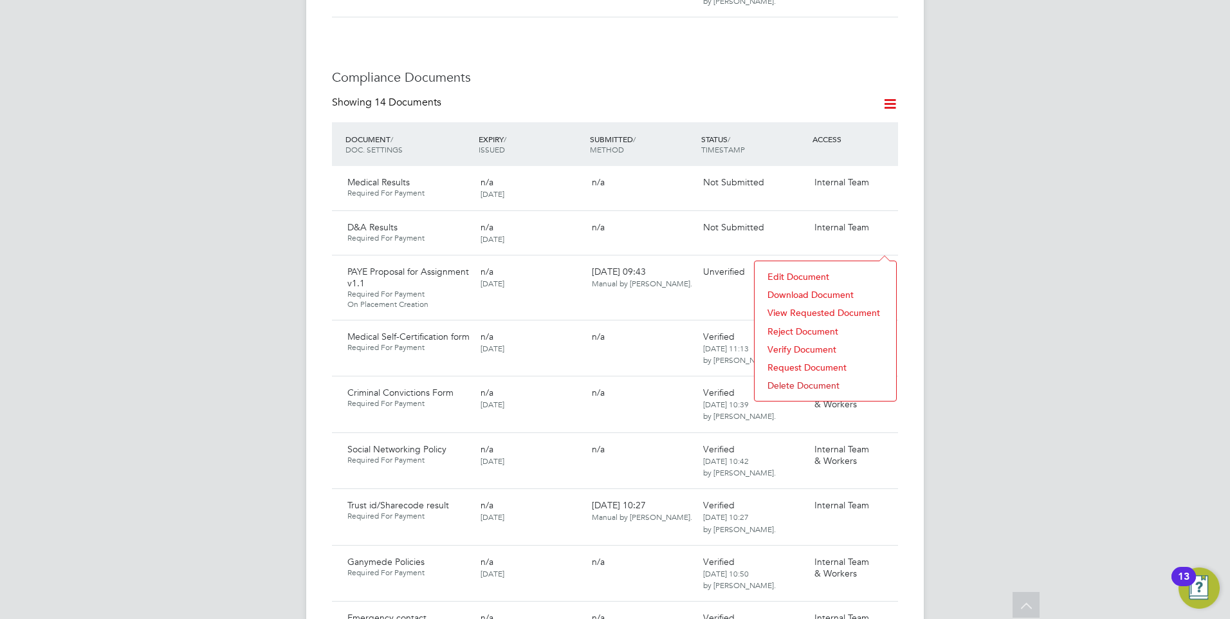
click at [814, 363] on li "Request Document" at bounding box center [825, 367] width 129 height 18
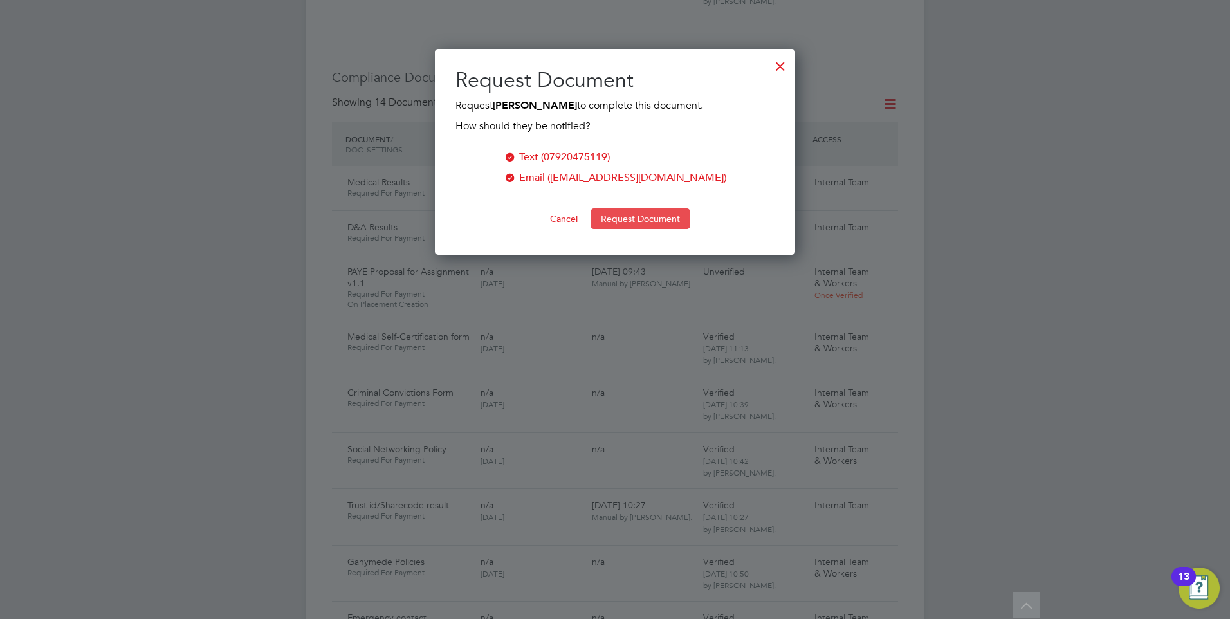
scroll to position [206, 361]
click at [641, 212] on button "Request Document" at bounding box center [640, 218] width 100 height 21
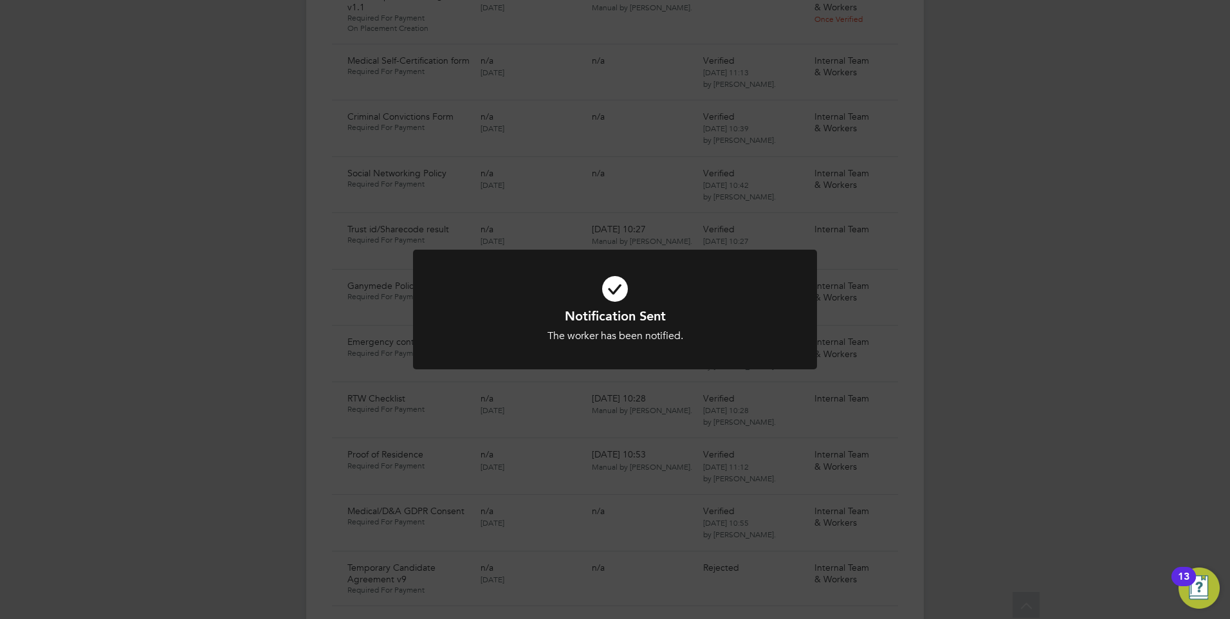
click at [658, 250] on div at bounding box center [615, 310] width 404 height 120
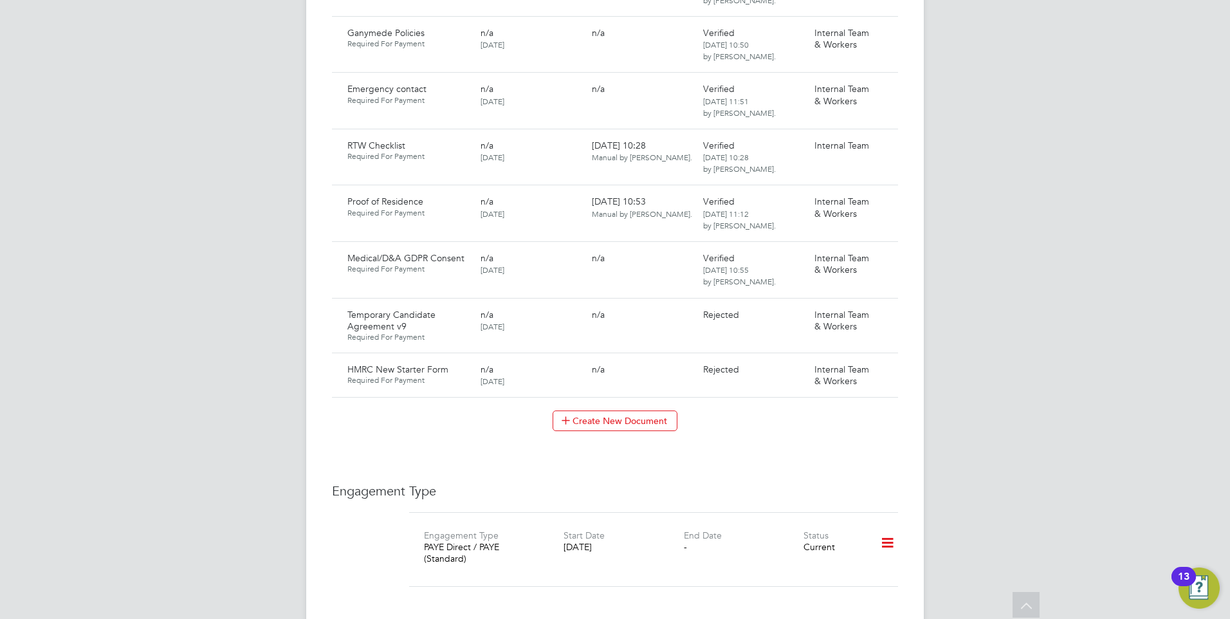
scroll to position [1241, 0]
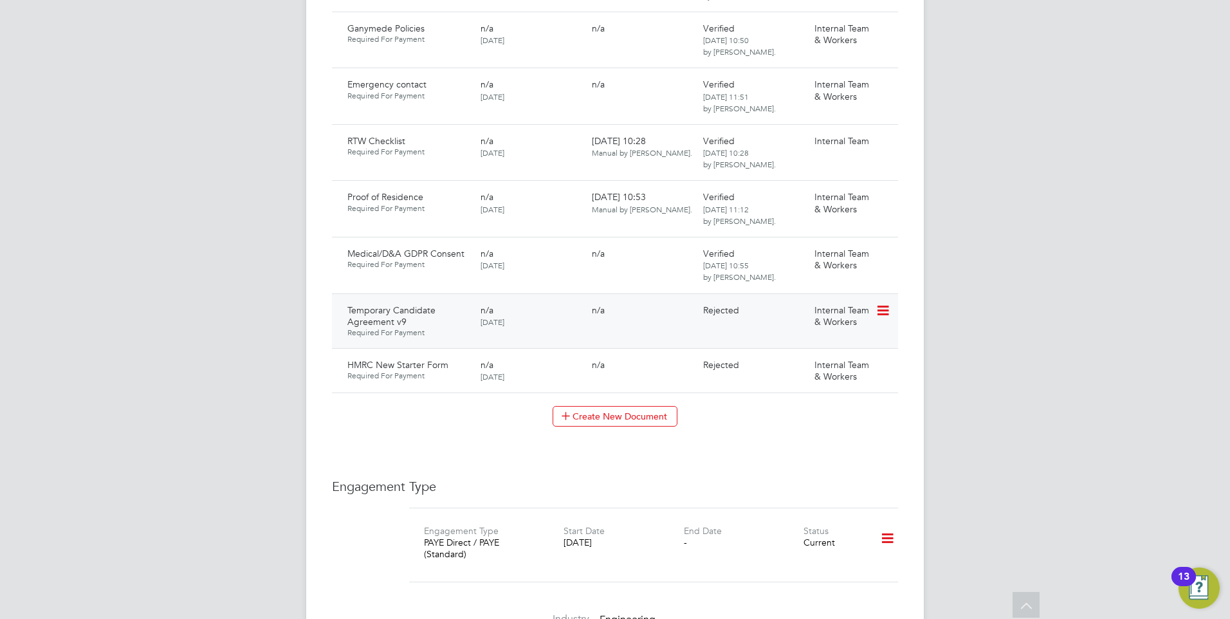
click at [878, 303] on icon at bounding box center [881, 310] width 13 height 15
click at [824, 349] on li "Request Document" at bounding box center [825, 351] width 129 height 18
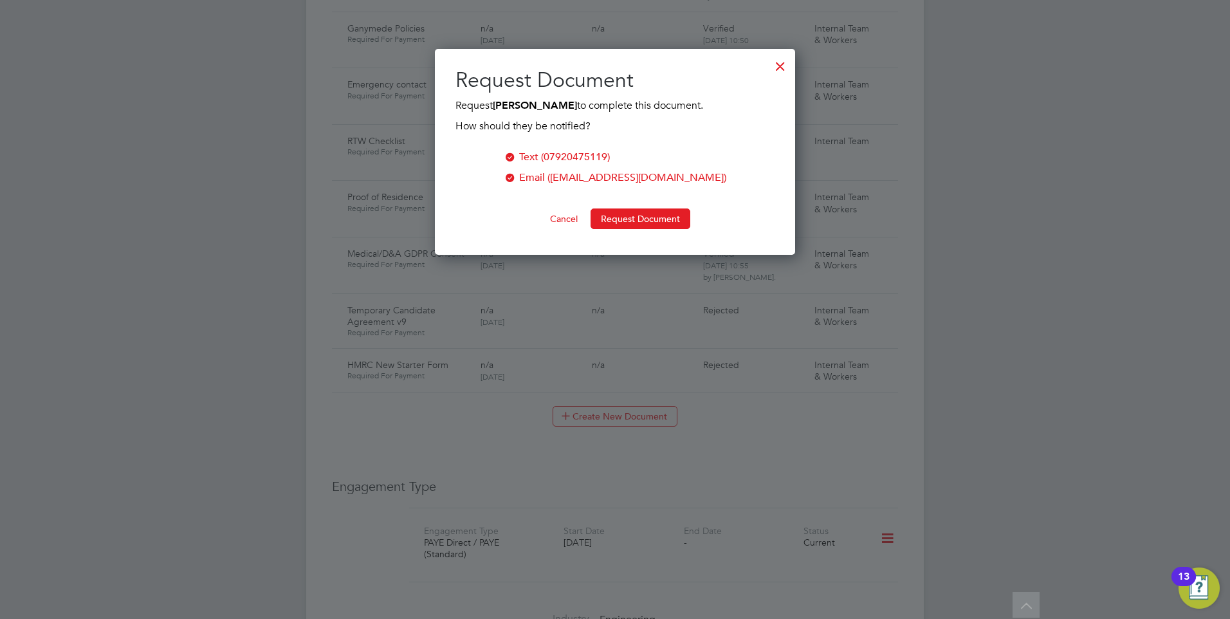
scroll to position [206, 361]
click at [626, 216] on button "Request Document" at bounding box center [640, 218] width 100 height 21
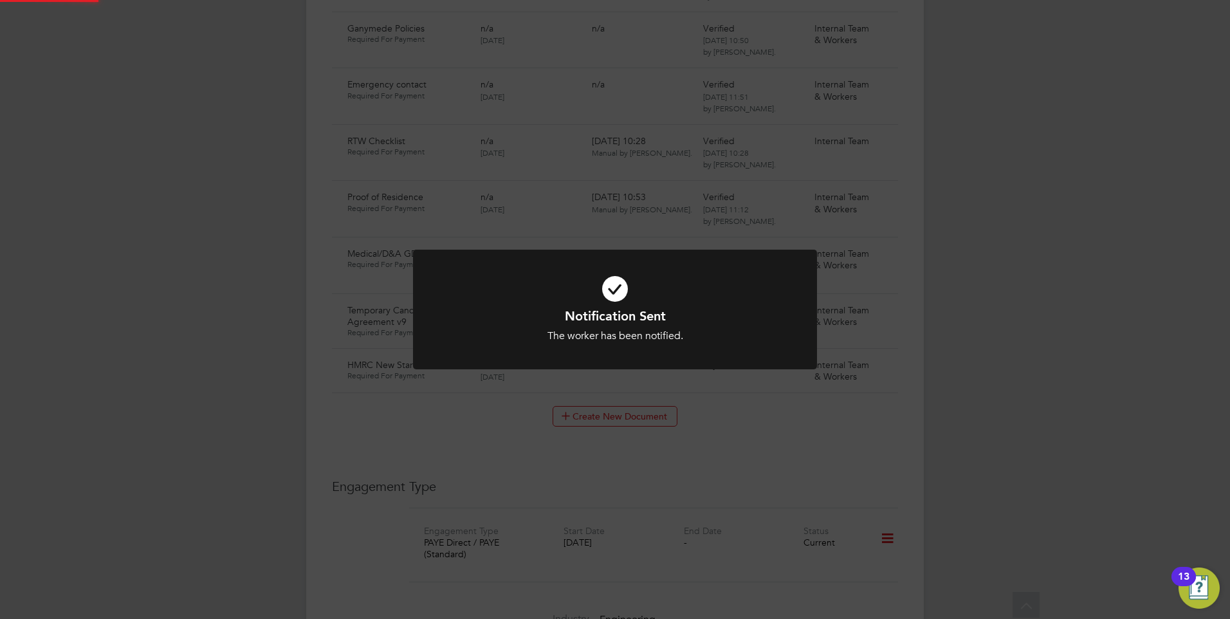
click at [270, 430] on div "Notification Sent The worker has been notified. Cancel Okay" at bounding box center [615, 309] width 1230 height 619
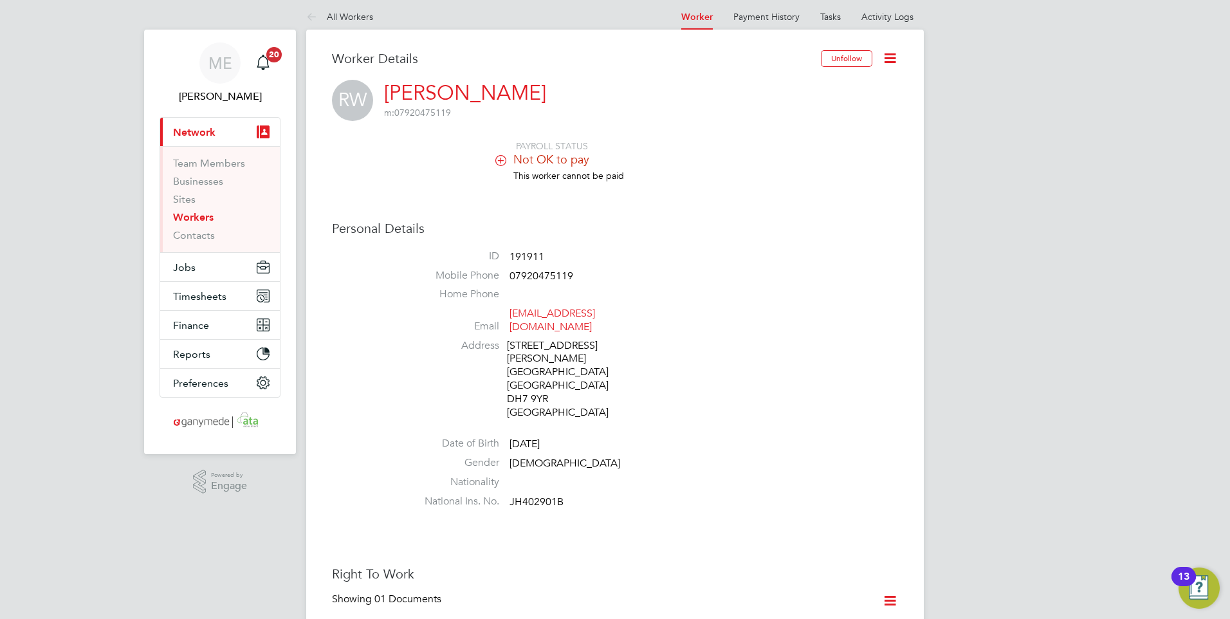
scroll to position [0, 0]
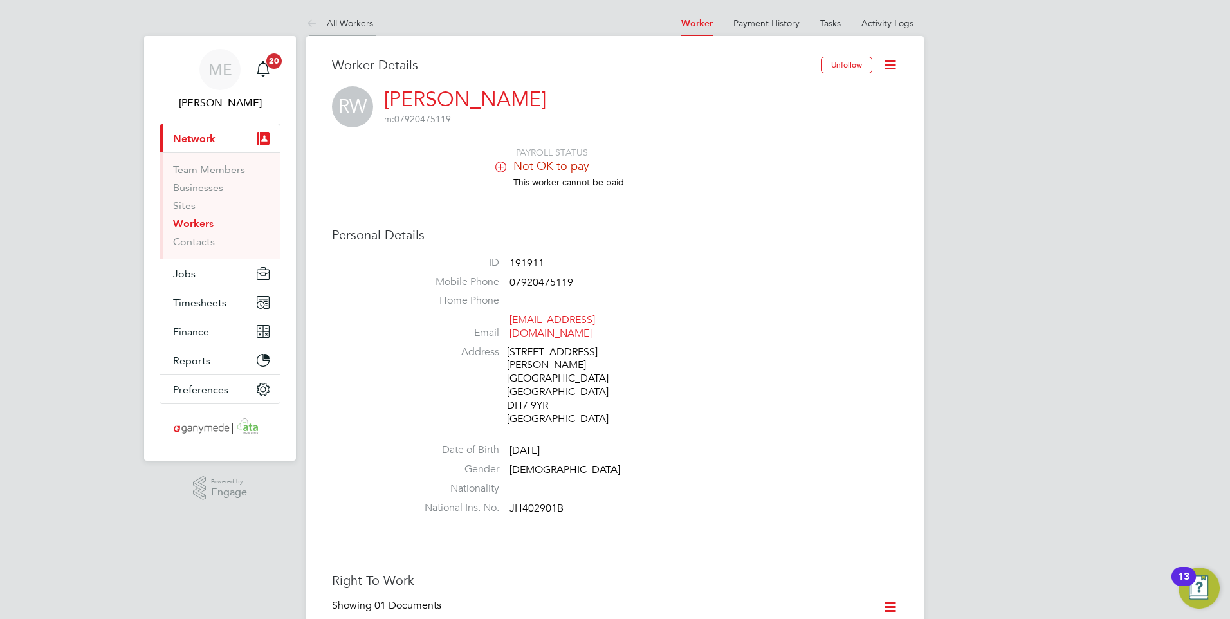
click at [308, 23] on icon at bounding box center [314, 24] width 16 height 16
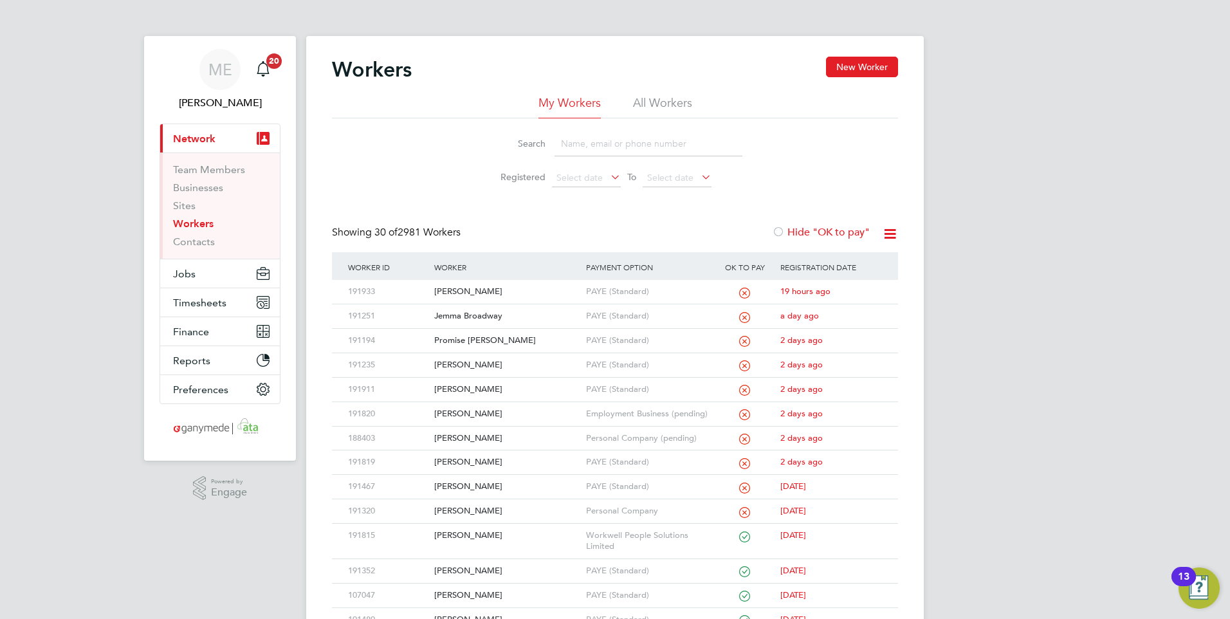
click at [567, 146] on input at bounding box center [648, 143] width 188 height 25
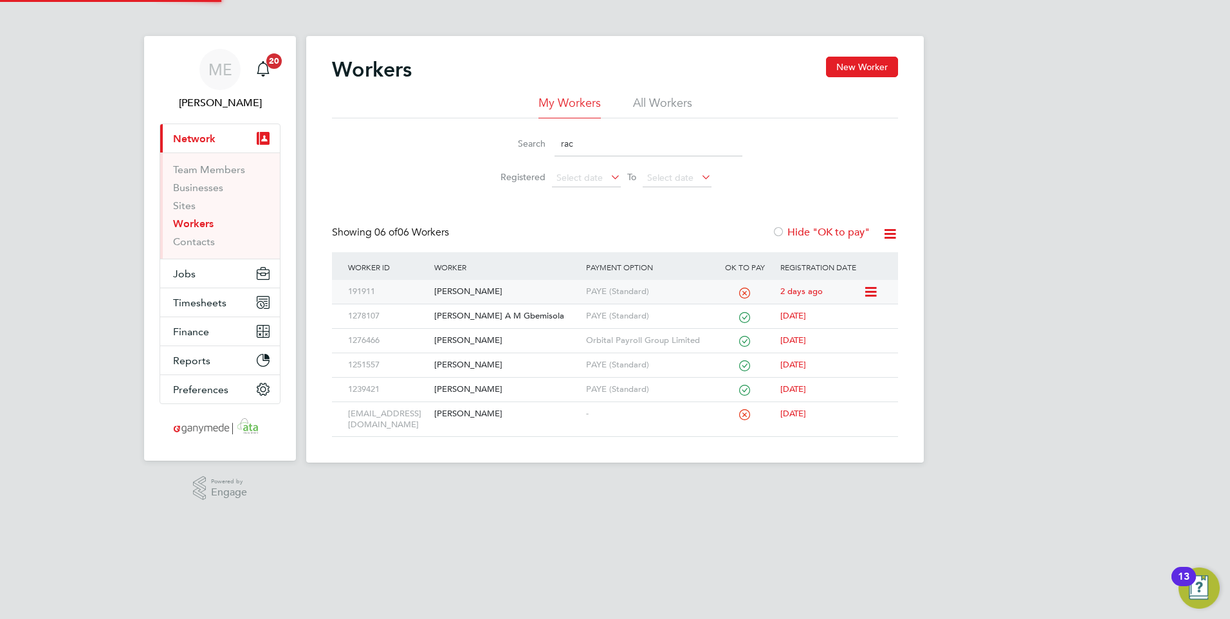
type input "rac"
click at [520, 285] on div "[PERSON_NAME]" at bounding box center [506, 292] width 151 height 24
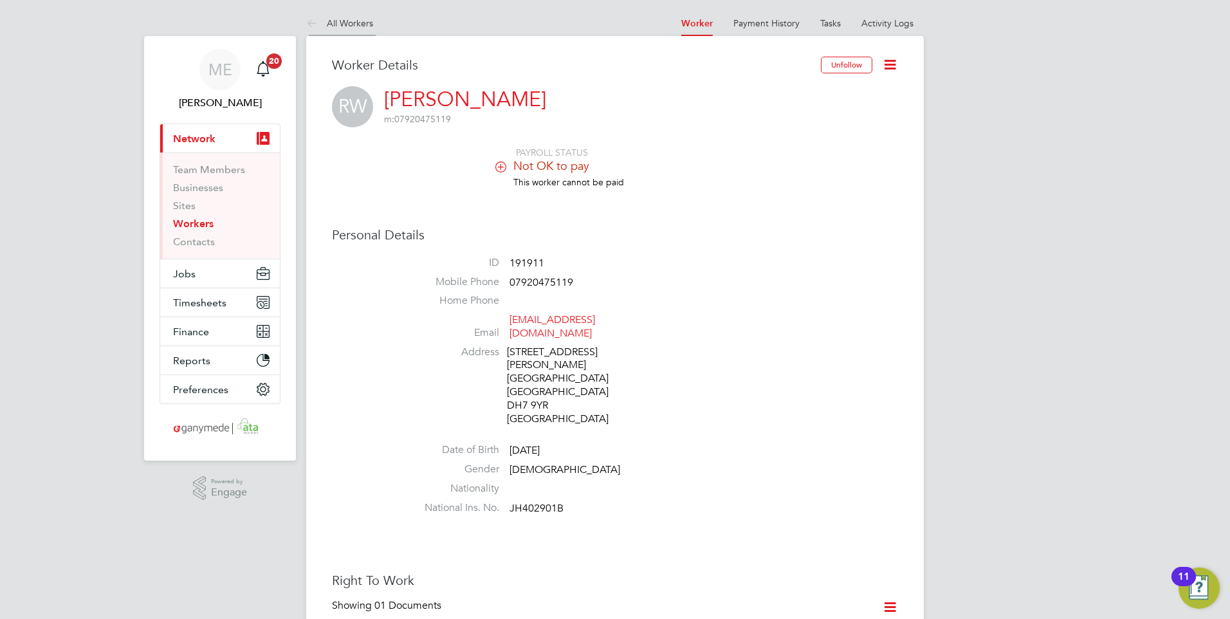
click at [306, 22] on icon at bounding box center [314, 24] width 16 height 16
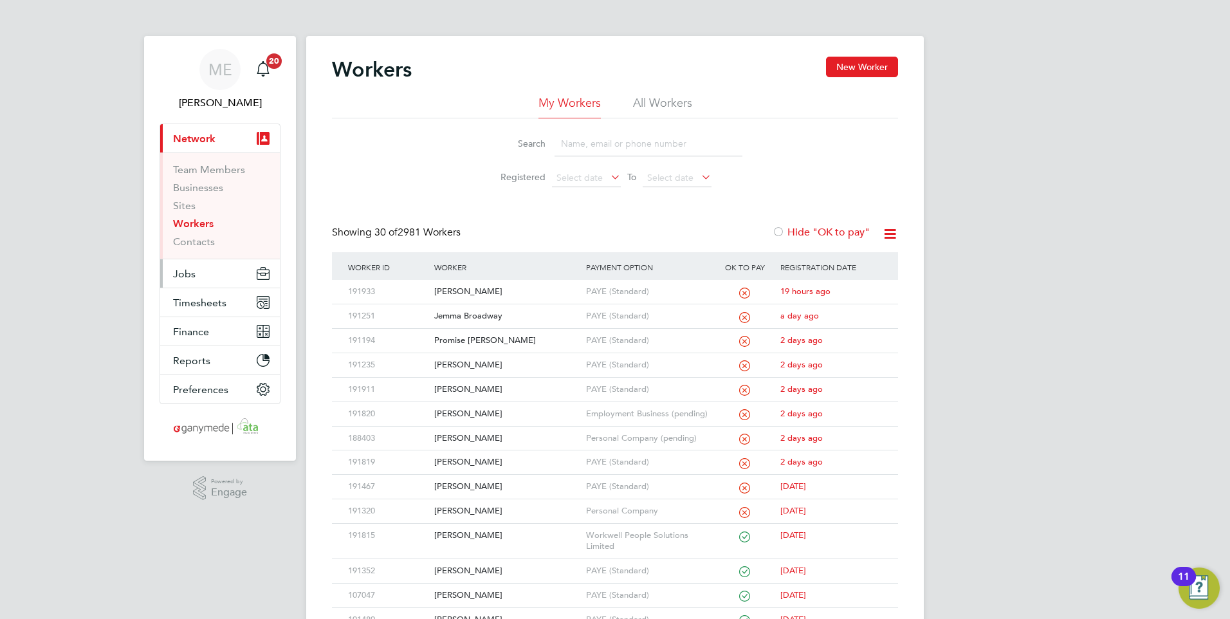
click at [205, 276] on button "Jobs" at bounding box center [220, 273] width 120 height 28
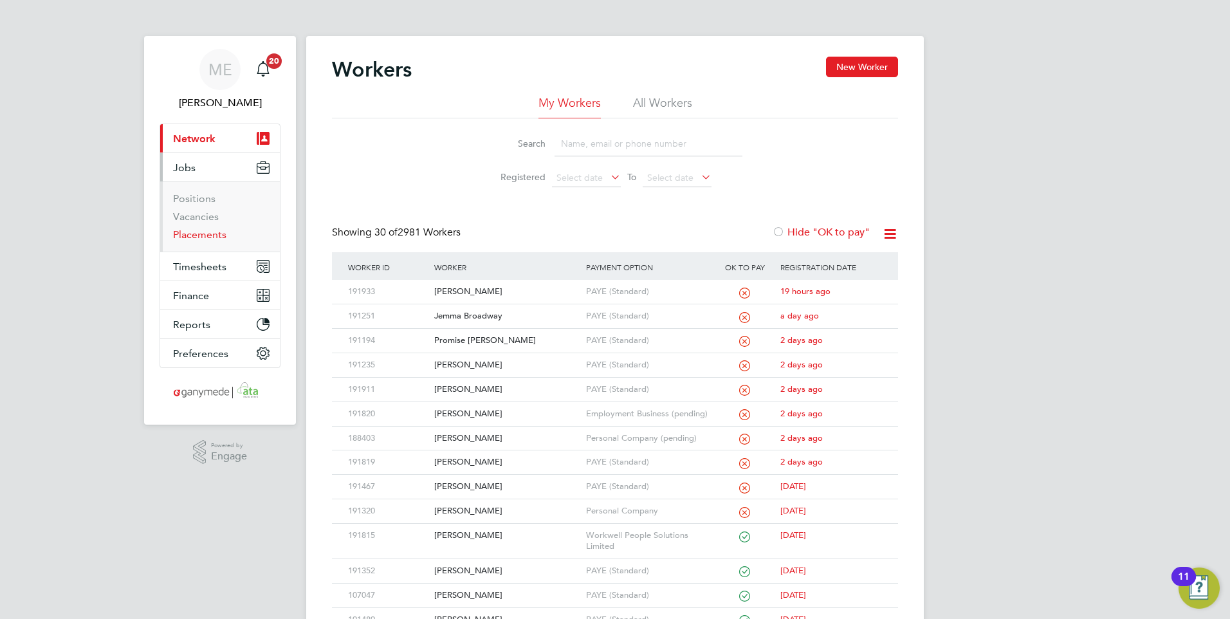
click at [196, 234] on link "Placements" at bounding box center [199, 234] width 53 height 12
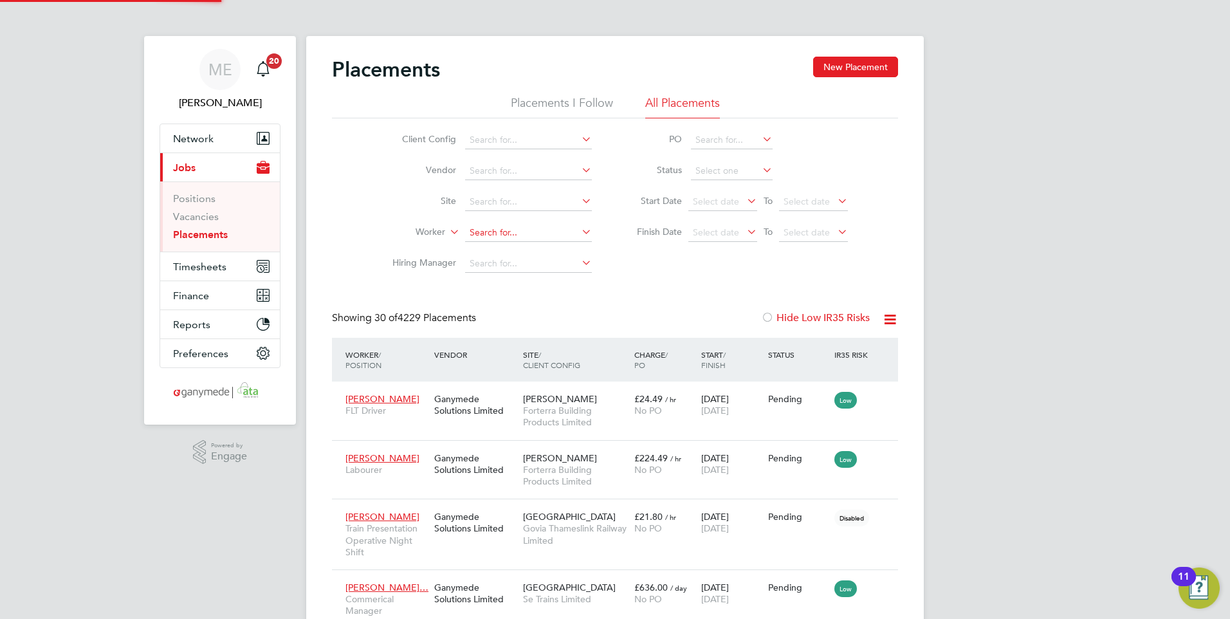
click at [502, 232] on input at bounding box center [528, 233] width 127 height 18
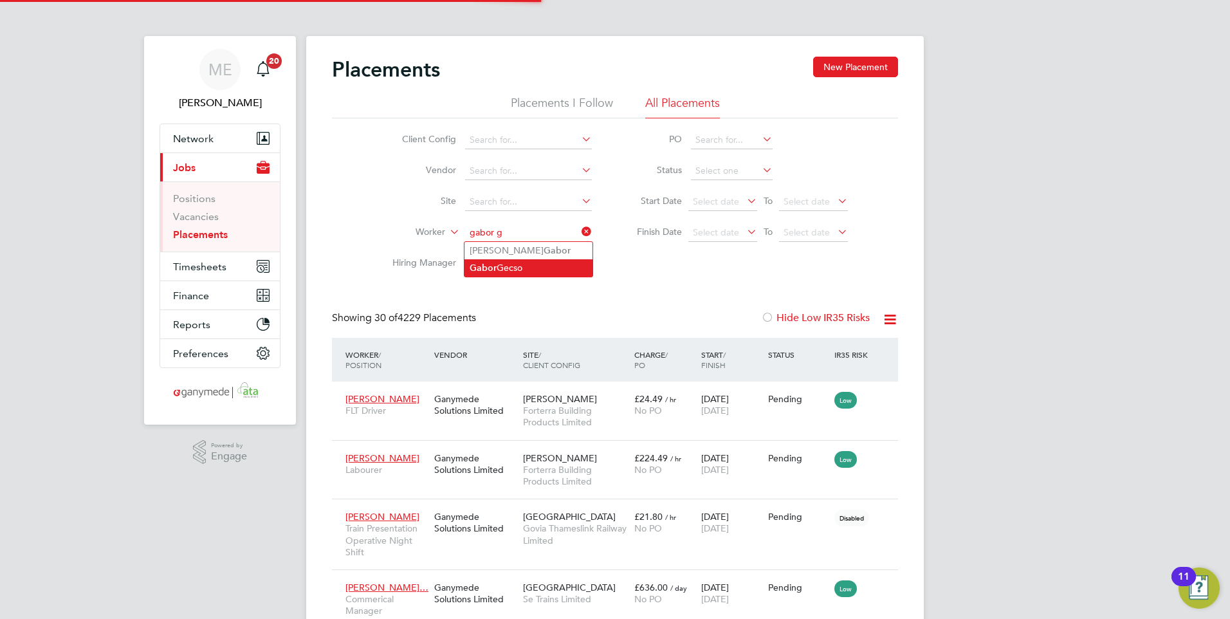
drag, startPoint x: 507, startPoint y: 265, endPoint x: 503, endPoint y: 259, distance: 7.5
click at [505, 262] on li "Gabor Gecso" at bounding box center [528, 267] width 128 height 17
type input "Gabor Gecso"
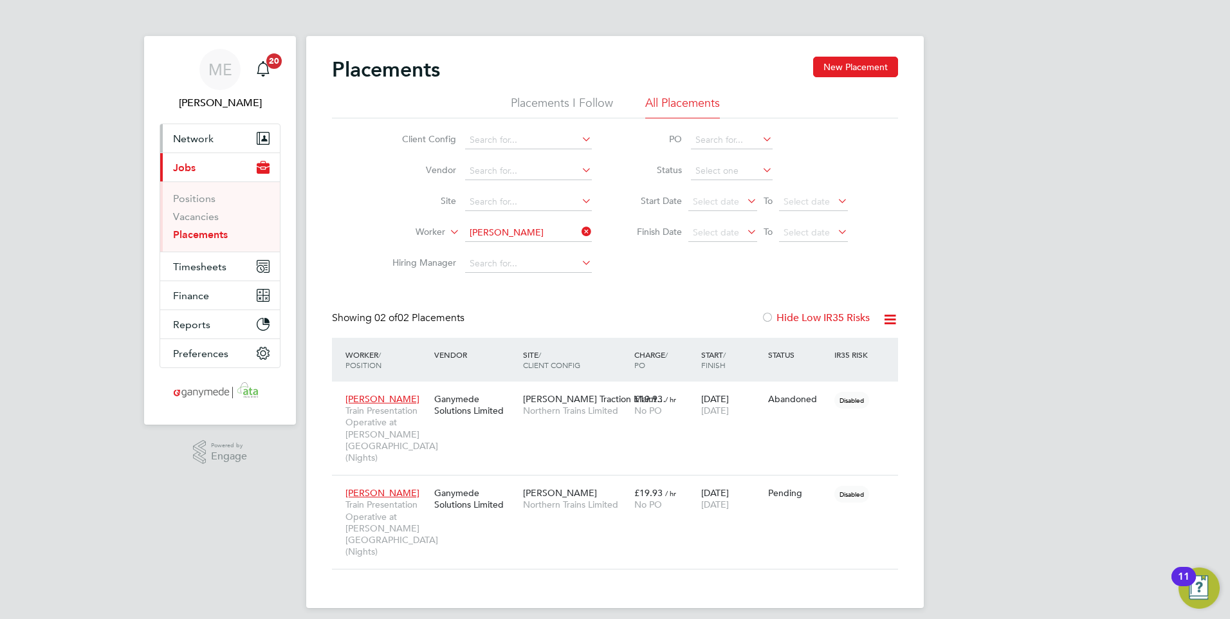
click at [204, 139] on span "Network" at bounding box center [193, 138] width 41 height 12
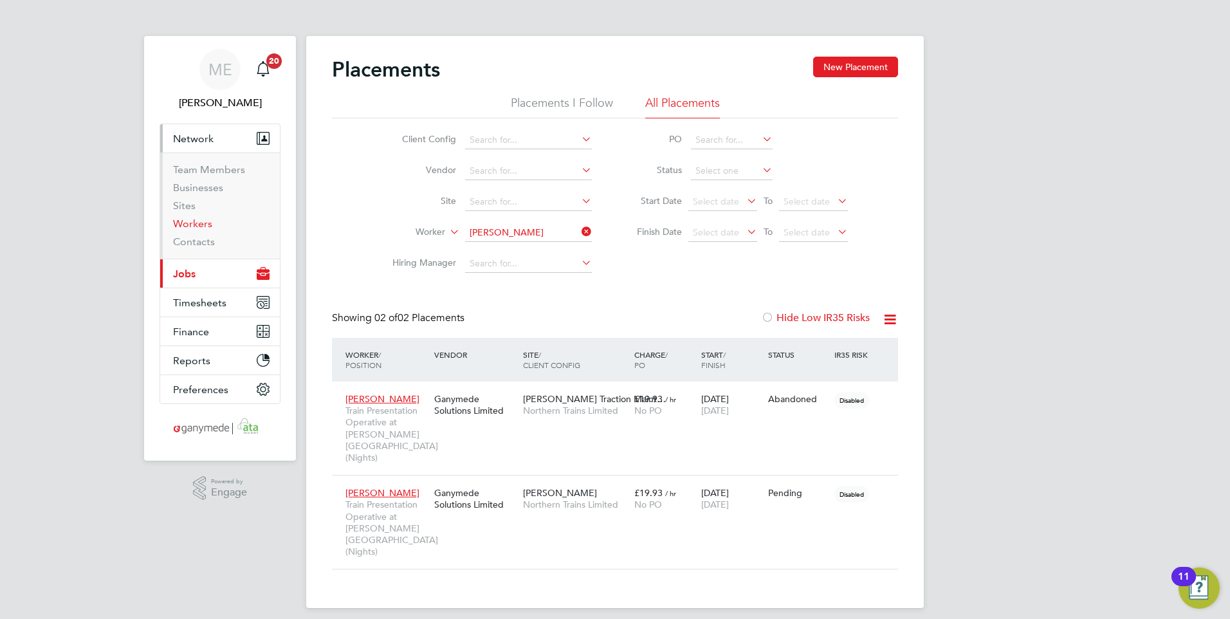
click at [200, 227] on link "Workers" at bounding box center [192, 223] width 39 height 12
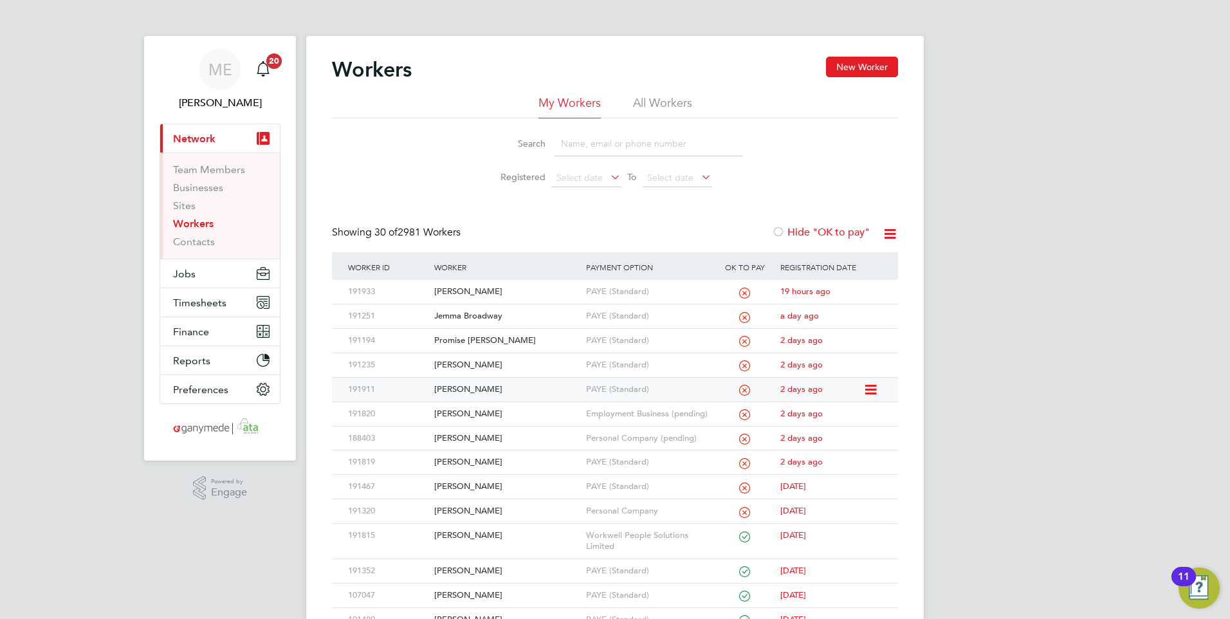
click at [518, 386] on div "[PERSON_NAME]" at bounding box center [506, 389] width 151 height 24
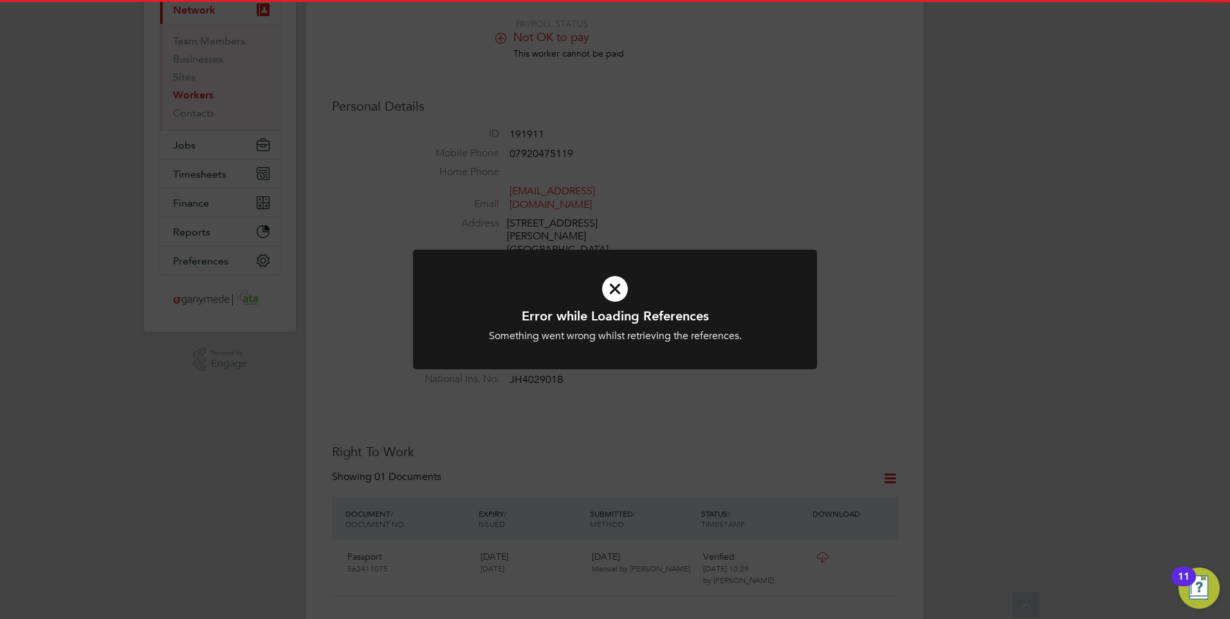
click at [590, 328] on div "Error while Loading References Something went wrong whilst retrieving the refer…" at bounding box center [615, 324] width 334 height 35
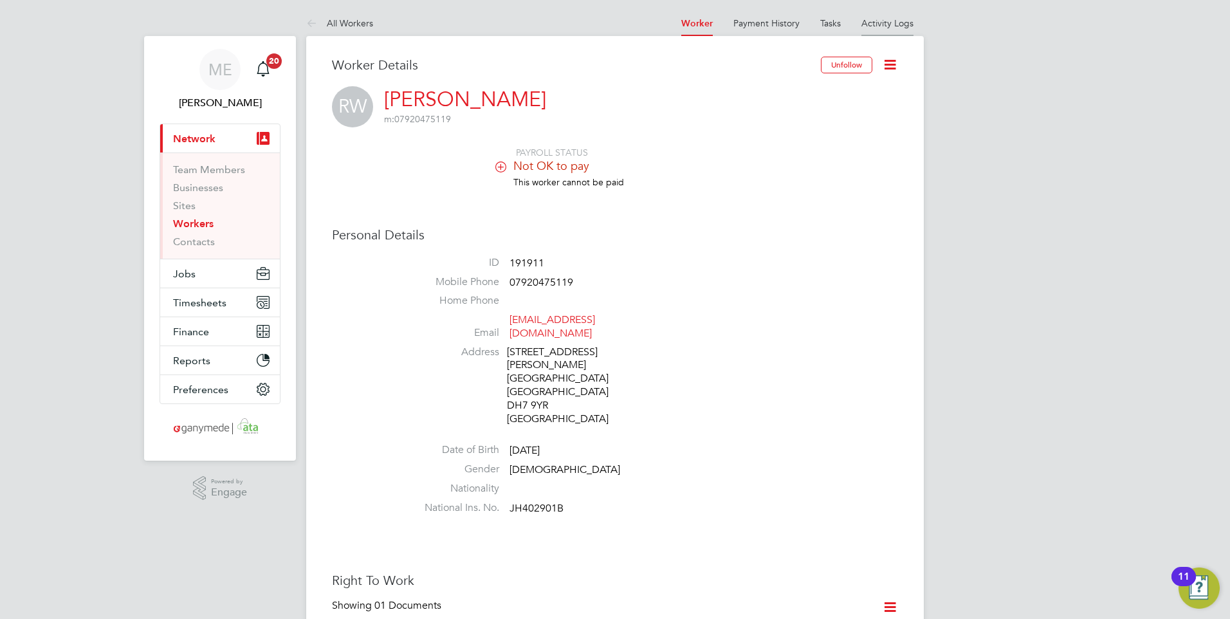
click at [891, 23] on link "Activity Logs" at bounding box center [887, 23] width 52 height 12
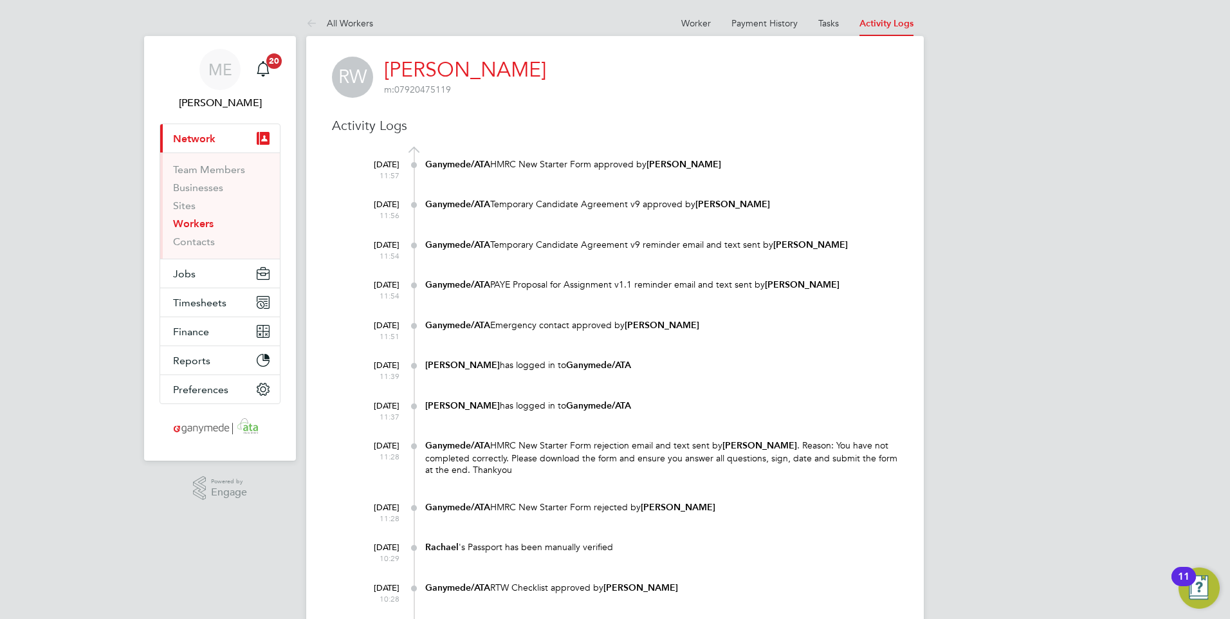
click at [677, 24] on at-navigation-tab "Worker" at bounding box center [696, 22] width 50 height 12
click at [682, 21] on link "Worker" at bounding box center [696, 23] width 30 height 12
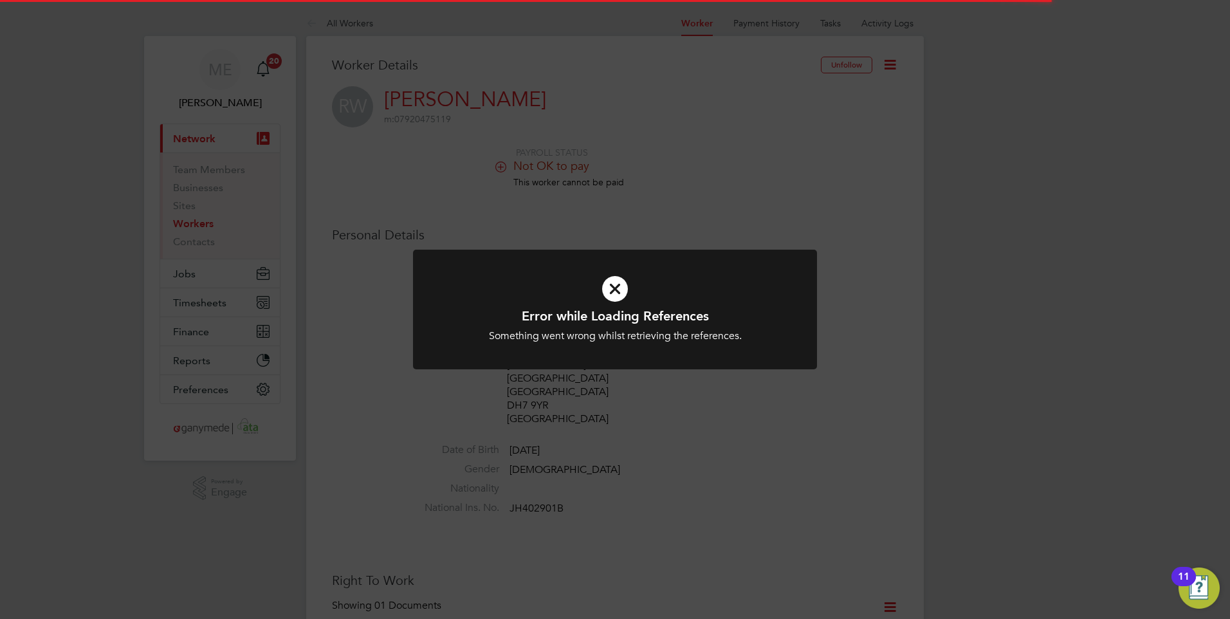
click at [661, 195] on div "Error while Loading References Something went wrong whilst retrieving the refer…" at bounding box center [615, 309] width 1230 height 619
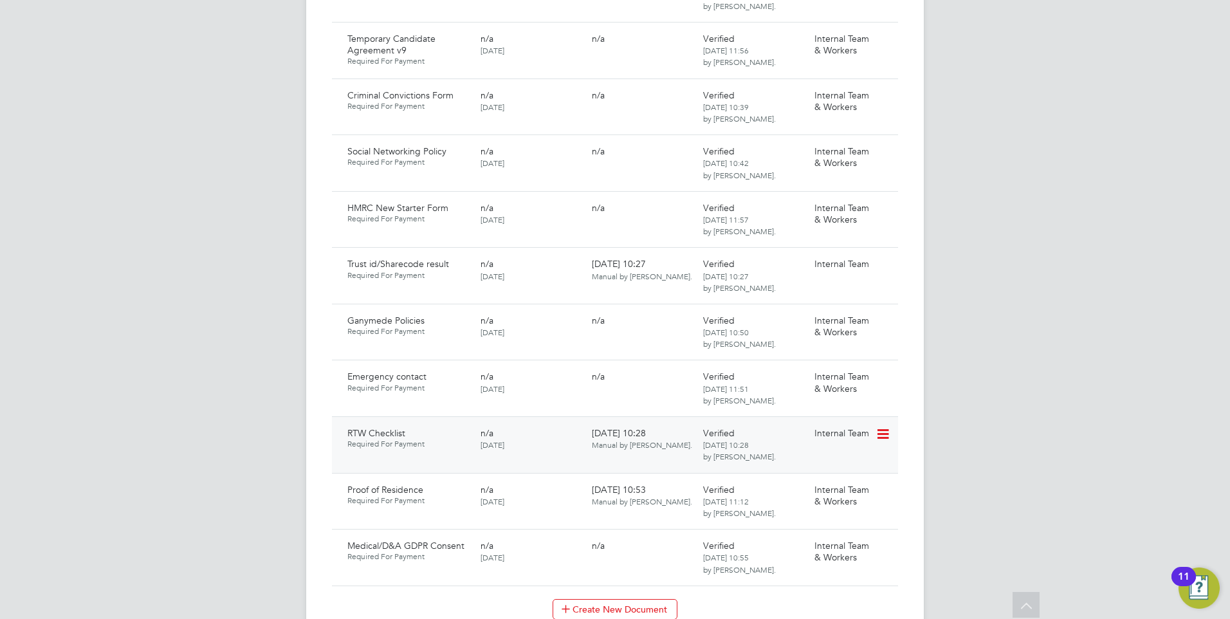
scroll to position [1093, 0]
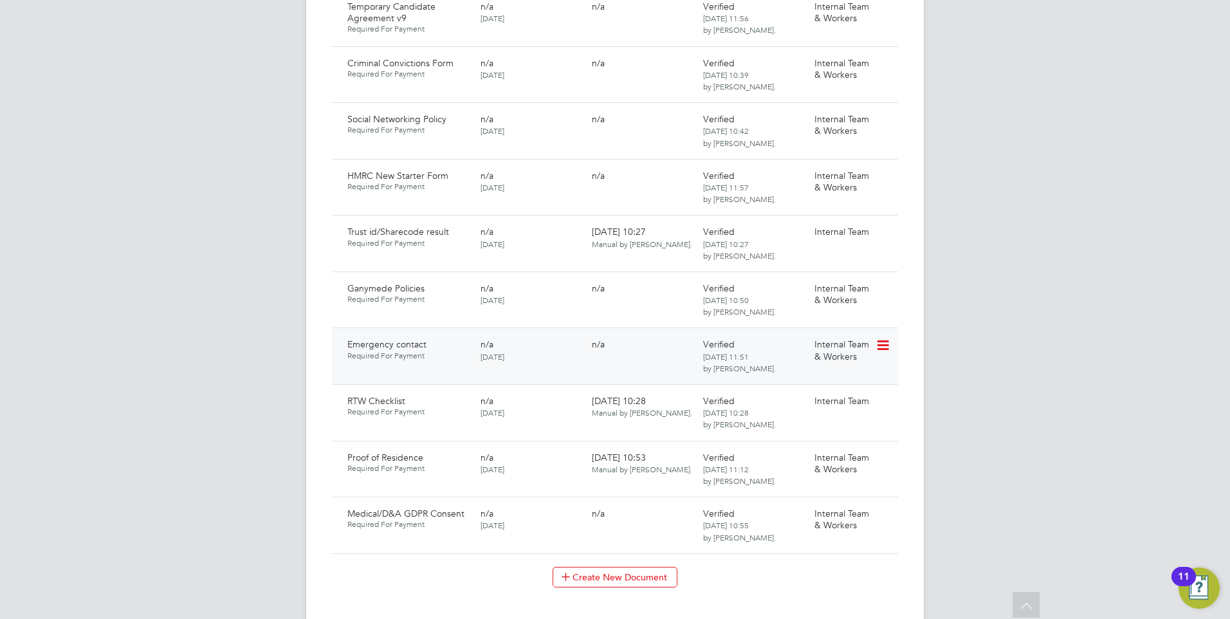
click at [884, 338] on icon at bounding box center [881, 345] width 13 height 15
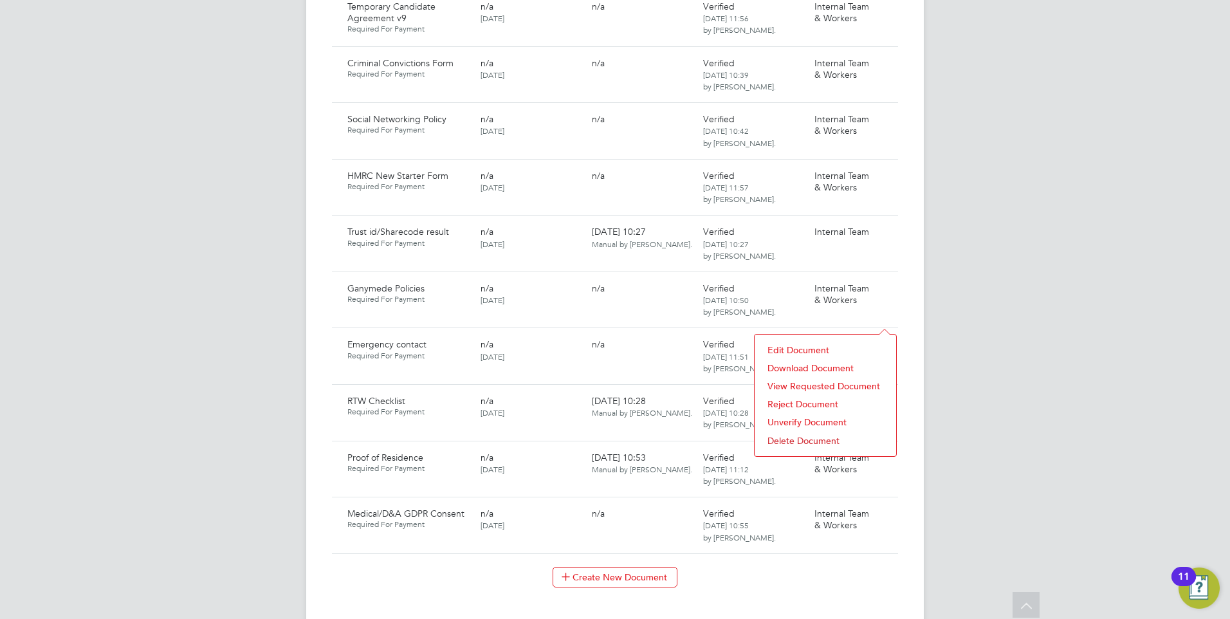
click at [800, 364] on li "Download Document" at bounding box center [825, 368] width 129 height 18
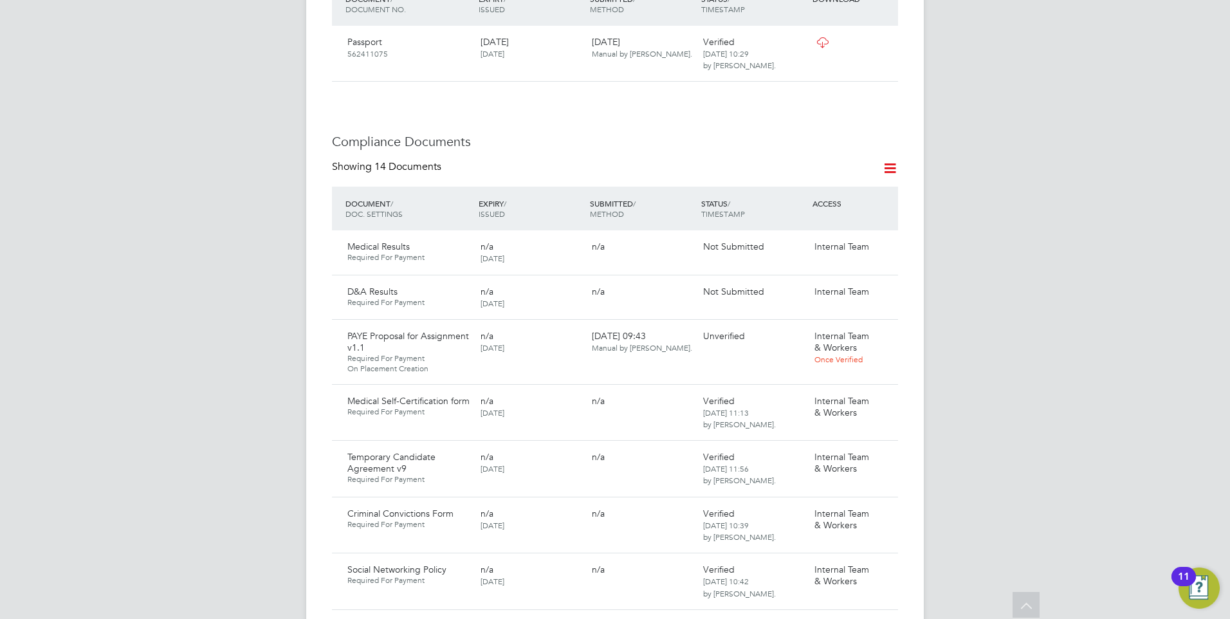
scroll to position [450, 0]
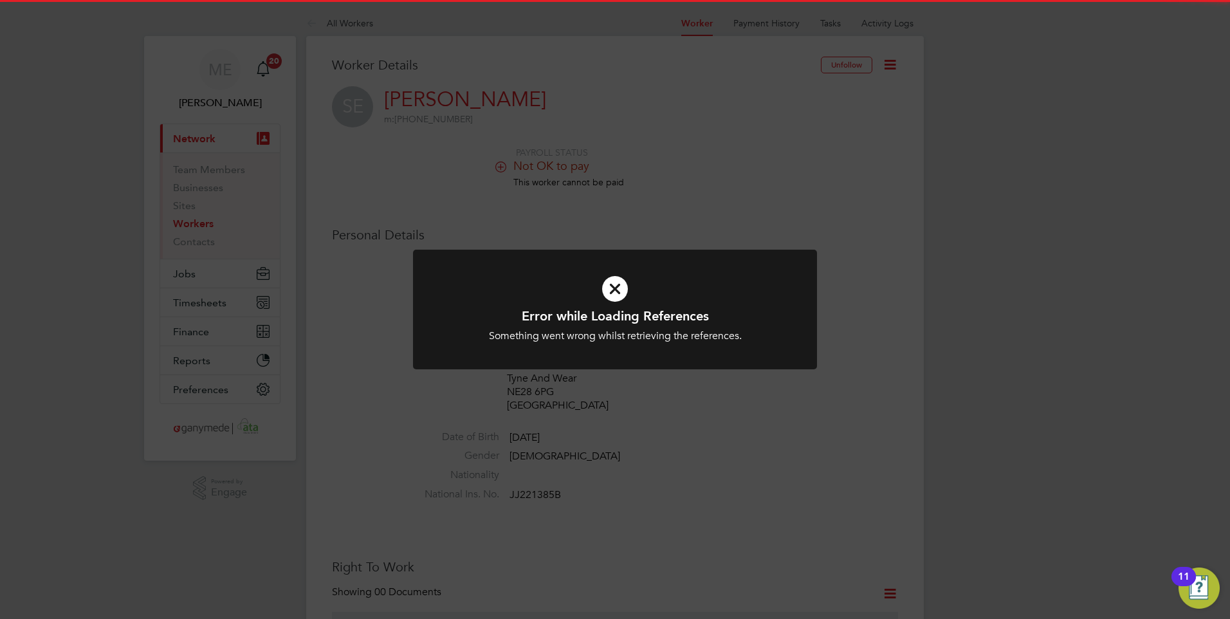
click at [627, 278] on icon at bounding box center [615, 289] width 334 height 50
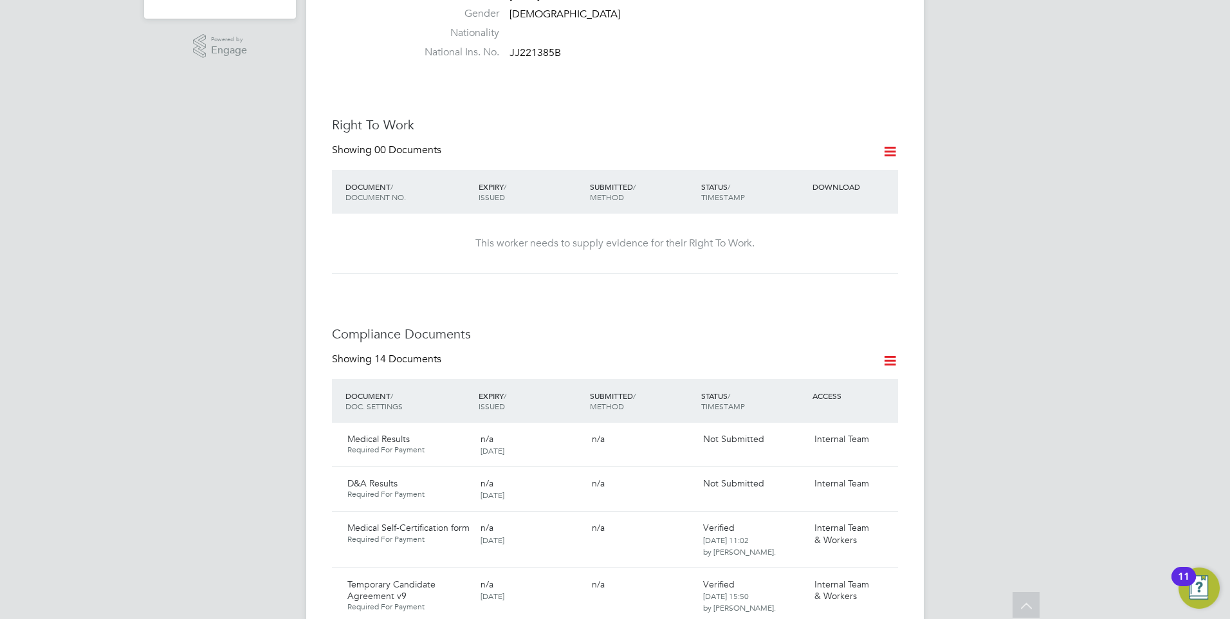
scroll to position [450, 0]
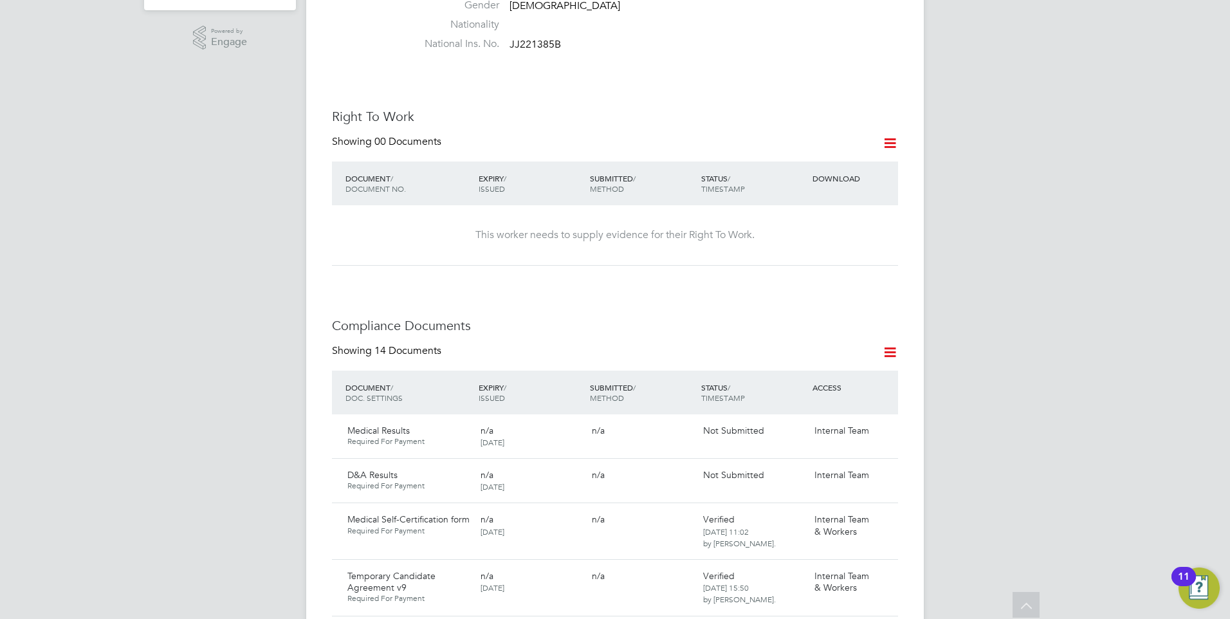
click at [891, 135] on icon at bounding box center [890, 143] width 16 height 16
click at [756, 119] on div "Right To Work Showing 00 Documents DOCUMENT / DOCUMENT NO. EXPIRY / ISSUED SUBM…" at bounding box center [615, 187] width 566 height 158
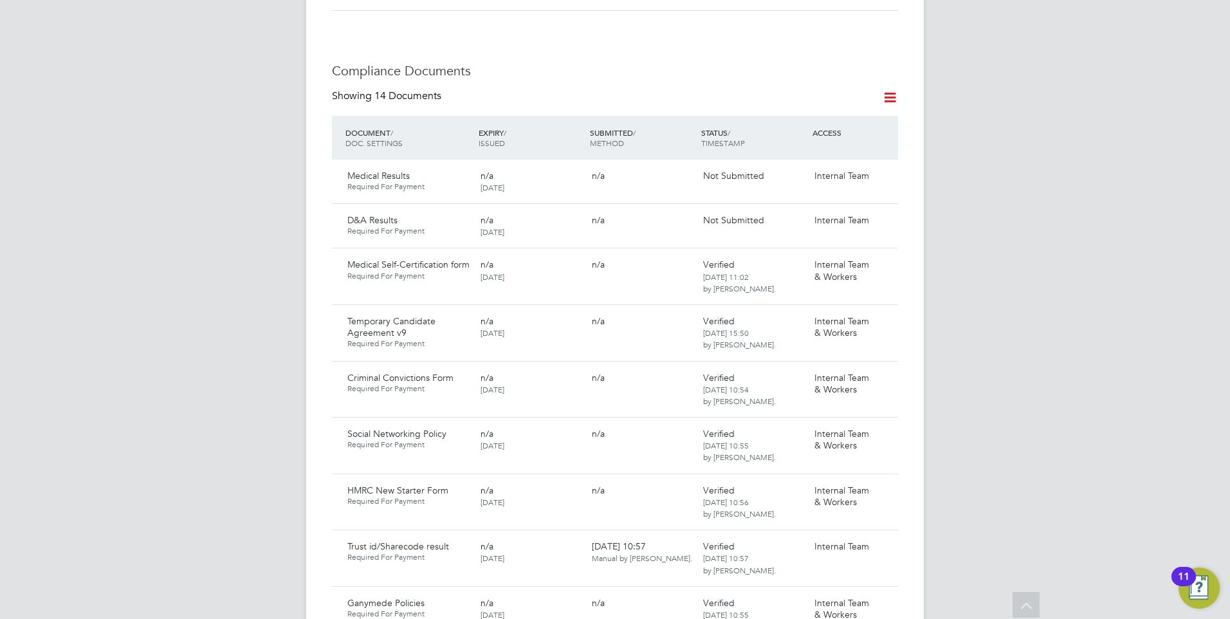
scroll to position [707, 0]
click at [882, 166] on icon at bounding box center [881, 173] width 13 height 15
click at [828, 203] on li "Submit Document" at bounding box center [843, 210] width 90 height 18
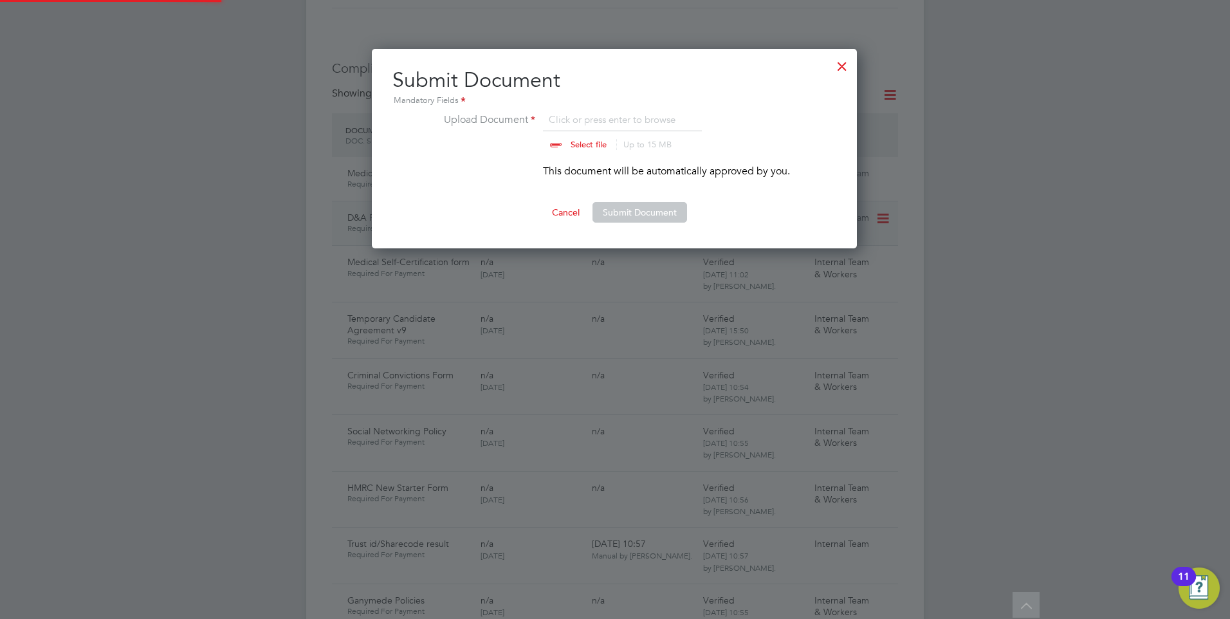
scroll to position [200, 486]
click at [574, 145] on input "file" at bounding box center [601, 131] width 202 height 39
type input "C:\fakepath\Shaun ELLIOT - Non Sentinel _ HS2 Certificate (.pdf"
click at [621, 212] on button "Submit Document" at bounding box center [639, 212] width 95 height 21
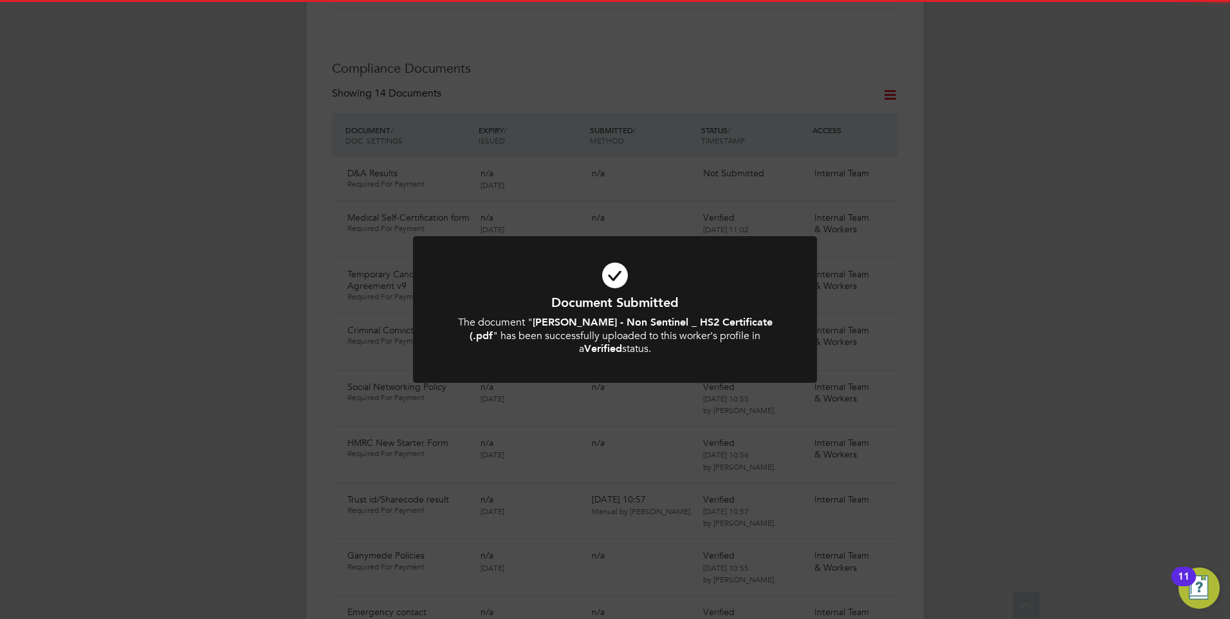
click at [612, 269] on icon at bounding box center [615, 275] width 334 height 50
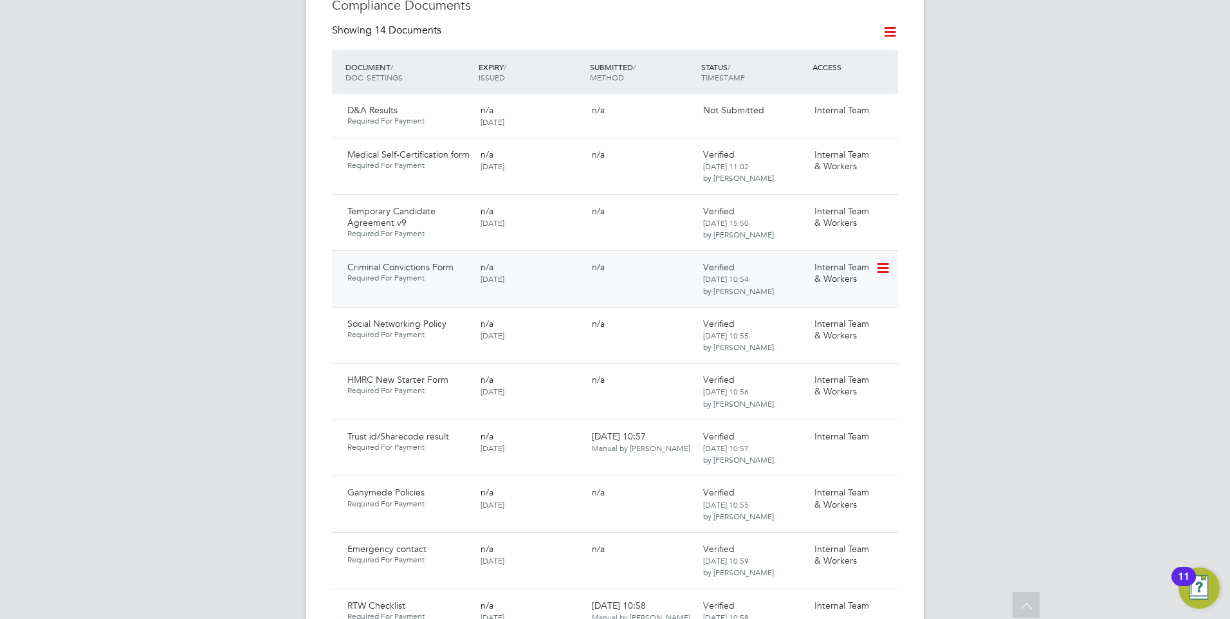
scroll to position [772, 0]
click at [885, 259] on icon at bounding box center [881, 266] width 13 height 15
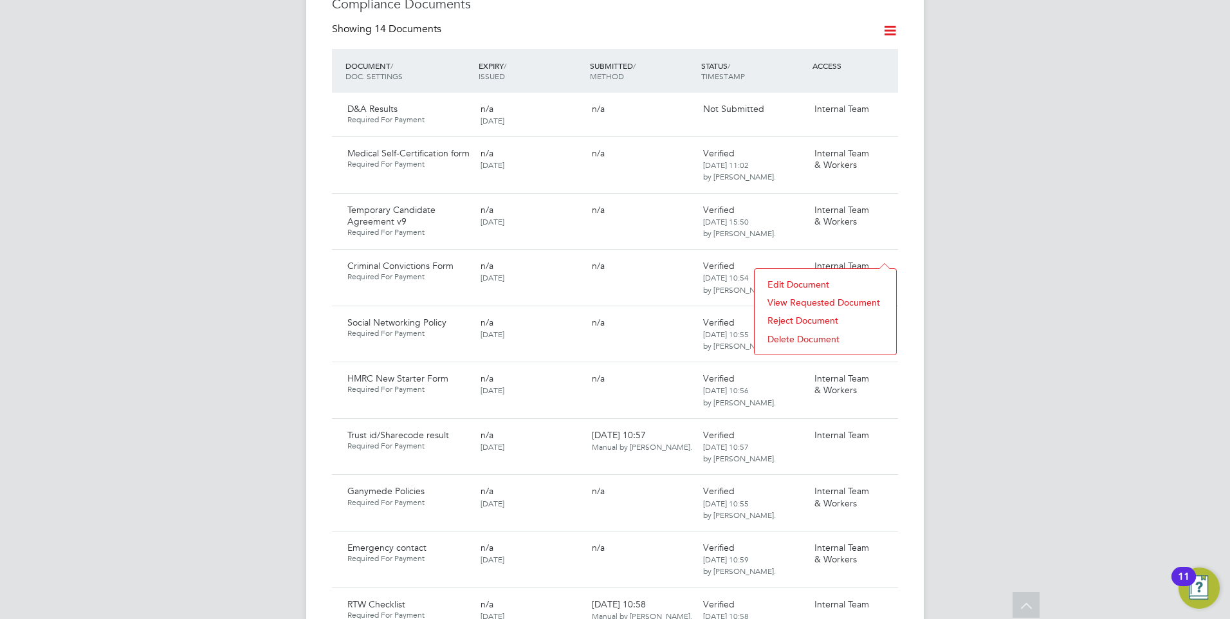
click at [801, 316] on li "Reject Document" at bounding box center [825, 320] width 129 height 18
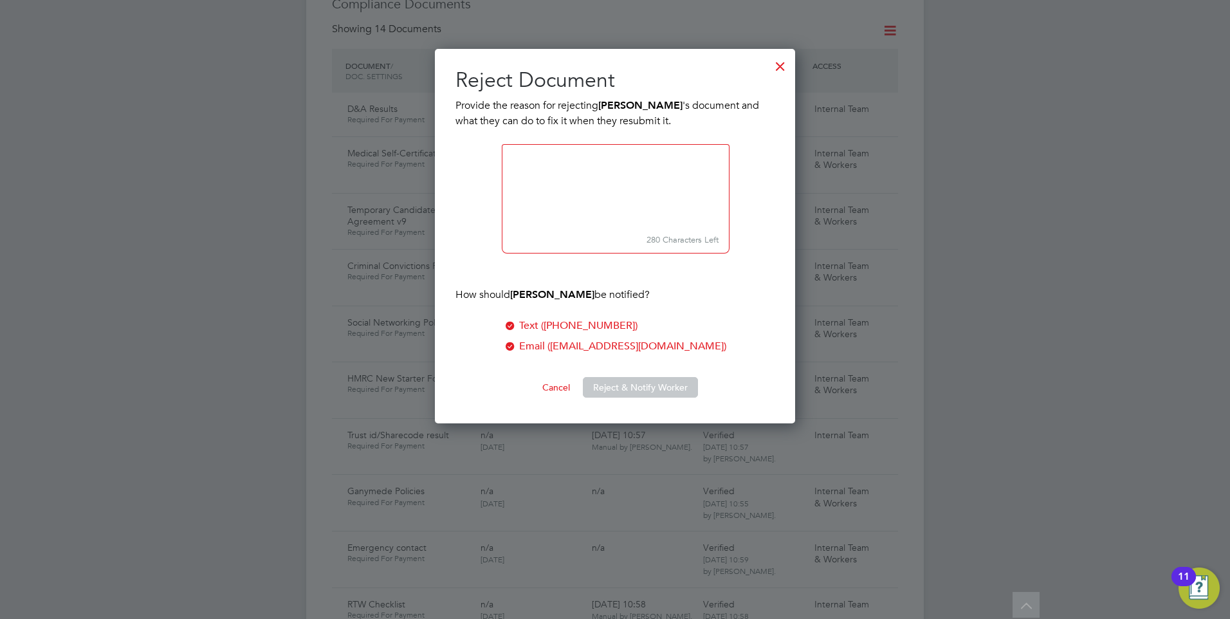
scroll to position [375, 361]
paste textarea "Please download the form and ensure you answer all questions, sign, date and su…"
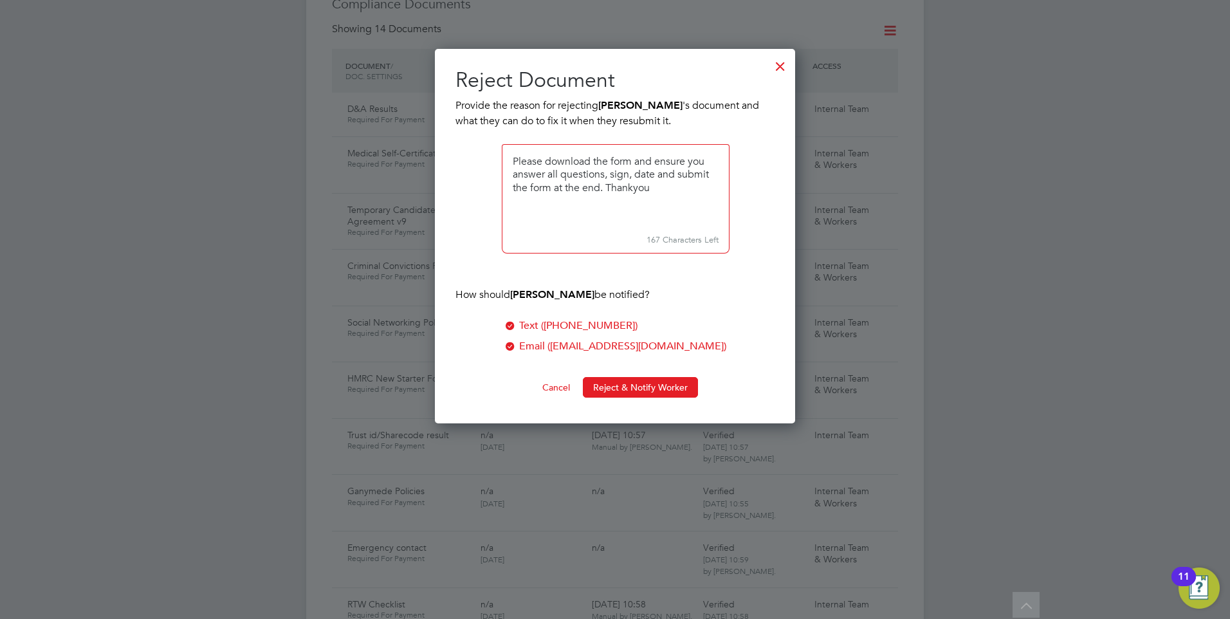
click at [514, 161] on textarea at bounding box center [616, 187] width 228 height 86
click at [626, 197] on textarea at bounding box center [616, 187] width 228 height 86
drag, startPoint x: 513, startPoint y: 159, endPoint x: 635, endPoint y: 199, distance: 129.3
click at [635, 199] on textarea at bounding box center [616, 187] width 228 height 86
type textarea "We are unable to view your response. Please download the form and ensure you an…"
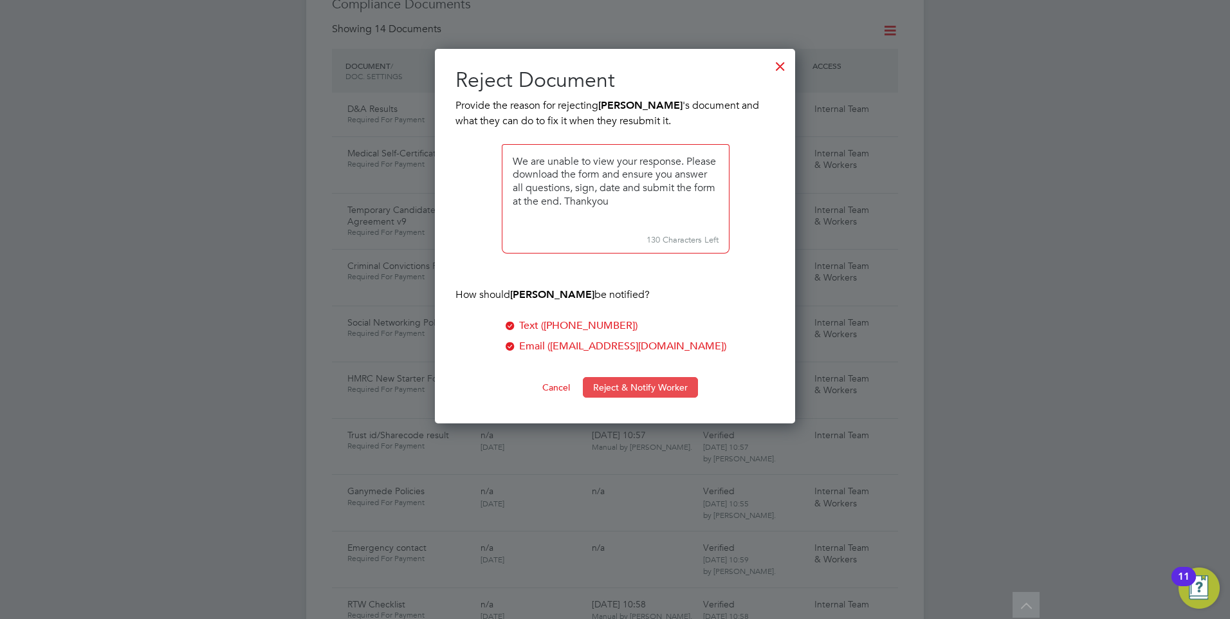
click at [606, 385] on button "Reject & Notify Worker" at bounding box center [640, 387] width 115 height 21
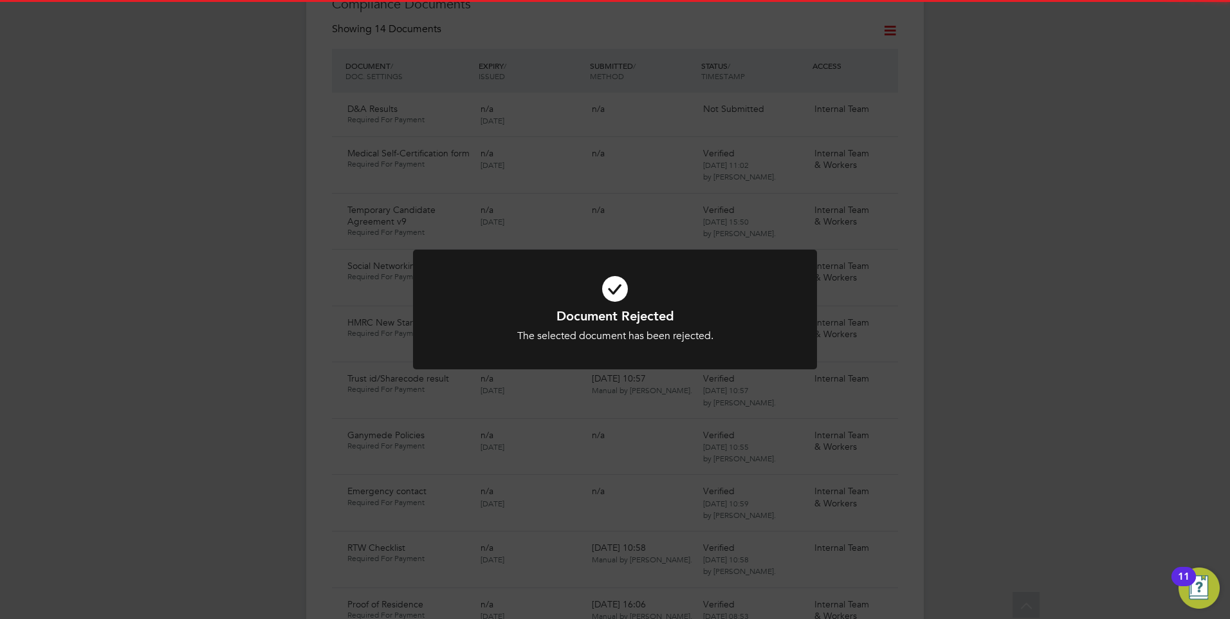
click at [635, 315] on h1 "Document Rejected" at bounding box center [615, 315] width 334 height 17
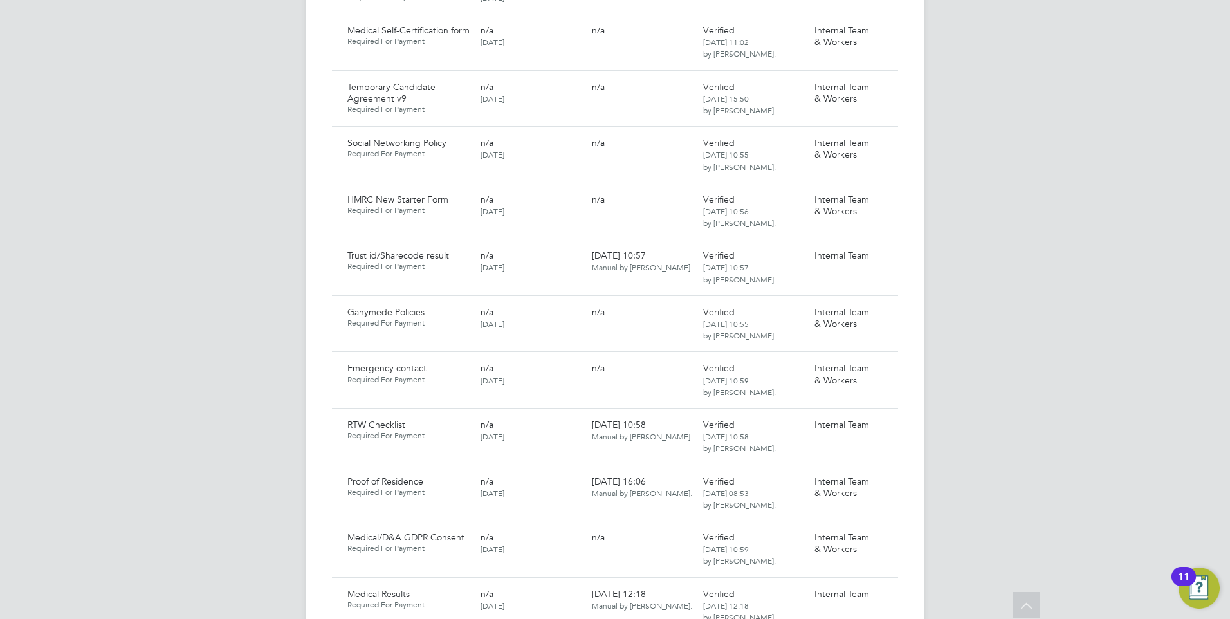
scroll to position [836, 0]
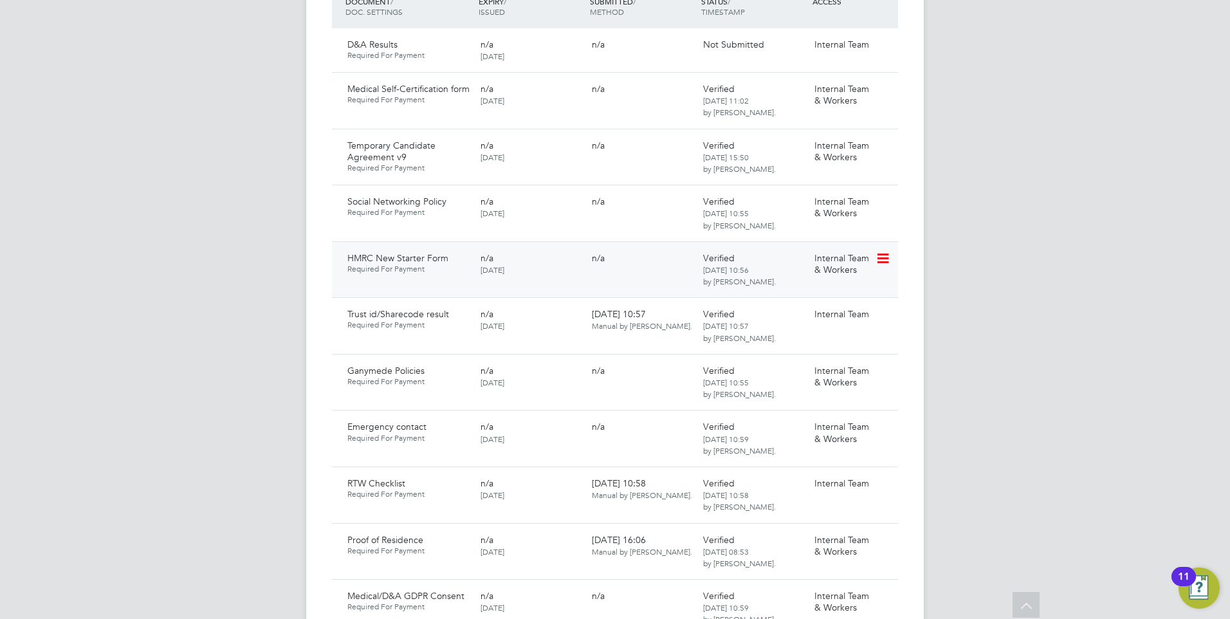
click at [882, 251] on icon at bounding box center [881, 258] width 13 height 15
click at [792, 308] on li "Reject Document" at bounding box center [825, 313] width 129 height 18
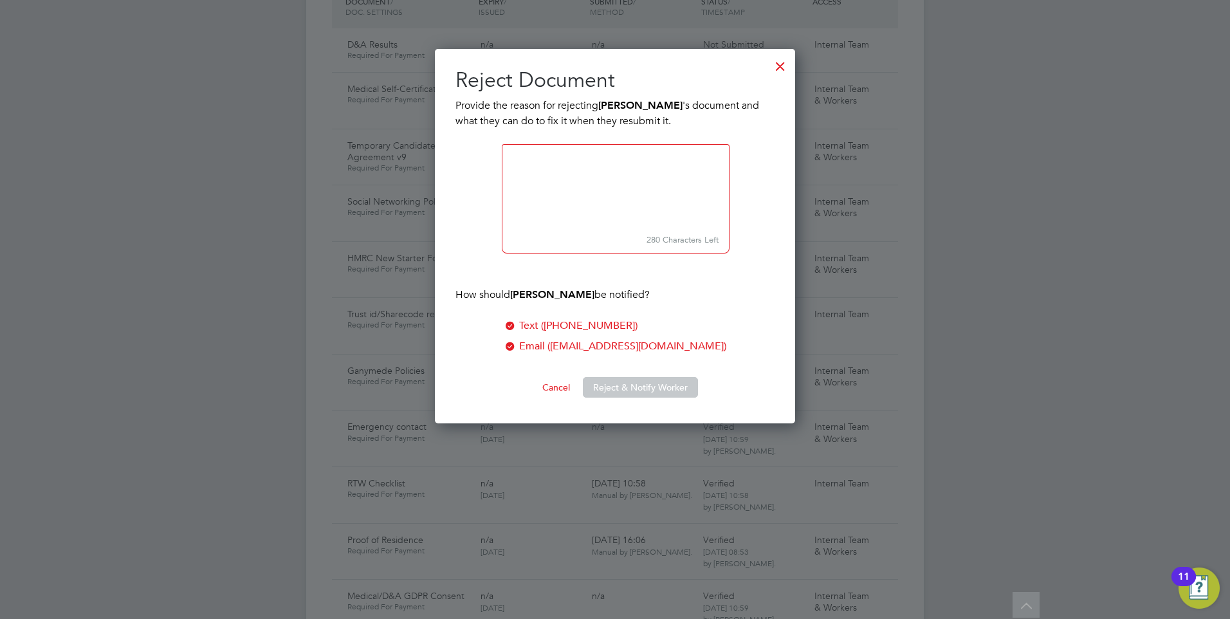
scroll to position [375, 361]
paste textarea "We are unable to view your response. Please download the form and ensure you an…"
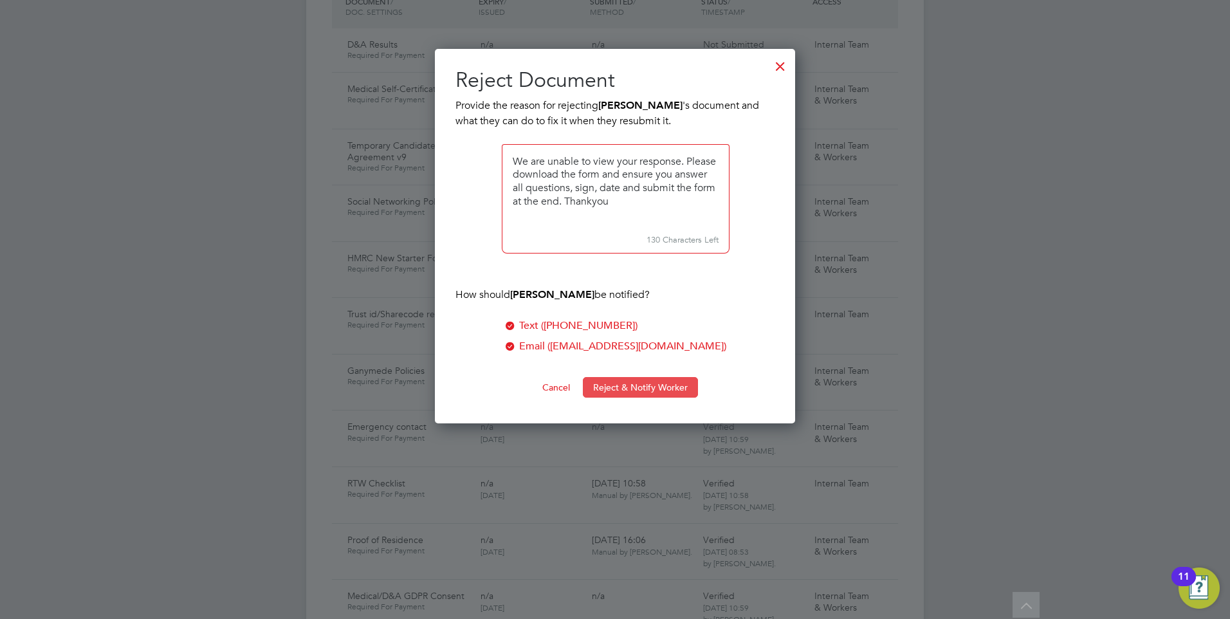
type textarea "We are unable to view your response. Please download the form and ensure you an…"
click at [626, 380] on button "Reject & Notify Worker" at bounding box center [640, 387] width 115 height 21
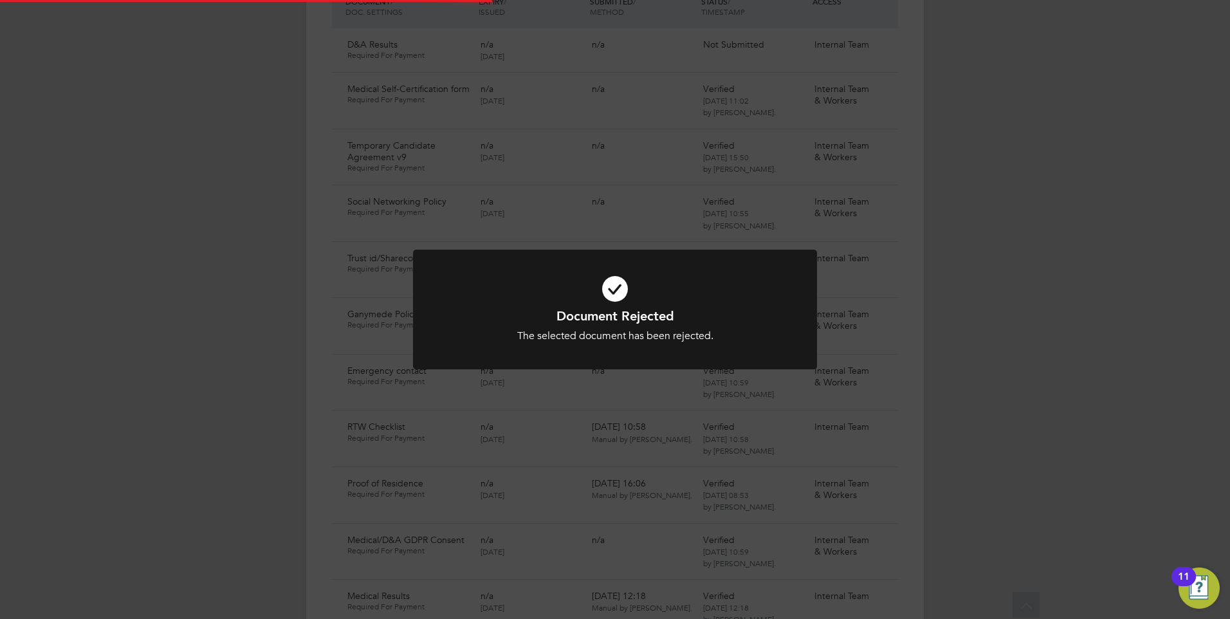
click at [648, 116] on div "Document Rejected The selected document has been rejected. Cancel Okay" at bounding box center [615, 309] width 1230 height 619
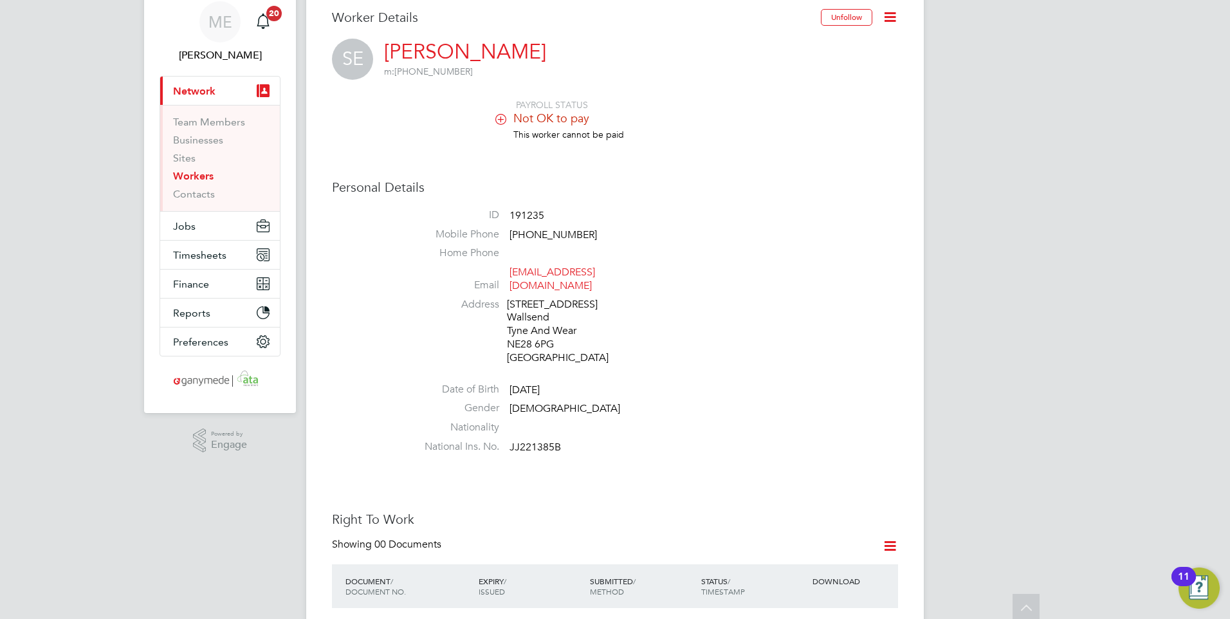
scroll to position [0, 0]
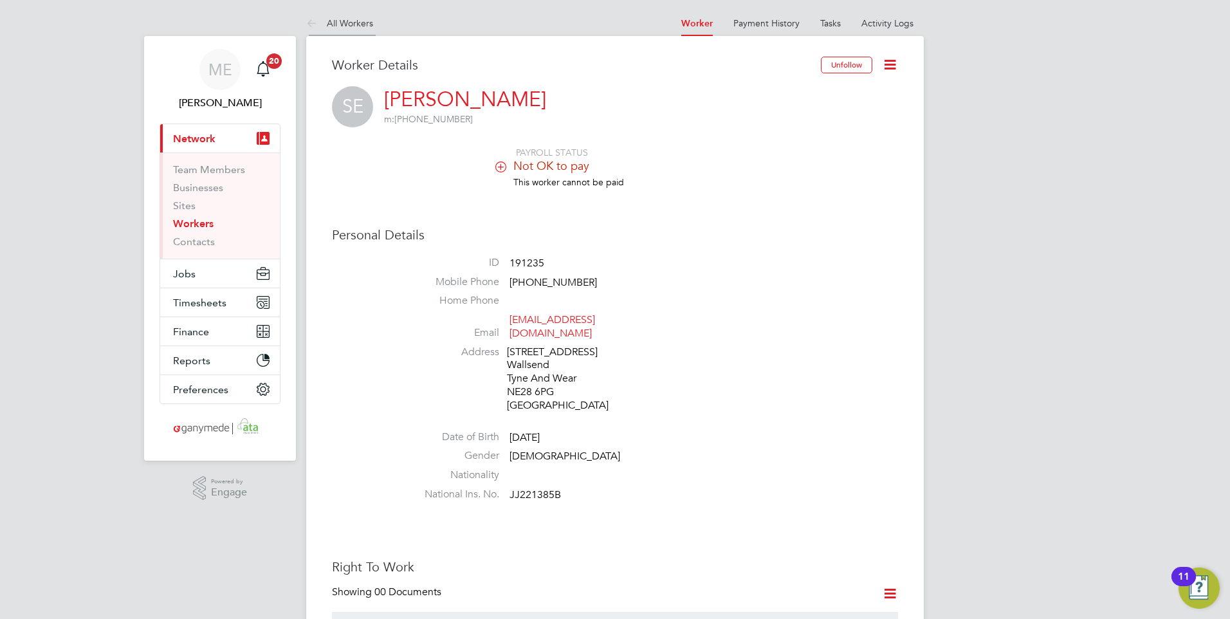
click at [309, 30] on icon at bounding box center [314, 24] width 16 height 16
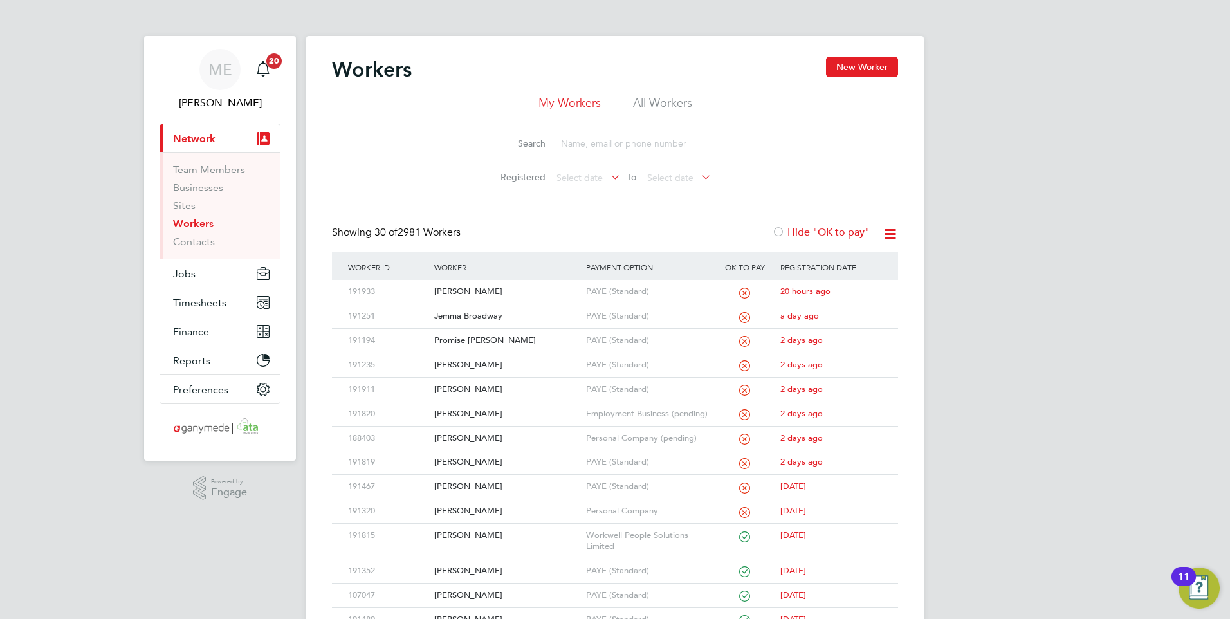
click at [570, 141] on input at bounding box center [648, 143] width 188 height 25
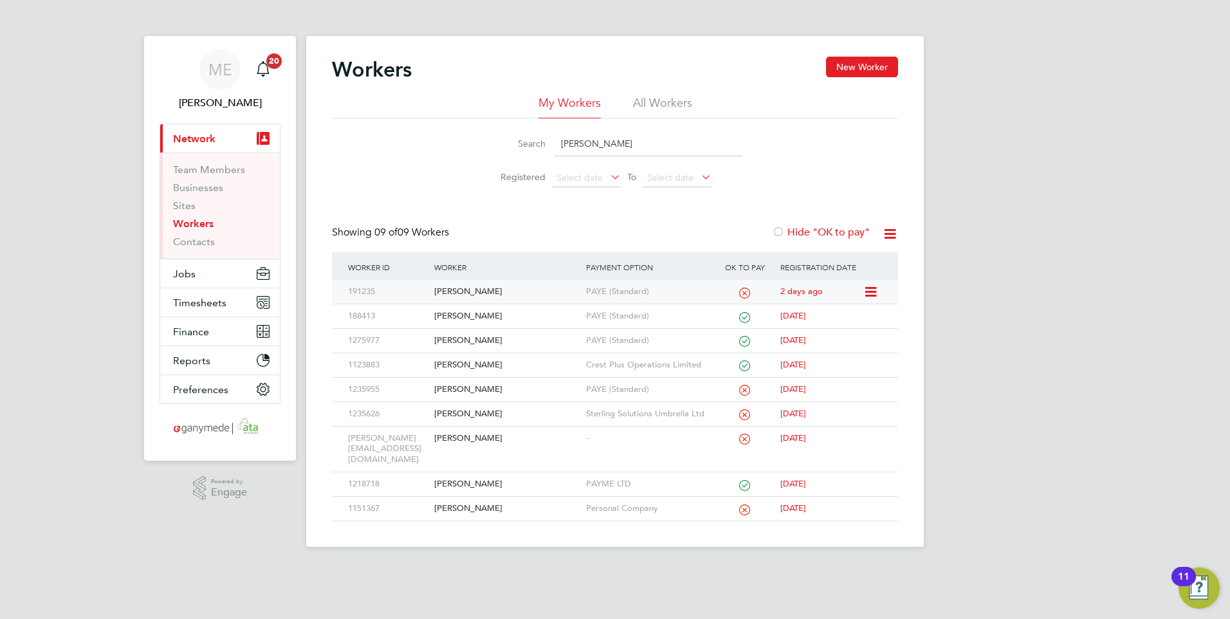
type input "shaun"
click at [477, 293] on div "Shaun Elliott" at bounding box center [506, 292] width 151 height 24
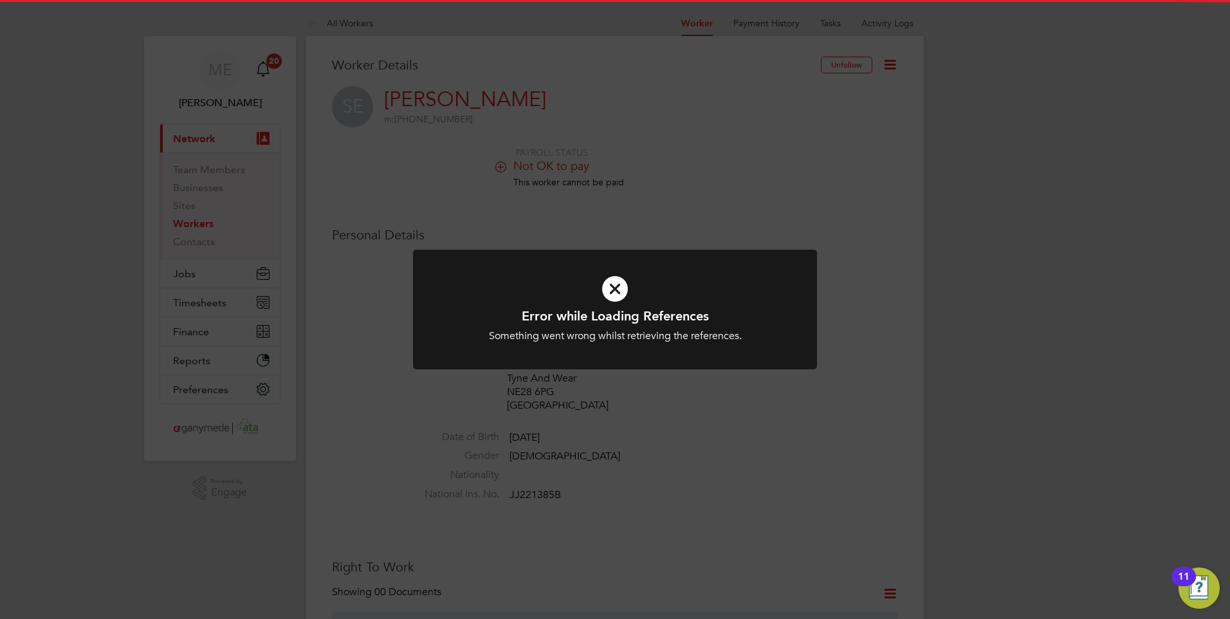
click at [632, 287] on icon at bounding box center [615, 289] width 334 height 50
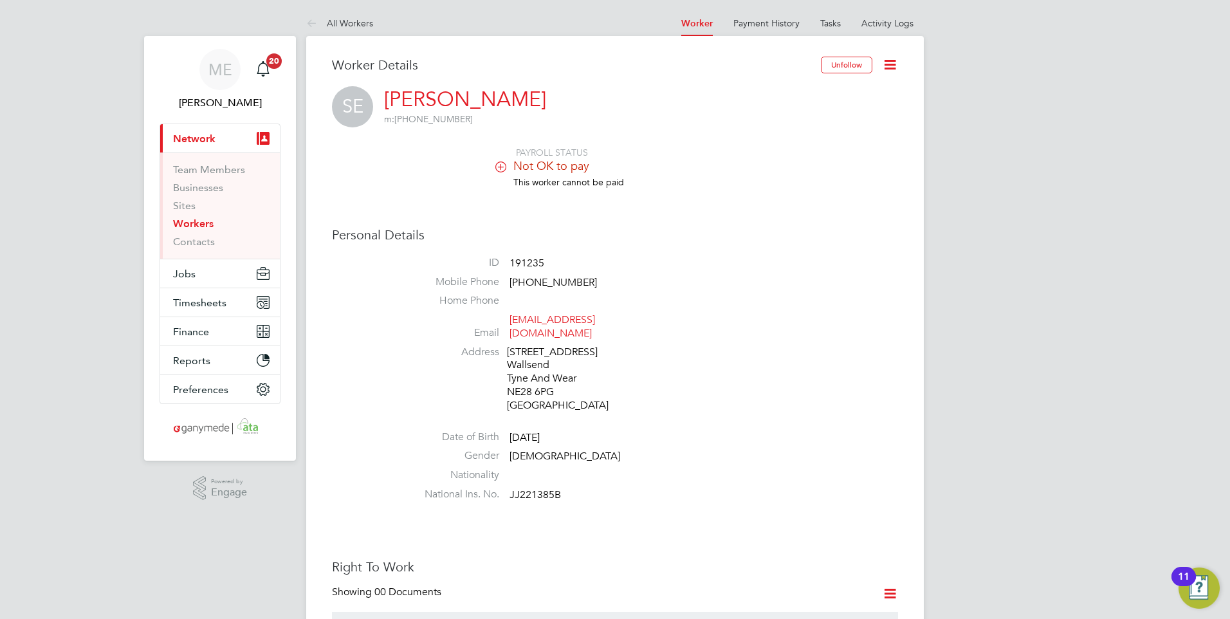
drag, startPoint x: 316, startPoint y: 23, endPoint x: 305, endPoint y: 26, distance: 11.9
click at [316, 23] on icon at bounding box center [314, 24] width 16 height 16
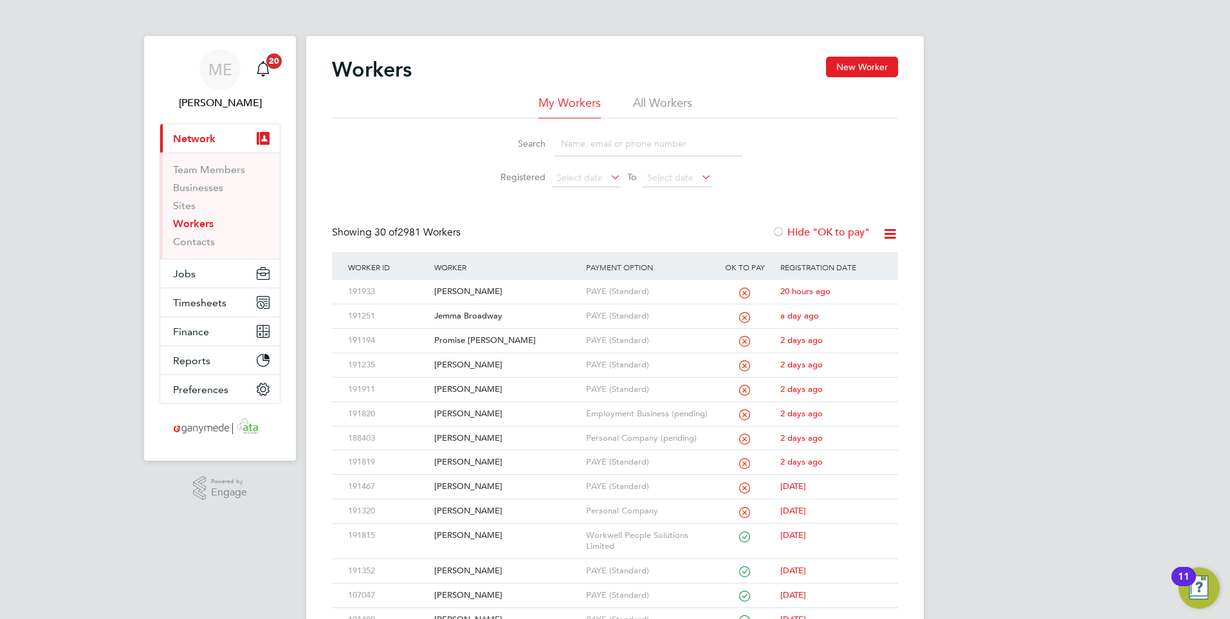
click at [582, 143] on input at bounding box center [648, 143] width 188 height 25
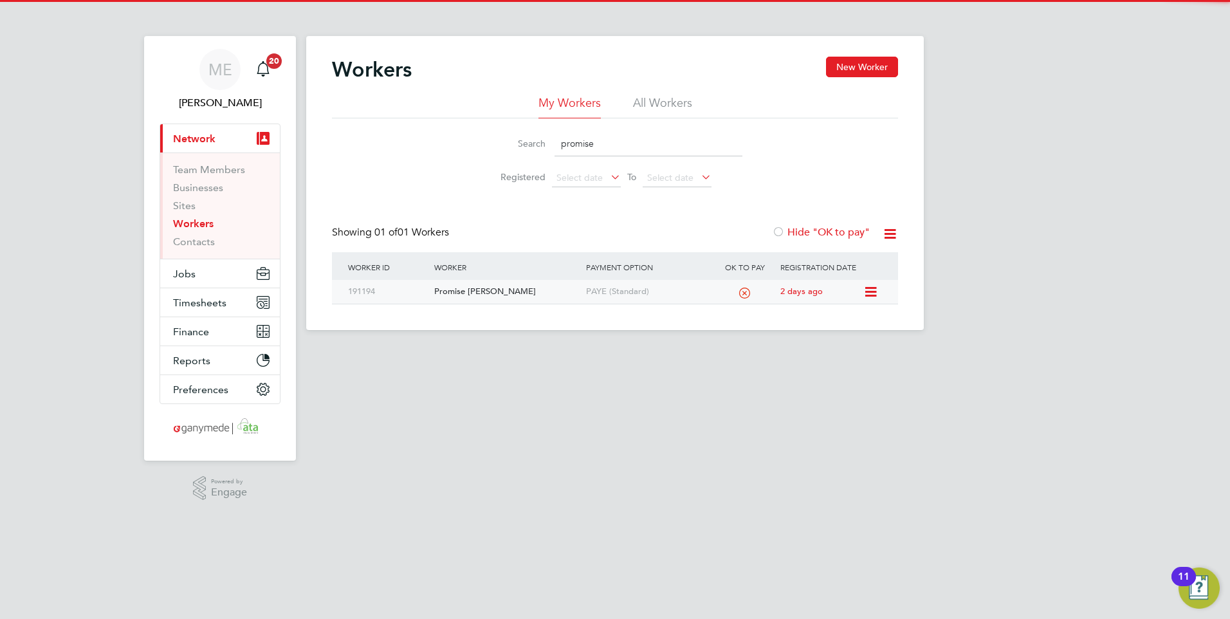
type input "promise"
click at [529, 291] on div "Promise Okechukwu Obi" at bounding box center [506, 292] width 151 height 24
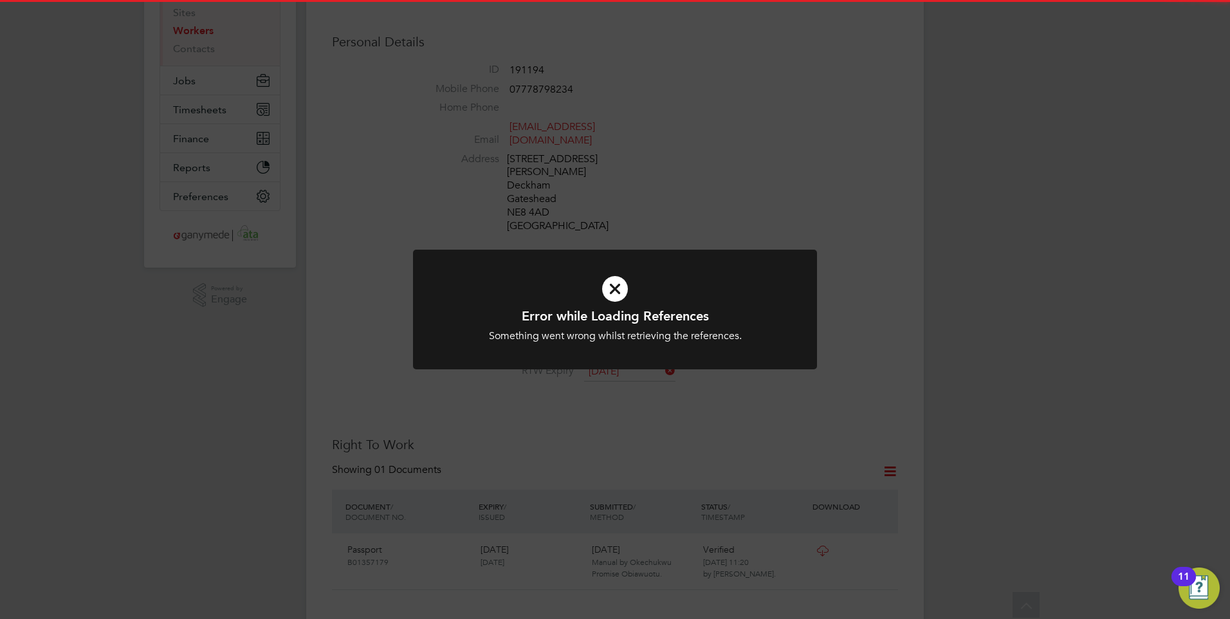
click at [624, 291] on icon at bounding box center [615, 289] width 334 height 50
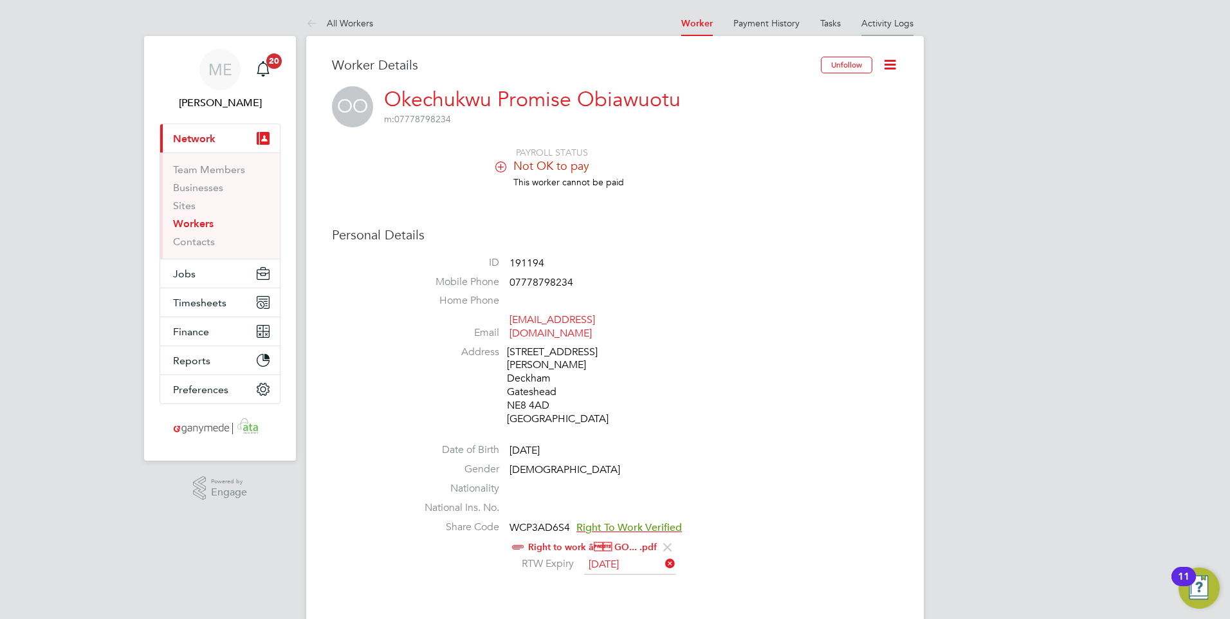
click at [877, 28] on link "Activity Logs" at bounding box center [887, 23] width 52 height 12
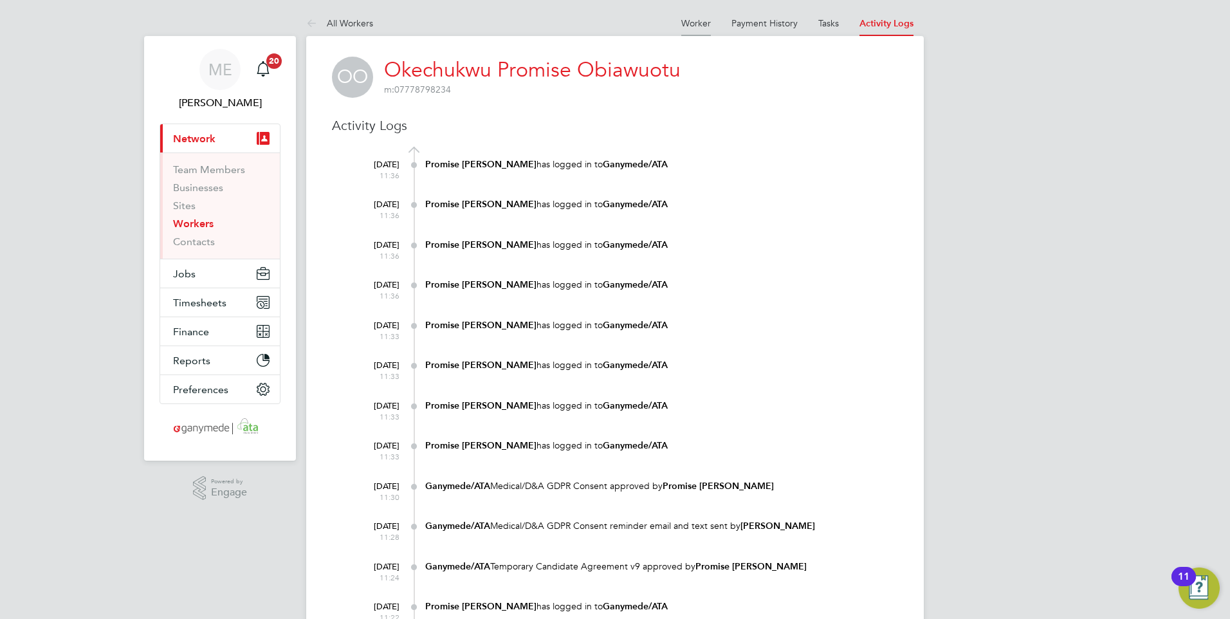
click at [693, 17] on link "Worker" at bounding box center [696, 23] width 30 height 12
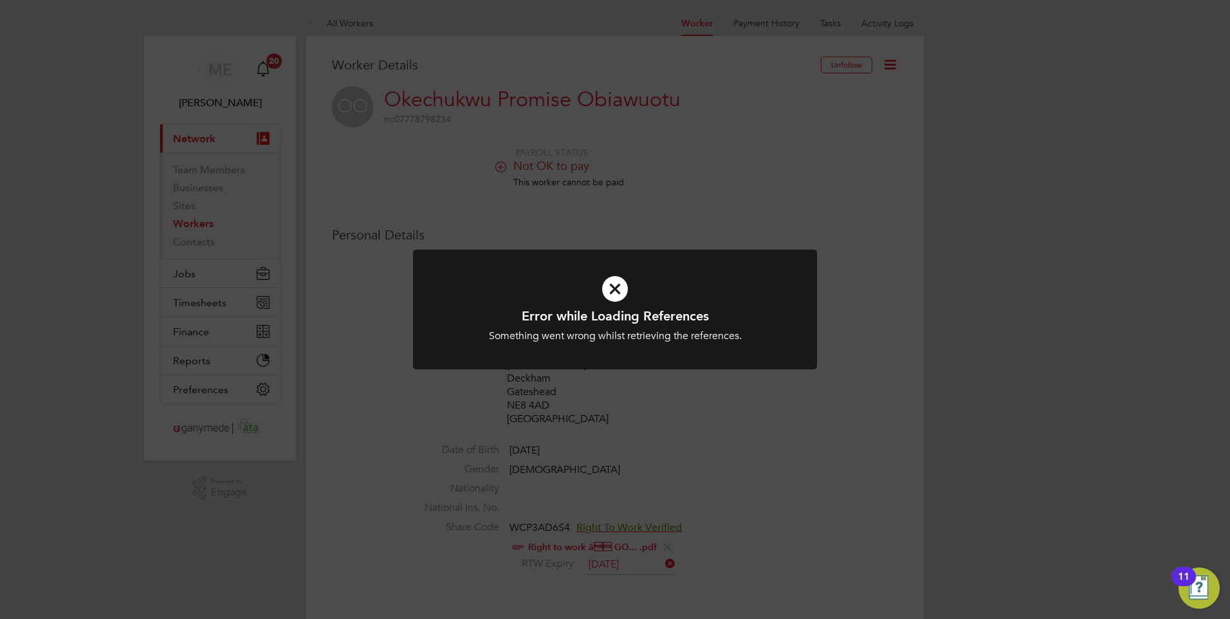
click at [599, 313] on h1 "Error while Loading References" at bounding box center [615, 315] width 334 height 17
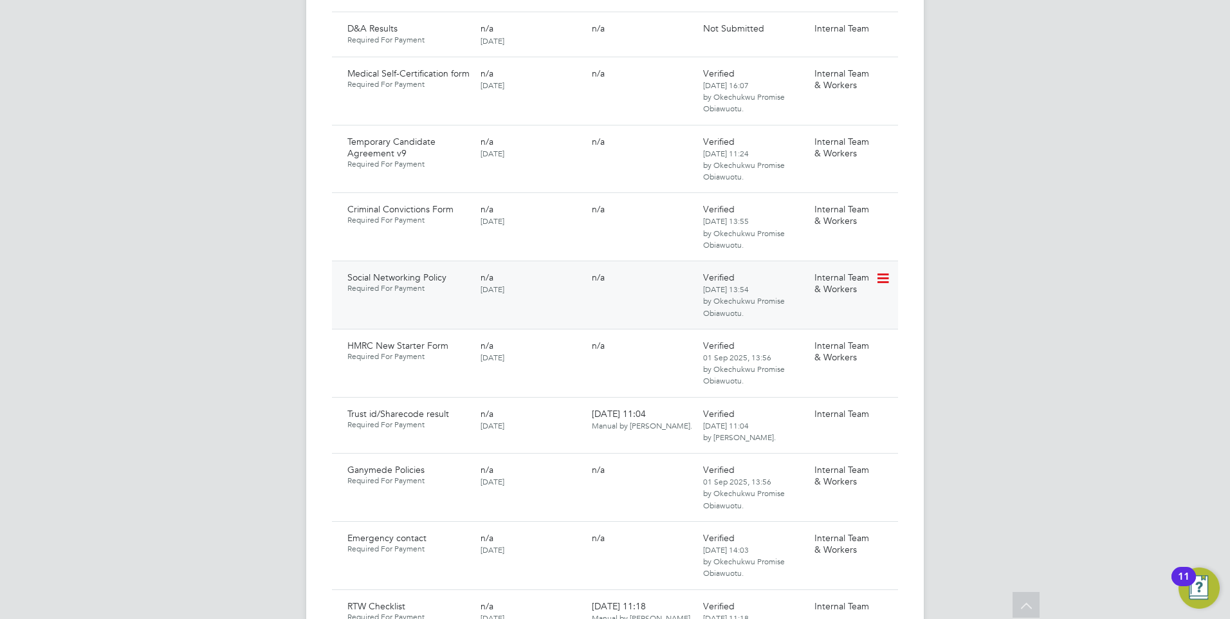
scroll to position [965, 0]
click at [885, 337] on icon at bounding box center [881, 344] width 13 height 15
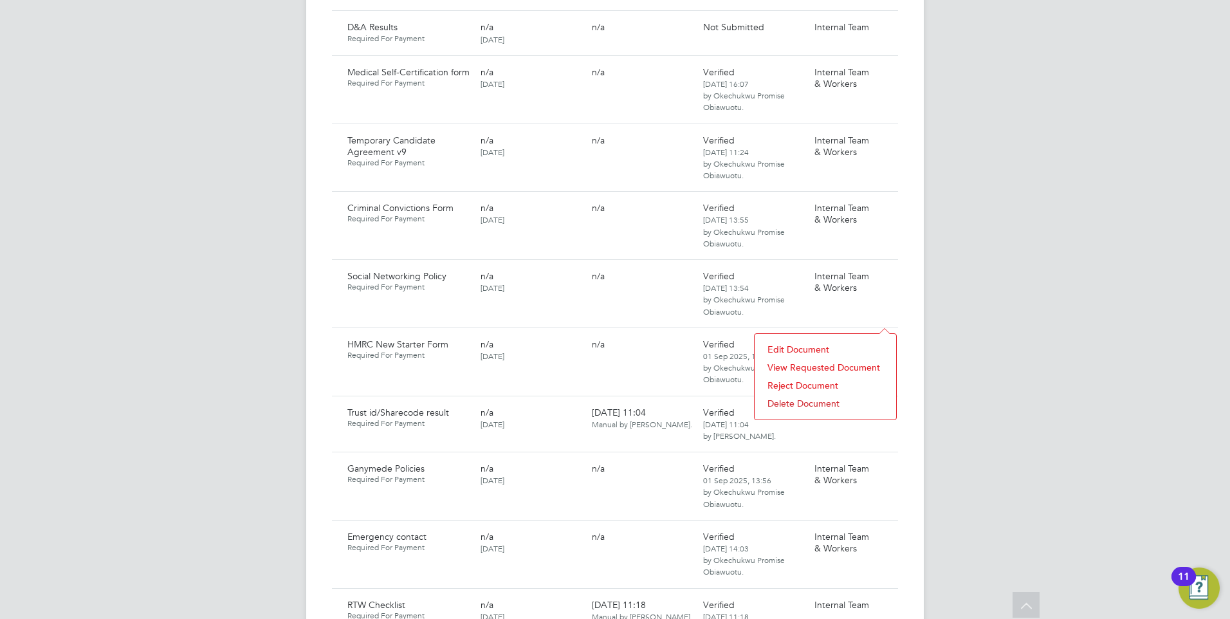
click at [800, 381] on li "Reject Document" at bounding box center [825, 385] width 129 height 18
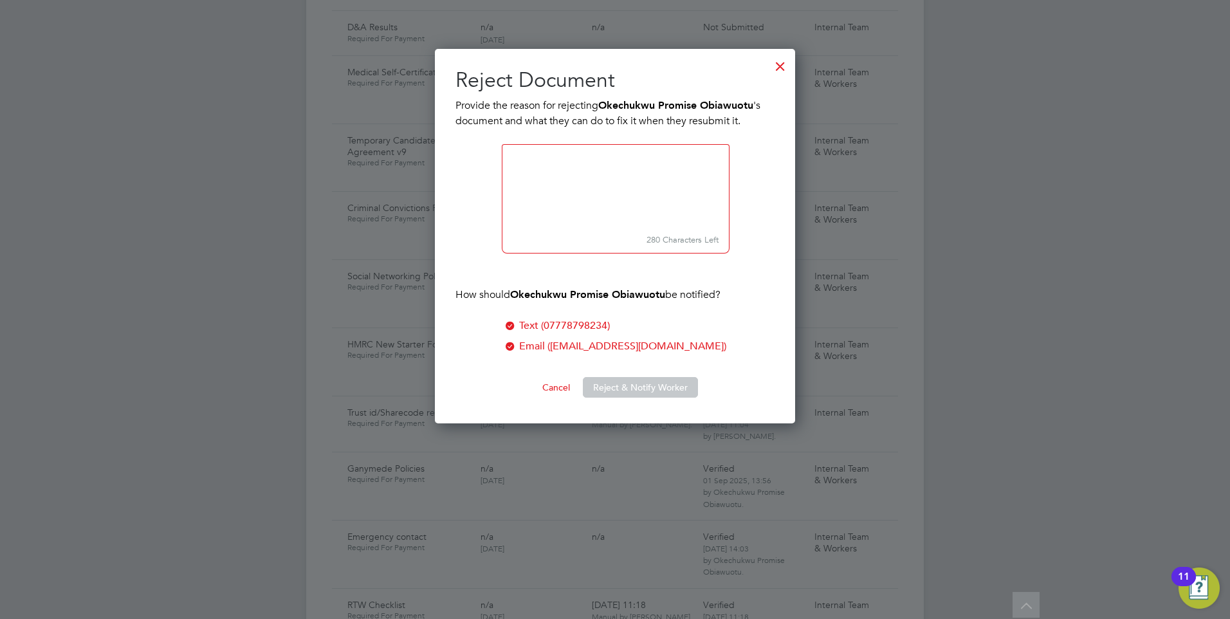
scroll to position [375, 361]
paste textarea "Please download the form and ensure you answer all questions, sign, date and su…"
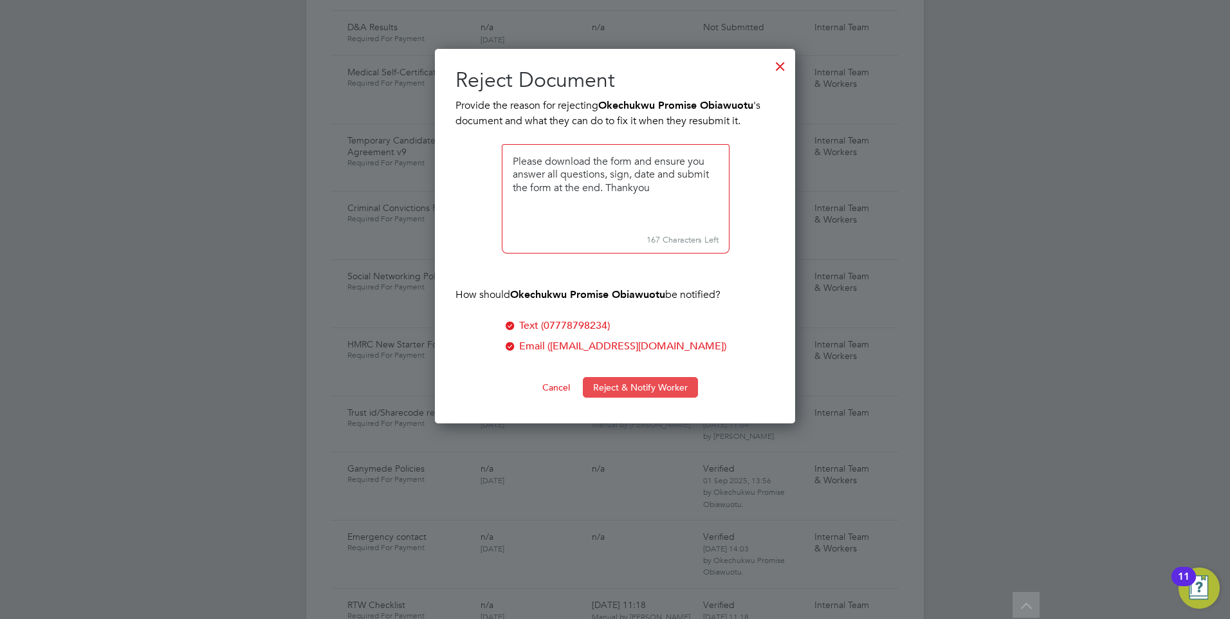
type textarea "Please download the form and ensure you answer all questions, sign, date and su…"
click at [630, 384] on button "Reject & Notify Worker" at bounding box center [640, 387] width 115 height 21
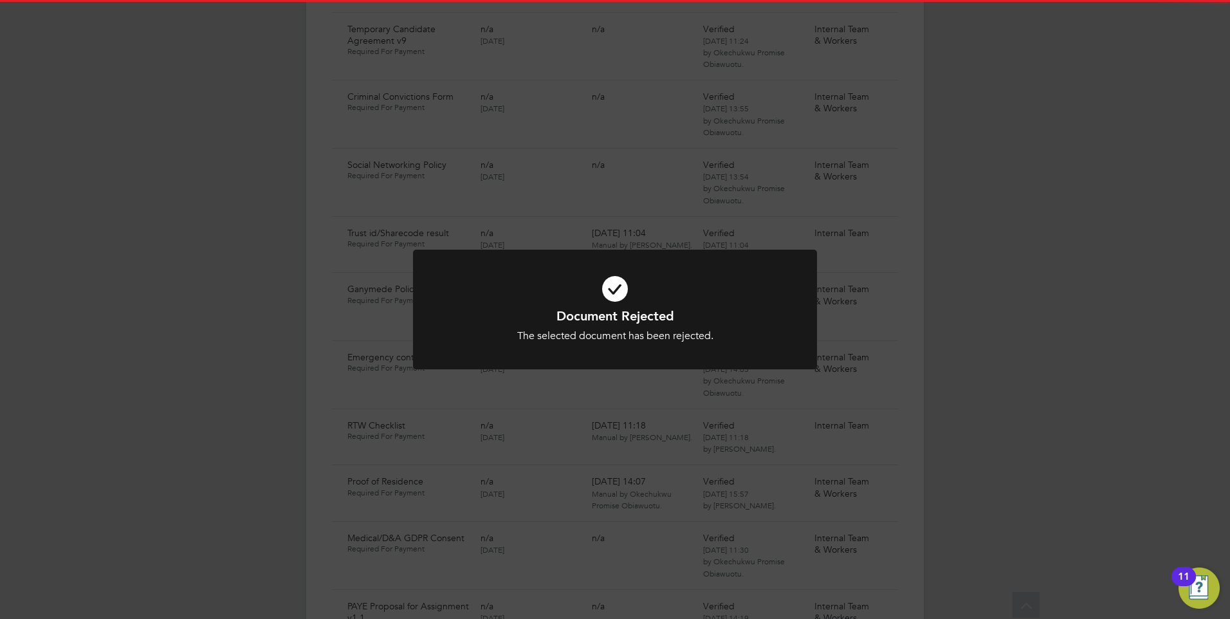
scroll to position [1093, 0]
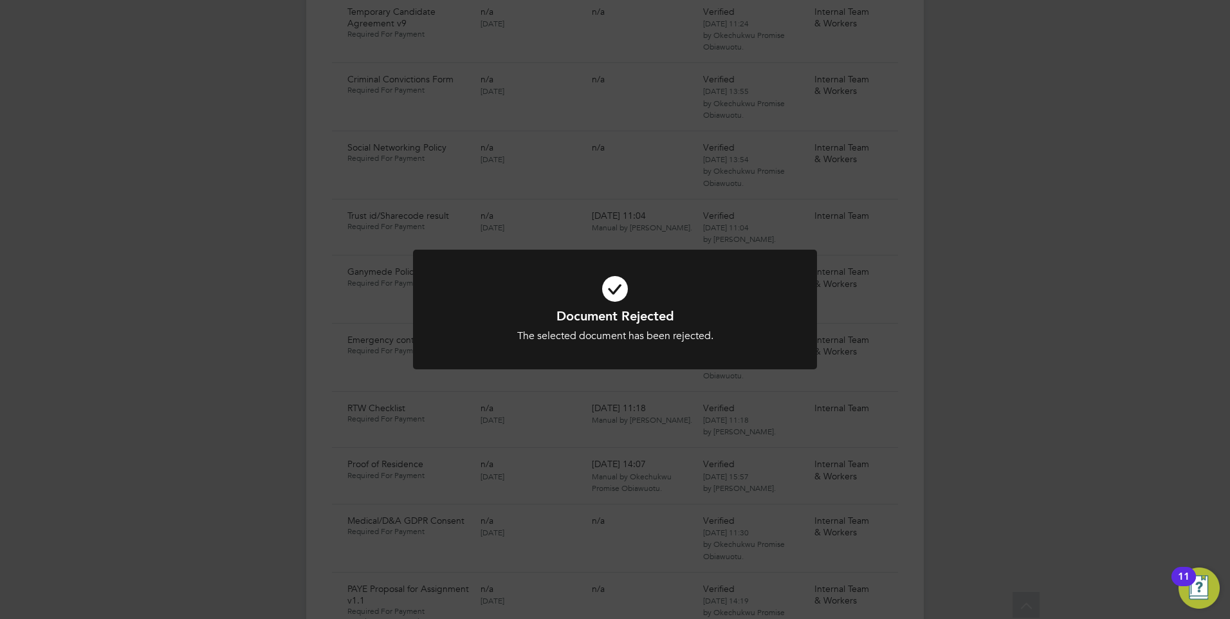
click at [571, 299] on icon at bounding box center [615, 289] width 334 height 50
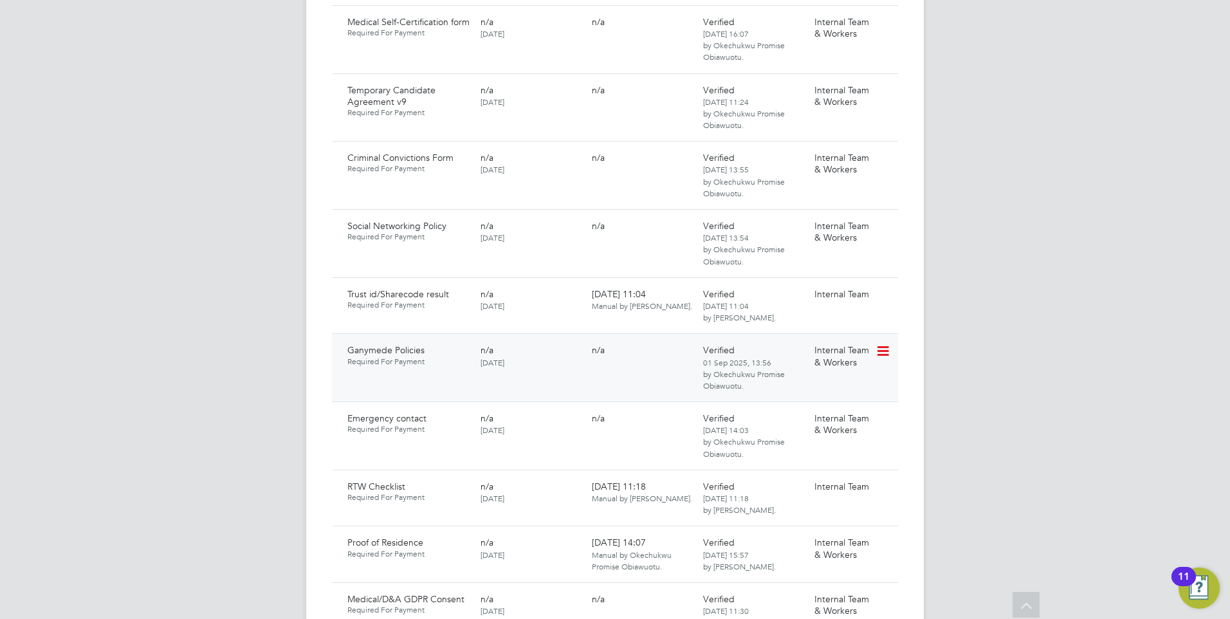
scroll to position [965, 0]
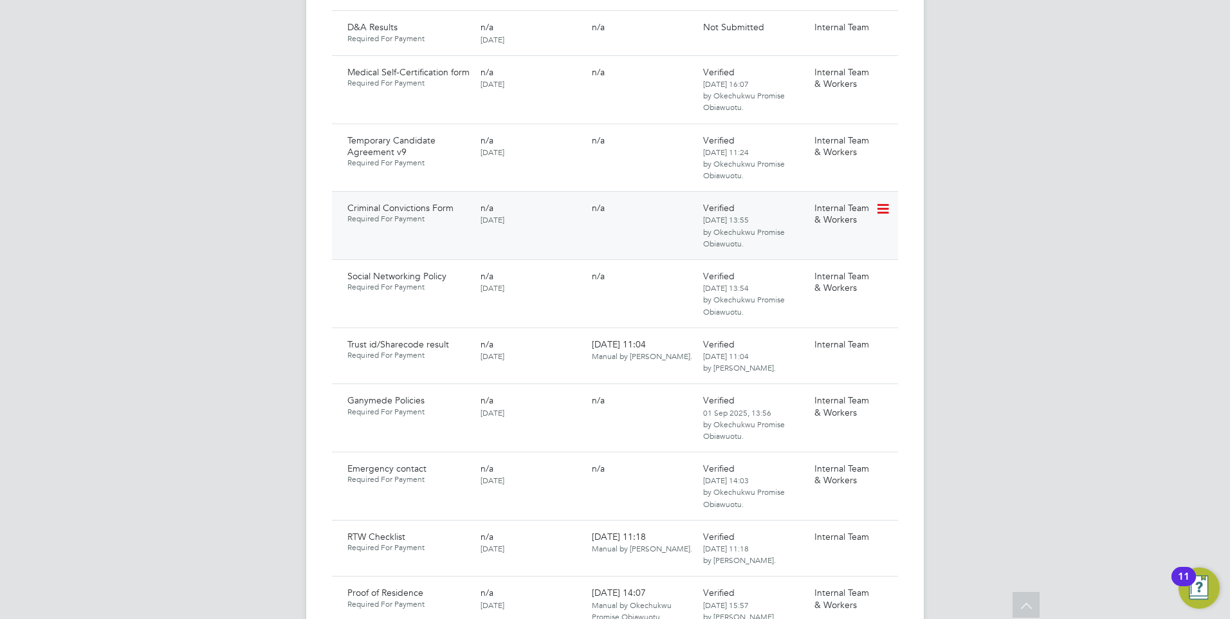
click at [882, 201] on icon at bounding box center [881, 208] width 13 height 15
click at [793, 247] on li "Reject Document" at bounding box center [825, 250] width 129 height 18
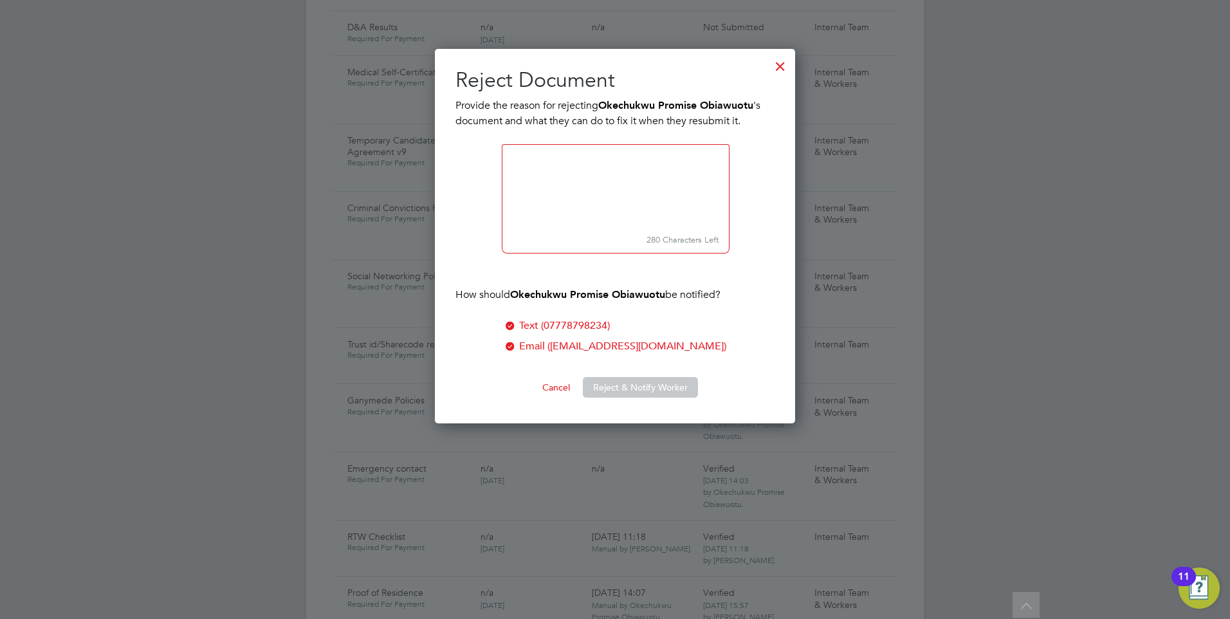
scroll to position [375, 361]
paste textarea "Please download the form and ensure you answer all questions, sign, date and su…"
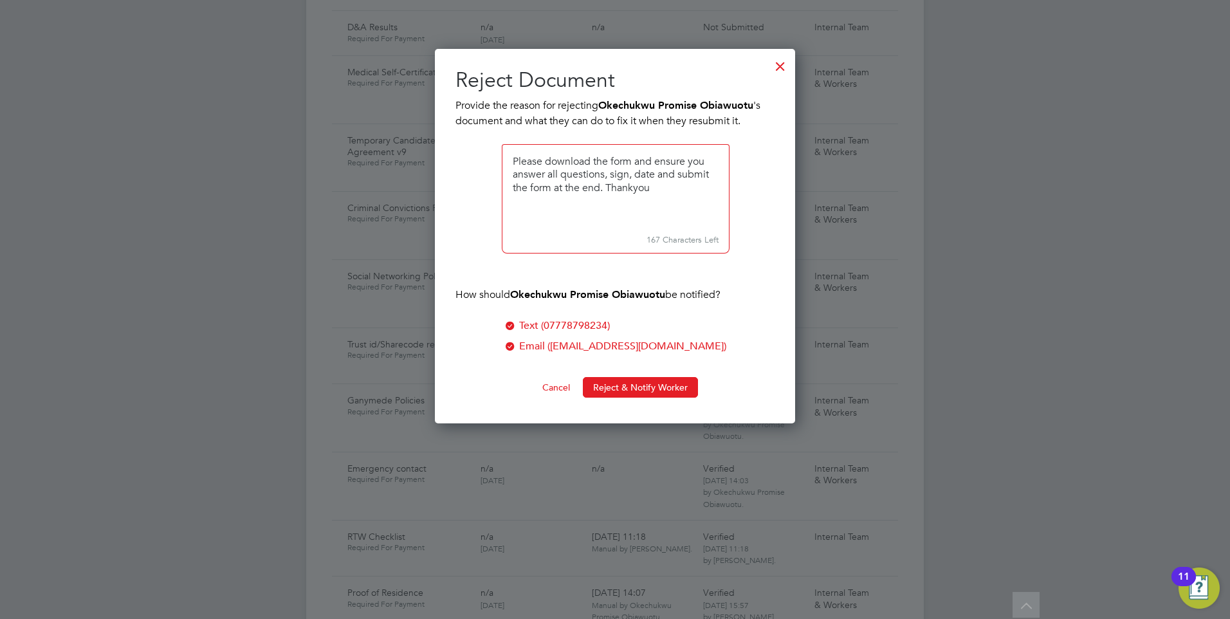
click at [512, 156] on textarea at bounding box center [616, 187] width 228 height 86
type textarea "We are unable to view your response. Please download the form and ensure you an…"
click at [627, 380] on button "Reject & Notify Worker" at bounding box center [640, 387] width 115 height 21
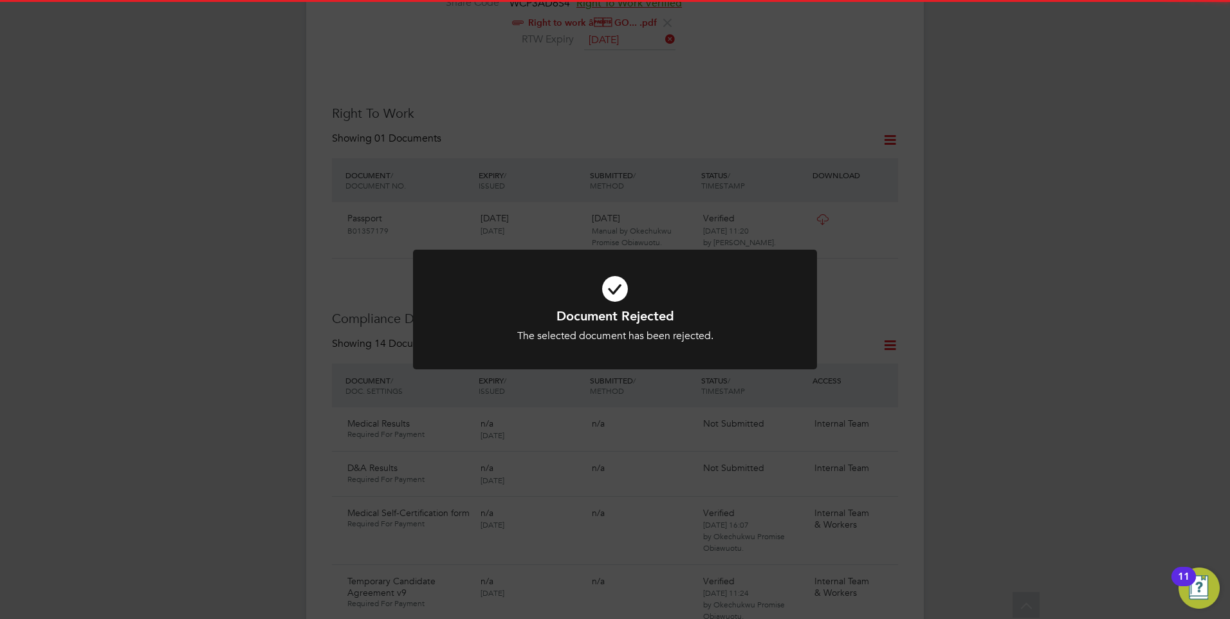
scroll to position [450, 0]
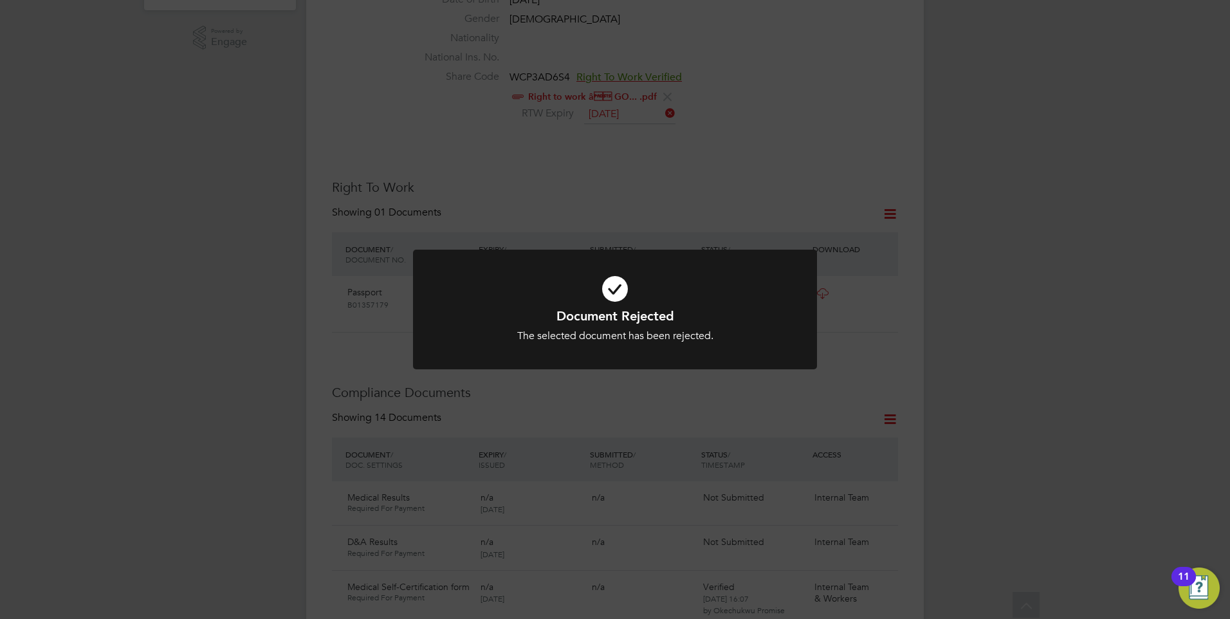
click at [607, 354] on div at bounding box center [615, 310] width 404 height 120
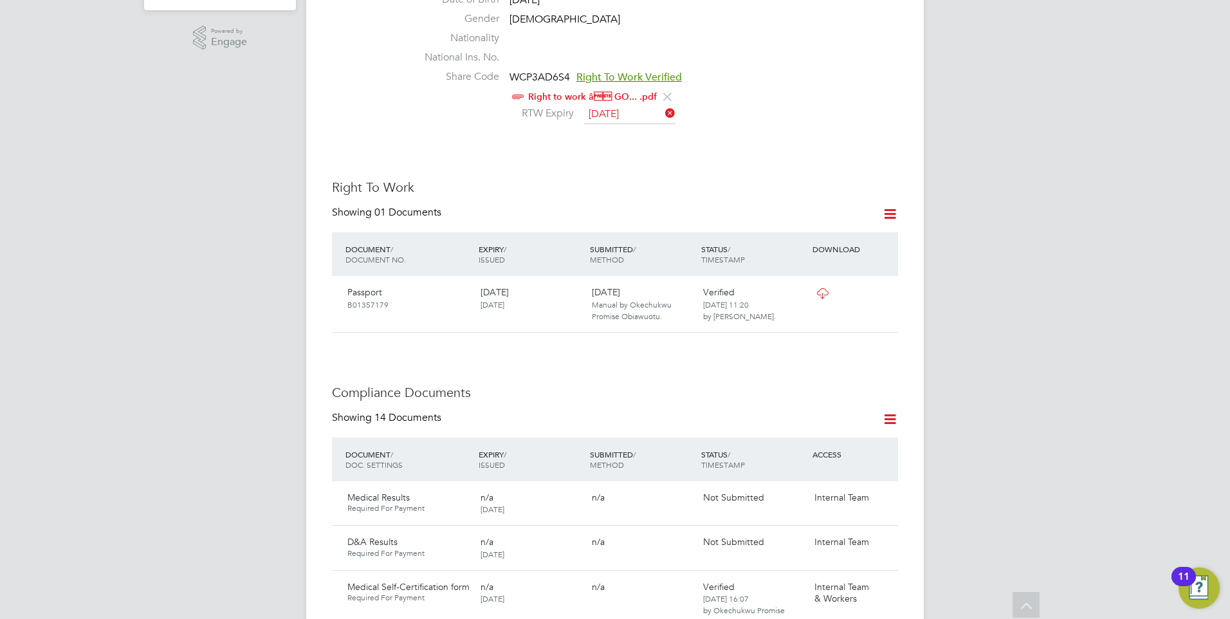
click at [498, 290] on div "Passport B01357179 10 Nov 2027 11 Nov 2022 01 Sep 2025 Manual by Okechukwu Prom…" at bounding box center [615, 304] width 566 height 56
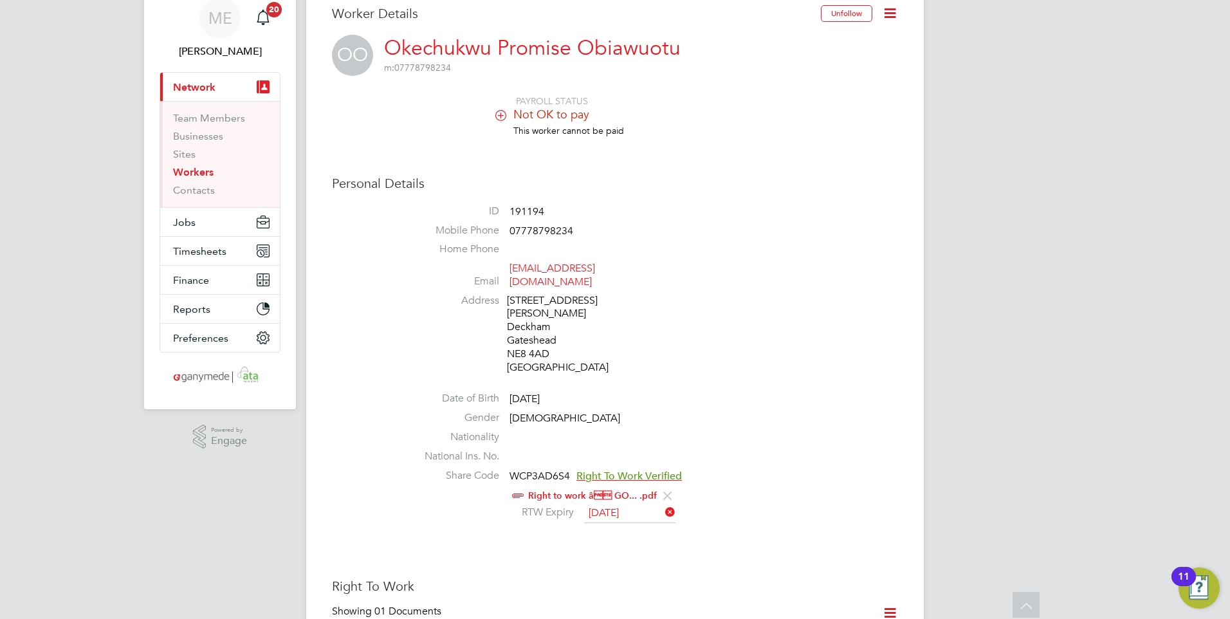
scroll to position [0, 0]
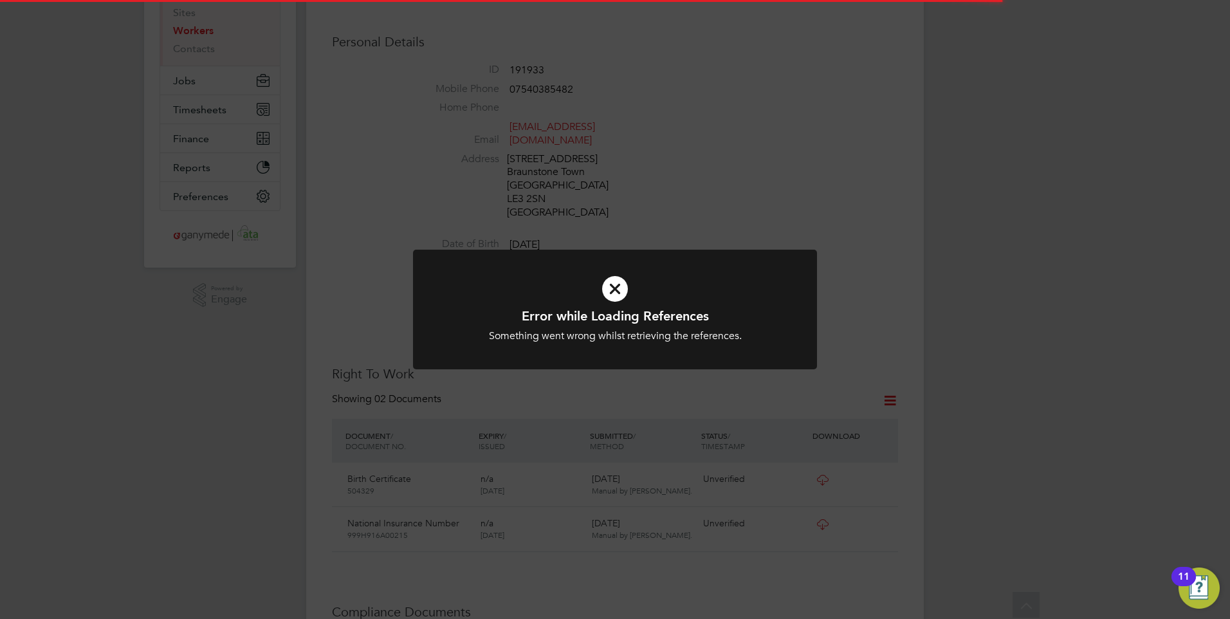
click at [552, 294] on icon at bounding box center [615, 289] width 334 height 50
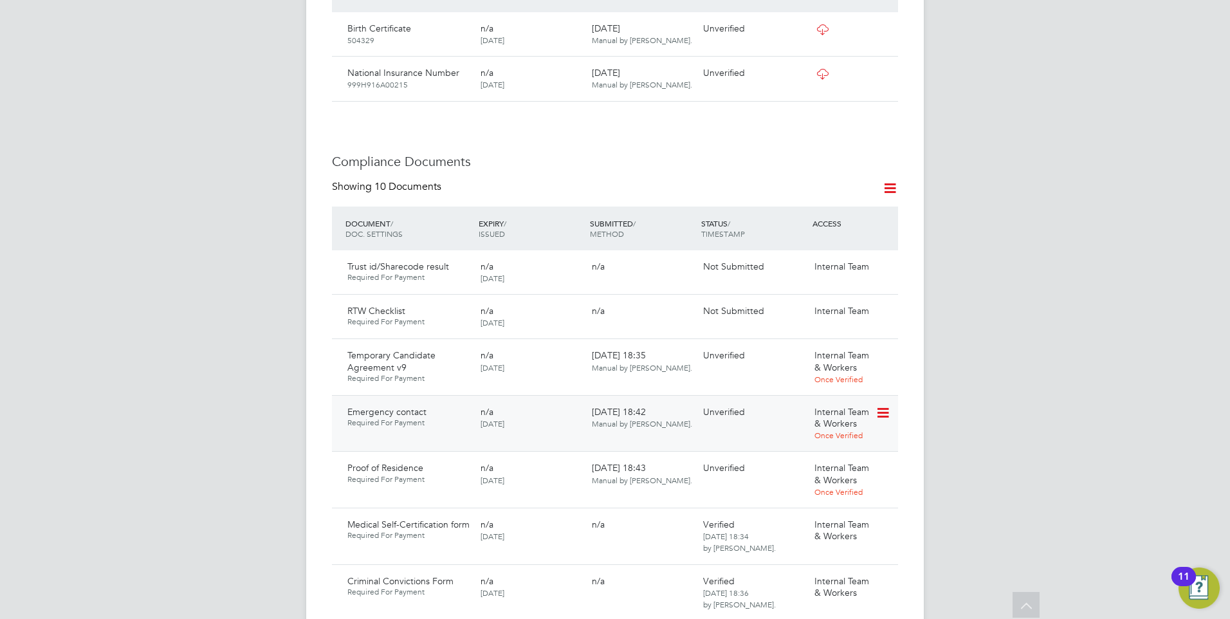
scroll to position [707, 0]
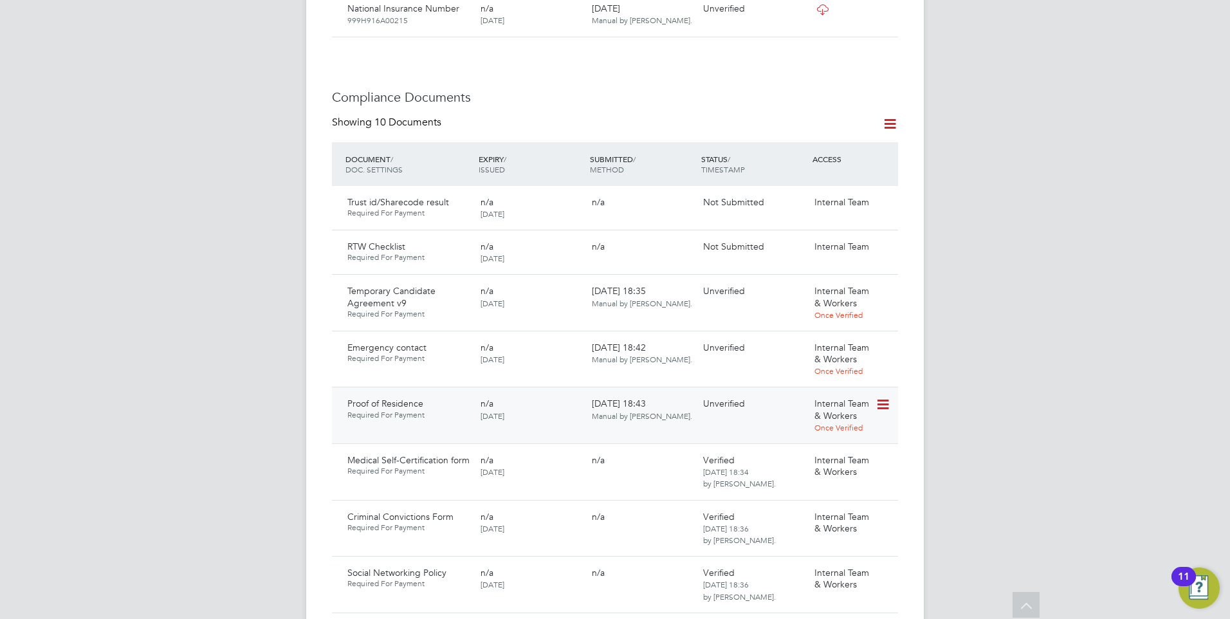
click at [881, 397] on icon at bounding box center [881, 404] width 13 height 15
click at [815, 454] on li "Reject Document" at bounding box center [836, 459] width 102 height 18
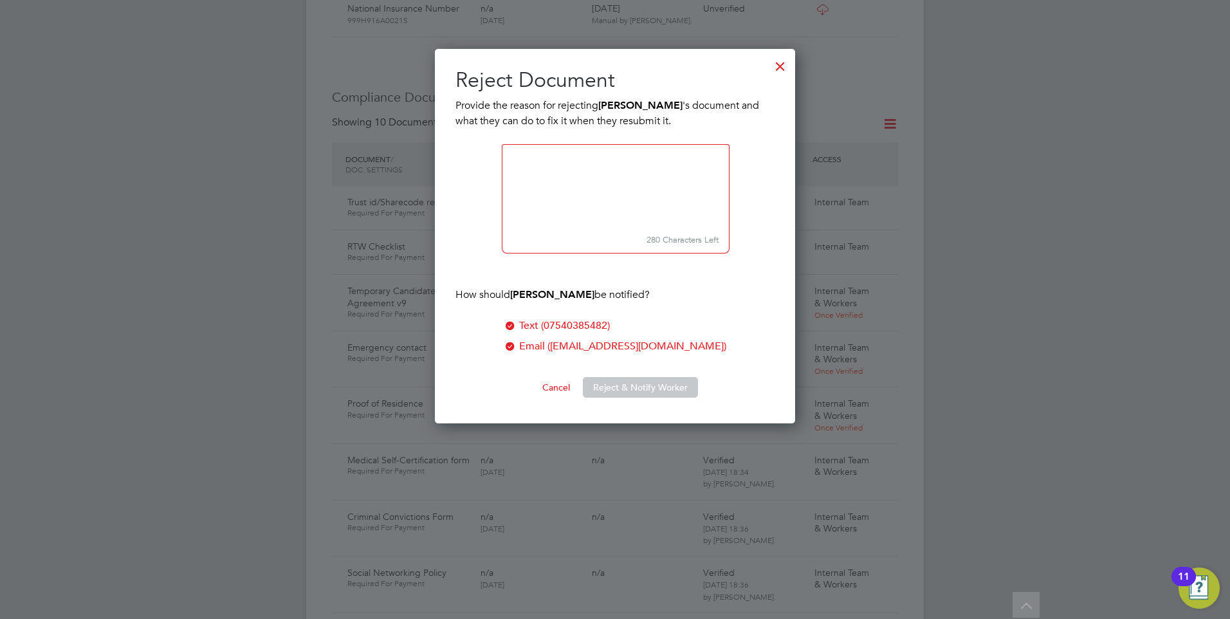
scroll to position [375, 361]
paste textarea "Please upload a Full Drivers Licence or a Utilities bill (not a mobile phone bi…"
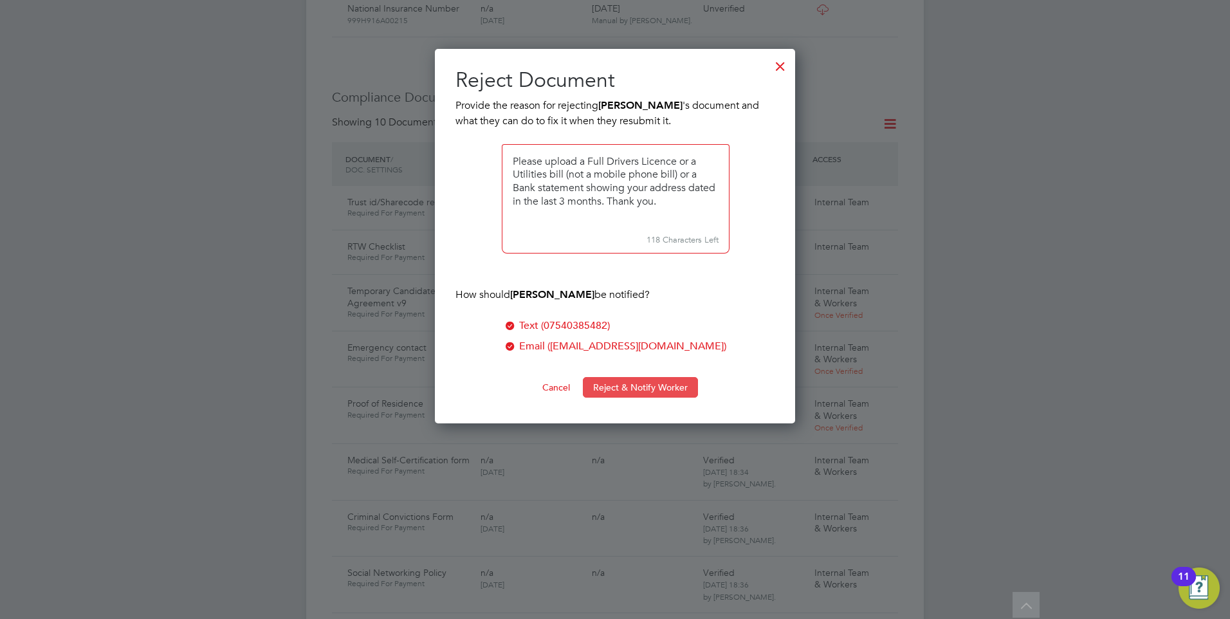
type textarea "Please upload a Full Drivers Licence or a Utilities bill (not a mobile phone bi…"
click at [633, 381] on button "Reject & Notify Worker" at bounding box center [640, 387] width 115 height 21
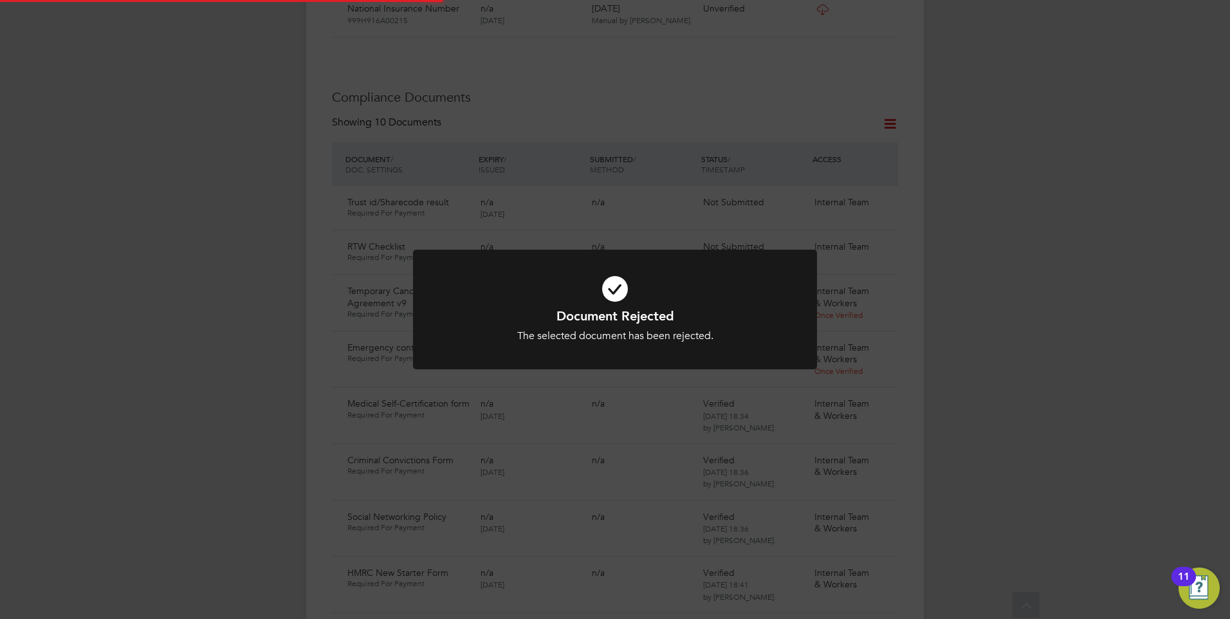
click at [633, 381] on div "Document Rejected The selected document has been rejected. Cancel Okay" at bounding box center [615, 318] width 404 height 136
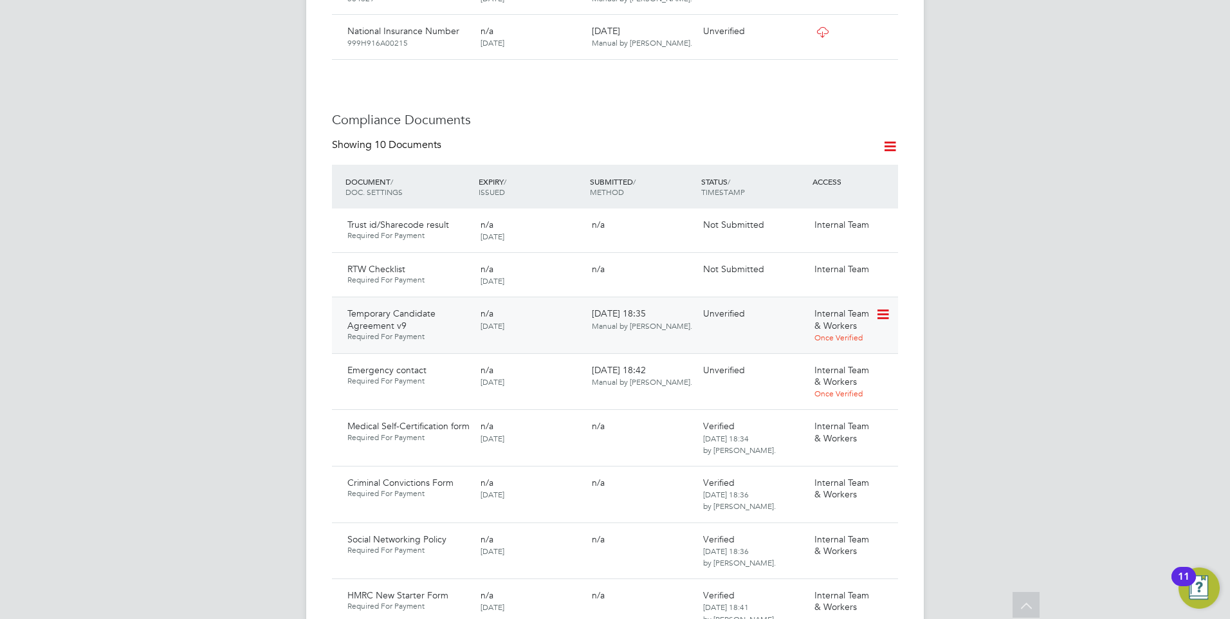
scroll to position [707, 0]
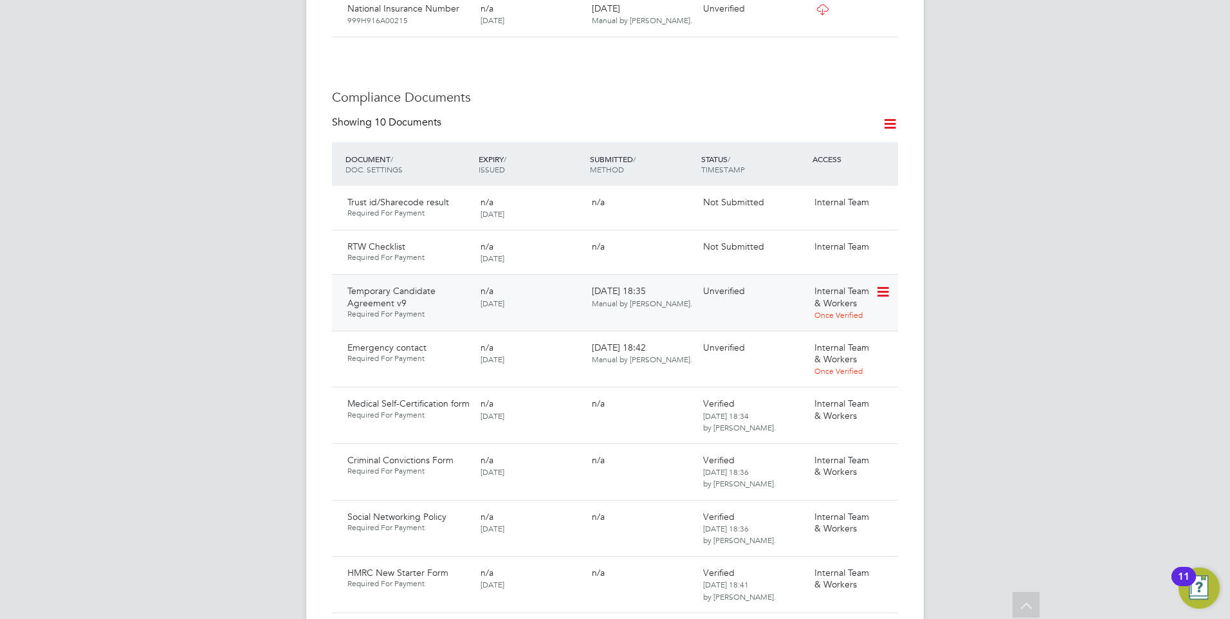
click at [883, 284] on icon at bounding box center [881, 291] width 13 height 15
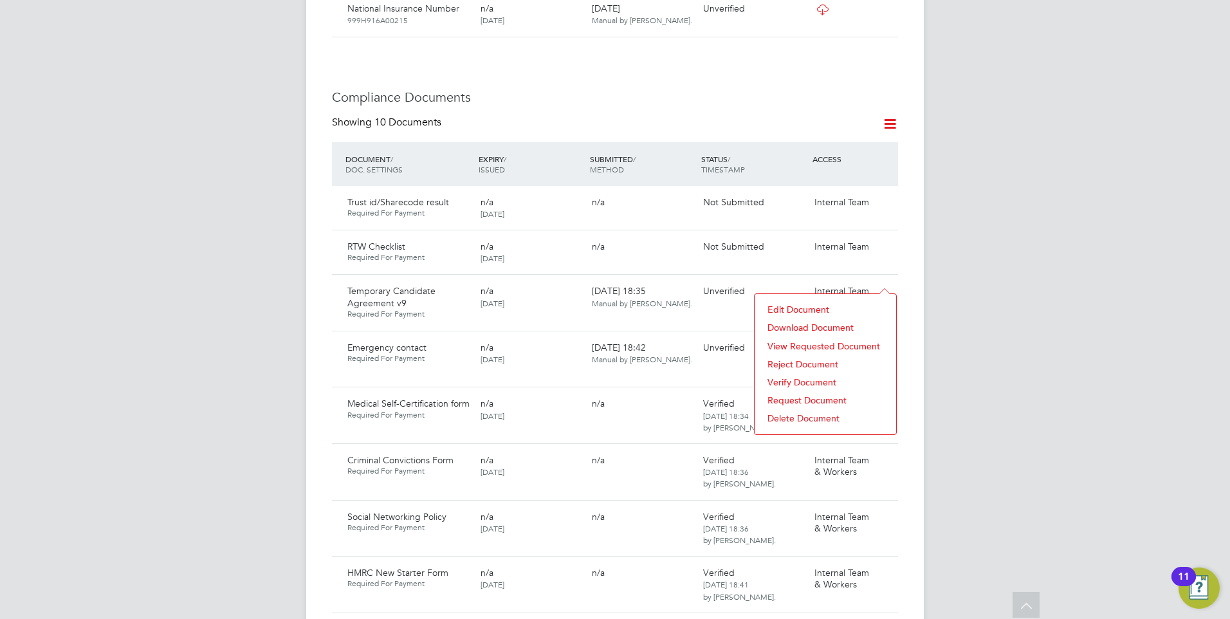
click at [794, 359] on li "Reject Document" at bounding box center [825, 364] width 129 height 18
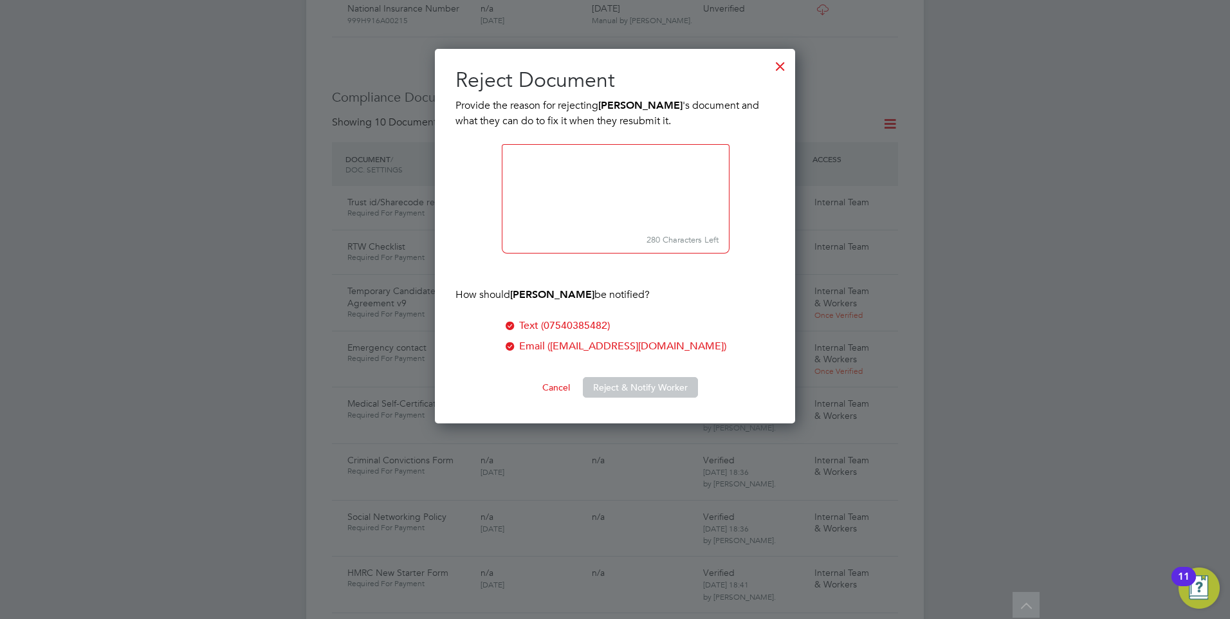
scroll to position [375, 361]
paste textarea "Please confirm If you are not prepared to work overtime above 48 hours answer N…"
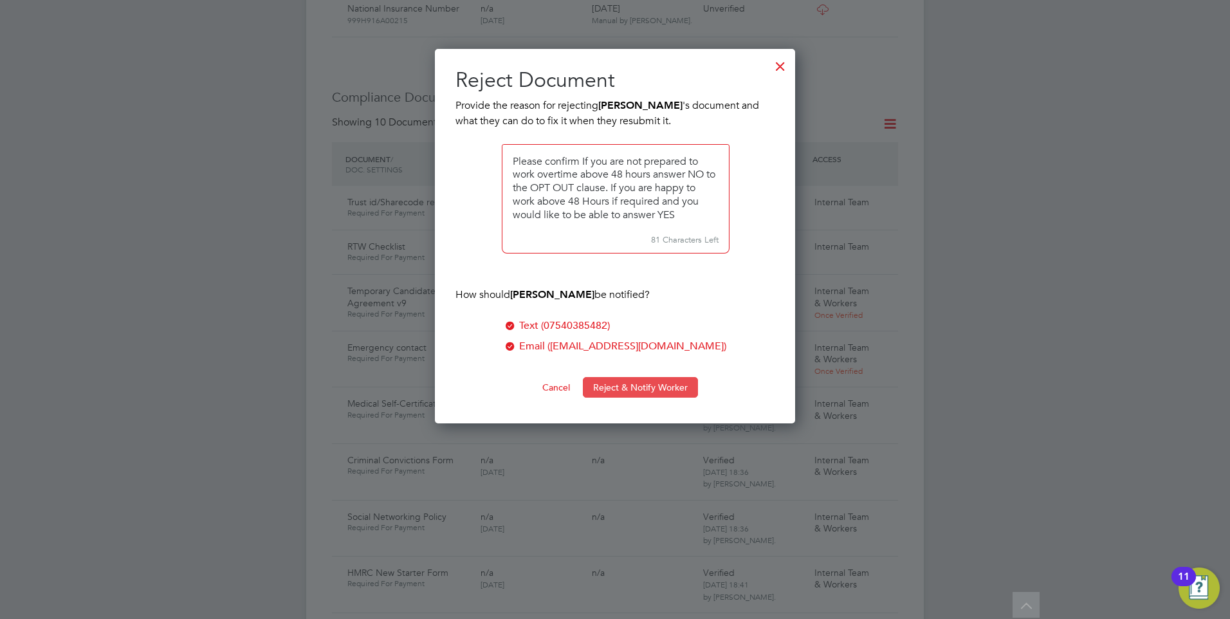
type textarea "Please confirm If you are not prepared to work overtime above 48 hours answer N…"
click at [614, 384] on button "Reject & Notify Worker" at bounding box center [640, 387] width 115 height 21
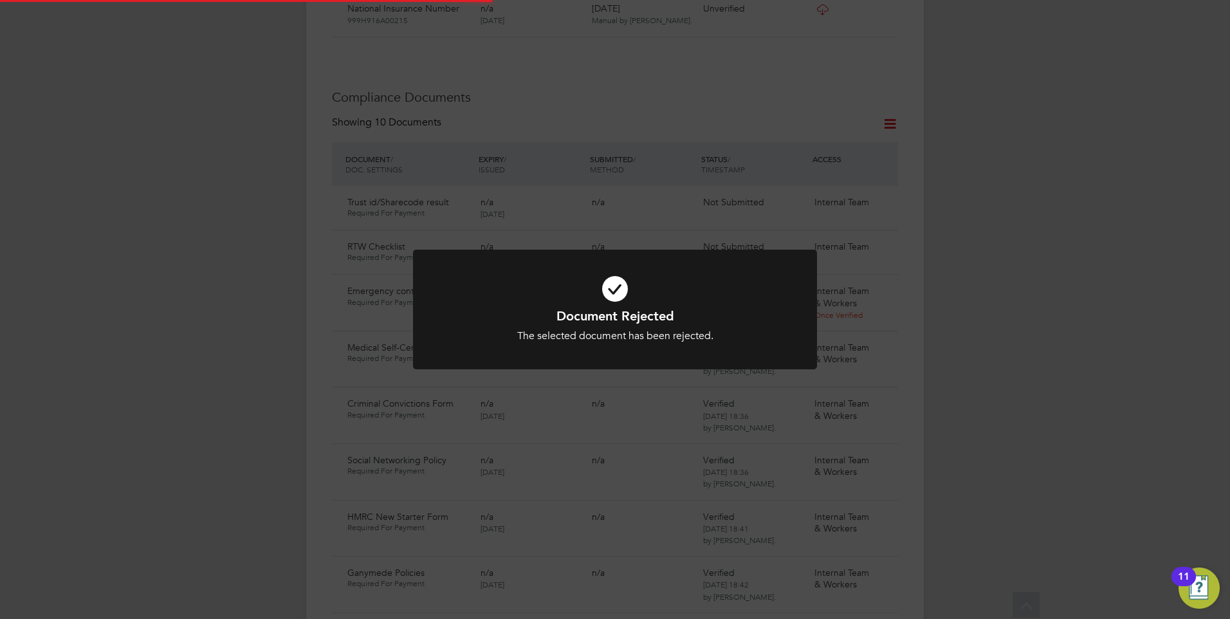
click at [573, 375] on div "Document Rejected The selected document has been rejected. Cancel Okay" at bounding box center [615, 318] width 404 height 136
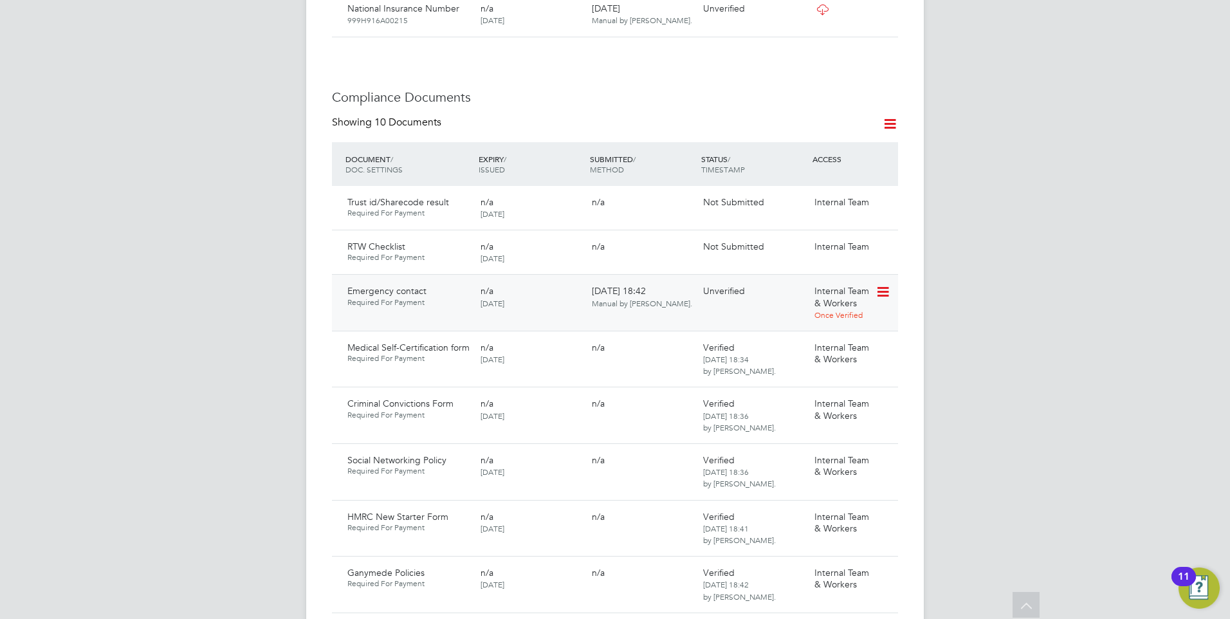
click at [881, 284] on icon at bounding box center [881, 291] width 13 height 15
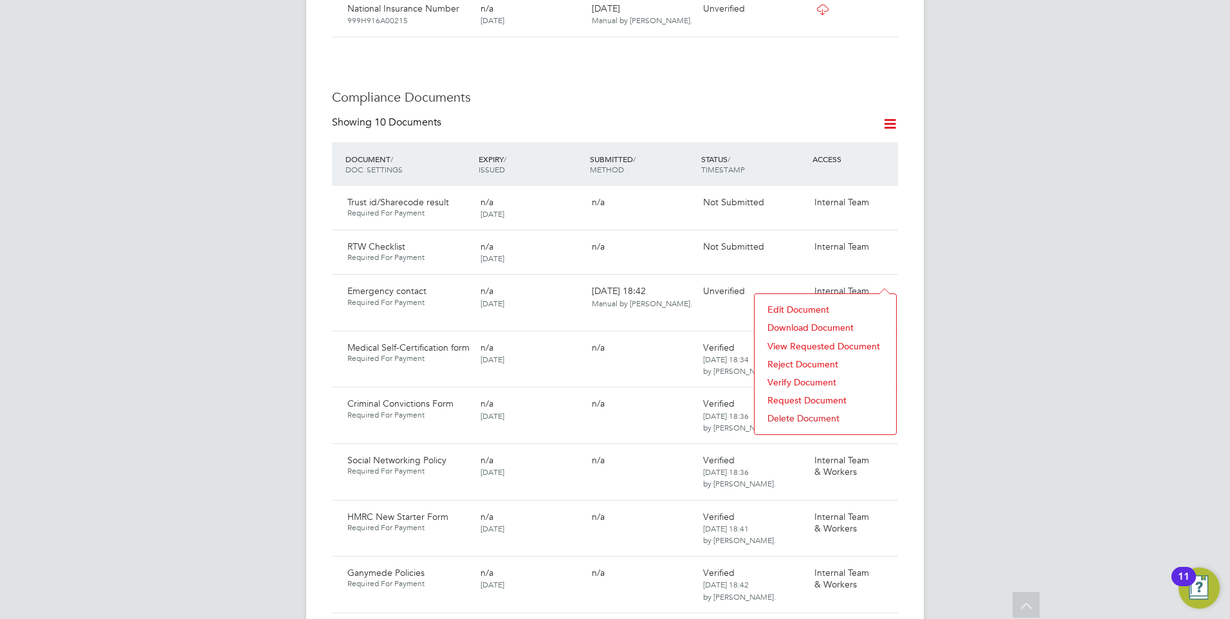
click at [789, 359] on li "Reject Document" at bounding box center [825, 364] width 129 height 18
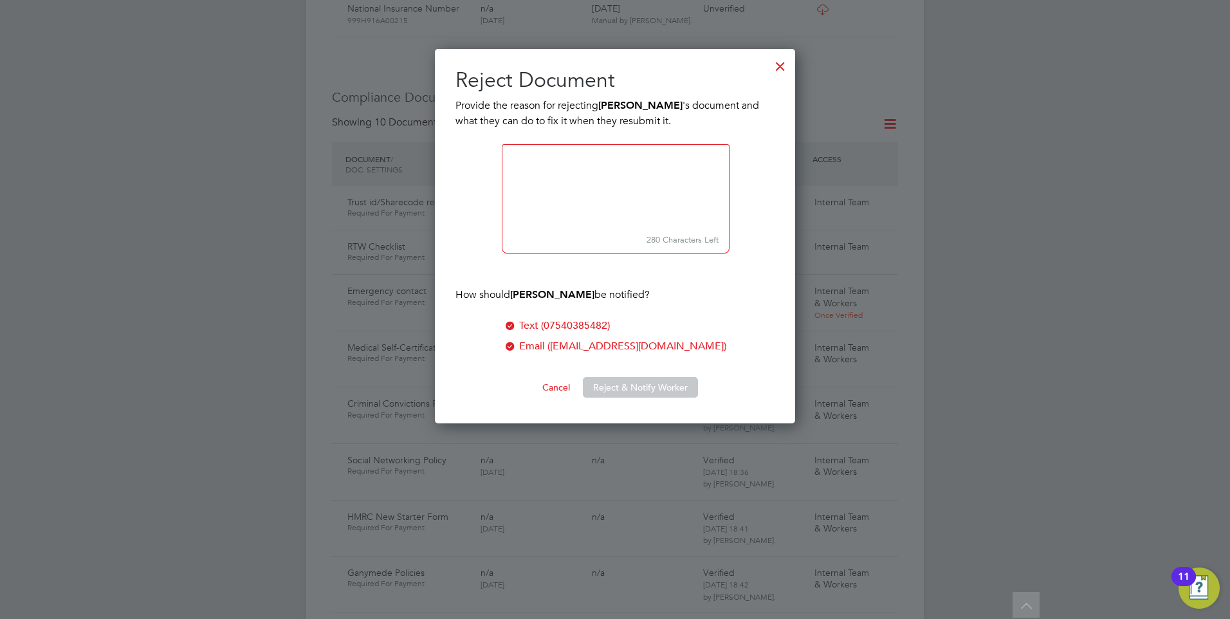
click at [556, 191] on textarea at bounding box center [616, 187] width 228 height 86
type textarea "Please complete the emergency contact form. Thank you"
click at [628, 378] on button "Reject & Notify Worker" at bounding box center [640, 387] width 115 height 21
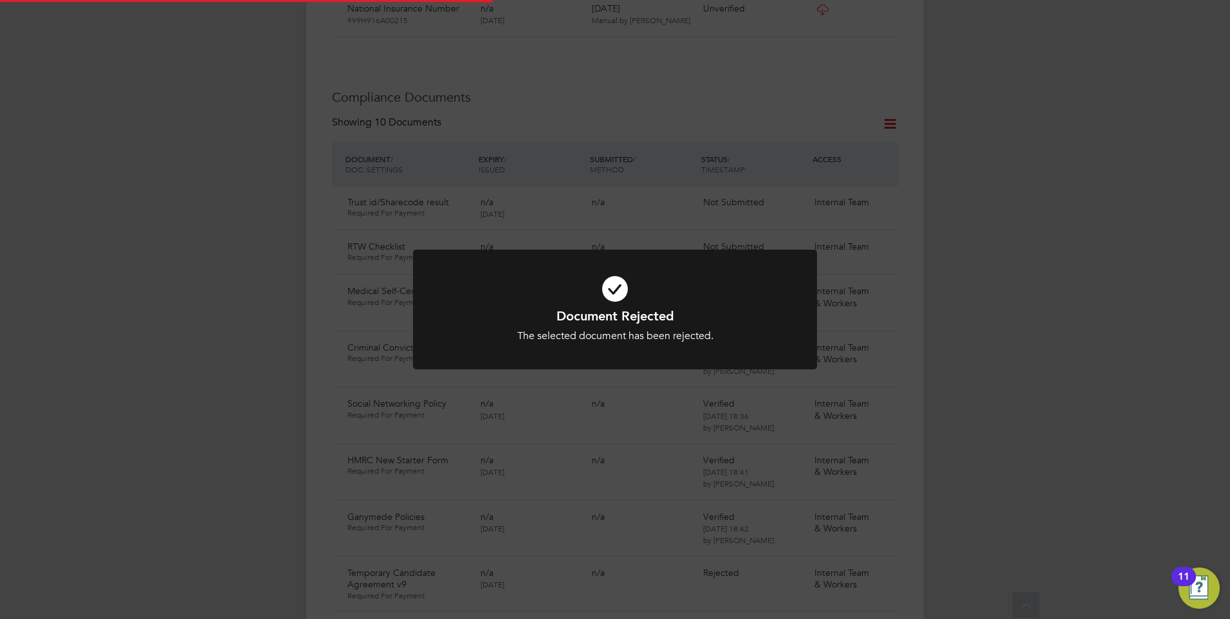
click at [609, 327] on div "Document Rejected The selected document has been rejected. Cancel Okay" at bounding box center [615, 324] width 334 height 35
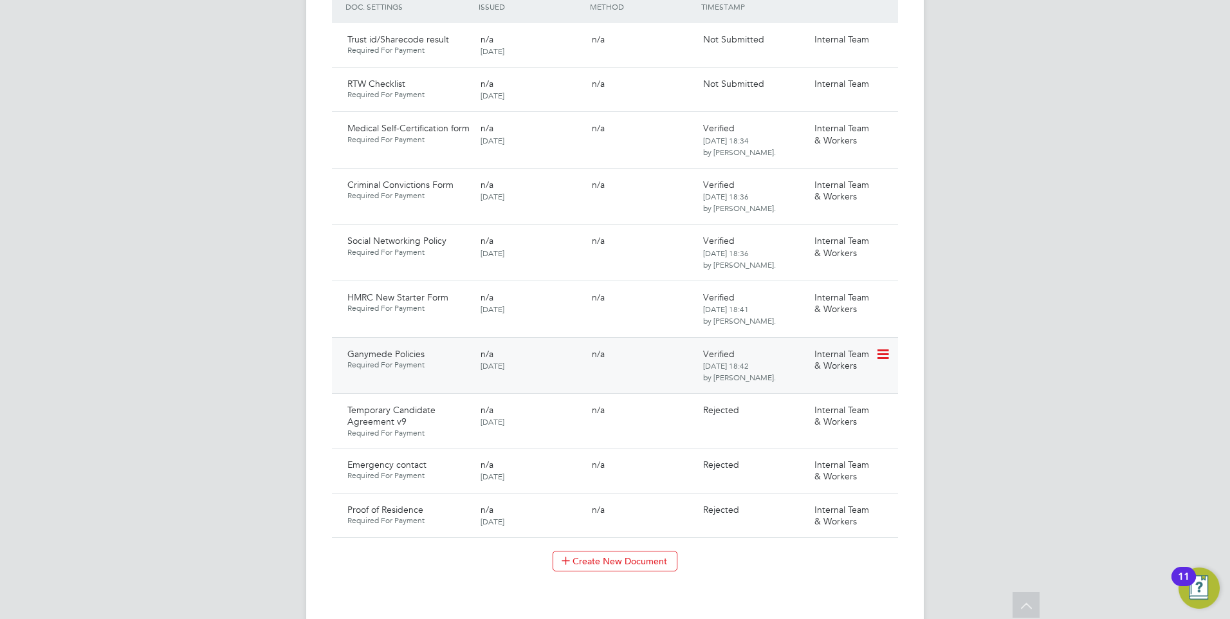
scroll to position [900, 0]
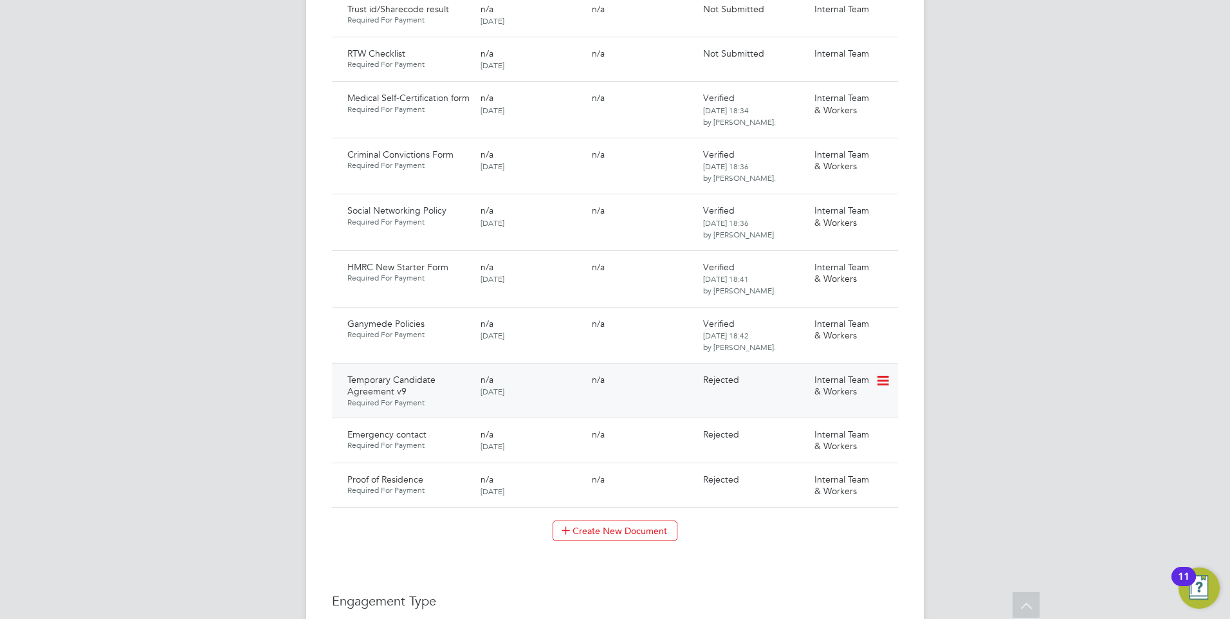
click at [882, 373] on icon at bounding box center [881, 380] width 13 height 15
click at [810, 433] on li "Request Document" at bounding box center [825, 434] width 129 height 18
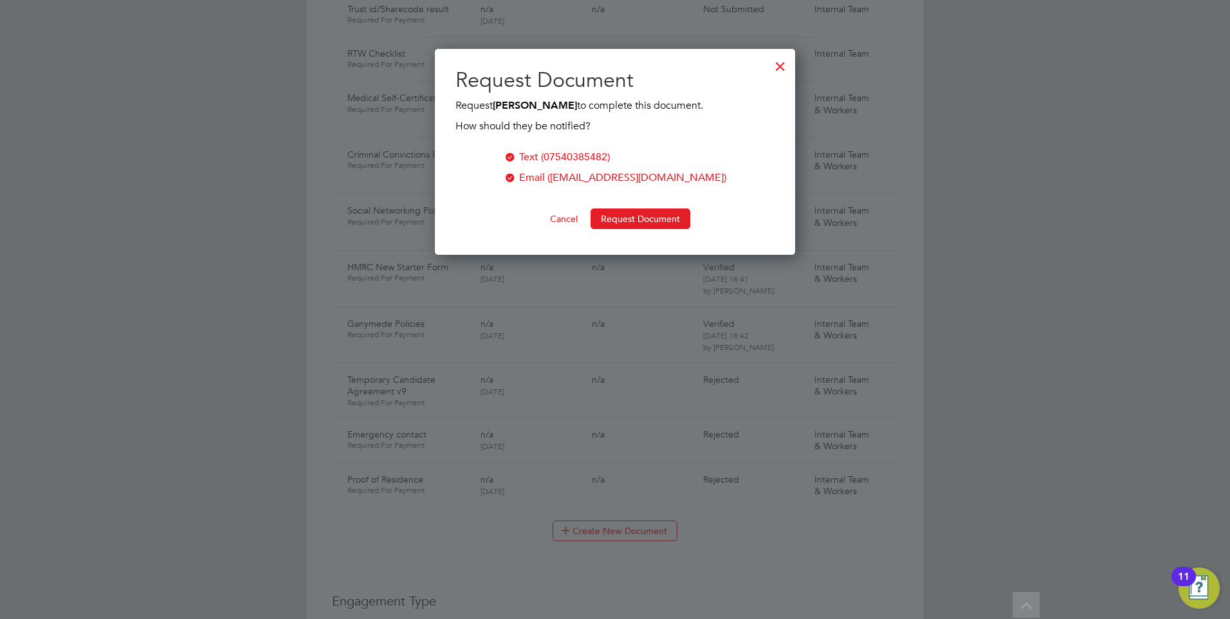
scroll to position [206, 361]
click at [635, 214] on button "Request Document" at bounding box center [640, 218] width 100 height 21
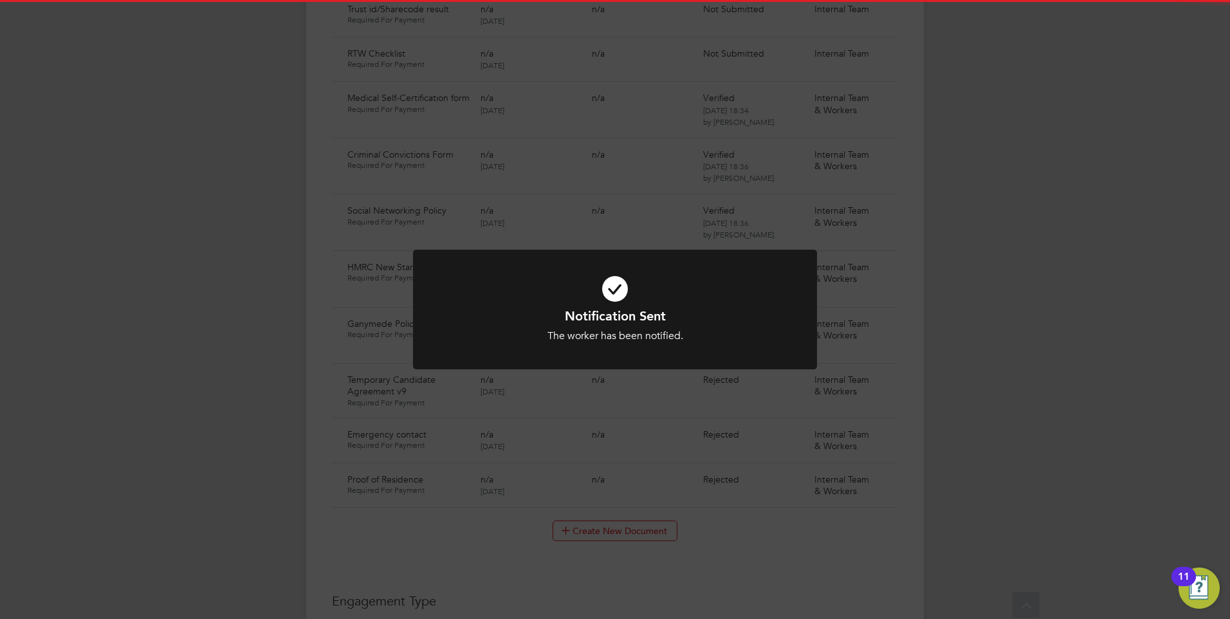
click at [671, 329] on div "The worker has been notified." at bounding box center [615, 336] width 334 height 14
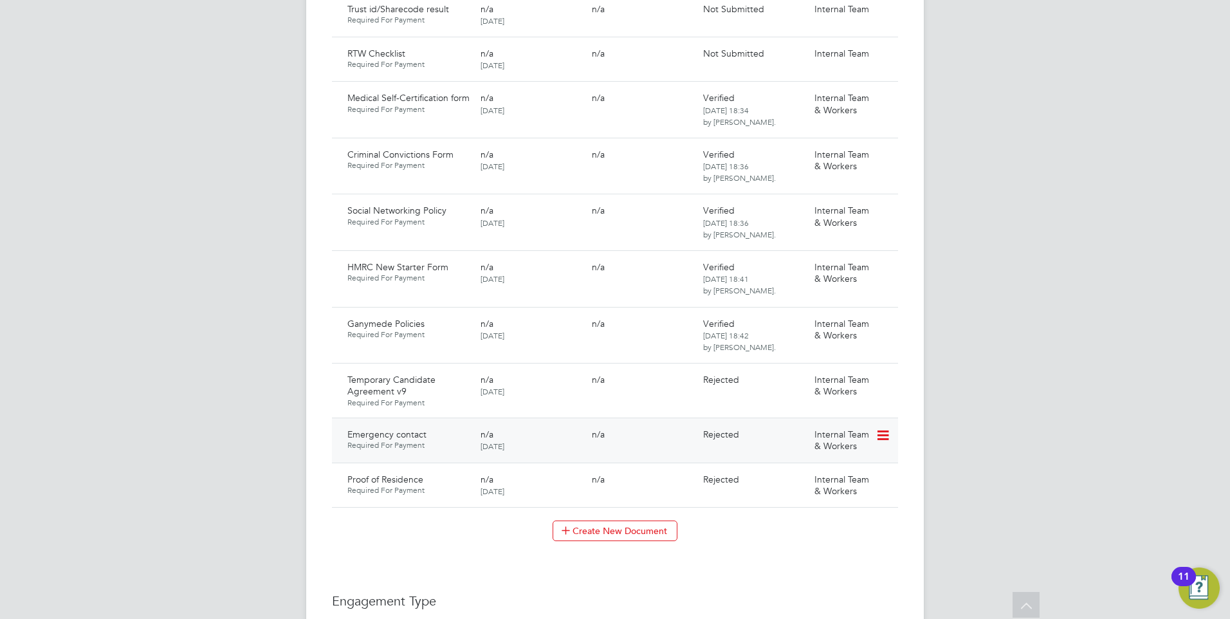
click at [882, 428] on icon at bounding box center [881, 435] width 13 height 15
click at [794, 486] on li "Request Document" at bounding box center [825, 489] width 129 height 18
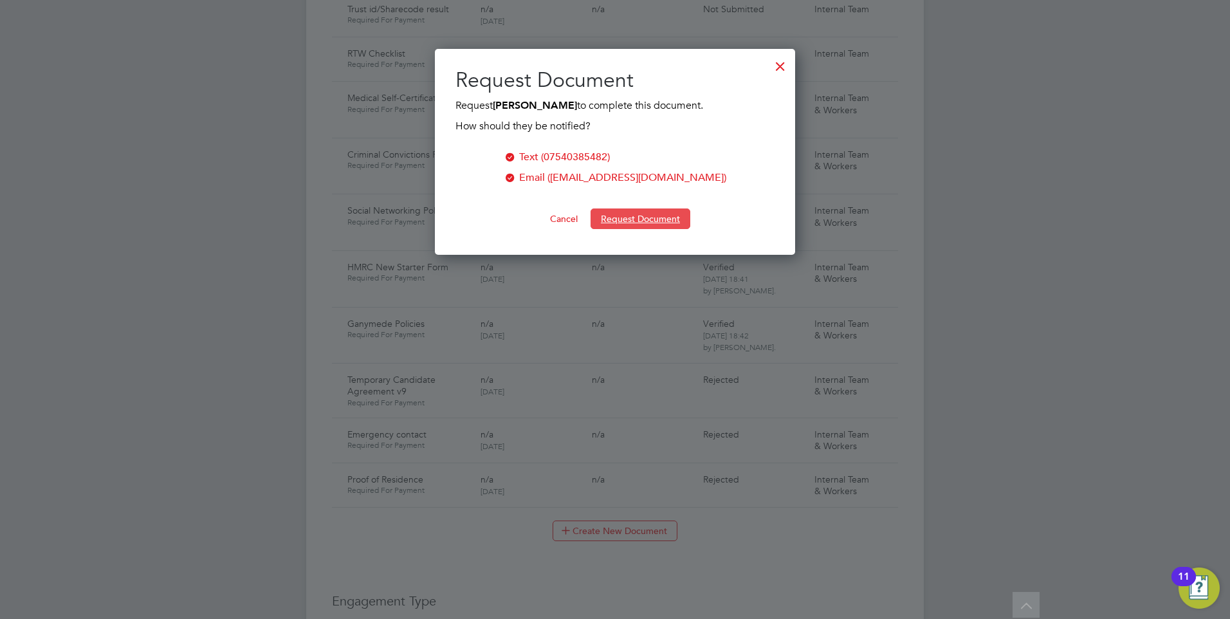
click at [633, 218] on button "Request Document" at bounding box center [640, 218] width 100 height 21
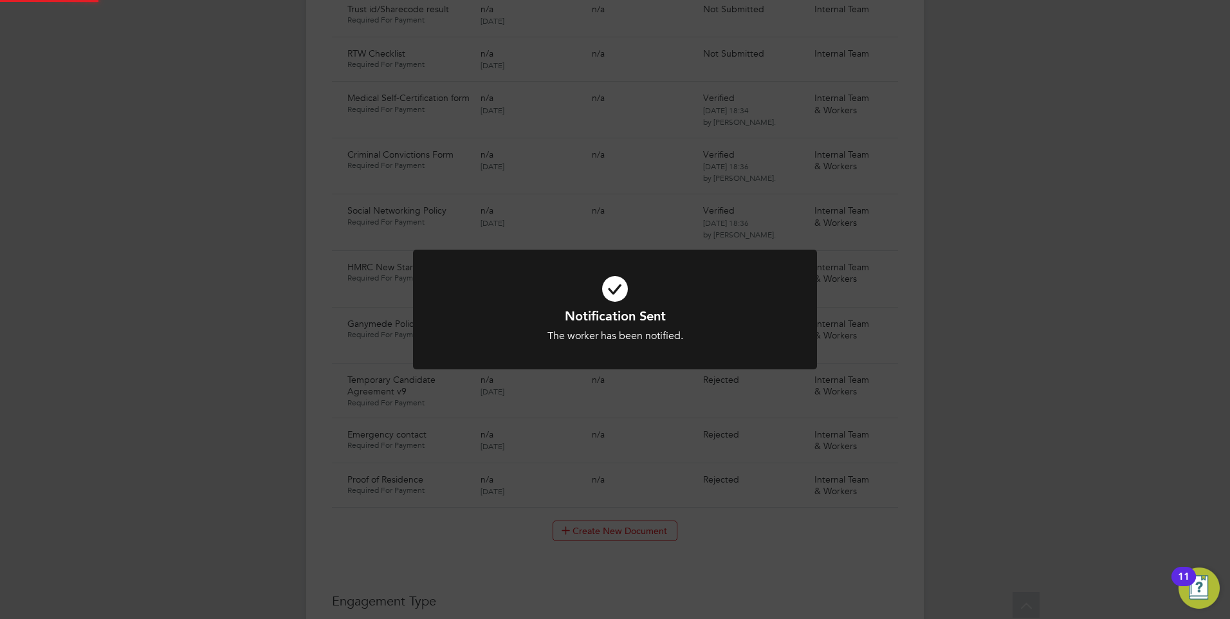
click at [804, 432] on div "Notification Sent The worker has been notified. Cancel Okay" at bounding box center [615, 309] width 1230 height 619
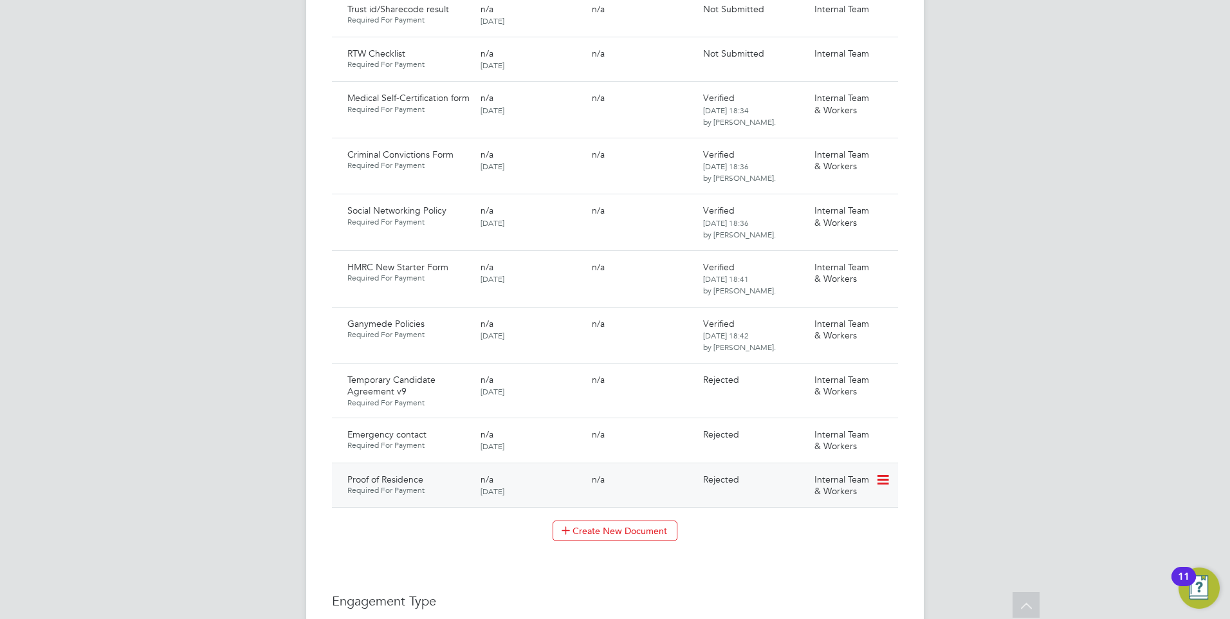
click at [882, 472] on icon at bounding box center [881, 479] width 13 height 15
click at [828, 532] on li "Request Document" at bounding box center [841, 534] width 95 height 18
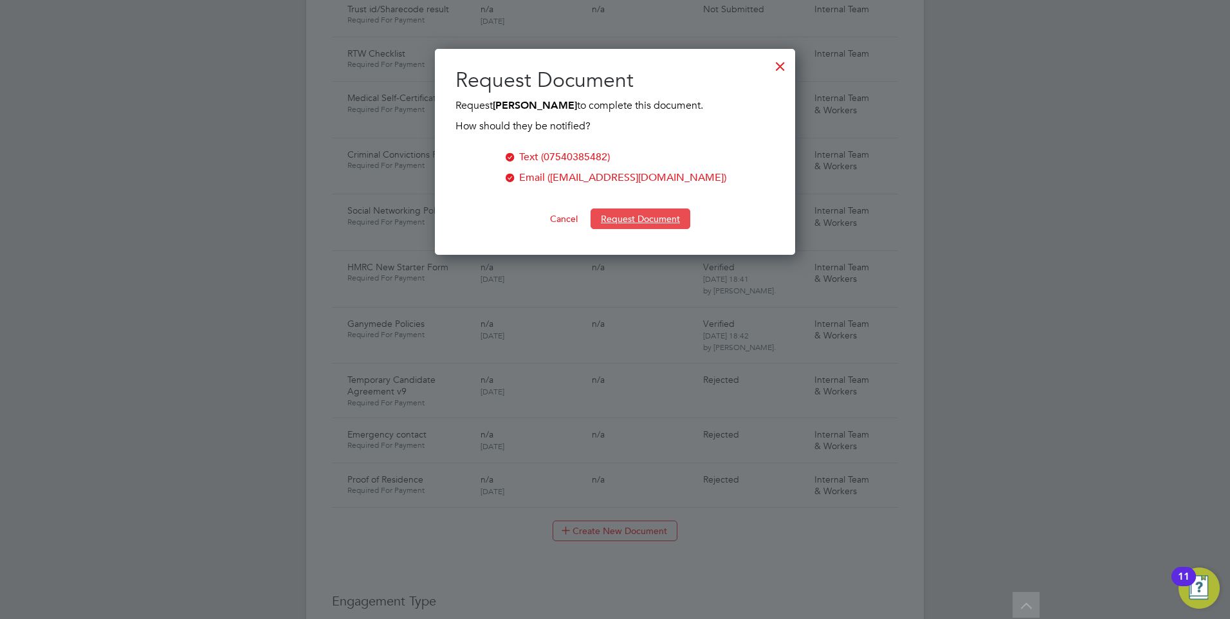
click at [632, 214] on button "Request Document" at bounding box center [640, 218] width 100 height 21
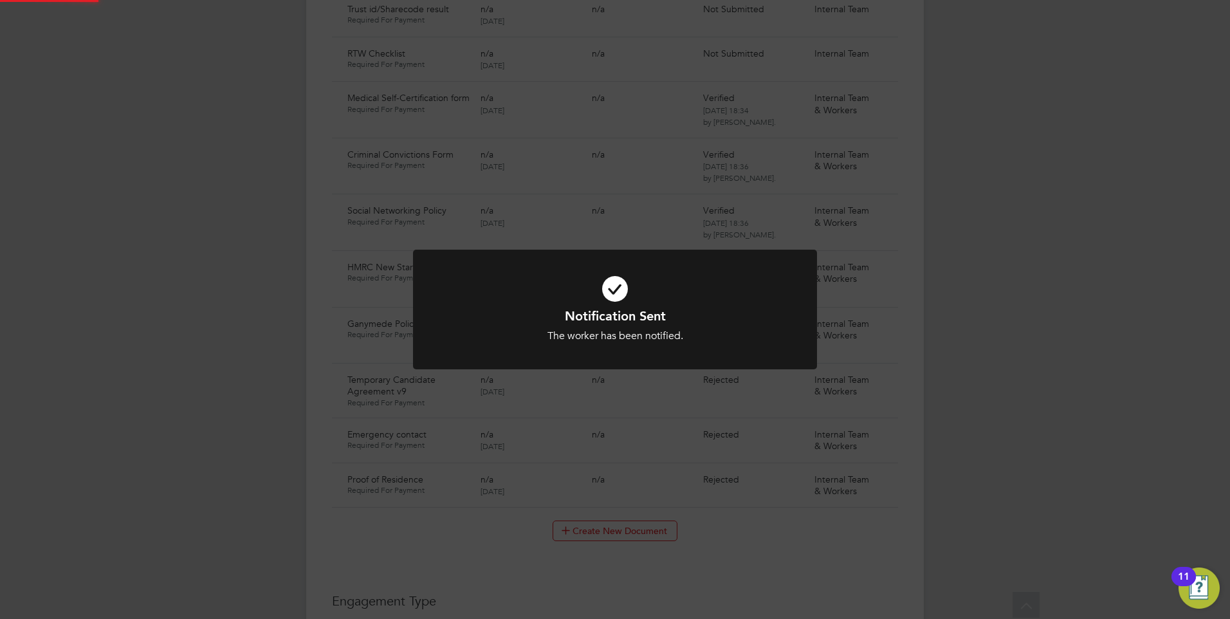
click at [715, 552] on div "Notification Sent The worker has been notified. Cancel Okay" at bounding box center [615, 309] width 1230 height 619
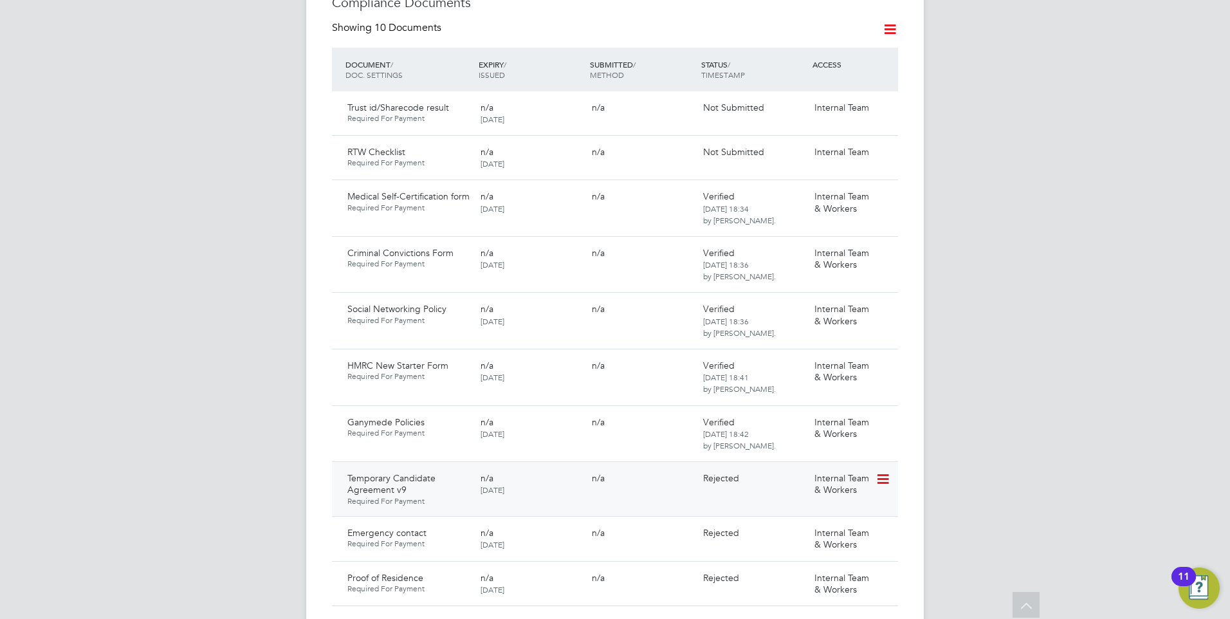
scroll to position [836, 0]
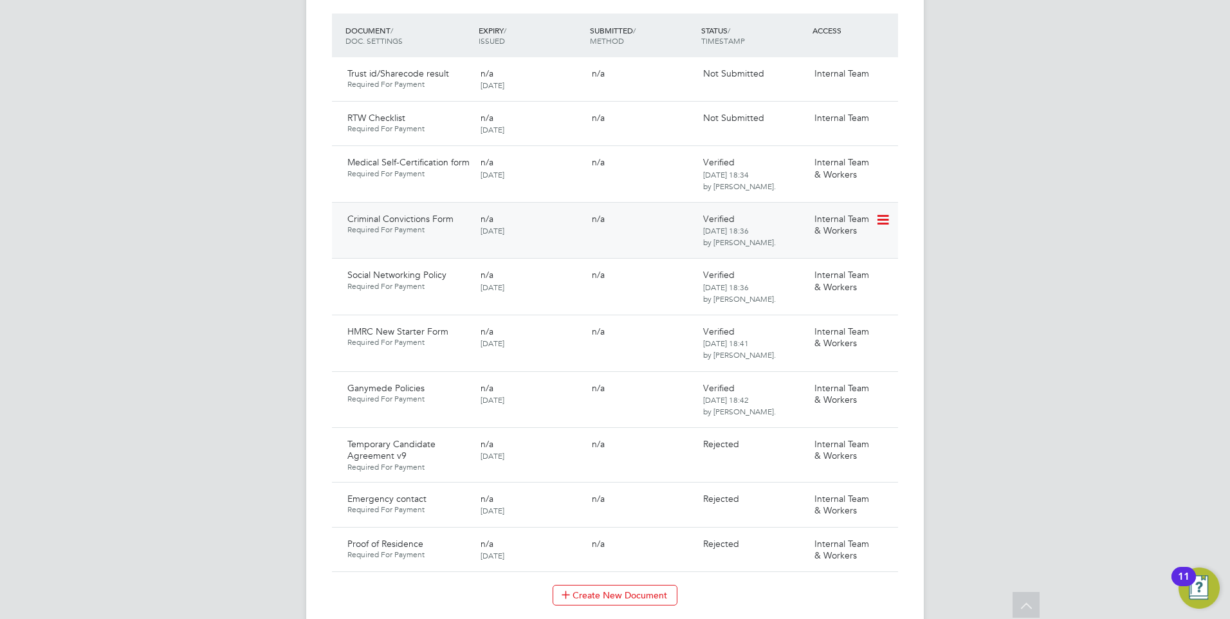
click at [886, 212] on icon at bounding box center [881, 219] width 13 height 15
click at [801, 271] on li "Reject Document" at bounding box center [825, 273] width 129 height 18
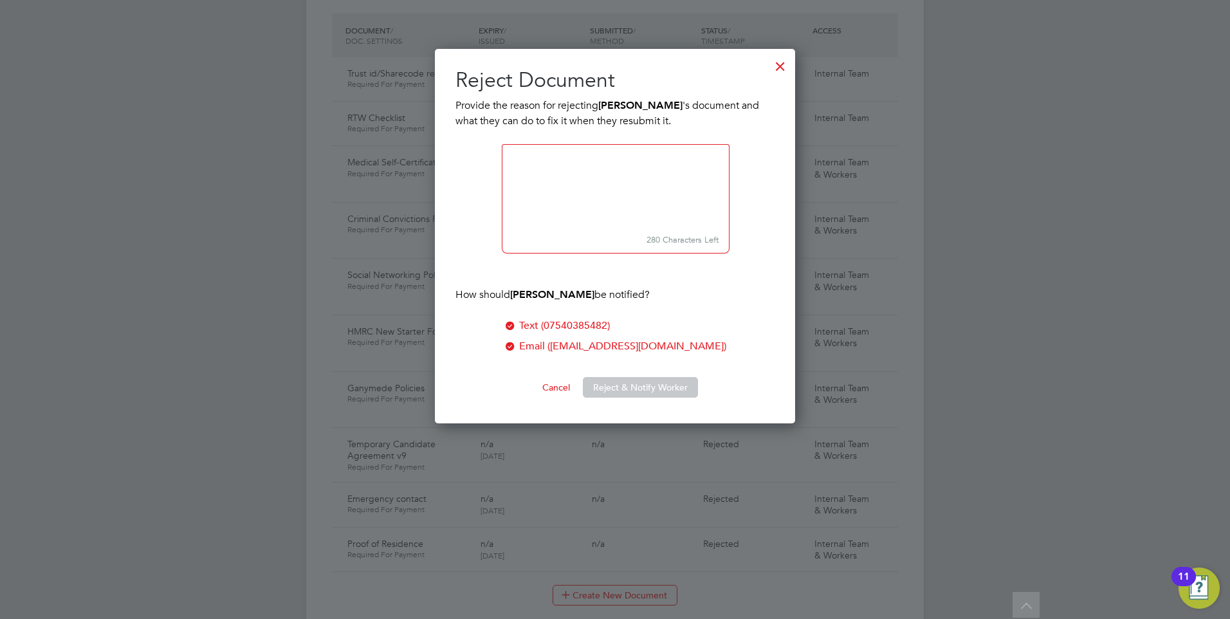
scroll to position [375, 361]
paste textarea "Please download the form and ensure you answer all questions, sign, date and su…"
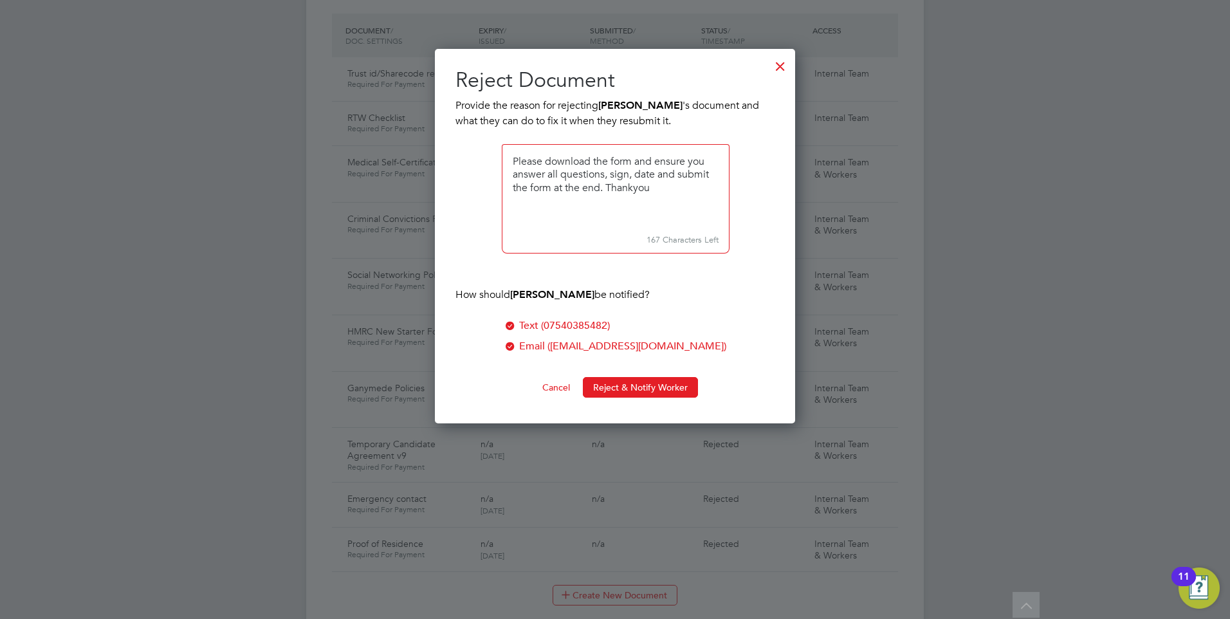
click at [511, 159] on textarea at bounding box center [616, 187] width 228 height 86
type textarea "We are unable to view your response. Please download the form and ensure you an…"
click at [619, 381] on button "Reject & Notify Worker" at bounding box center [640, 387] width 115 height 21
